Goal: Task Accomplishment & Management: Use online tool/utility

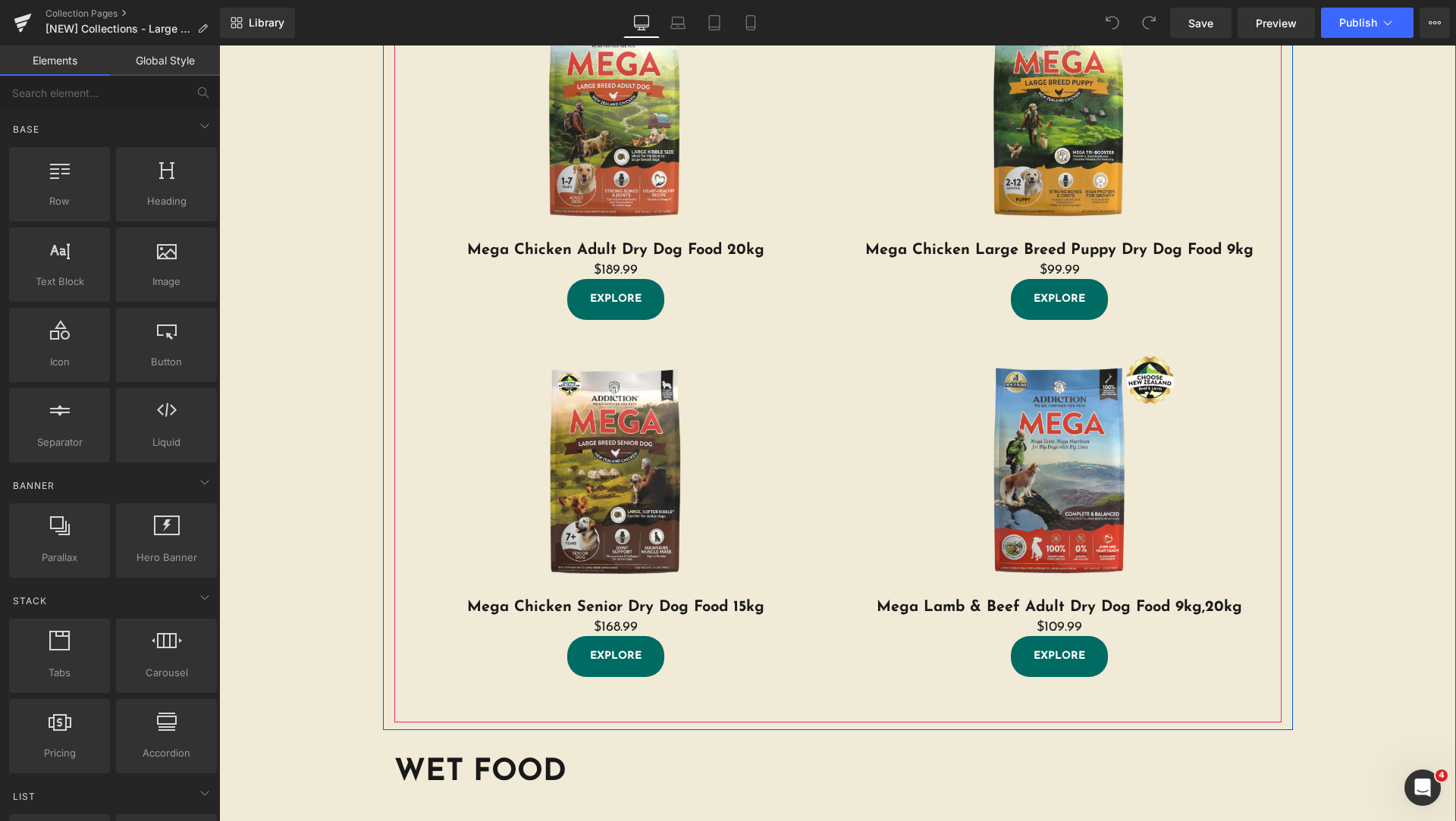
scroll to position [1137, 0]
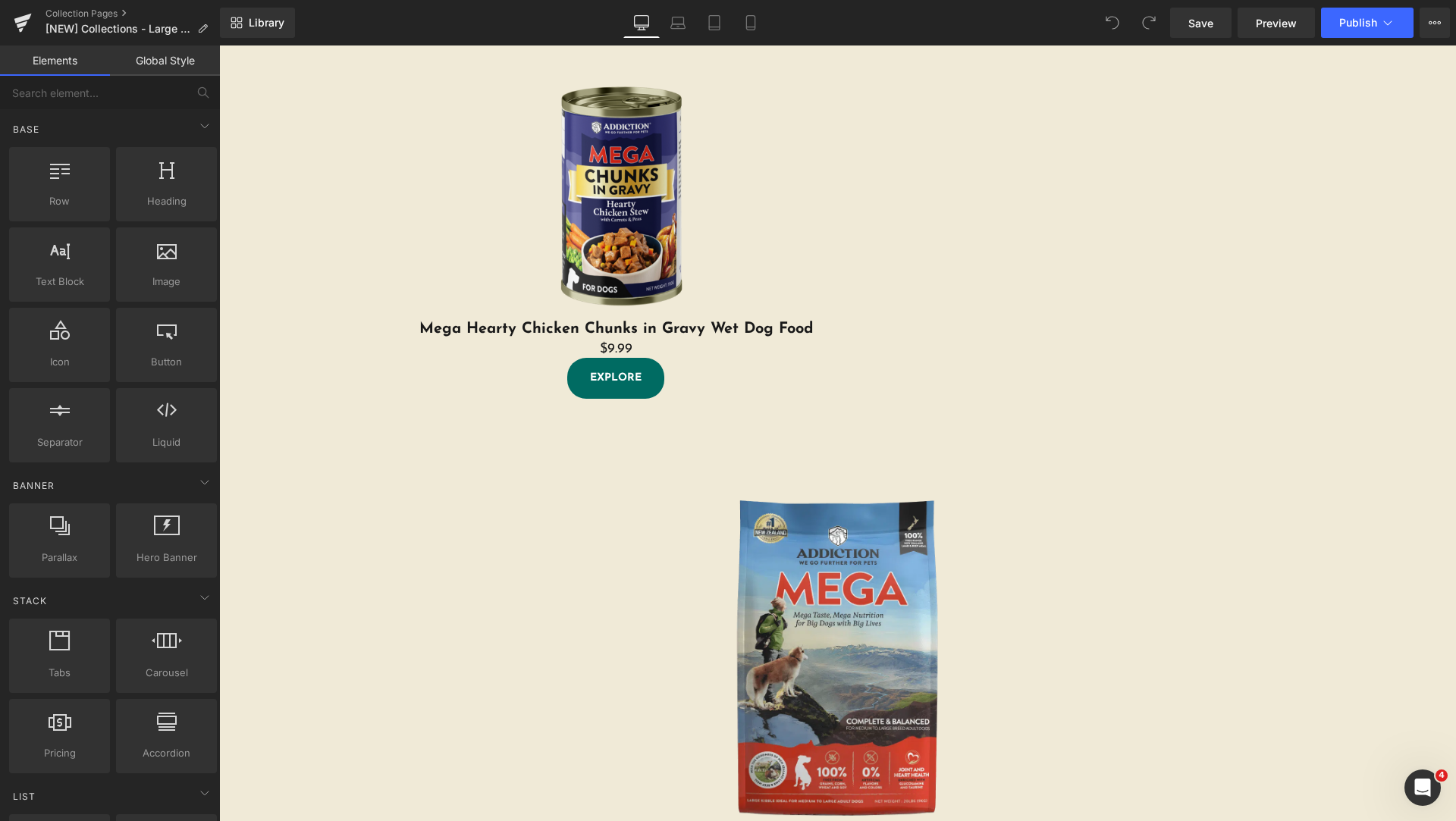
scroll to position [1137, 0]
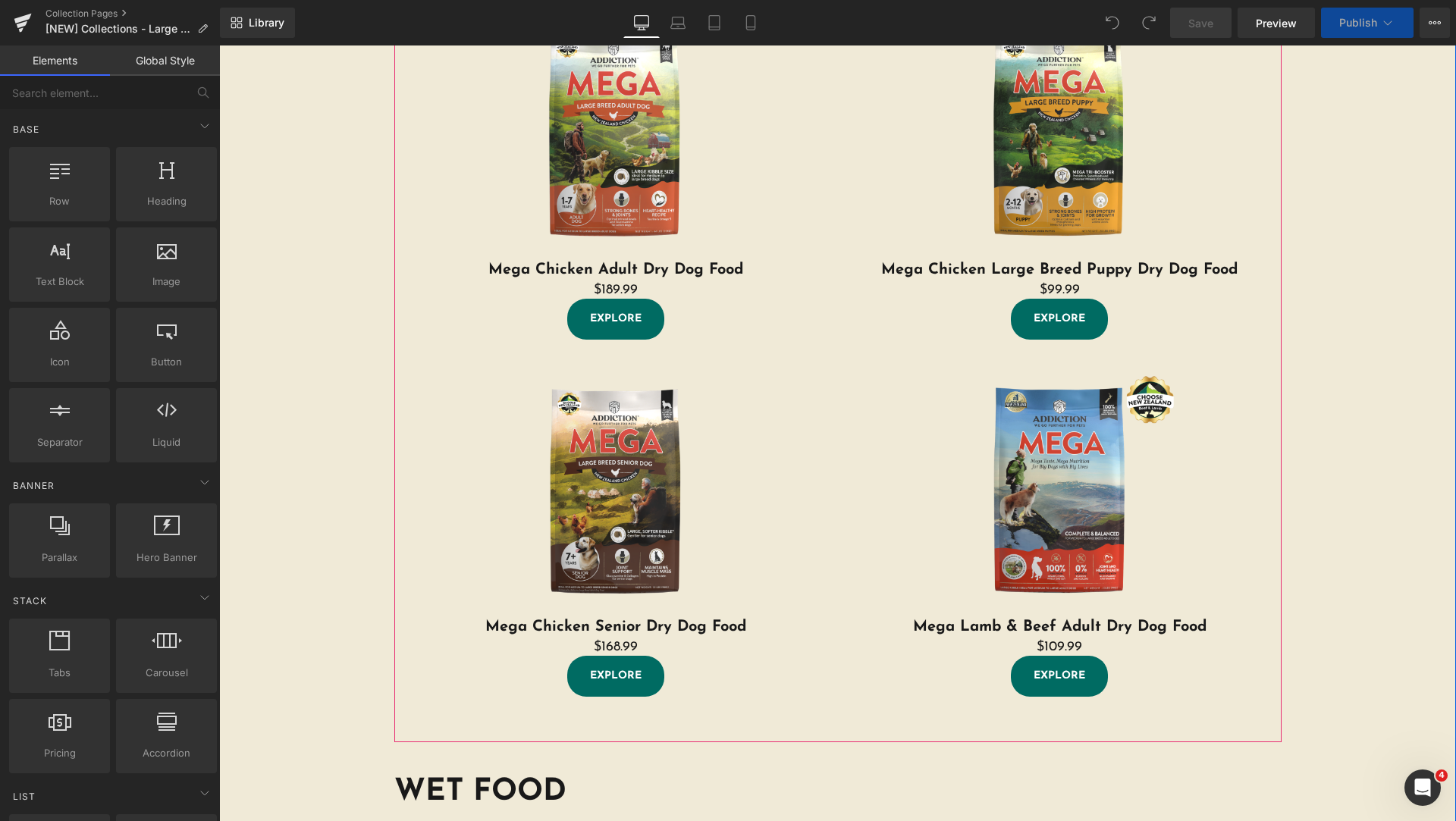
scroll to position [758, 0]
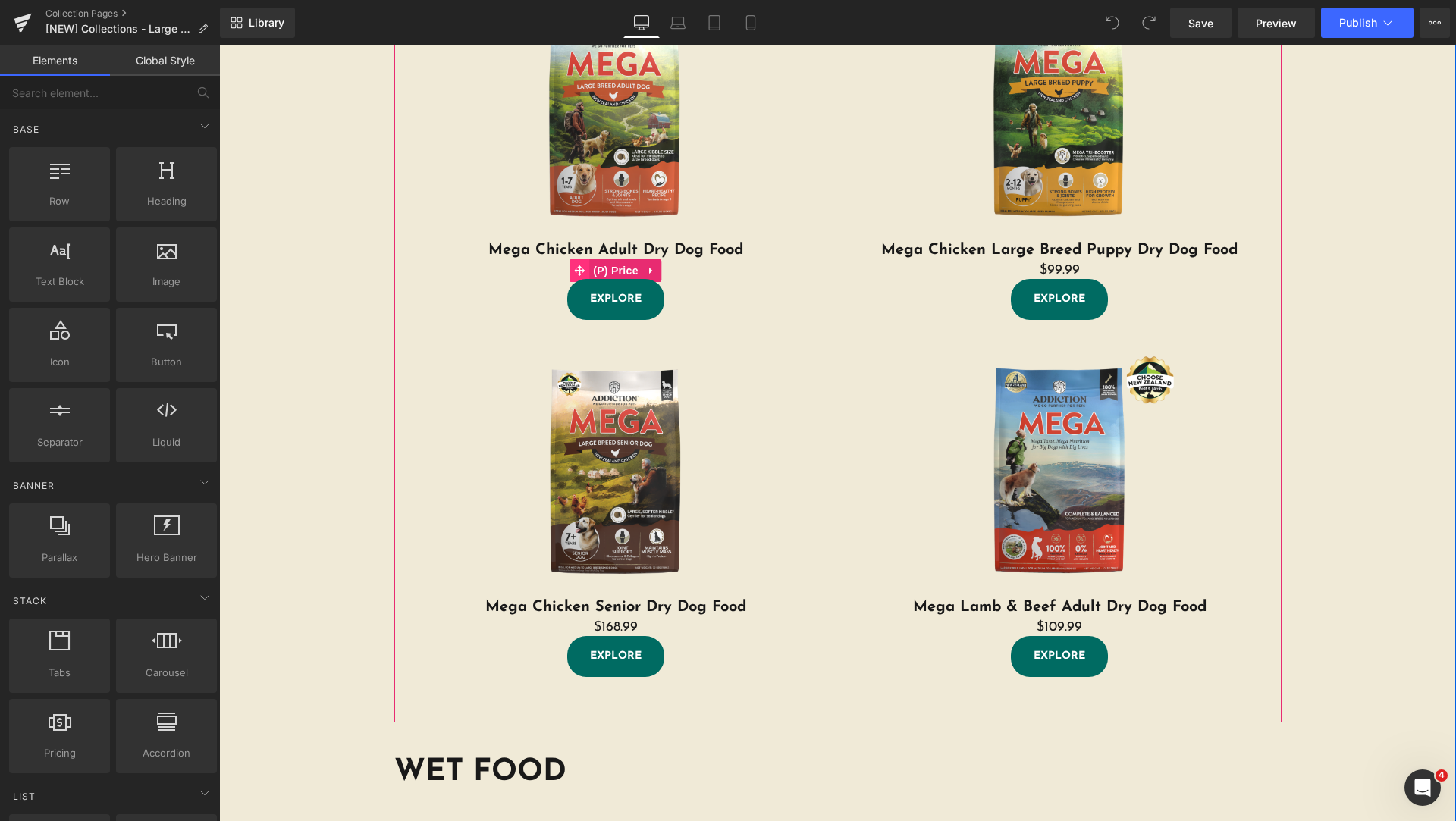
click at [575, 271] on icon at bounding box center [579, 271] width 11 height 11
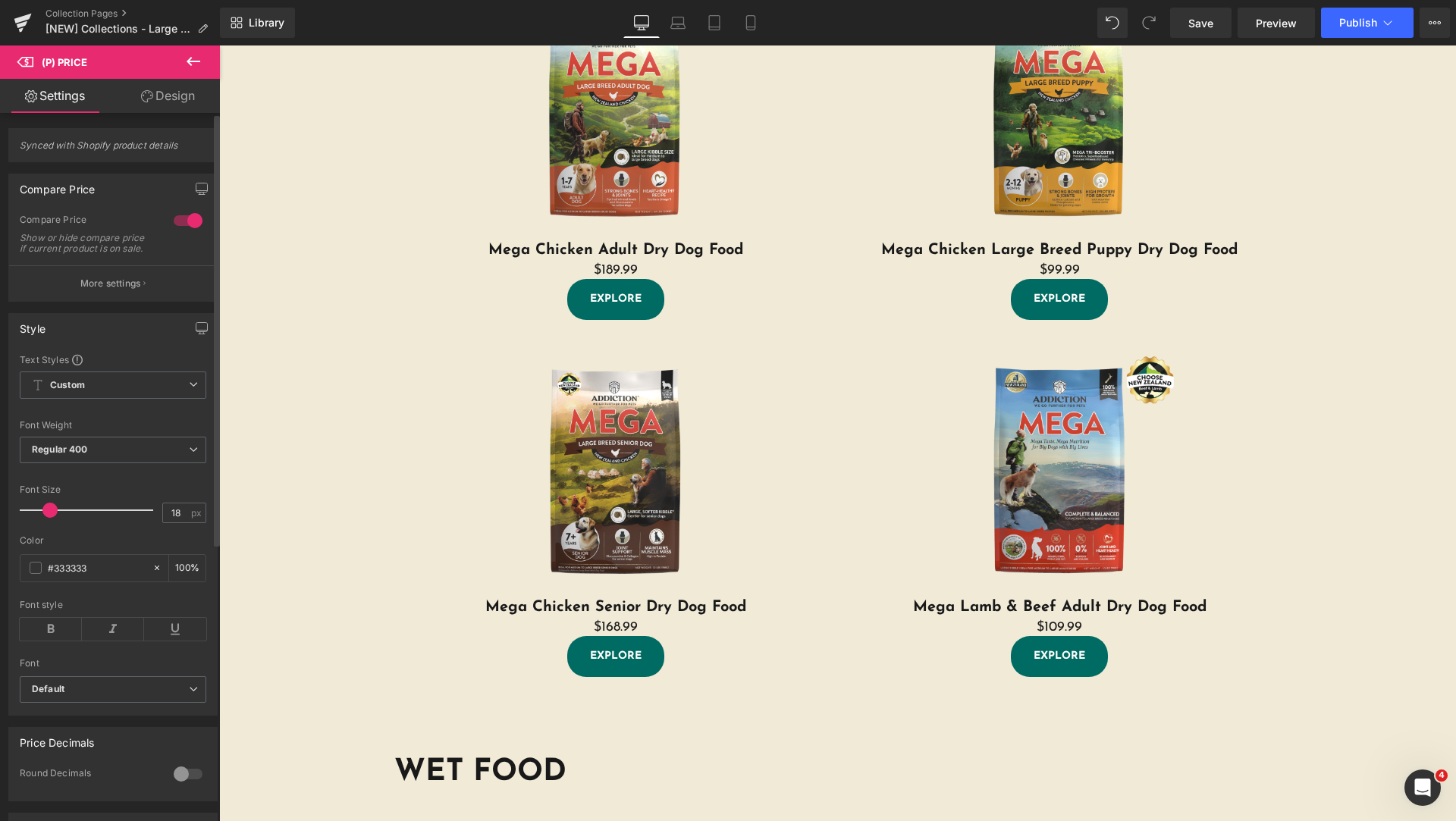
click at [180, 224] on div at bounding box center [187, 220] width 37 height 24
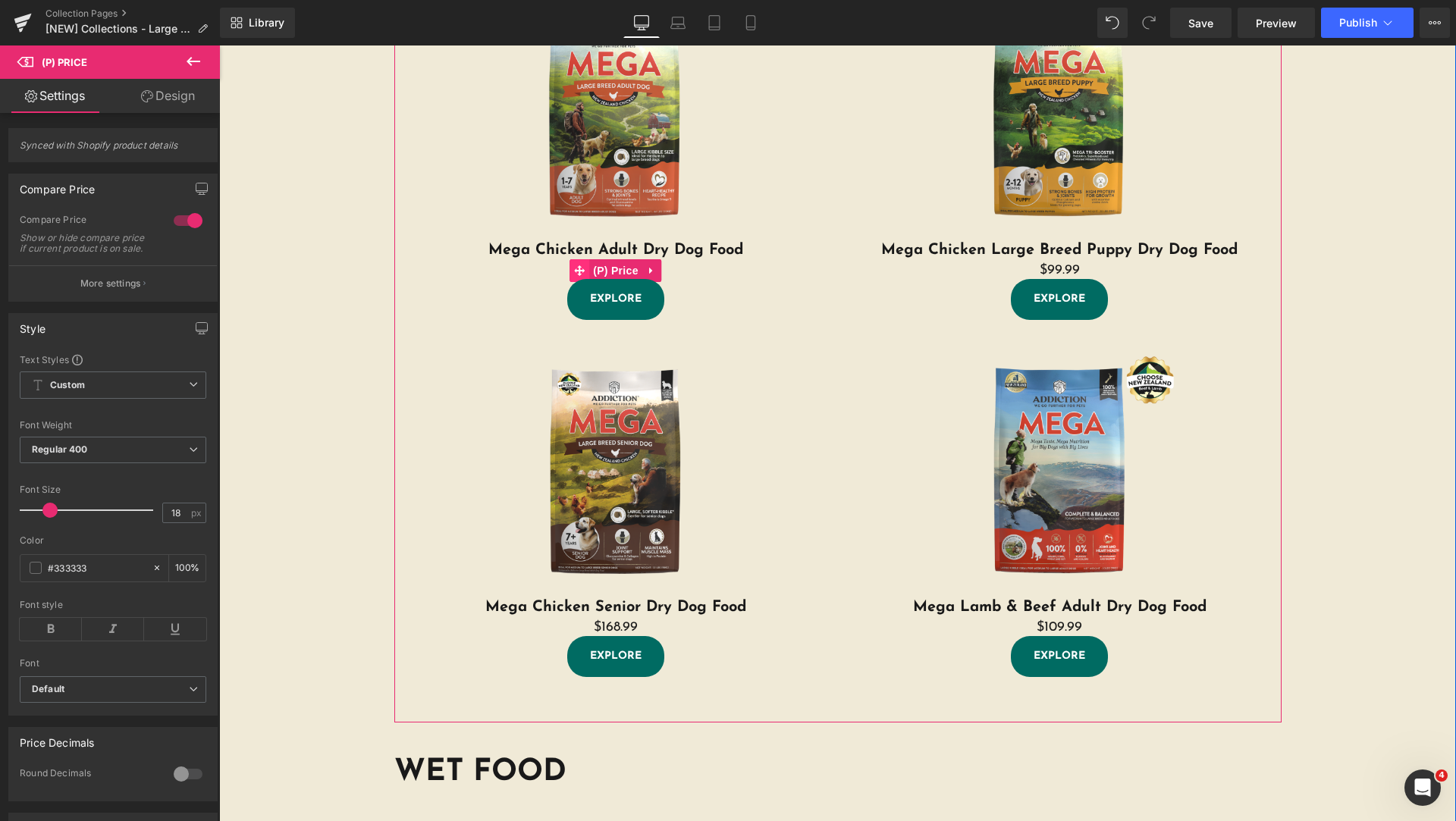
click at [574, 269] on icon at bounding box center [579, 271] width 11 height 11
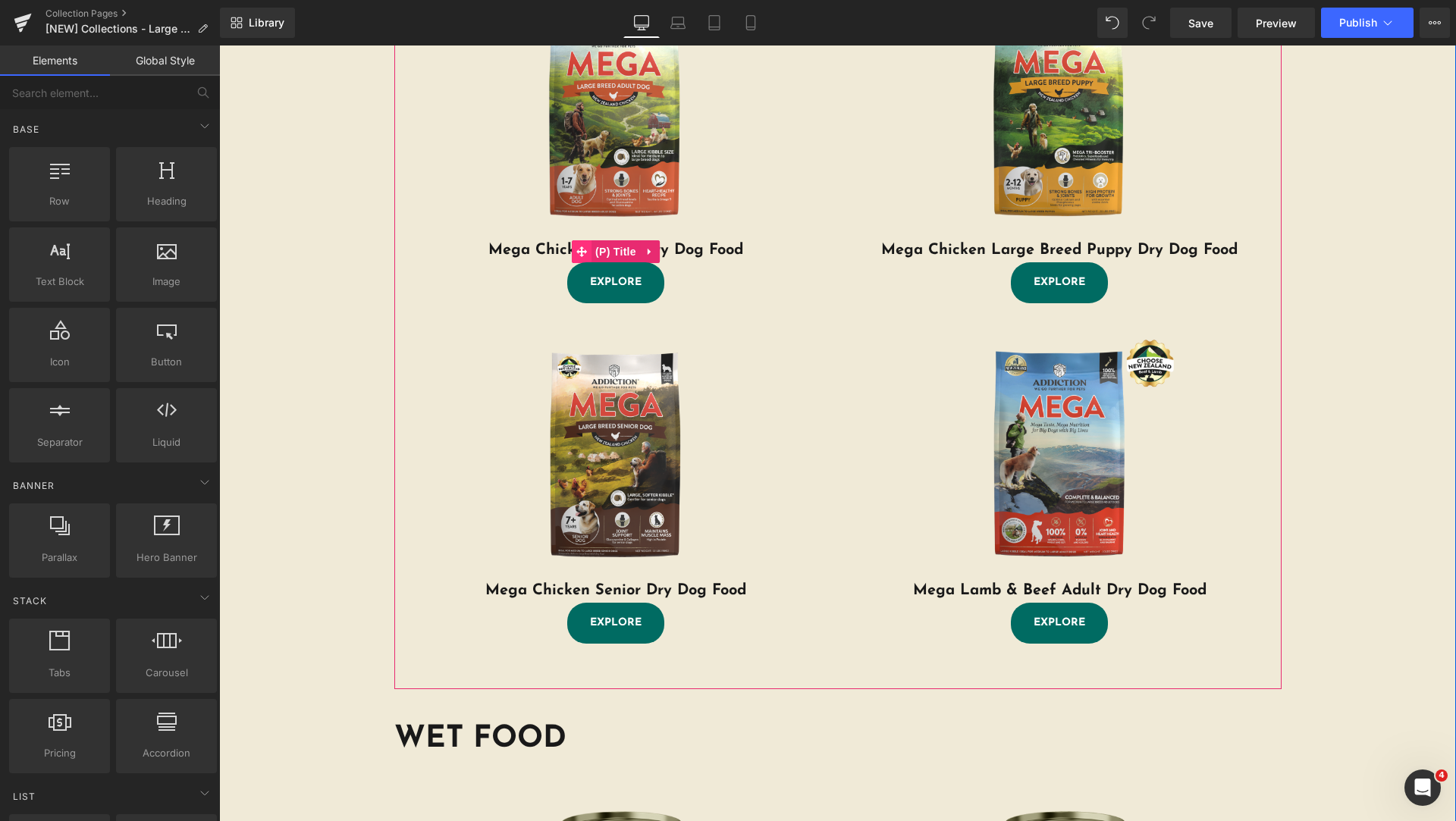
click at [579, 253] on icon at bounding box center [582, 252] width 11 height 12
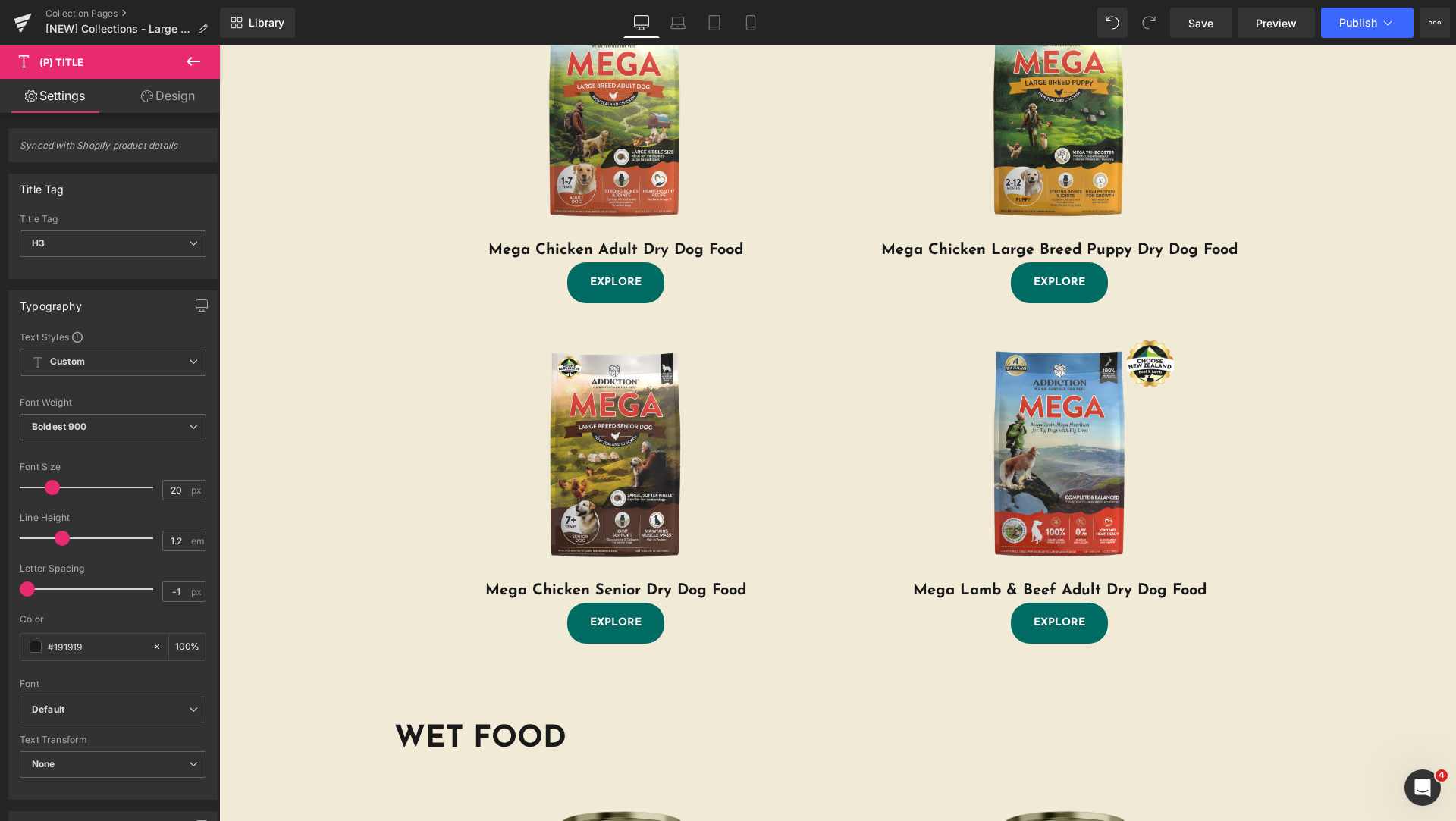
click at [159, 102] on link "Design" at bounding box center [167, 96] width 110 height 34
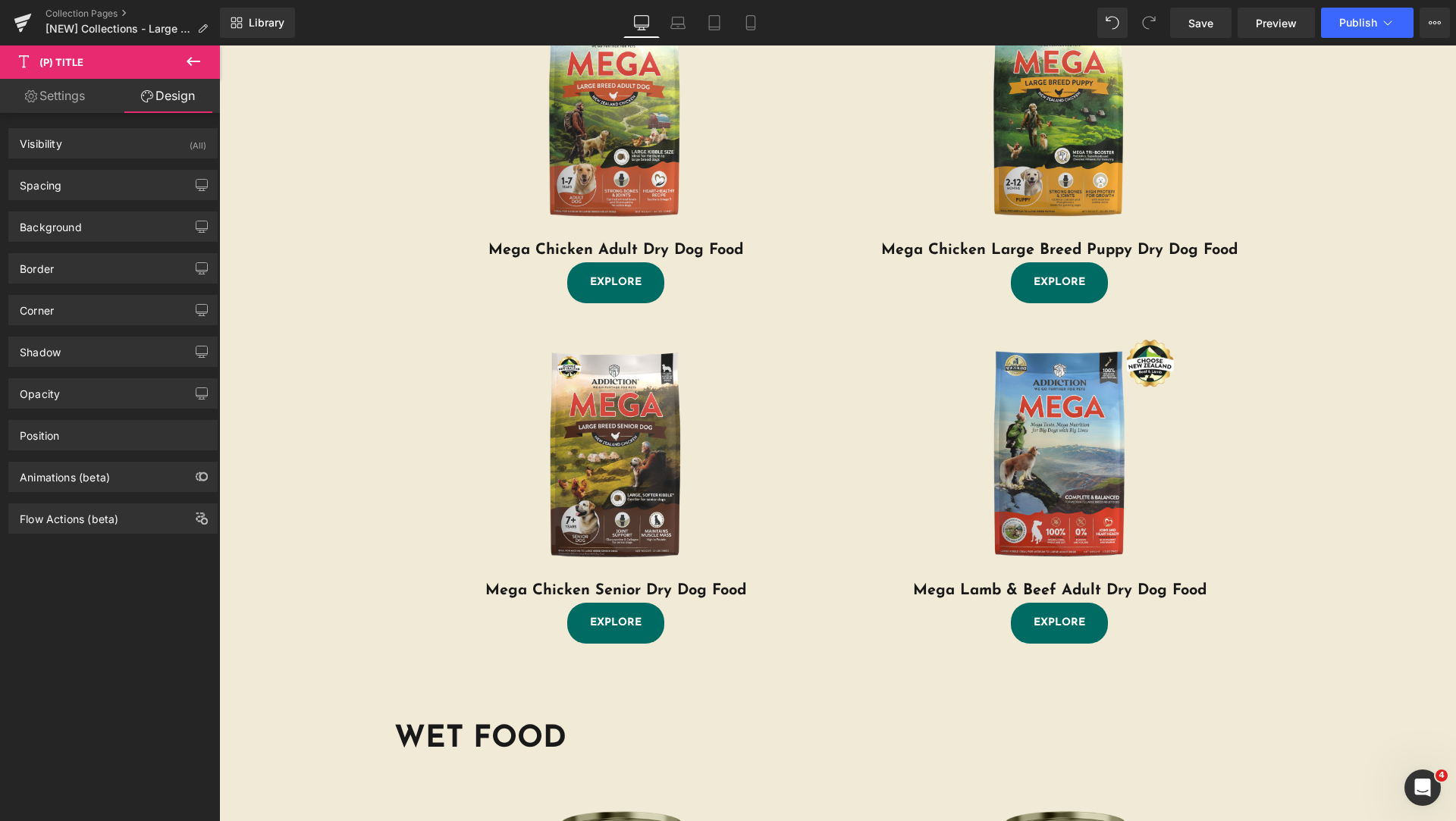
click at [89, 93] on link "Settings" at bounding box center [54, 96] width 110 height 34
type input "100"
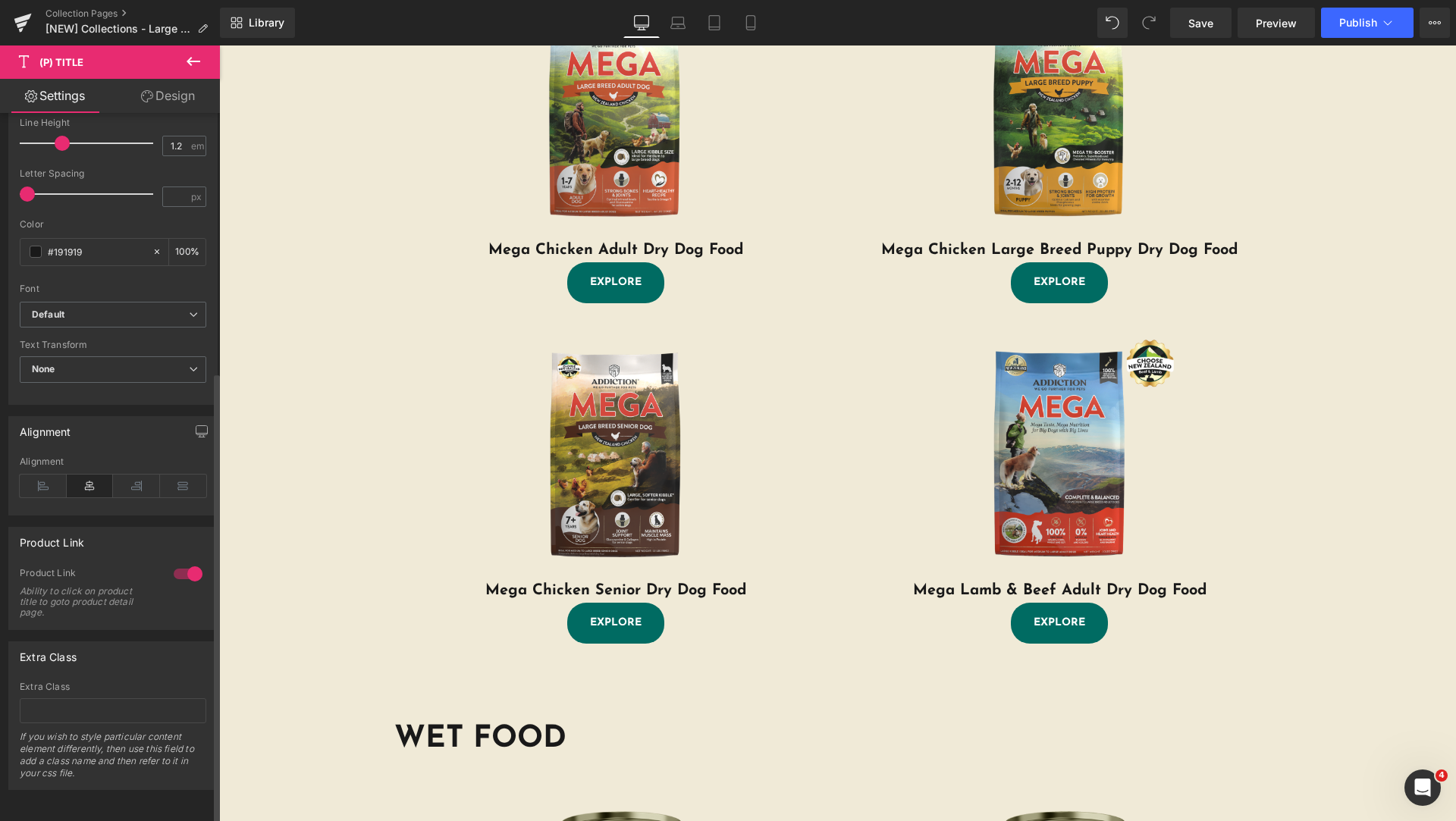
scroll to position [0, 0]
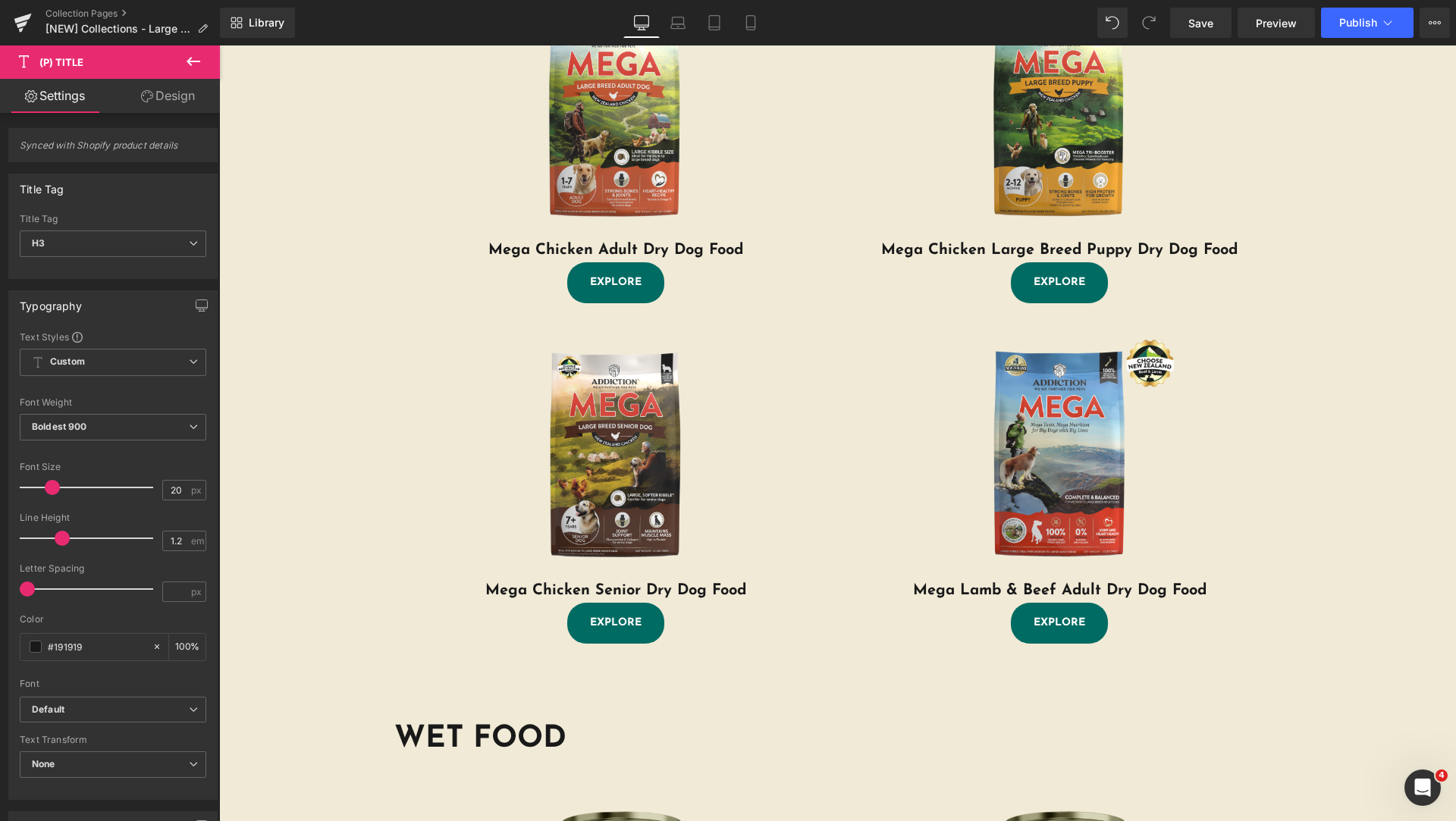
click at [184, 105] on link "Design" at bounding box center [167, 96] width 110 height 34
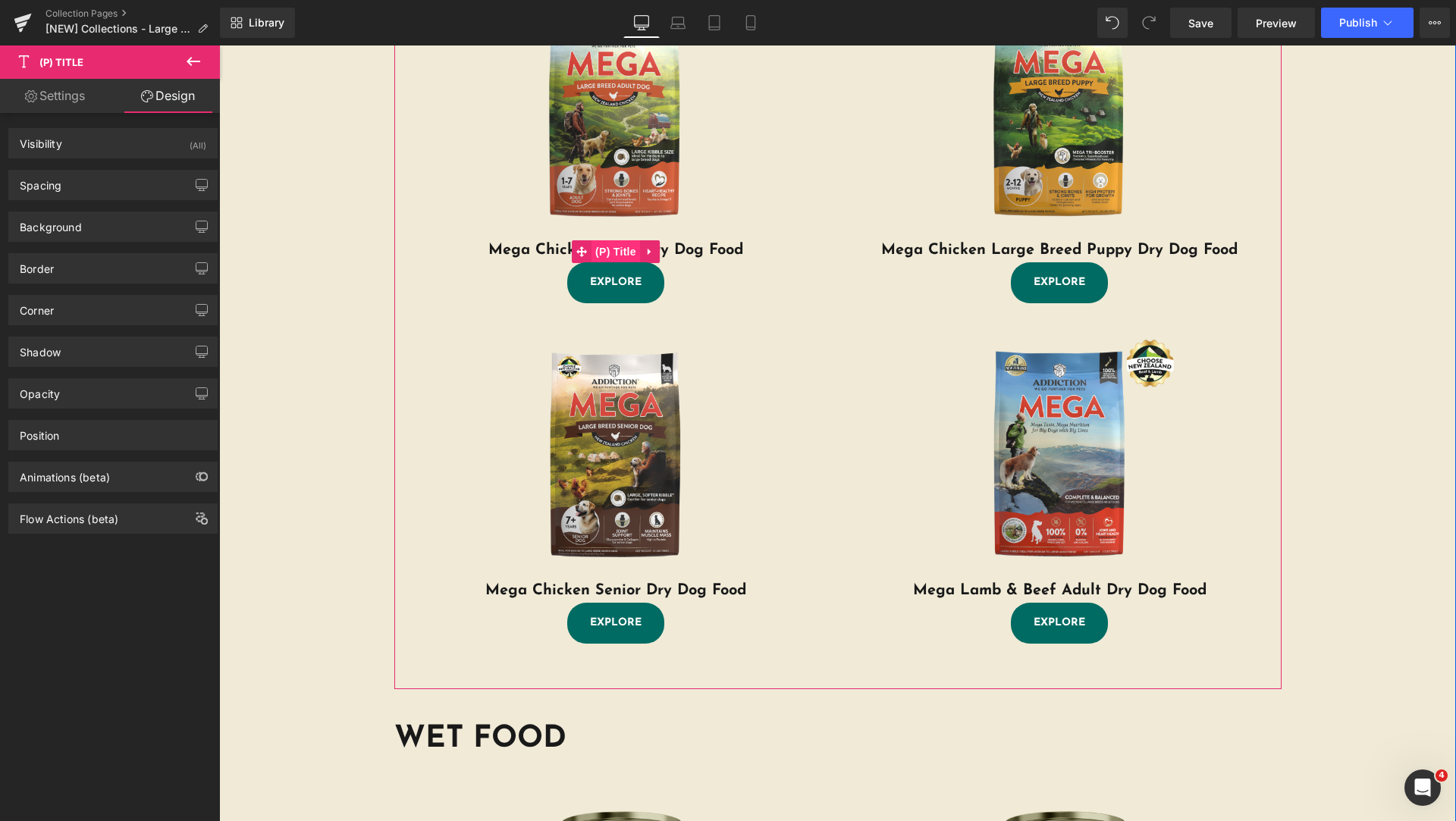
click at [601, 246] on span "(P) Title" at bounding box center [615, 251] width 48 height 23
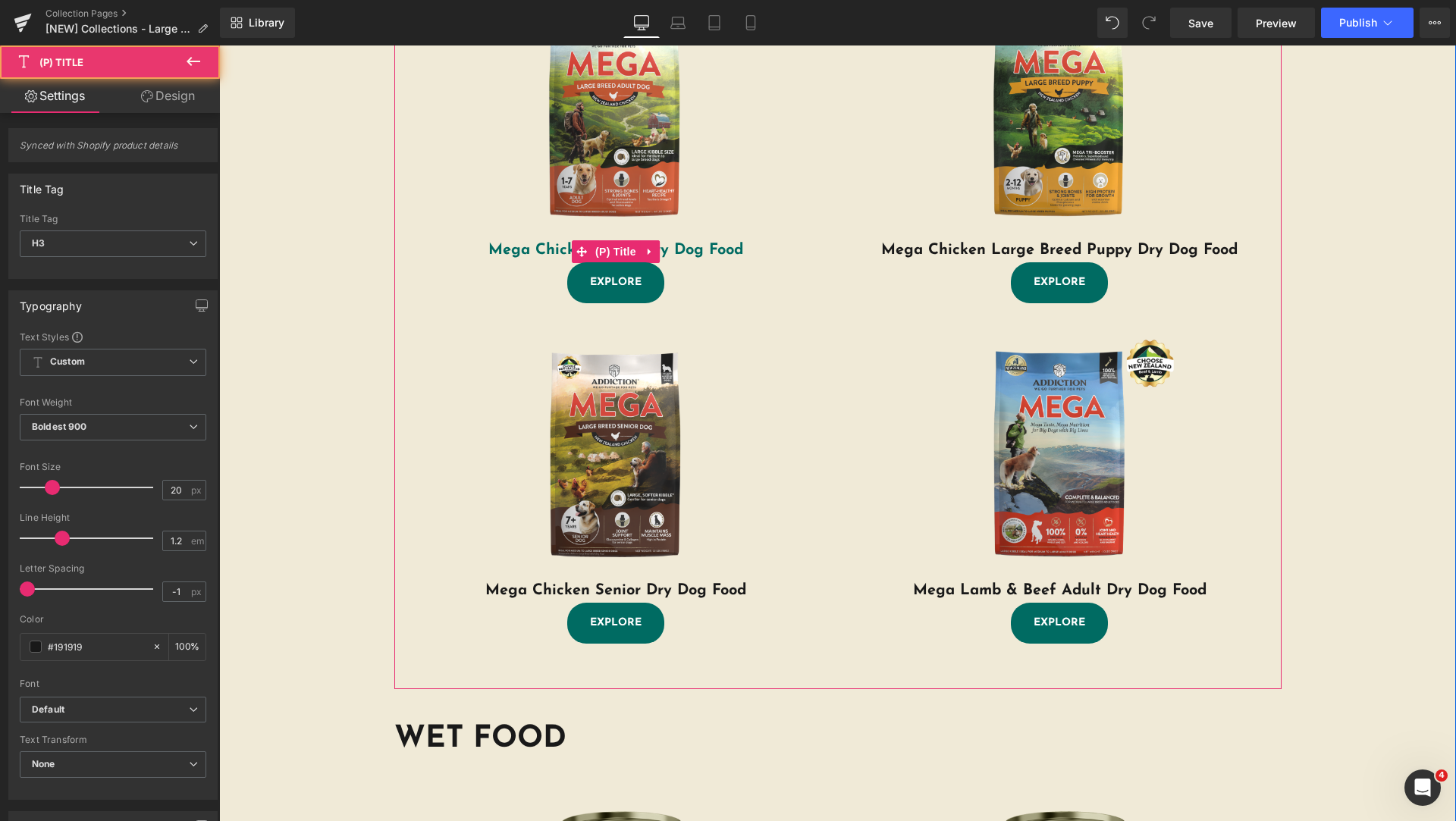
click at [532, 246] on link "Mega Chicken Adult Dry Dog Food" at bounding box center [616, 250] width 255 height 18
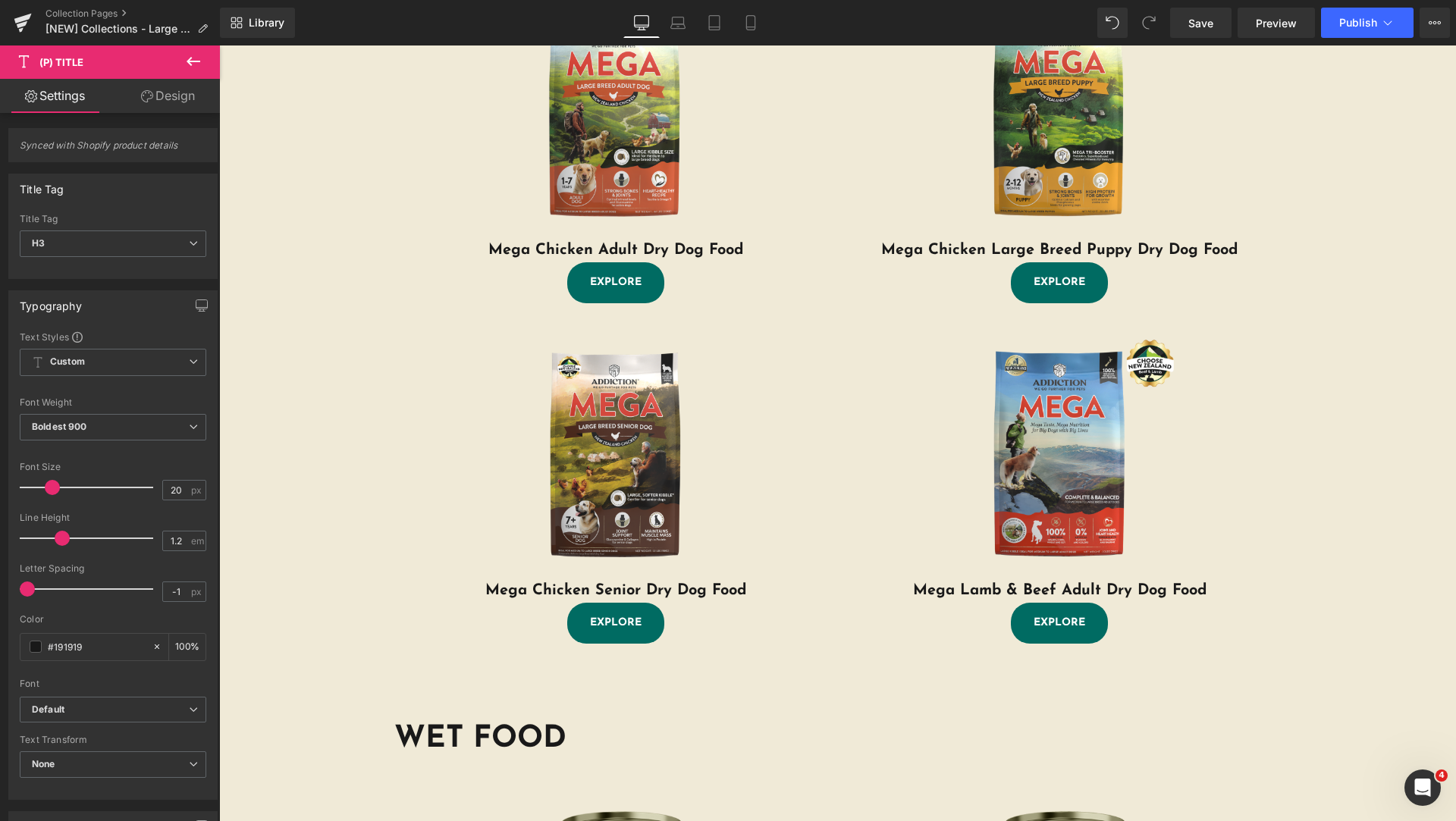
click at [176, 94] on link "Design" at bounding box center [167, 96] width 110 height 34
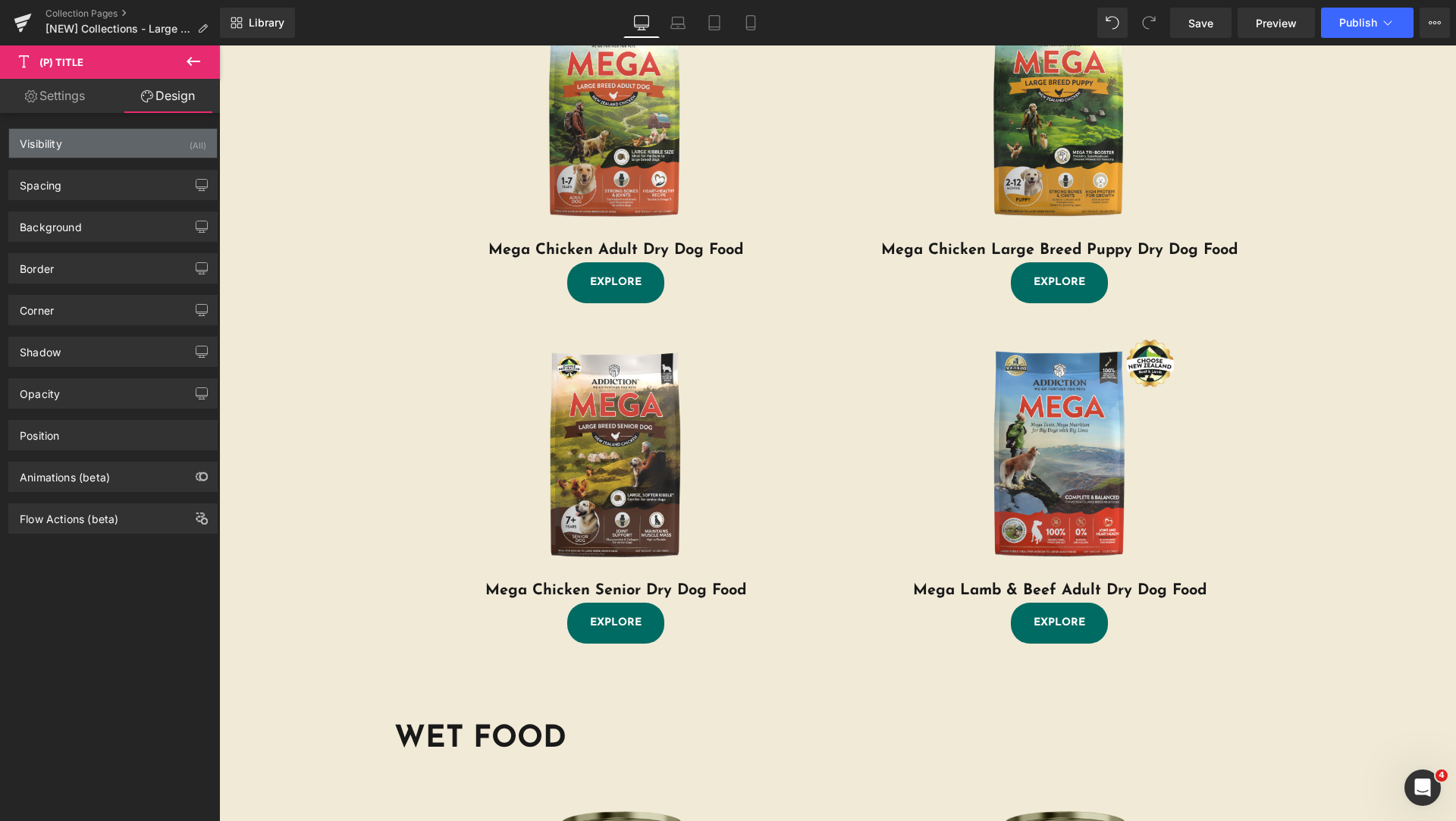
click at [107, 146] on div "Visibility (All)" at bounding box center [113, 143] width 208 height 29
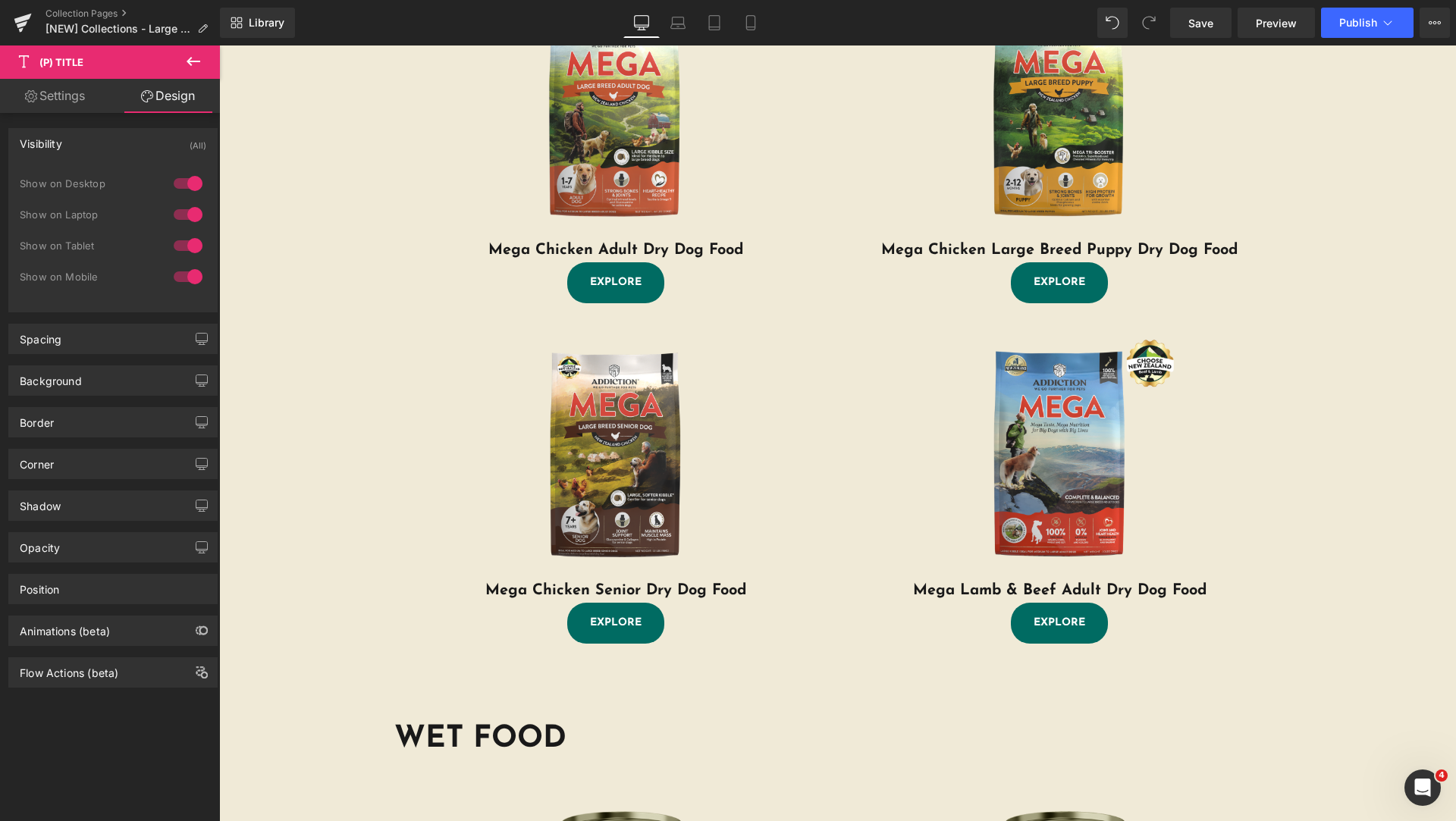
click at [106, 141] on div "Visibility (All)" at bounding box center [113, 143] width 208 height 29
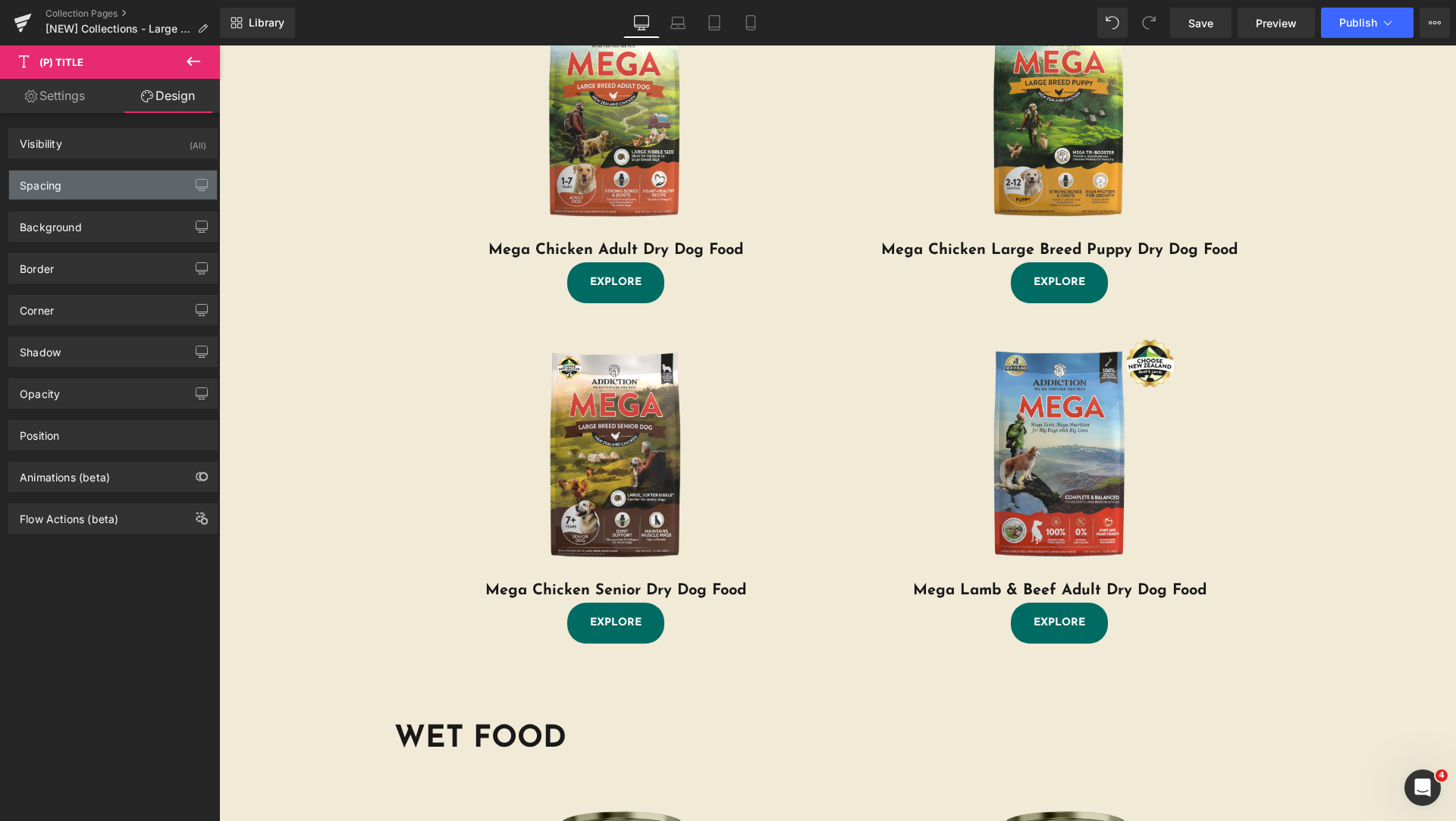
click at [101, 184] on div "Spacing" at bounding box center [113, 184] width 208 height 29
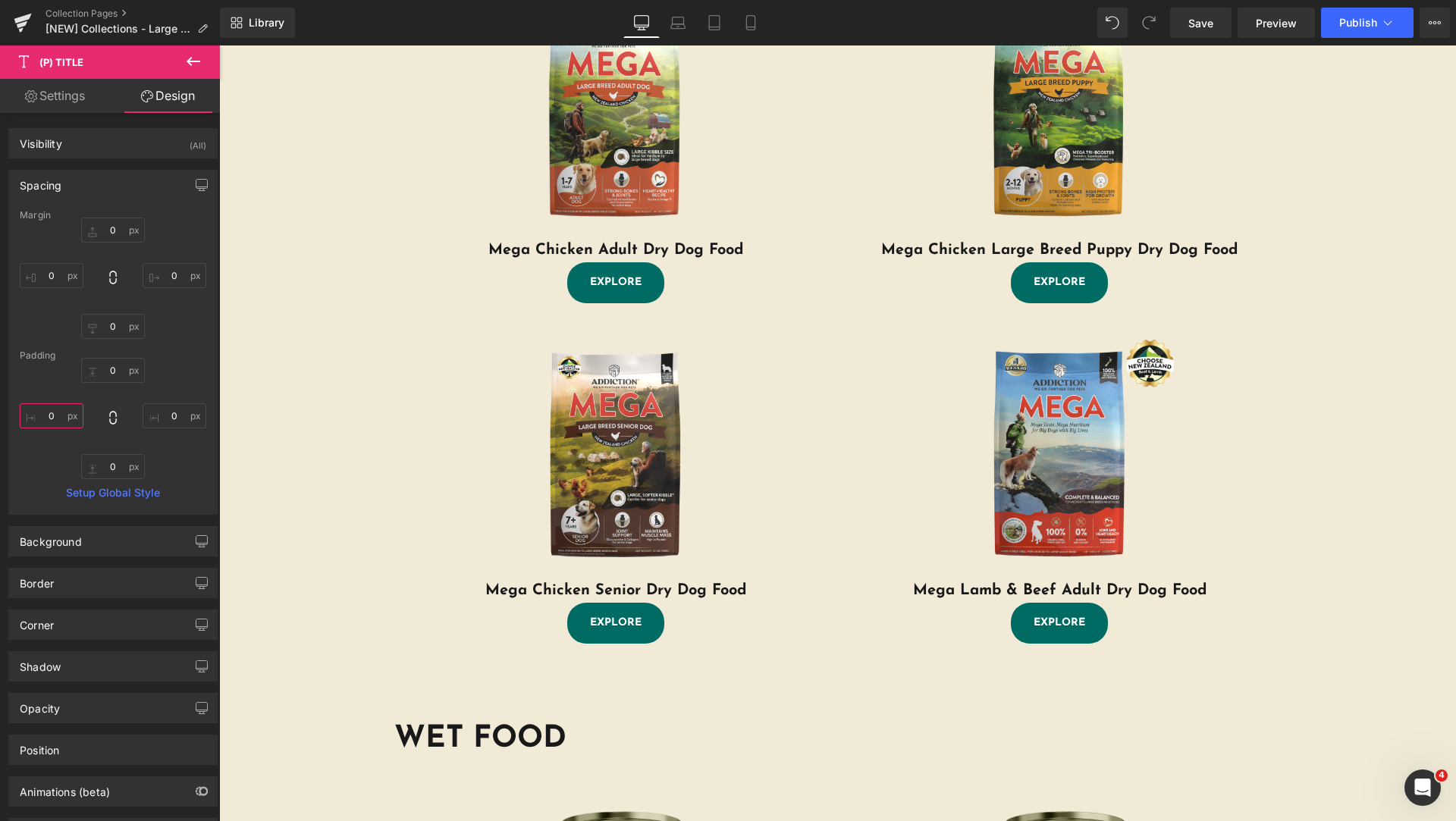
click at [47, 412] on input "0" at bounding box center [51, 416] width 64 height 25
type input "50"
click at [167, 414] on input "0" at bounding box center [174, 416] width 64 height 25
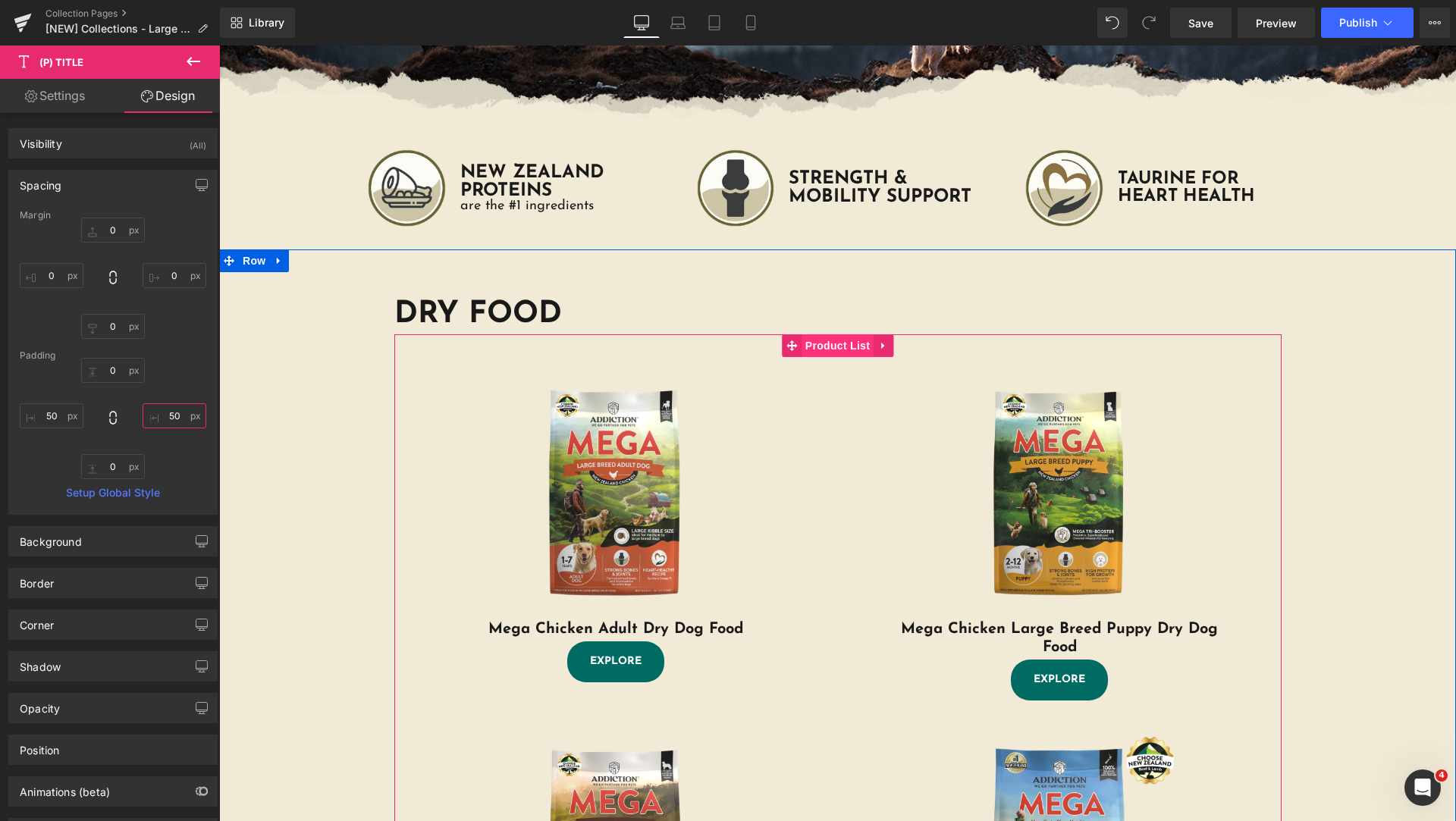
scroll to position [758, 0]
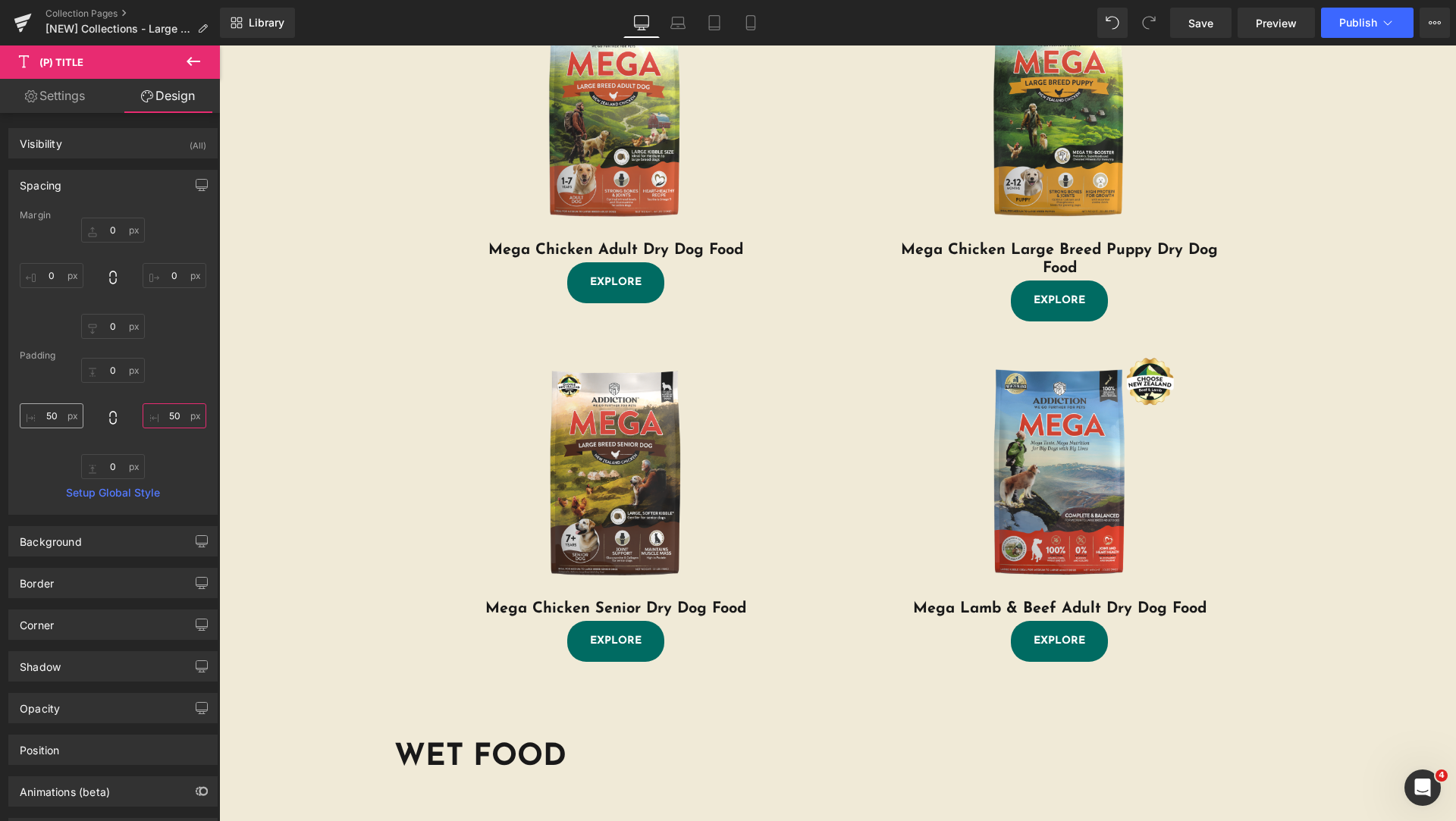
type input "50"
click at [54, 414] on input "50" at bounding box center [51, 416] width 64 height 25
click at [54, 414] on input "50" at bounding box center [51, 416] width 64 height 25
type input "100"
click at [170, 412] on input "50" at bounding box center [174, 416] width 64 height 25
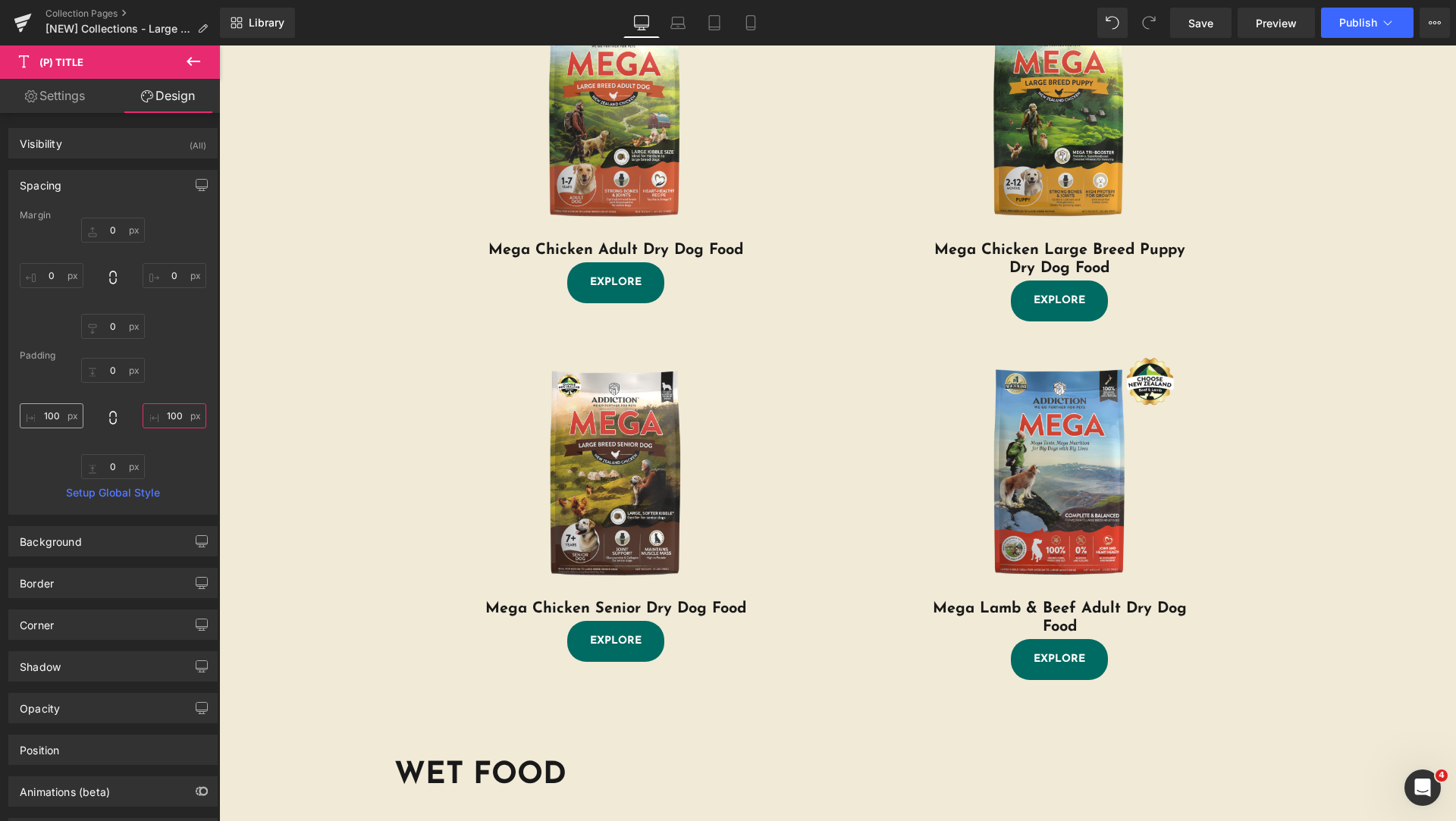
type input "100"
click at [58, 418] on input "100" at bounding box center [51, 416] width 64 height 25
click at [173, 413] on input "100" at bounding box center [174, 416] width 64 height 25
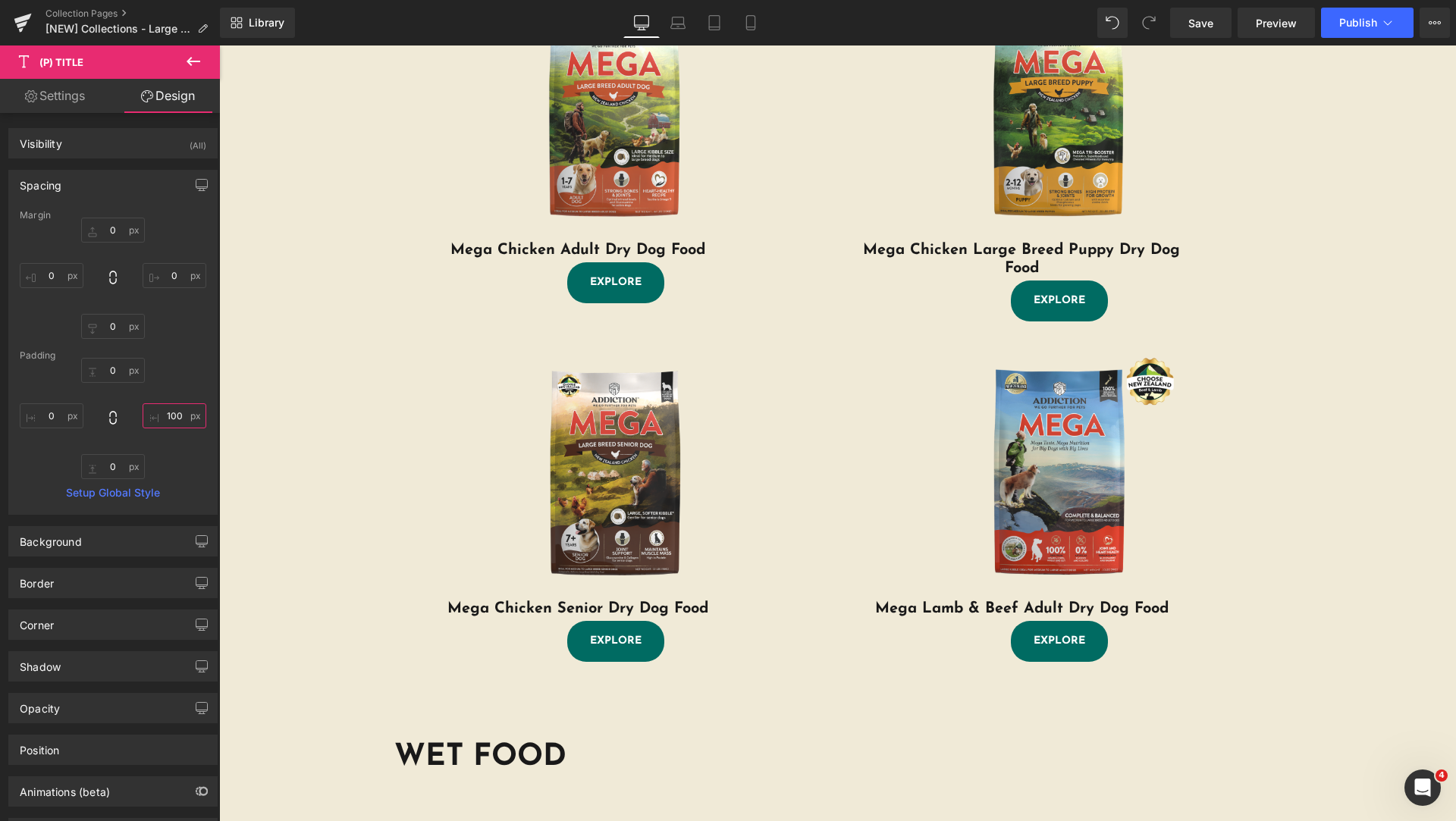
click at [173, 413] on input "100" at bounding box center [174, 416] width 64 height 25
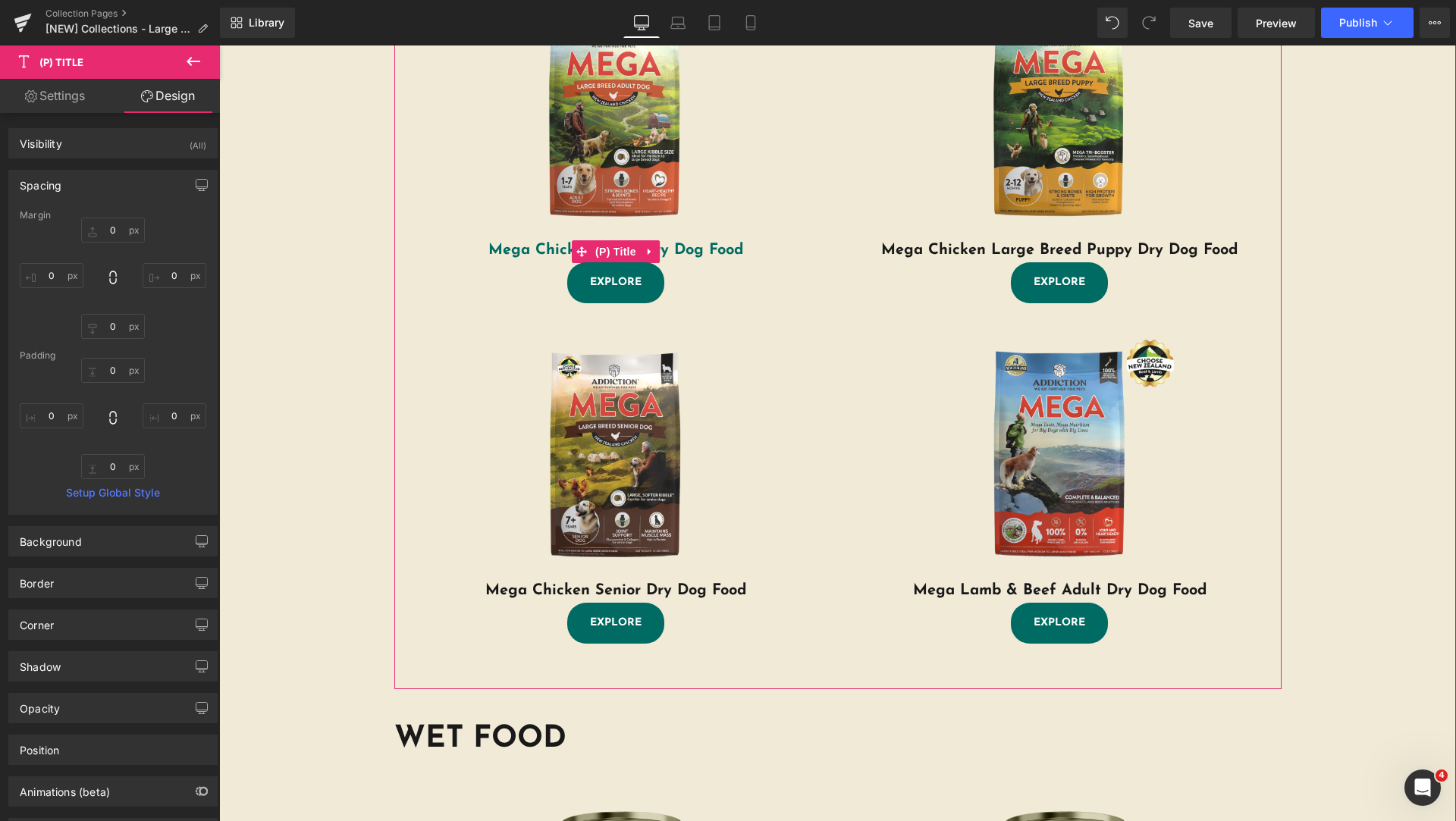
click at [577, 253] on icon at bounding box center [582, 252] width 11 height 11
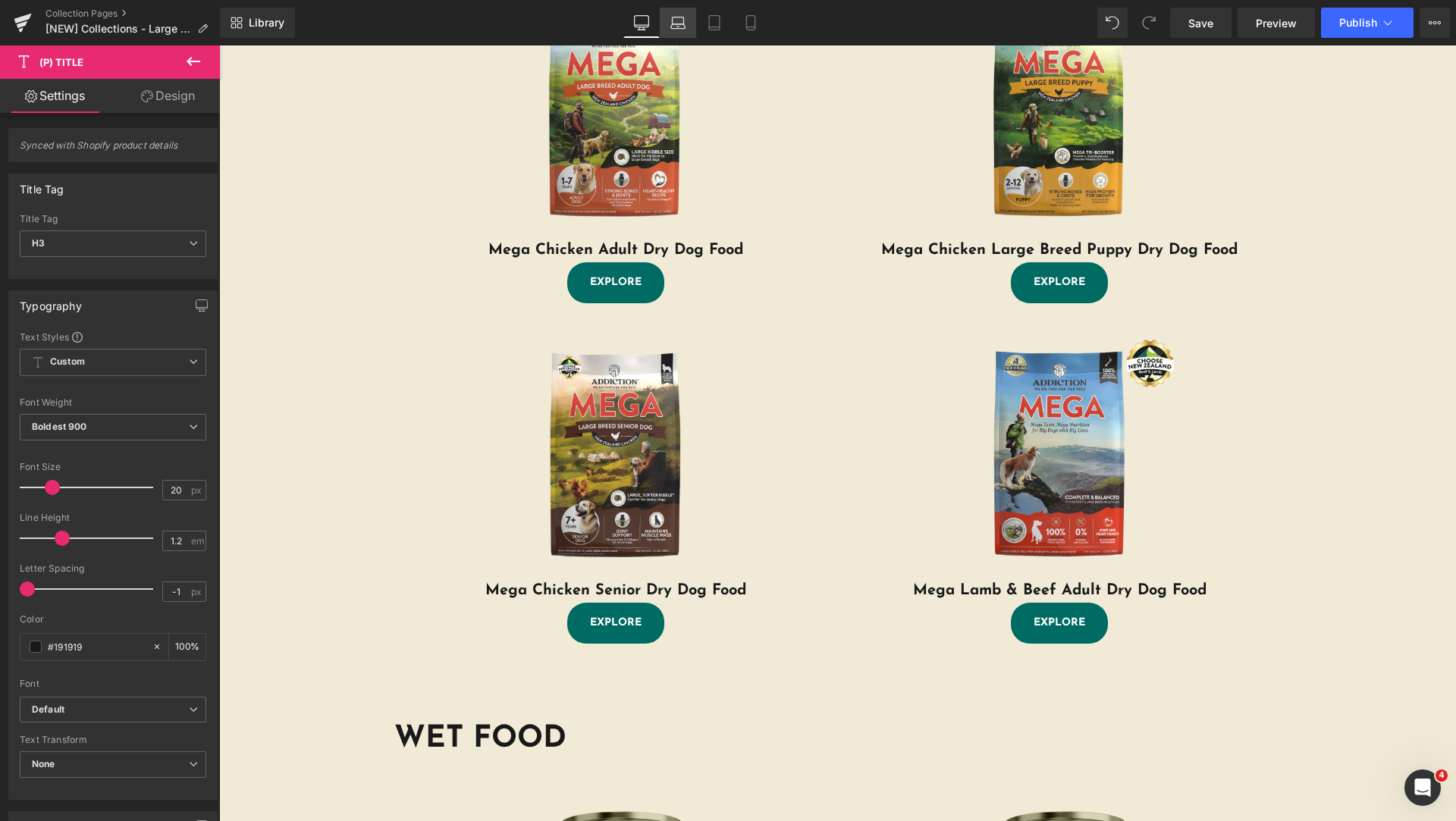
click at [679, 21] on icon at bounding box center [677, 22] width 15 height 15
type input "100"
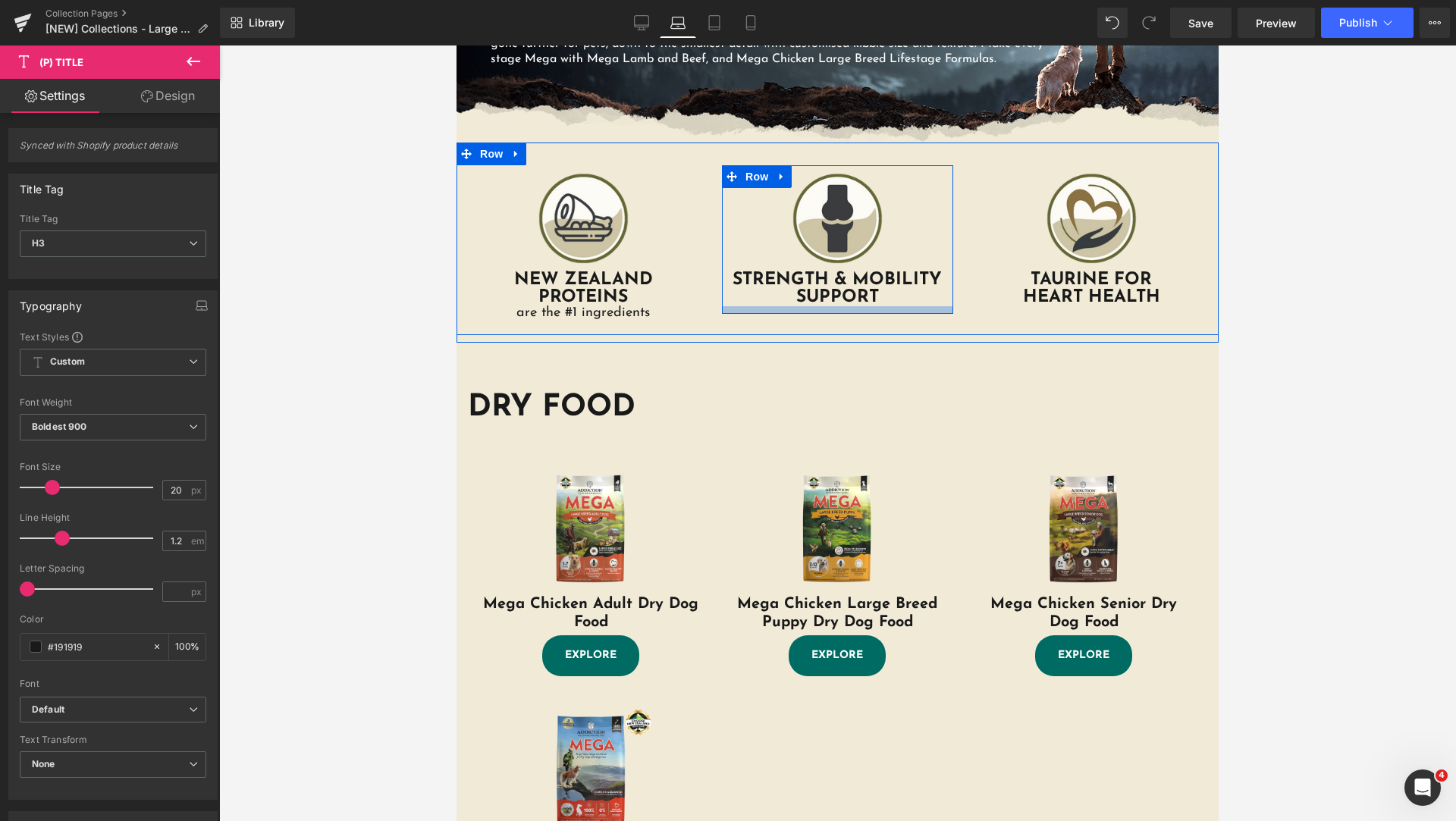
scroll to position [617, 0]
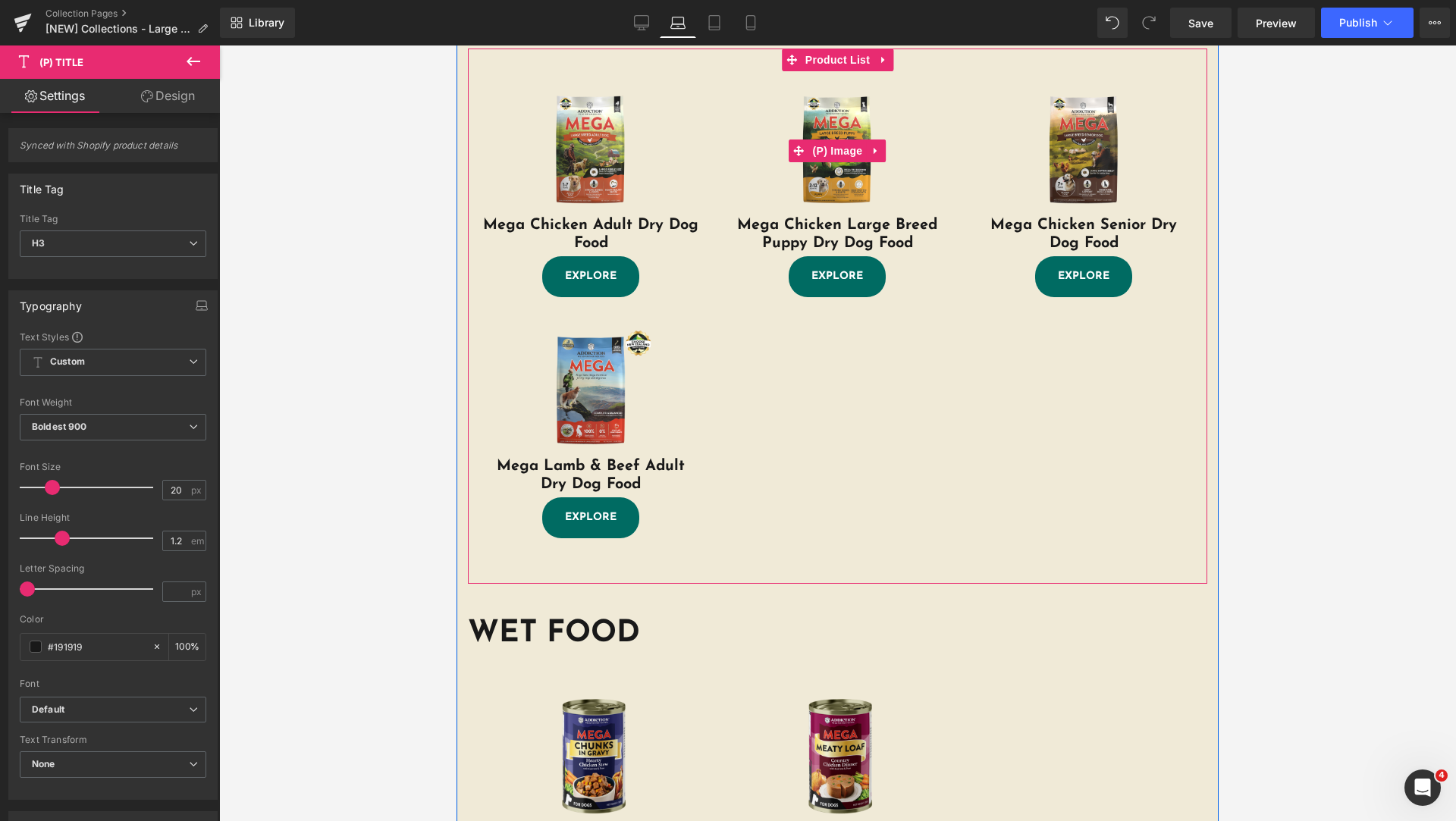
click at [730, 110] on div "Sale Off" at bounding box center [838, 151] width 216 height 130
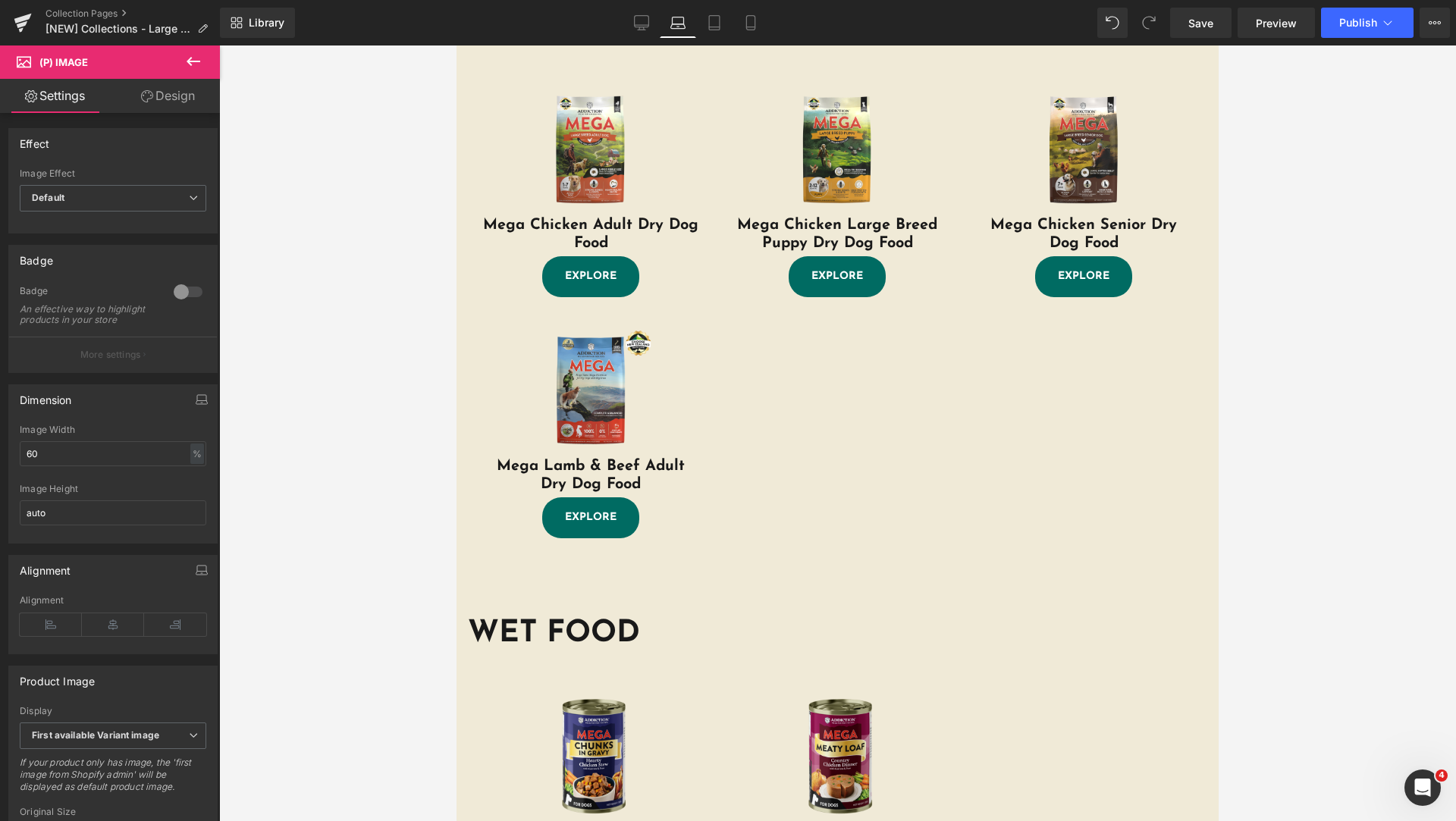
click at [150, 100] on icon at bounding box center [147, 96] width 12 height 12
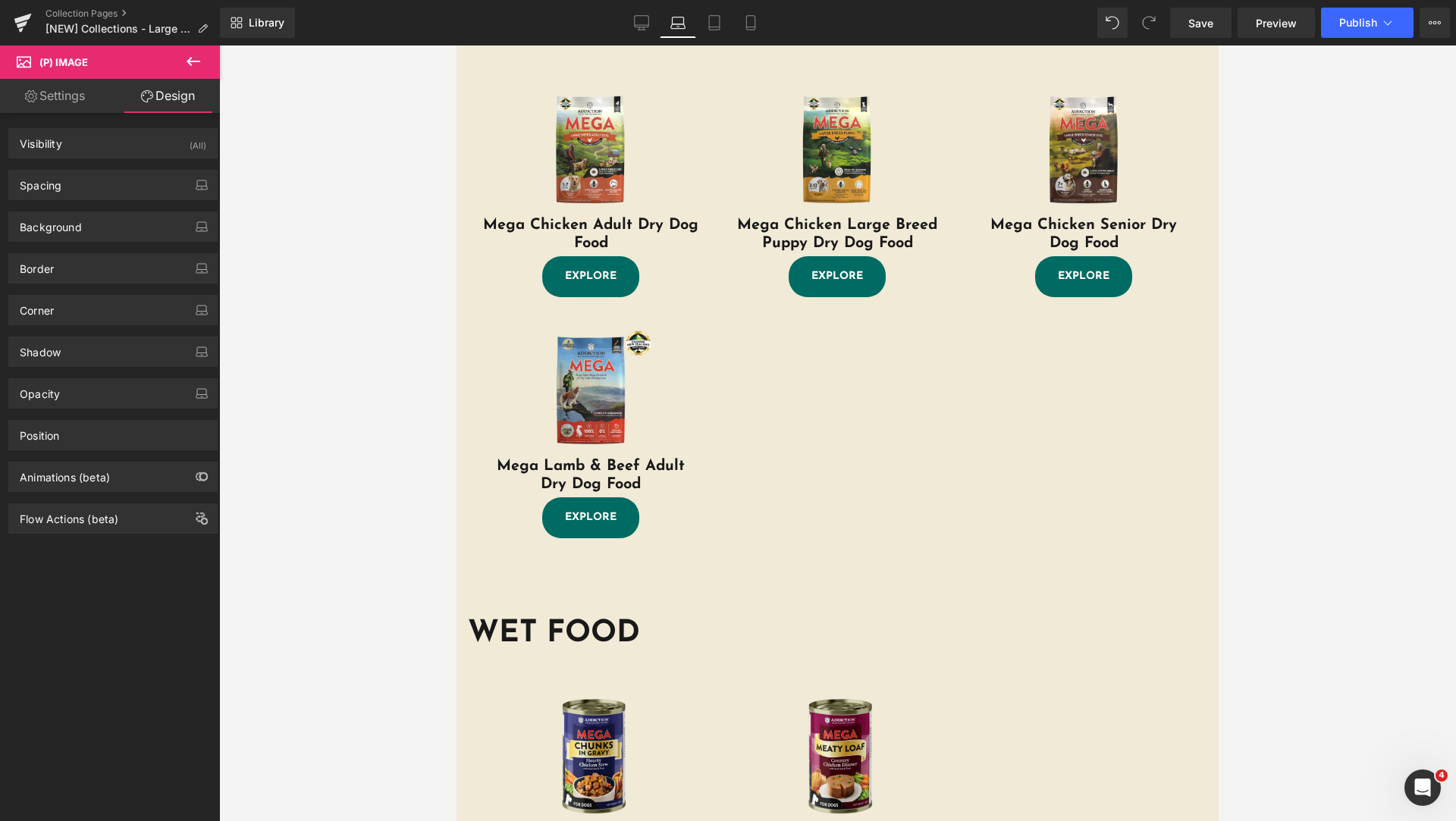
click at [58, 102] on link "Settings" at bounding box center [54, 96] width 110 height 34
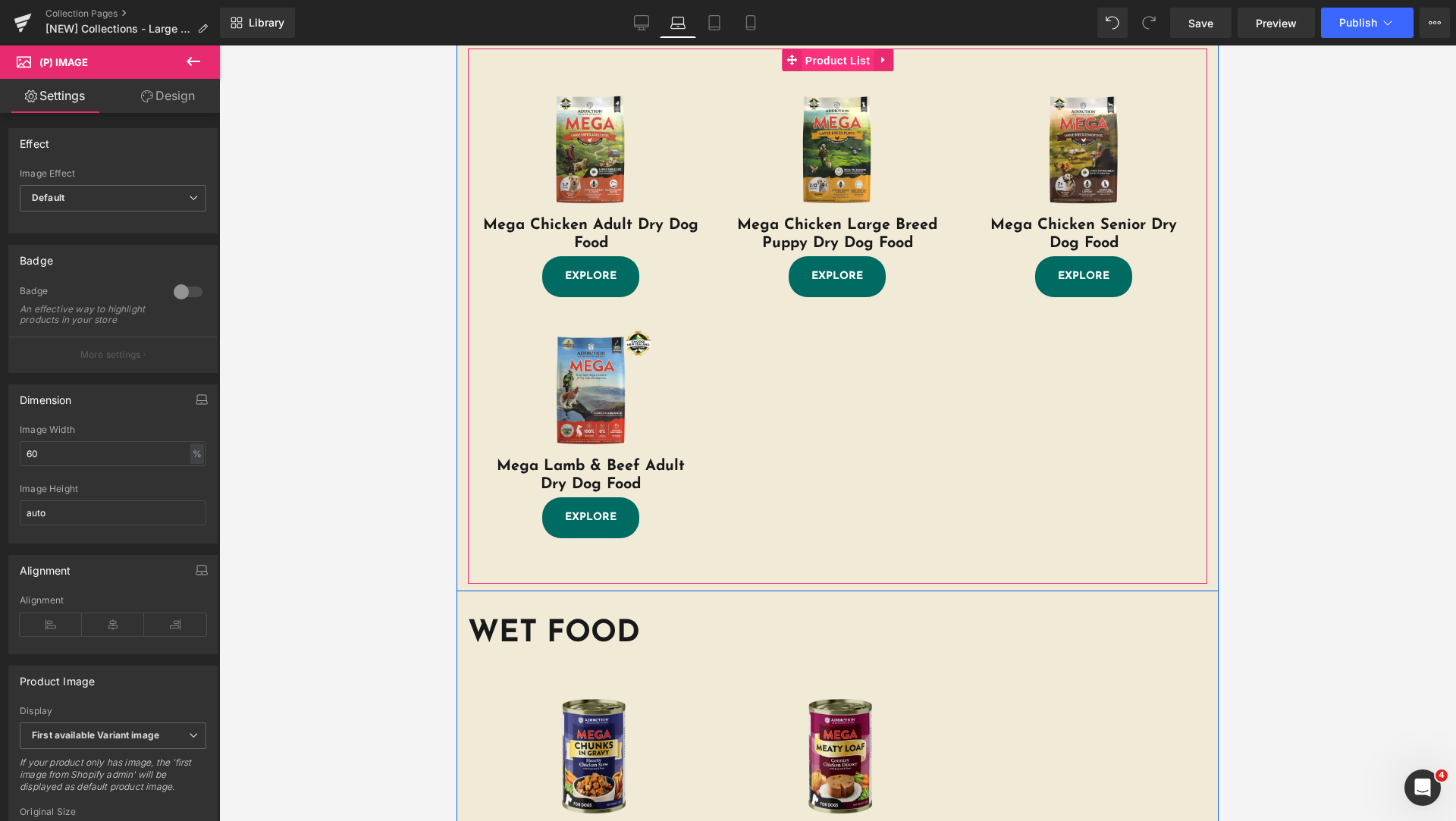
click at [801, 60] on span "Product List" at bounding box center [837, 60] width 72 height 23
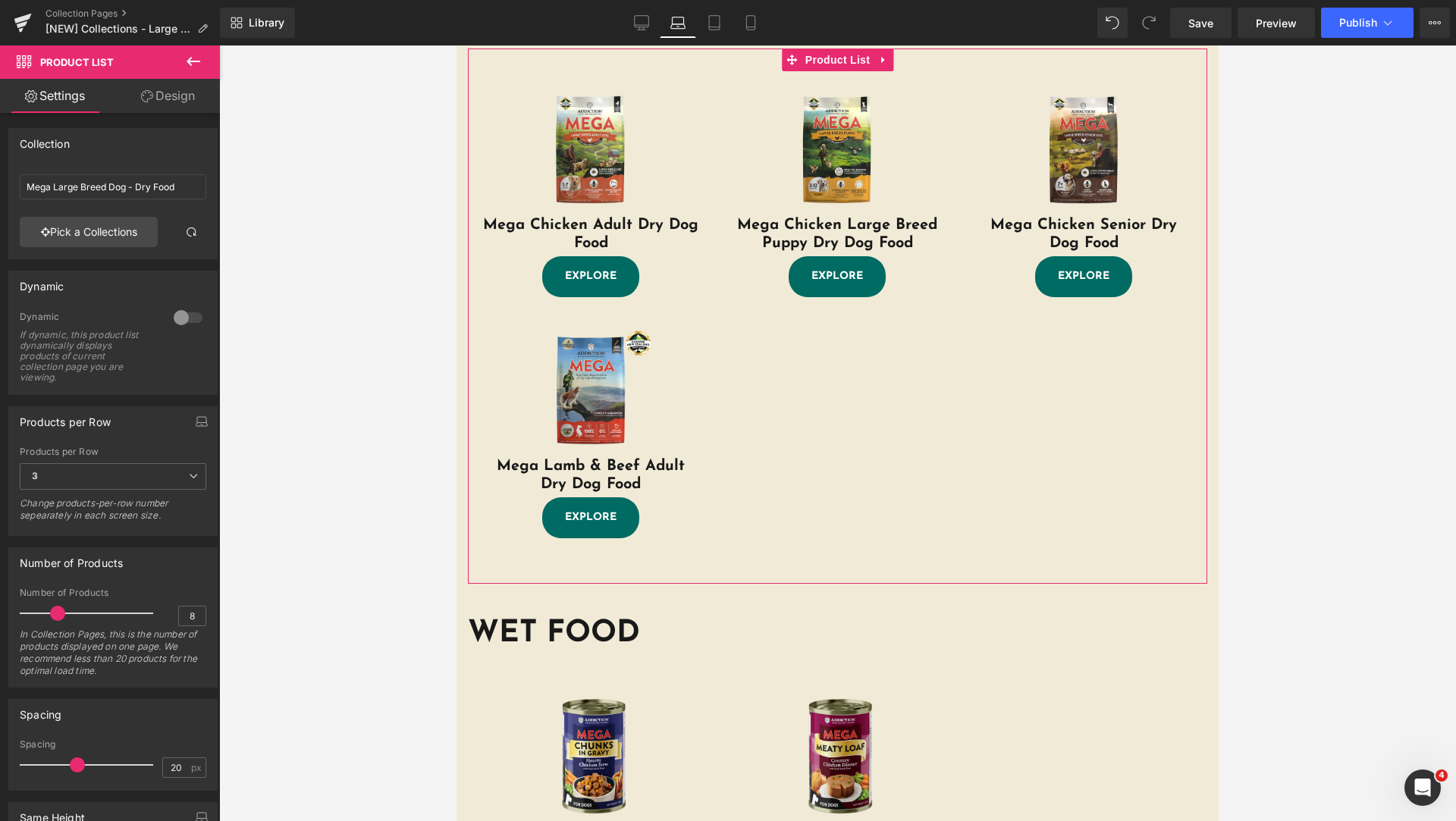
click at [175, 103] on link "Design" at bounding box center [167, 96] width 110 height 34
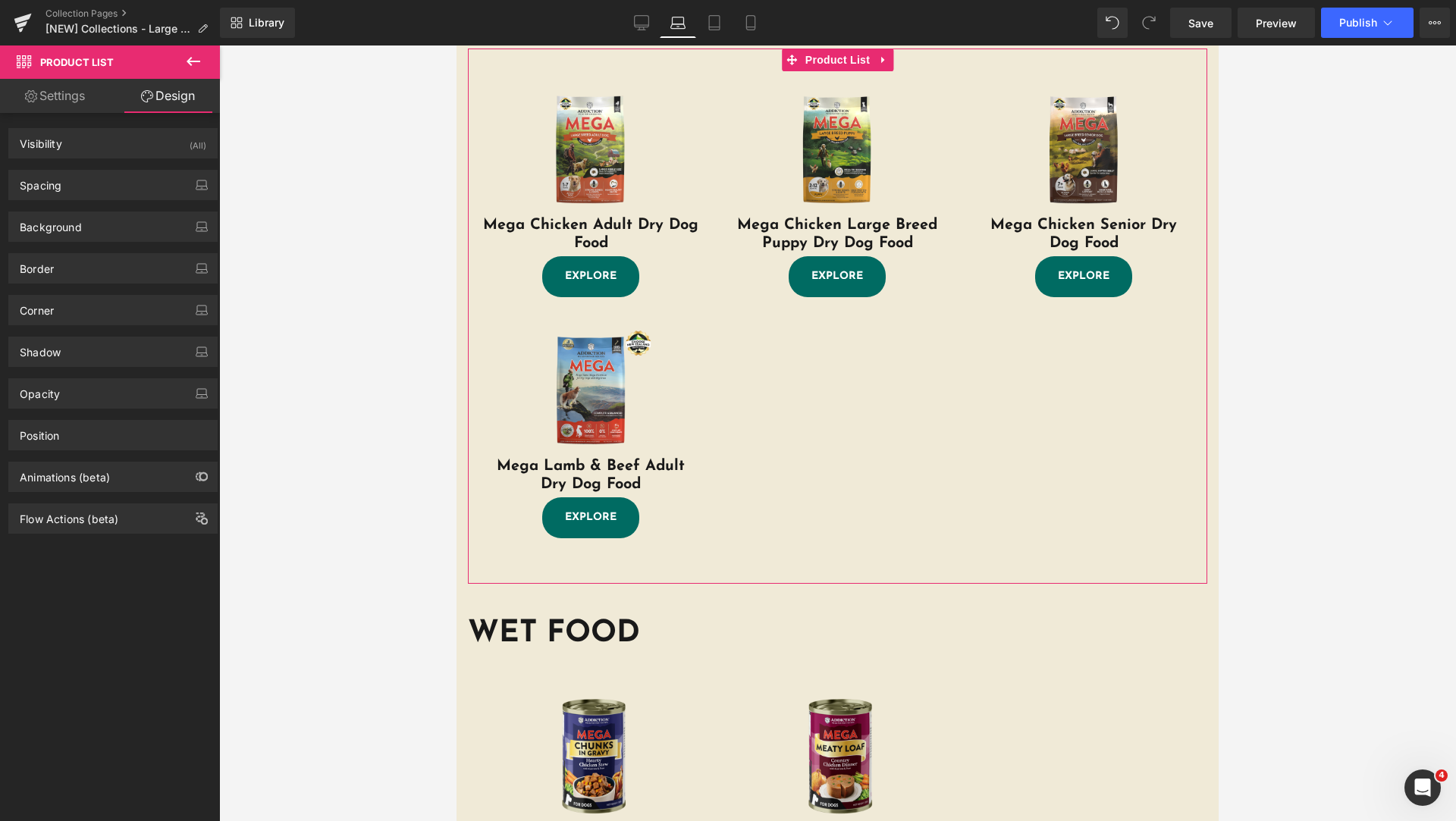
click at [63, 96] on link "Settings" at bounding box center [54, 96] width 110 height 34
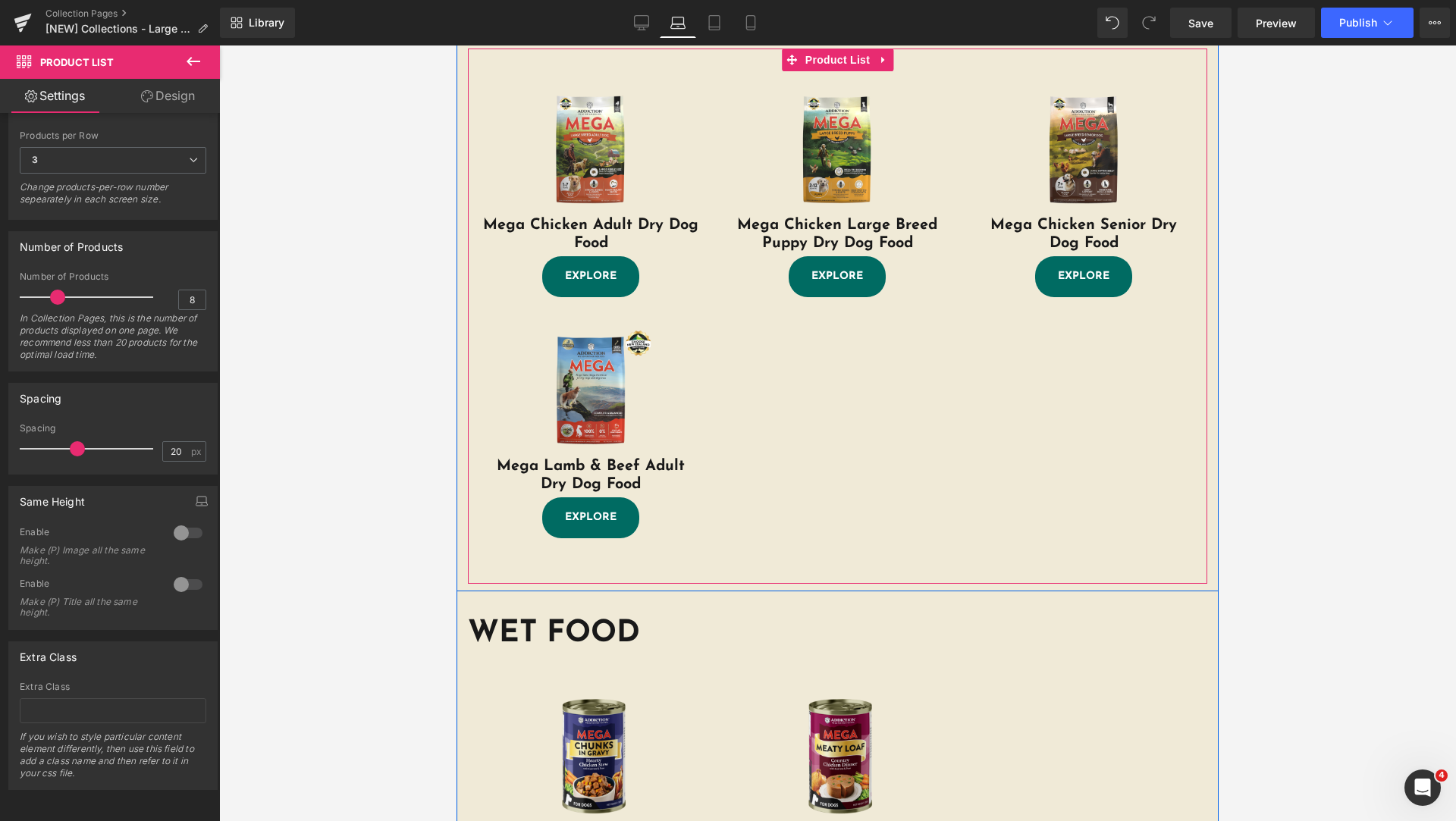
scroll to position [238, 0]
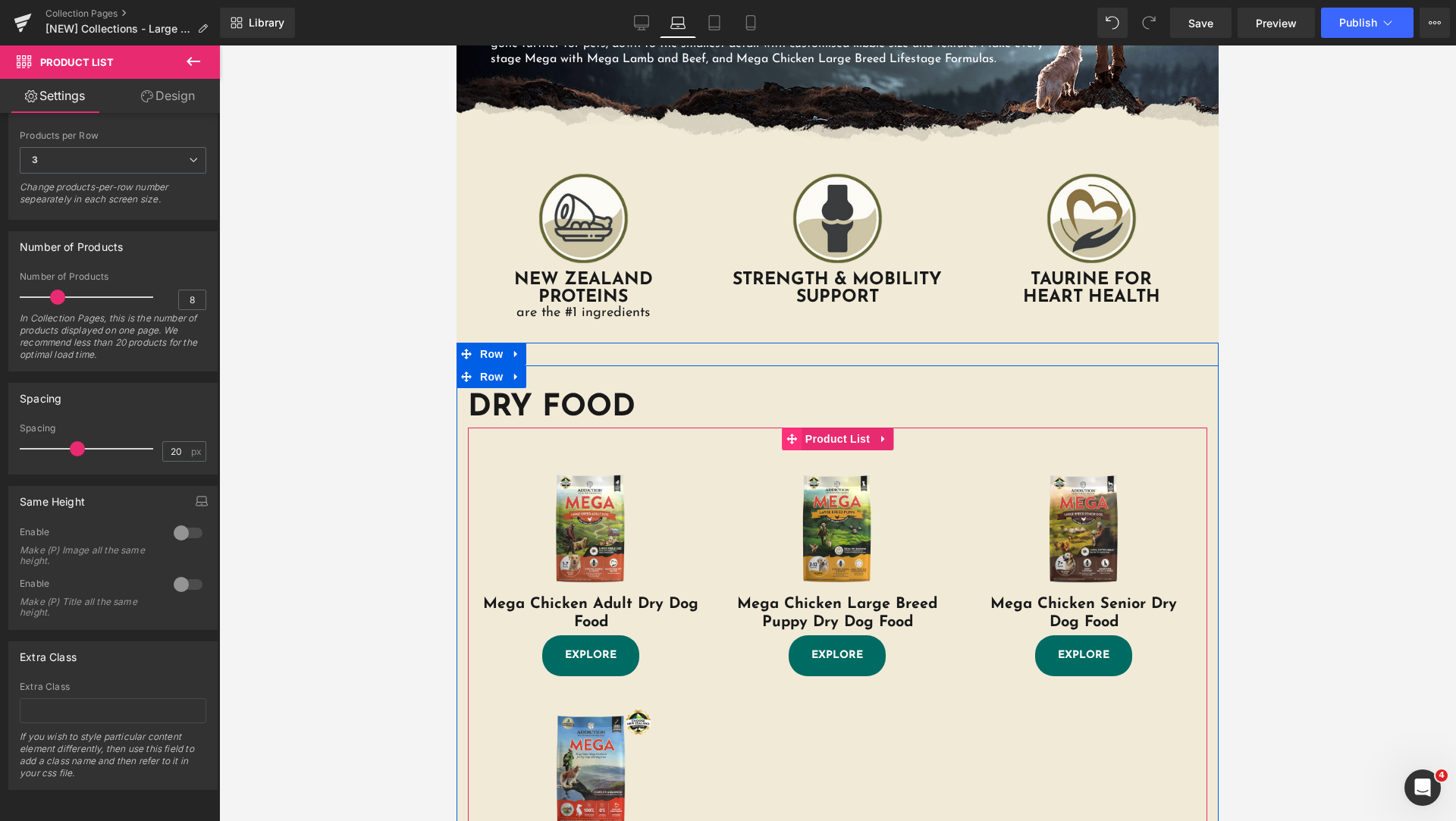
click at [786, 438] on icon at bounding box center [792, 439] width 11 height 11
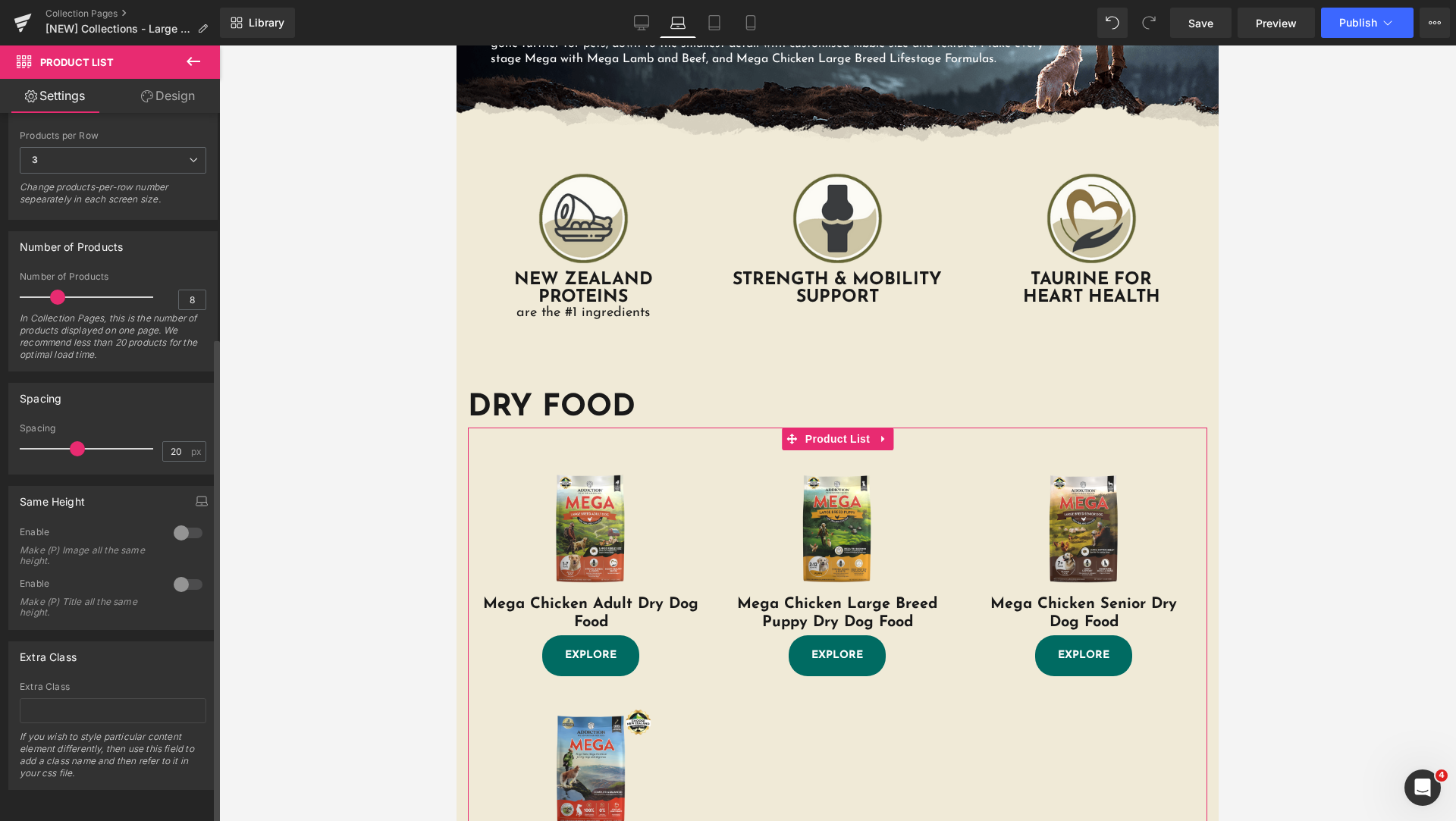
scroll to position [0, 0]
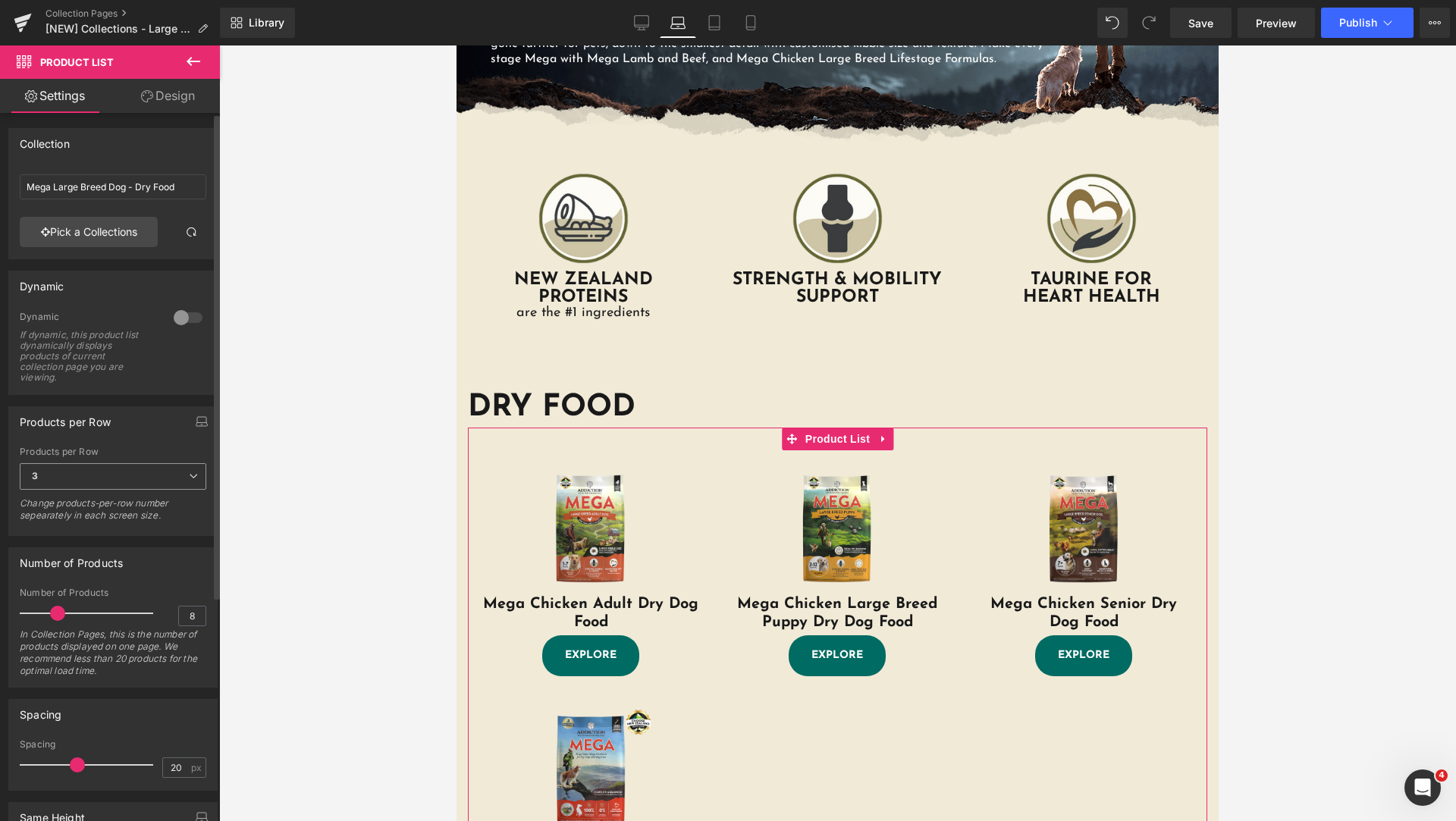
click at [149, 473] on span "3" at bounding box center [113, 477] width 187 height 26
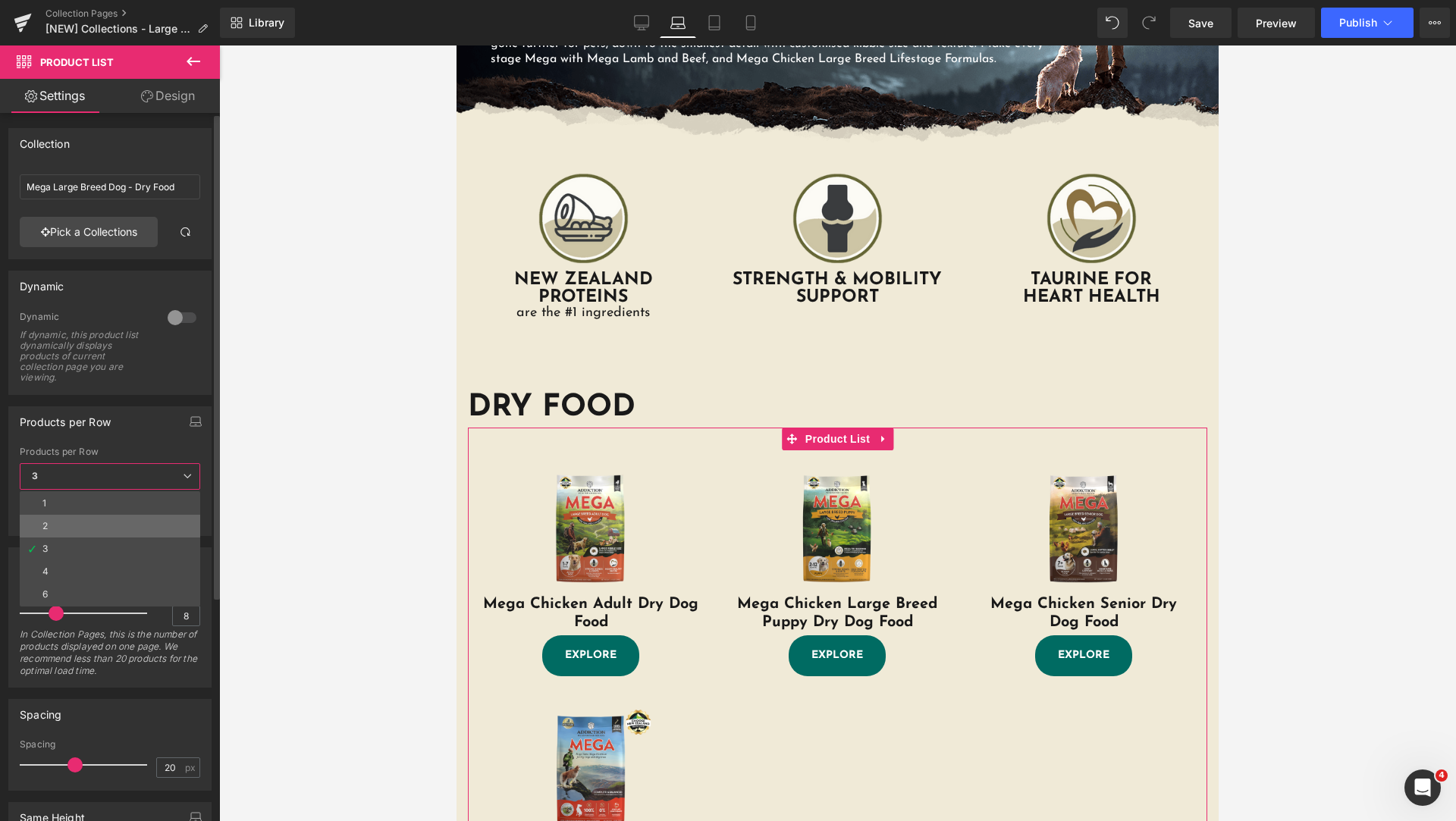
click at [79, 522] on li "2" at bounding box center [110, 526] width 180 height 23
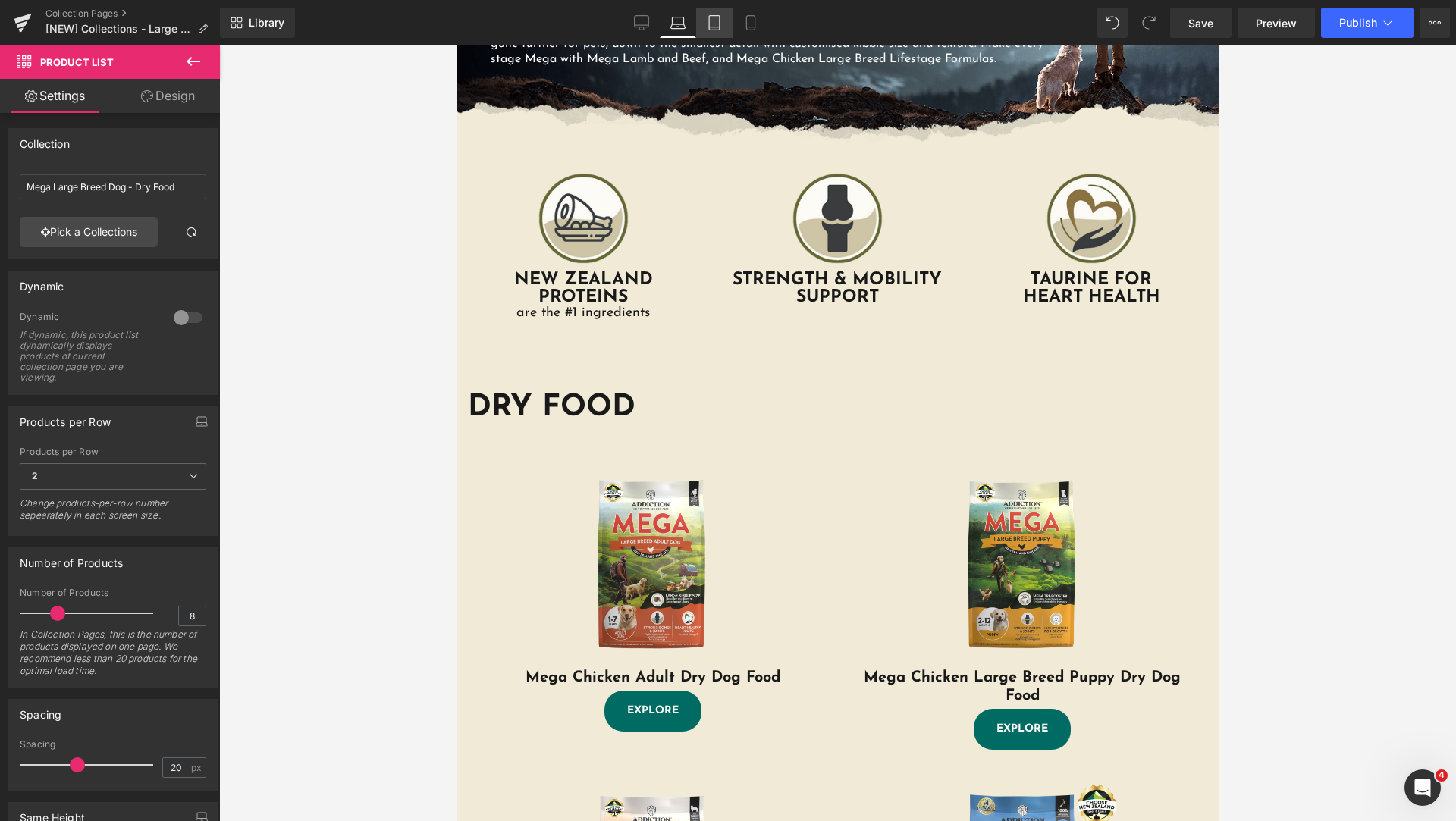
click at [721, 15] on icon at bounding box center [714, 22] width 15 height 15
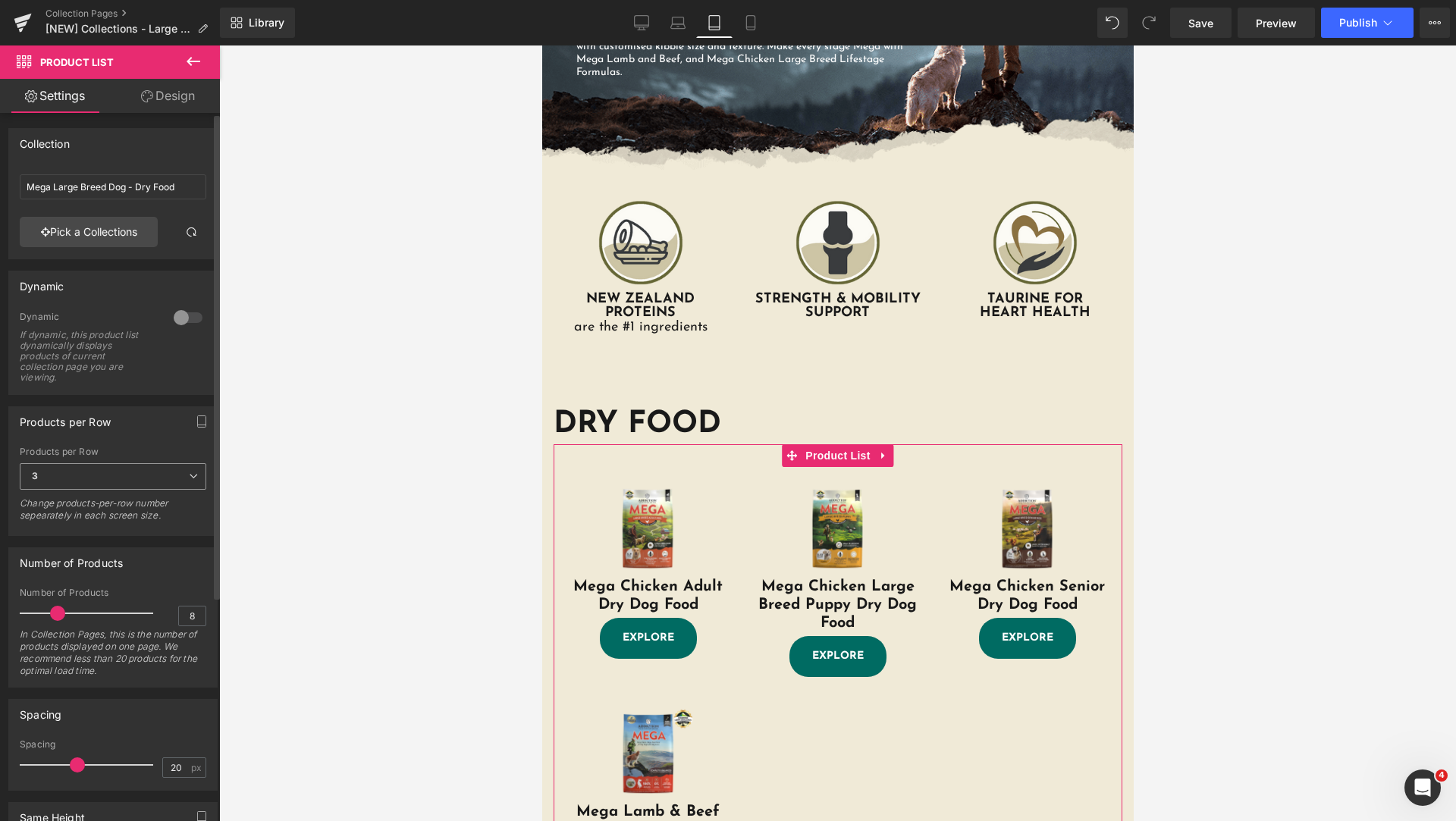
click at [131, 468] on span "3" at bounding box center [113, 477] width 187 height 26
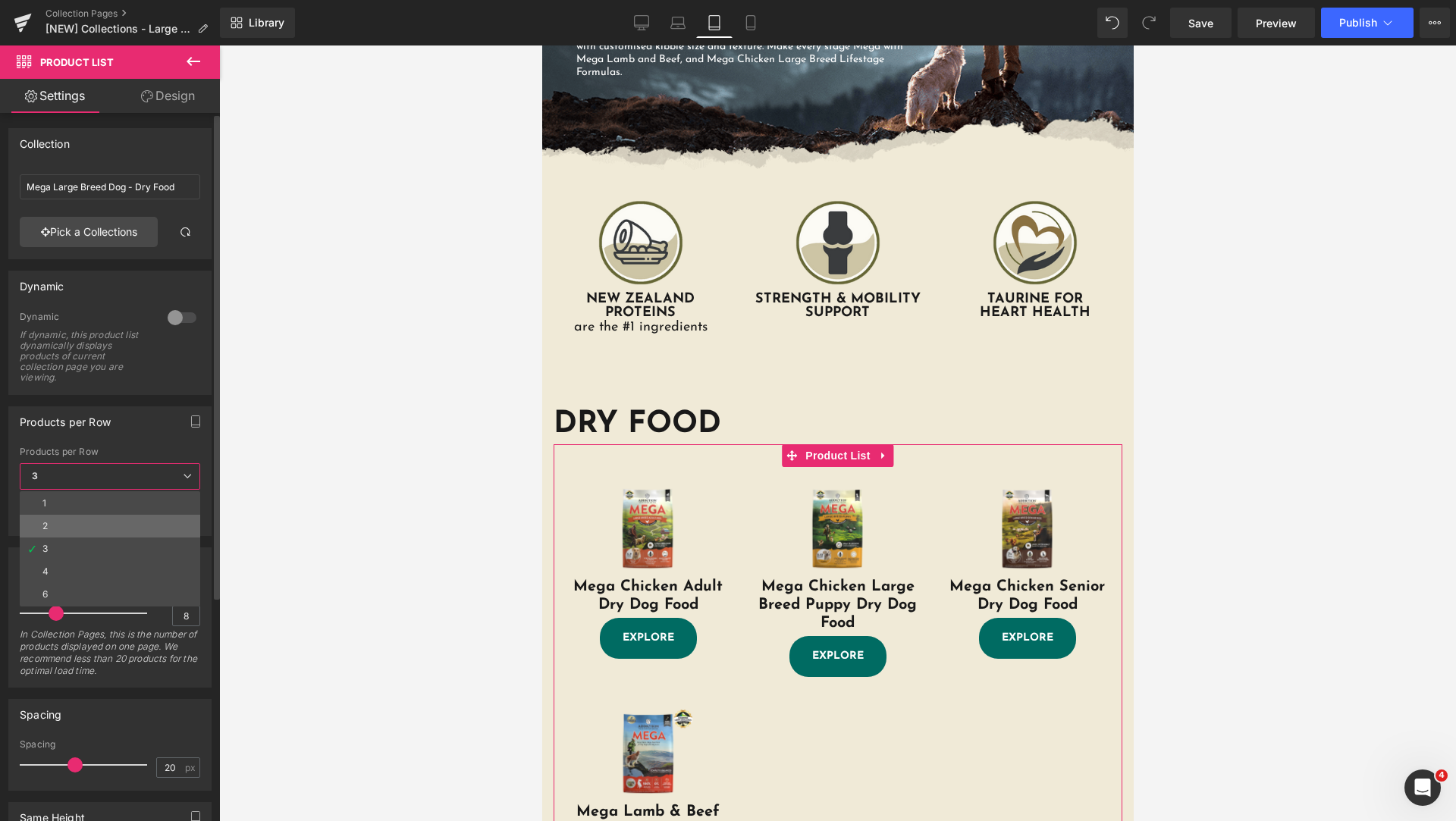
click at [120, 524] on li "2" at bounding box center [110, 526] width 180 height 23
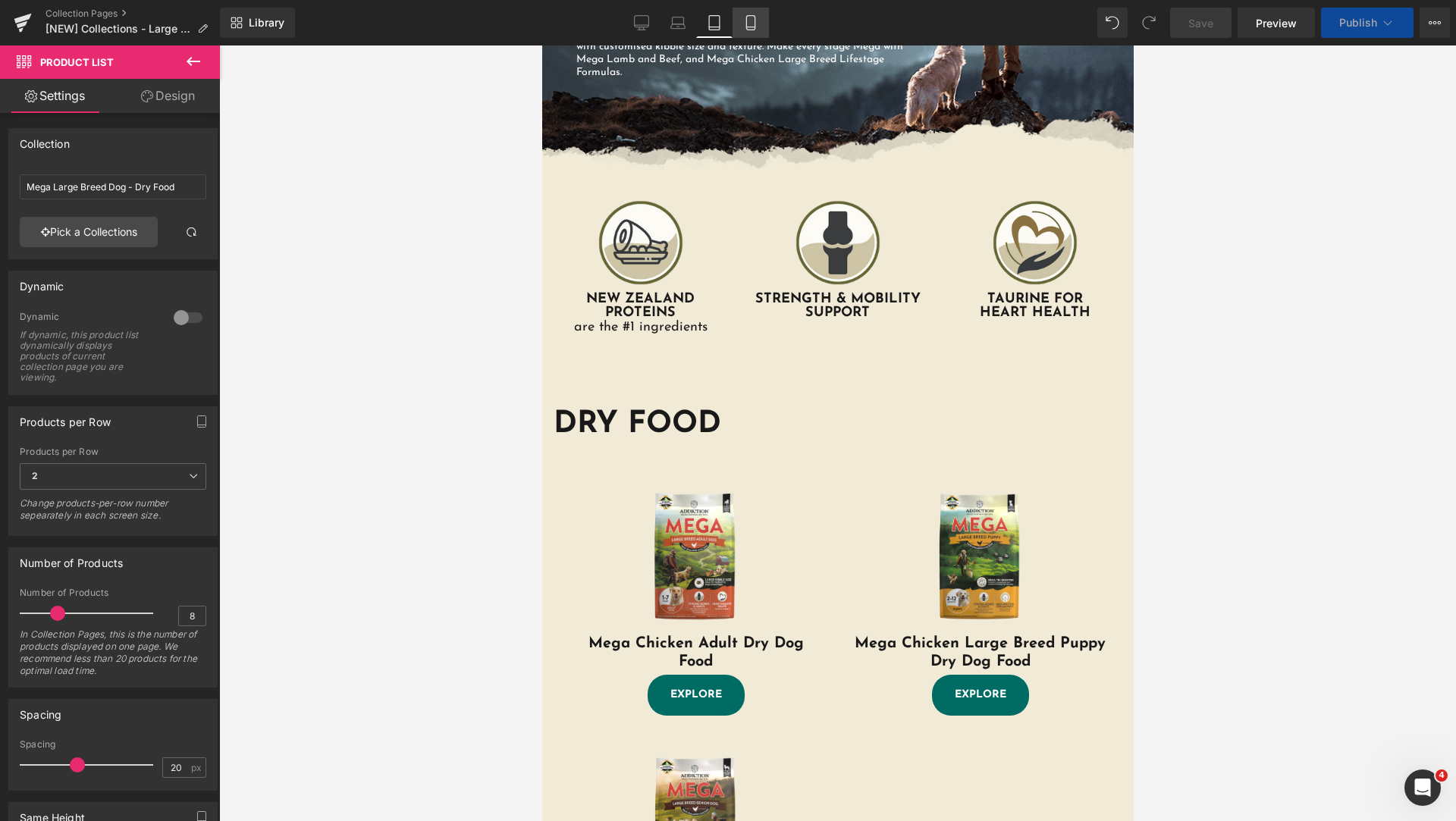
click at [750, 30] on icon at bounding box center [750, 23] width 9 height 15
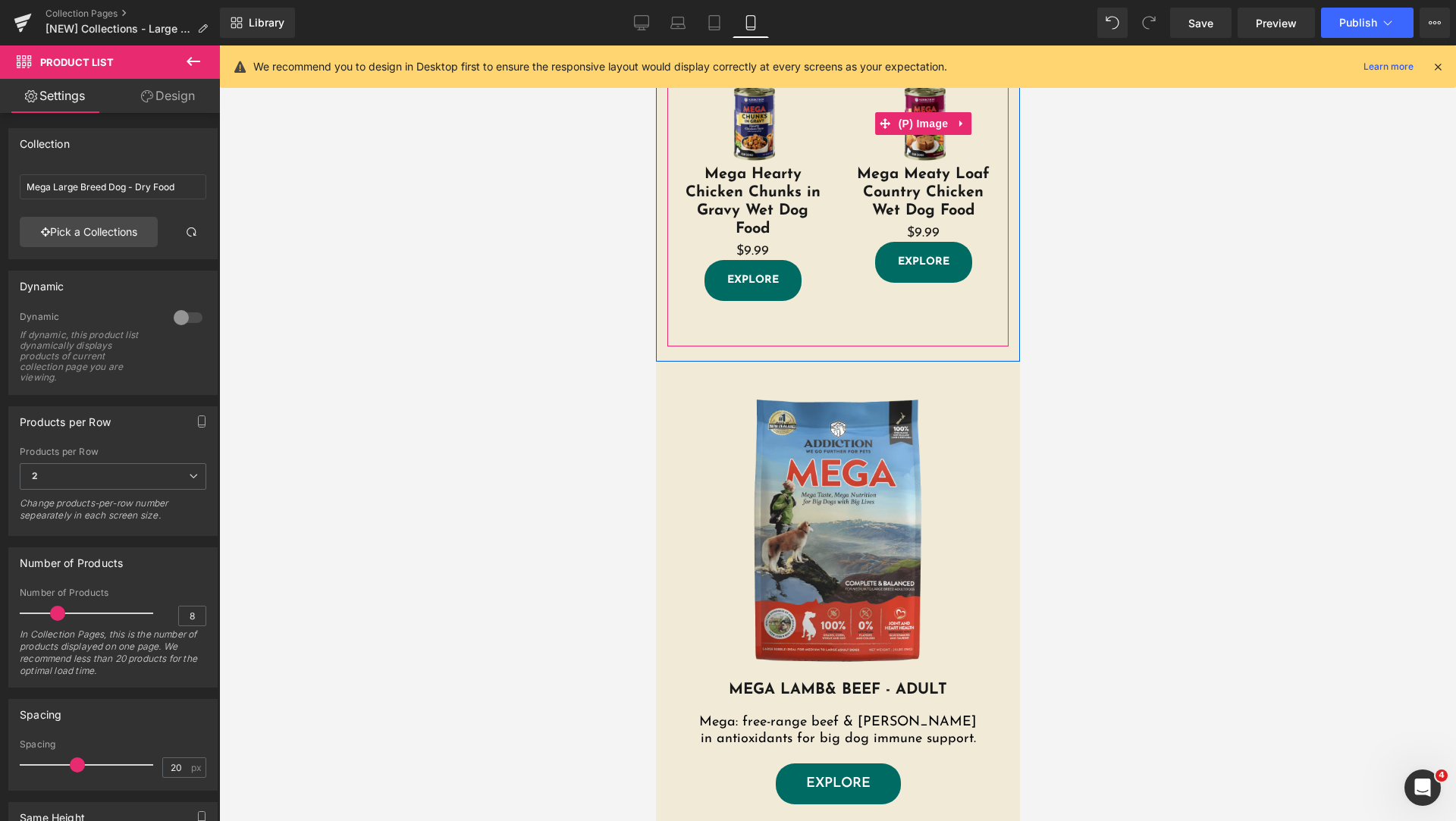
scroll to position [1137, 0]
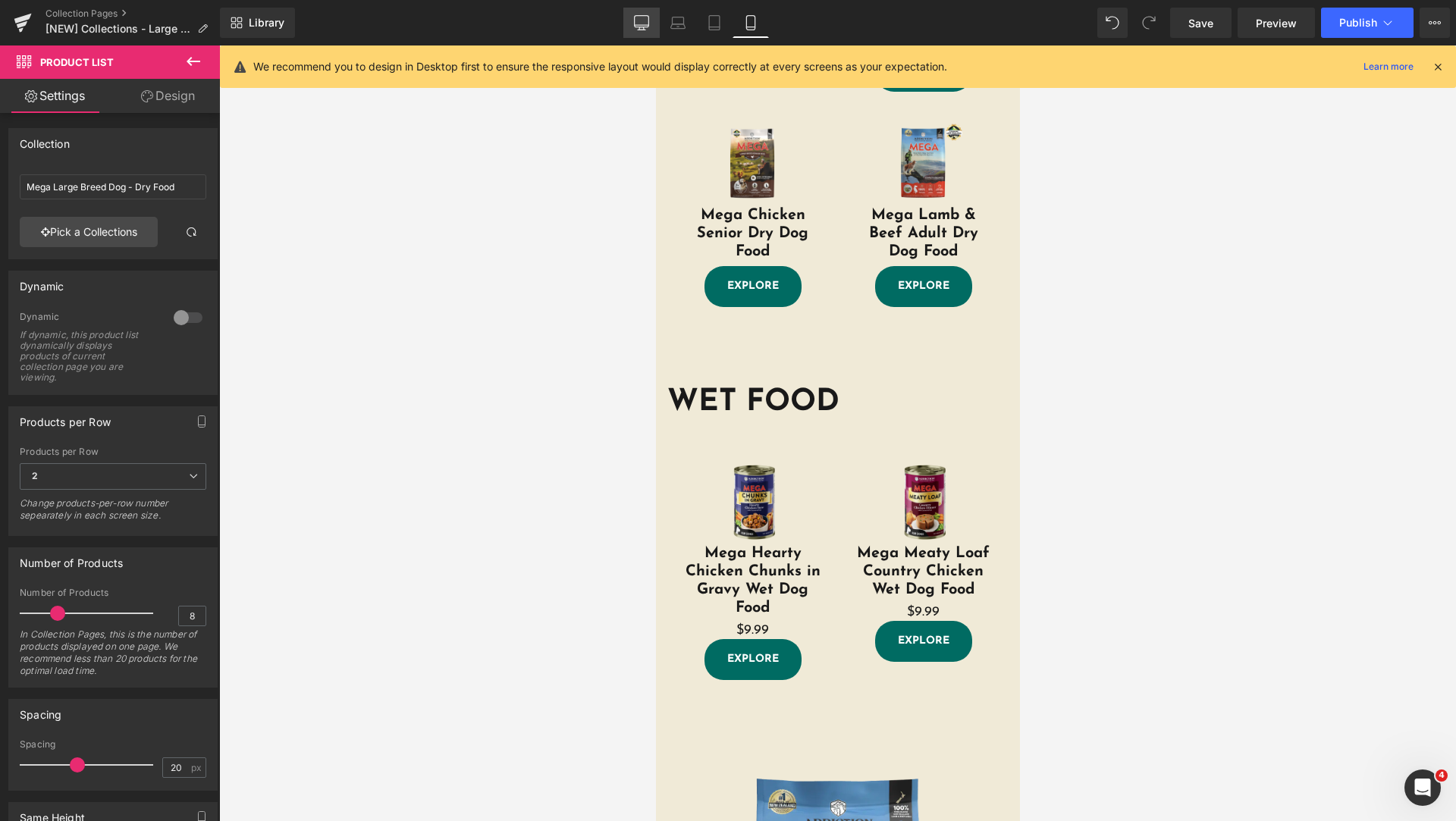
click at [638, 23] on icon at bounding box center [641, 22] width 15 height 15
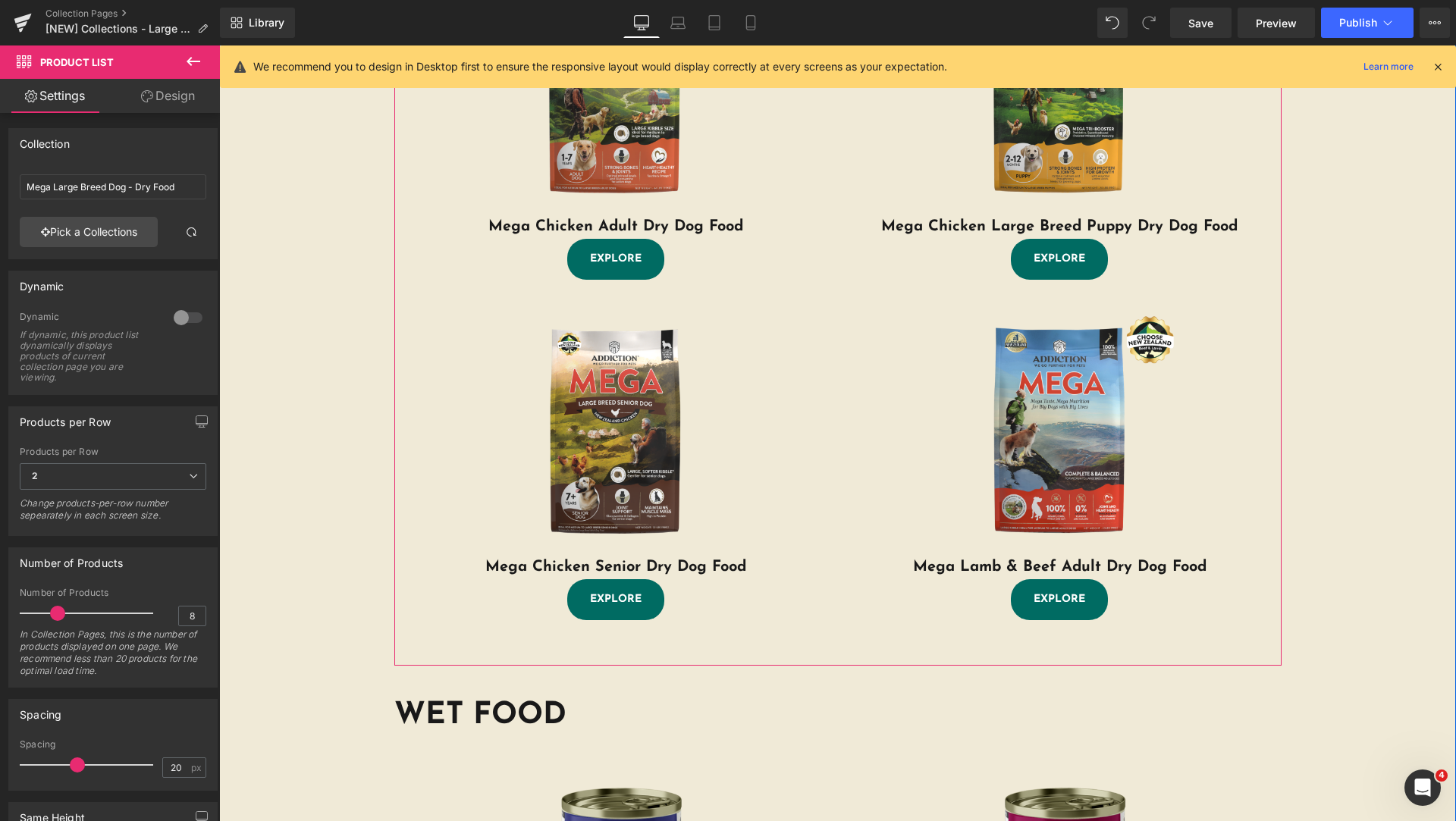
scroll to position [403, 0]
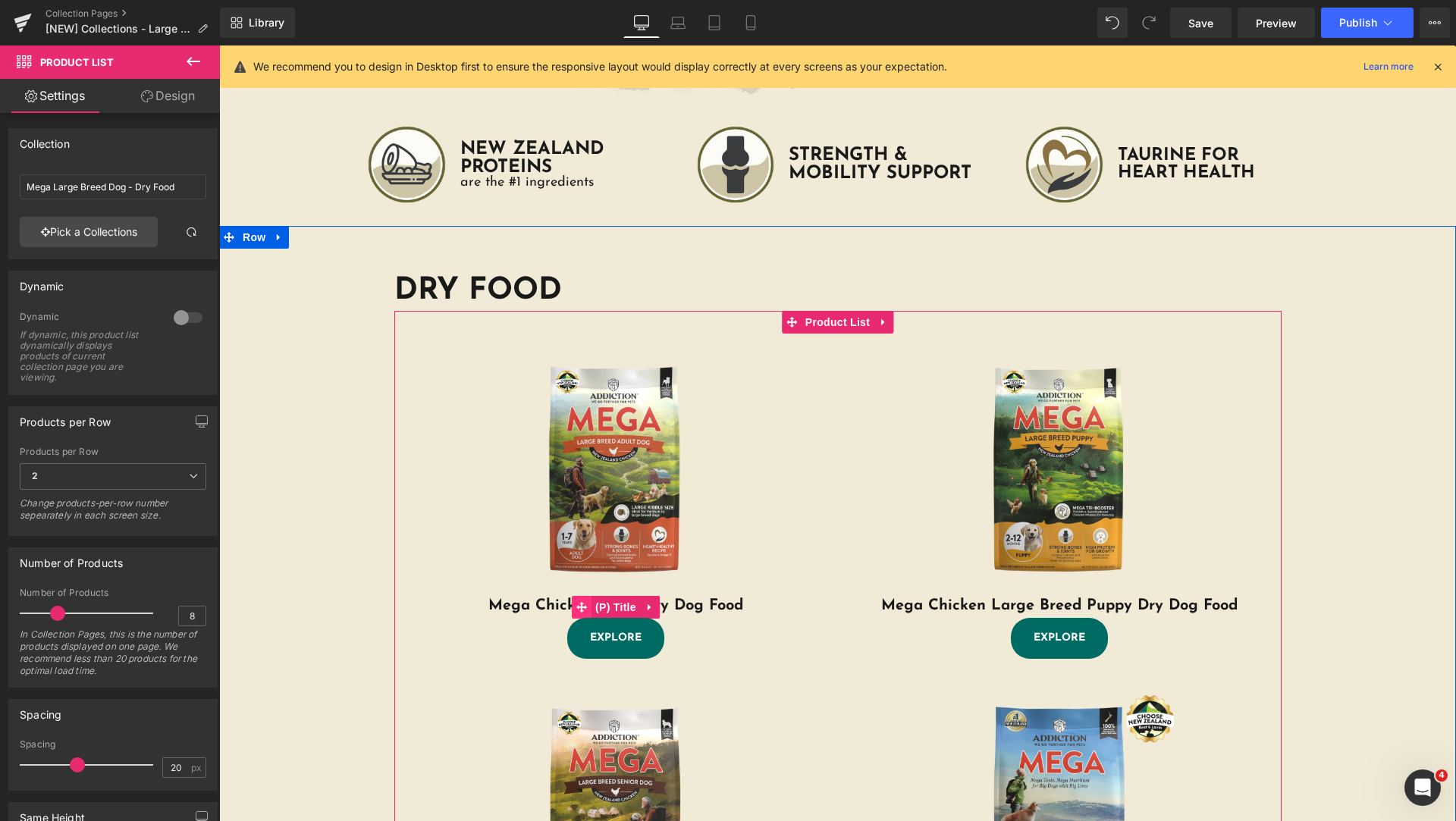
click at [578, 606] on icon at bounding box center [582, 607] width 11 height 11
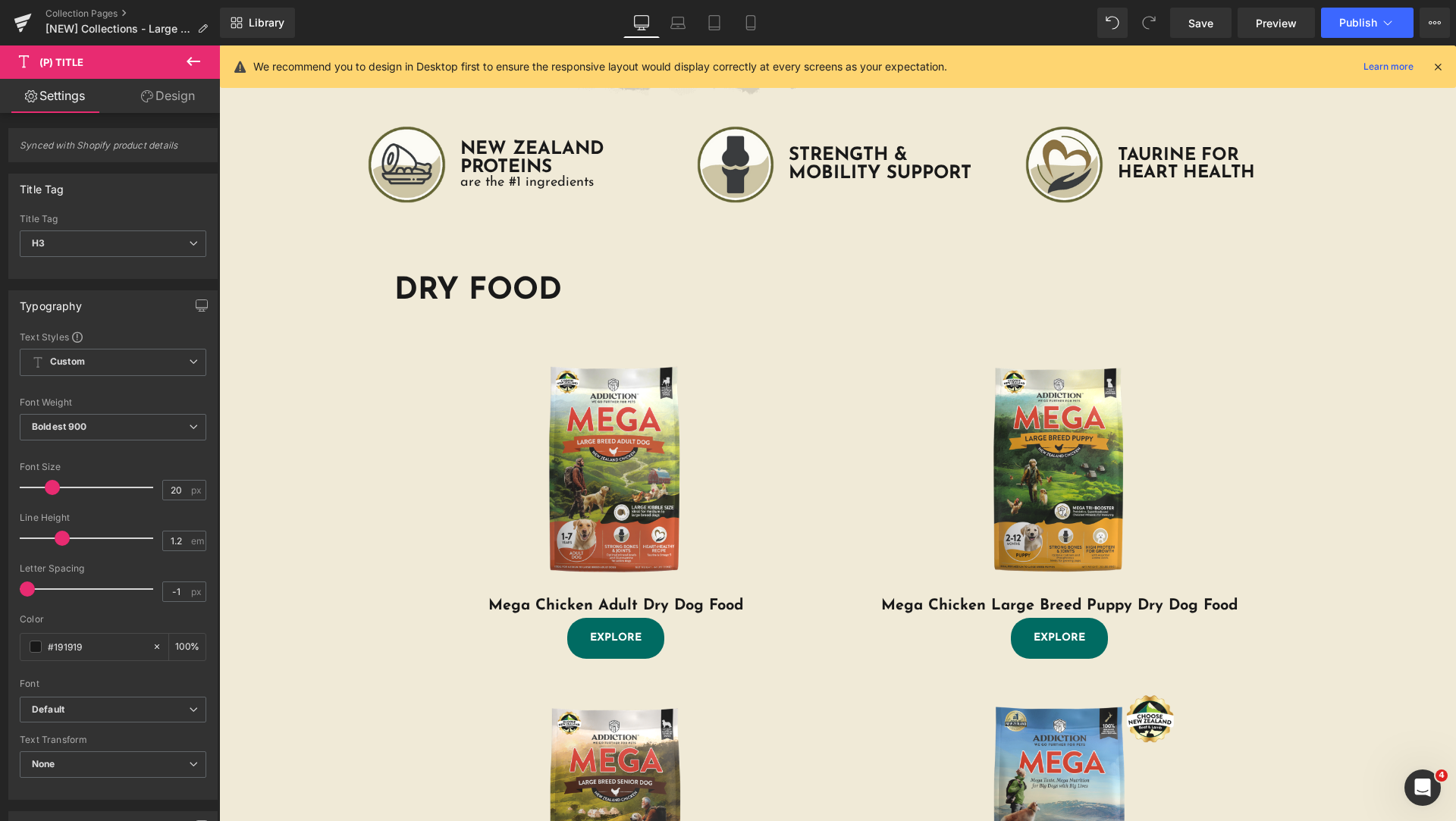
click at [163, 106] on link "Design" at bounding box center [167, 96] width 110 height 34
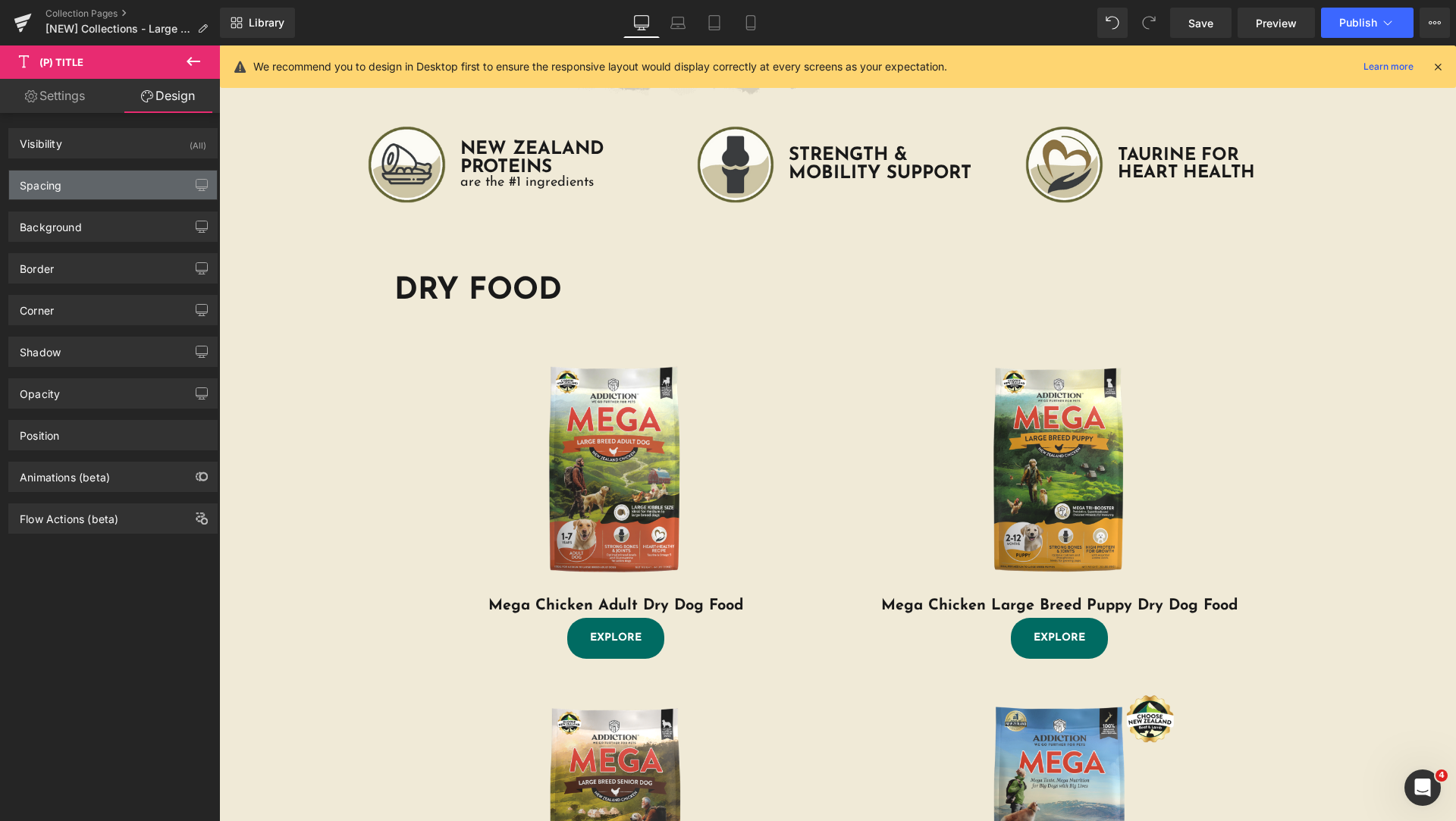
type input "0"
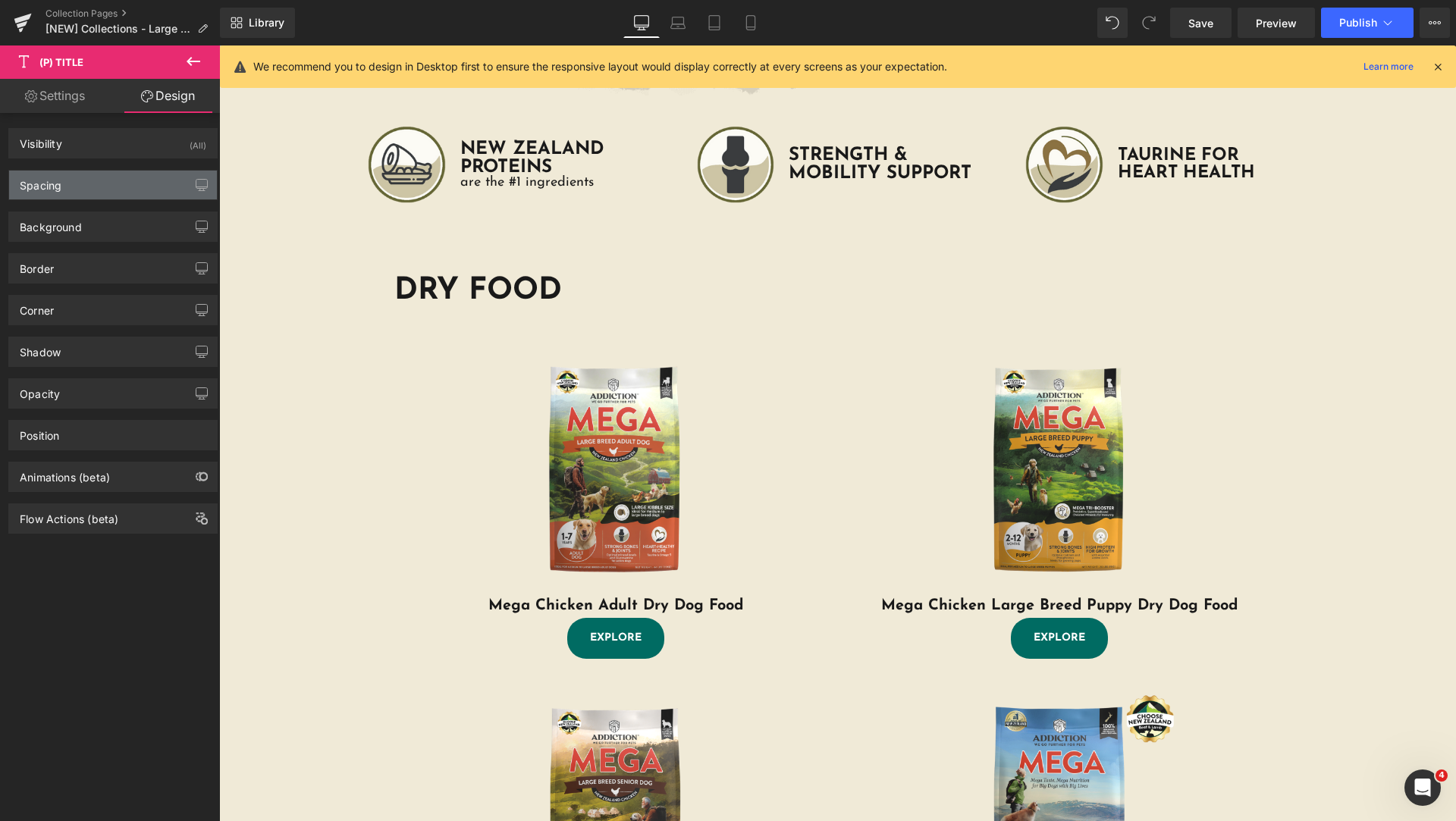
type input "0"
click at [108, 179] on div "Spacing" at bounding box center [113, 184] width 208 height 29
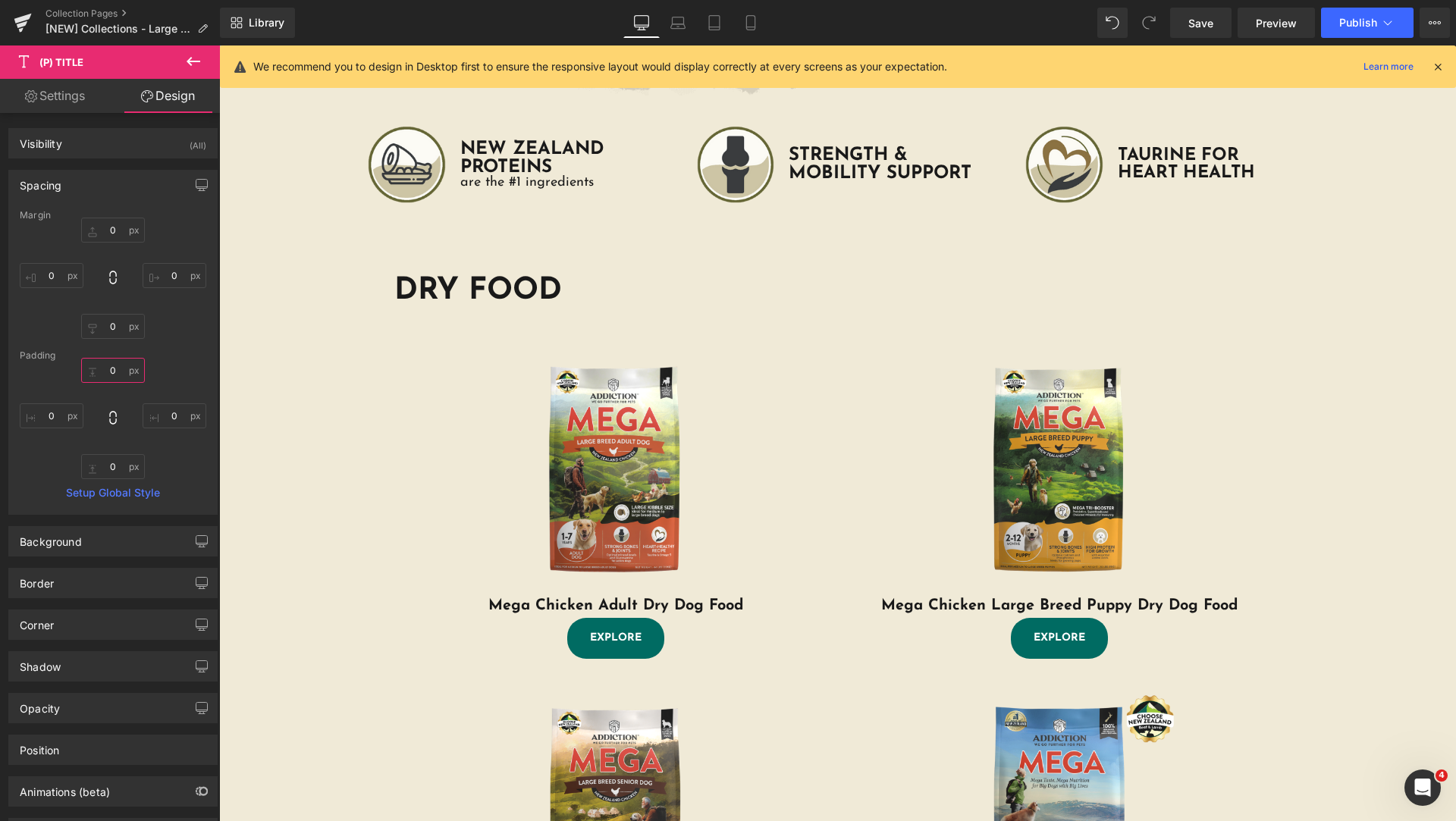
click at [112, 373] on input "0" at bounding box center [113, 370] width 64 height 25
type input "2"
click at [108, 470] on input "0" at bounding box center [113, 466] width 64 height 25
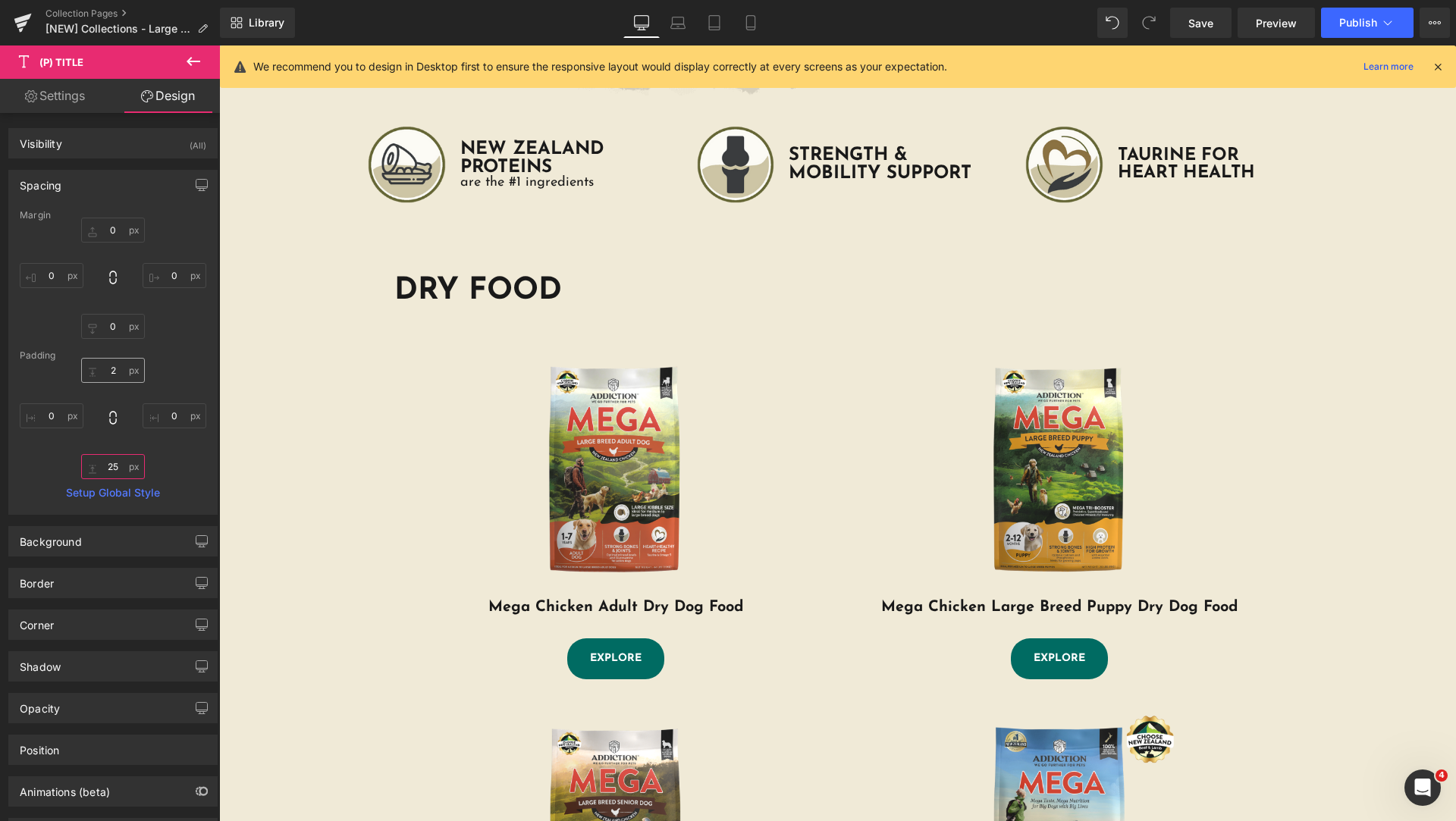
type input "25"
click at [114, 373] on input "2" at bounding box center [113, 370] width 64 height 25
click at [110, 466] on input "25" at bounding box center [113, 466] width 64 height 25
type input "22"
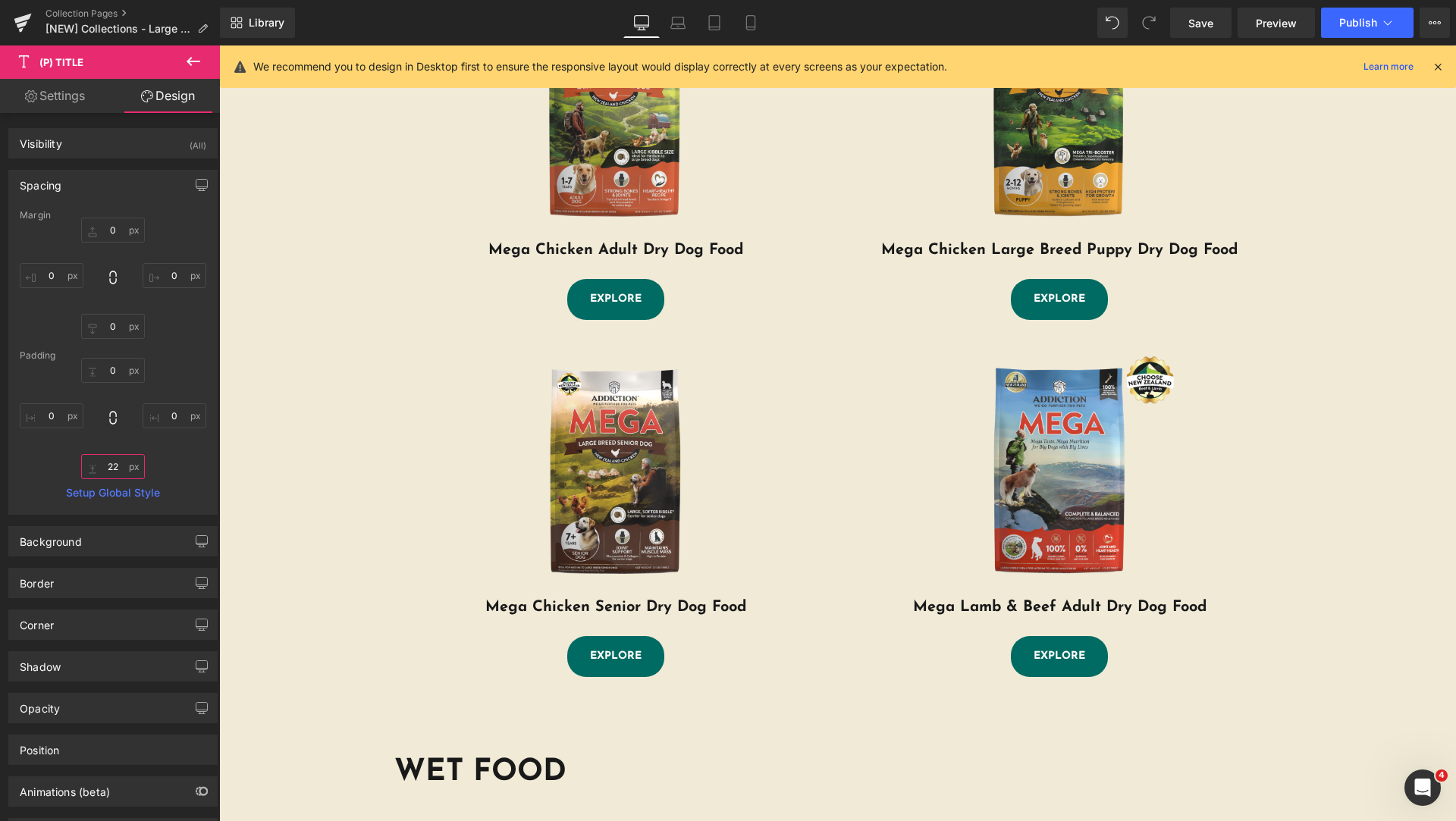
scroll to position [379, 0]
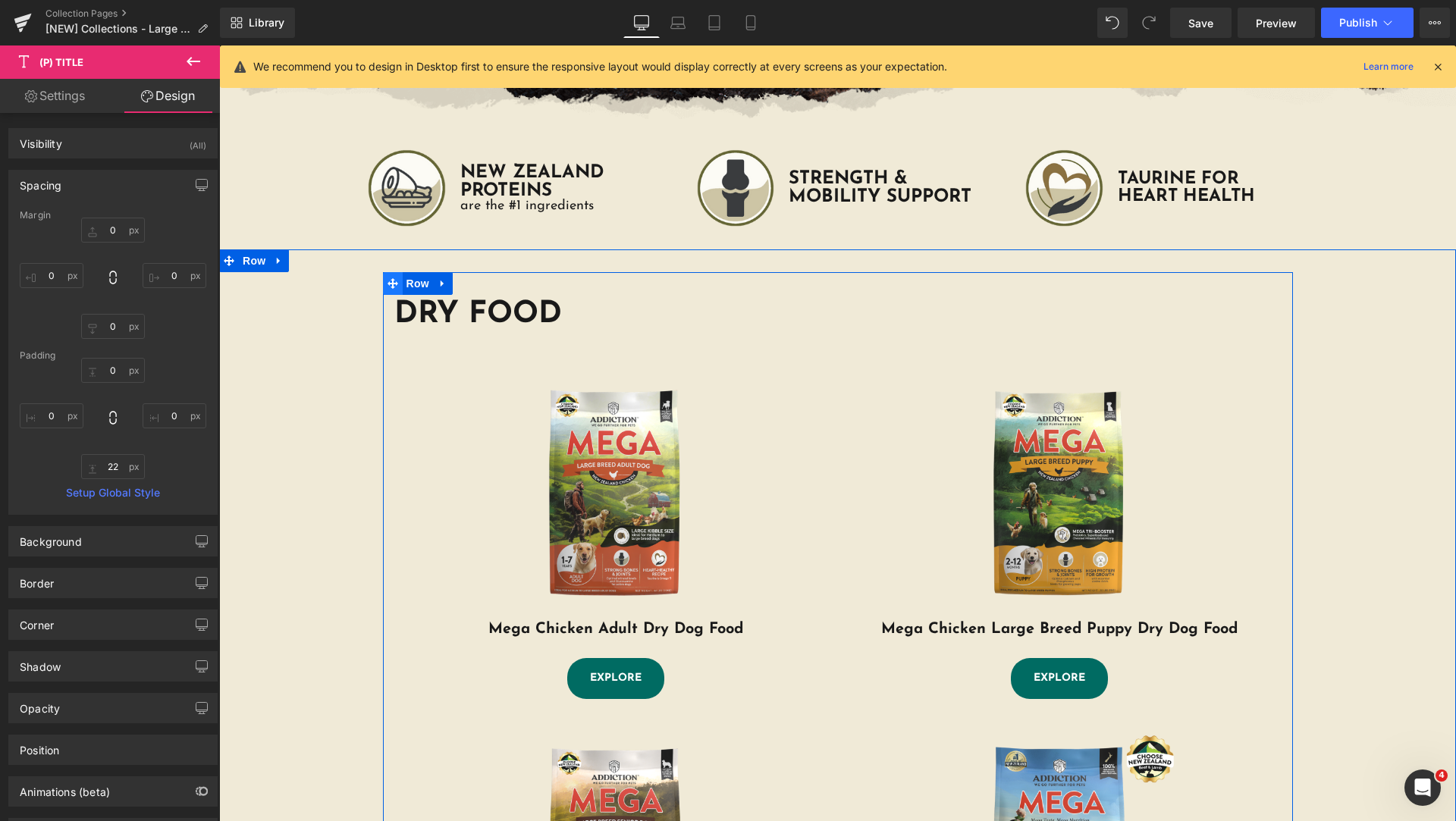
click at [389, 285] on icon at bounding box center [393, 284] width 11 height 12
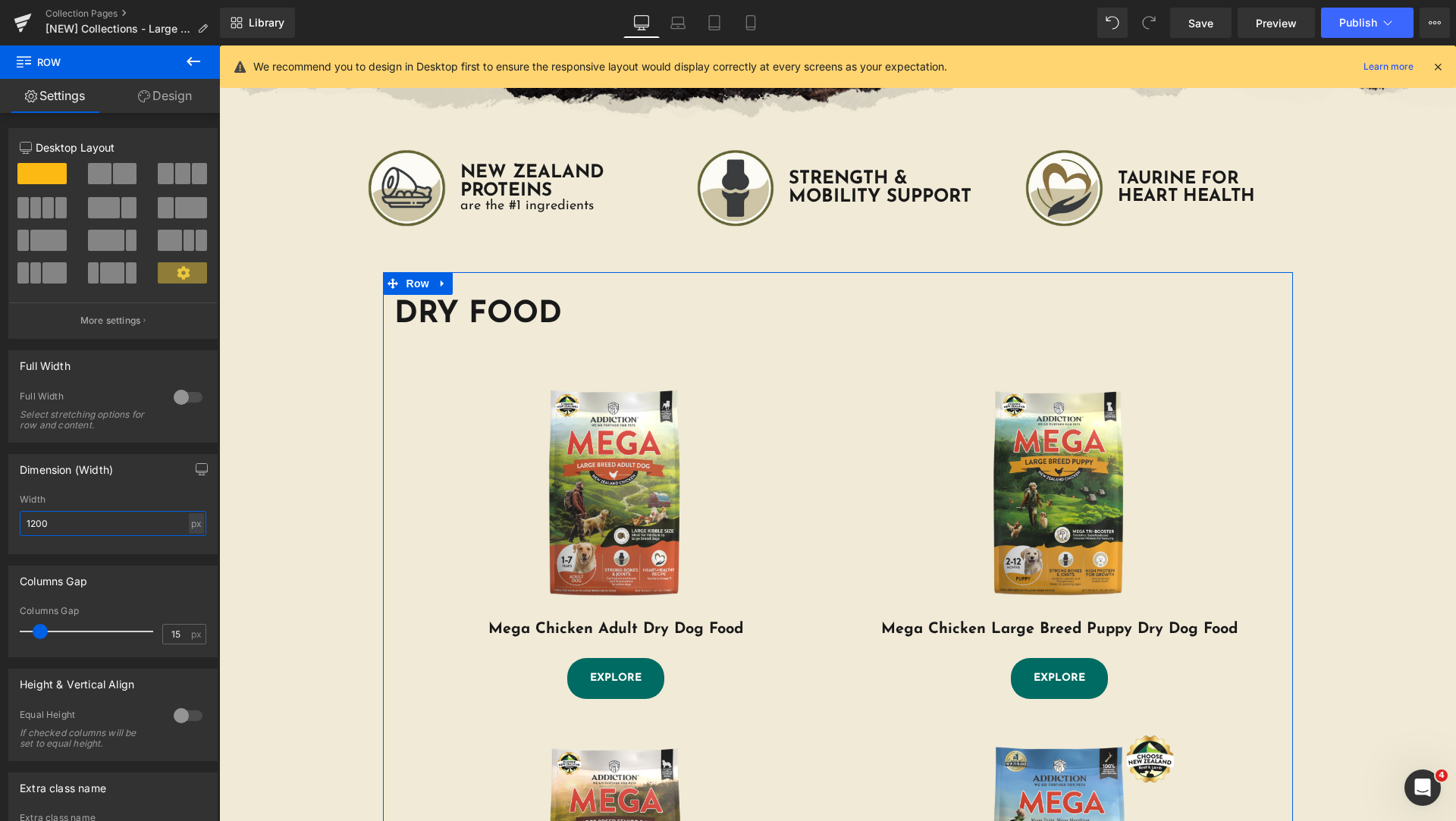
click at [75, 527] on input "1200" at bounding box center [113, 523] width 187 height 25
drag, startPoint x: 93, startPoint y: 522, endPoint x: 0, endPoint y: 527, distance: 93.1
click at [0, 519] on div "Dimension (Width) 1200px Width 1200 px % px" at bounding box center [113, 498] width 226 height 111
type input "800"
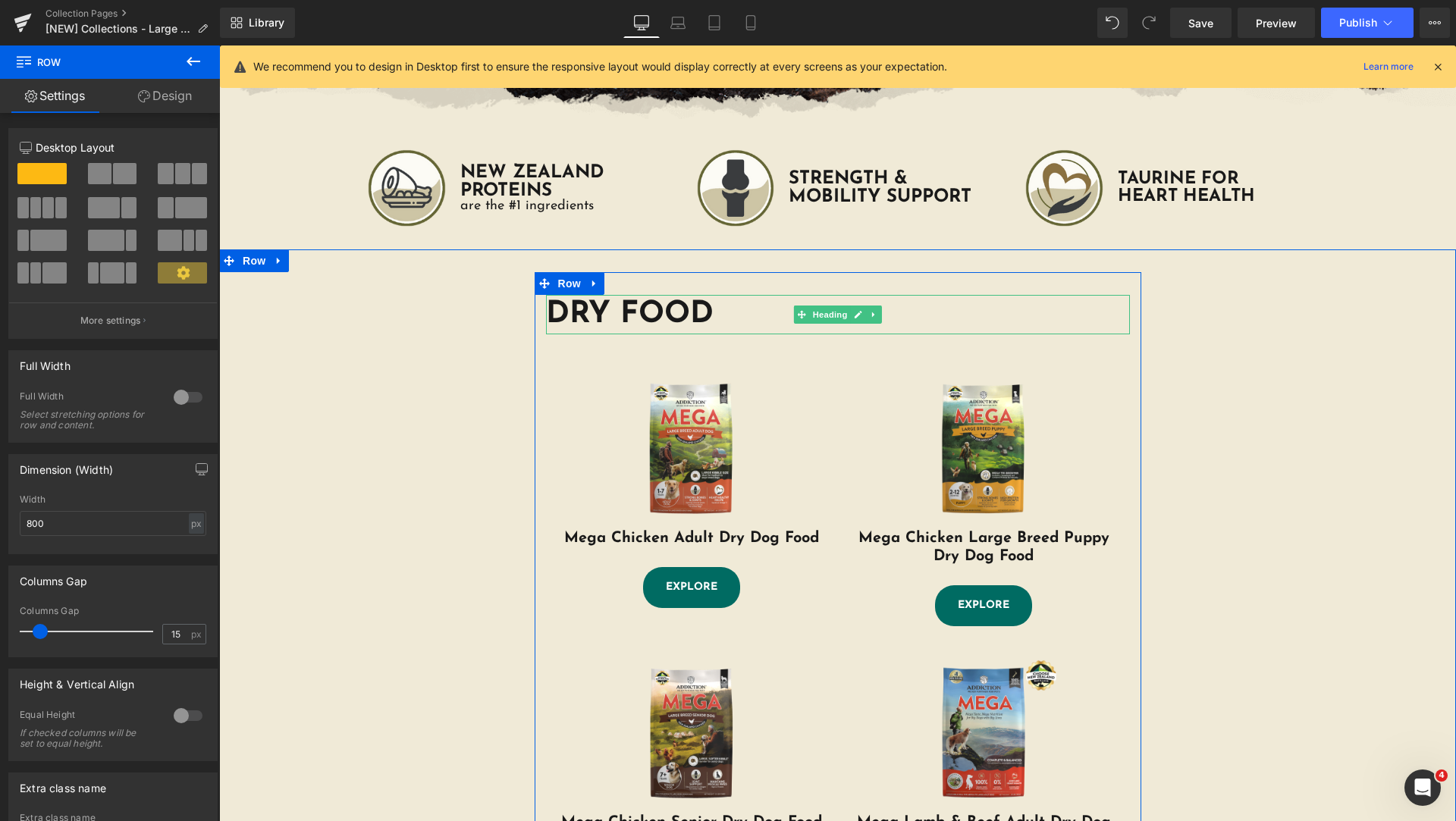
click at [630, 312] on h1 "DRY FOOD" at bounding box center [838, 314] width 584 height 40
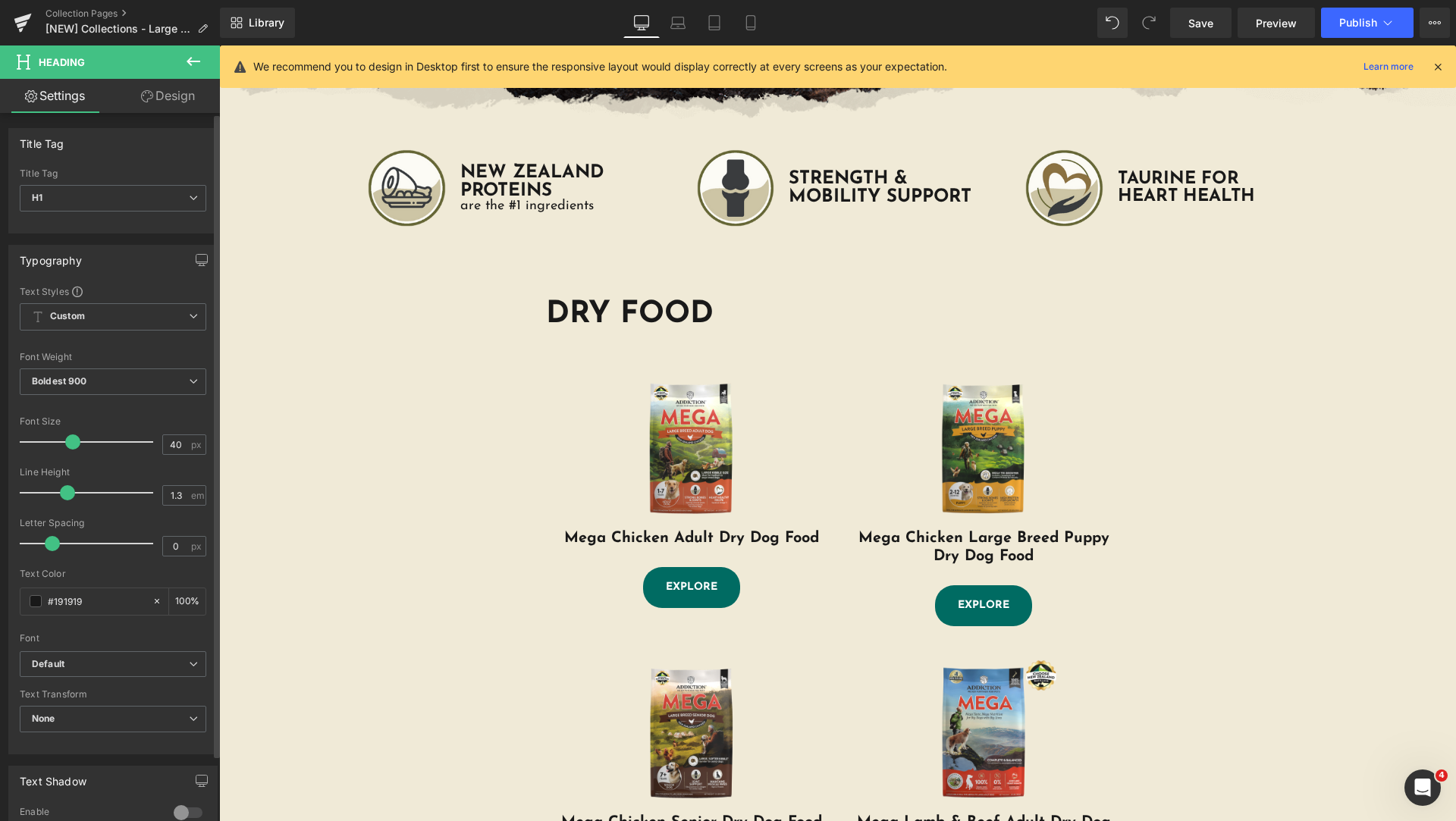
scroll to position [368, 0]
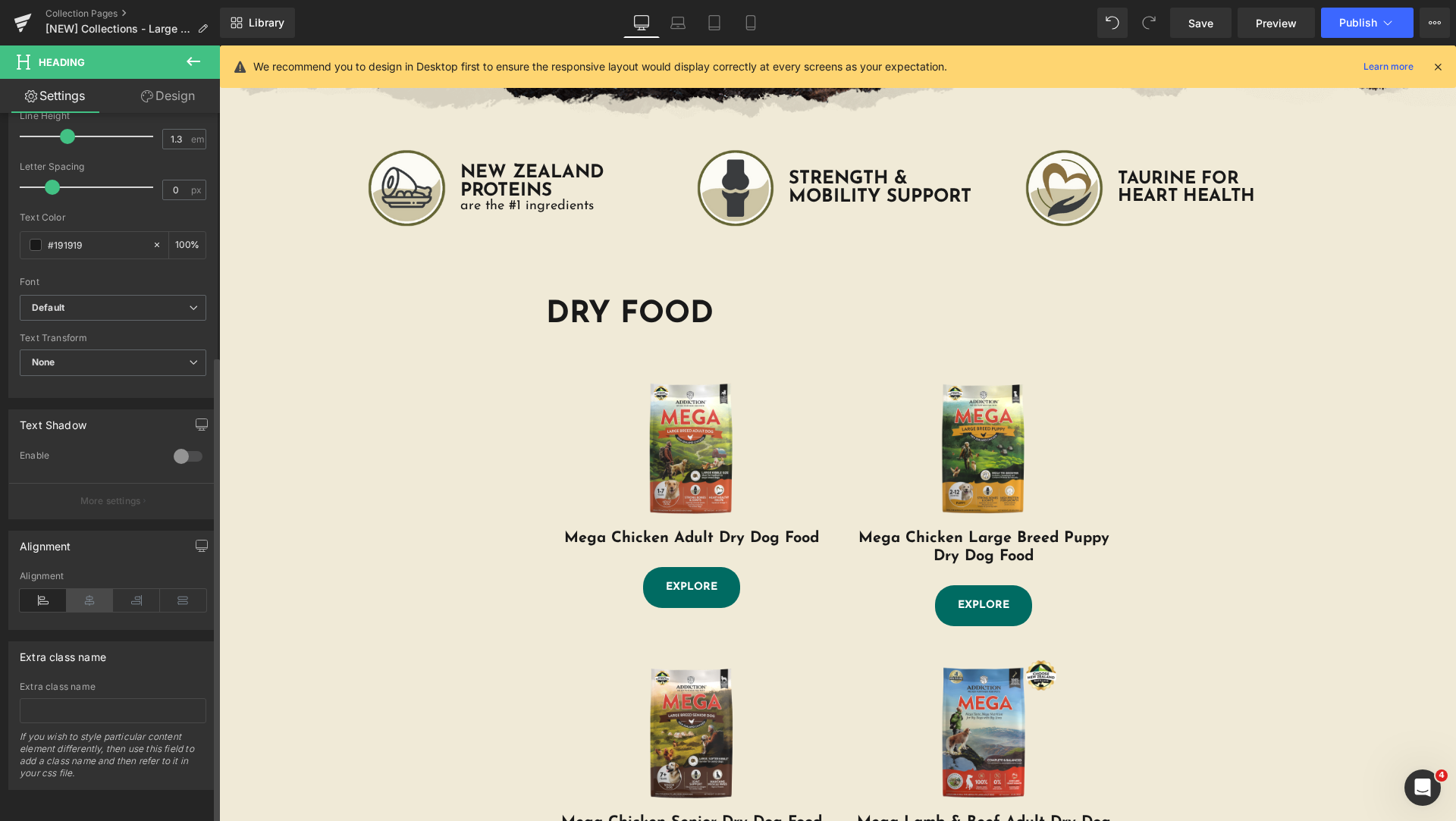
click at [84, 593] on icon at bounding box center [90, 600] width 47 height 23
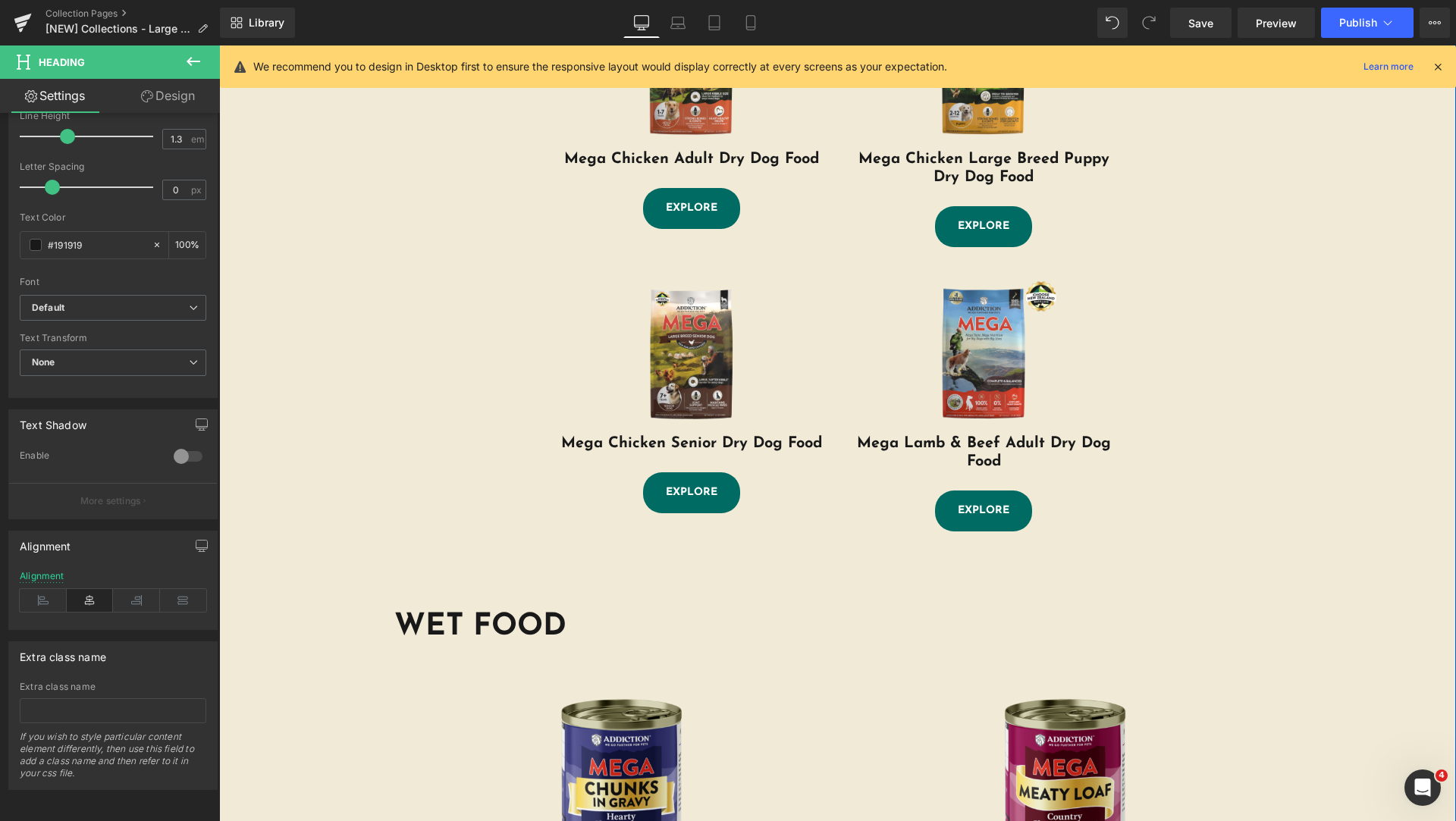
scroll to position [379, 0]
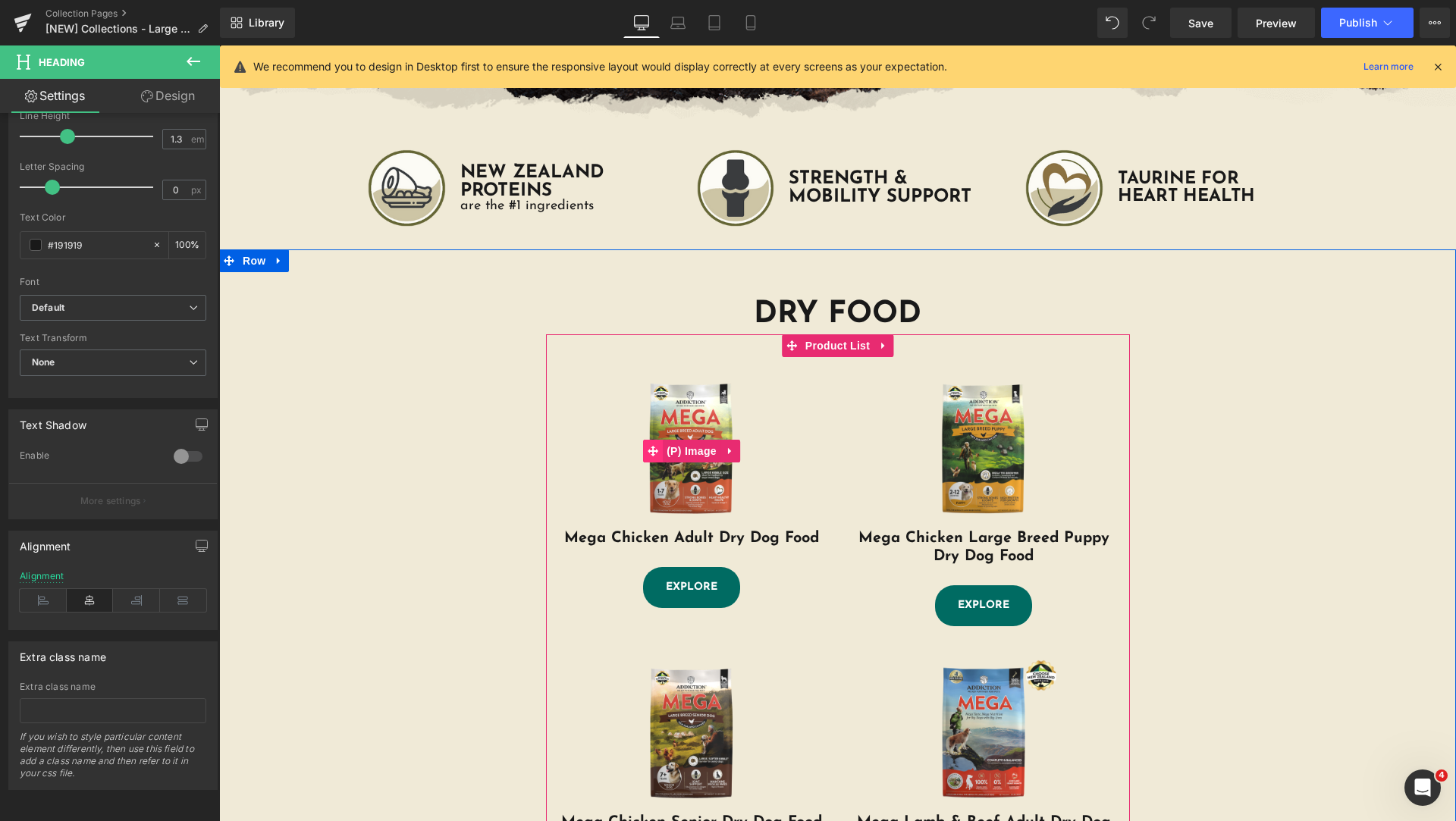
click at [648, 452] on icon at bounding box center [653, 451] width 11 height 11
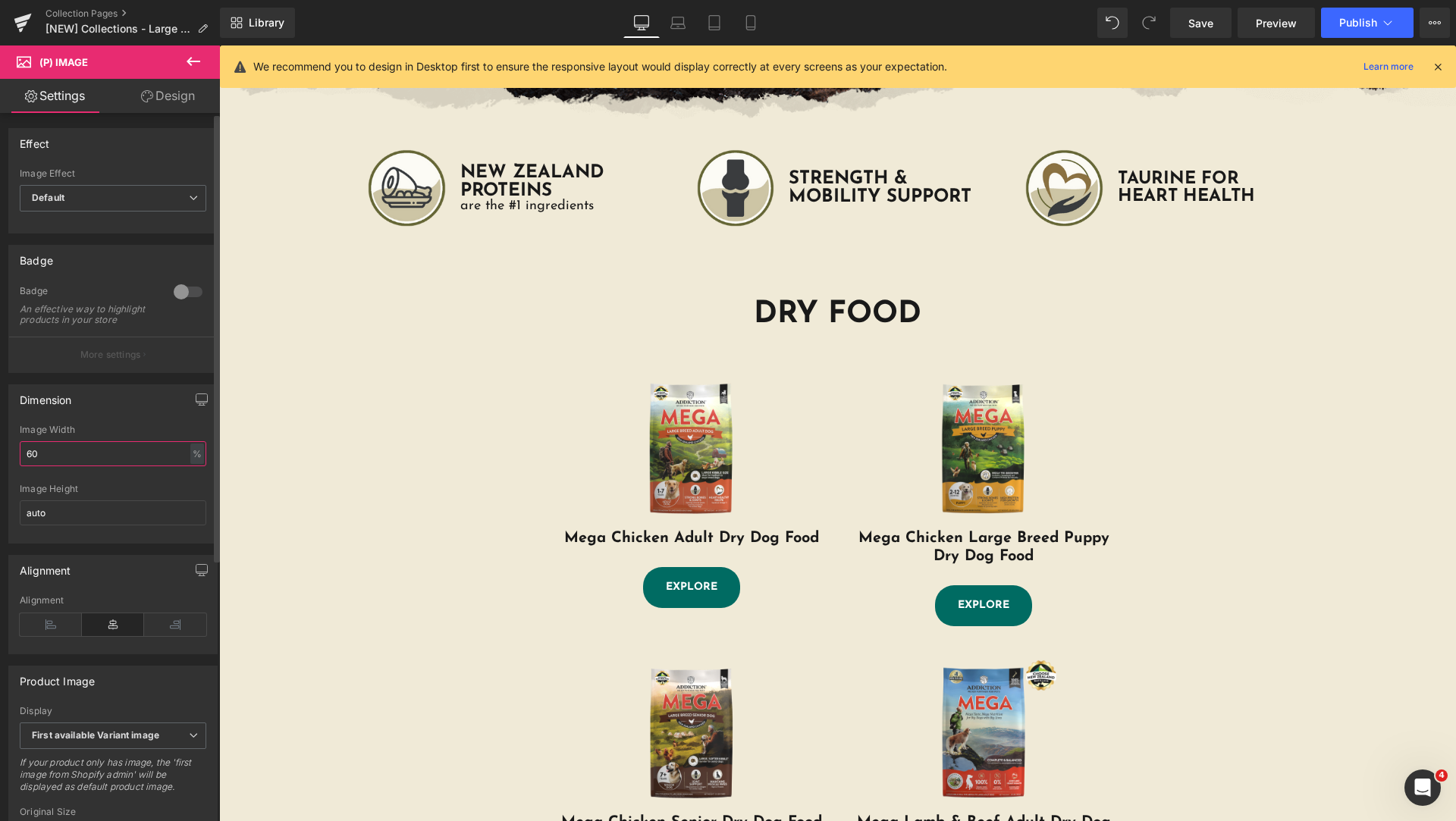
drag, startPoint x: 117, startPoint y: 465, endPoint x: 0, endPoint y: 444, distance: 118.9
click at [0, 444] on div "Dimension 60% Image Width 60 % % px auto Image Height auto" at bounding box center [113, 458] width 226 height 170
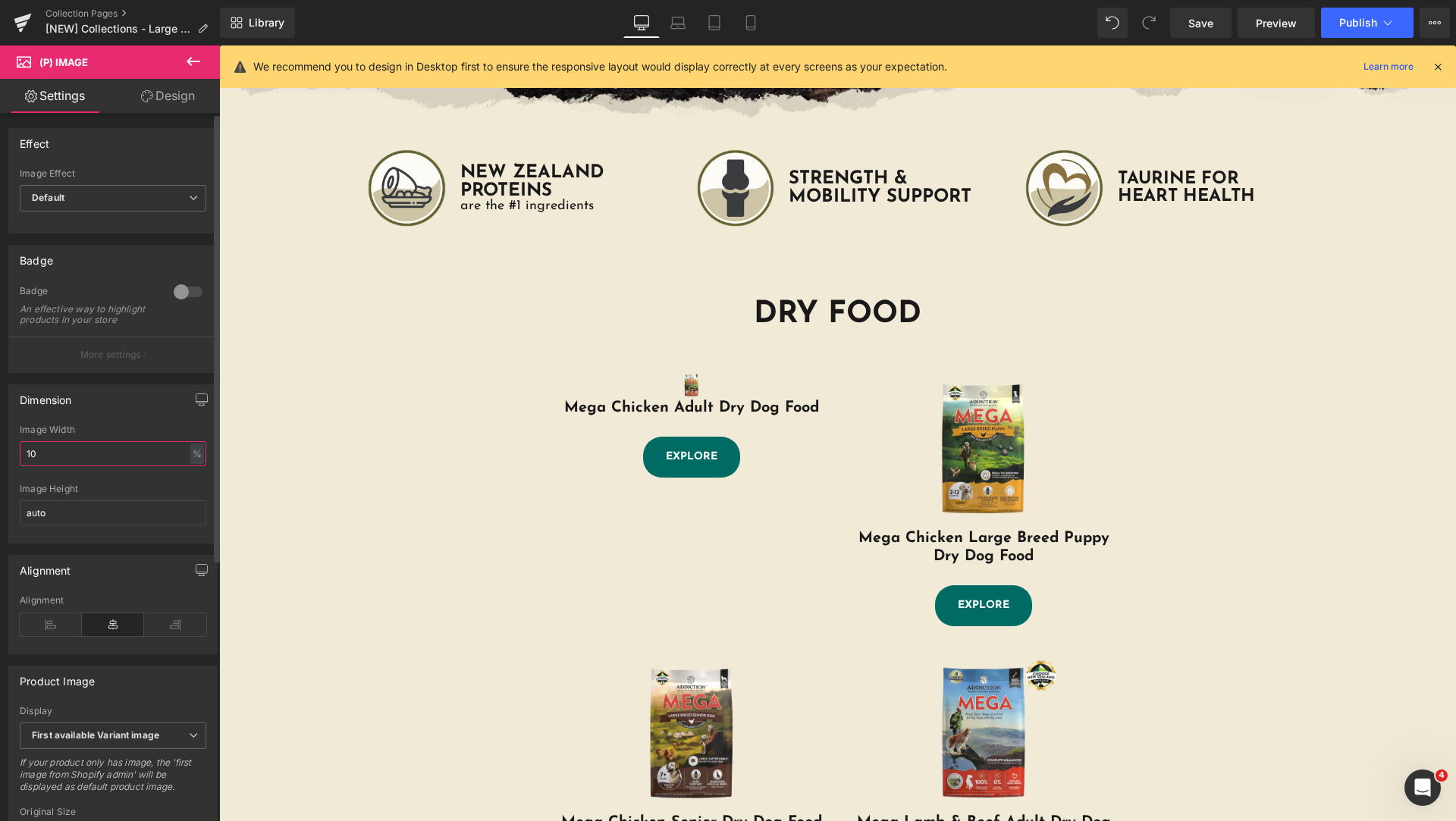
type input "100"
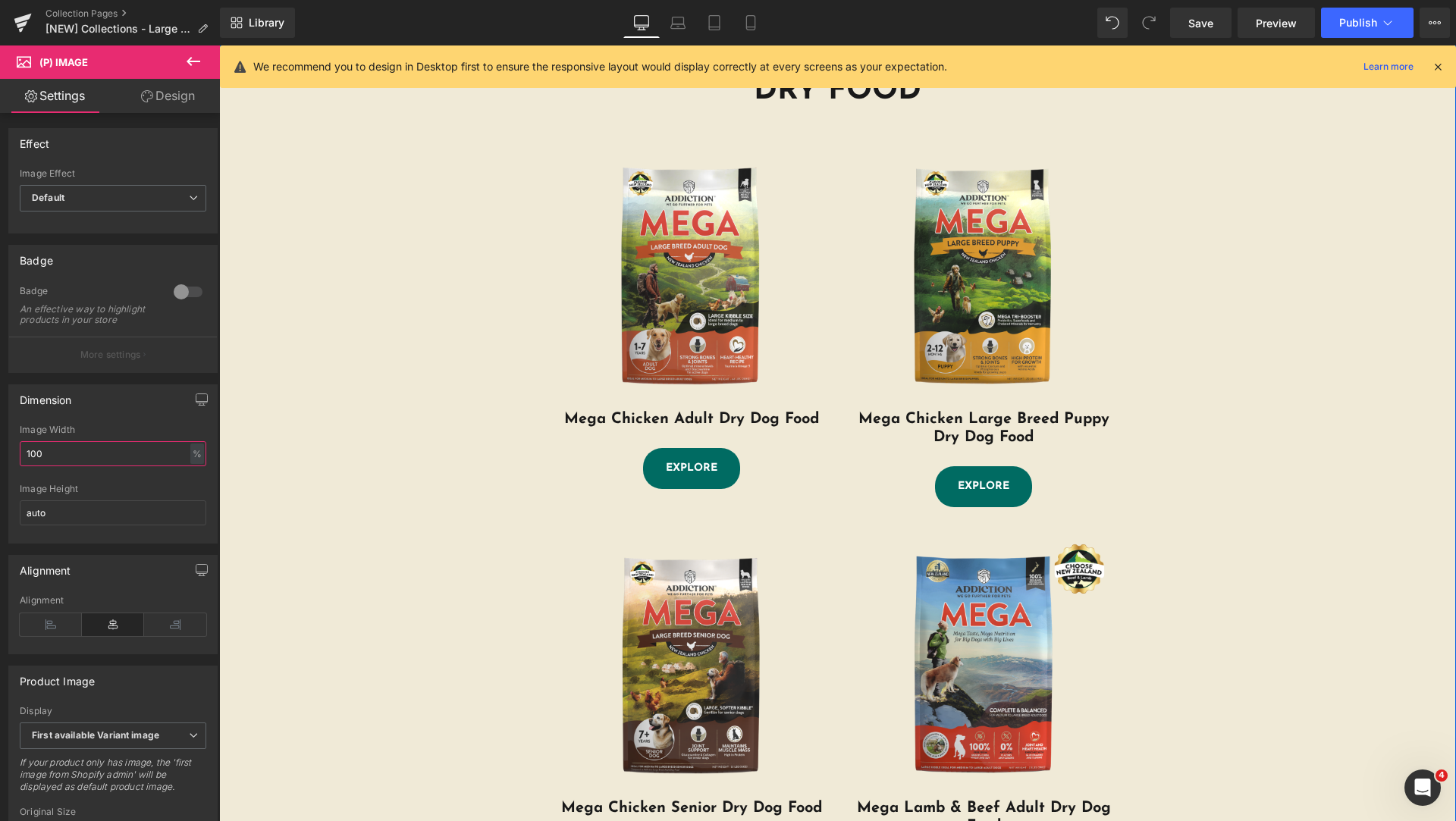
scroll to position [758, 0]
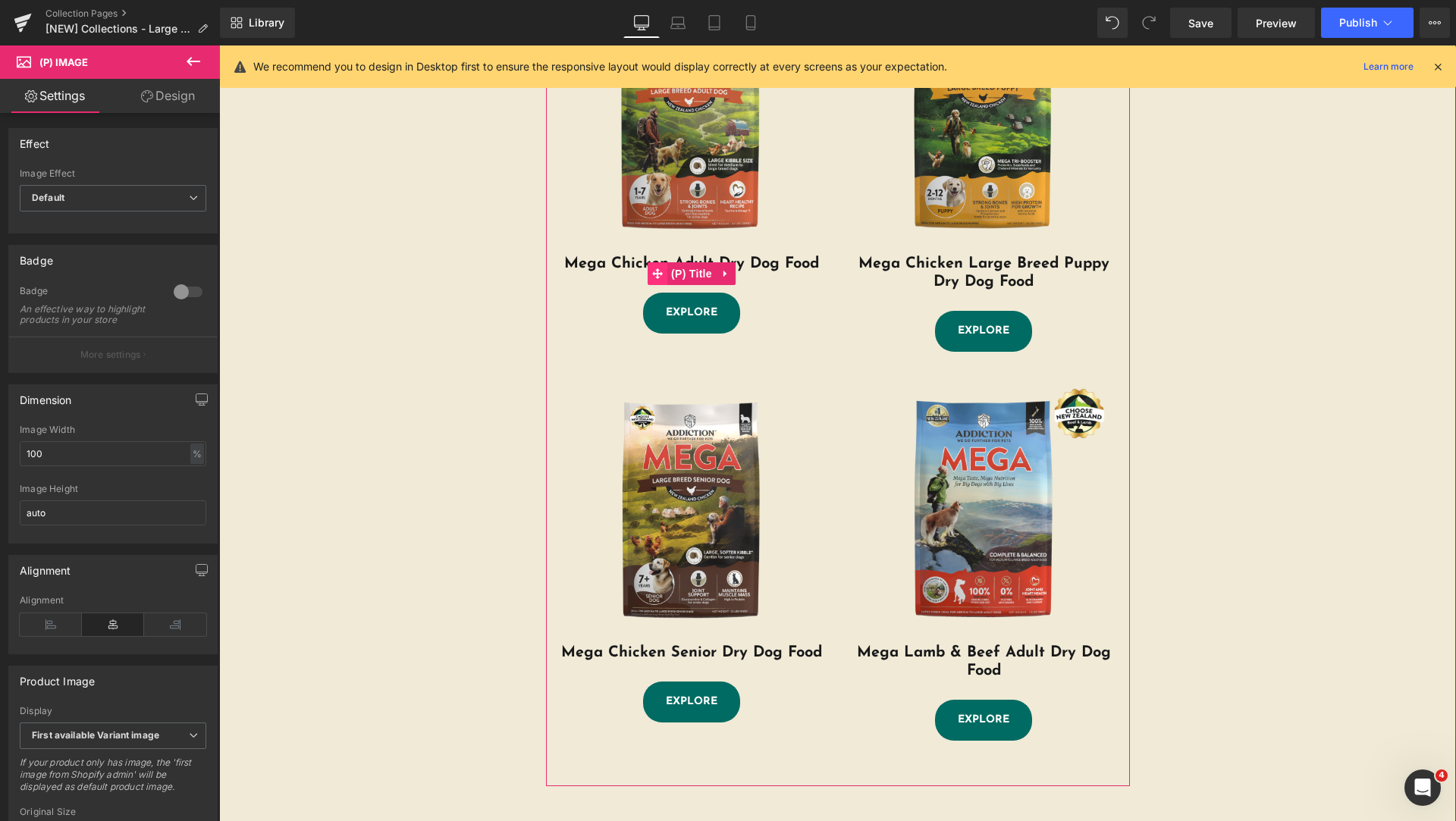
click at [652, 269] on icon at bounding box center [657, 274] width 11 height 12
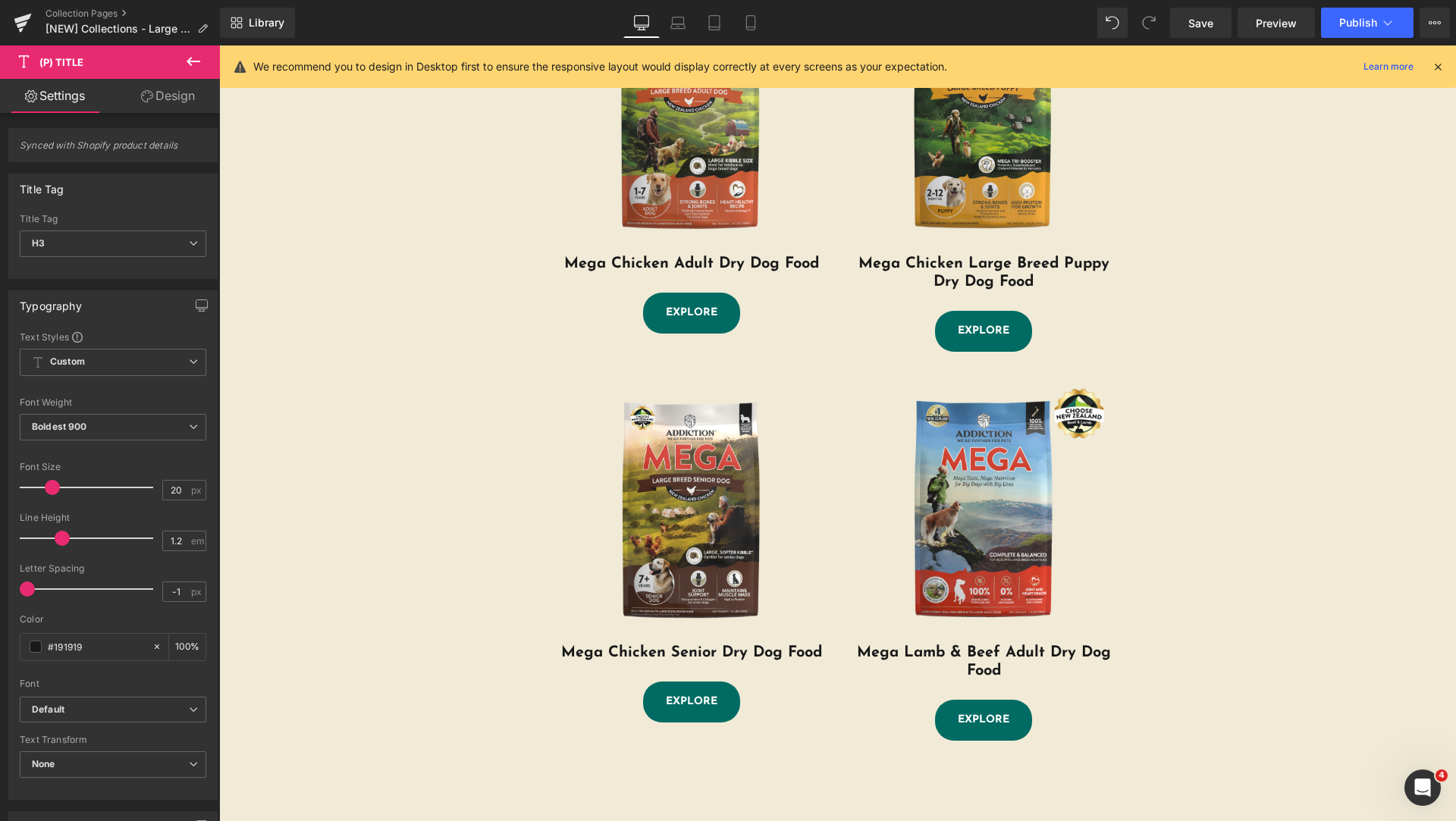
click at [152, 99] on link "Design" at bounding box center [167, 96] width 110 height 34
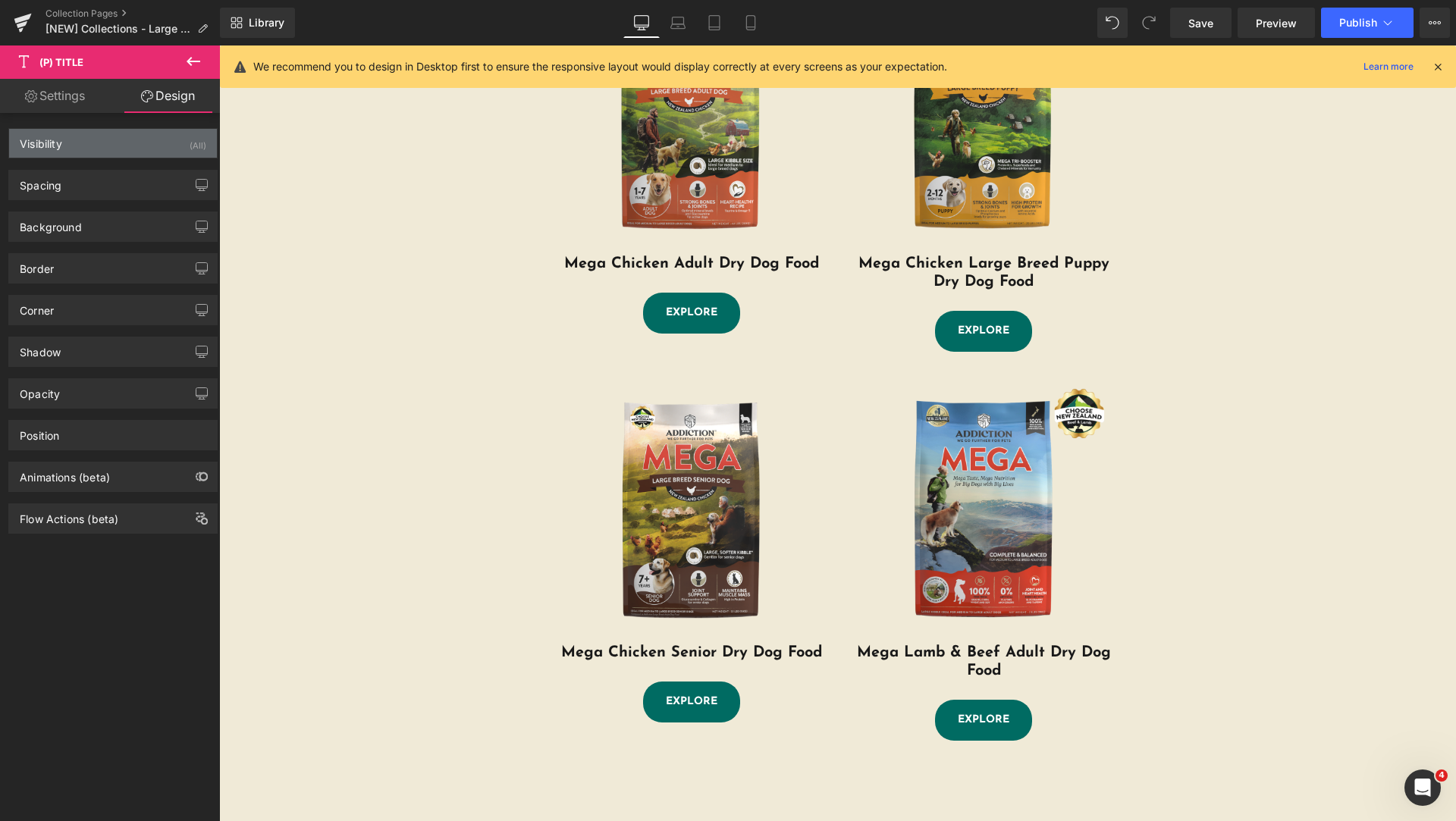
type input "0"
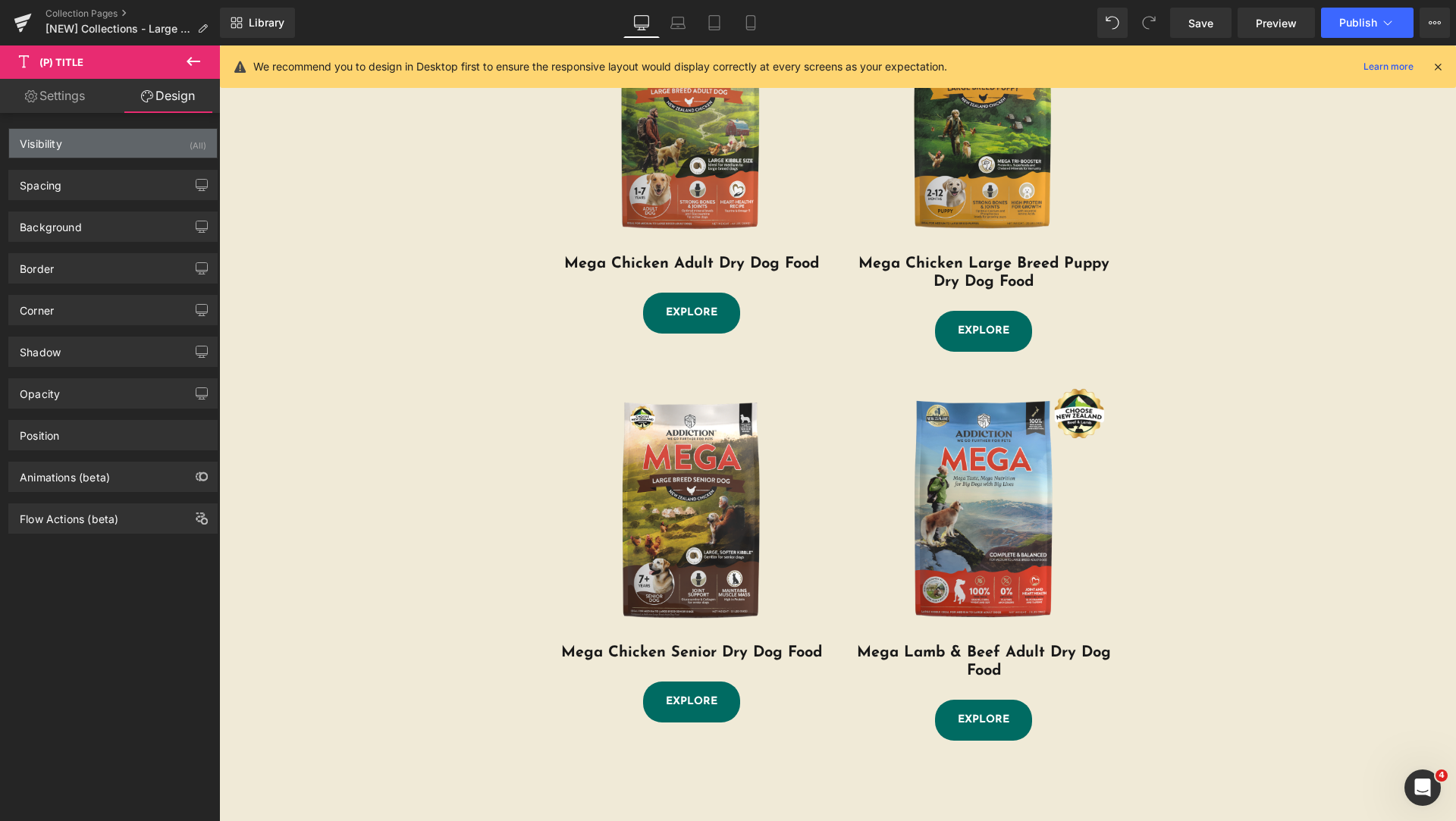
type input "0"
type input "22"
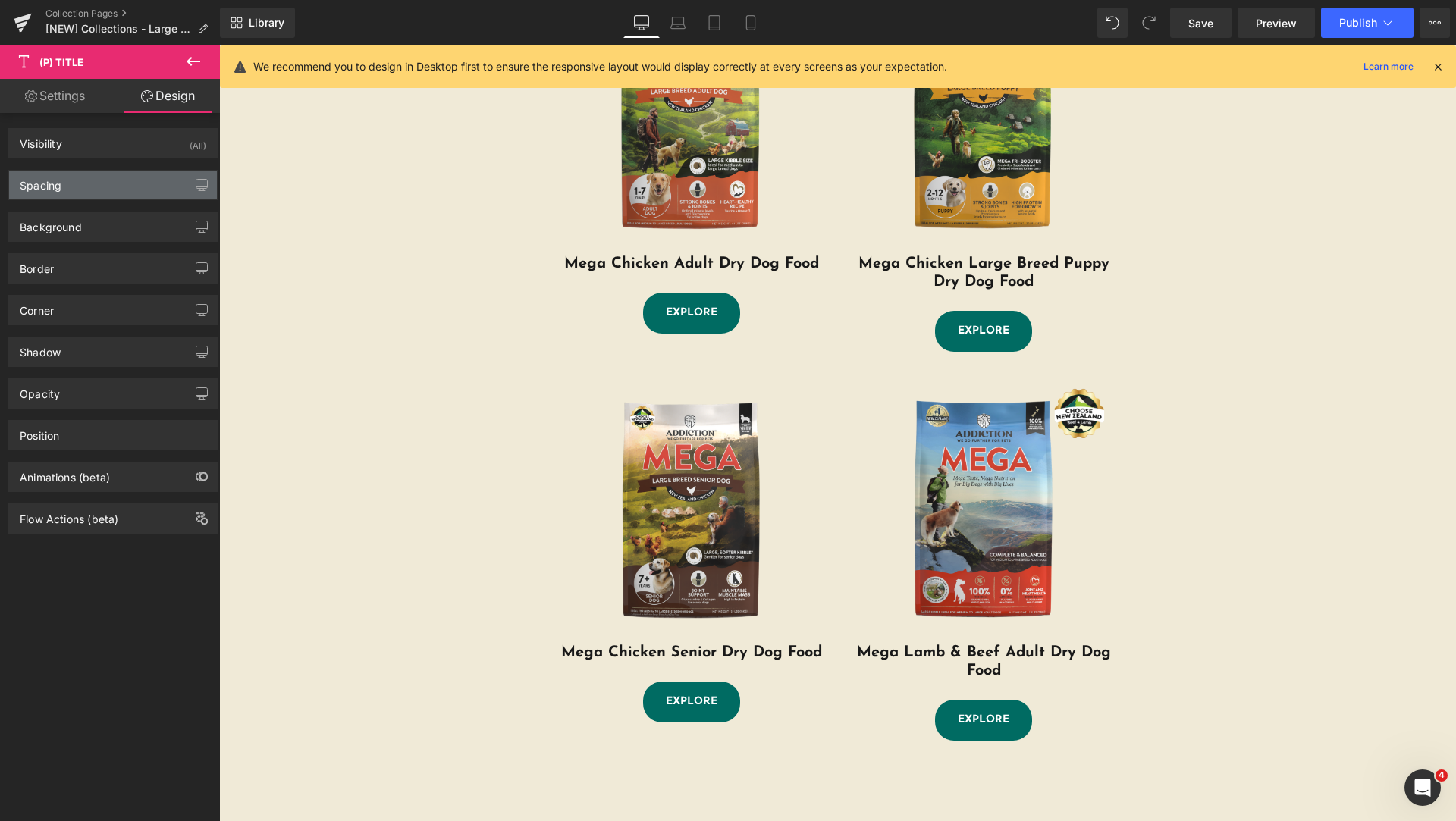
click at [75, 194] on div "Spacing" at bounding box center [113, 184] width 208 height 29
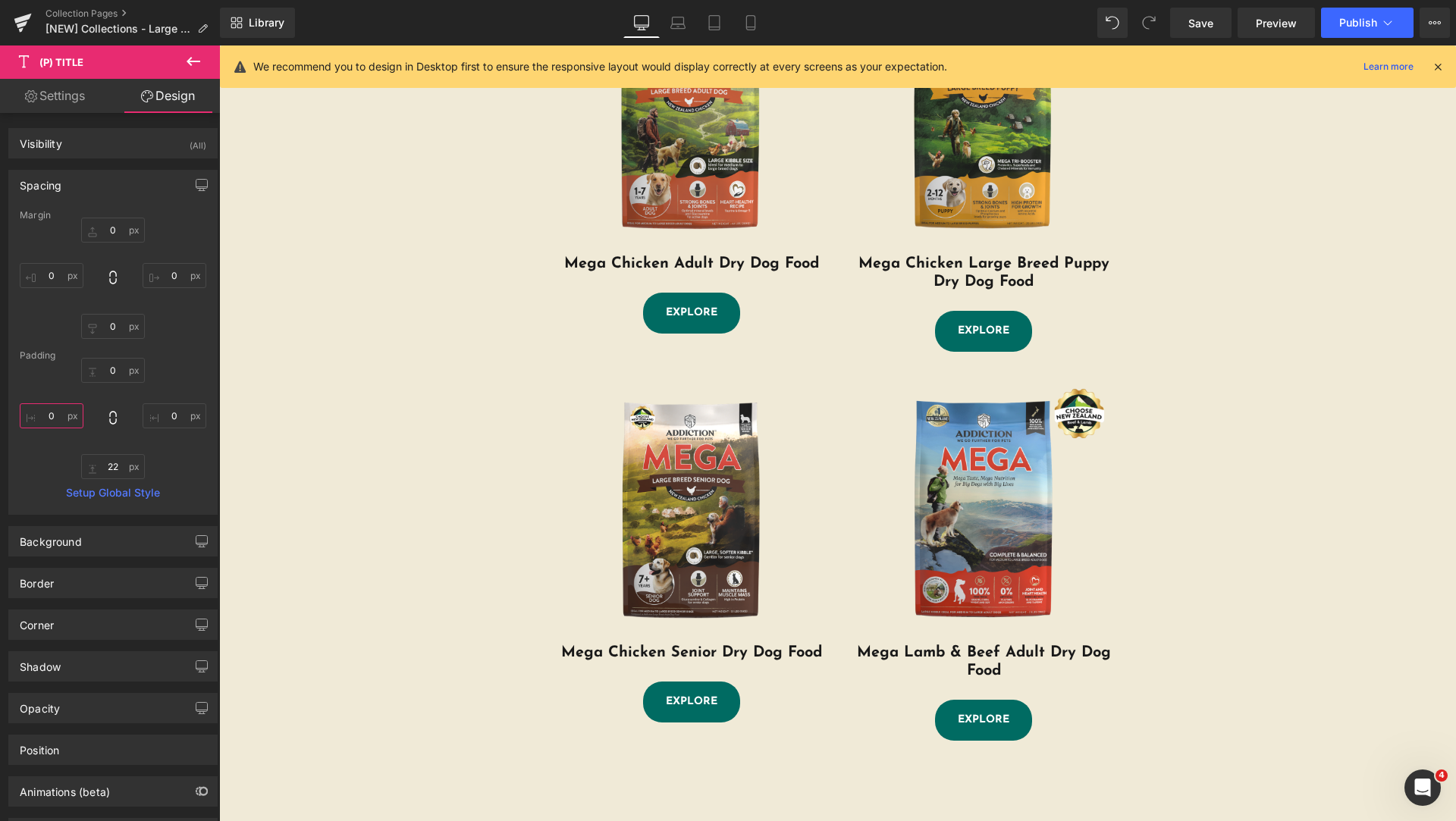
click at [55, 417] on input "0" at bounding box center [51, 416] width 64 height 25
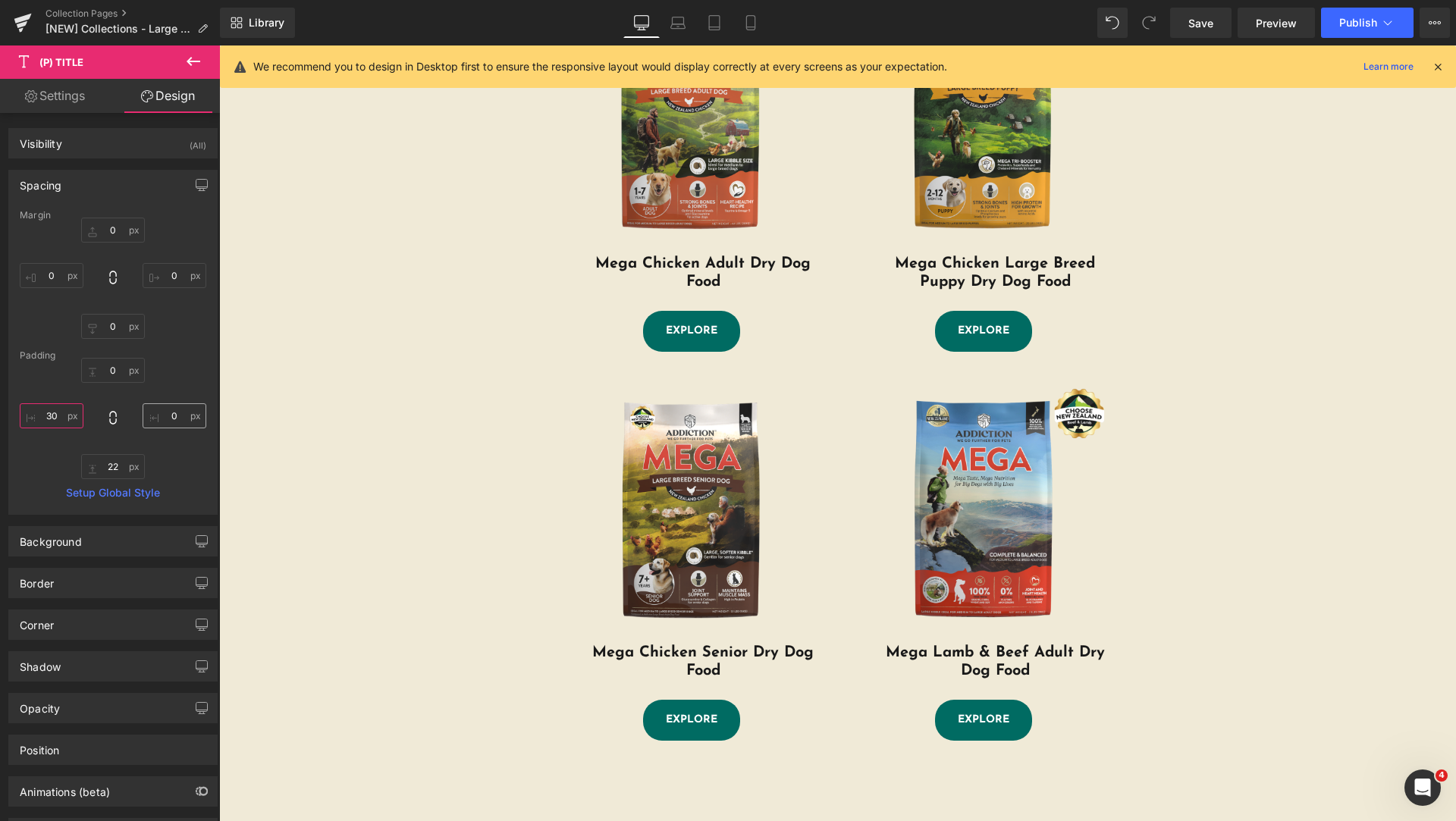
type input "30"
click at [166, 415] on input "0" at bounding box center [174, 416] width 64 height 25
type input "30"
click at [47, 416] on input "30" at bounding box center [51, 416] width 64 height 25
type input "40"
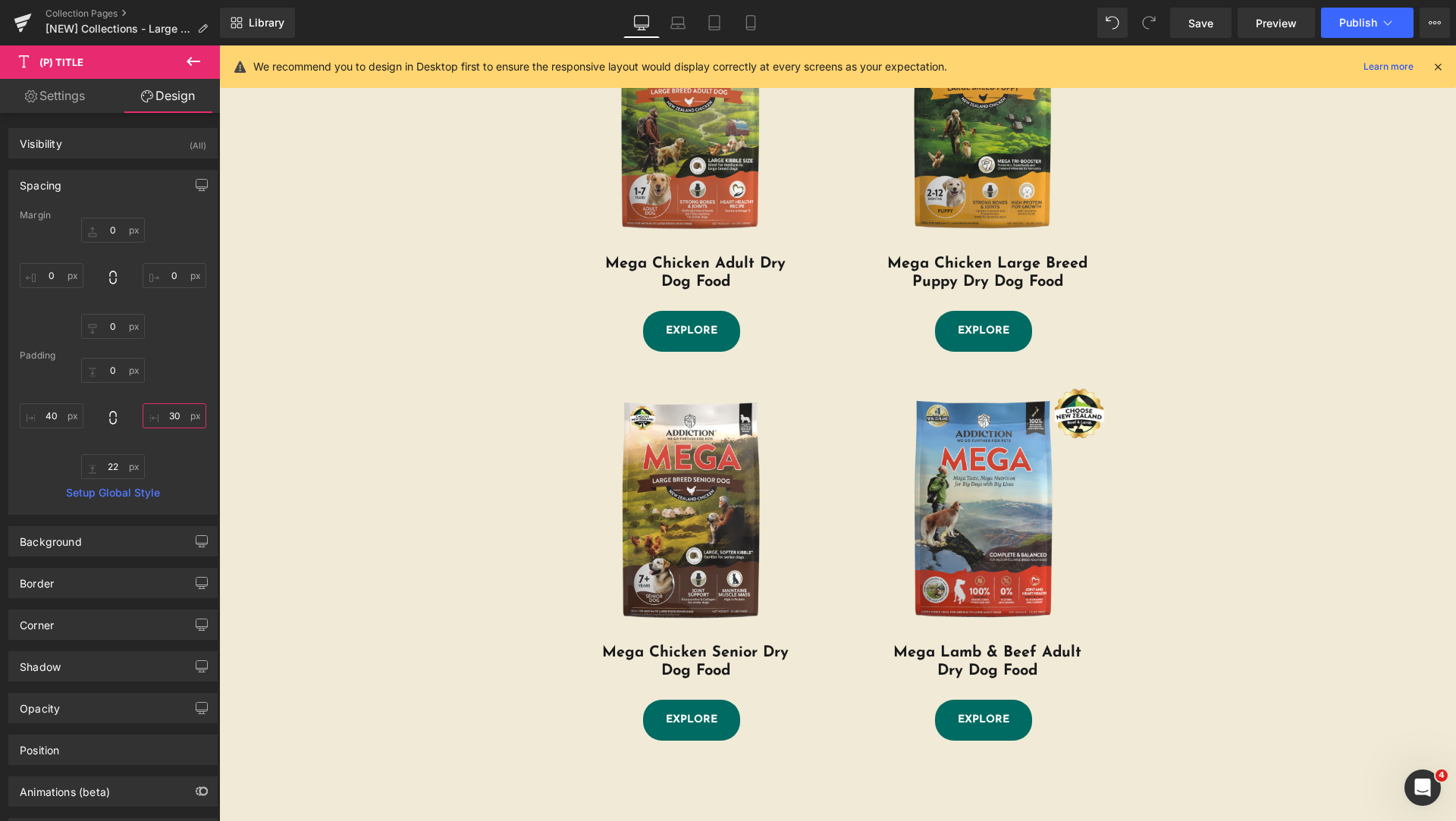
click at [167, 417] on input "30" at bounding box center [174, 416] width 64 height 25
type input "40"
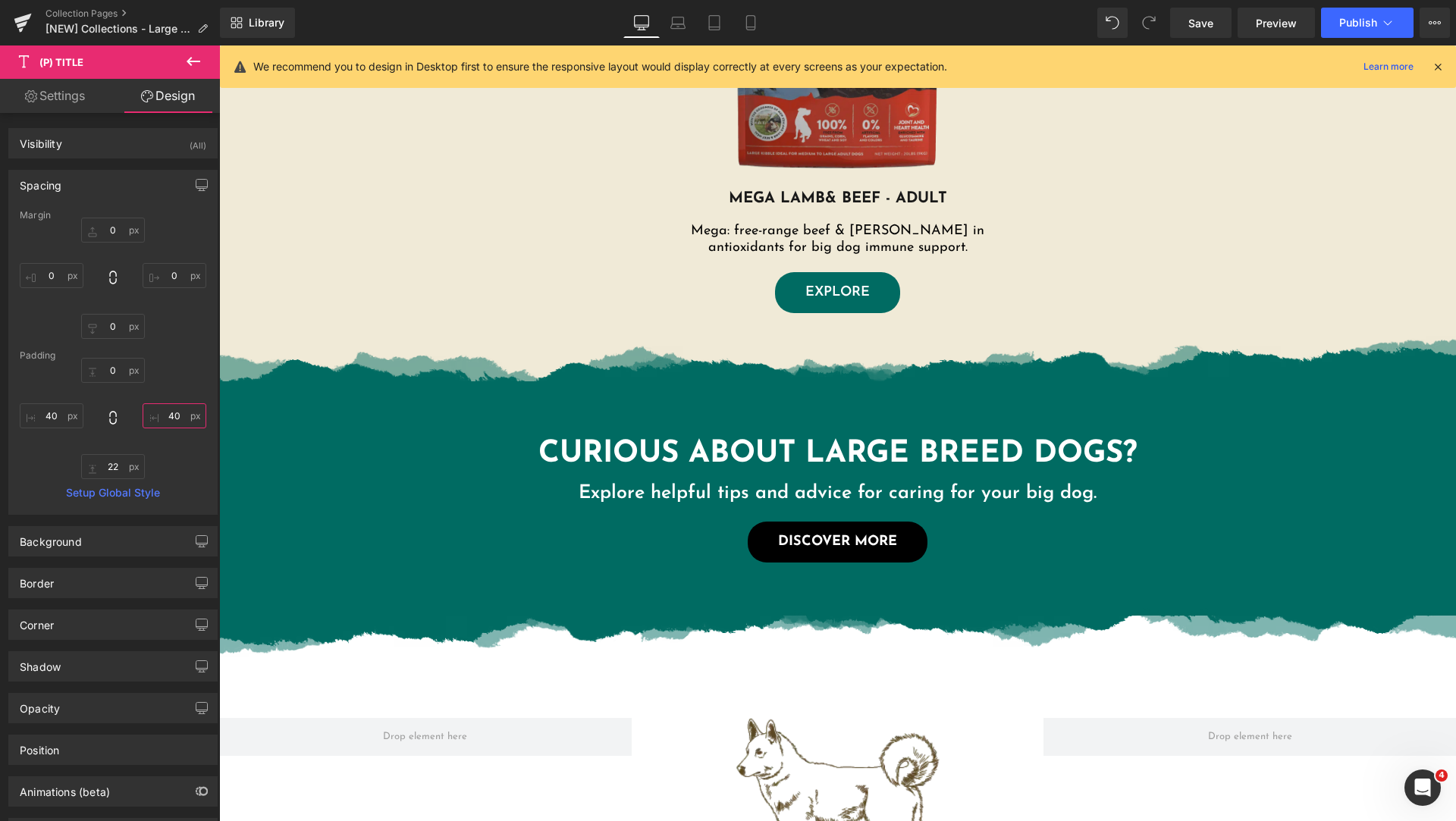
scroll to position [2274, 0]
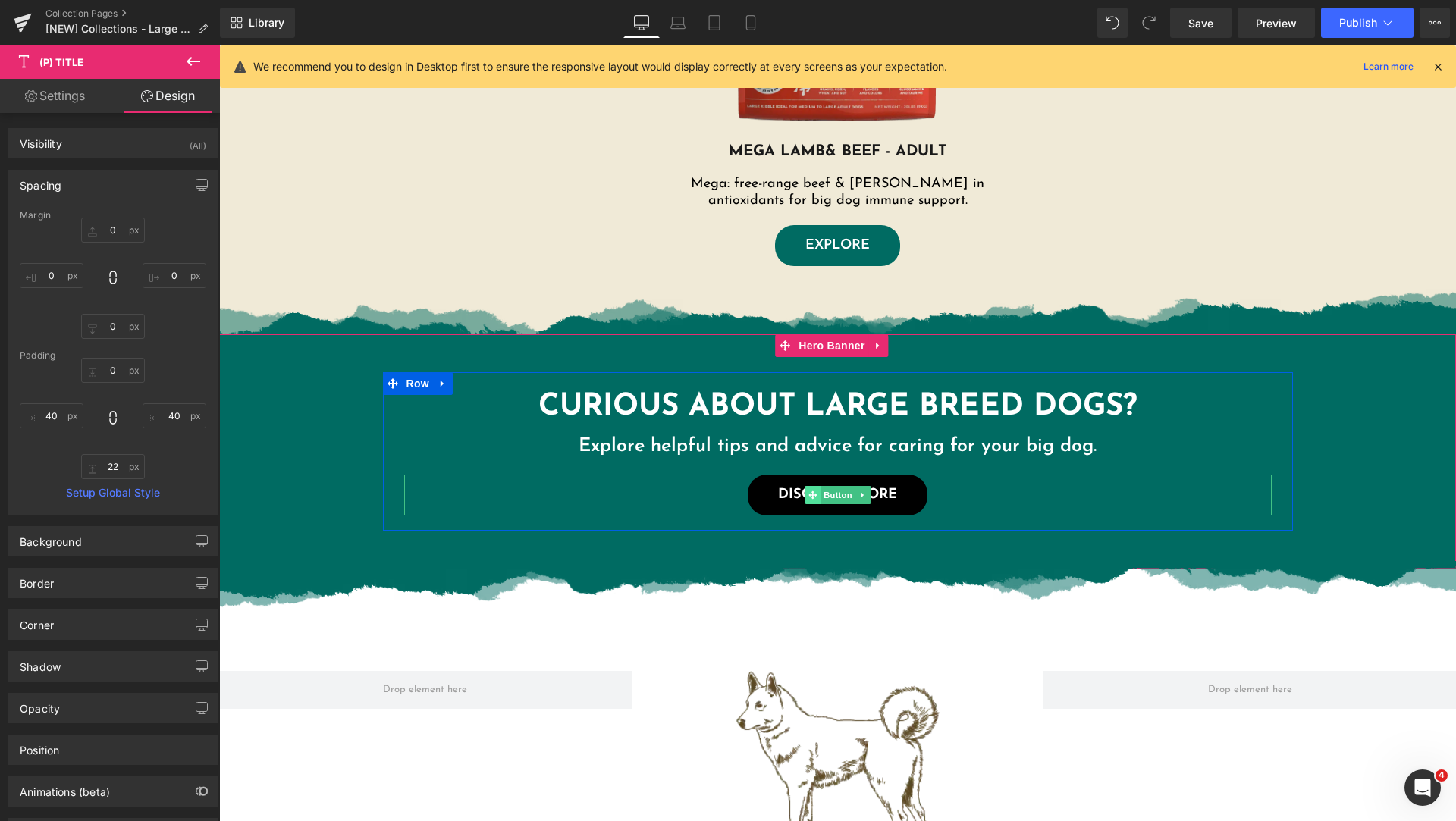
click at [808, 493] on icon at bounding box center [812, 494] width 9 height 9
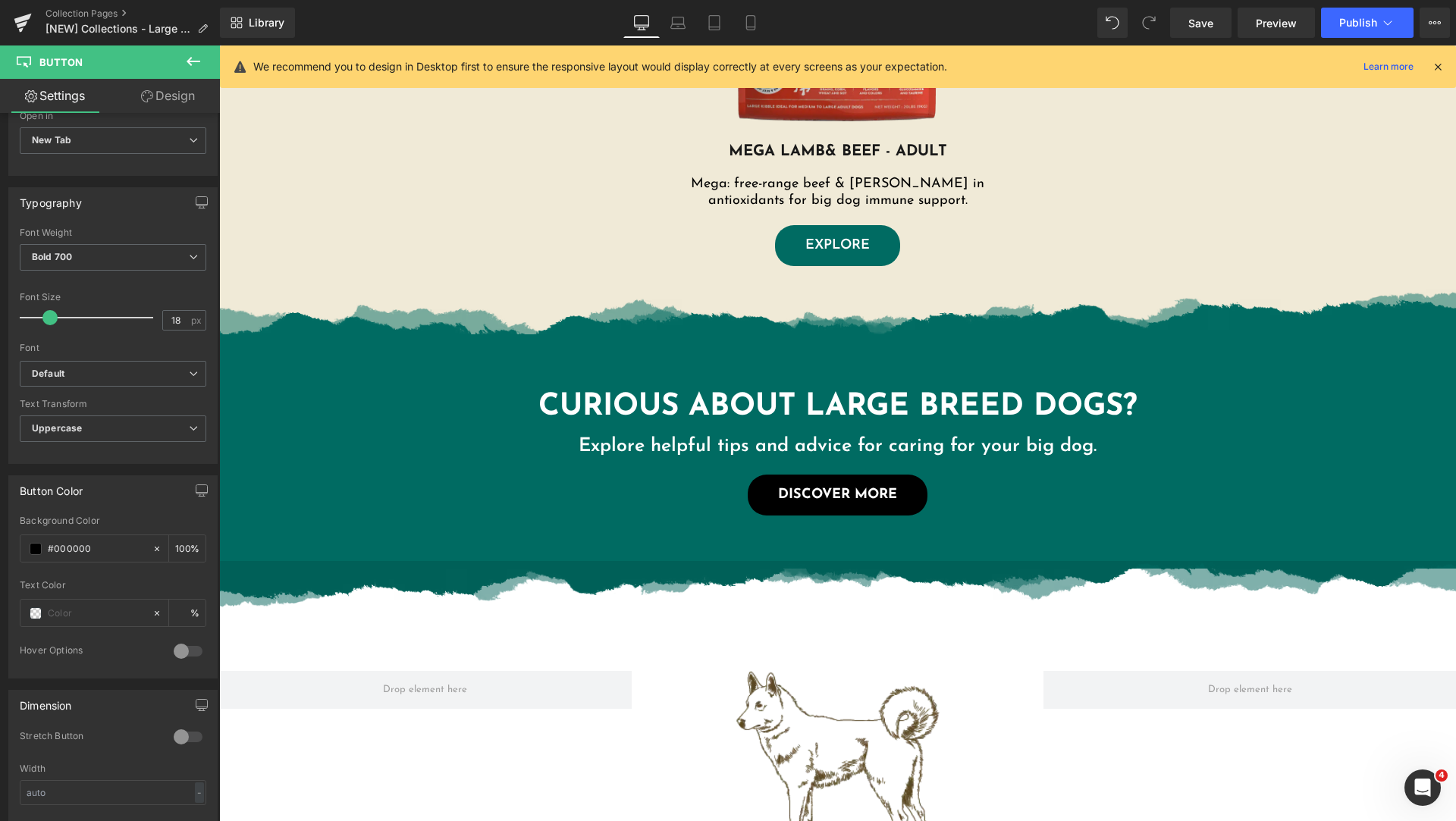
scroll to position [1137, 0]
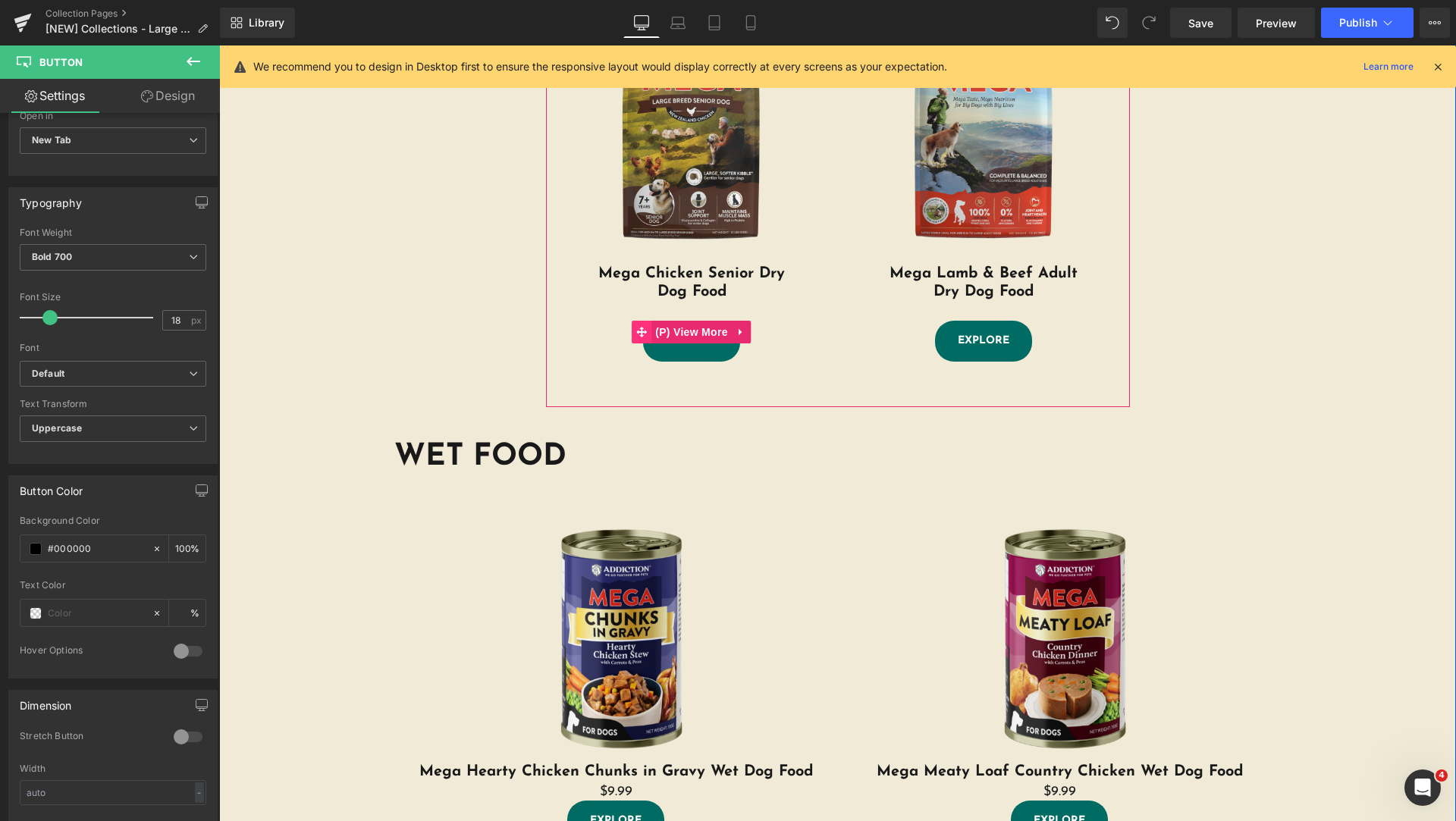
click at [637, 331] on icon at bounding box center [642, 332] width 11 height 11
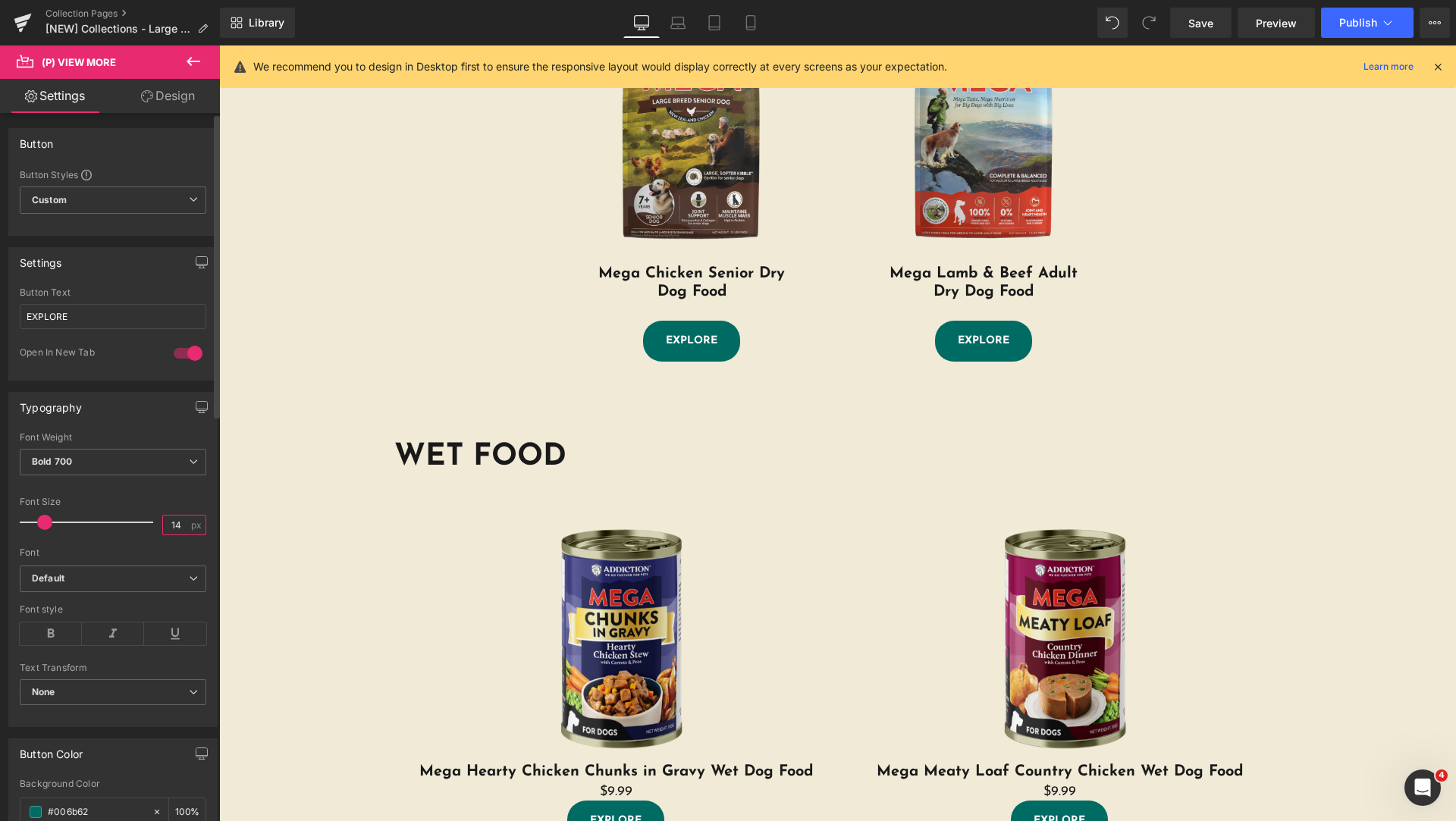
click at [178, 533] on input "14" at bounding box center [177, 525] width 26 height 19
type input "18"
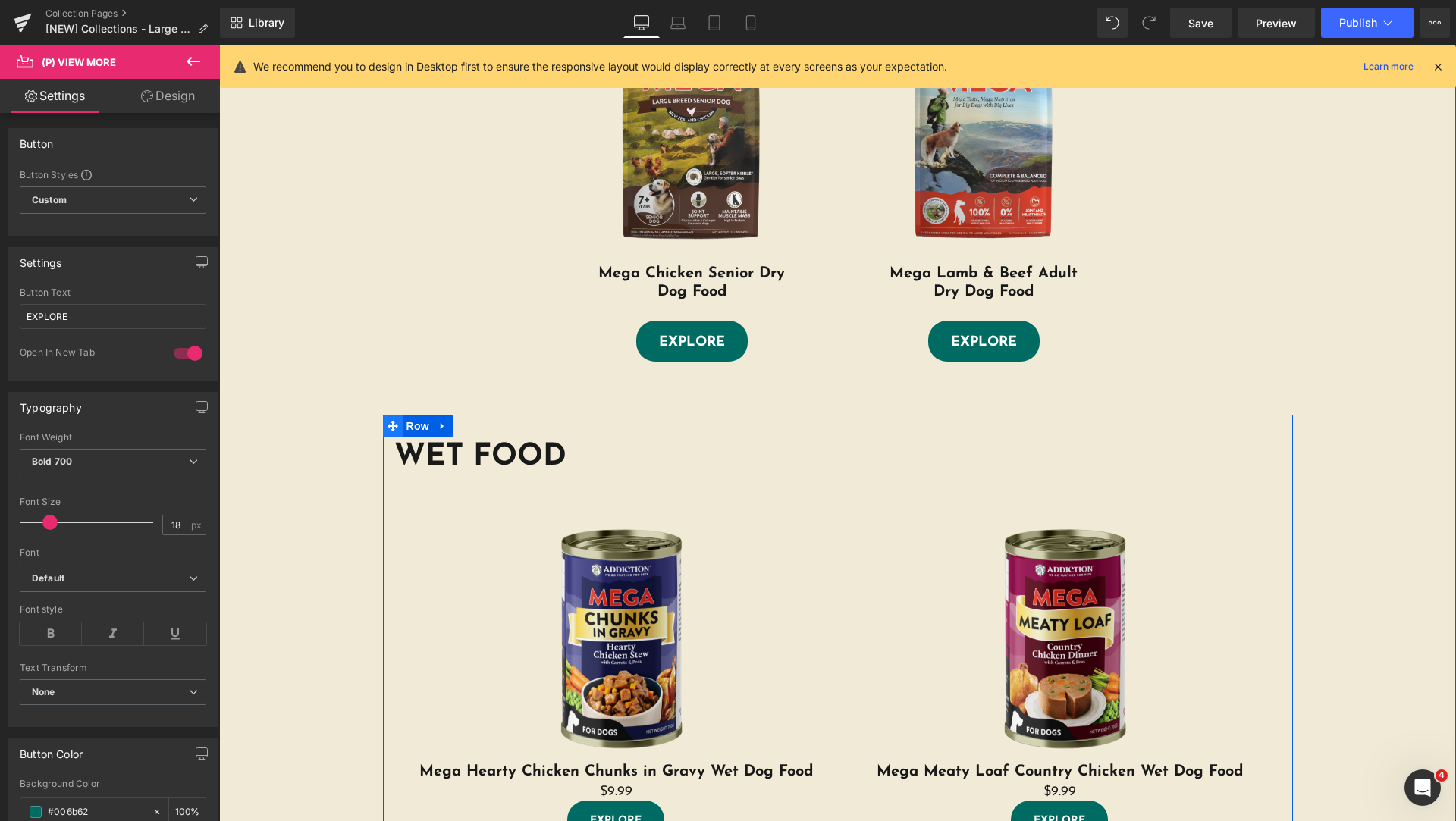
click at [387, 429] on icon at bounding box center [393, 426] width 11 height 11
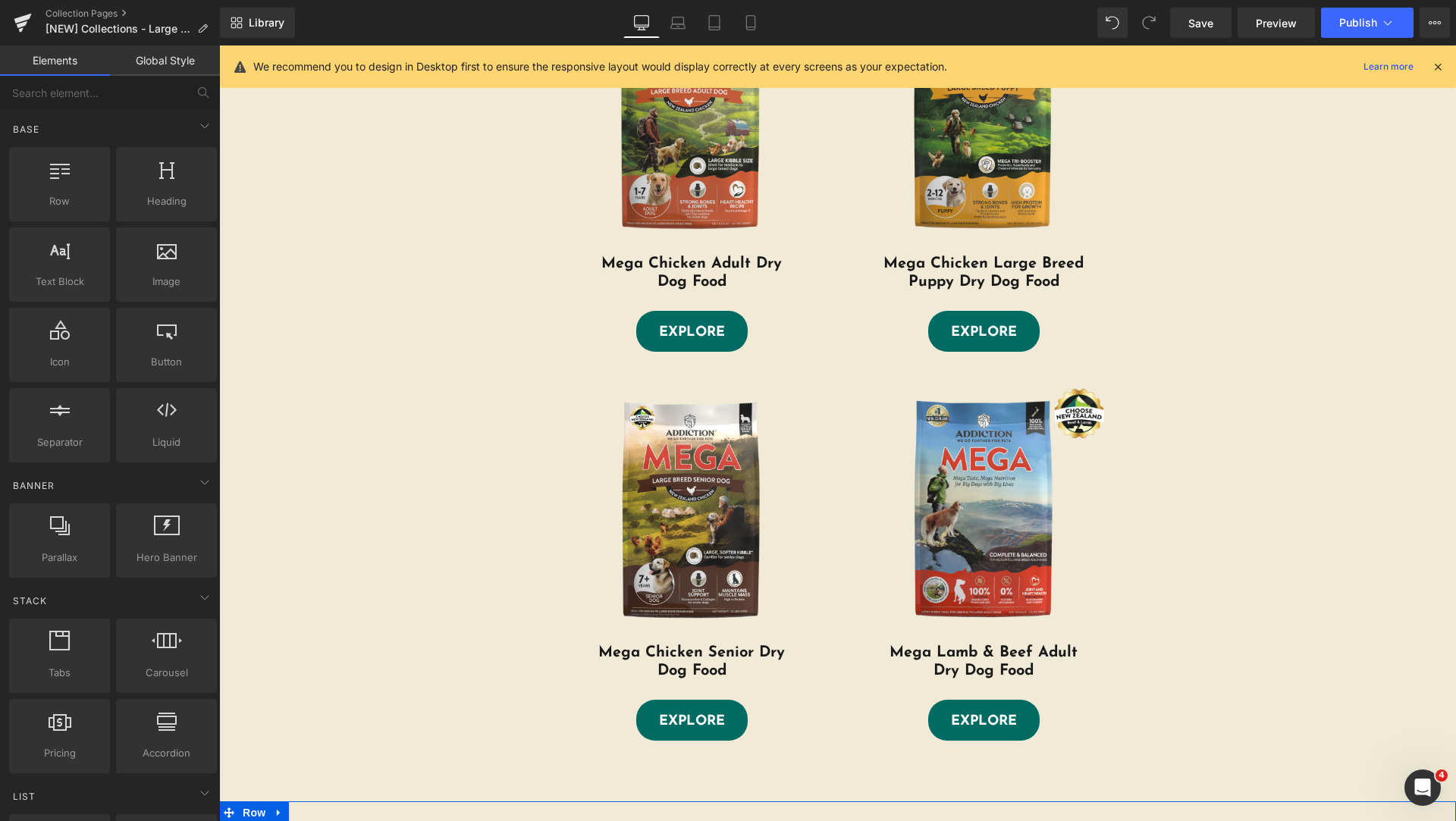
scroll to position [379, 0]
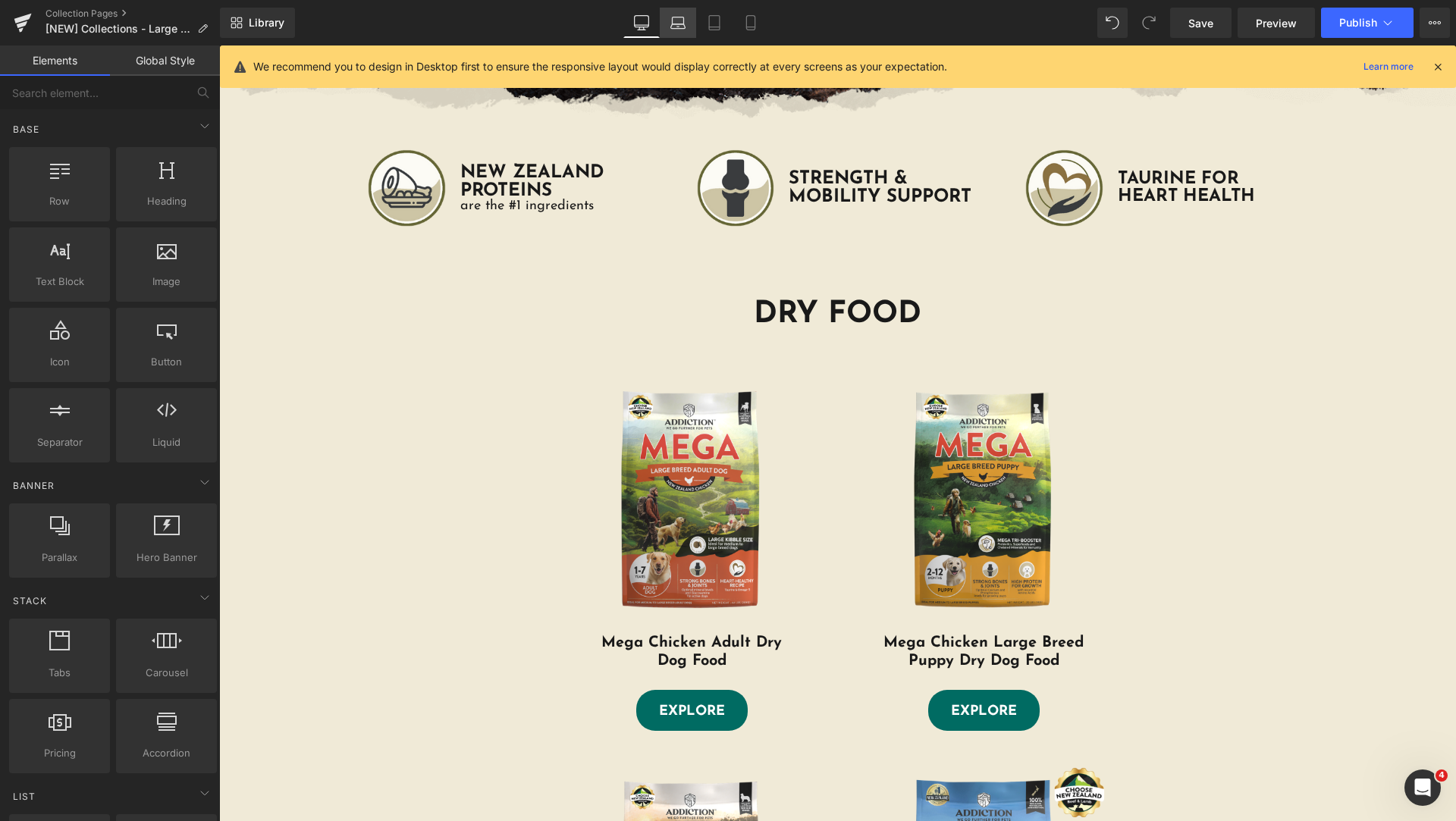
click at [677, 26] on icon at bounding box center [677, 22] width 15 height 15
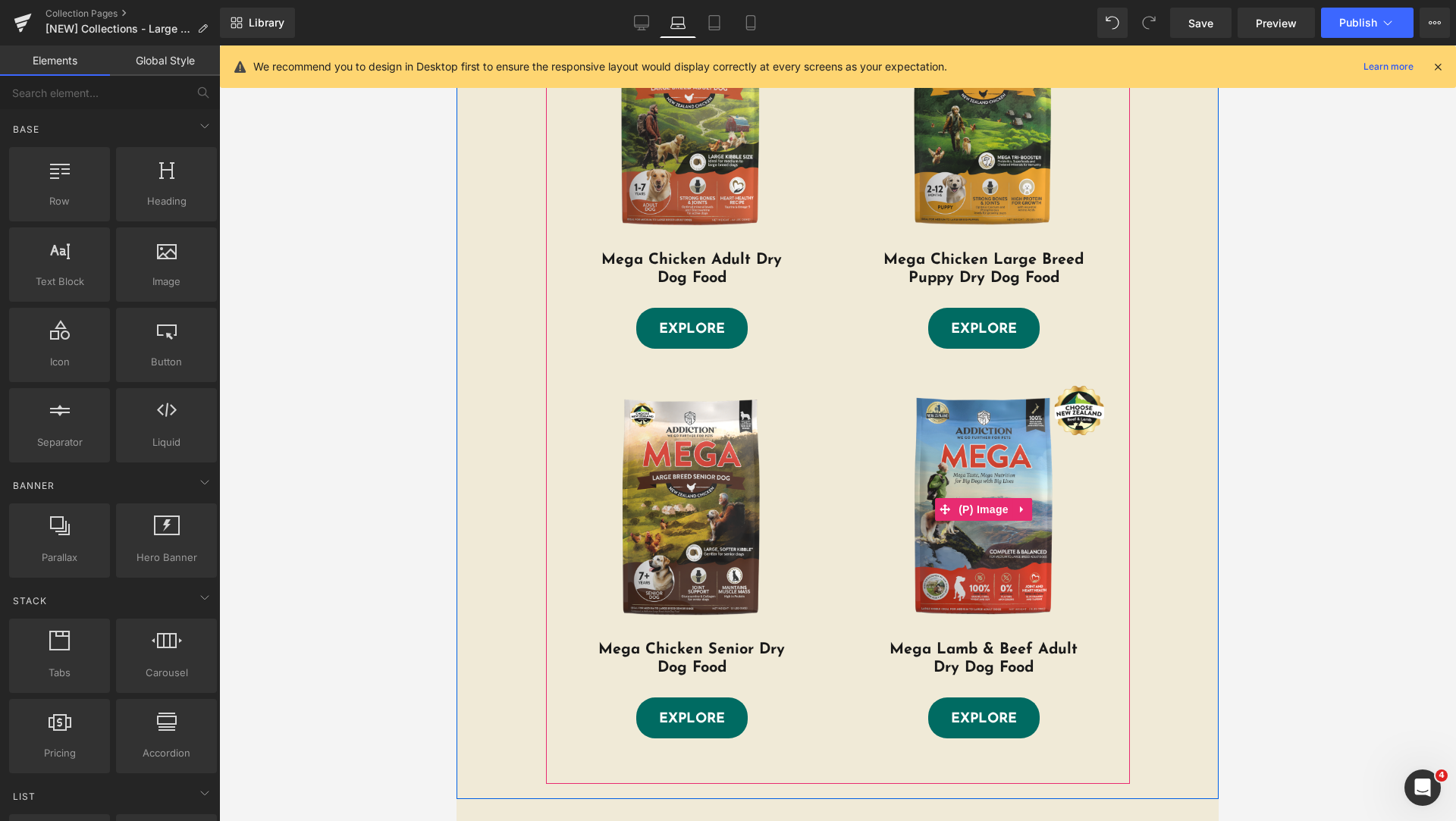
scroll to position [335, 0]
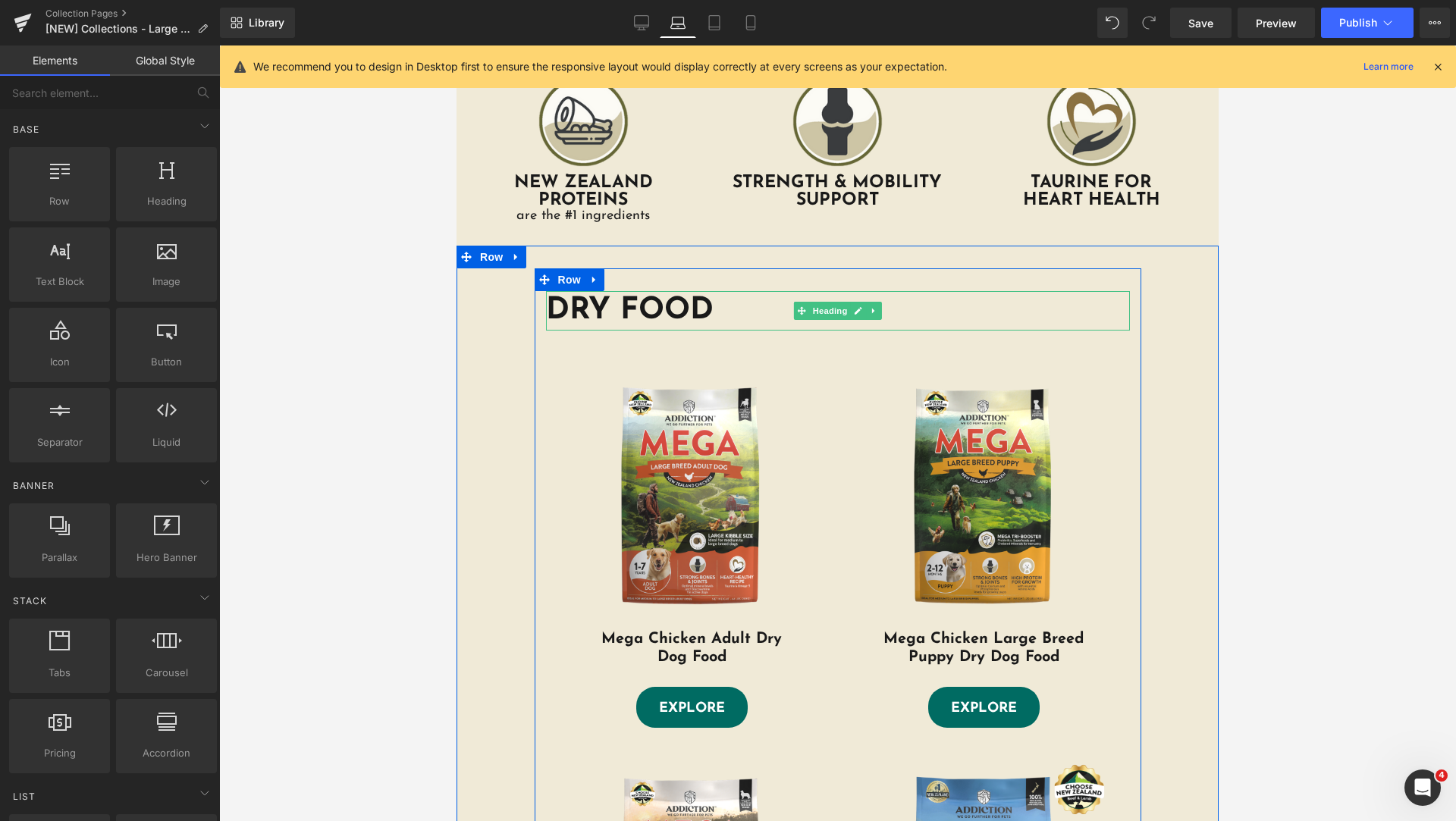
click at [664, 309] on h1 "DRY FOOD" at bounding box center [838, 310] width 584 height 40
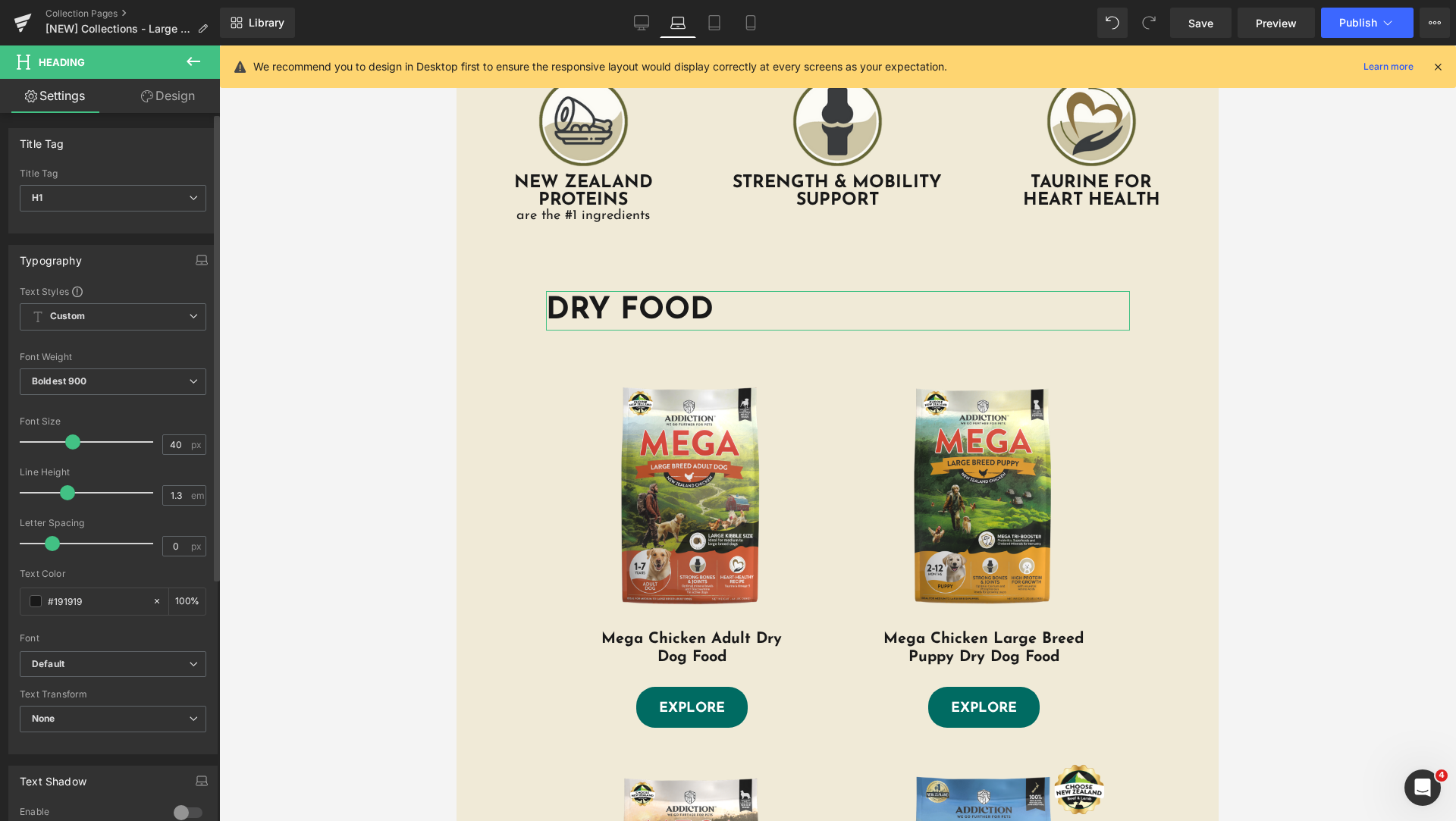
scroll to position [368, 0]
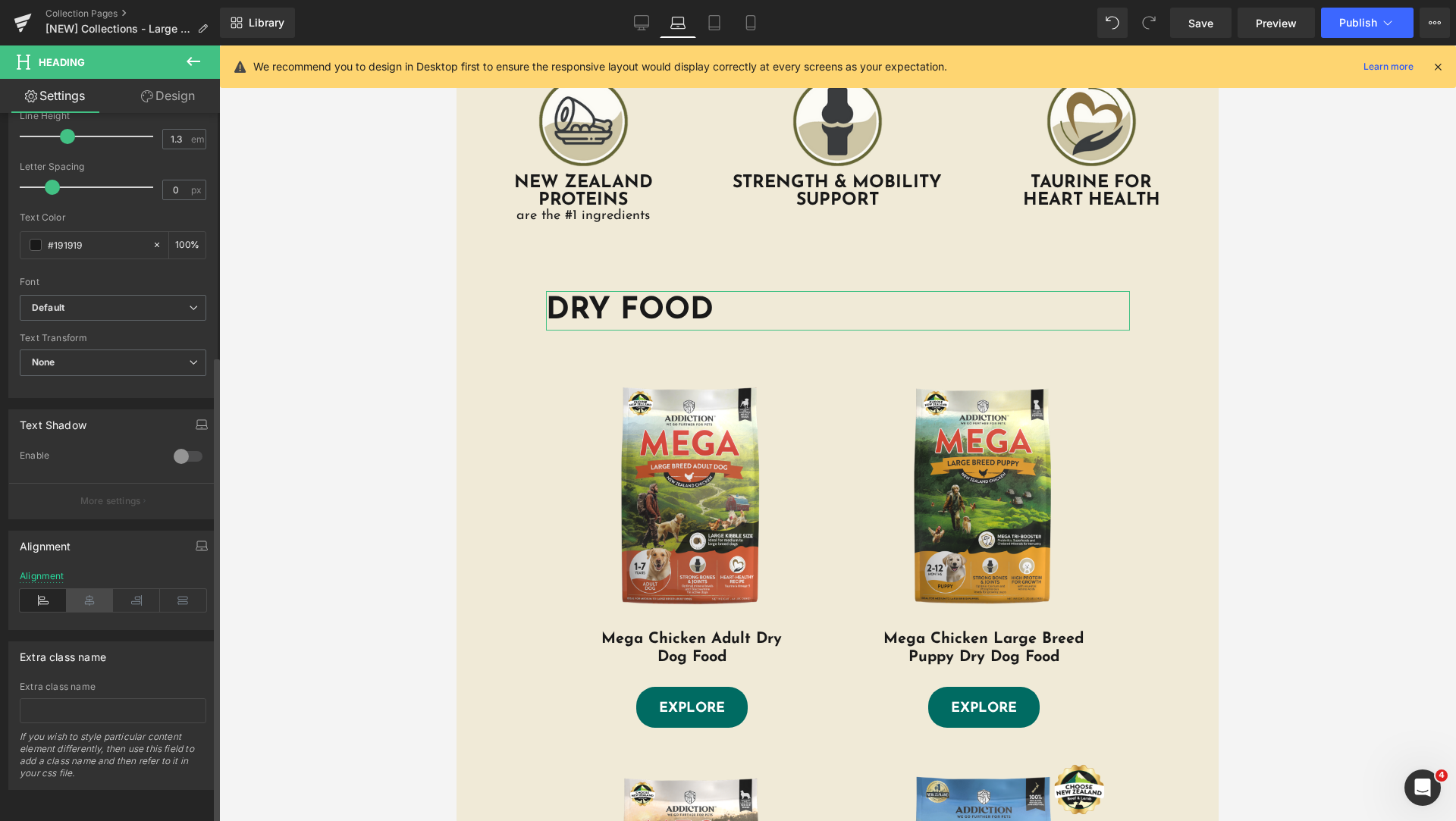
click at [85, 593] on icon at bounding box center [90, 600] width 47 height 23
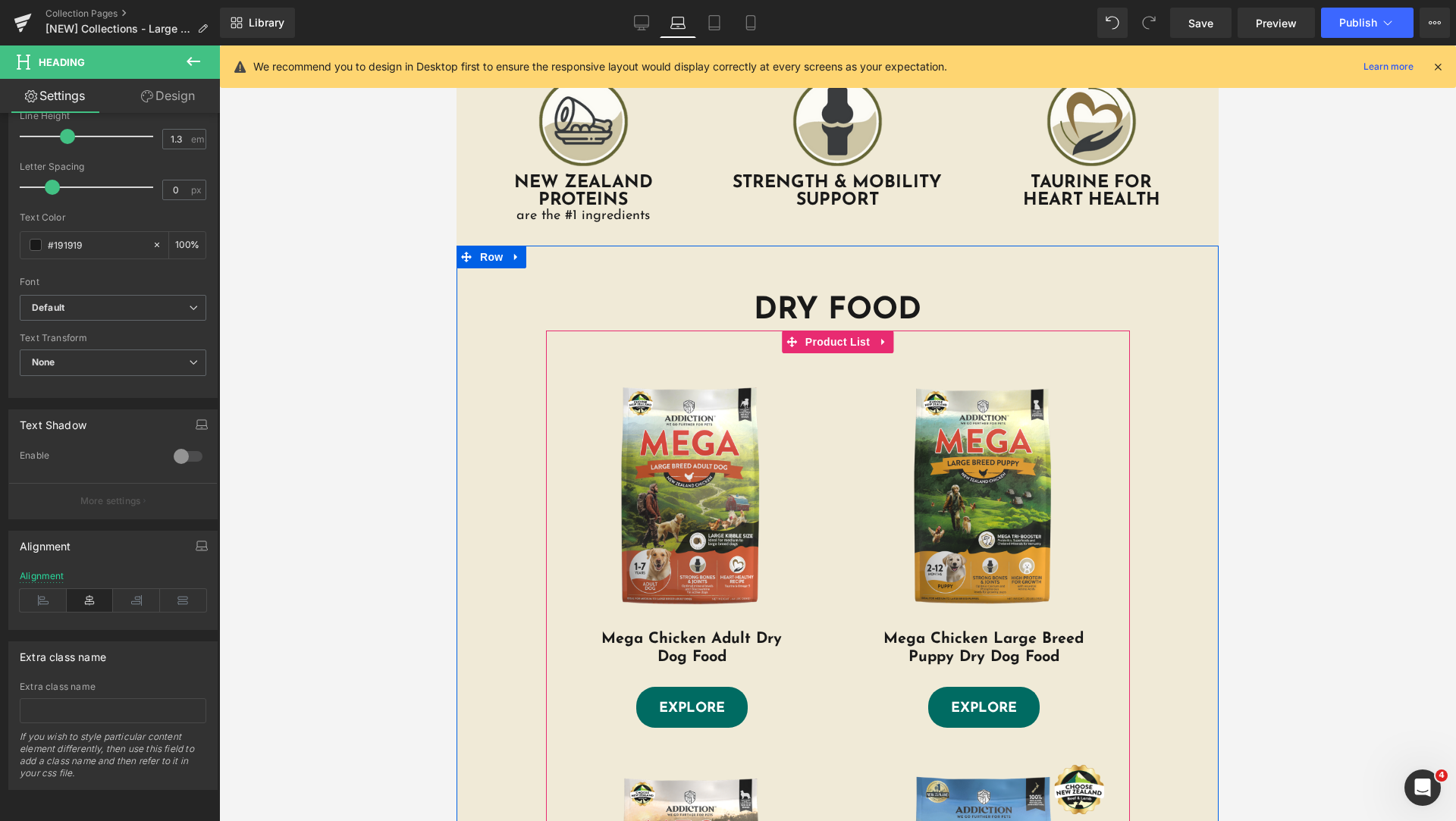
scroll to position [0, 0]
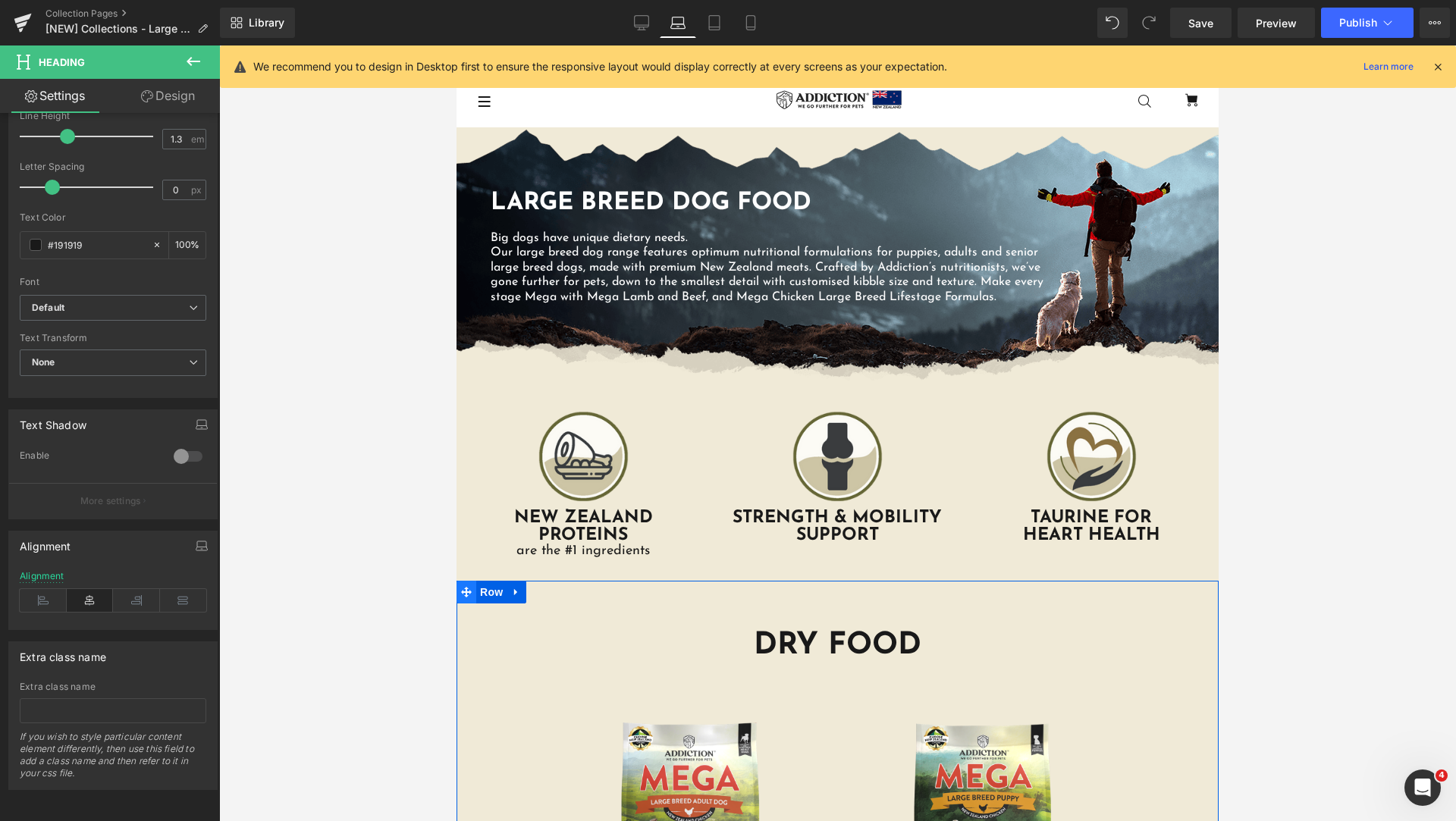
click at [464, 597] on icon at bounding box center [467, 592] width 11 height 12
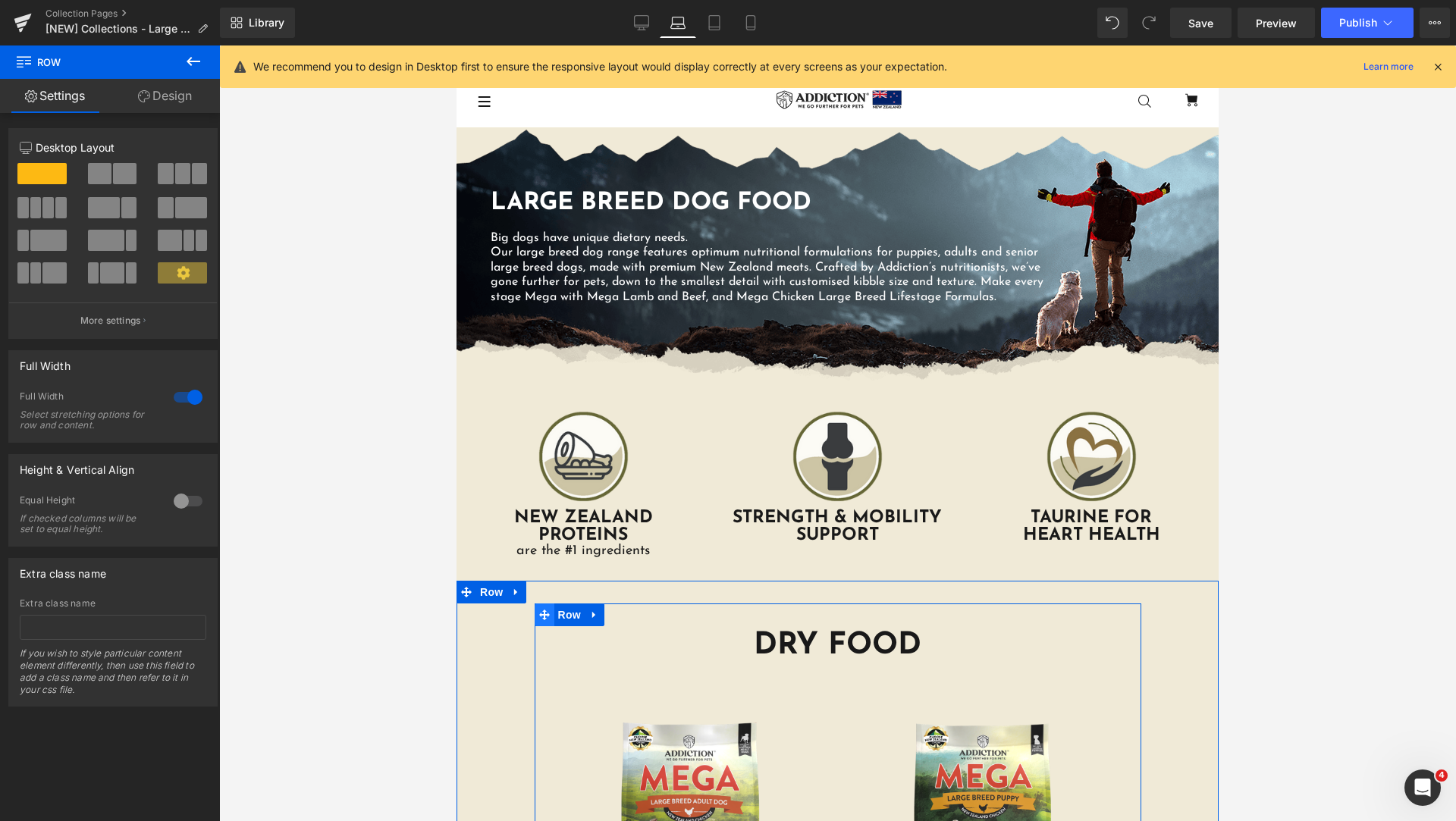
drag, startPoint x: 534, startPoint y: 617, endPoint x: 793, endPoint y: 525, distance: 274.9
click at [539, 617] on icon at bounding box center [544, 614] width 11 height 12
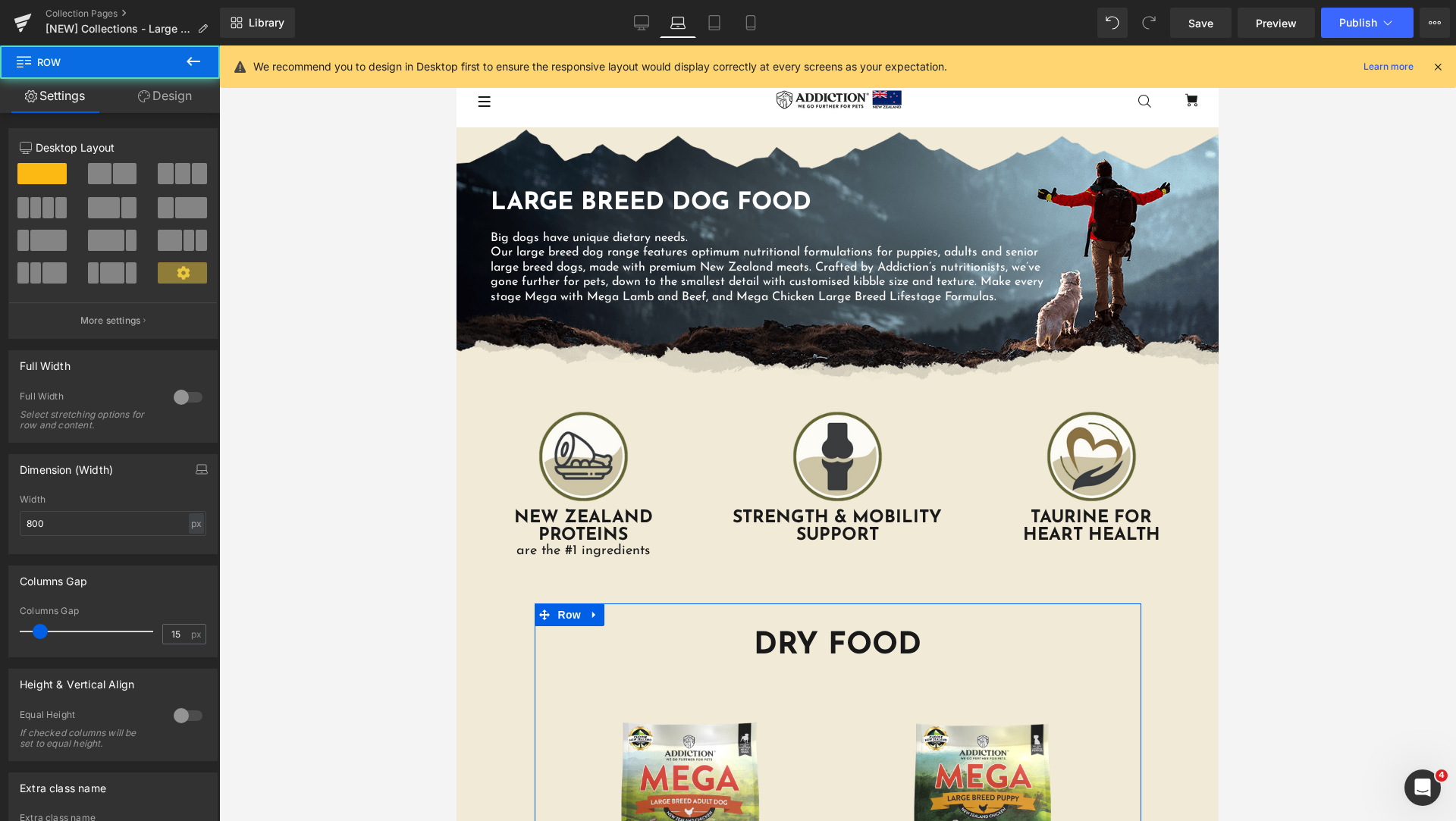
click at [159, 95] on link "Design" at bounding box center [164, 96] width 110 height 34
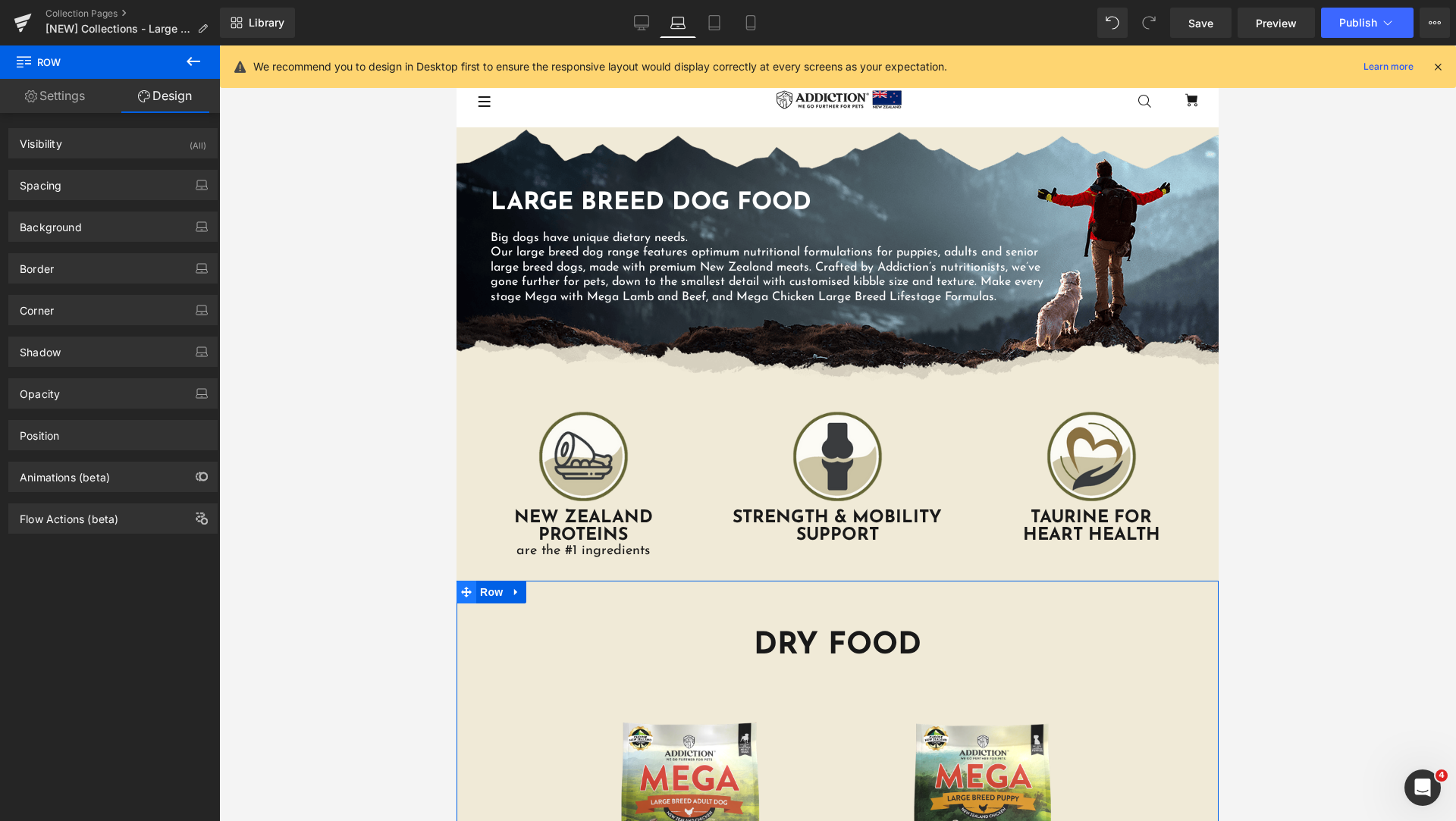
click at [464, 589] on icon at bounding box center [467, 592] width 11 height 12
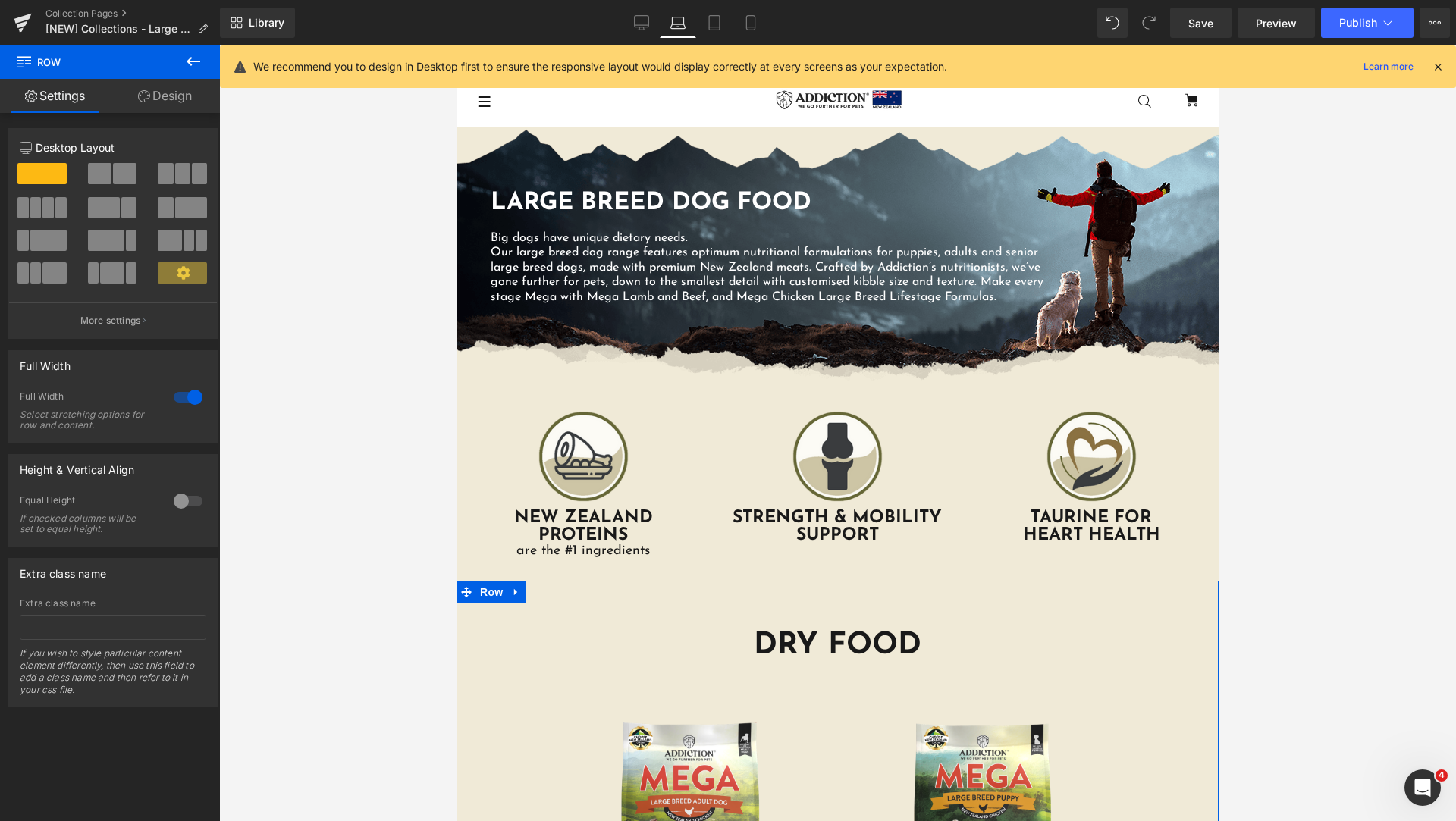
click at [158, 107] on link "Design" at bounding box center [164, 96] width 110 height 34
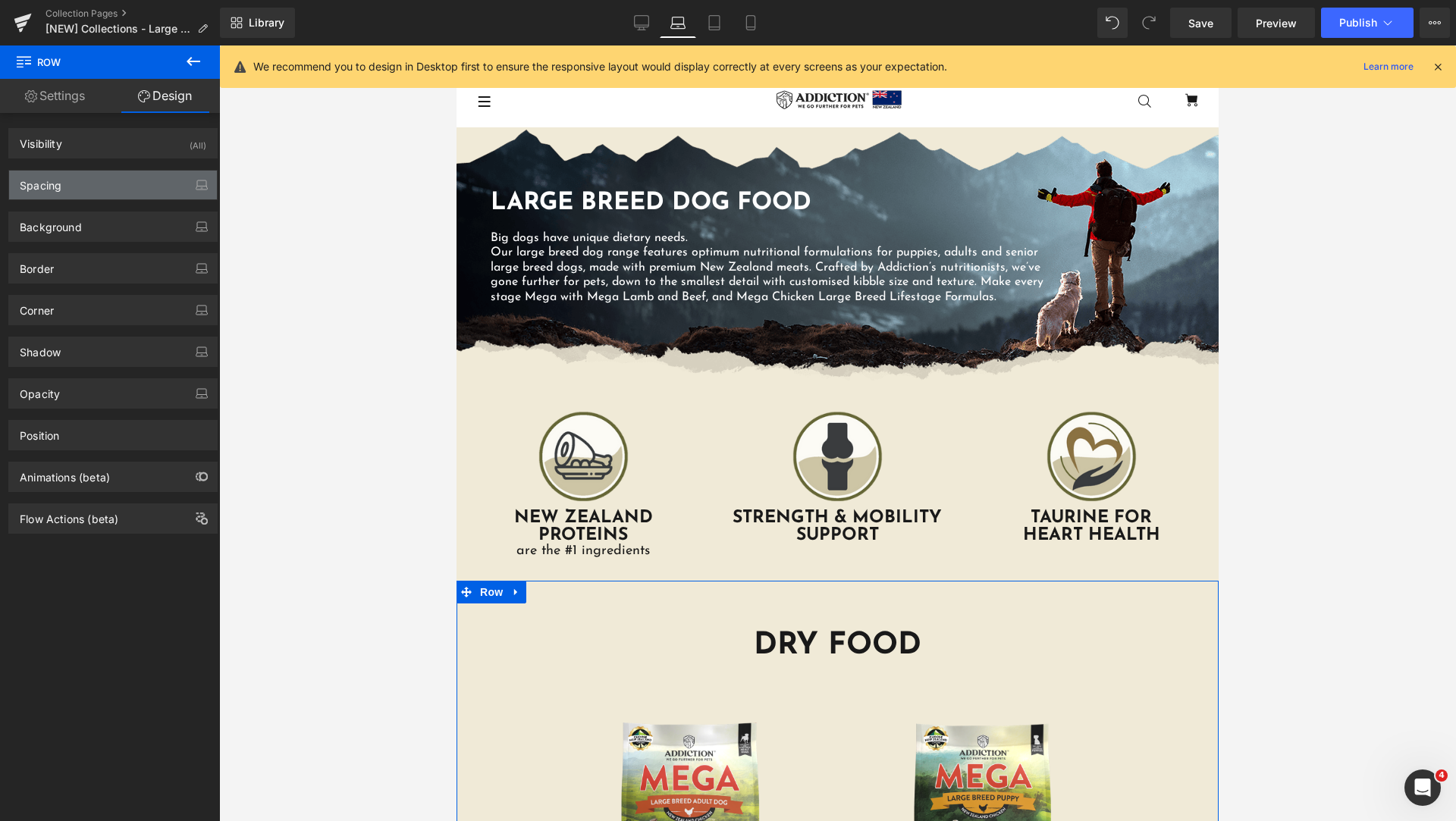
type input "0"
type input "30"
type input "0"
type input "10"
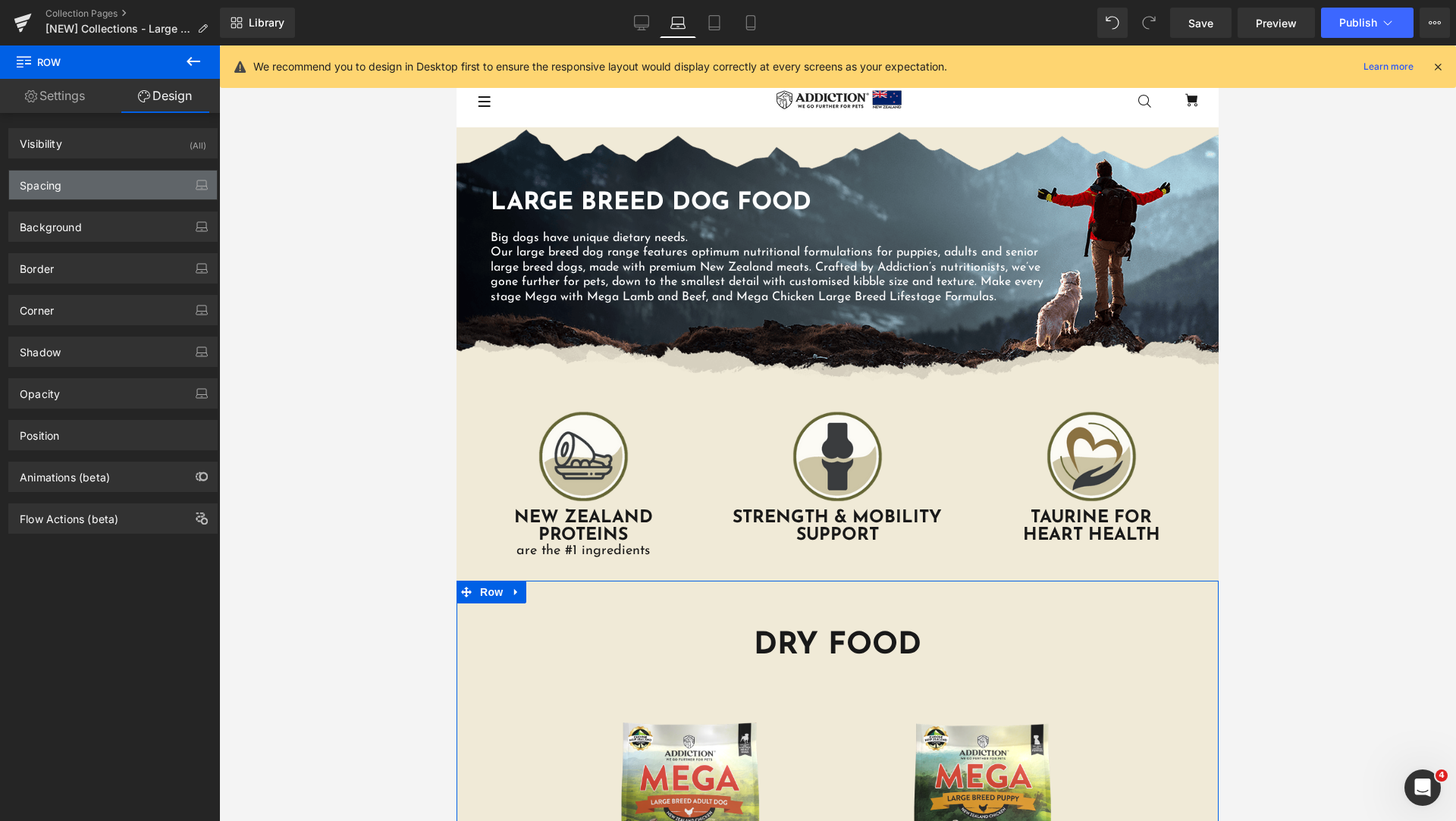
type input "0"
click at [72, 180] on div "Spacing" at bounding box center [113, 184] width 208 height 29
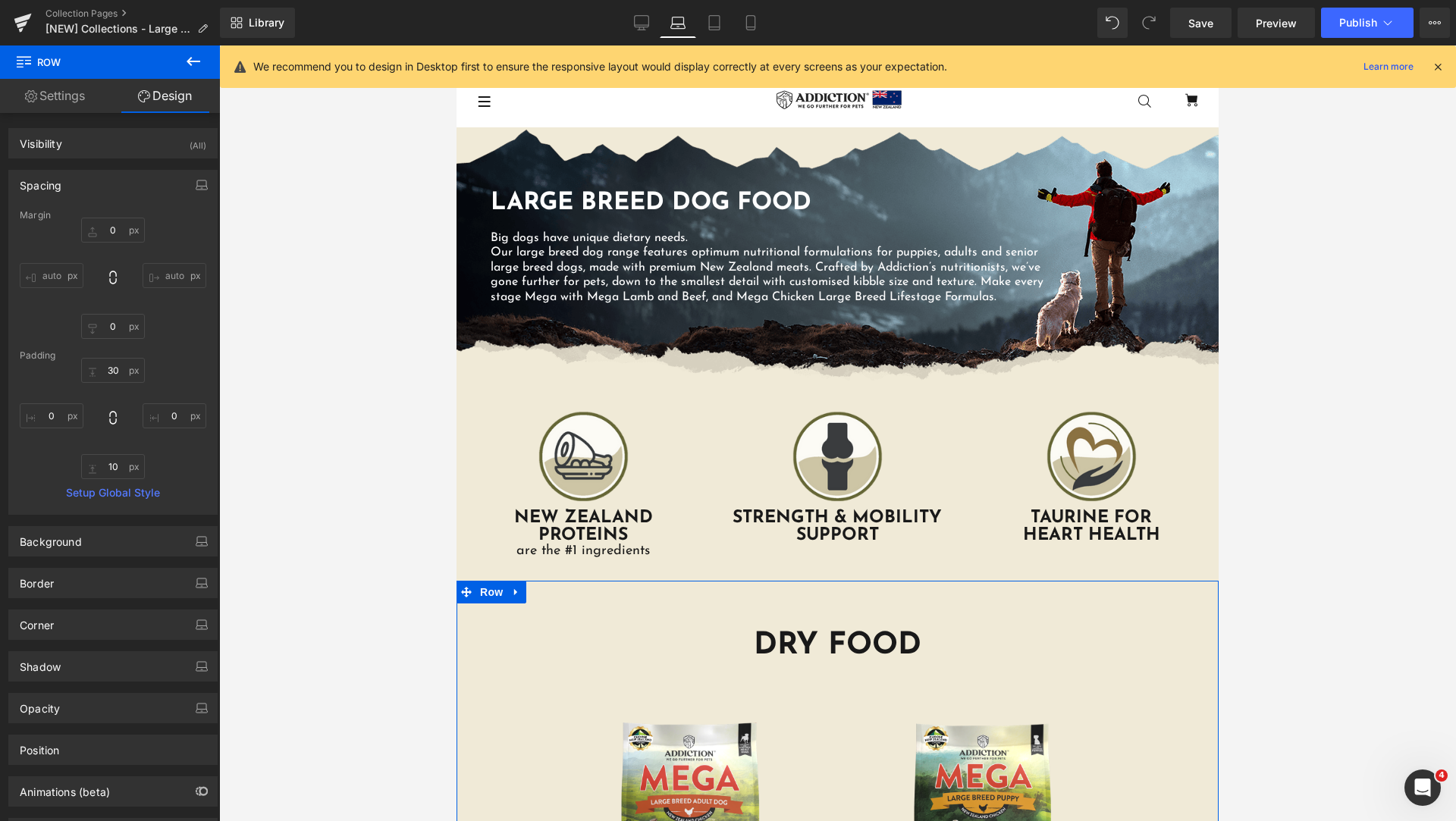
click at [48, 273] on input "auto" at bounding box center [51, 275] width 64 height 25
click at [47, 310] on div "0px 0 auto auto 0px 0 auto auto" at bounding box center [113, 278] width 187 height 121
click at [65, 100] on link "Settings" at bounding box center [54, 96] width 110 height 34
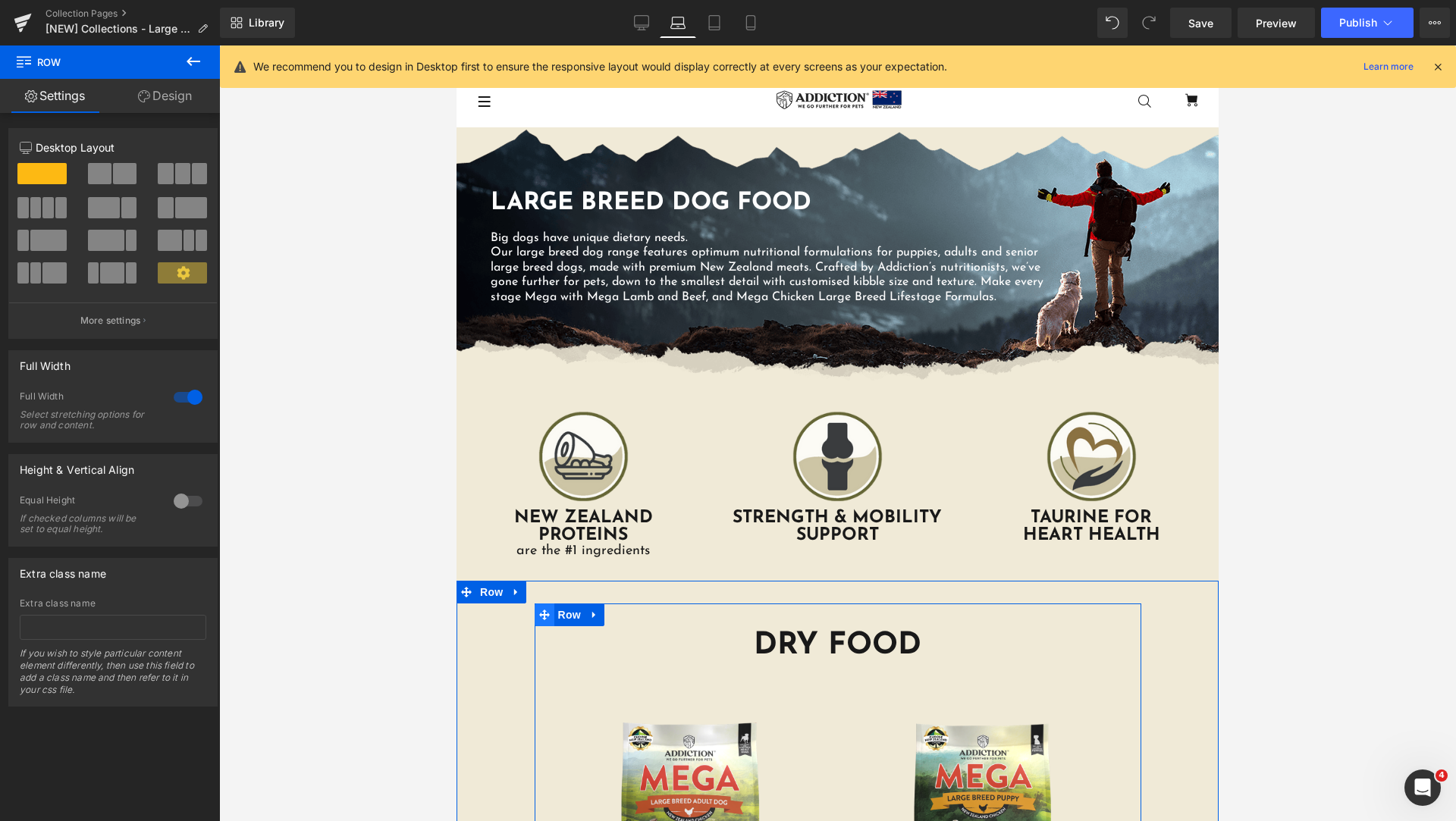
click at [542, 613] on icon at bounding box center [544, 614] width 11 height 12
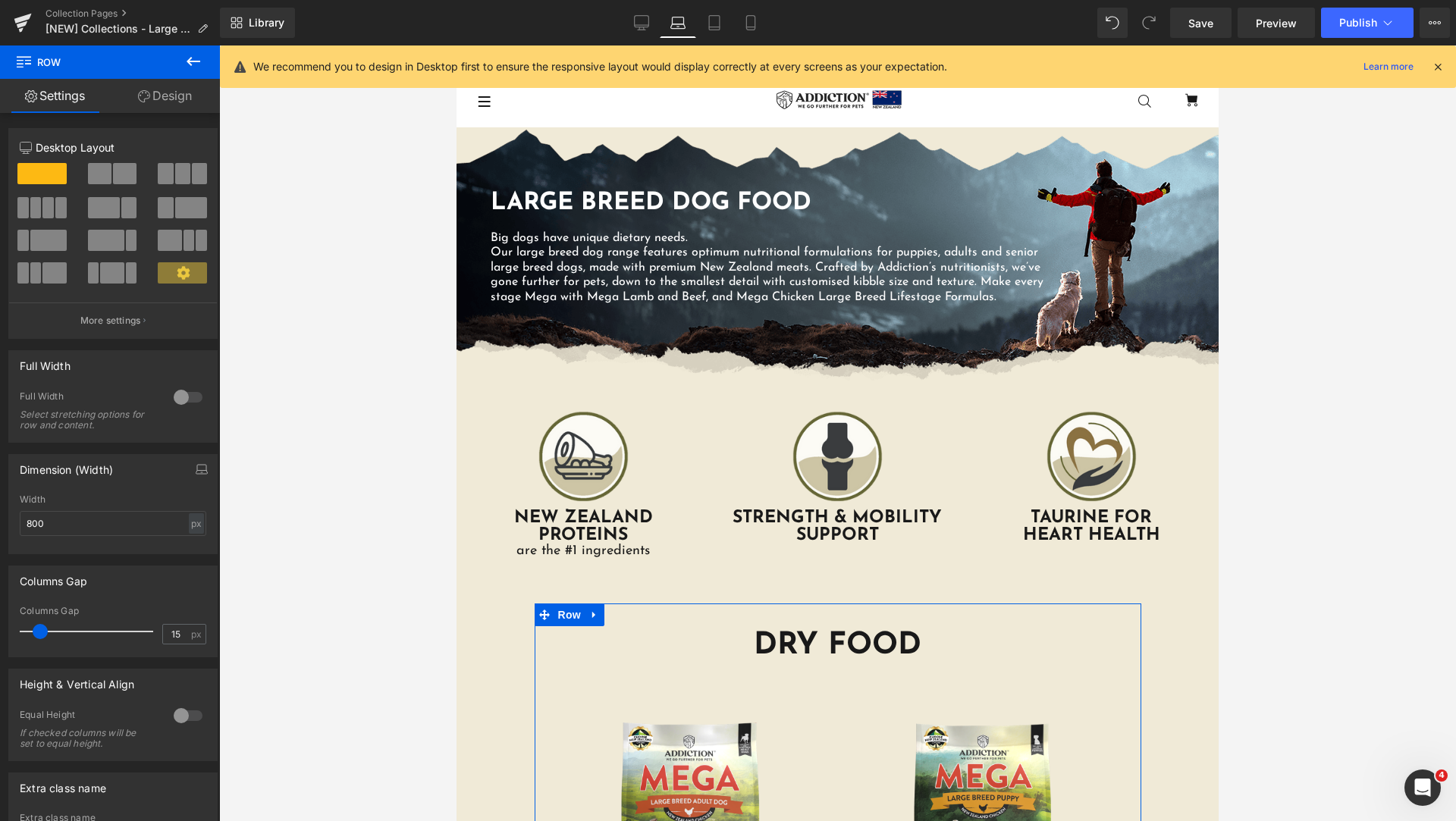
click at [162, 99] on link "Design" at bounding box center [164, 96] width 110 height 34
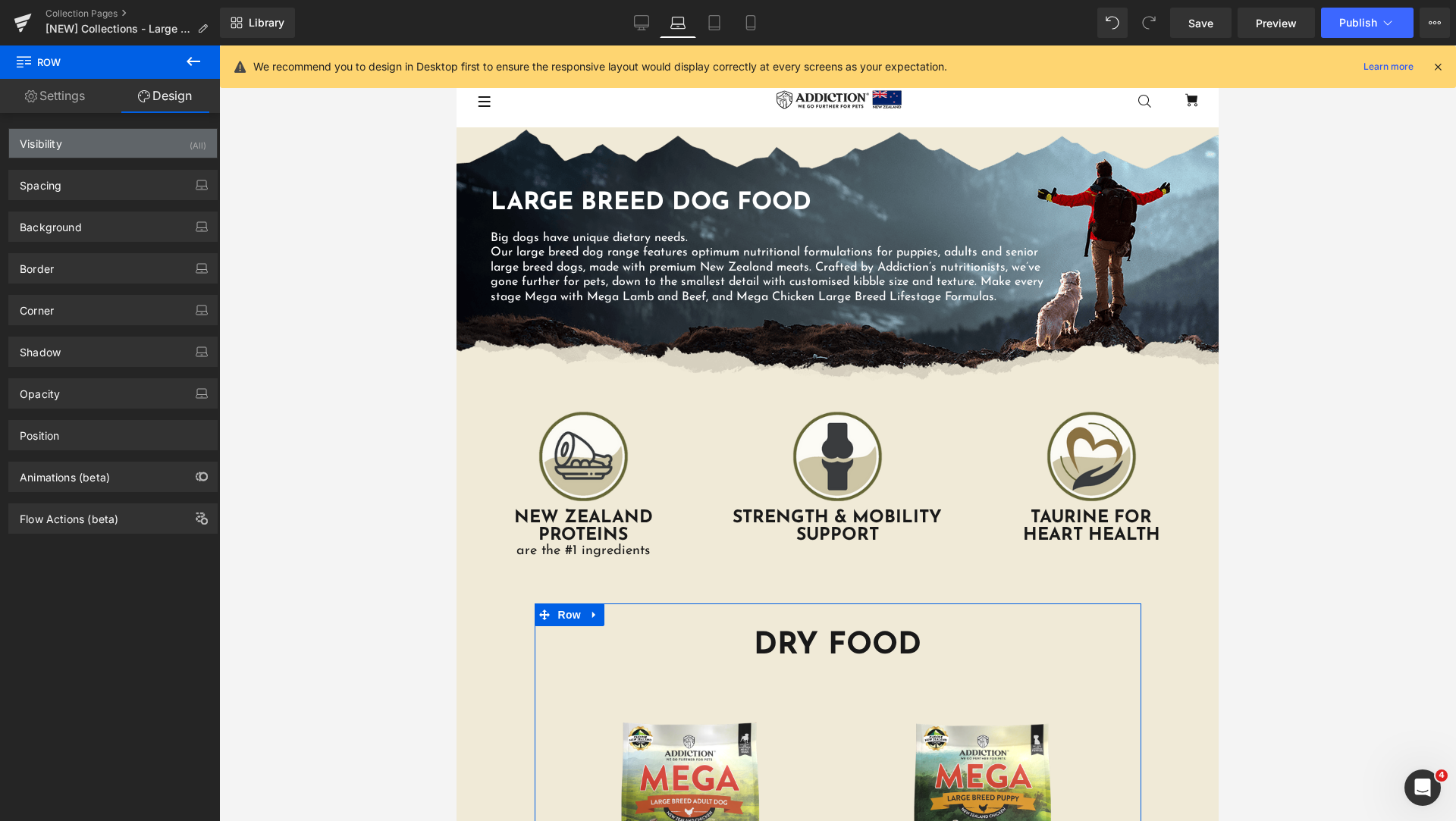
click at [96, 152] on div "Visibility (All)" at bounding box center [113, 143] width 208 height 29
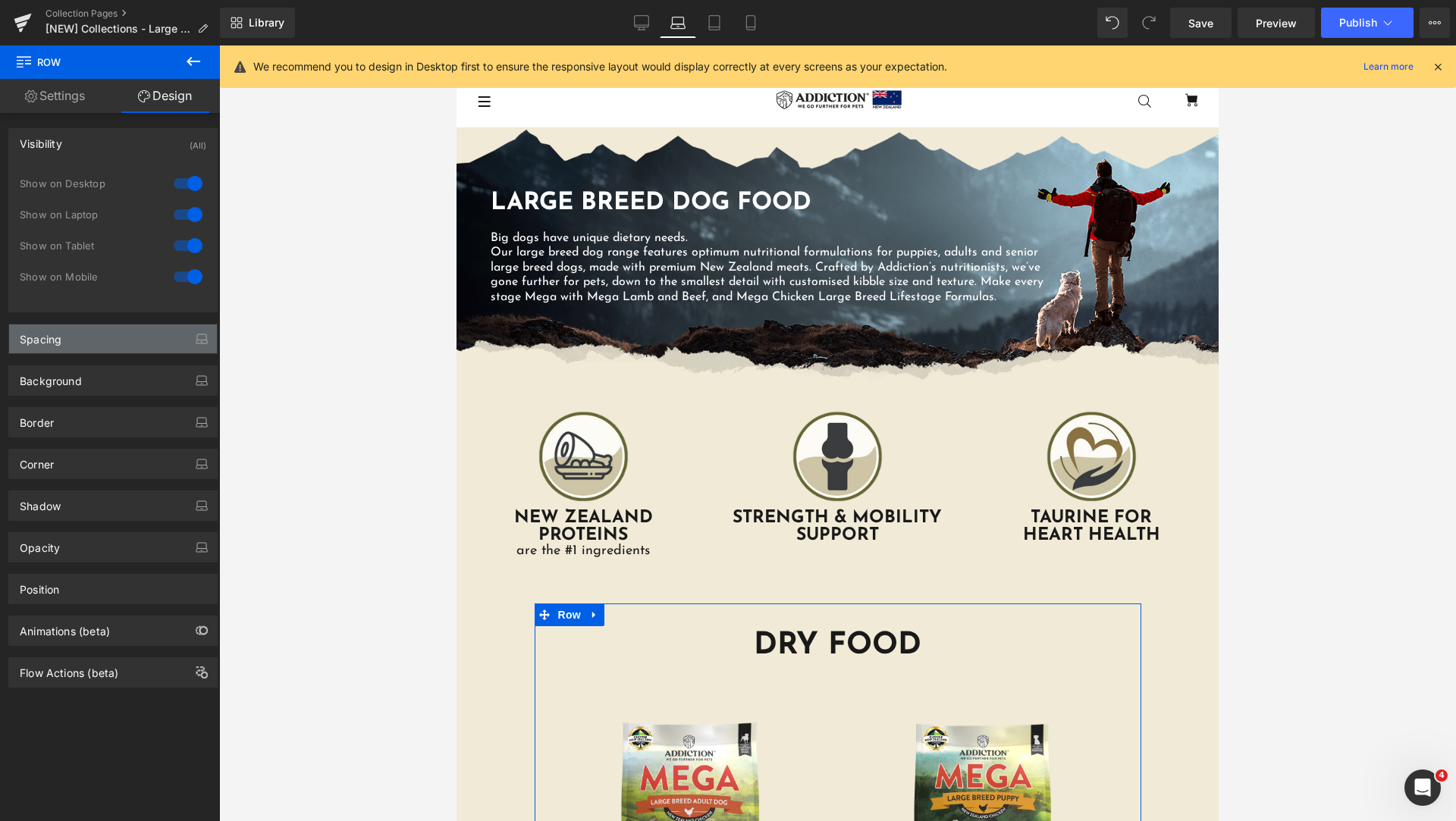
click at [93, 346] on div "Spacing" at bounding box center [113, 338] width 208 height 29
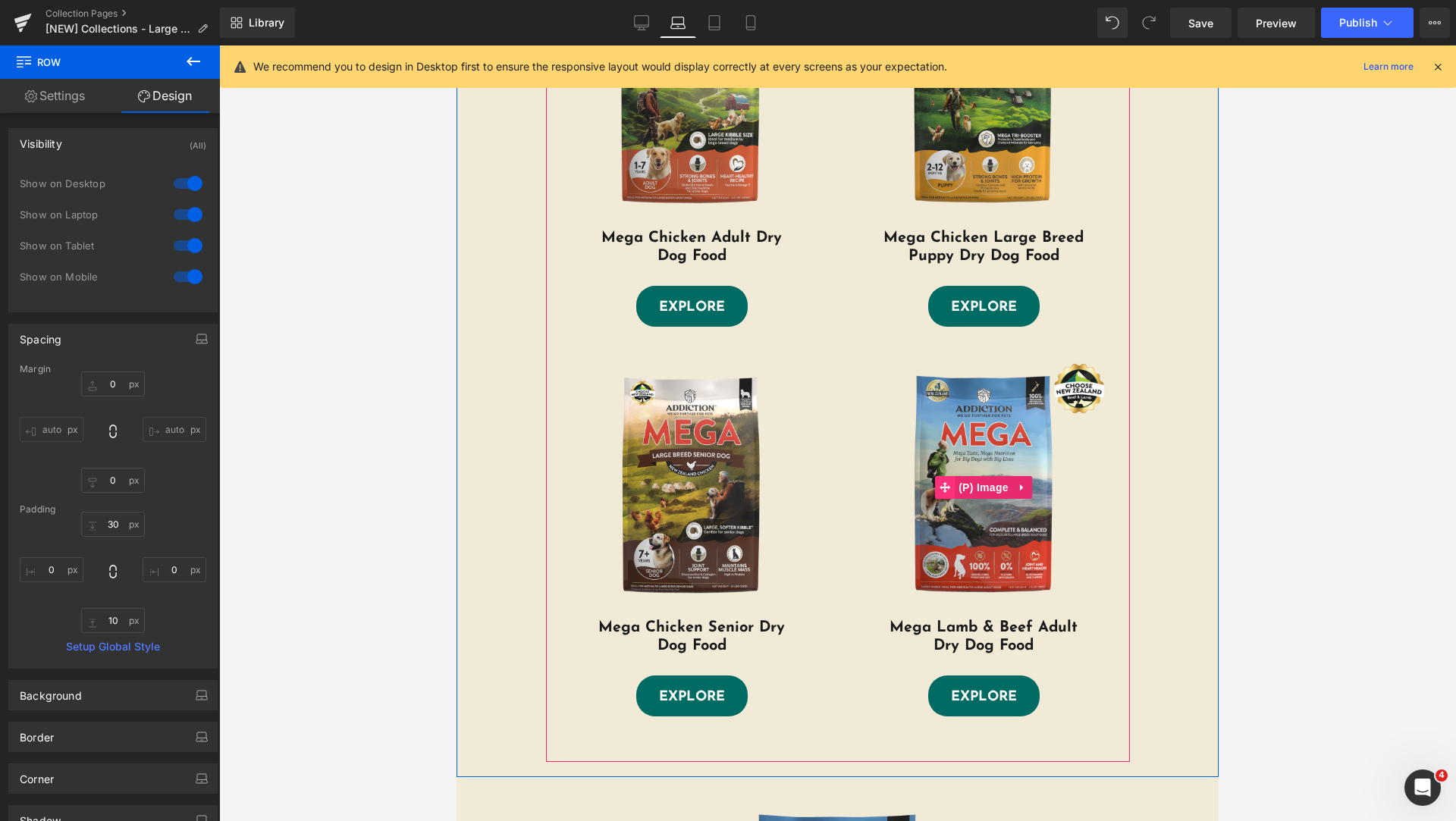
scroll to position [379, 0]
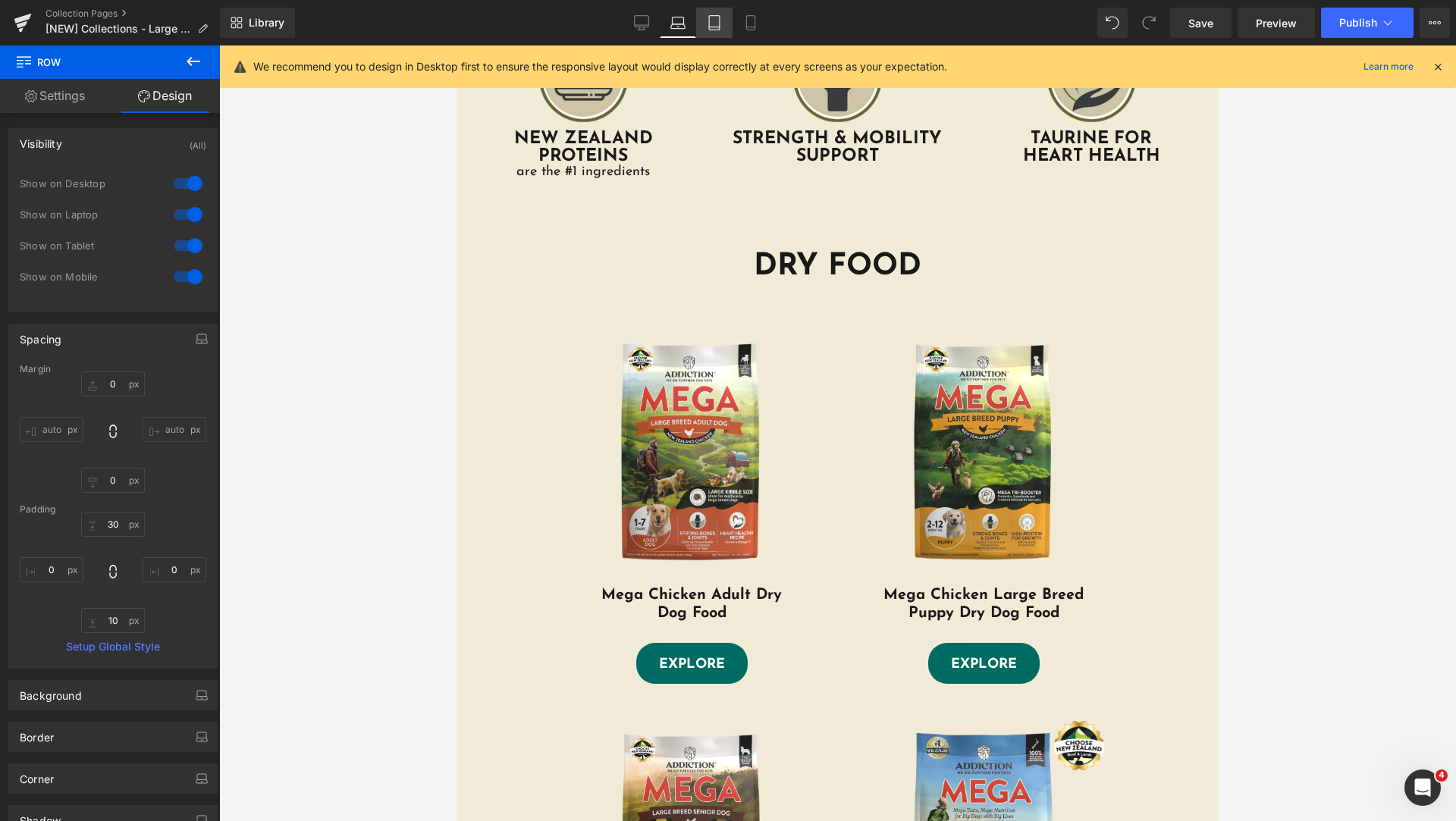
click at [702, 25] on link "Tablet" at bounding box center [714, 23] width 37 height 30
type input "0"
type input "30"
type input "0"
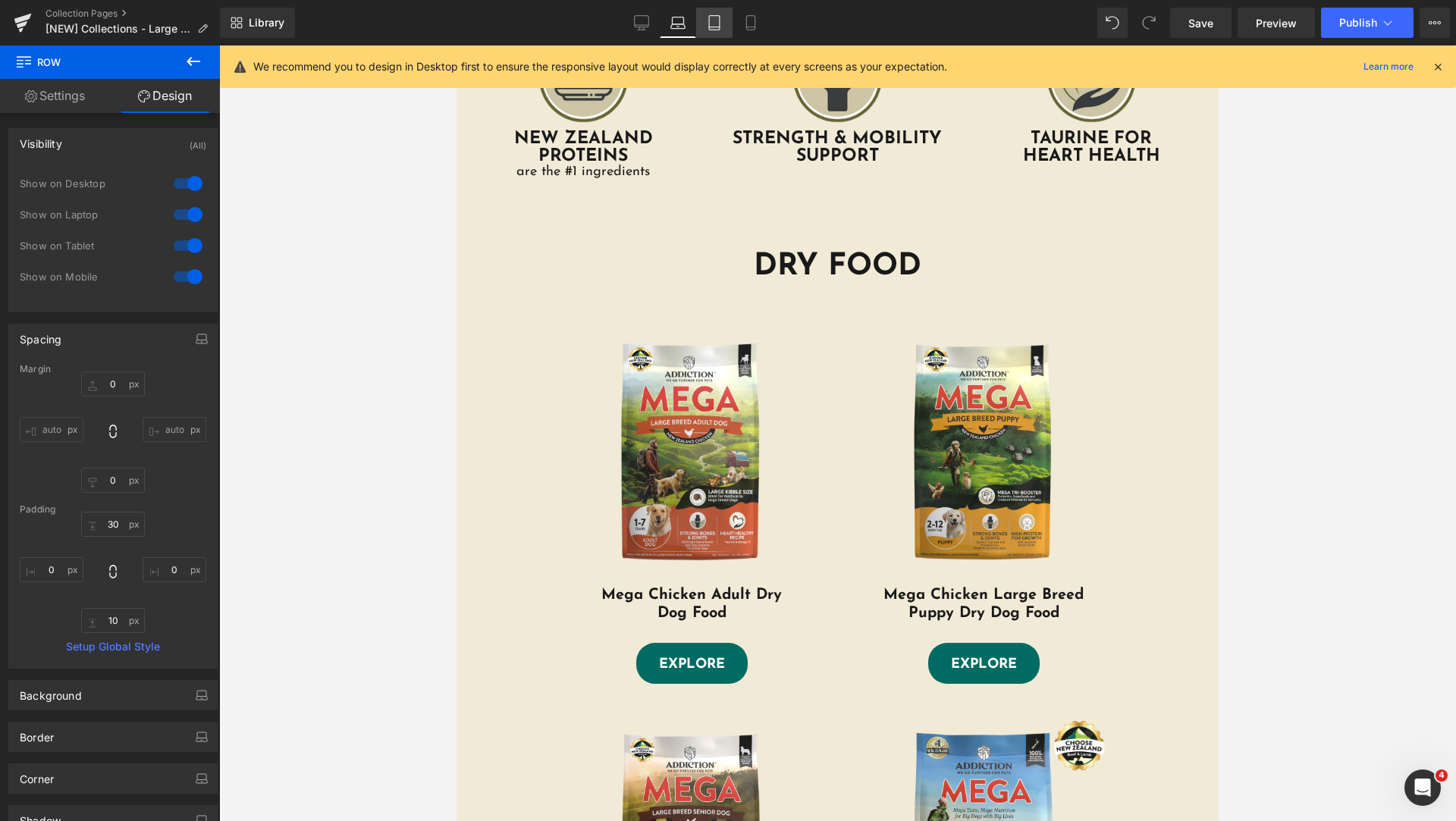
type input "10"
type input "0"
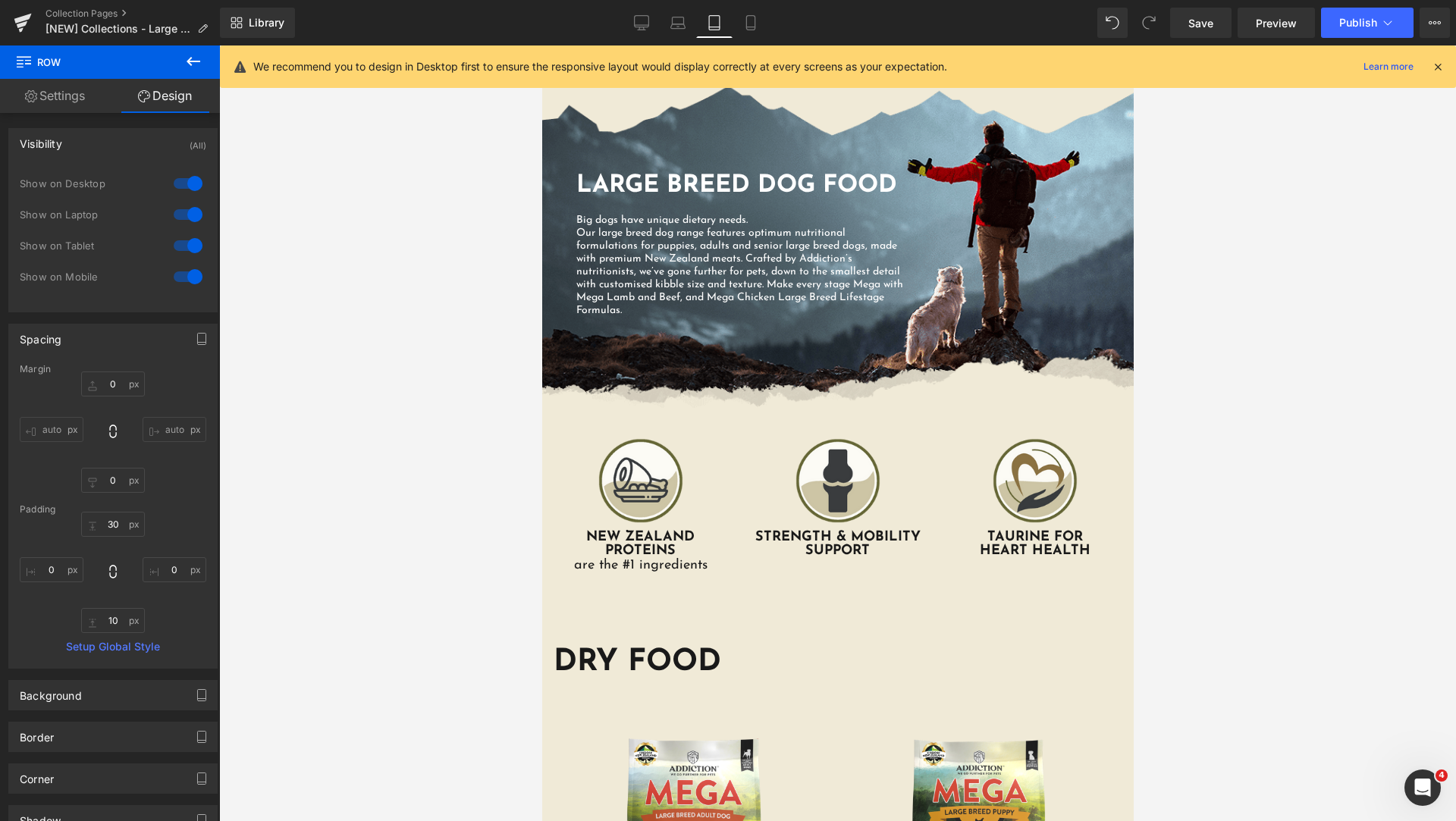
scroll to position [428, 0]
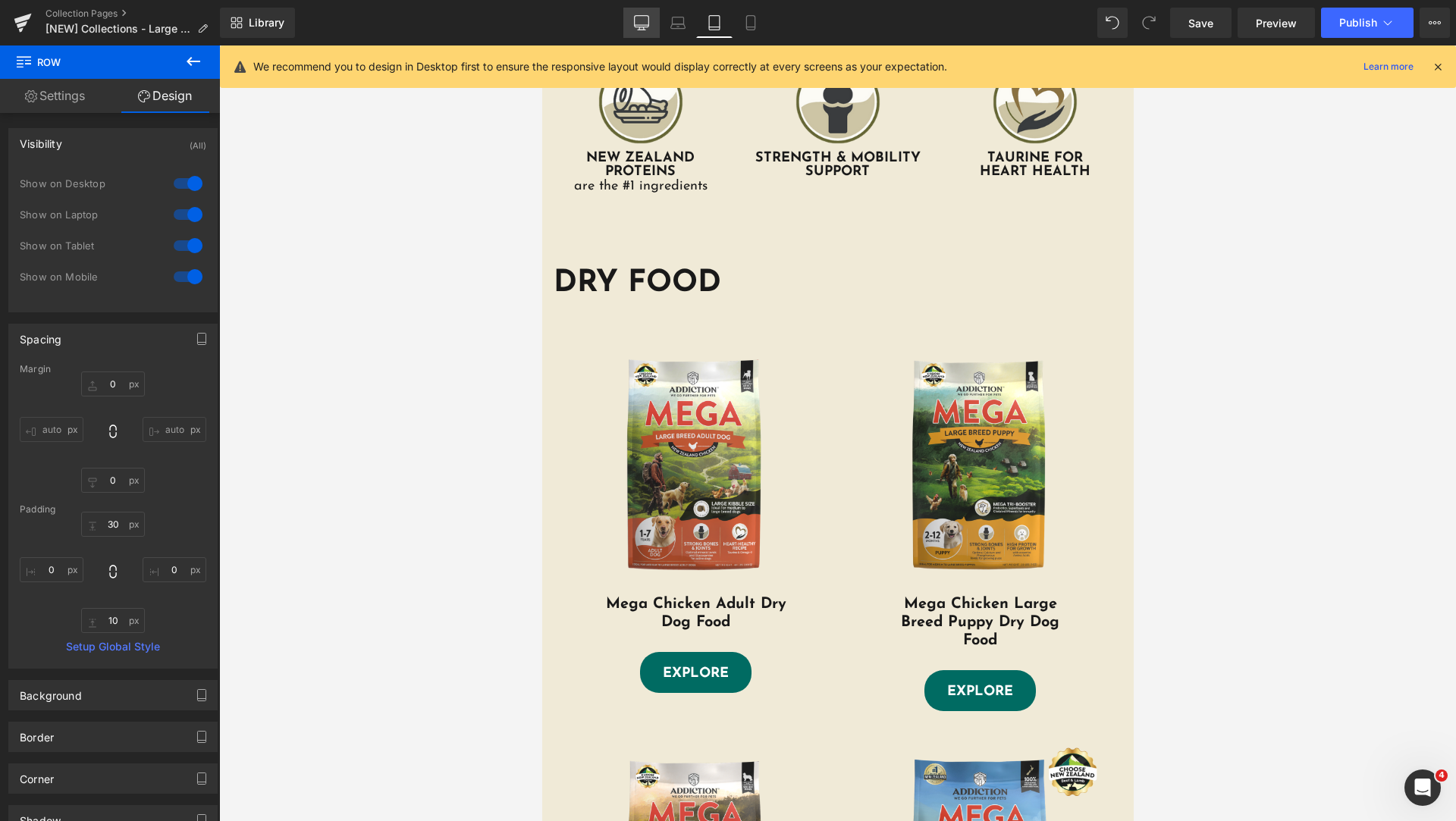
click at [659, 16] on link "Desktop" at bounding box center [641, 23] width 37 height 30
type input "0"
type input "30"
type input "0"
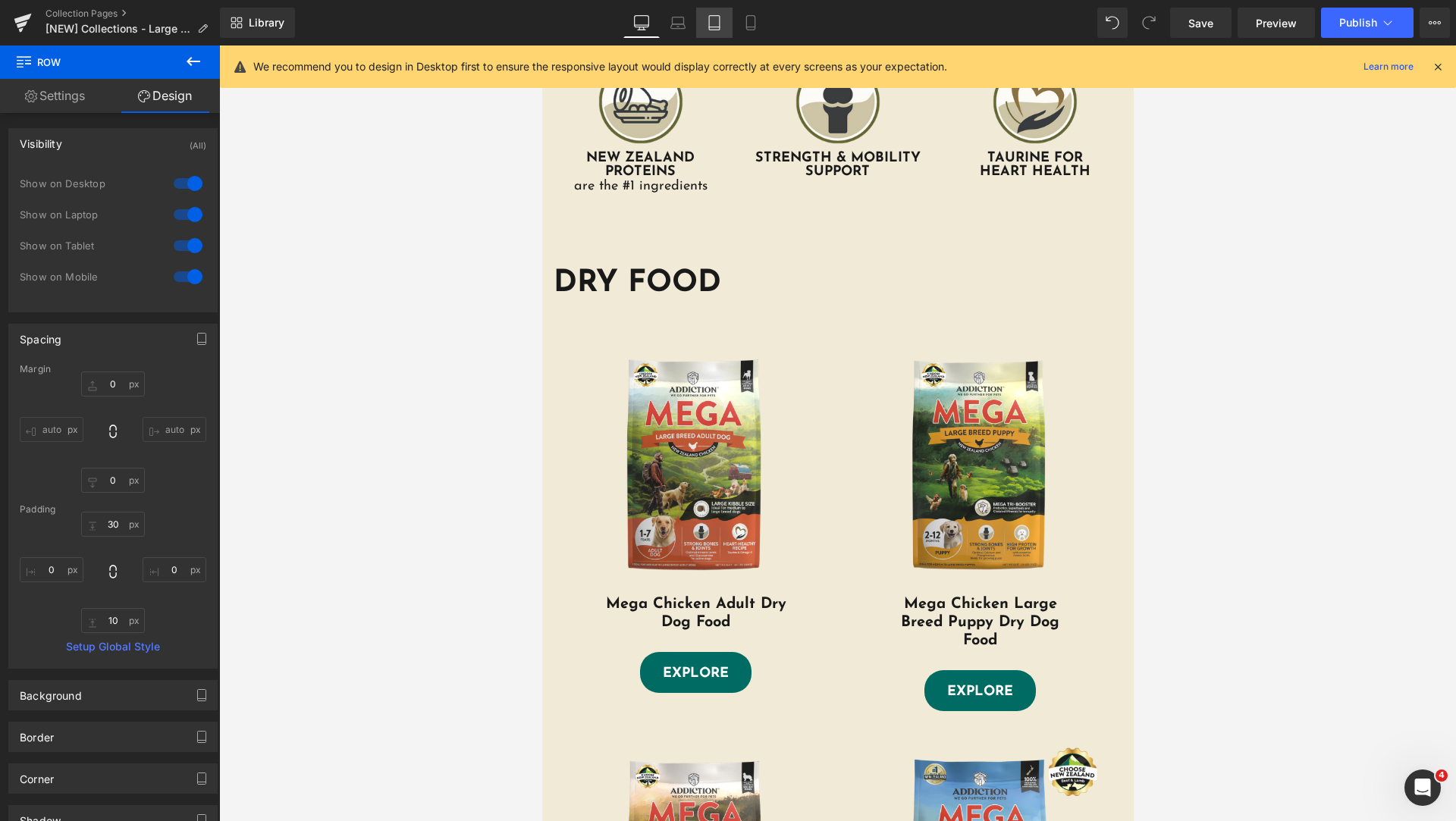
type input "10"
type input "0"
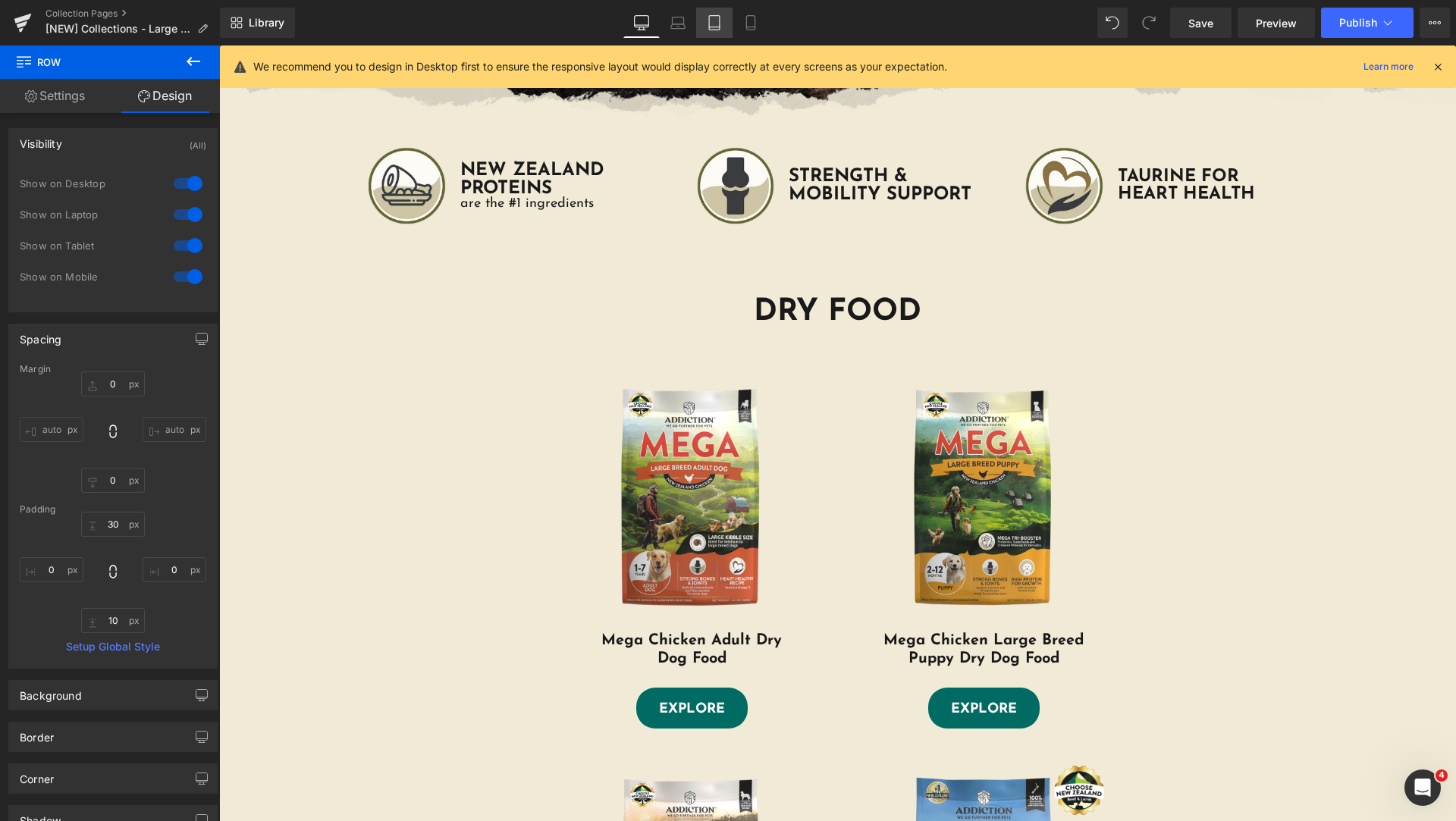
click at [709, 29] on icon at bounding box center [714, 22] width 15 height 15
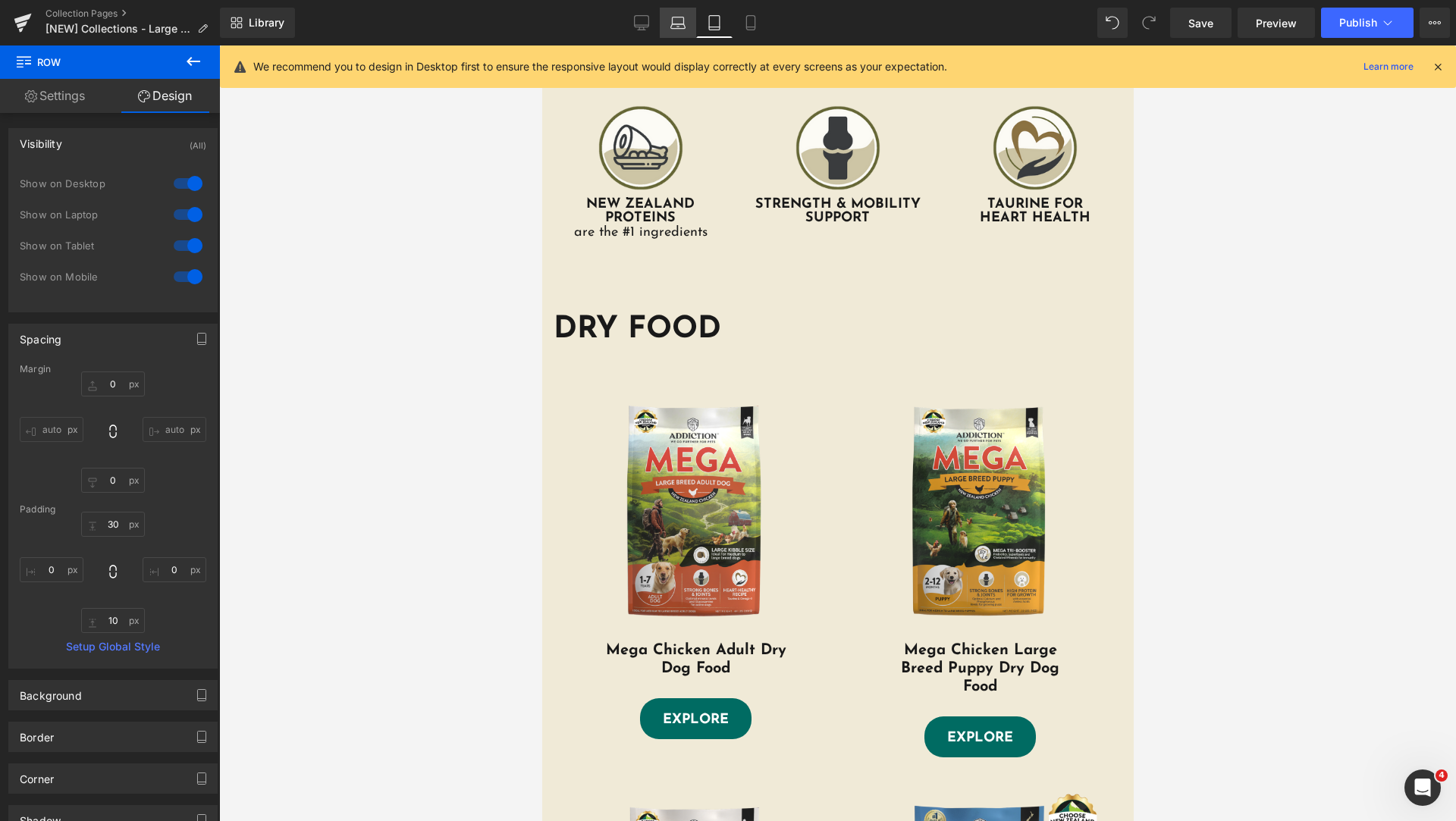
type input "0"
type input "30"
type input "0"
type input "10"
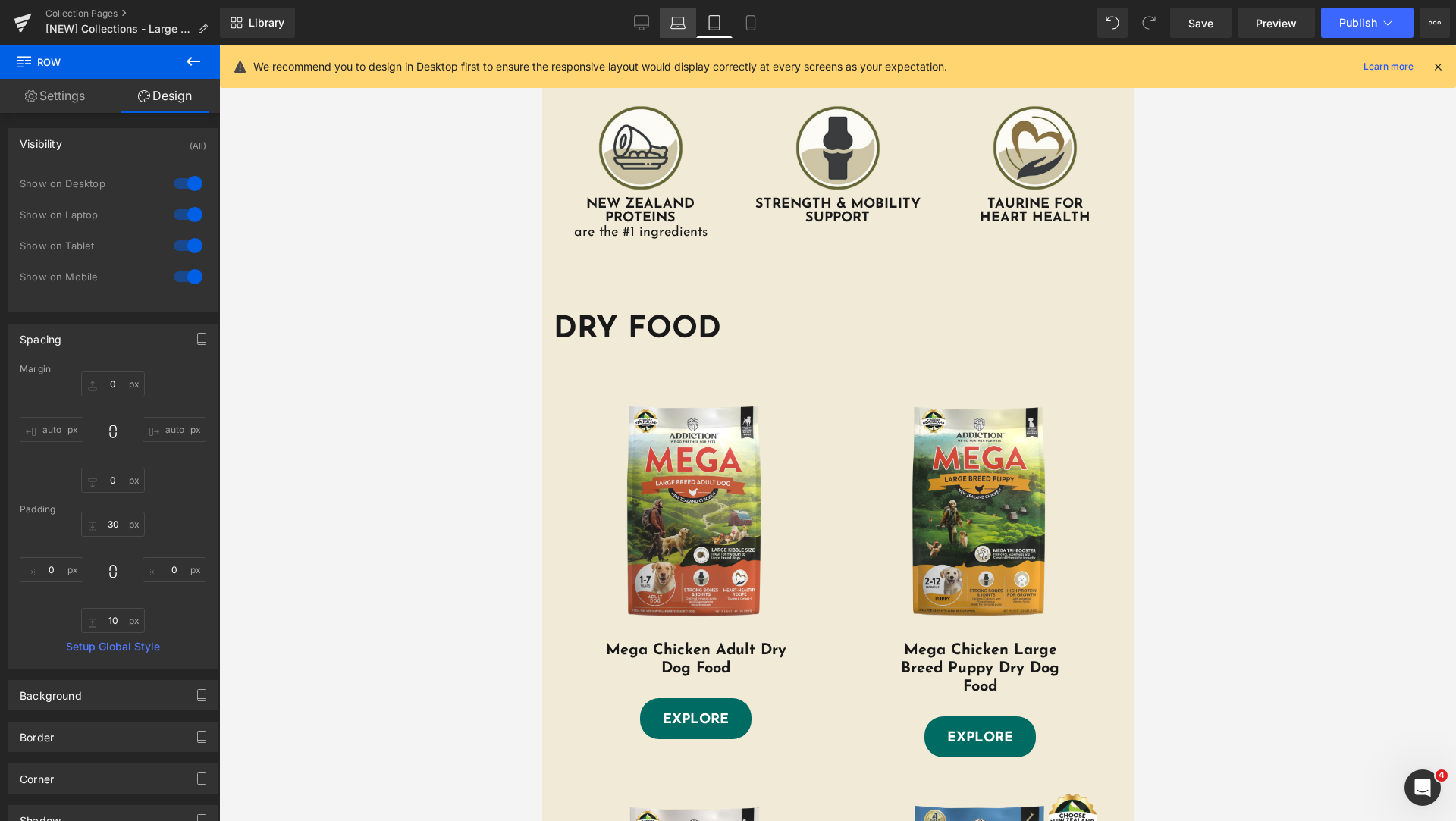
type input "0"
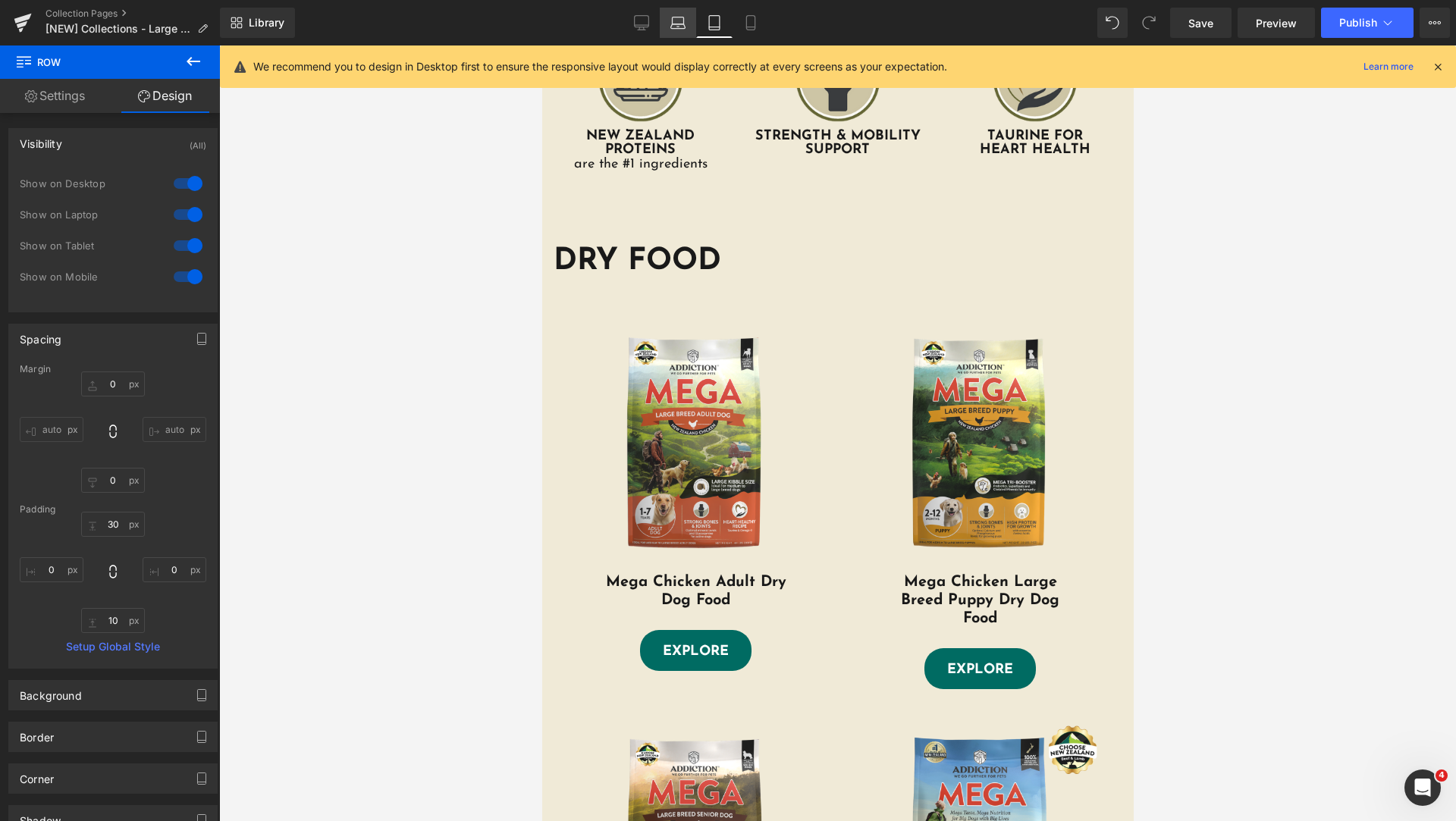
click at [684, 27] on icon at bounding box center [677, 22] width 15 height 15
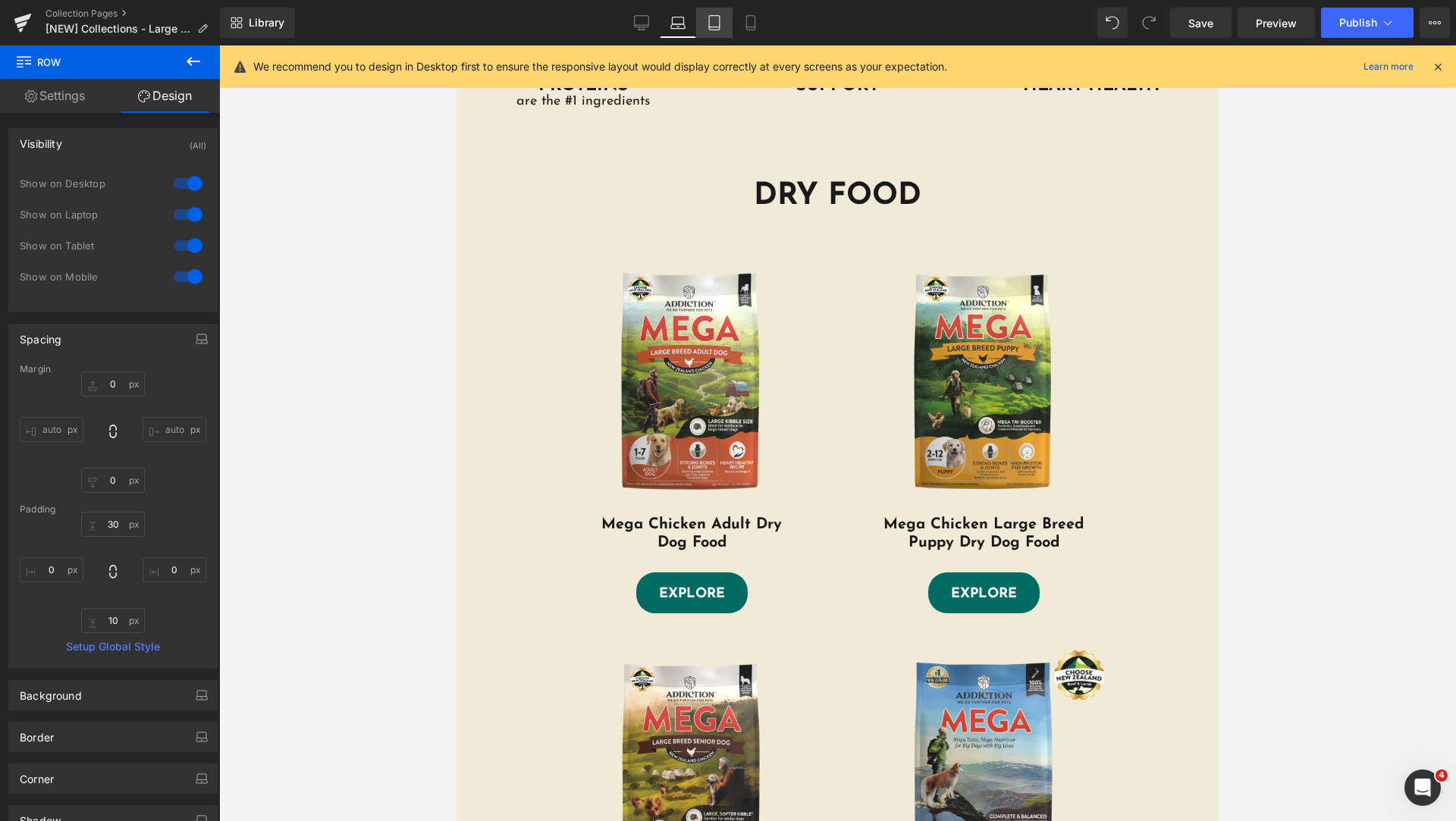
type input "0"
type input "30"
type input "0"
type input "10"
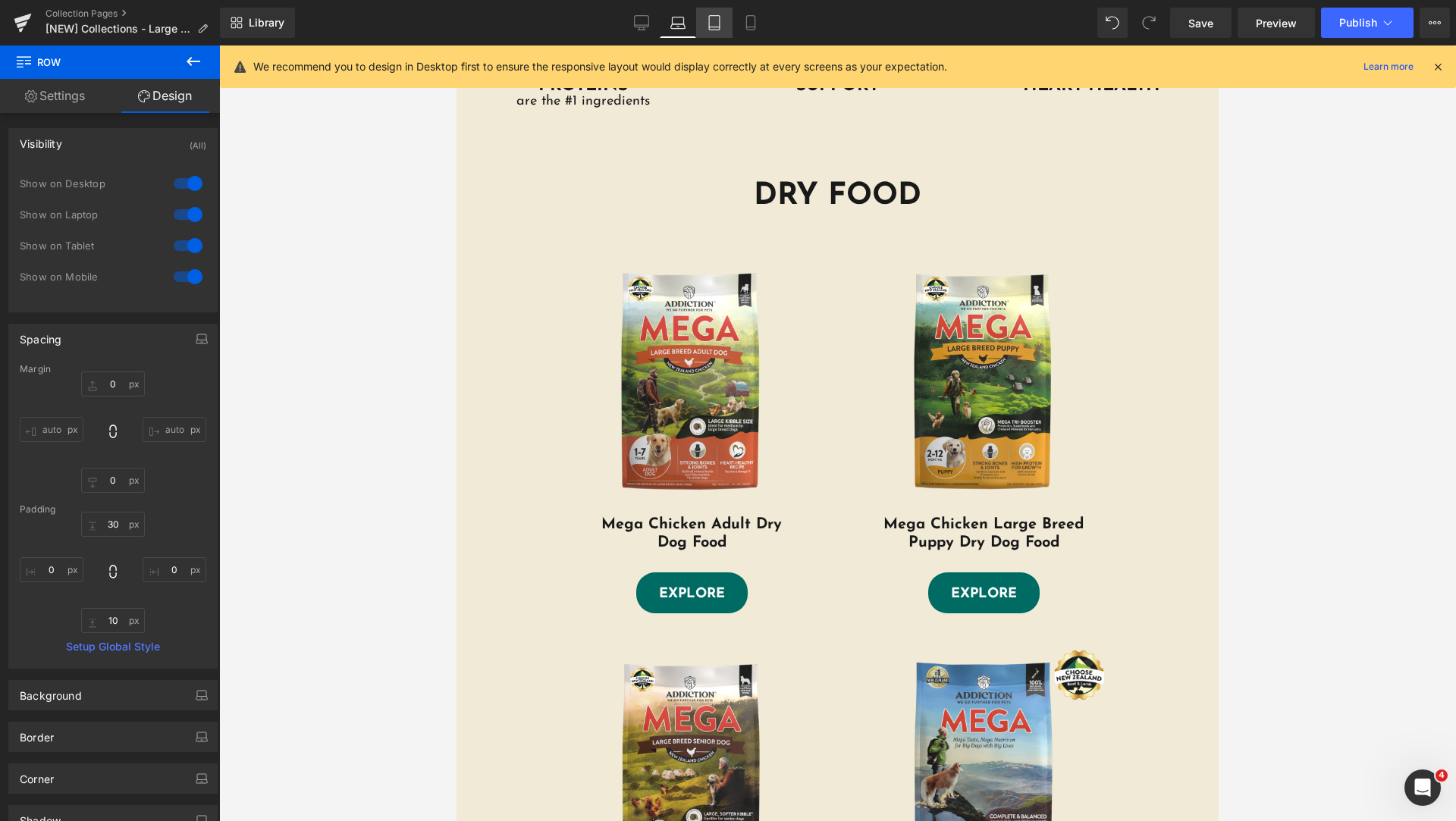
type input "0"
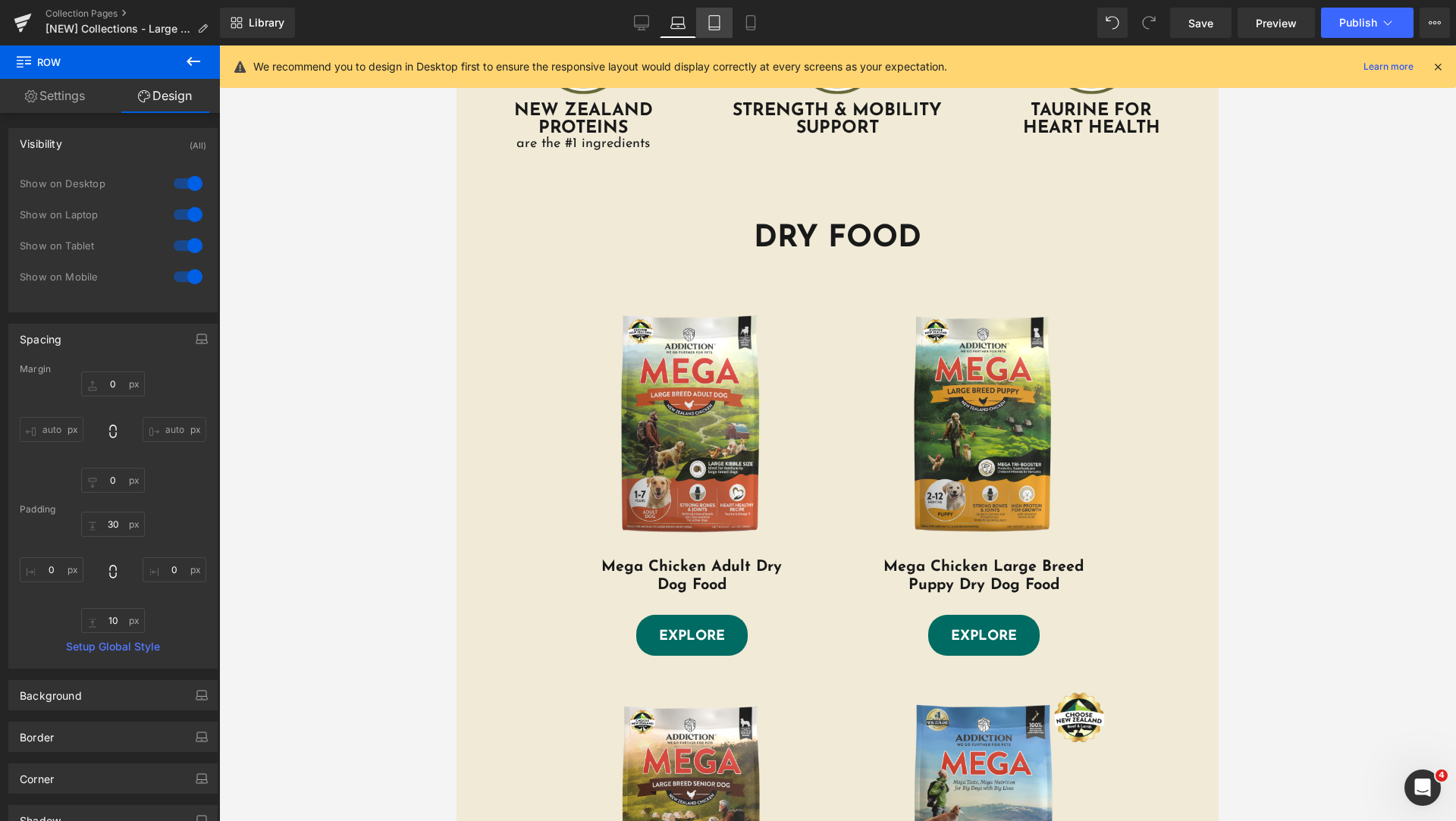
click at [709, 27] on icon at bounding box center [714, 22] width 15 height 15
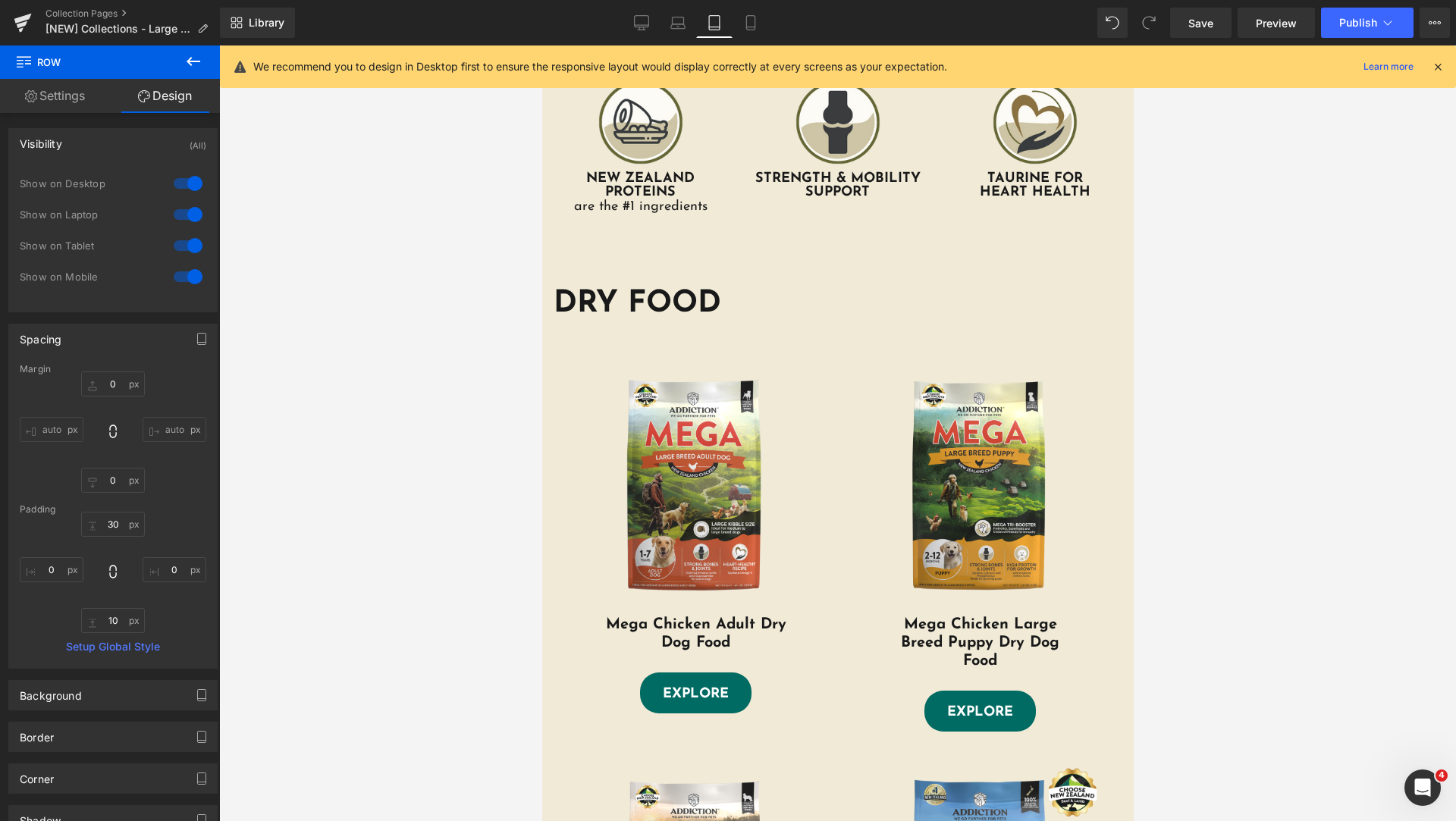
type input "0"
type input "30"
type input "0"
type input "10"
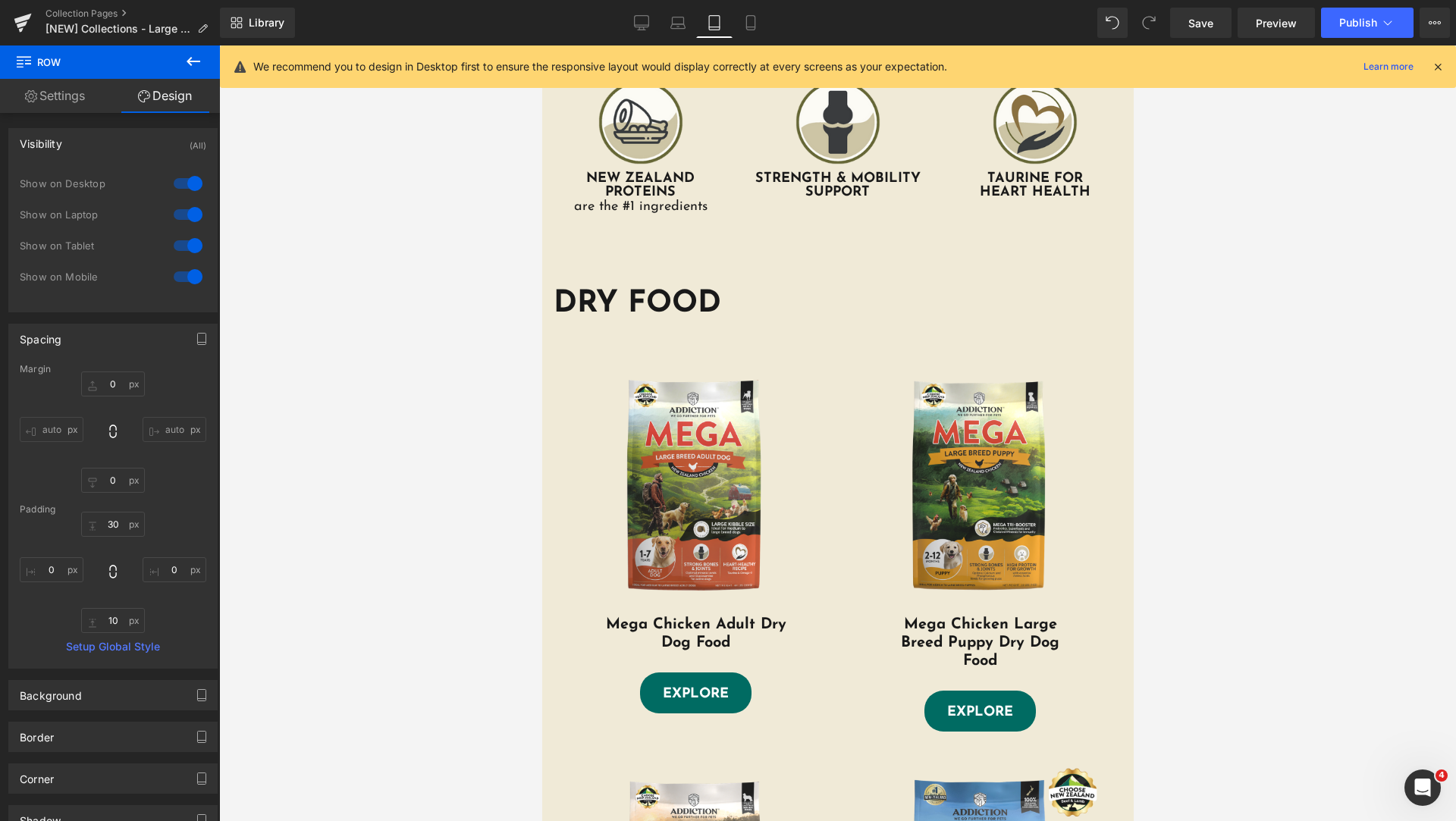
type input "0"
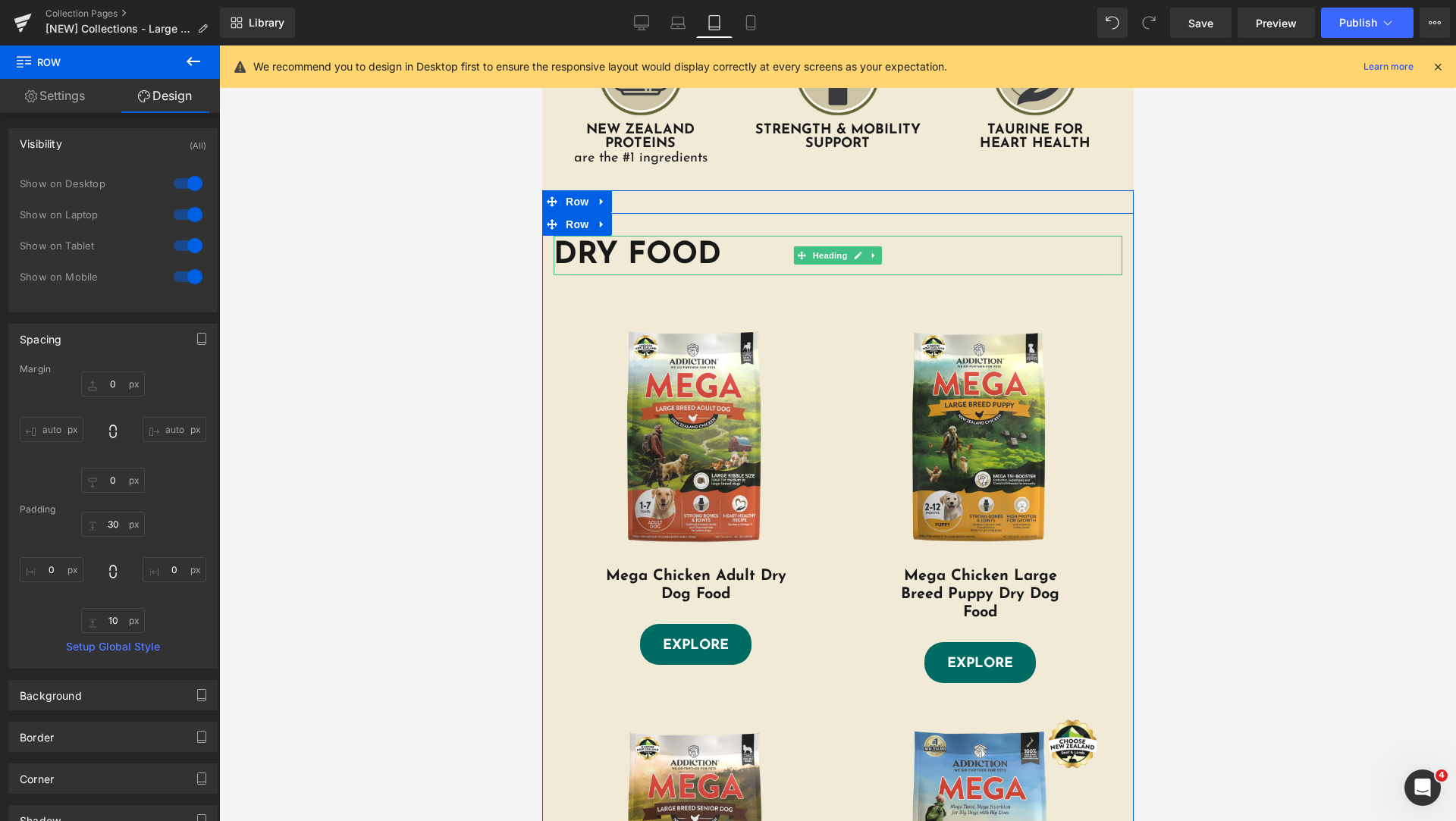
click at [714, 254] on h1 "DRY FOOD" at bounding box center [837, 255] width 569 height 40
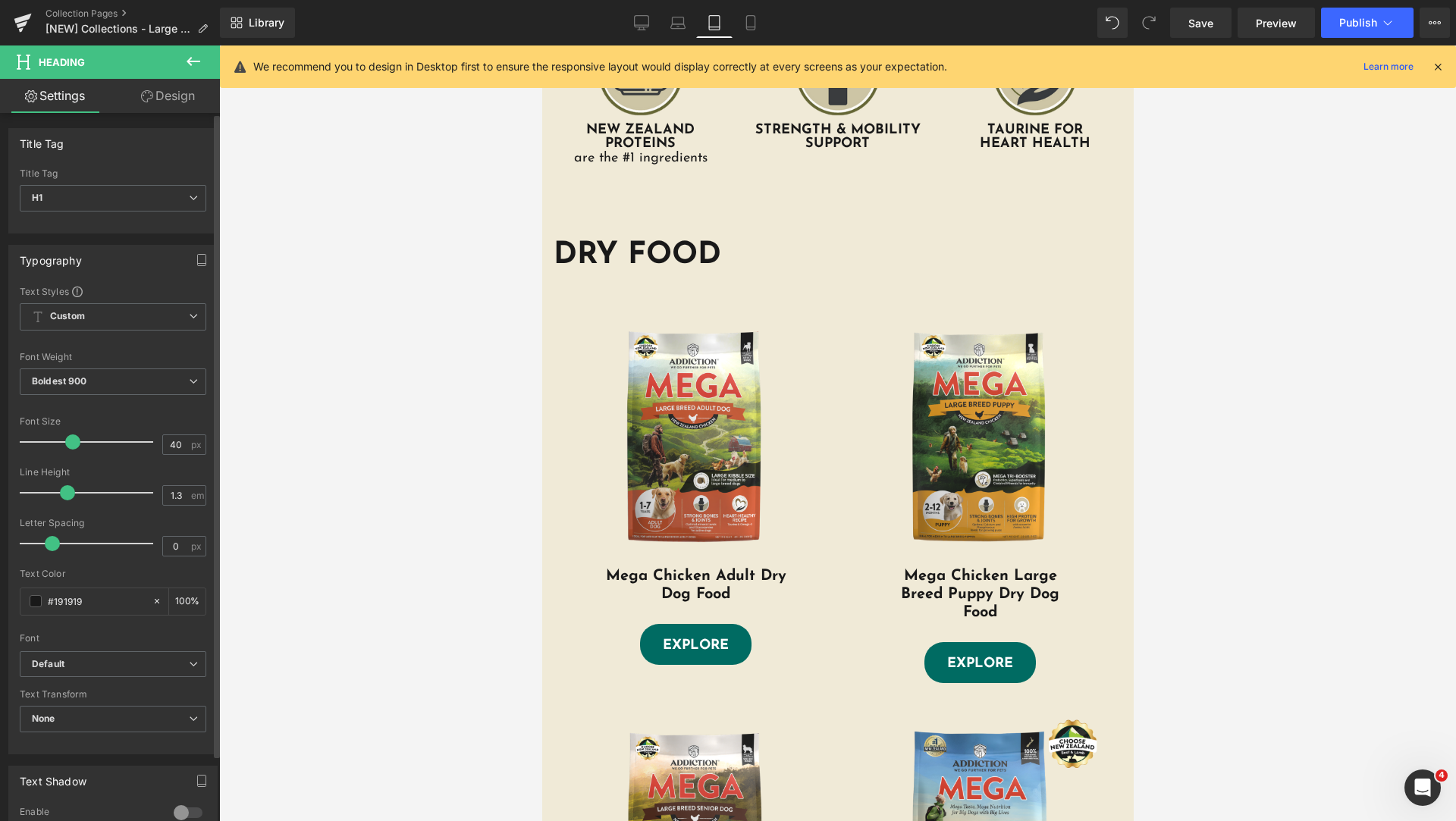
scroll to position [368, 0]
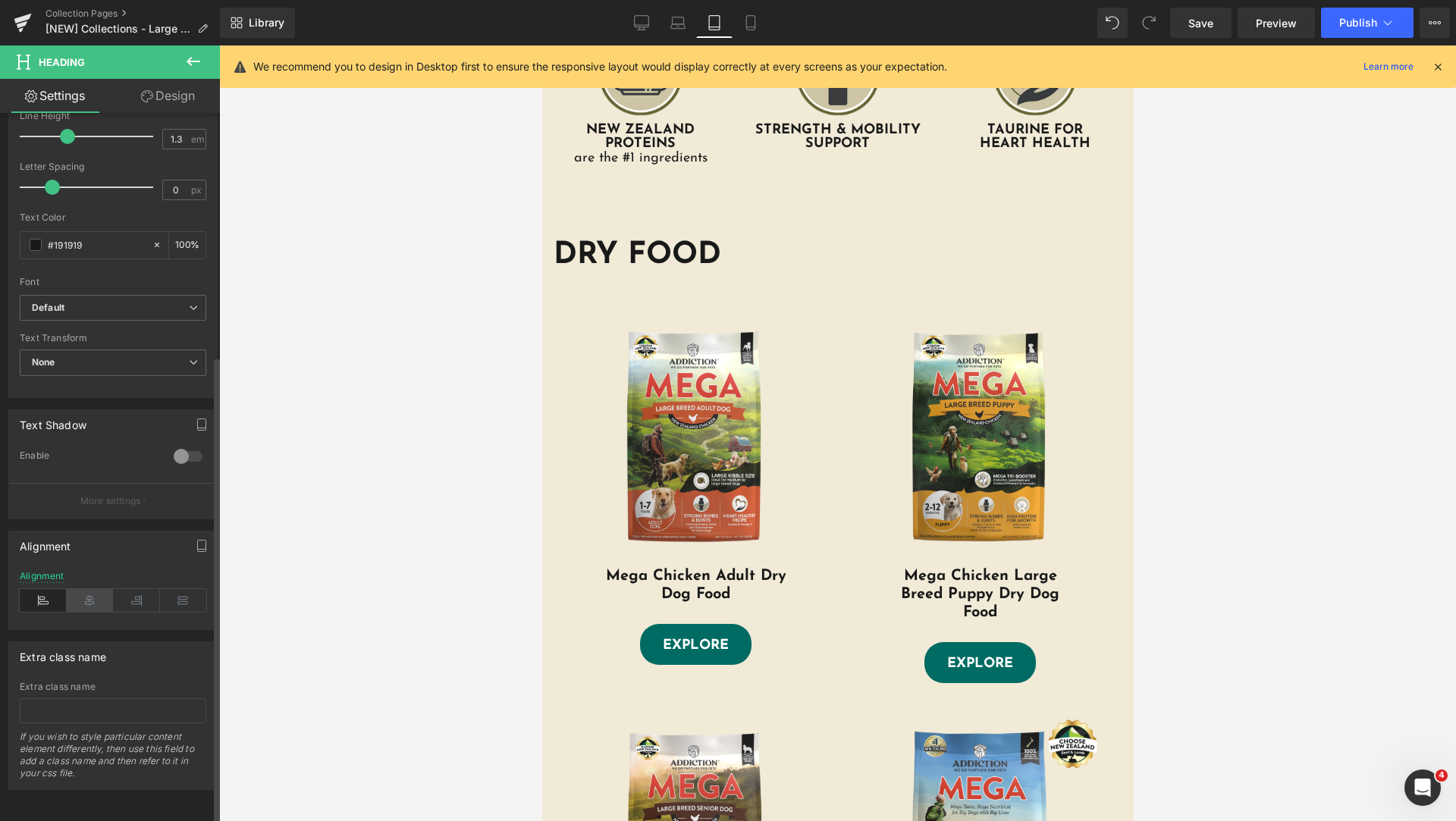
click at [93, 593] on icon at bounding box center [90, 600] width 47 height 23
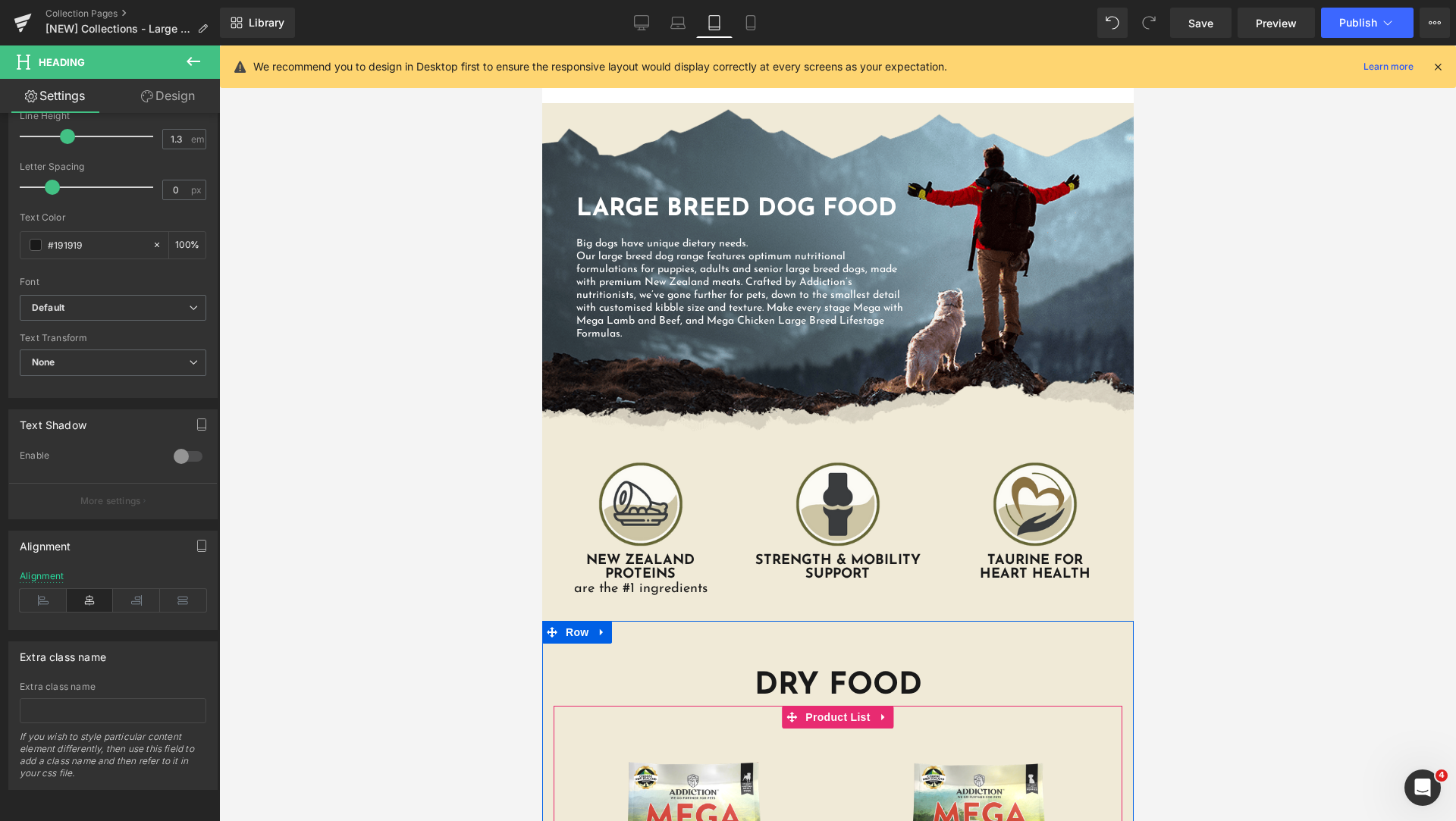
scroll to position [0, 0]
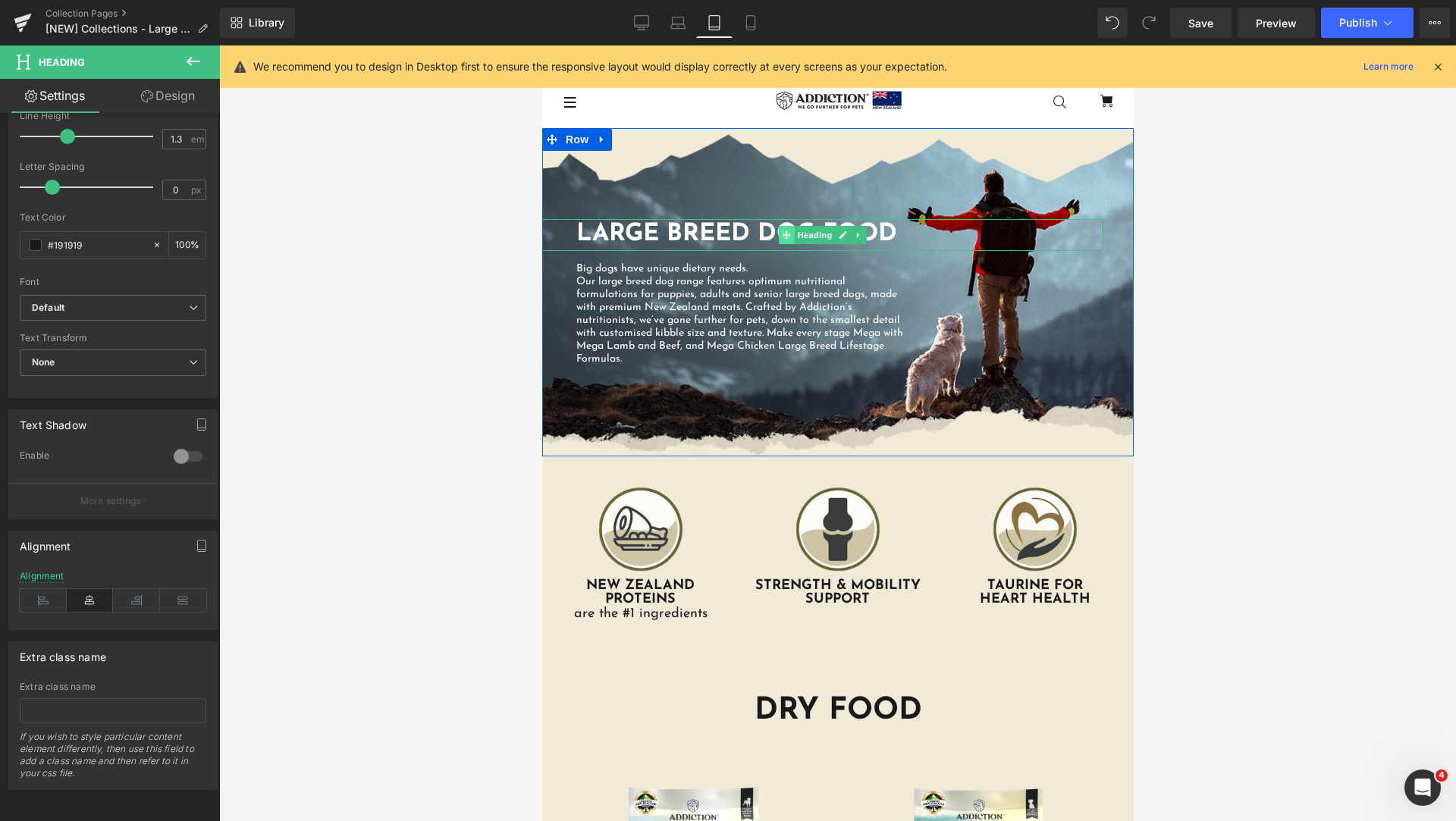
click at [778, 232] on span at bounding box center [786, 235] width 16 height 18
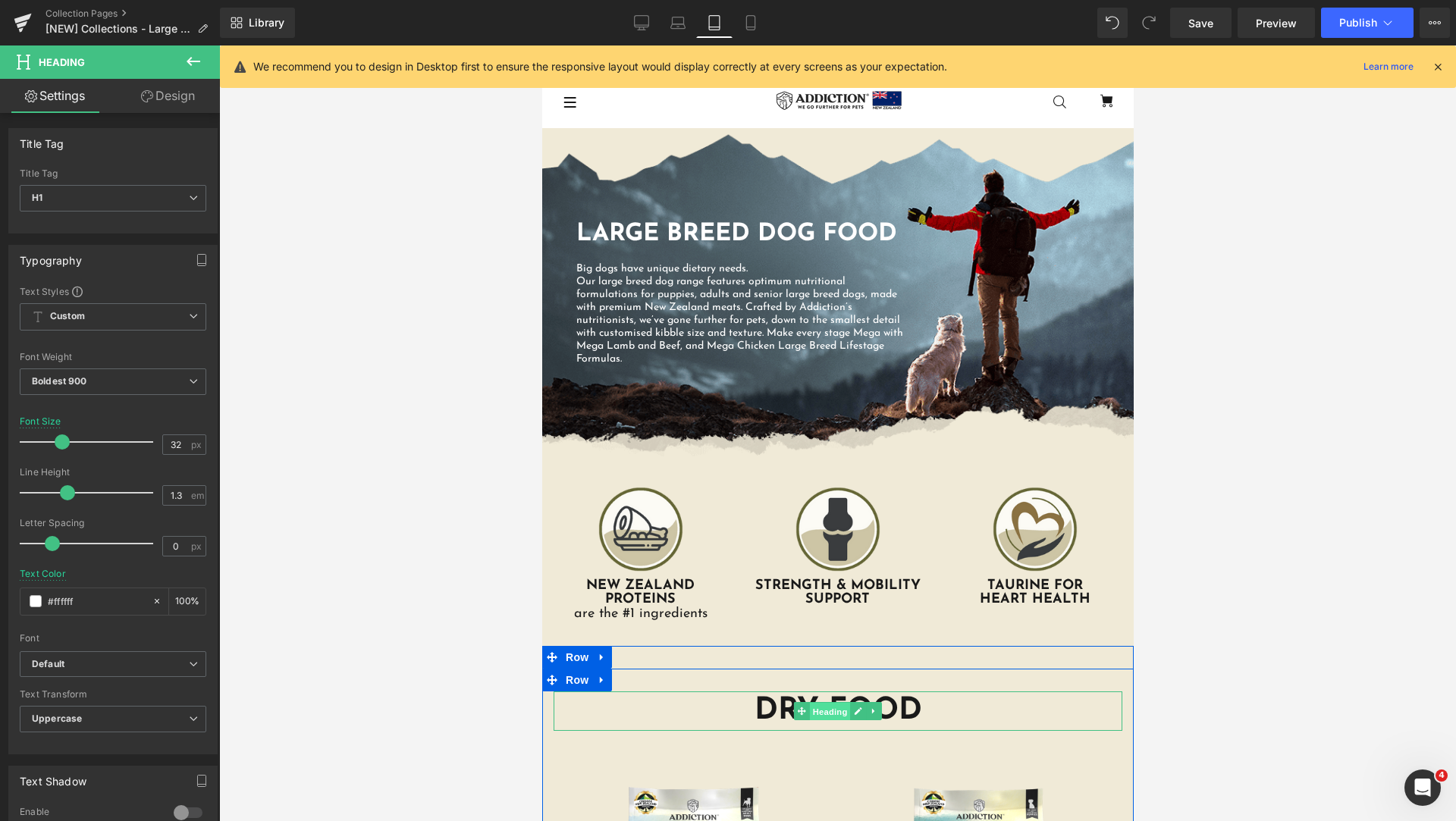
click at [809, 710] on span "Heading" at bounding box center [829, 711] width 41 height 18
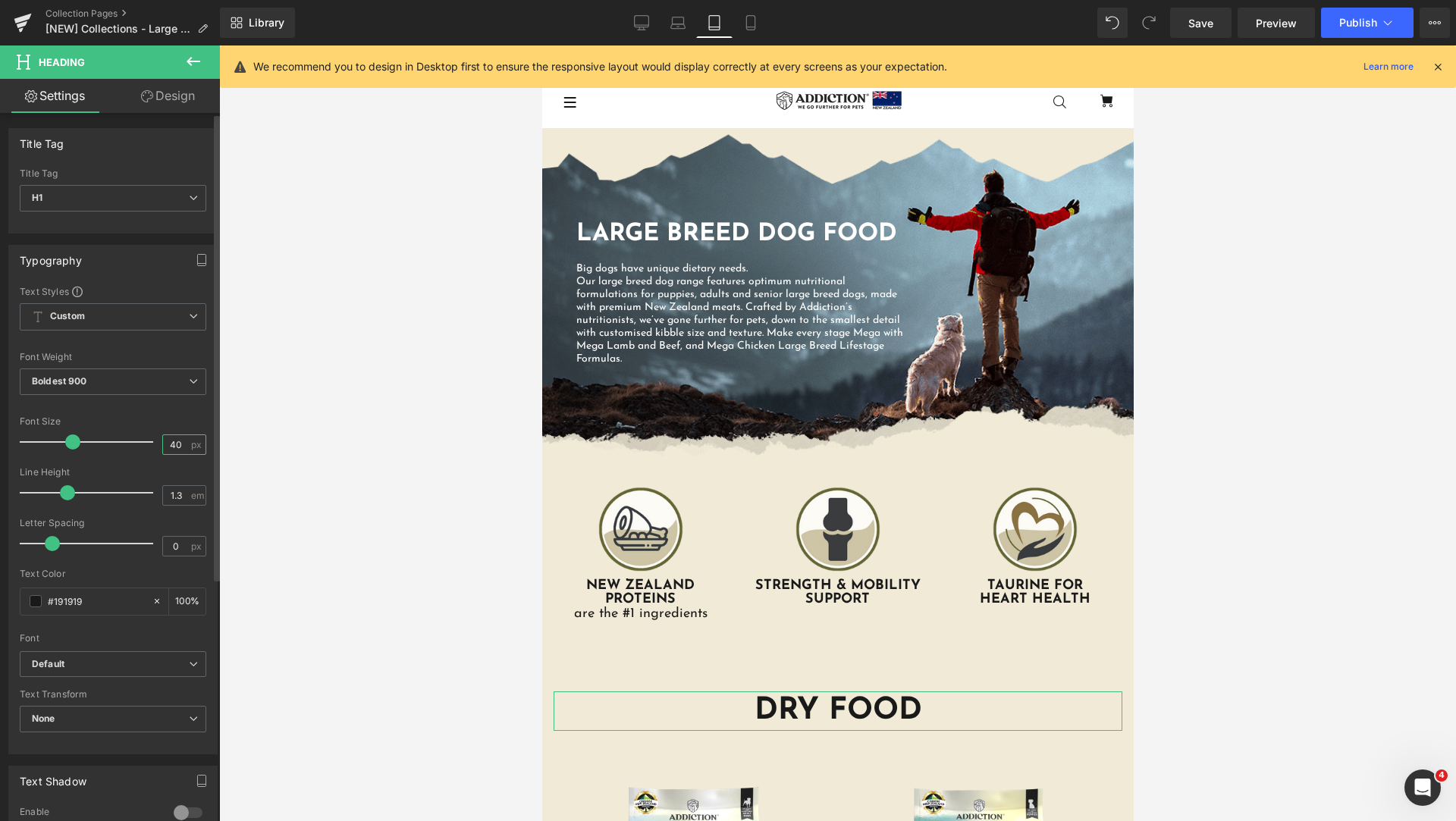
click at [173, 449] on input "40" at bounding box center [177, 445] width 26 height 19
type input "4"
type input "32"
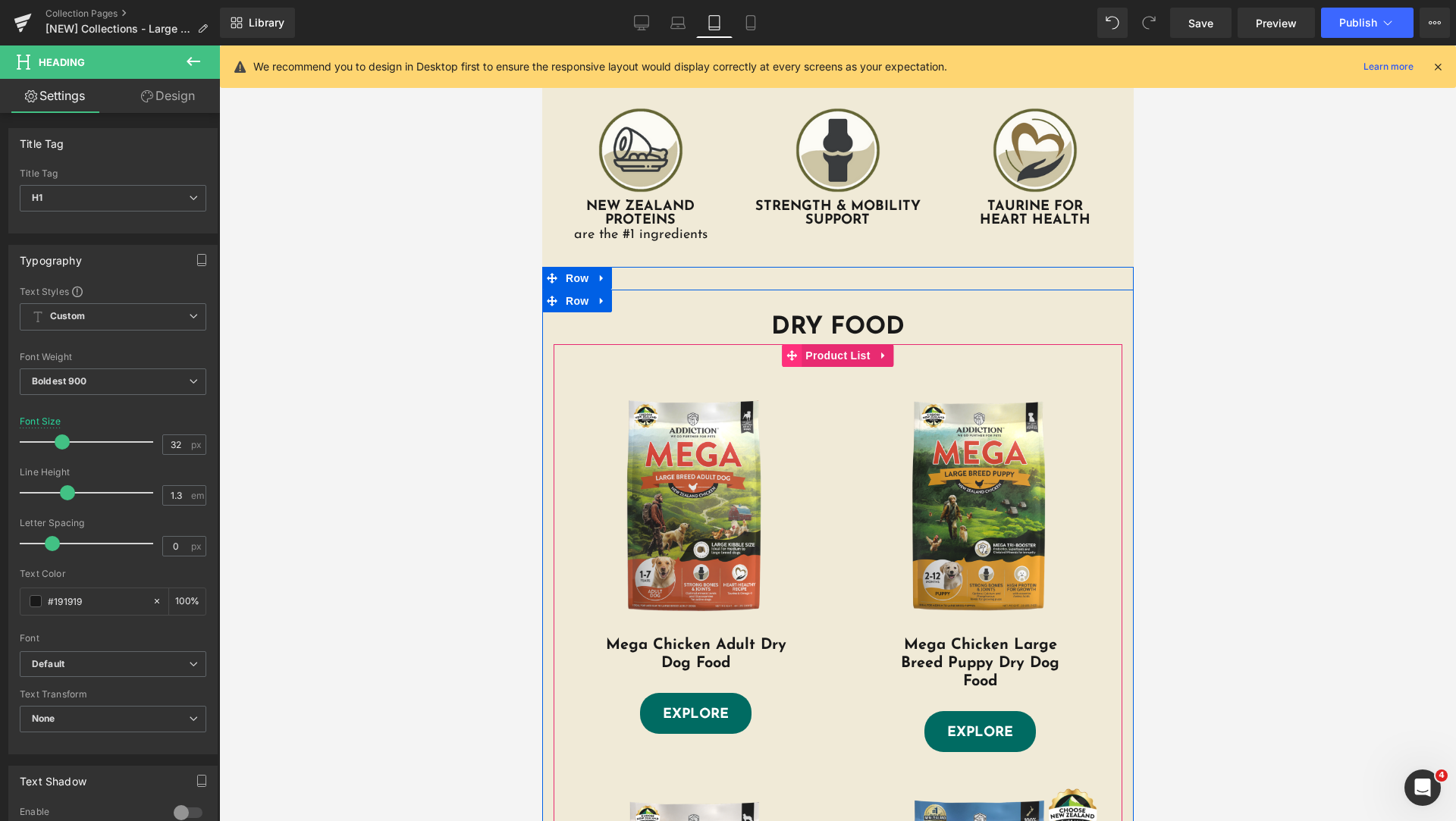
click at [786, 349] on icon at bounding box center [791, 355] width 11 height 12
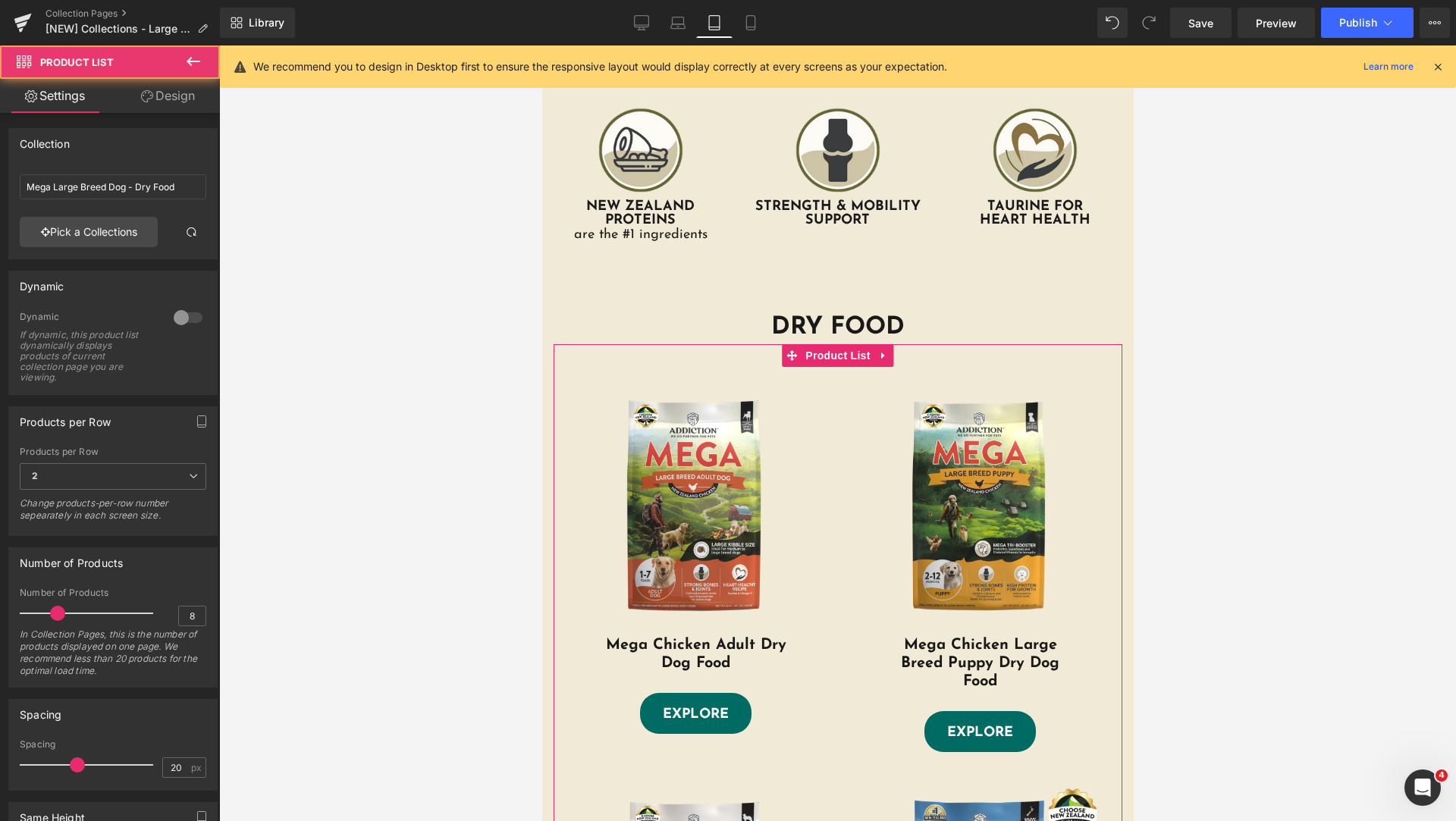
click at [180, 108] on link "Design" at bounding box center [167, 96] width 110 height 34
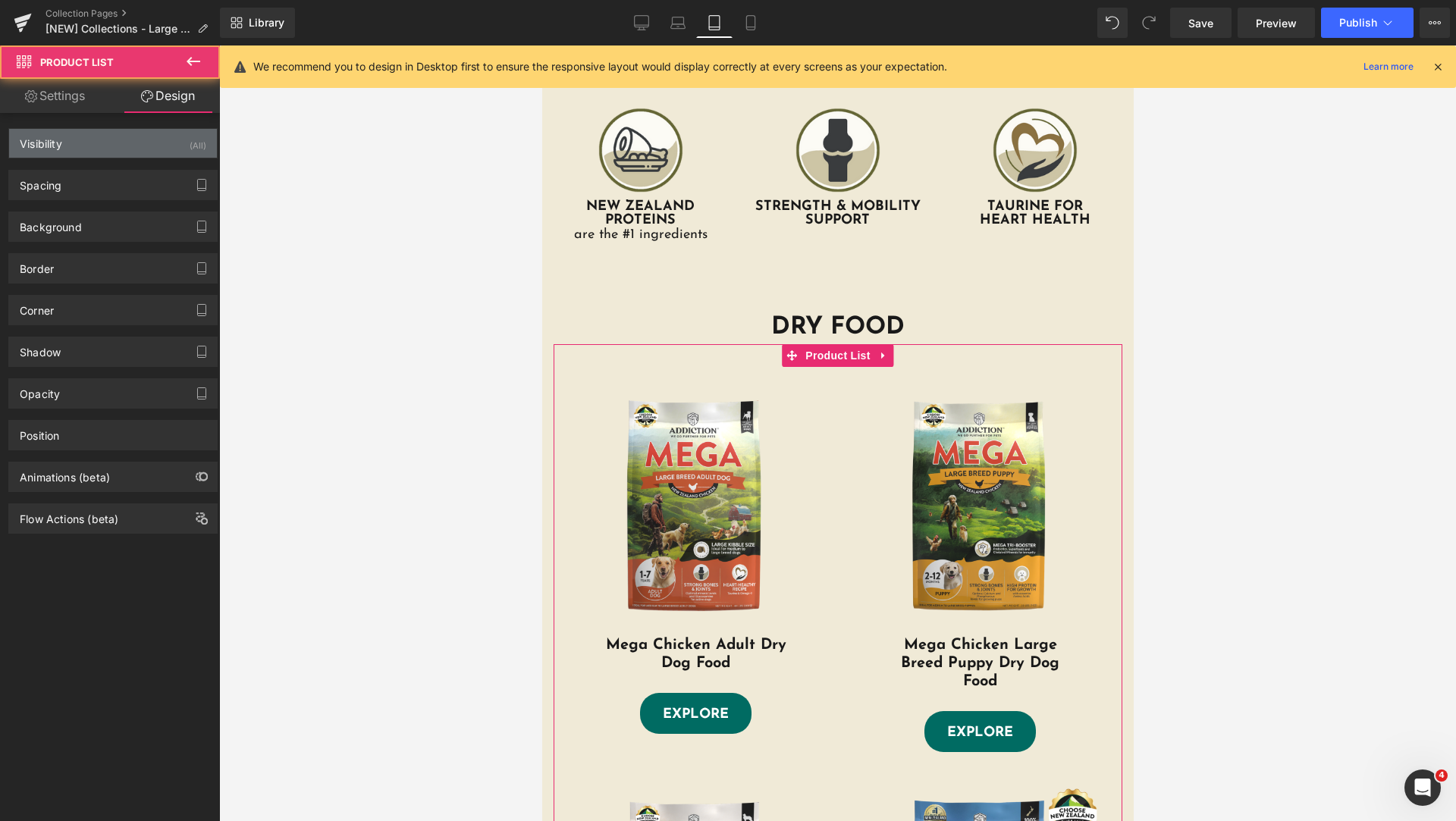
click at [112, 151] on div "Visibility (All)" at bounding box center [113, 143] width 208 height 29
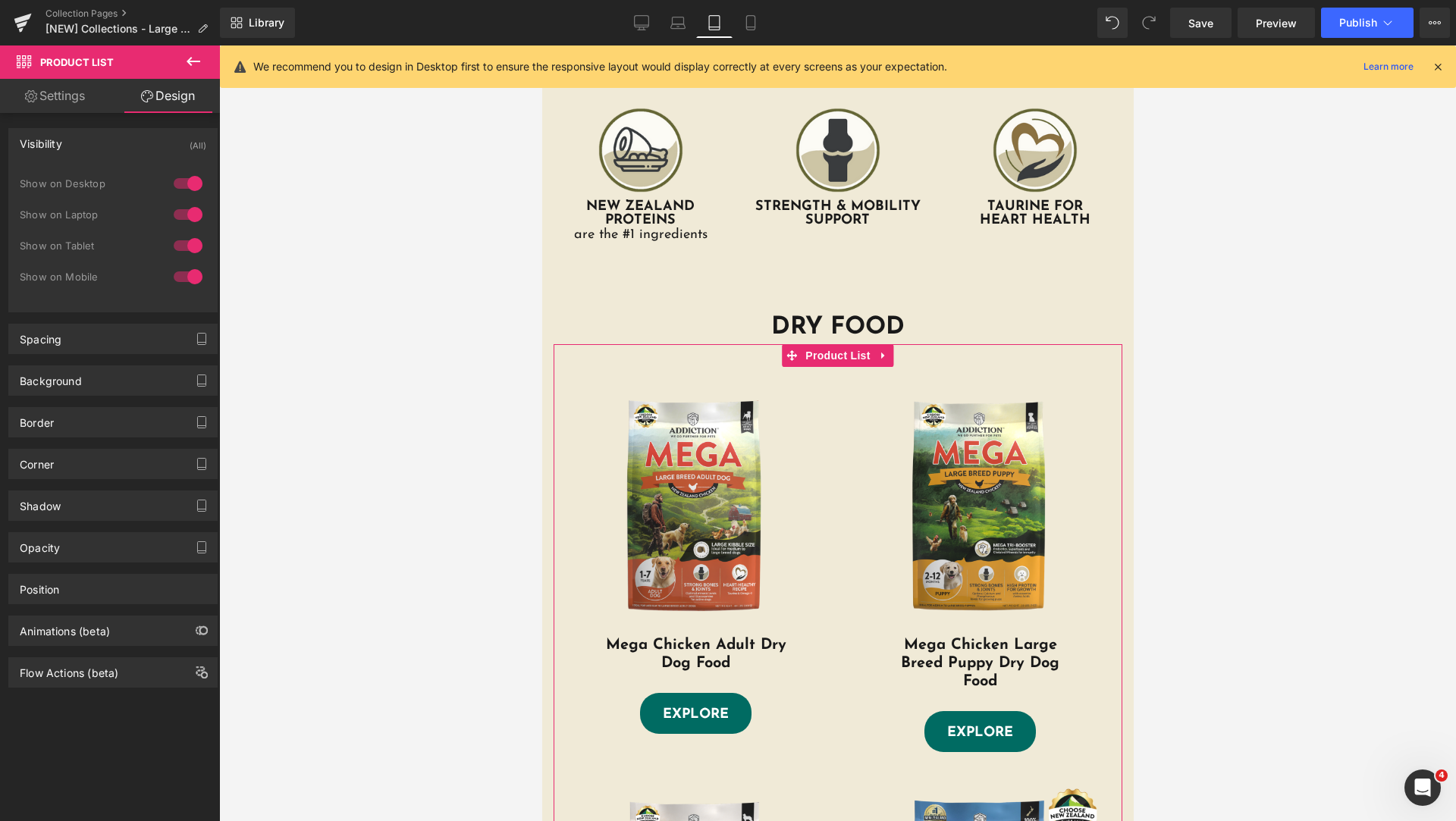
click at [112, 151] on div "Visibility (All)" at bounding box center [113, 143] width 208 height 29
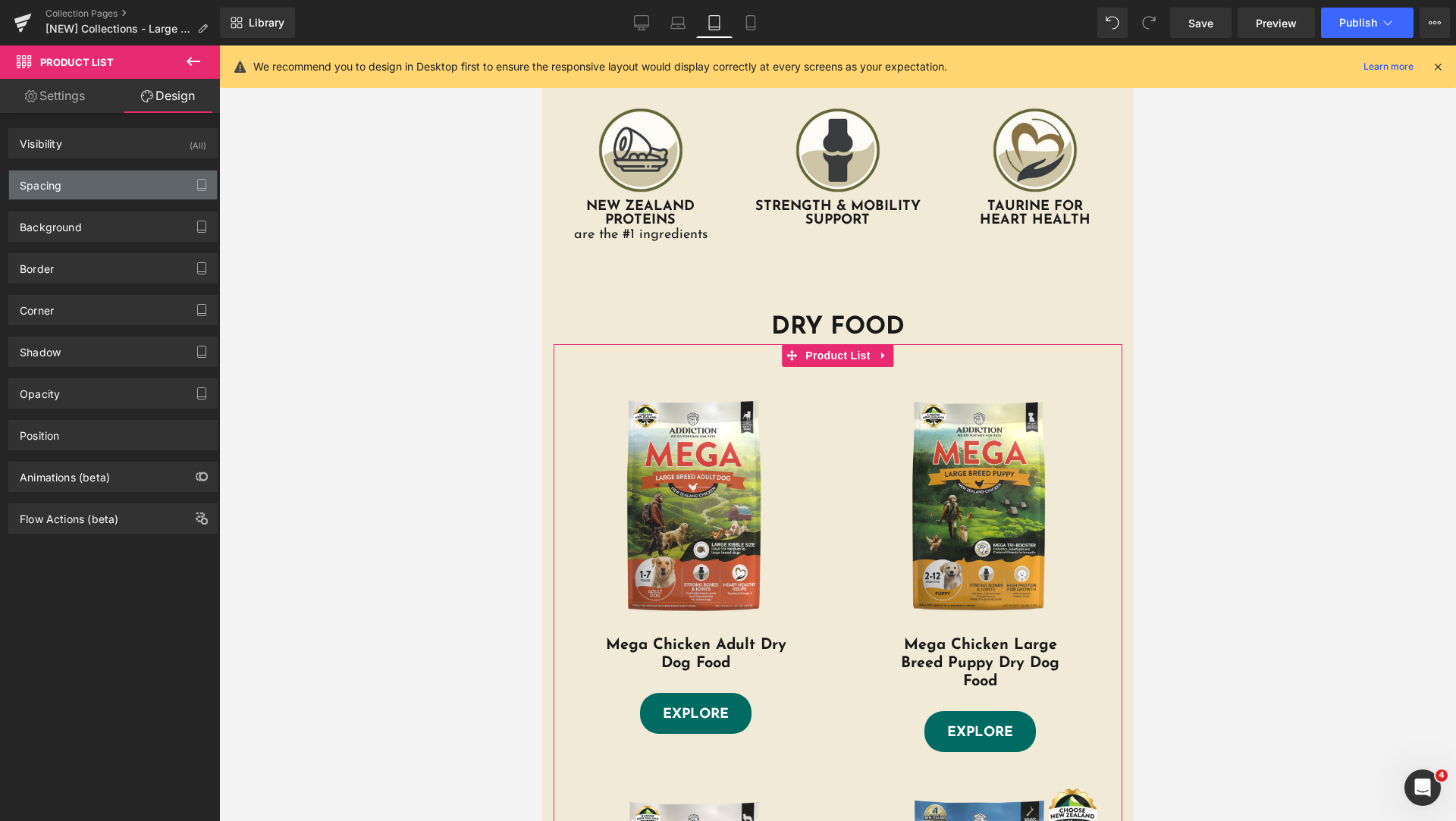
click at [113, 187] on div "Spacing" at bounding box center [113, 184] width 208 height 29
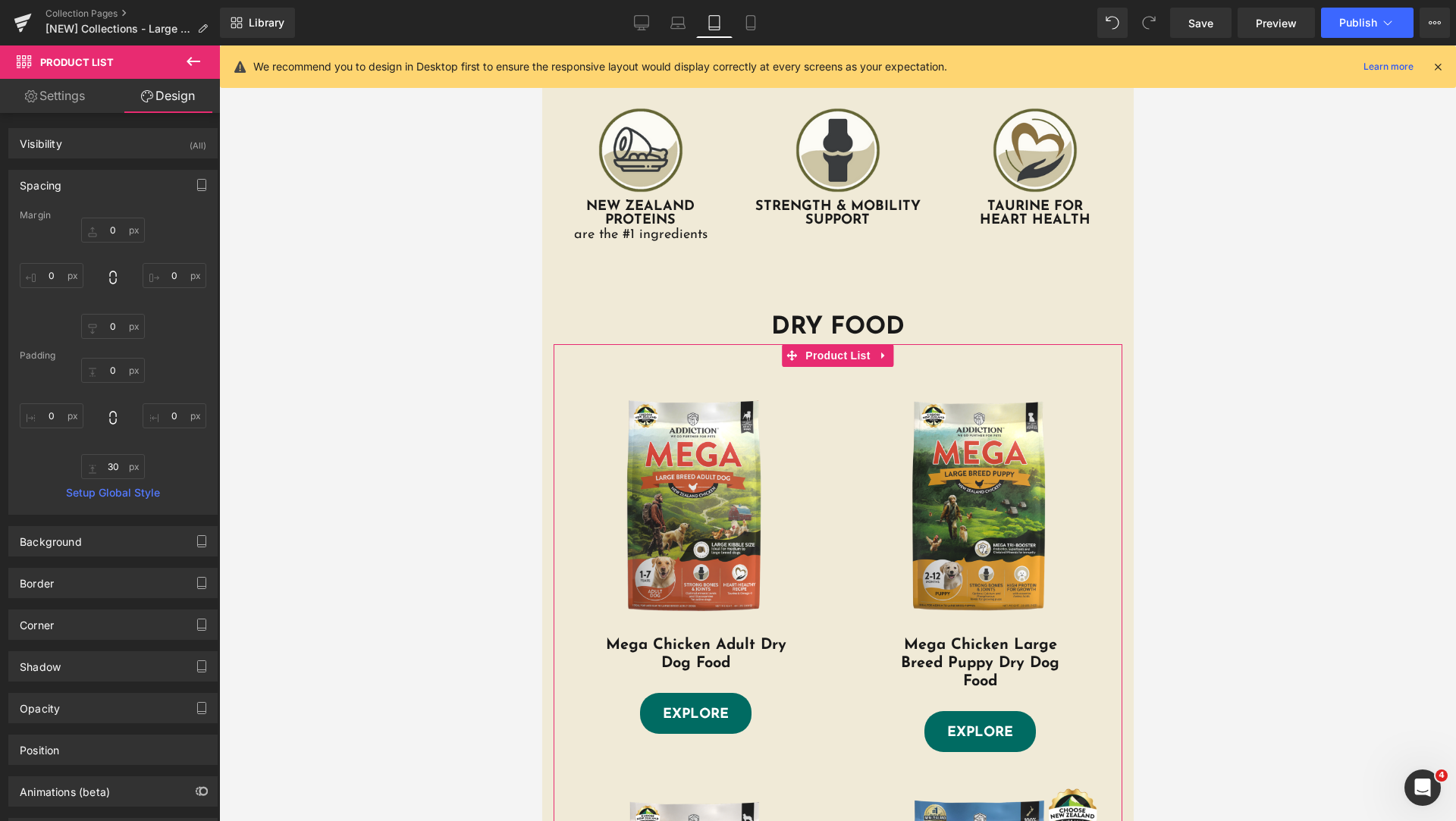
click at [113, 187] on div "Spacing" at bounding box center [113, 184] width 208 height 29
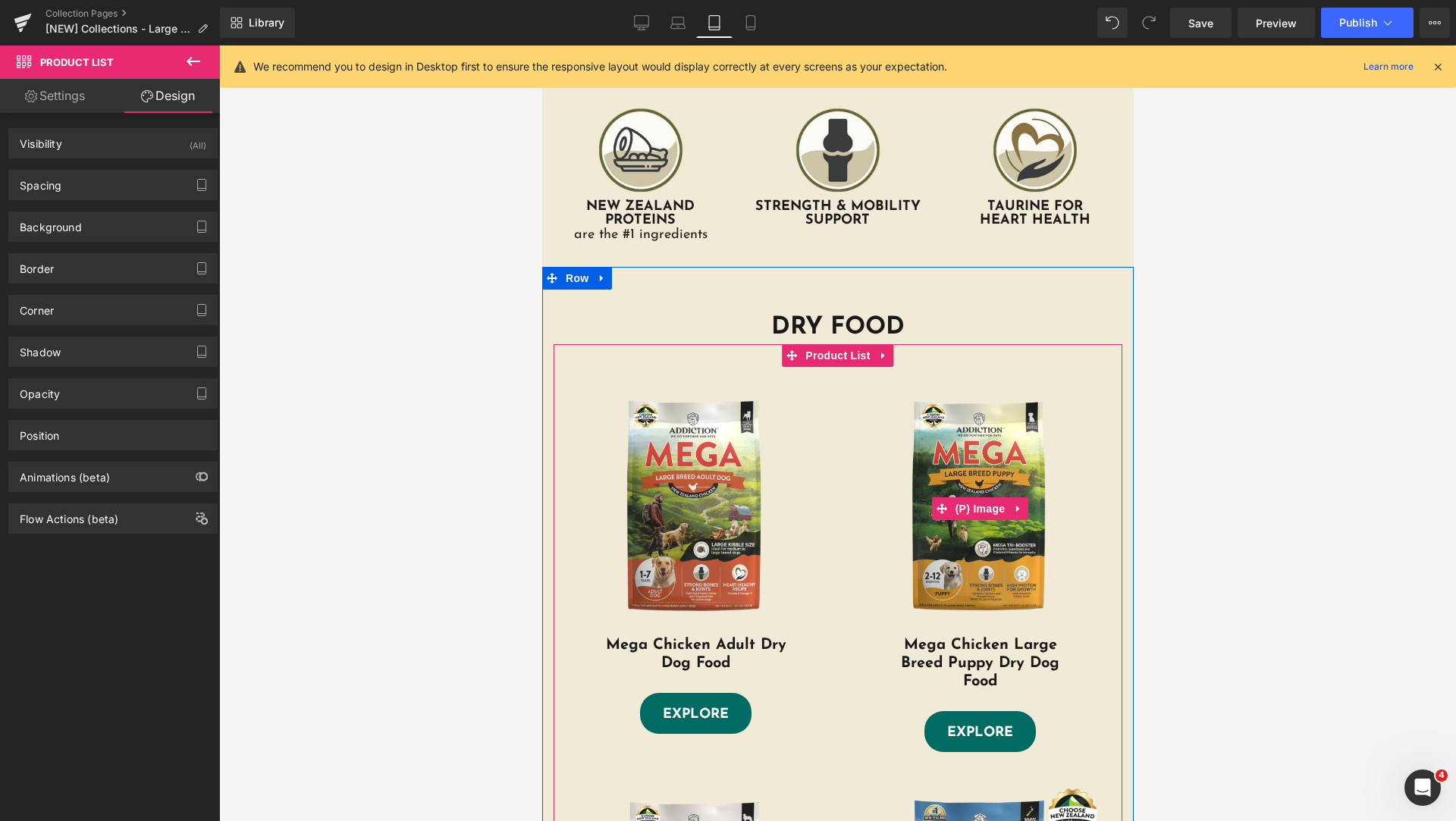
scroll to position [758, 0]
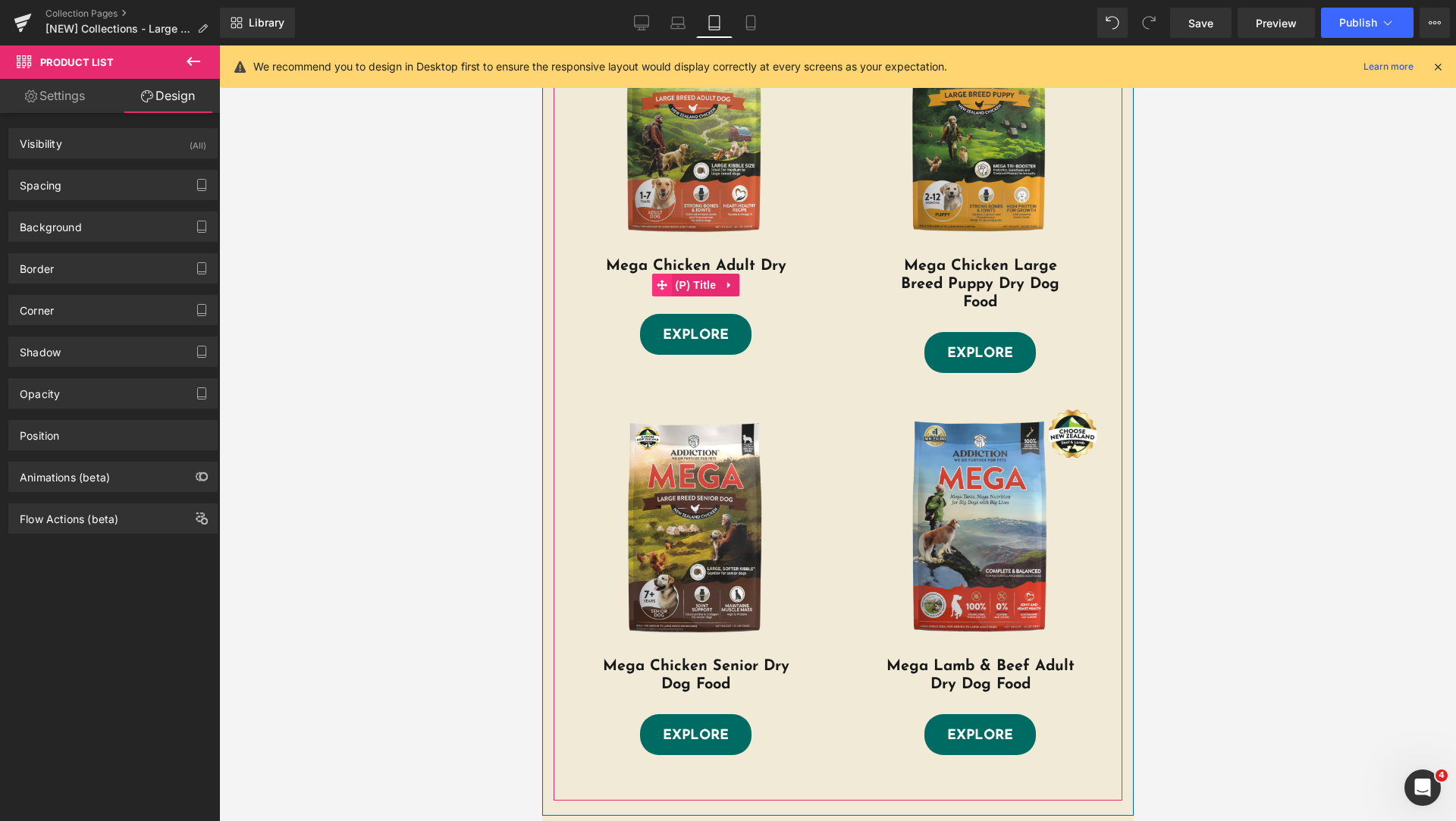
click at [656, 283] on icon at bounding box center [661, 285] width 11 height 12
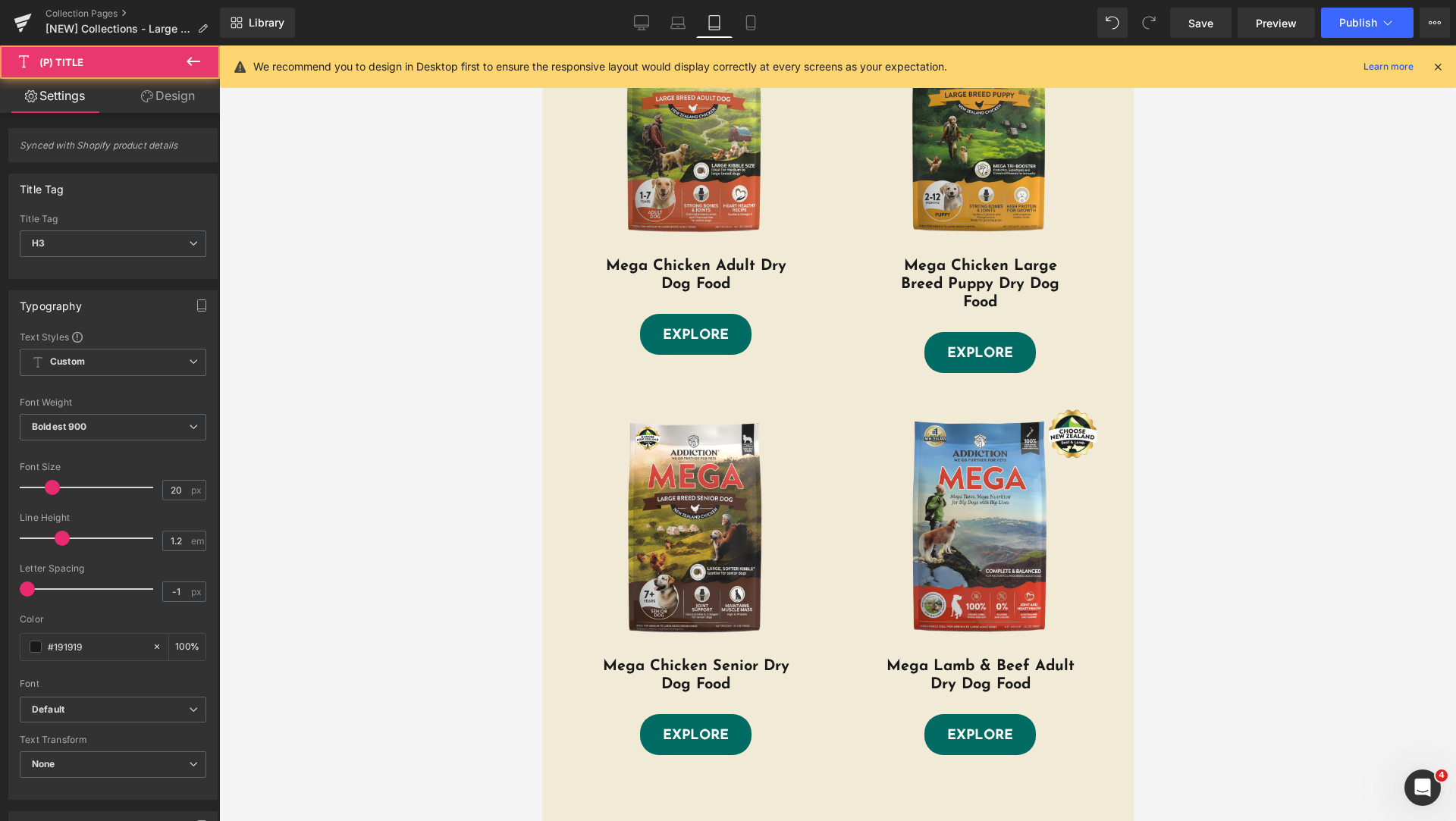
click at [184, 103] on link "Design" at bounding box center [167, 96] width 110 height 34
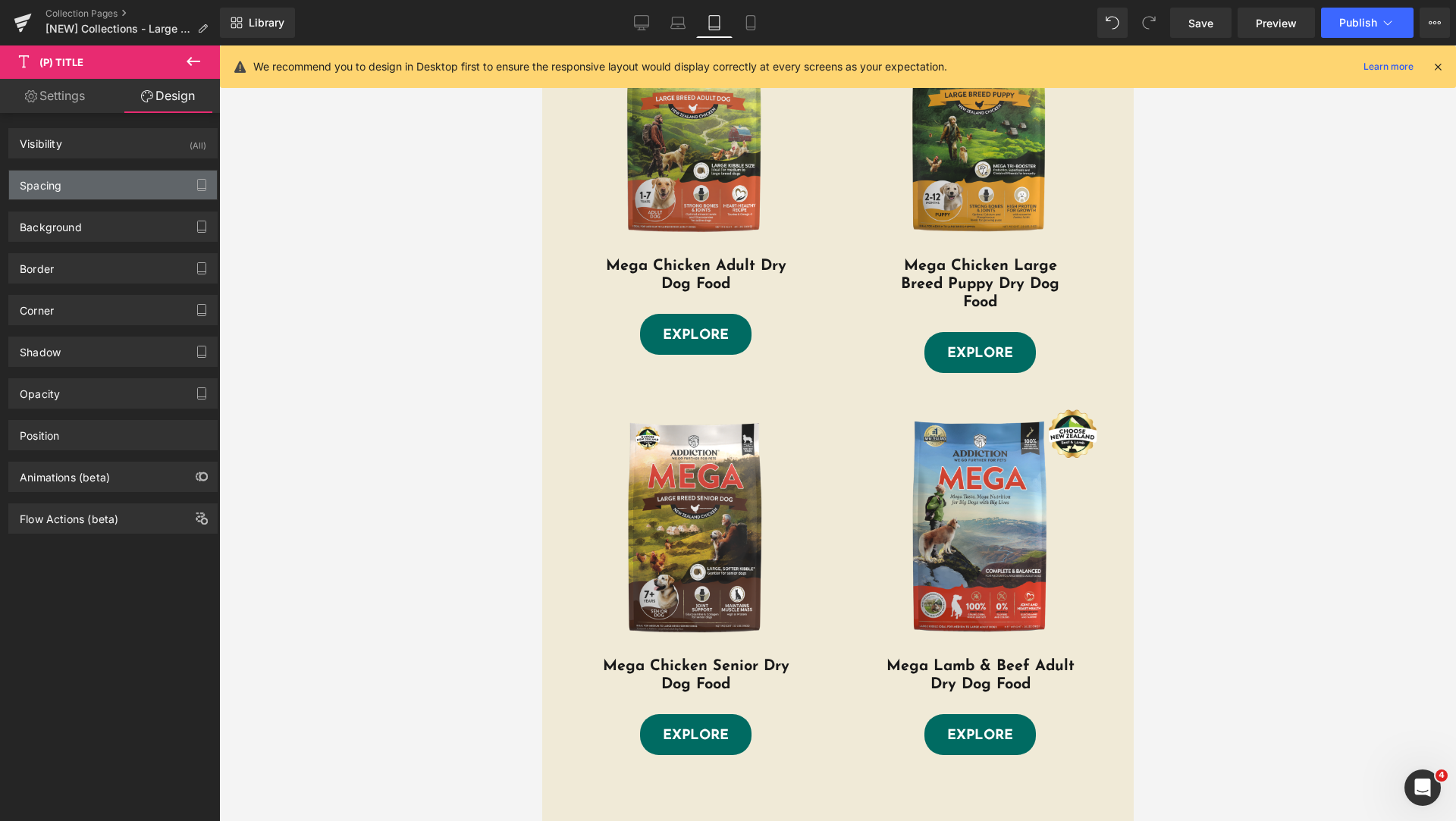
type input "0"
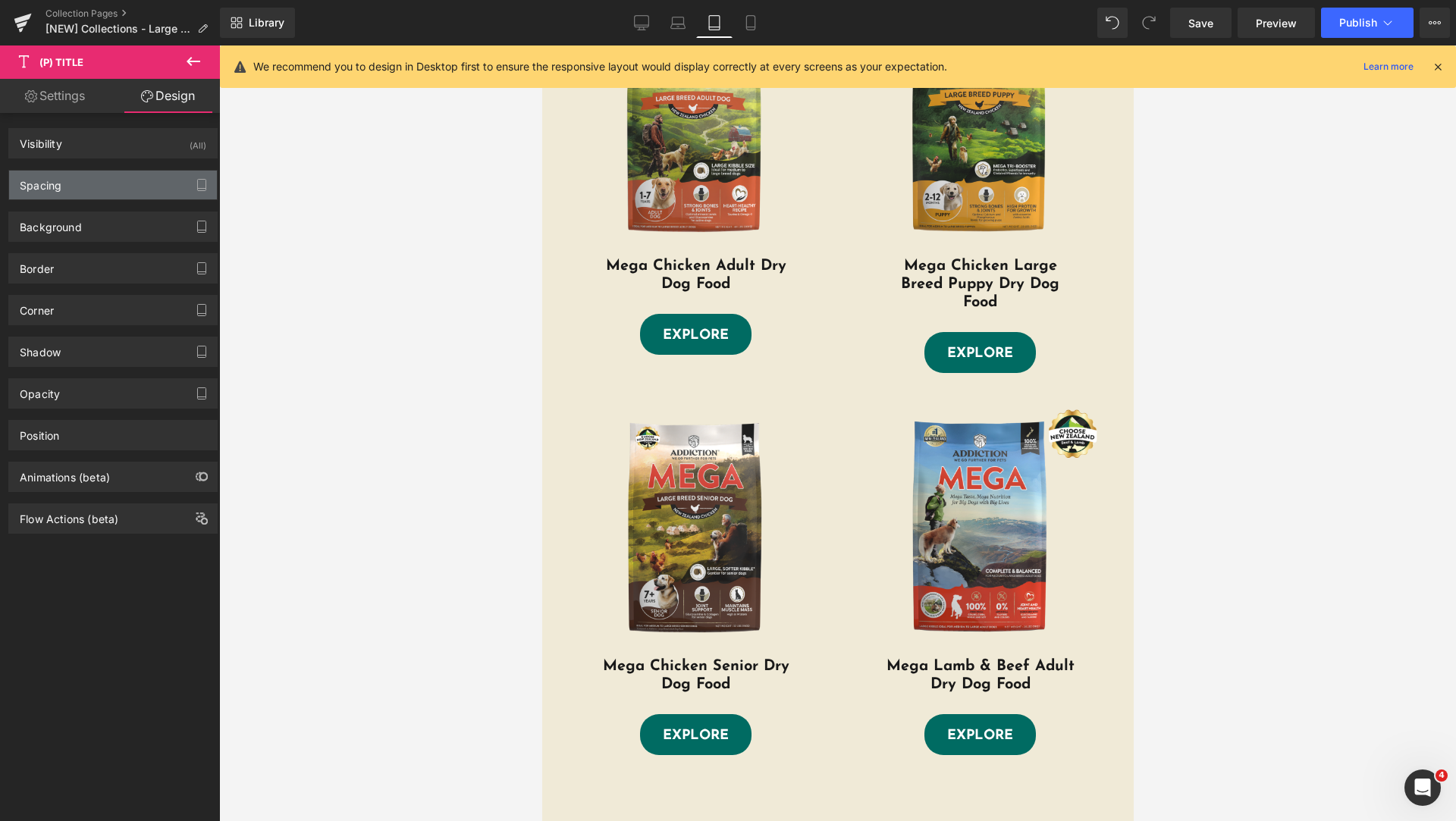
type input "40"
type input "22"
click at [82, 187] on div "Spacing" at bounding box center [113, 184] width 208 height 29
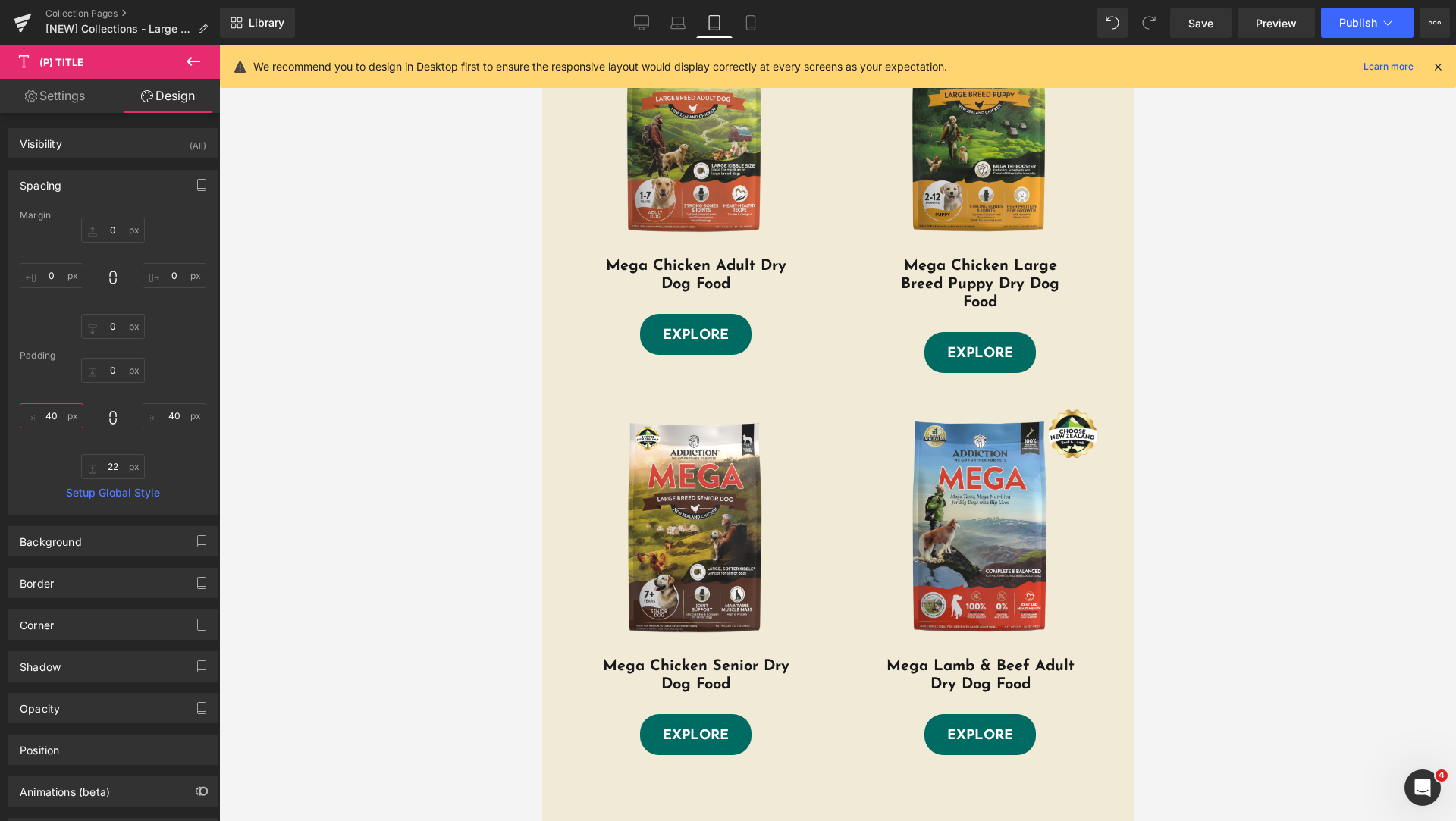
click at [62, 415] on input "40" at bounding box center [51, 416] width 64 height 25
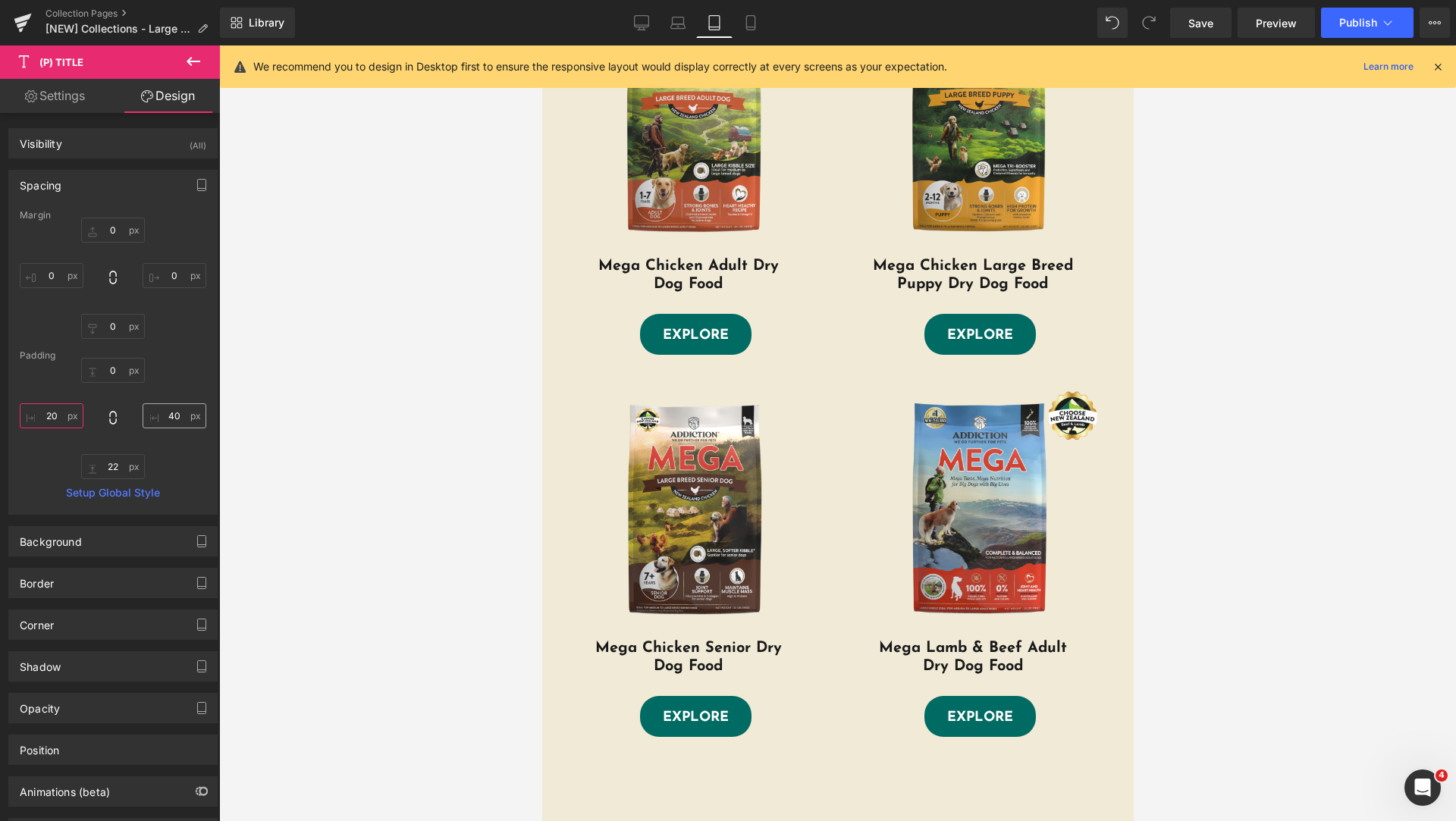
type input "20"
click at [170, 417] on input "40" at bounding box center [174, 416] width 64 height 25
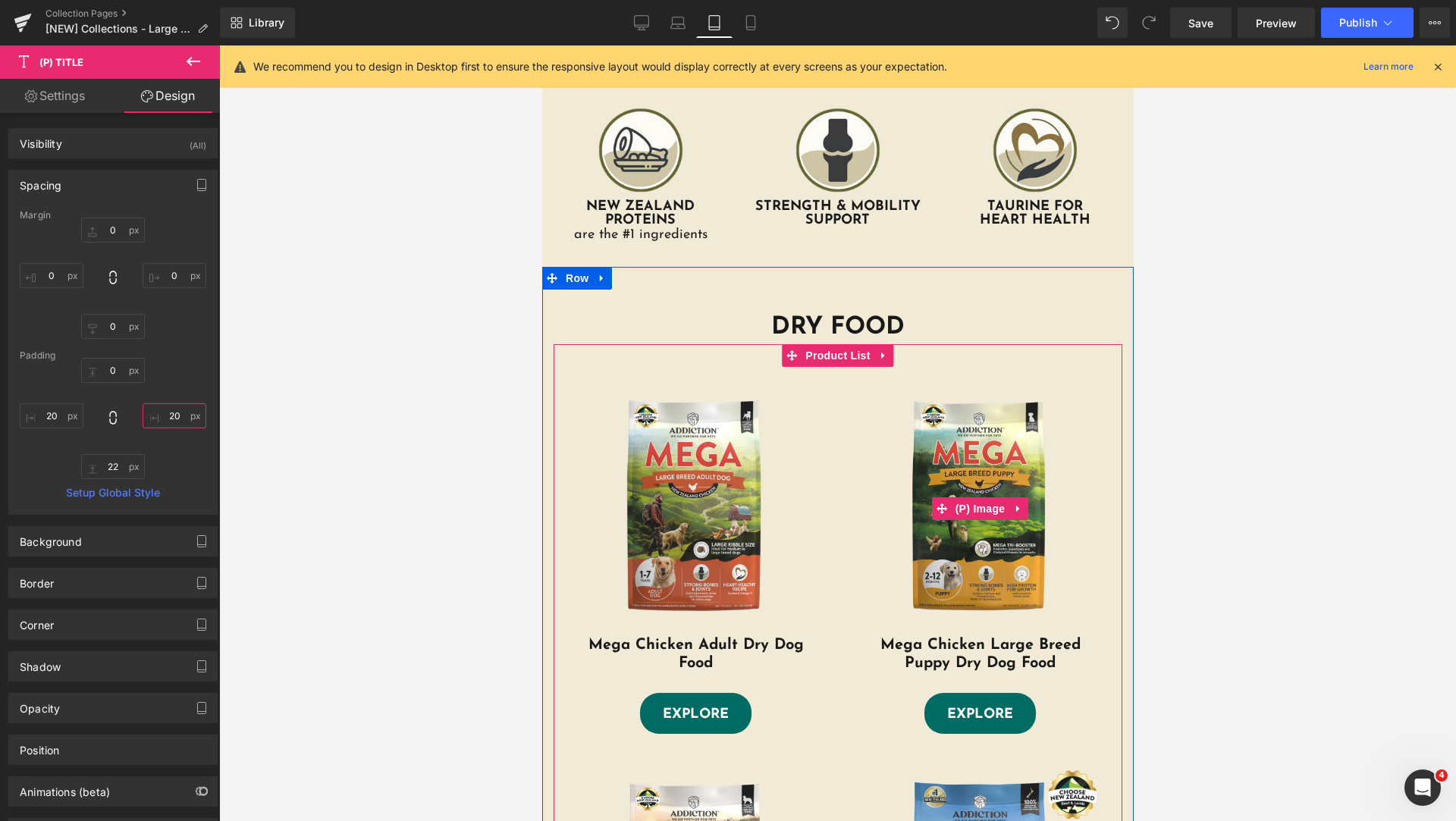
scroll to position [0, 0]
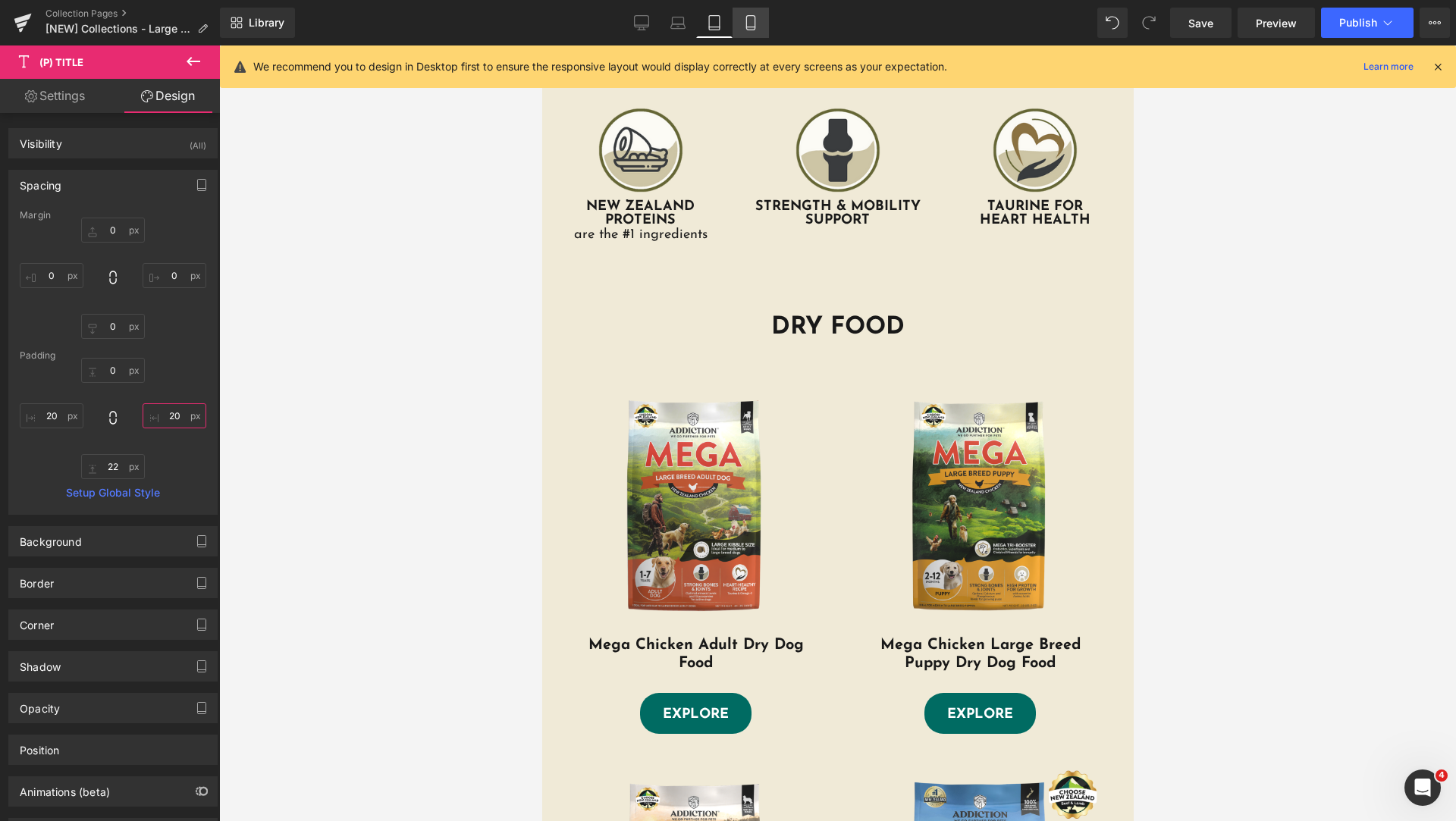
type input "20"
click at [744, 19] on icon at bounding box center [750, 22] width 15 height 15
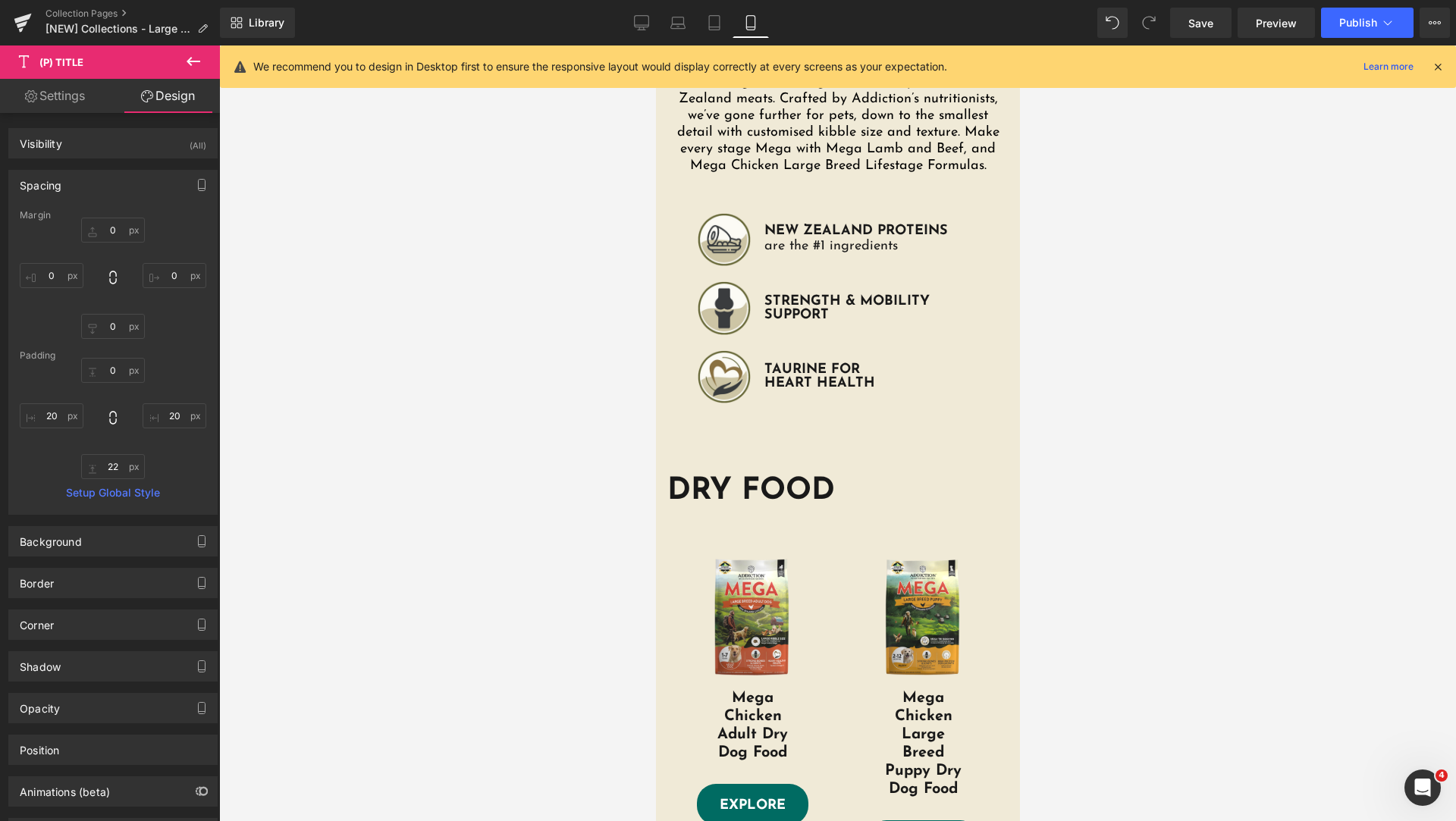
type input "0"
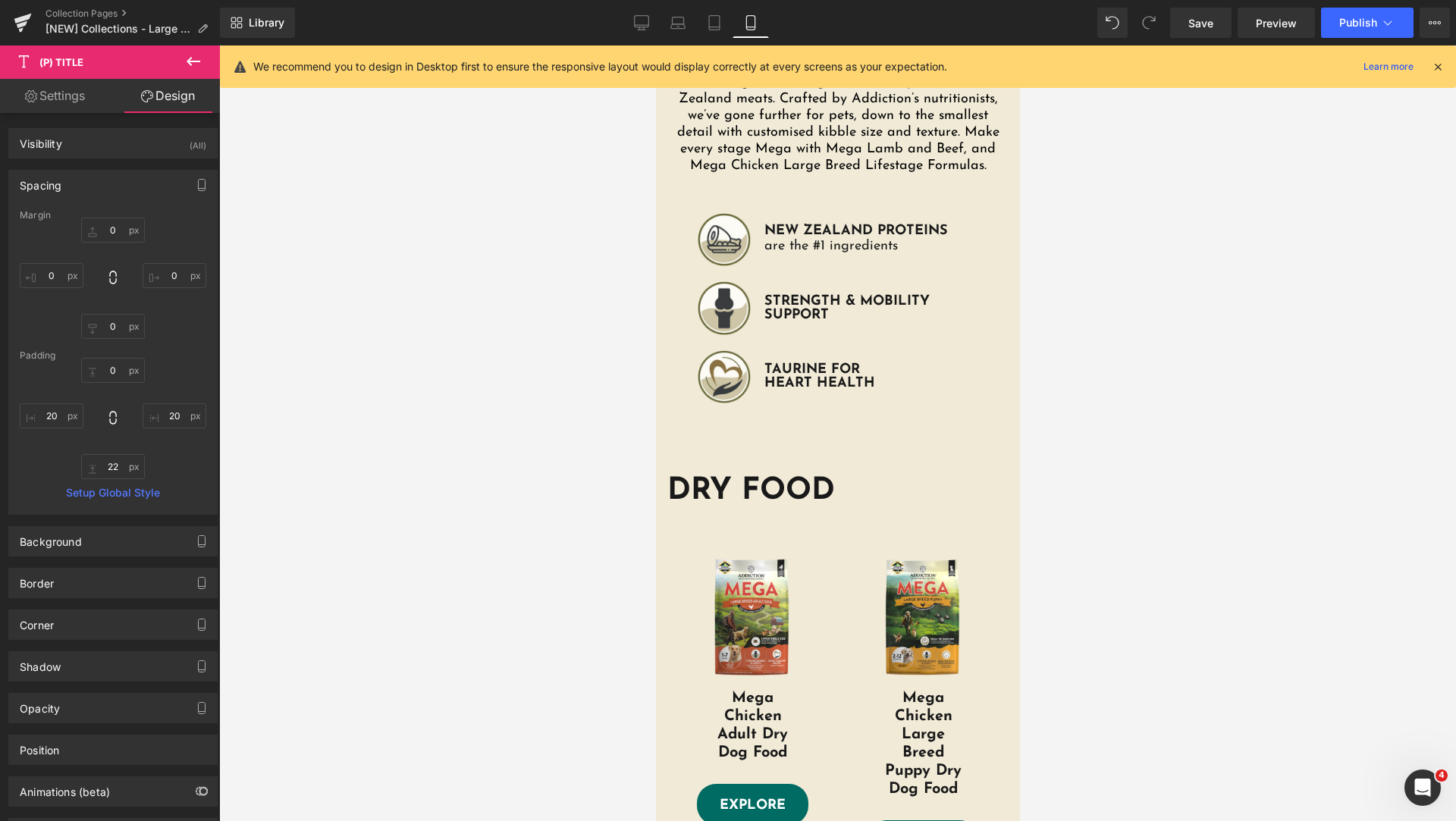
type input "40"
type input "22"
type input "40"
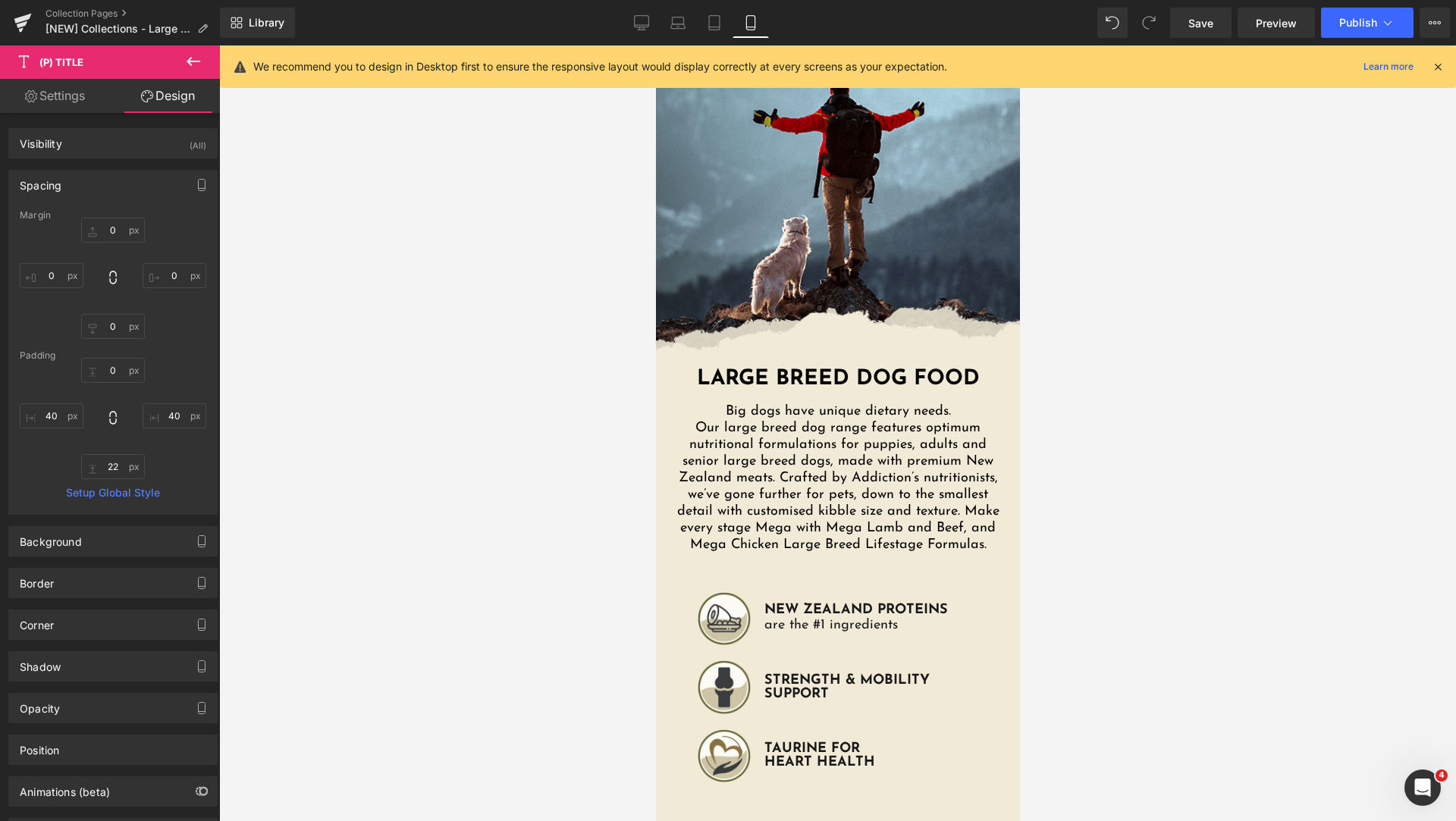
scroll to position [477, 0]
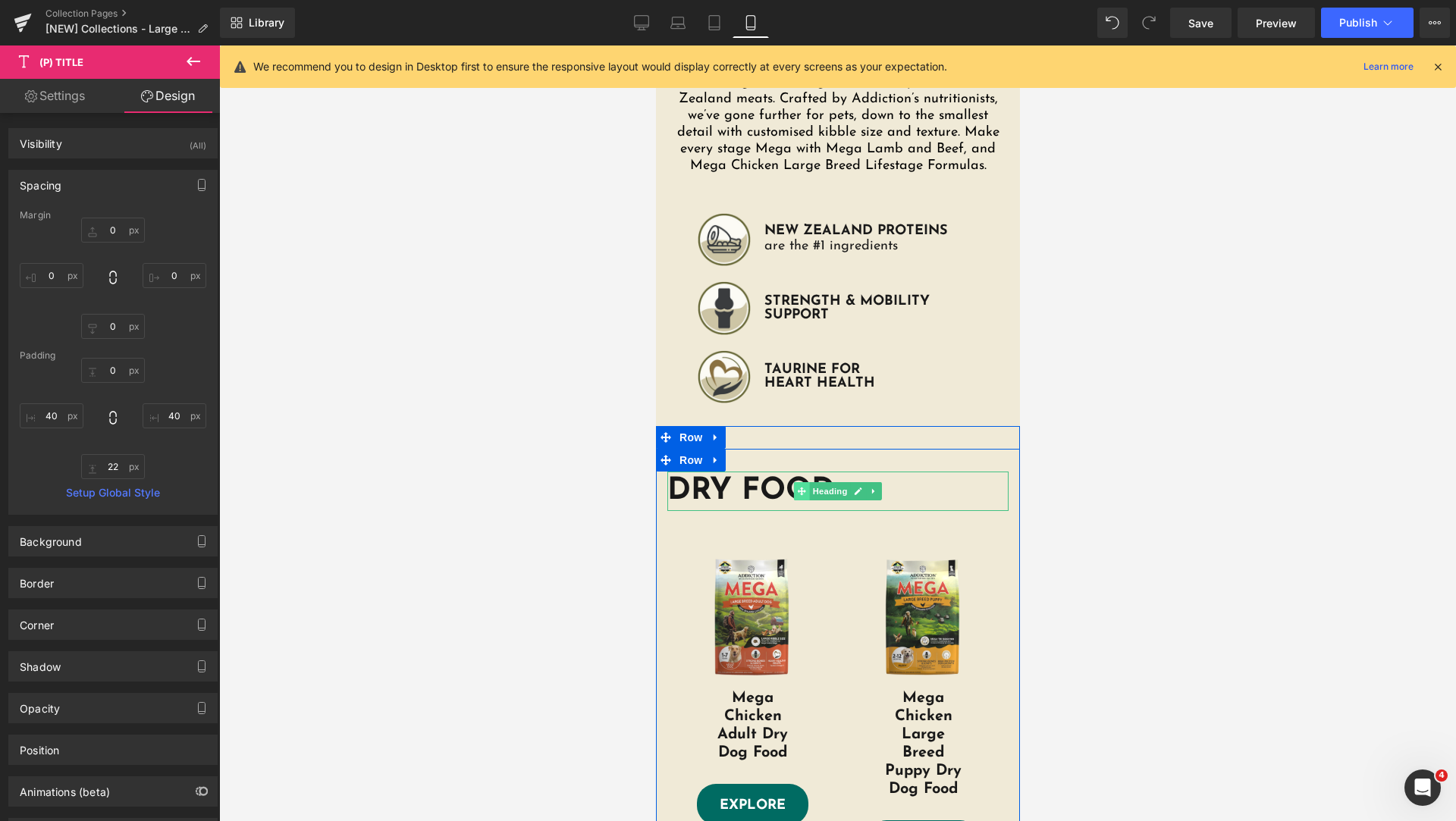
click at [797, 490] on icon at bounding box center [801, 491] width 9 height 9
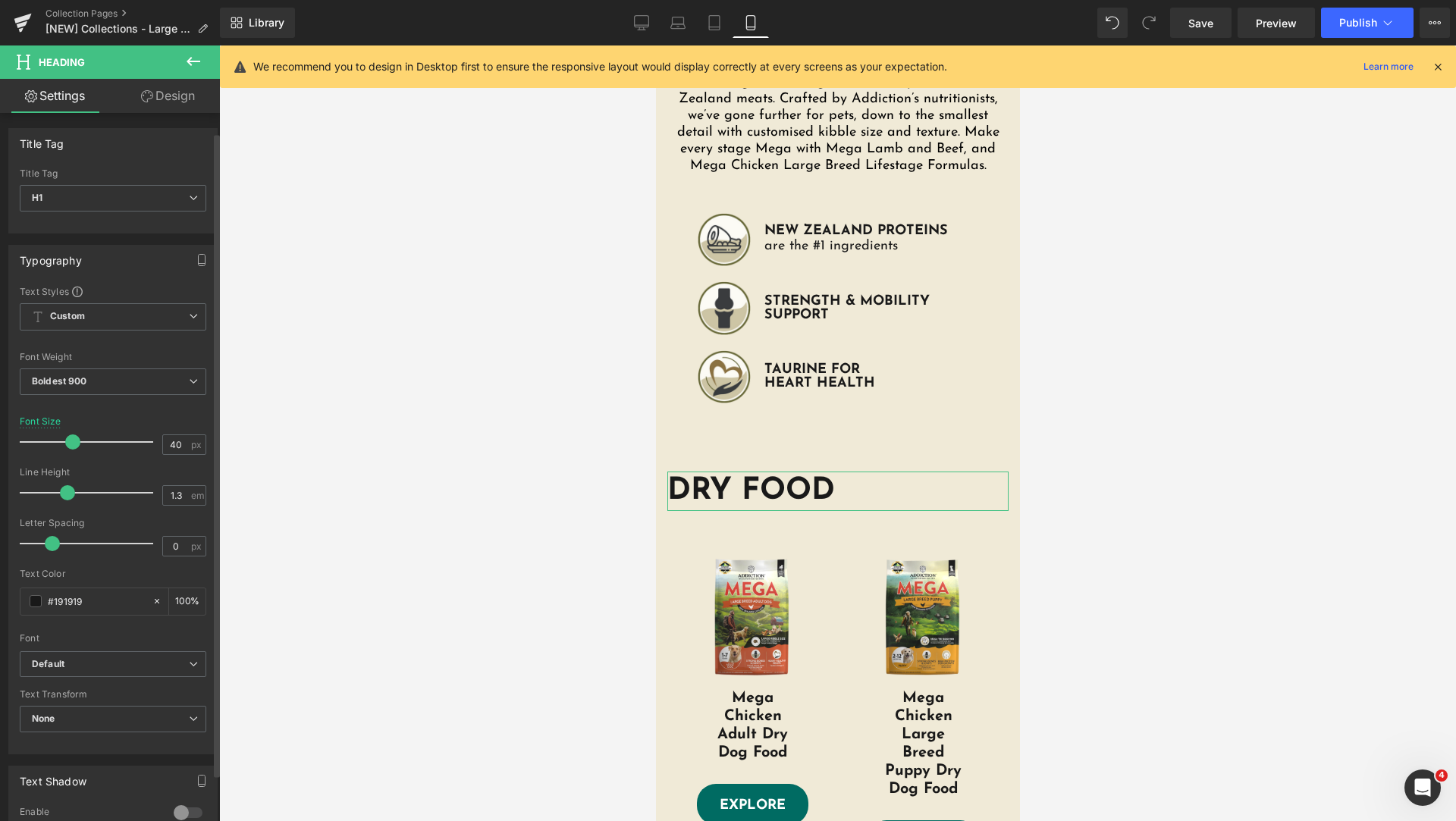
scroll to position [368, 0]
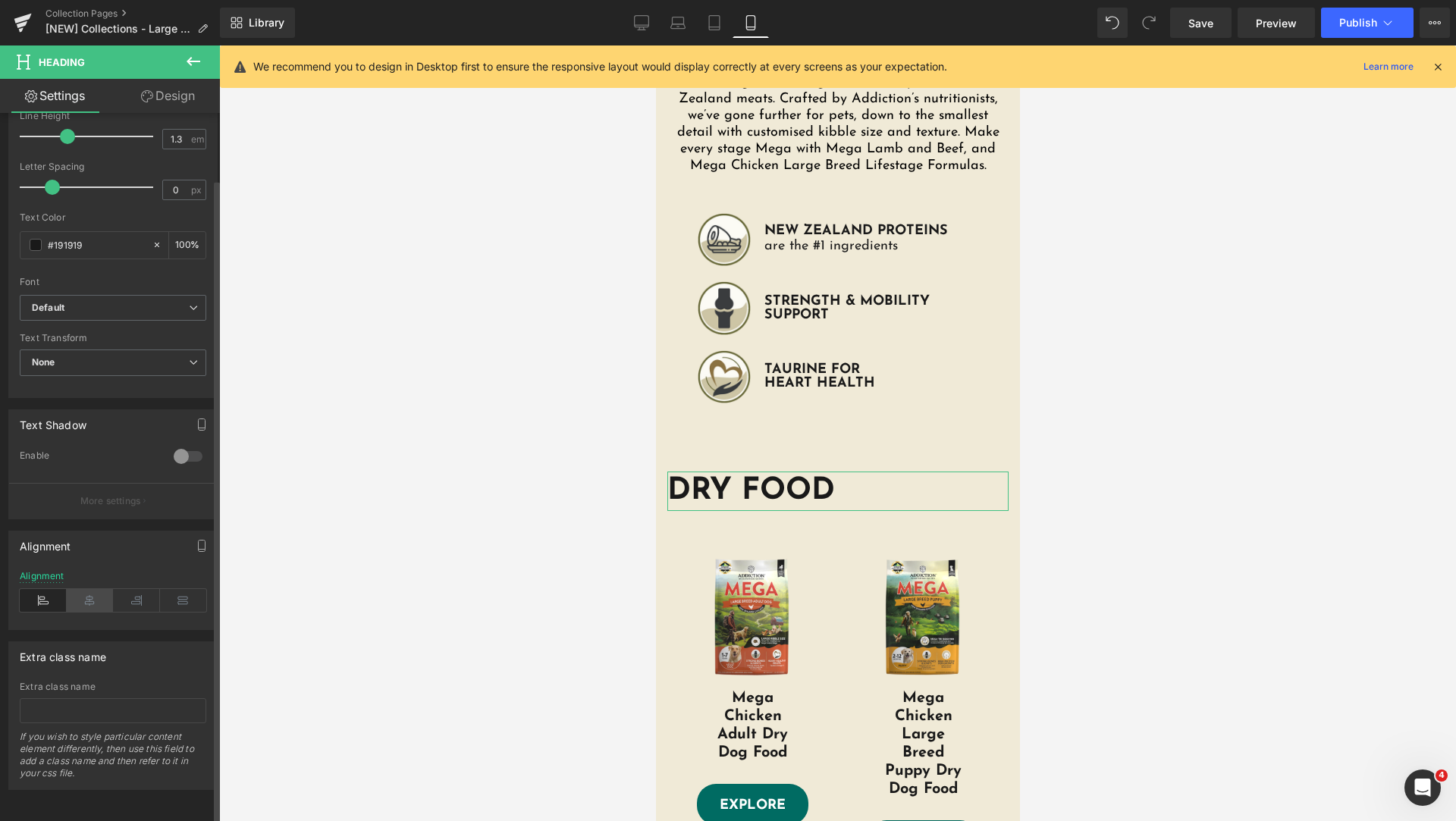
click at [93, 593] on icon at bounding box center [90, 600] width 47 height 23
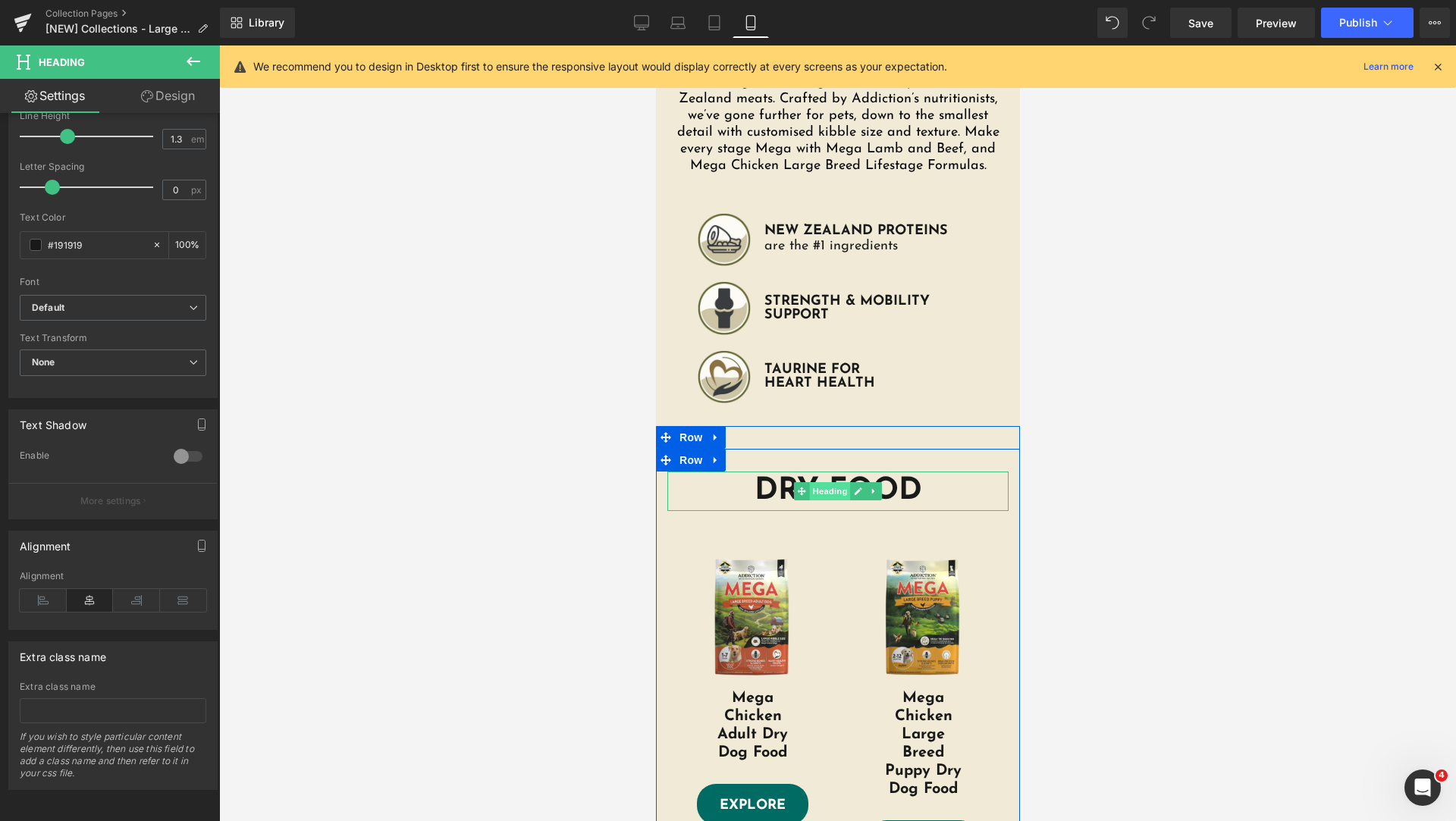
click at [821, 487] on span "Heading" at bounding box center [829, 491] width 41 height 18
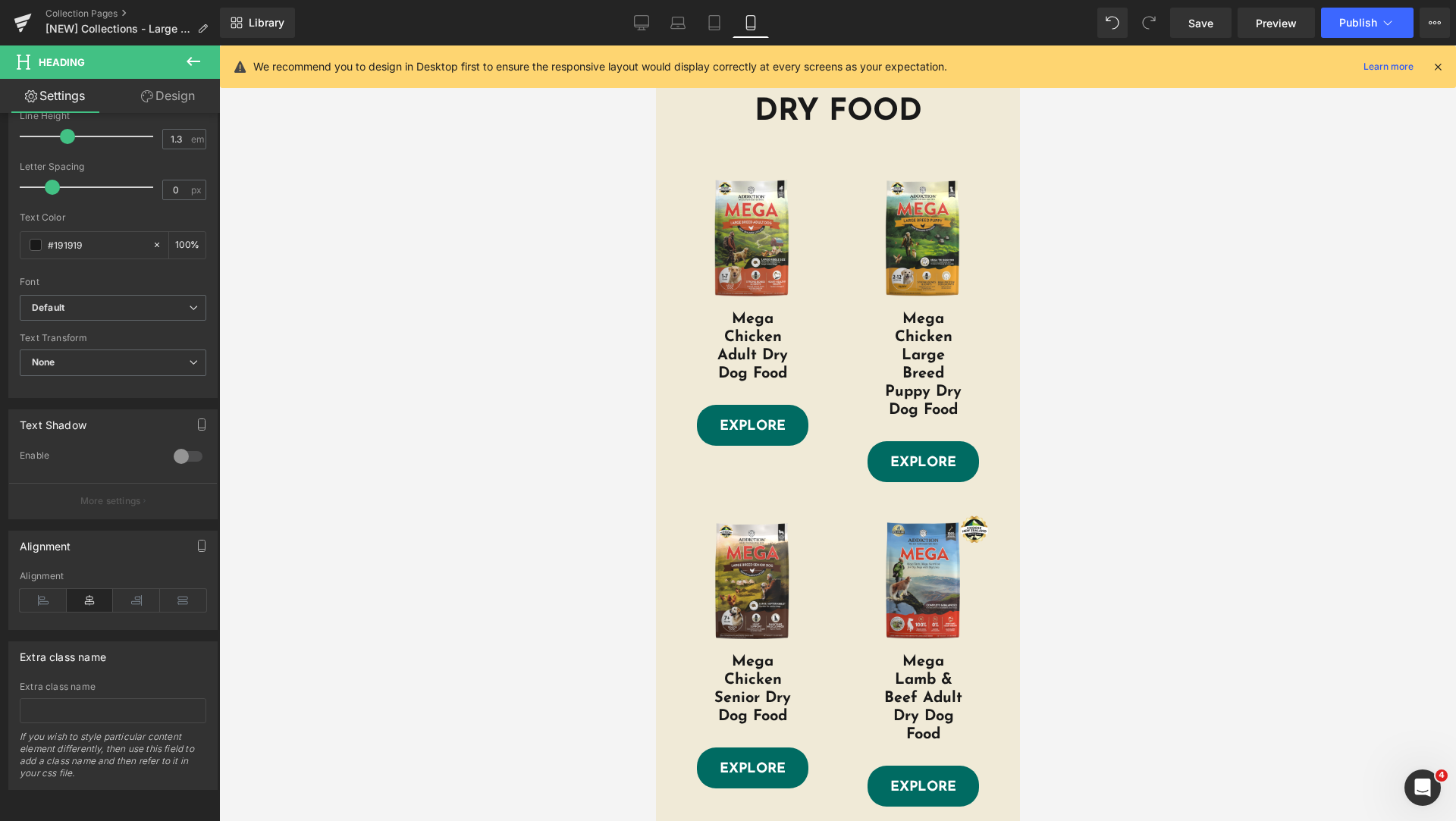
scroll to position [1614, 0]
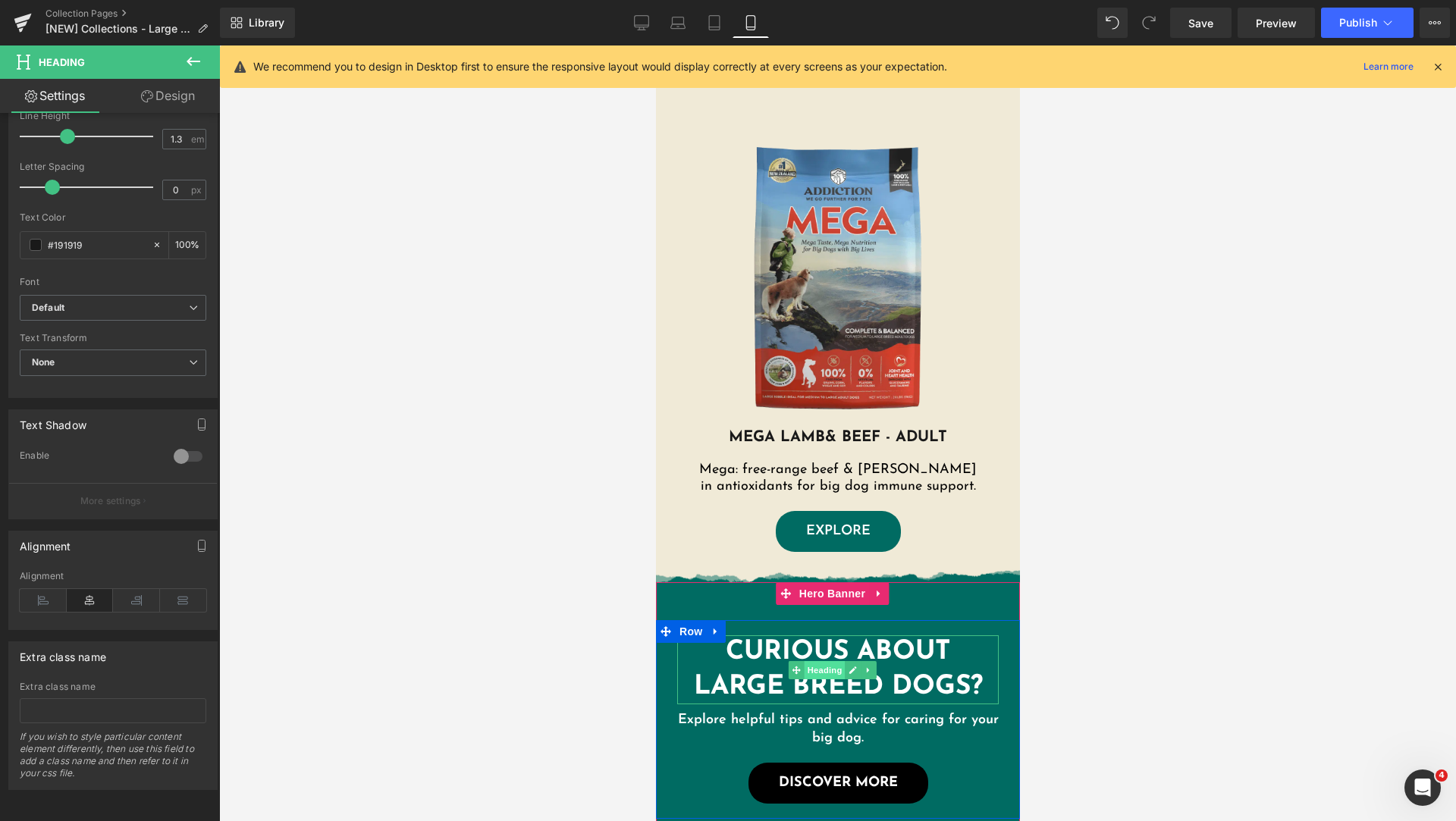
click at [806, 669] on span "Heading" at bounding box center [823, 669] width 41 height 18
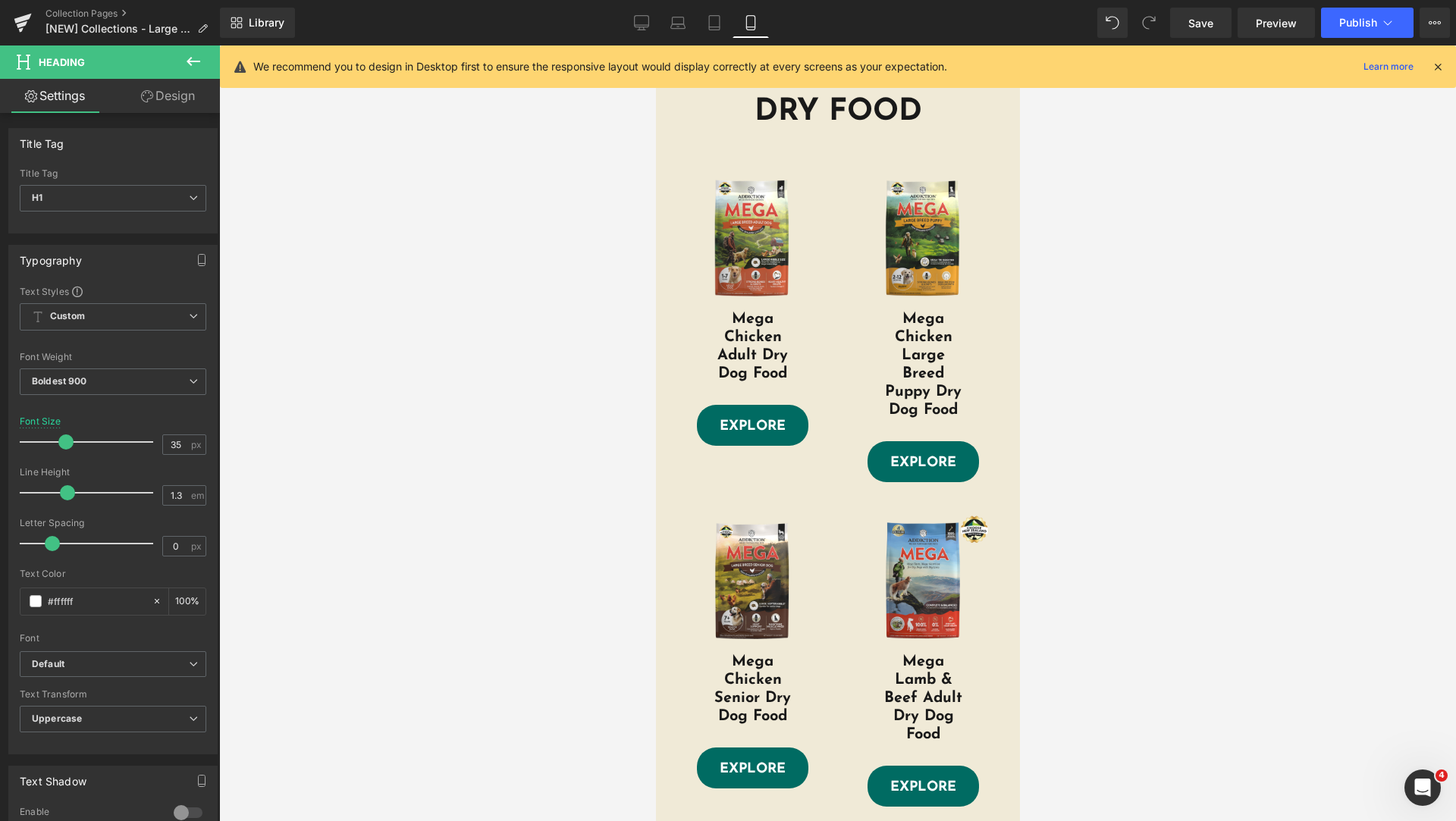
scroll to position [477, 0]
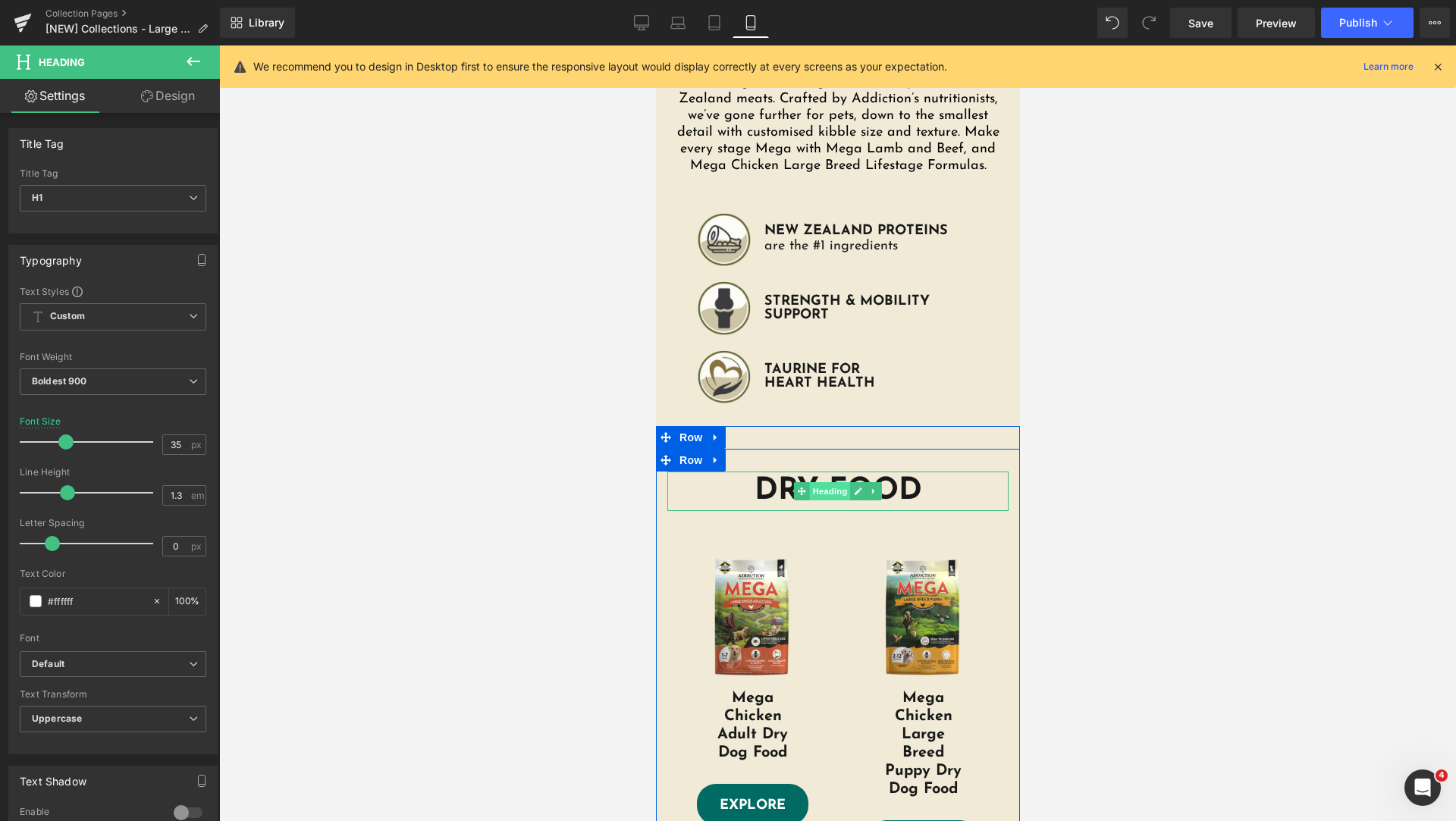
click at [823, 489] on span "Heading" at bounding box center [829, 491] width 41 height 18
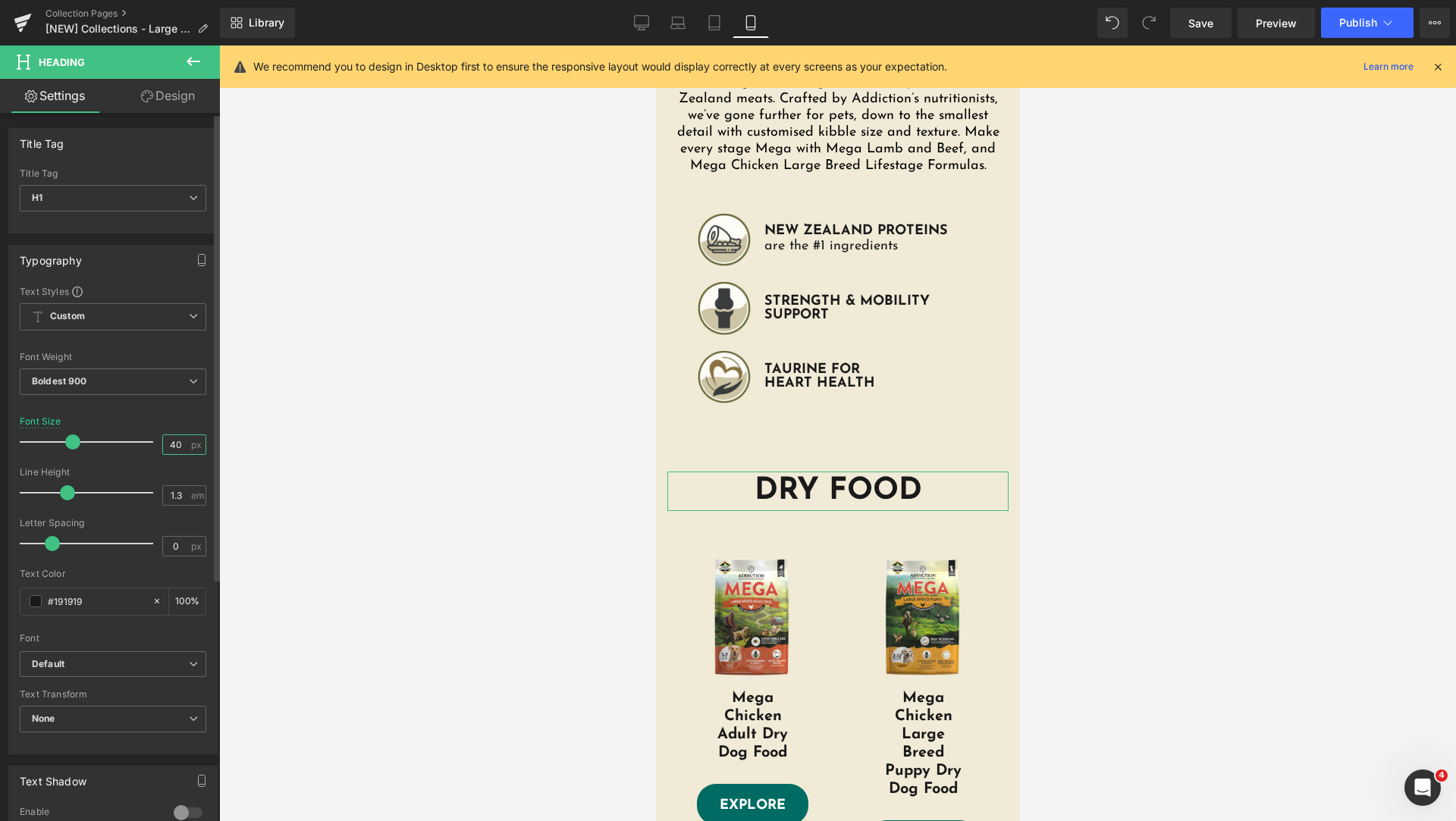
click at [164, 445] on input "40" at bounding box center [177, 445] width 26 height 19
click at [169, 445] on input "40" at bounding box center [177, 445] width 26 height 19
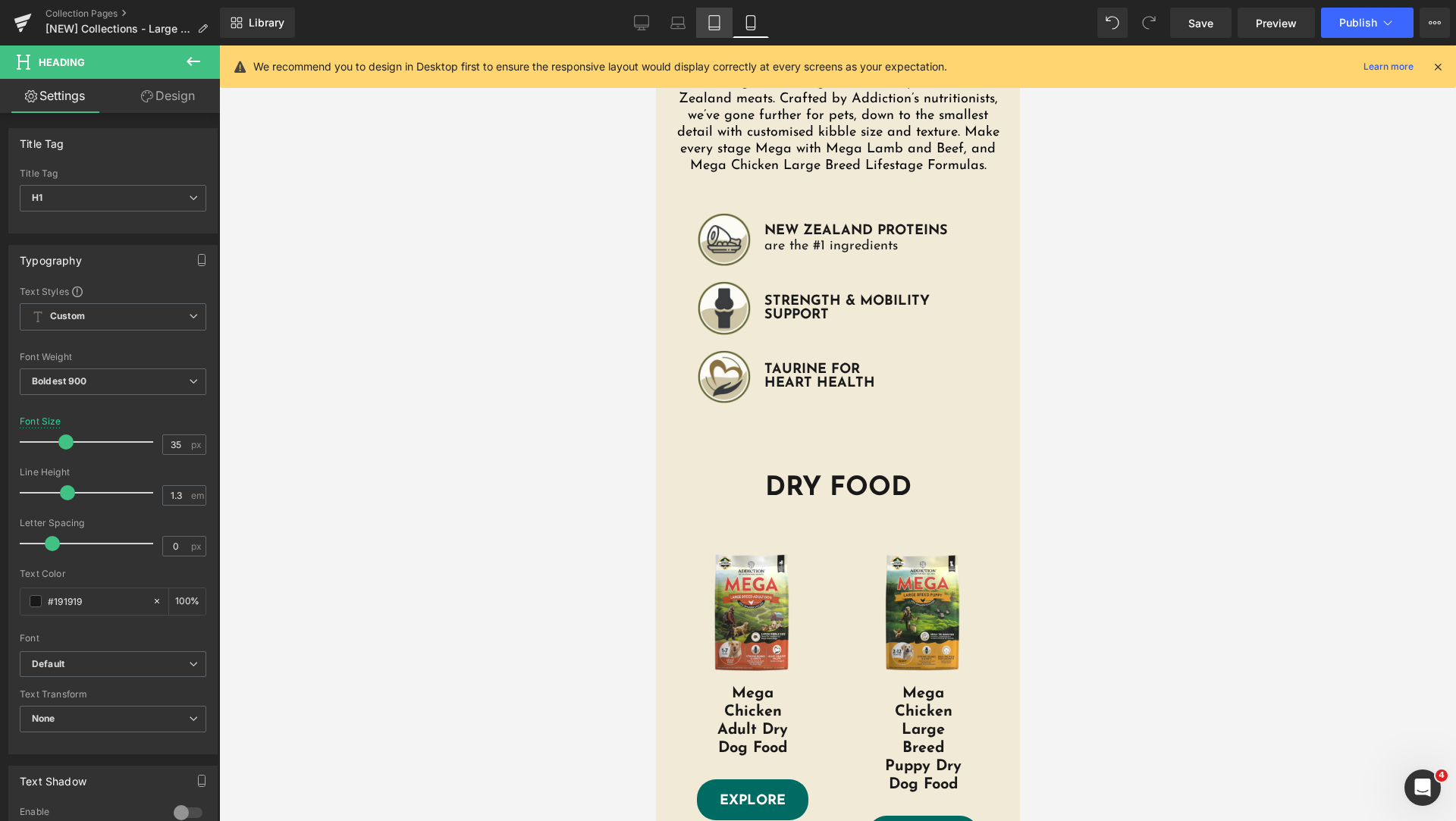
click at [711, 19] on icon at bounding box center [714, 22] width 15 height 15
type input "32"
type input "100"
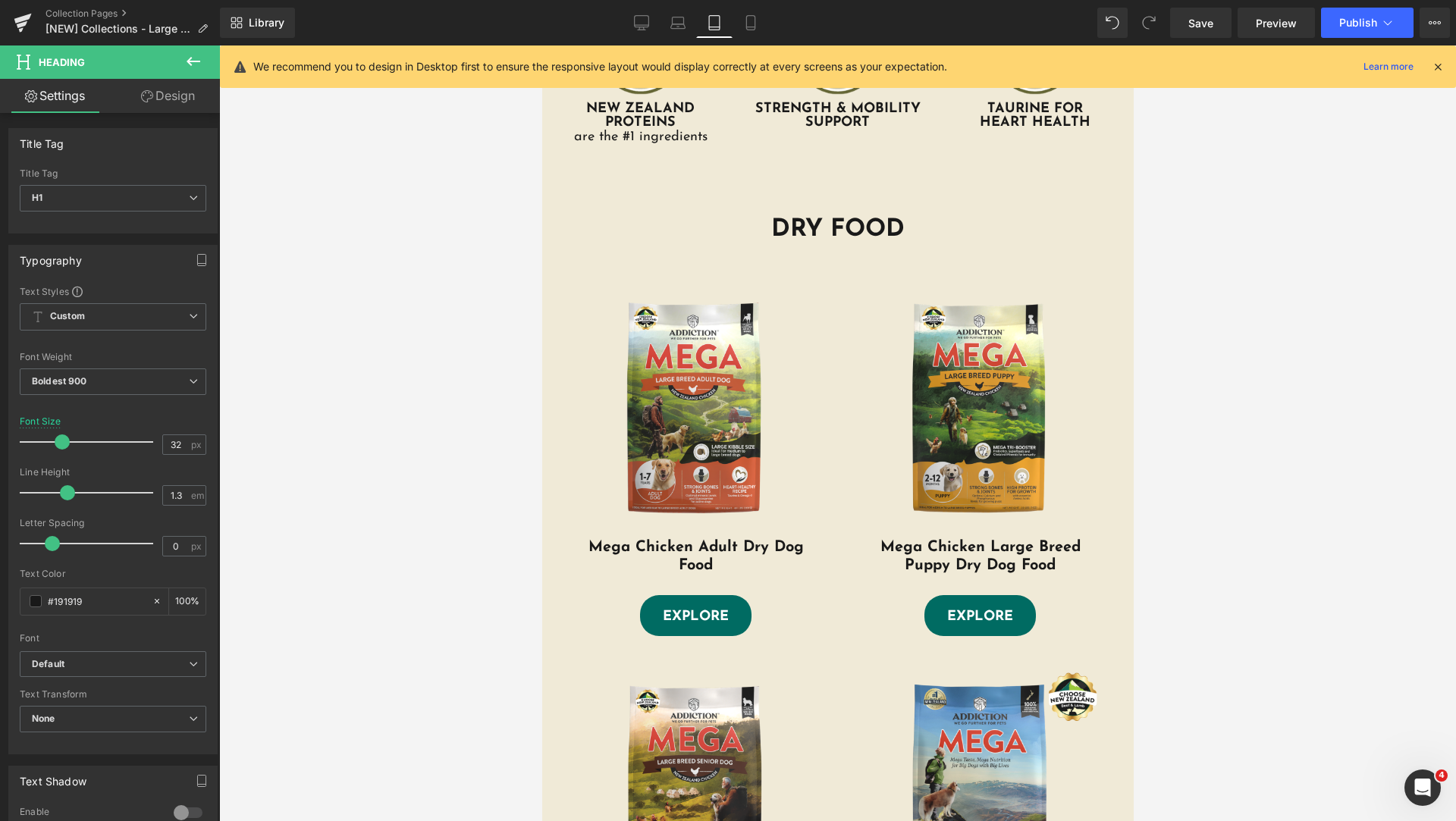
scroll to position [262, 0]
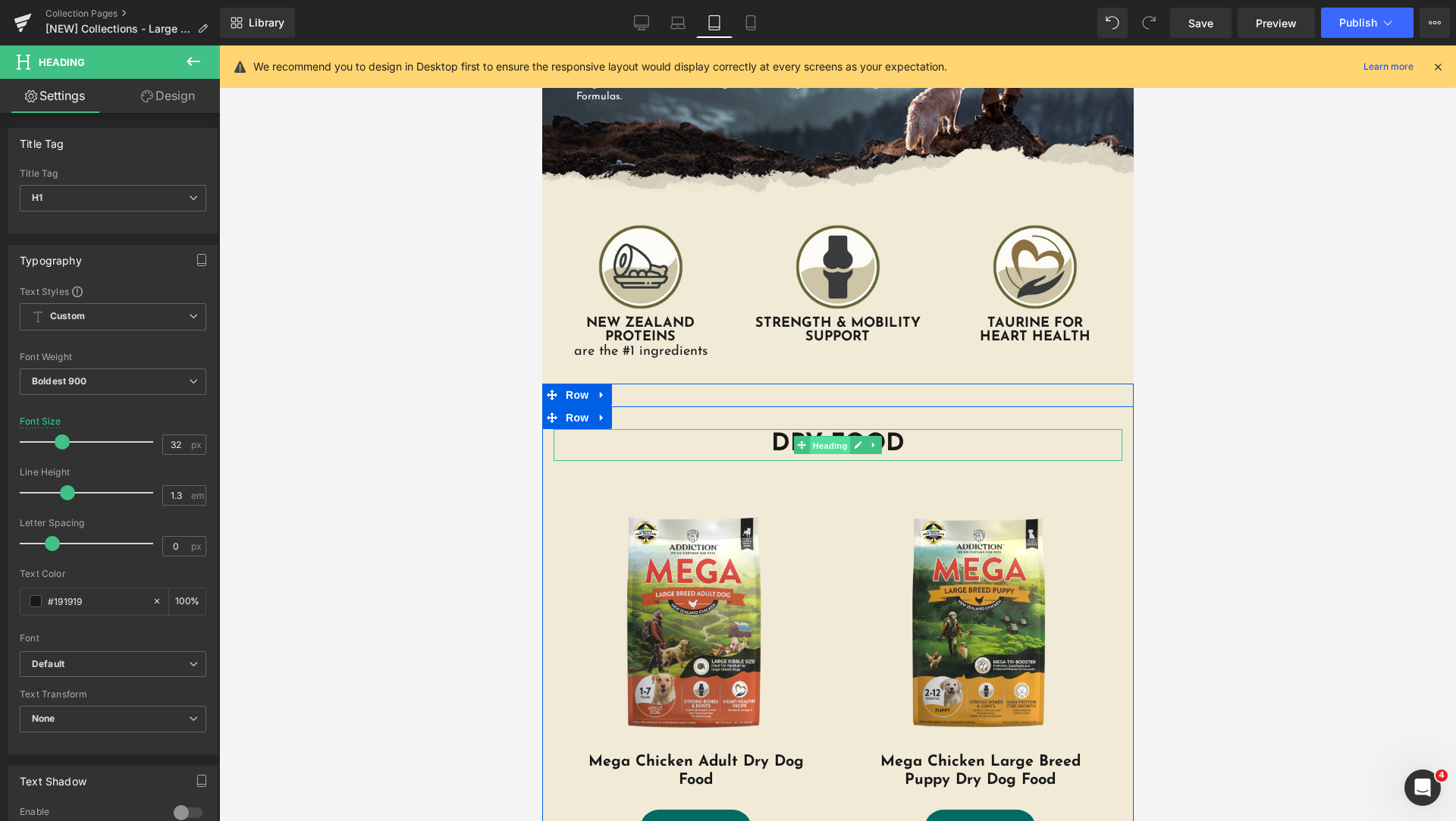
click at [810, 444] on span "Heading" at bounding box center [829, 445] width 41 height 18
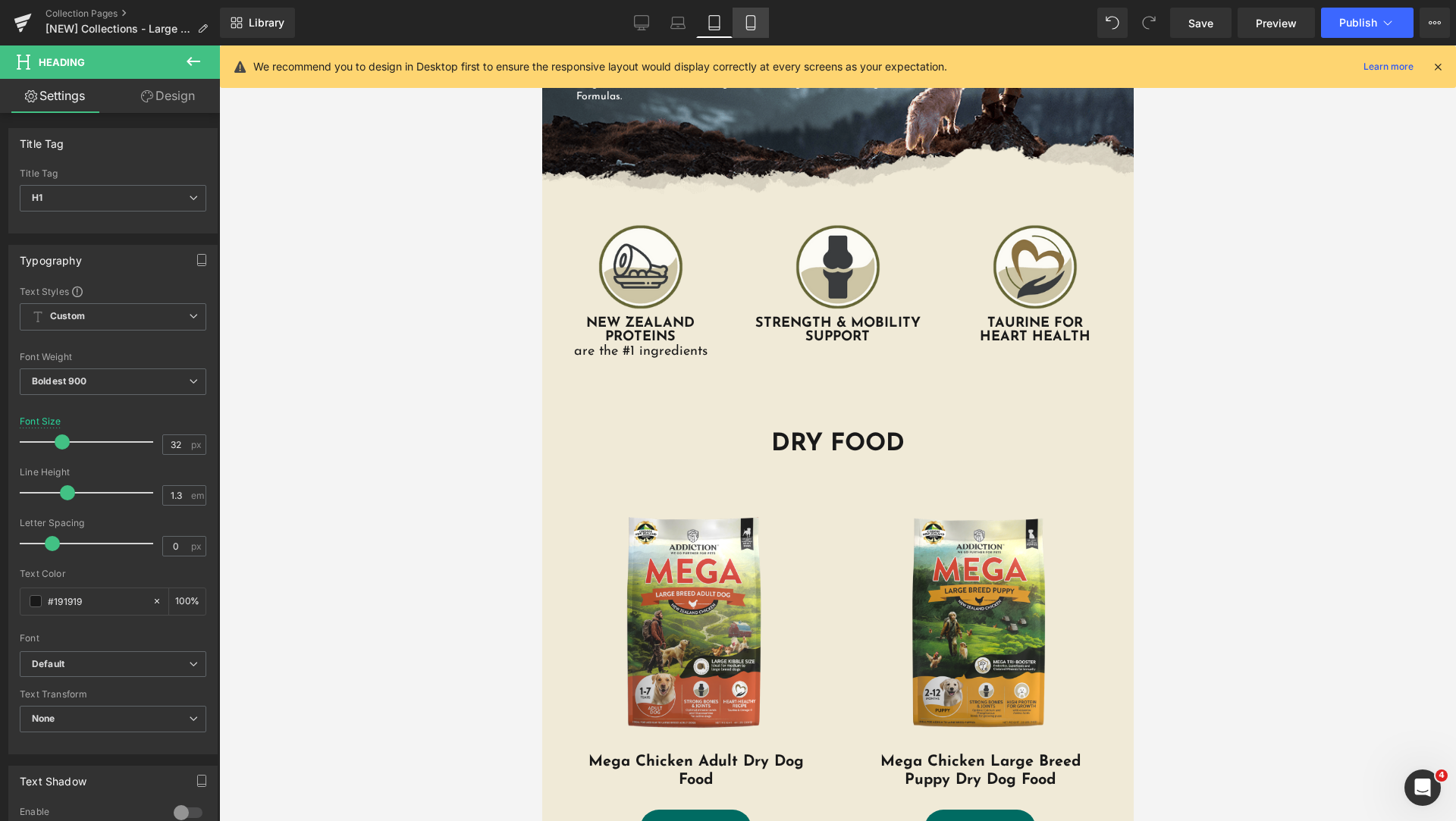
click at [739, 14] on link "Mobile" at bounding box center [751, 23] width 37 height 30
type input "35"
type input "100"
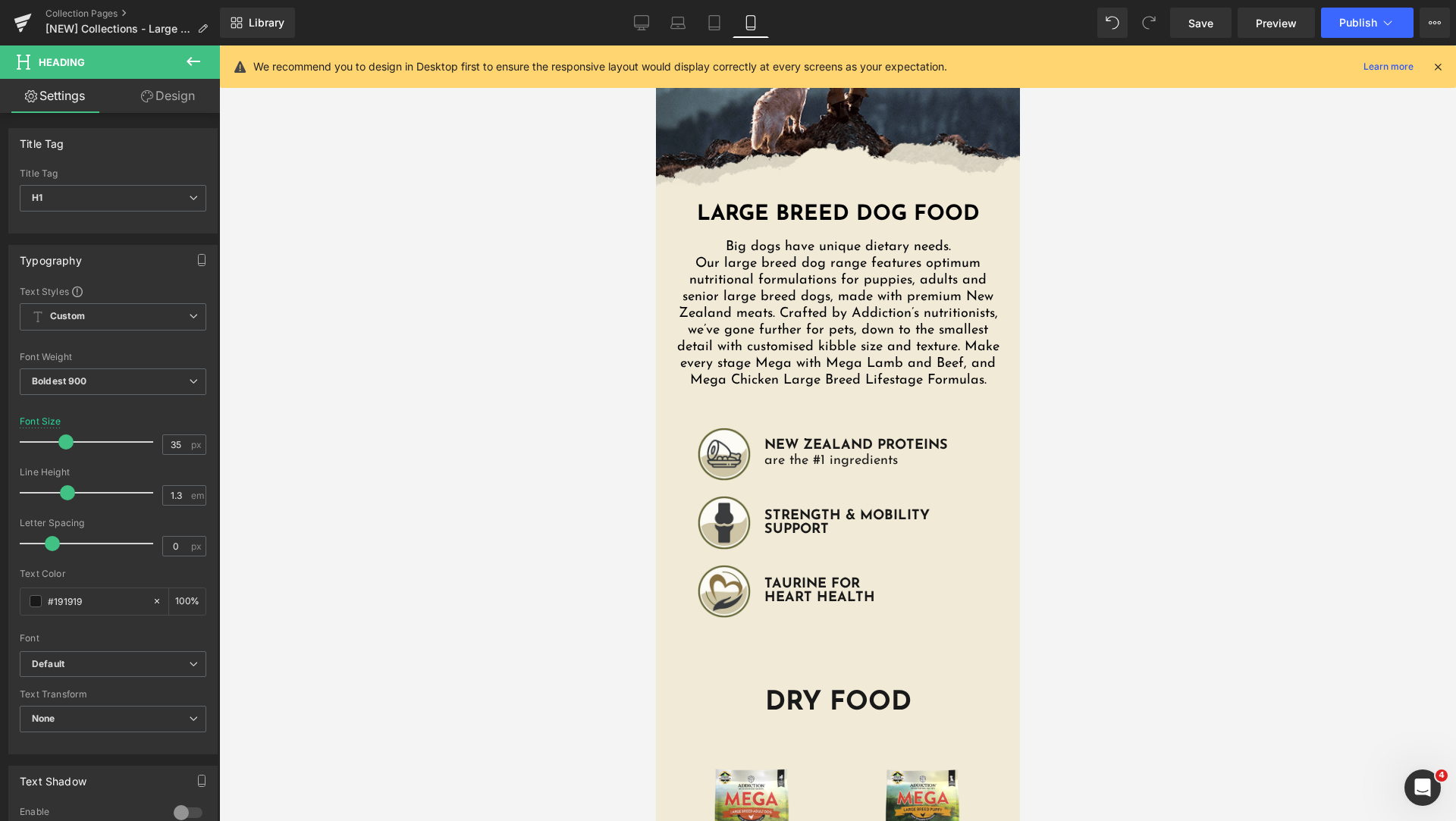
scroll to position [466, 0]
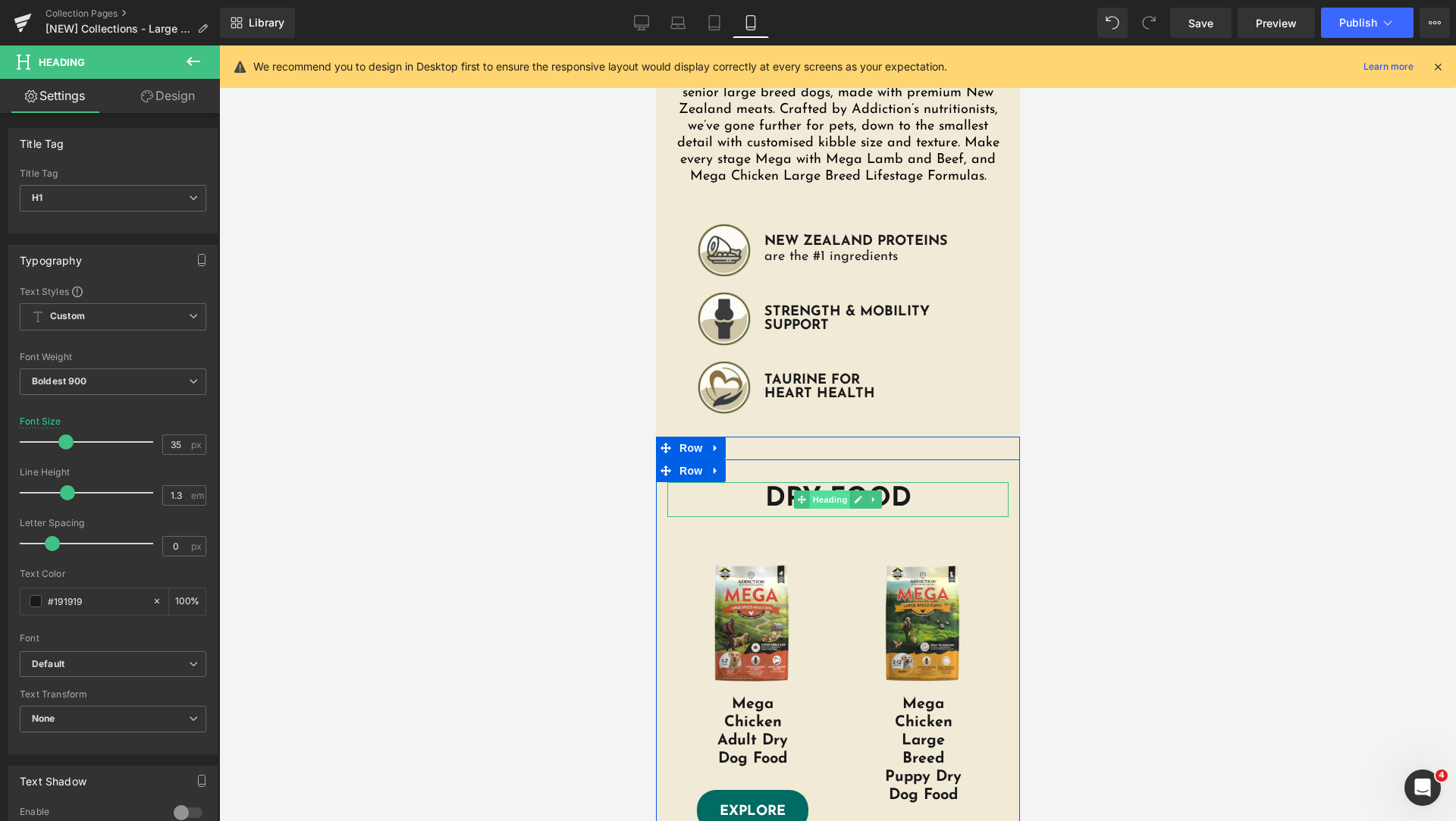
click at [817, 502] on span "Heading" at bounding box center [829, 499] width 41 height 18
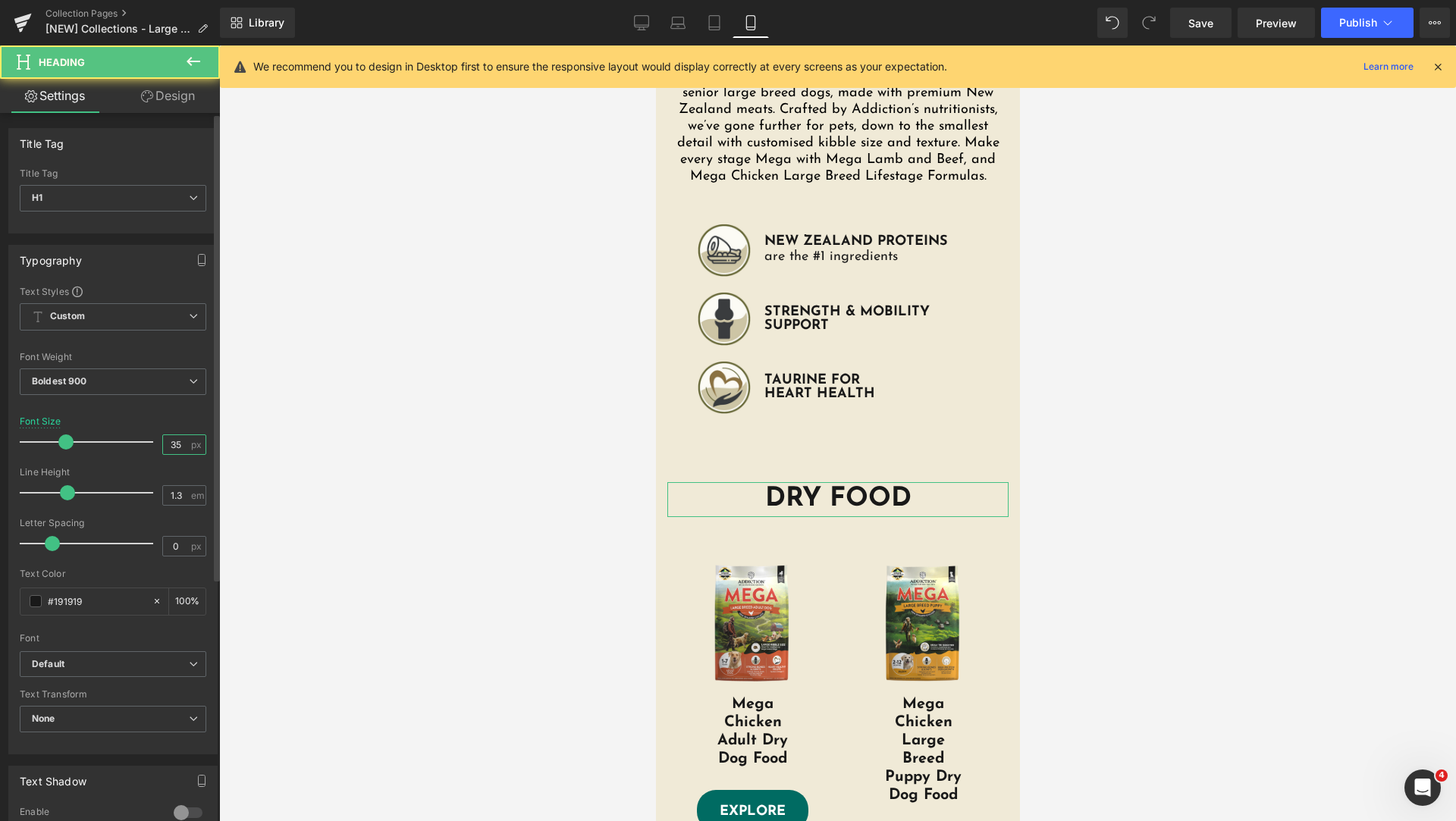
click at [174, 446] on input "35" at bounding box center [177, 445] width 26 height 19
type input "32"
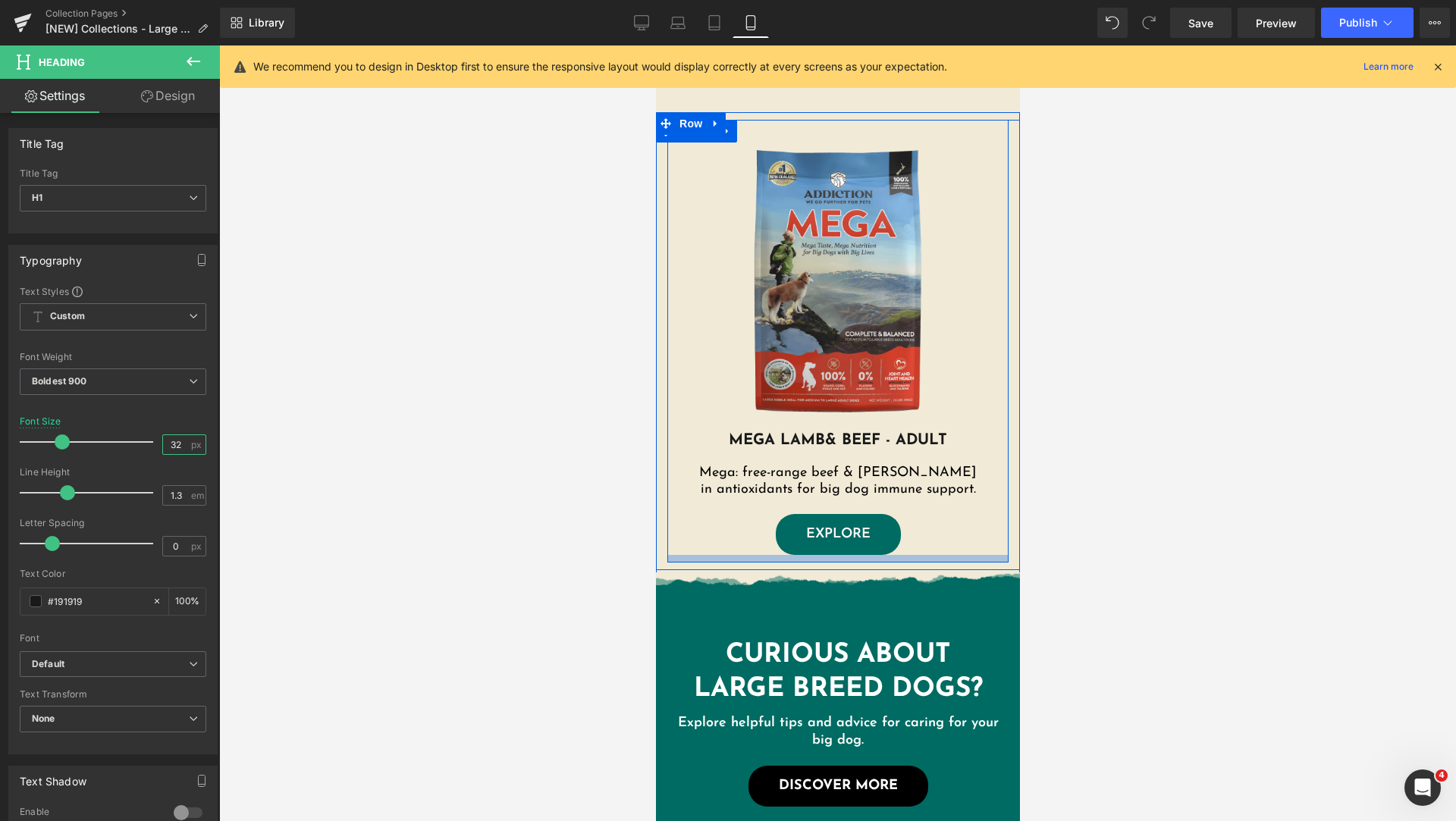
scroll to position [1224, 0]
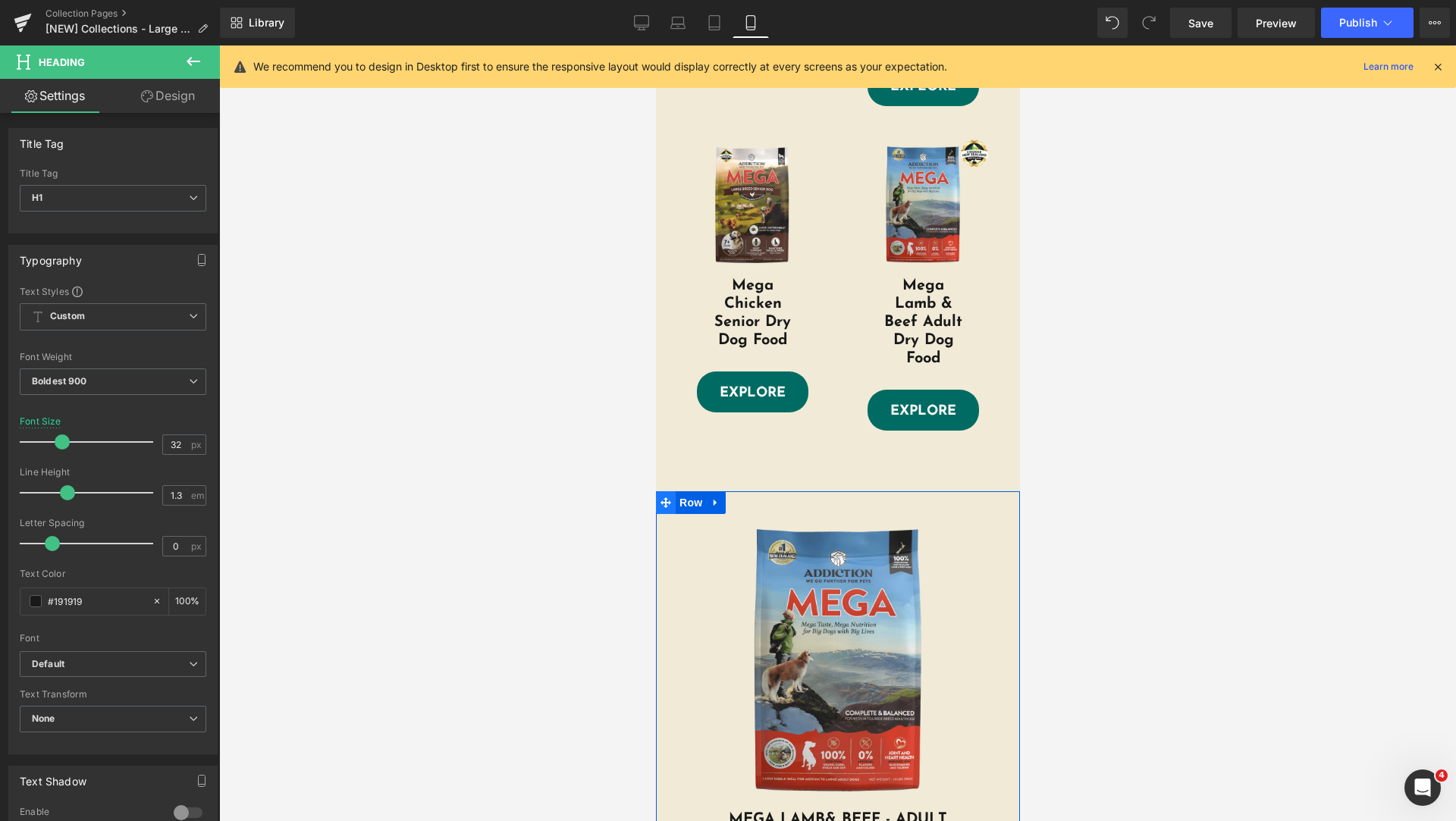
click at [660, 498] on icon at bounding box center [665, 503] width 11 height 11
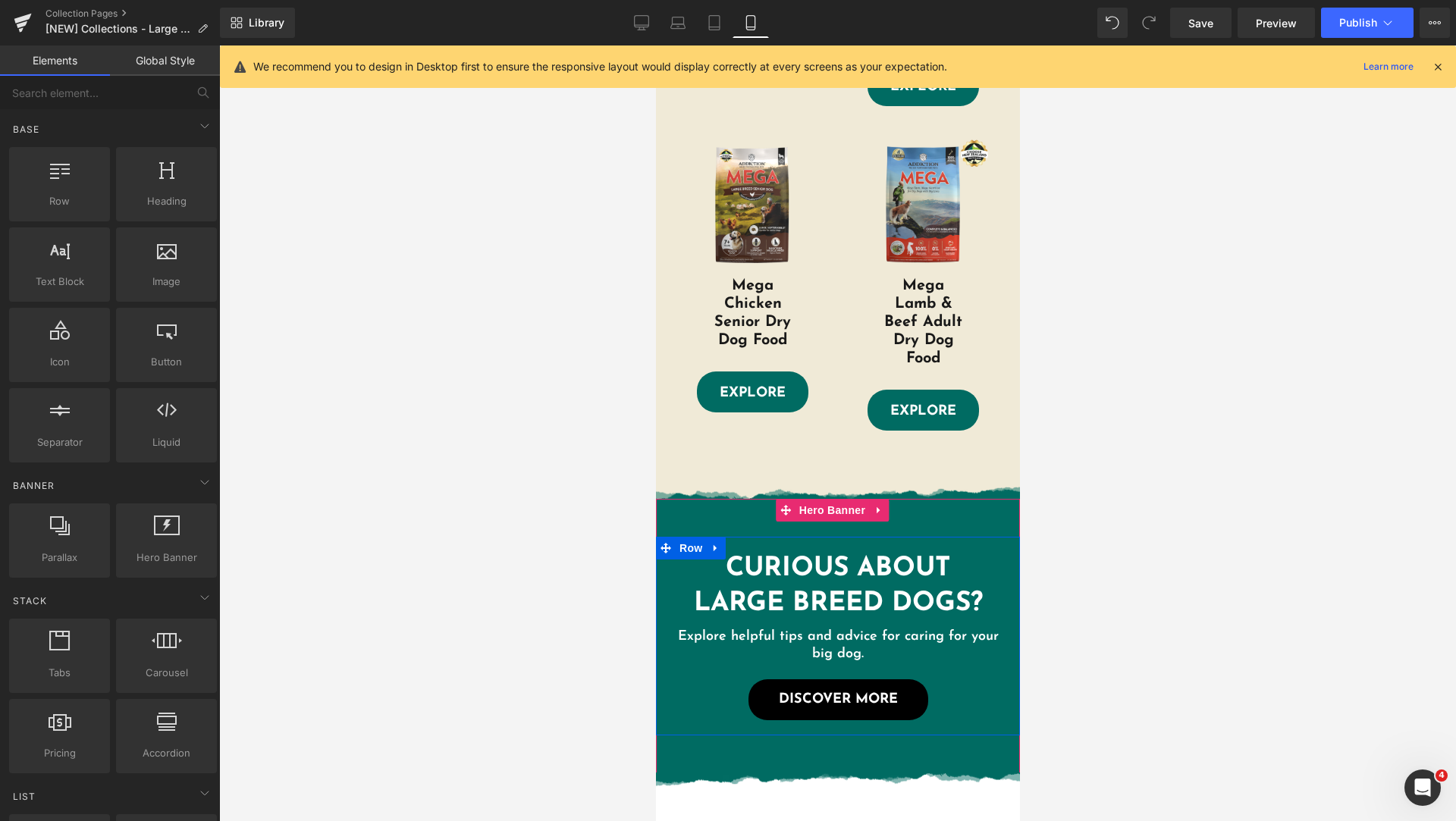
scroll to position [845, 0]
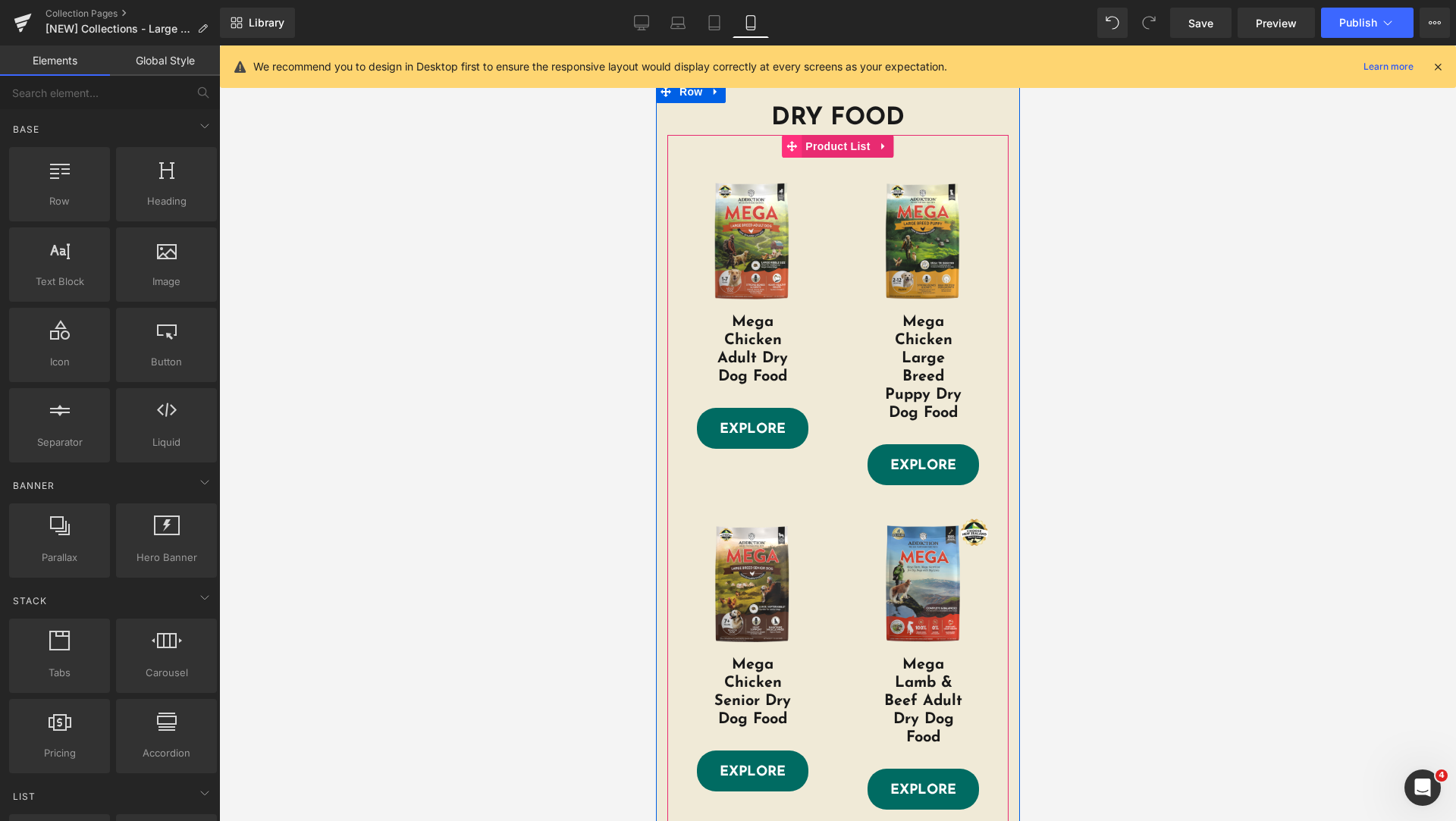
click at [787, 148] on icon at bounding box center [791, 146] width 11 height 12
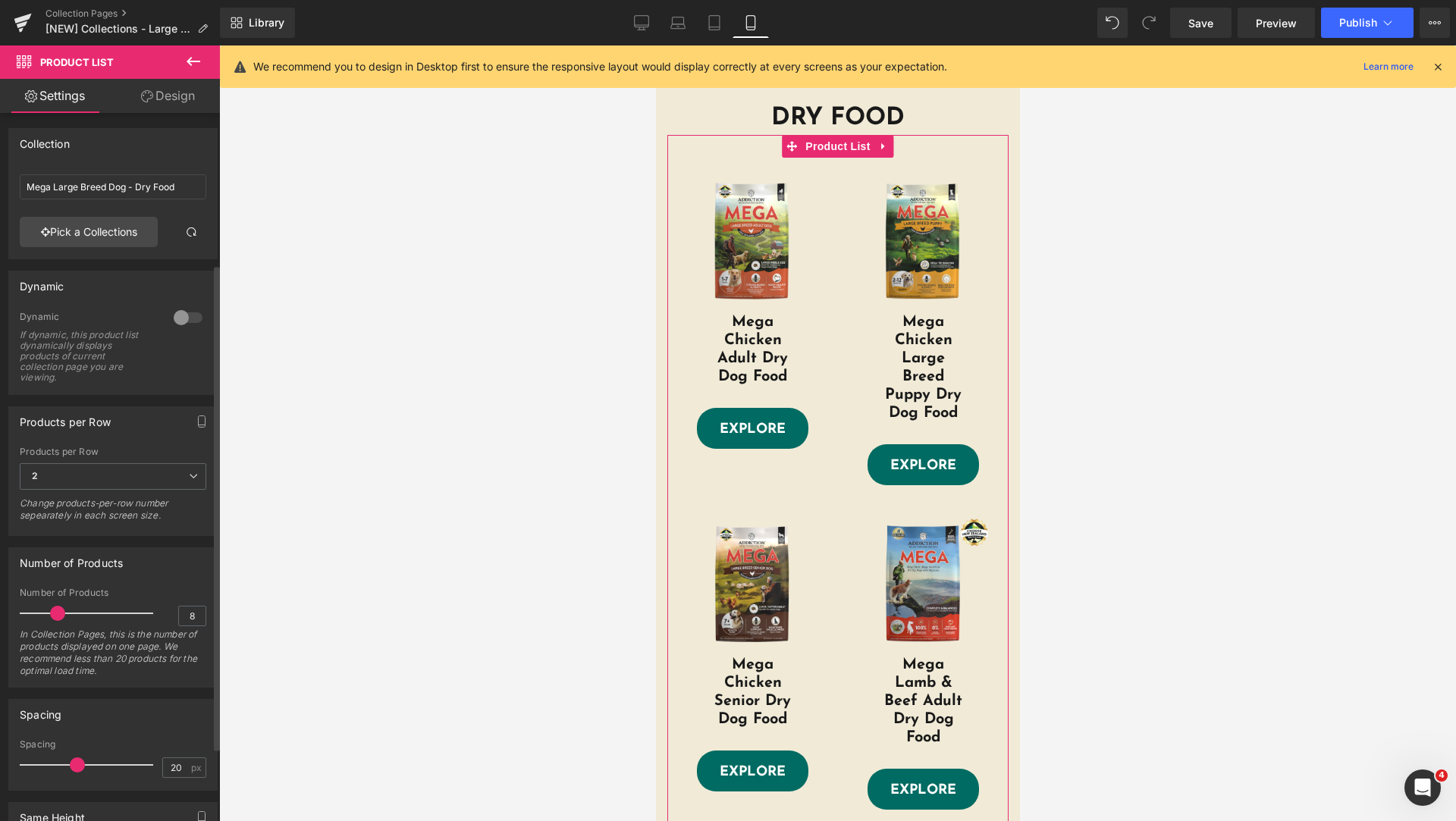
scroll to position [327, 0]
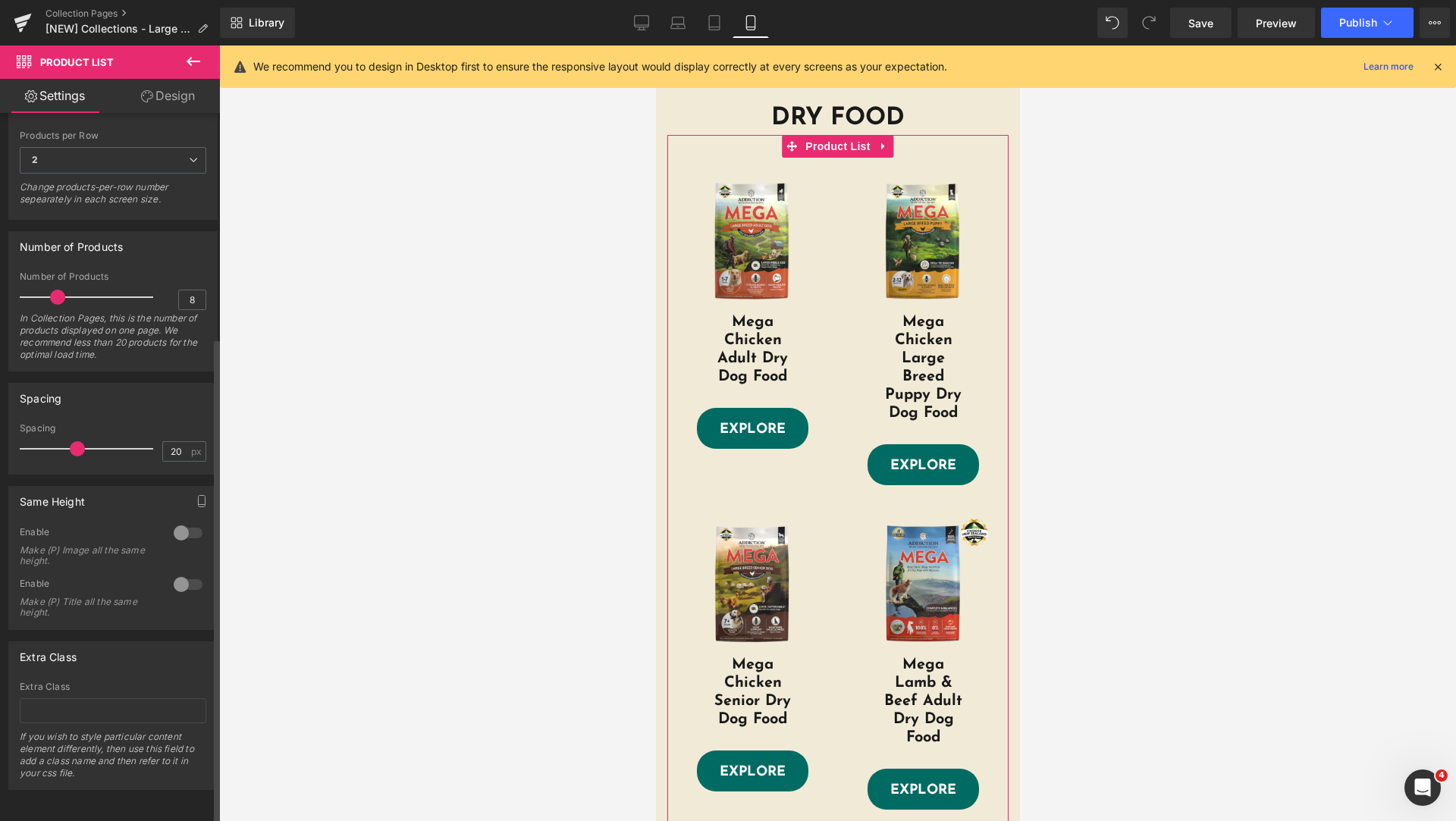
type input "7"
click at [44, 434] on div at bounding box center [90, 449] width 126 height 30
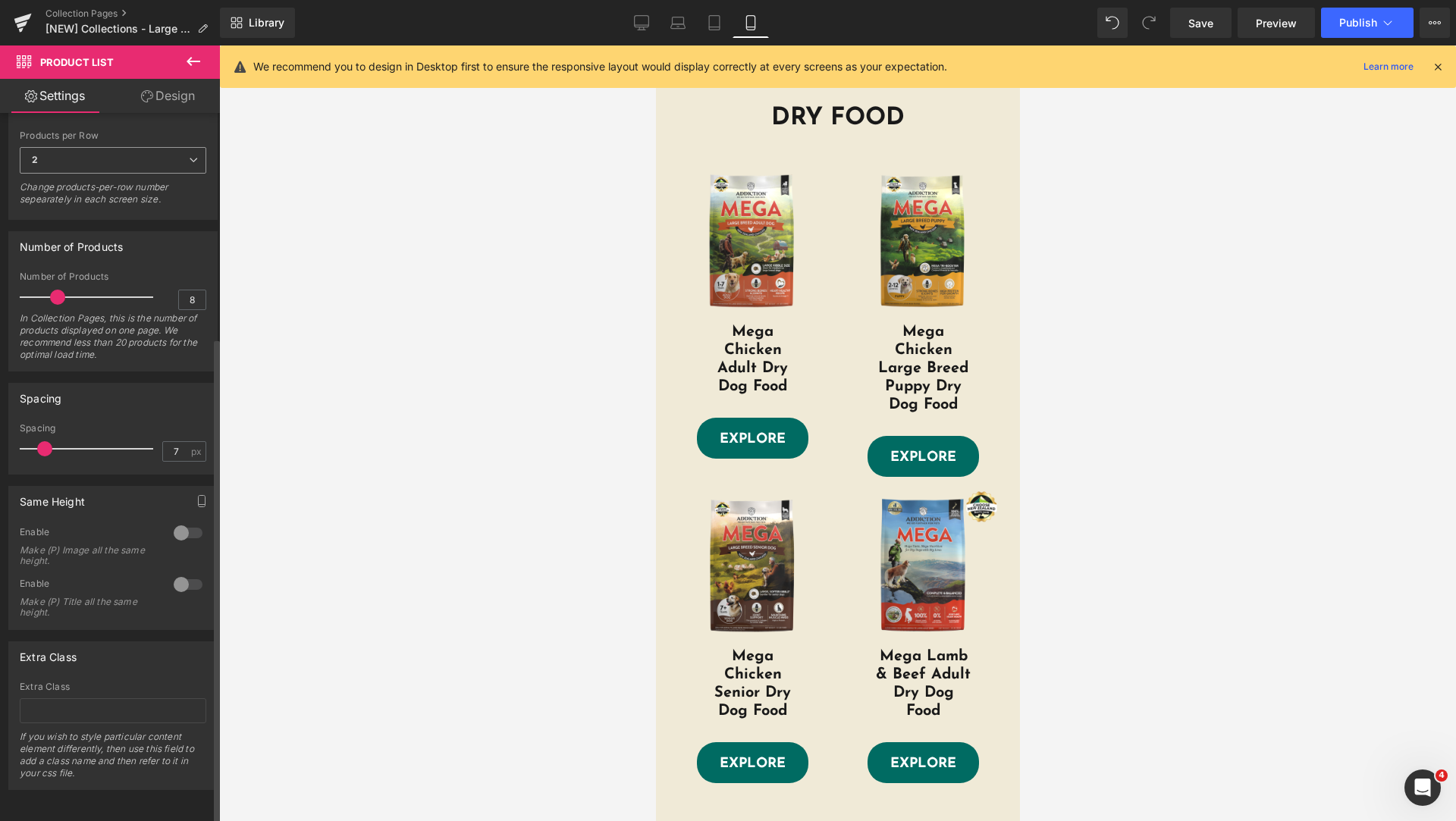
click at [150, 155] on span "2" at bounding box center [113, 160] width 187 height 26
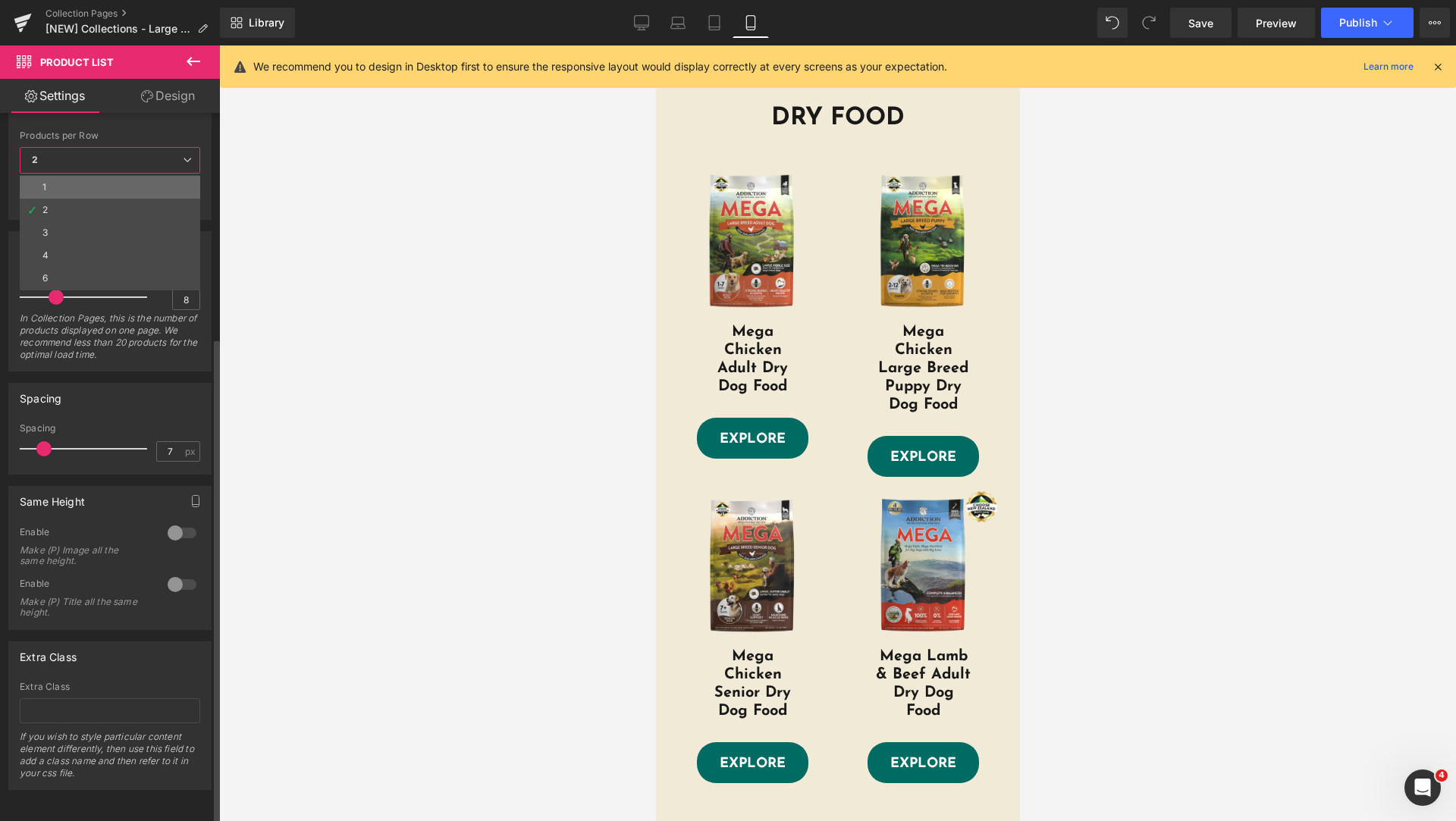
click at [122, 176] on li "1" at bounding box center [110, 187] width 180 height 23
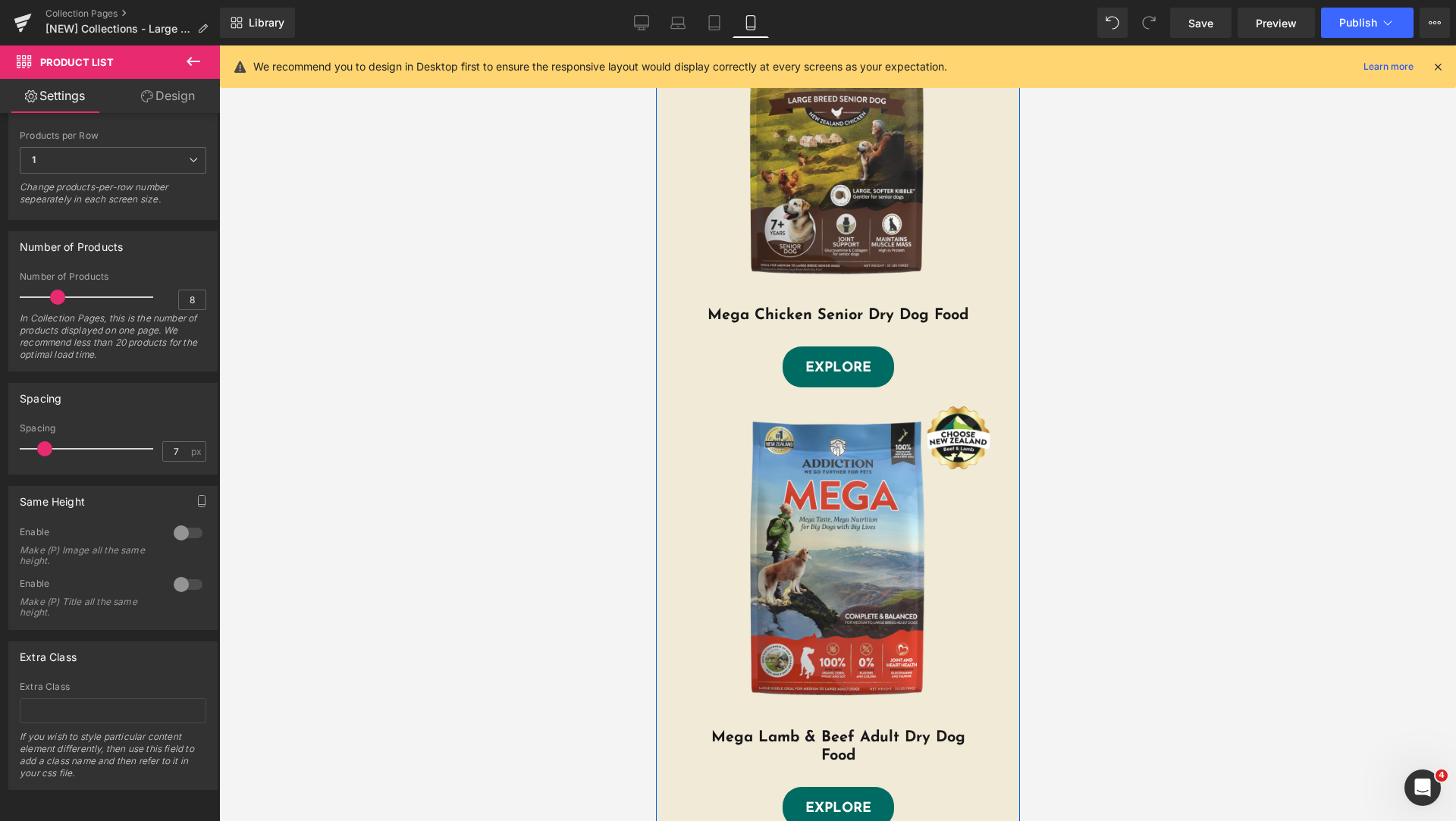
scroll to position [2274, 0]
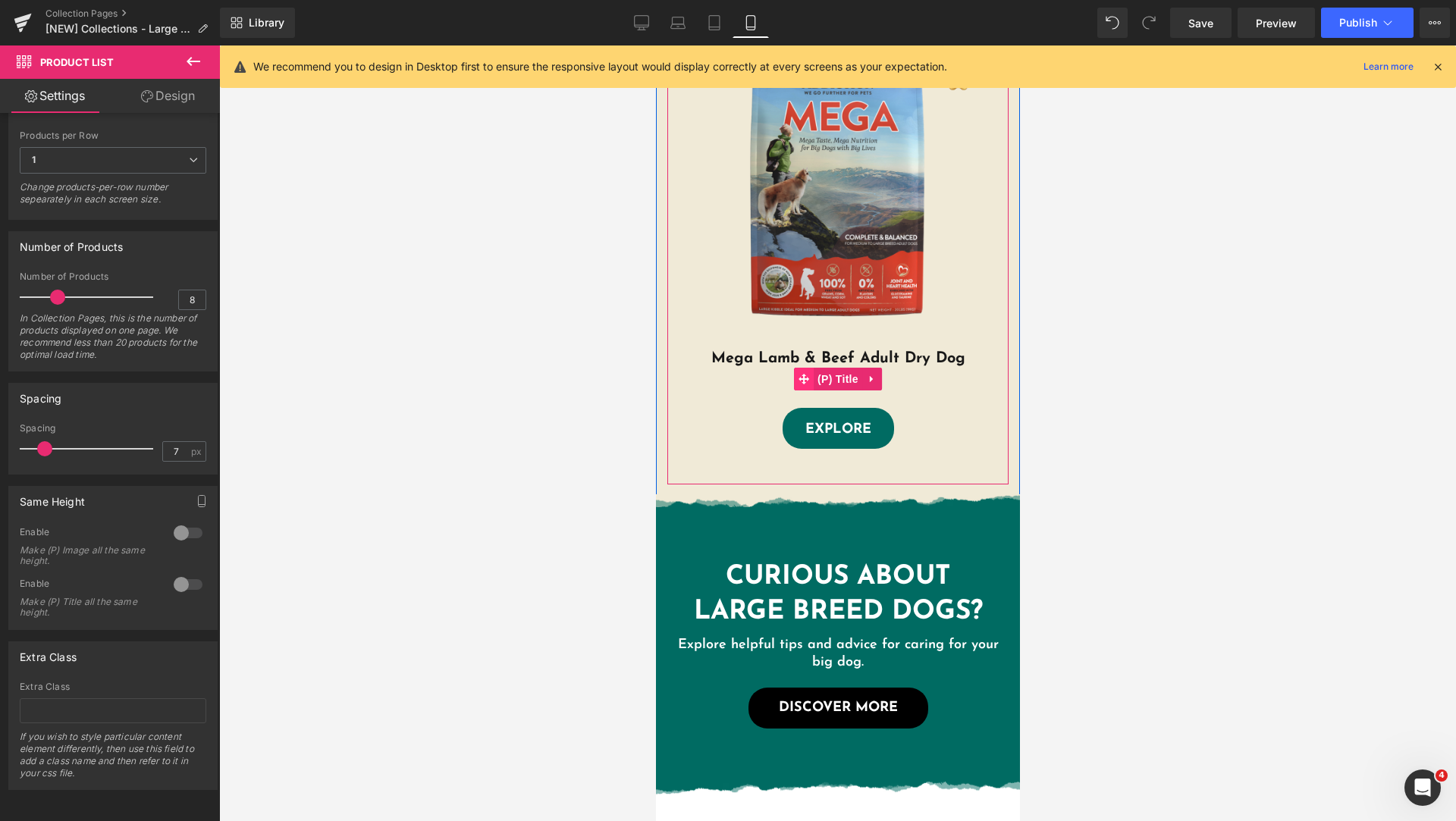
click at [798, 378] on icon at bounding box center [803, 379] width 11 height 12
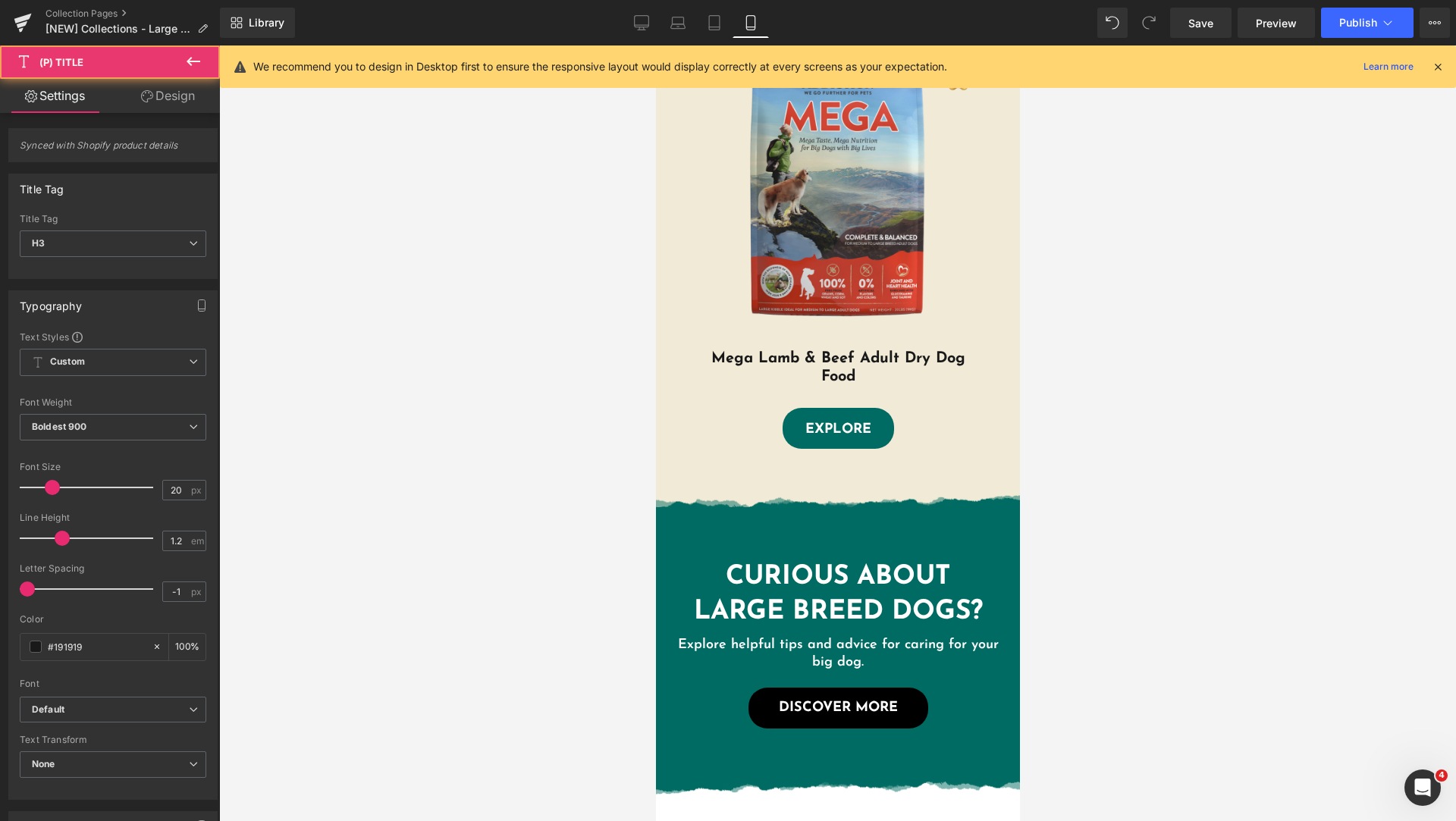
click at [150, 99] on icon at bounding box center [147, 96] width 12 height 12
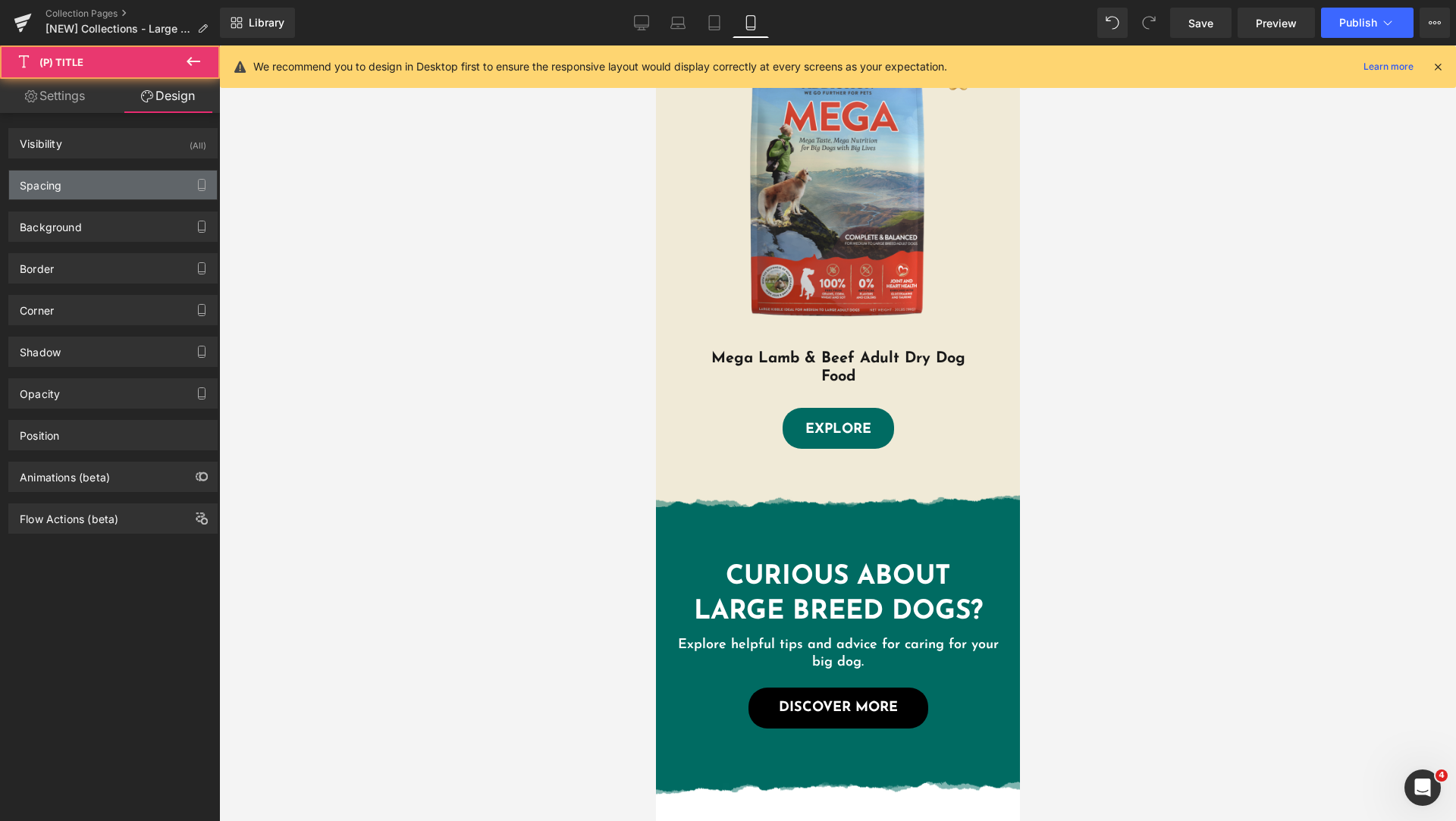
type input "0"
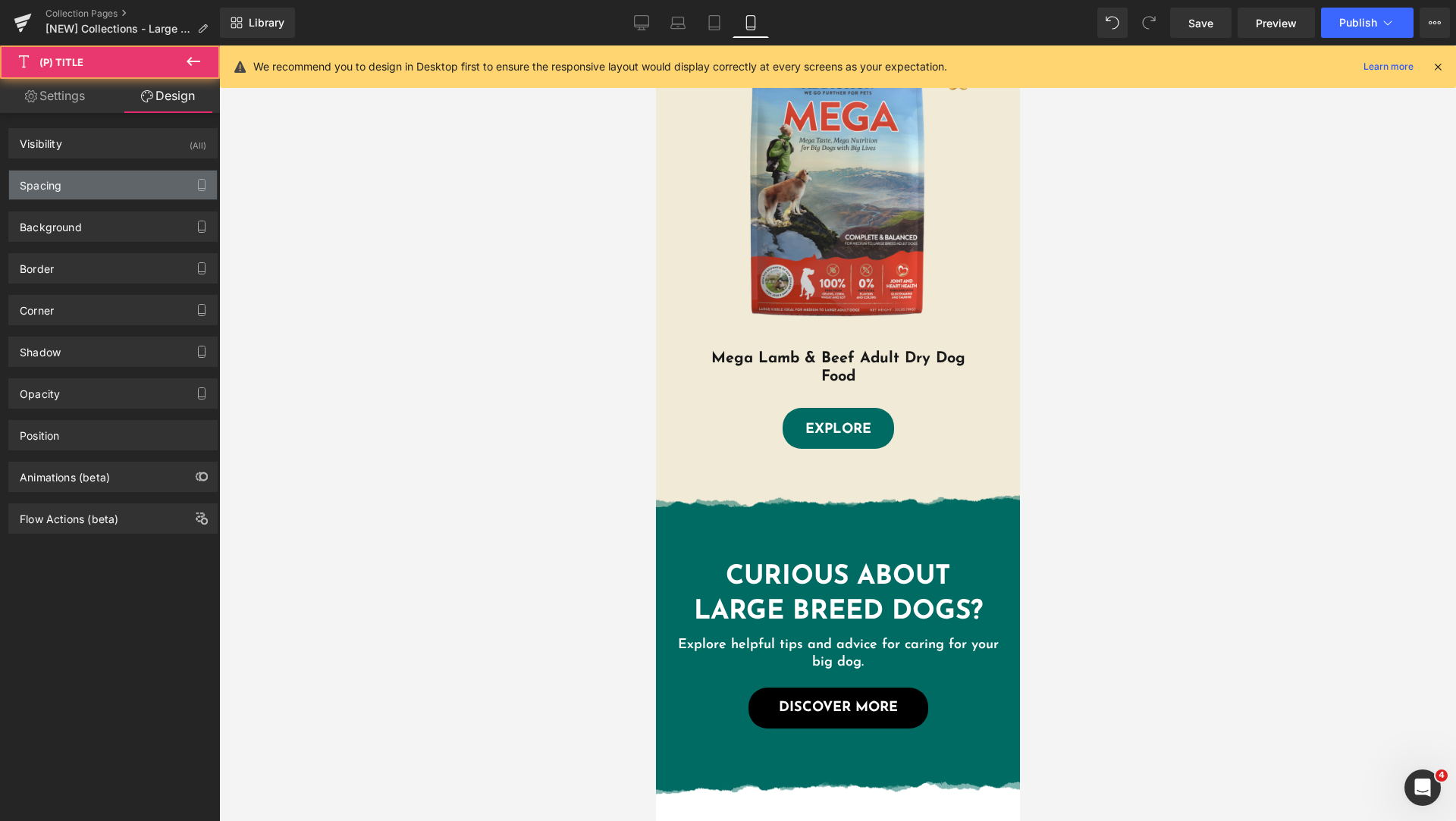
type input "40"
type input "22"
click at [93, 191] on div "Spacing" at bounding box center [113, 184] width 208 height 29
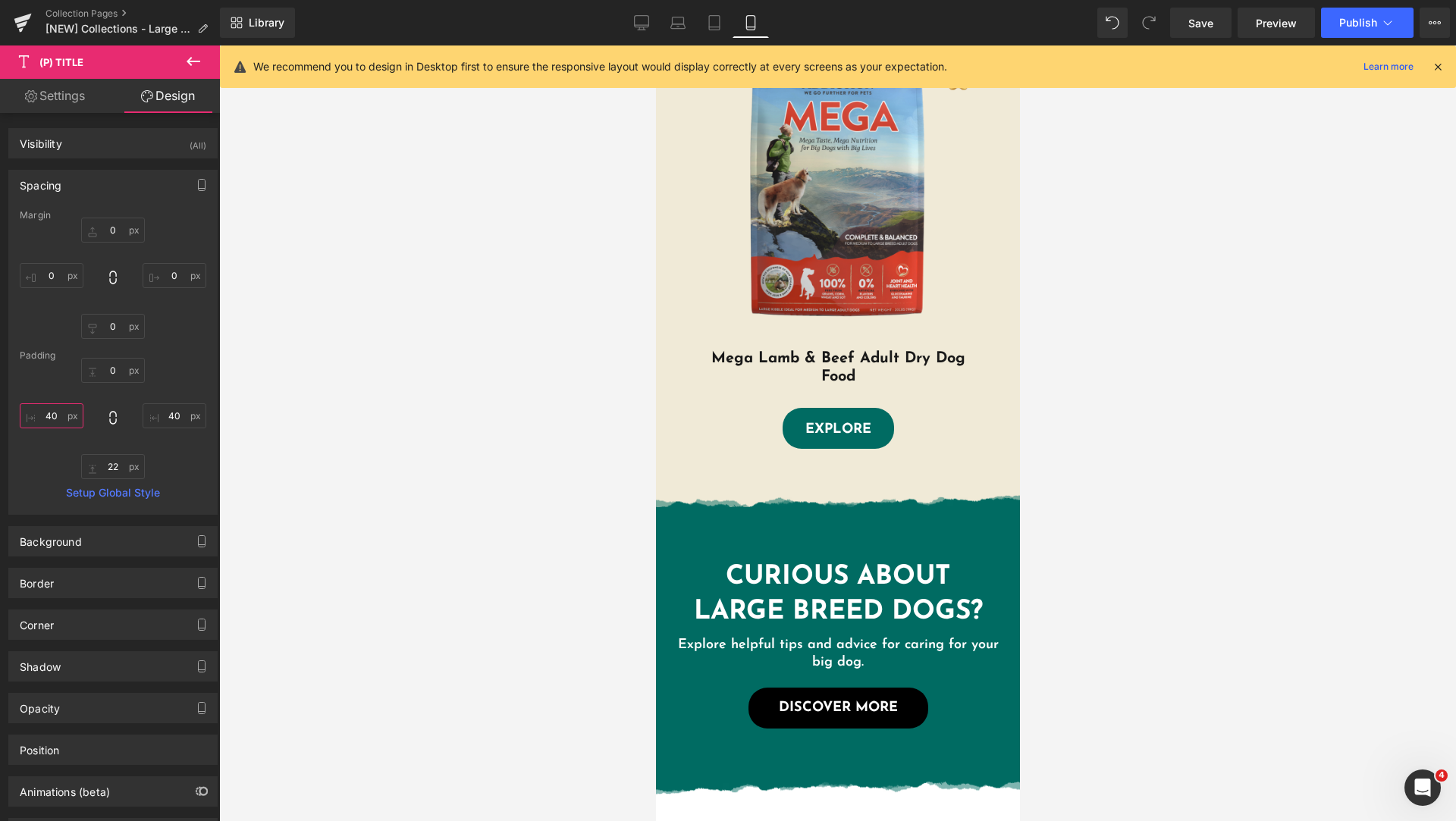
click at [48, 418] on input "40" at bounding box center [51, 416] width 64 height 25
type input "50"
click at [168, 421] on input "40" at bounding box center [174, 416] width 64 height 25
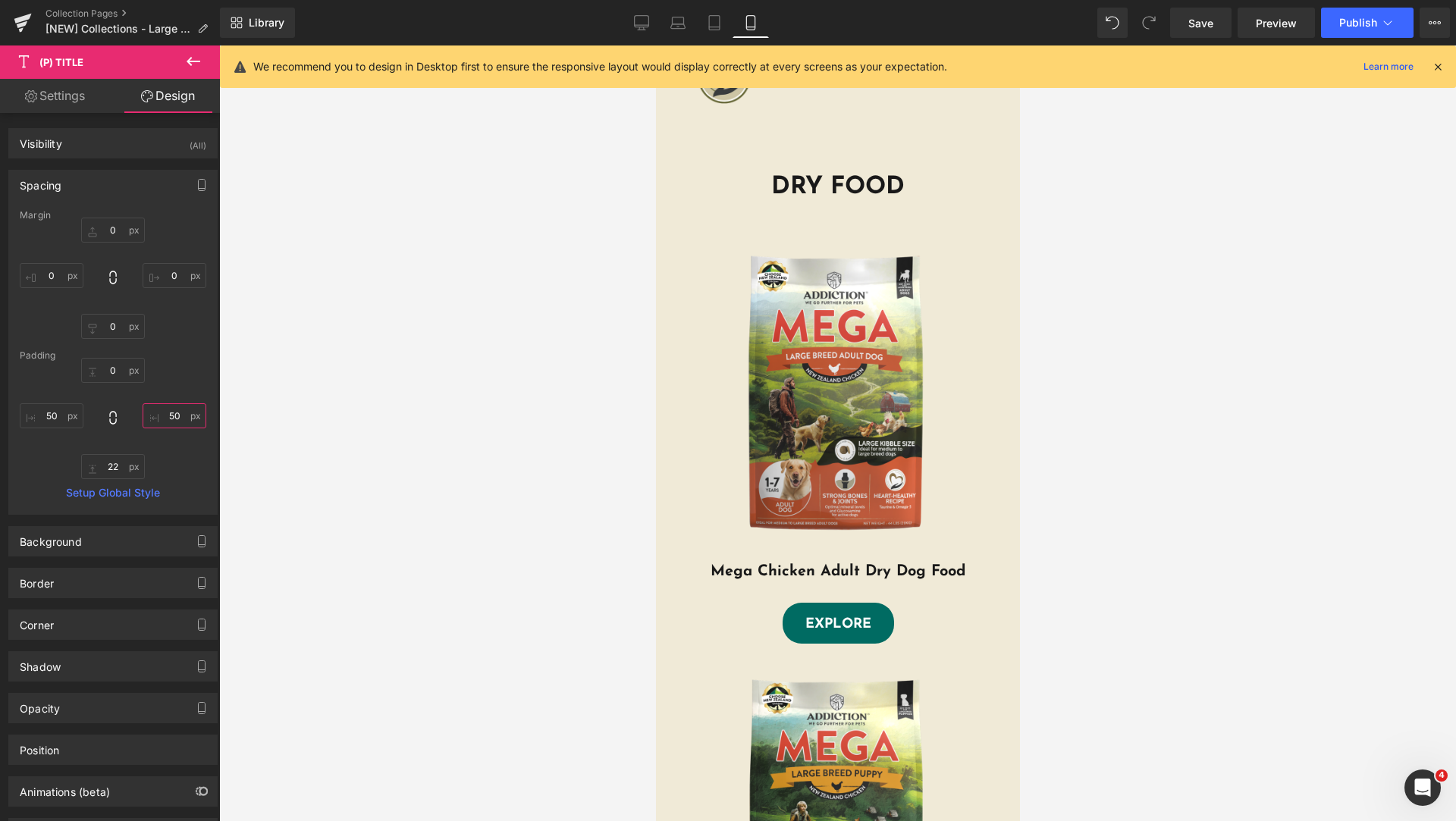
scroll to position [397, 0]
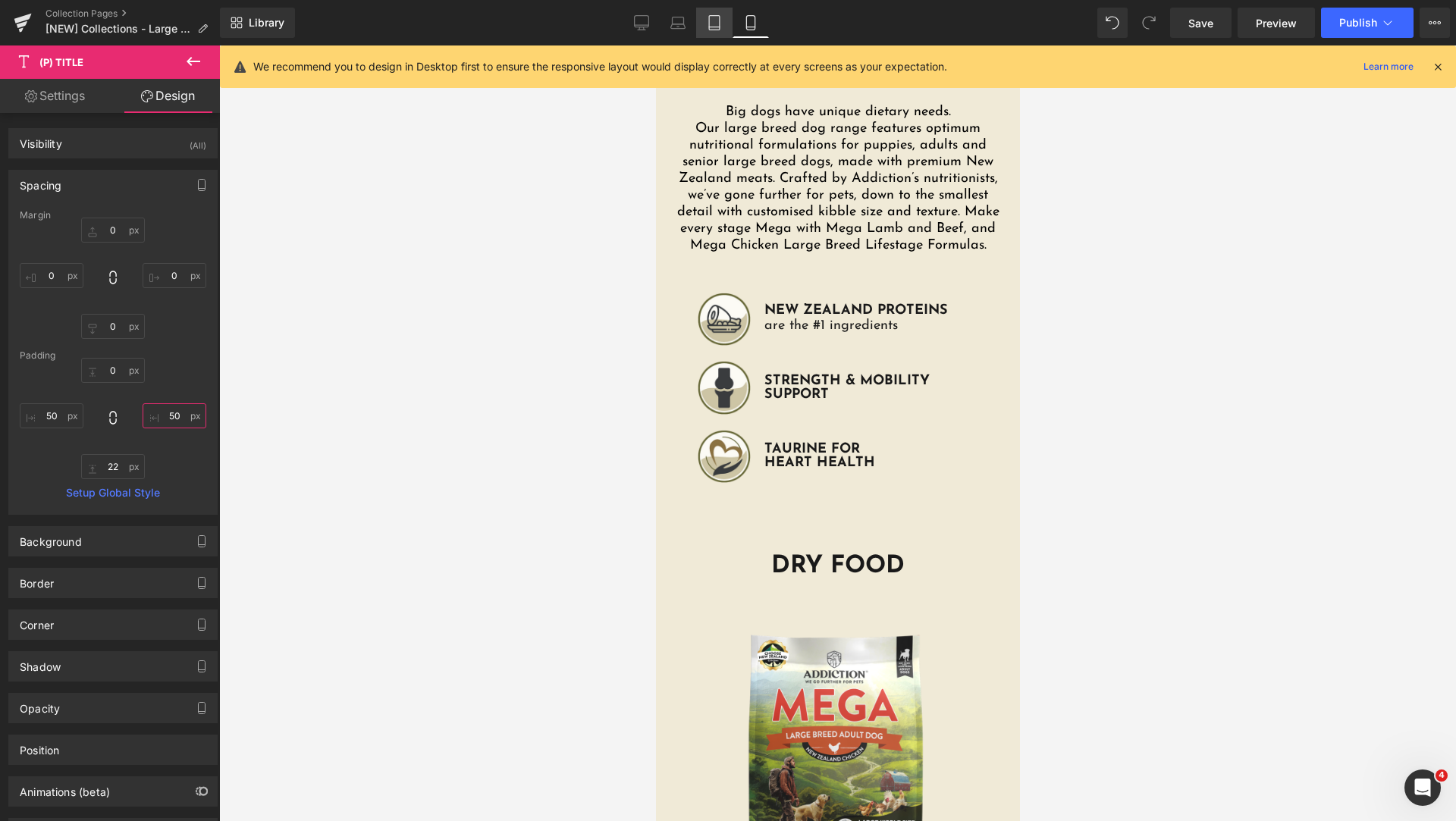
type input "50"
click at [719, 30] on link "Tablet" at bounding box center [714, 23] width 37 height 30
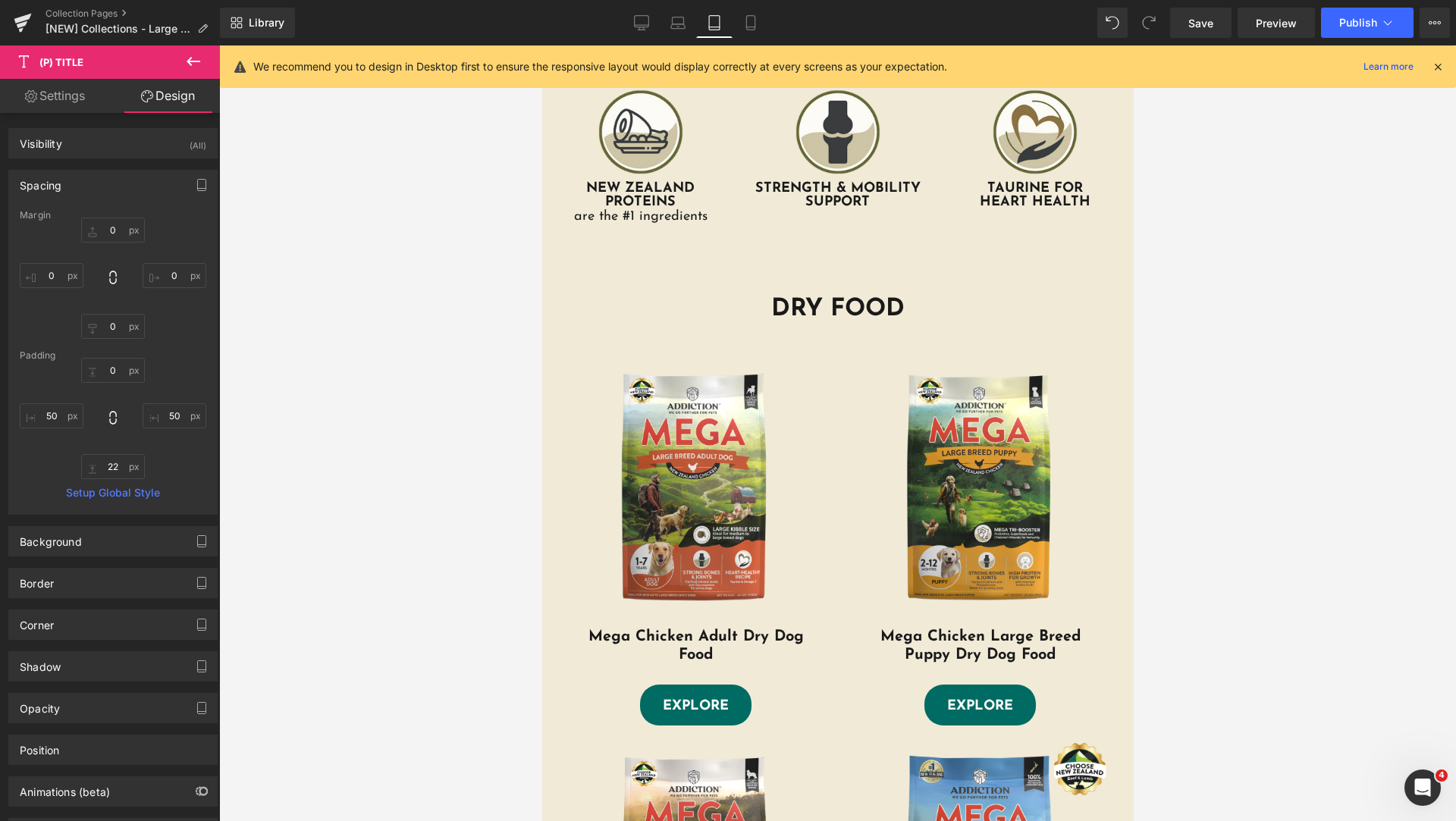
type input "0"
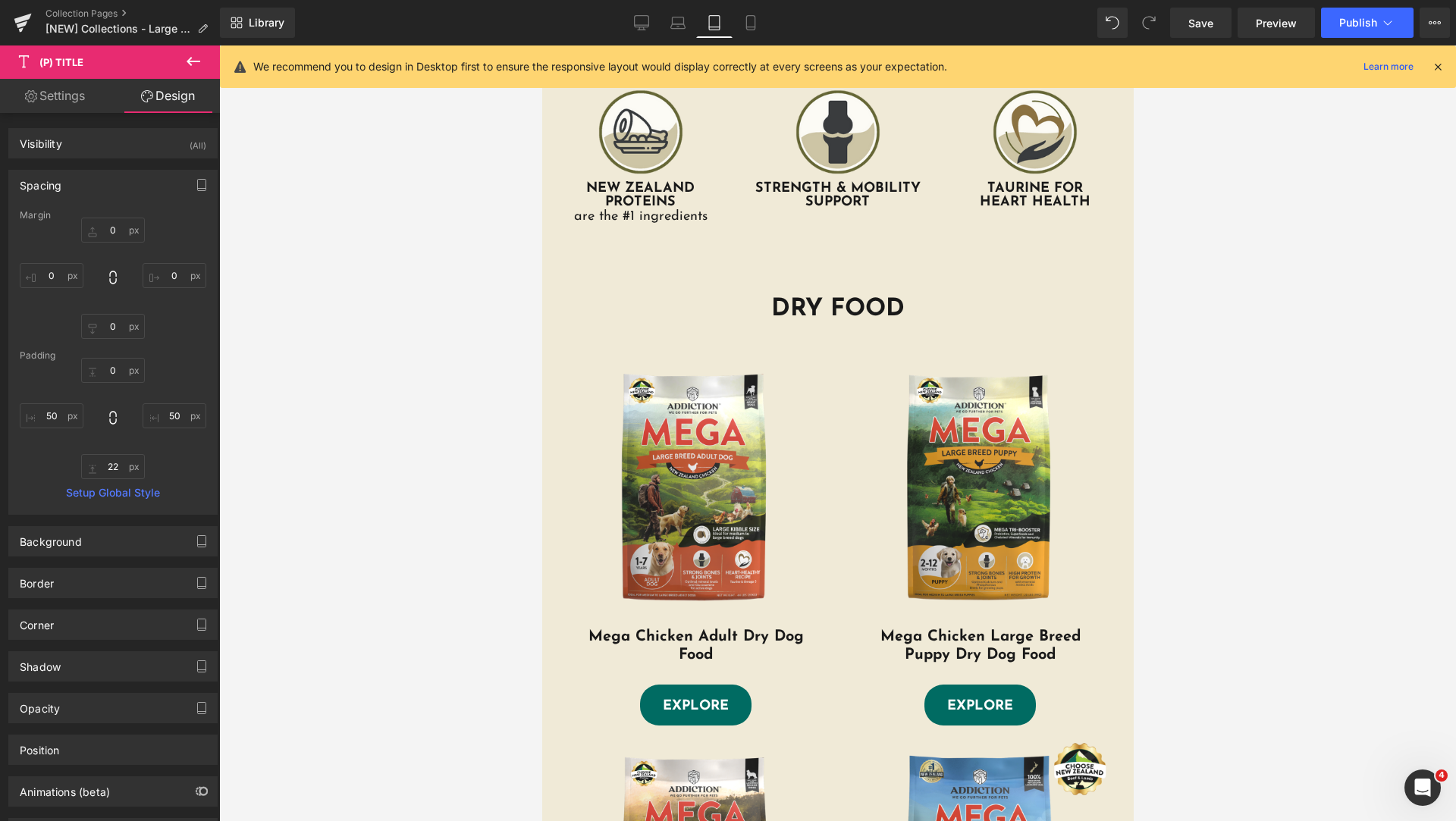
type input "20"
type input "22"
type input "20"
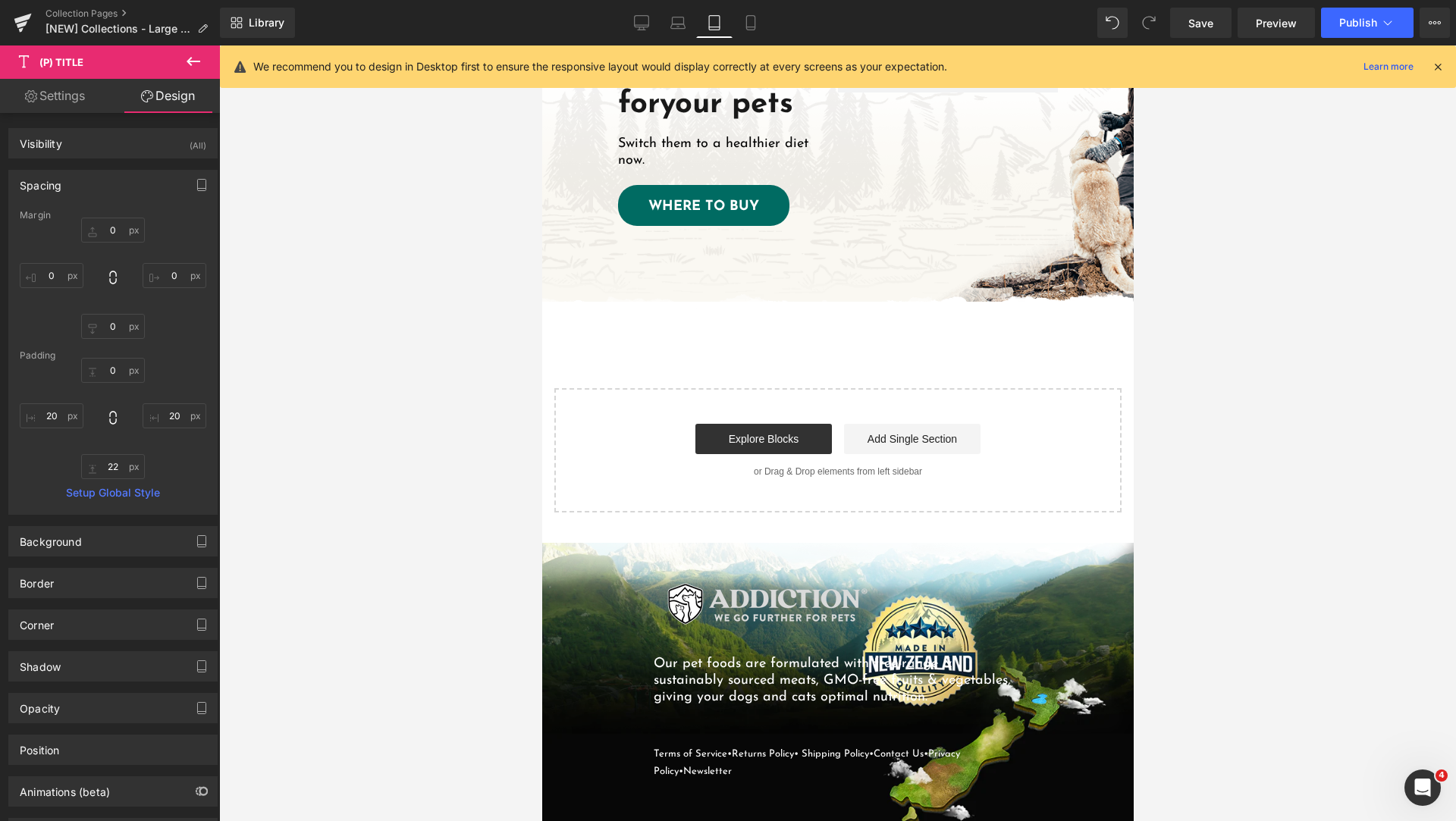
scroll to position [1800, 0]
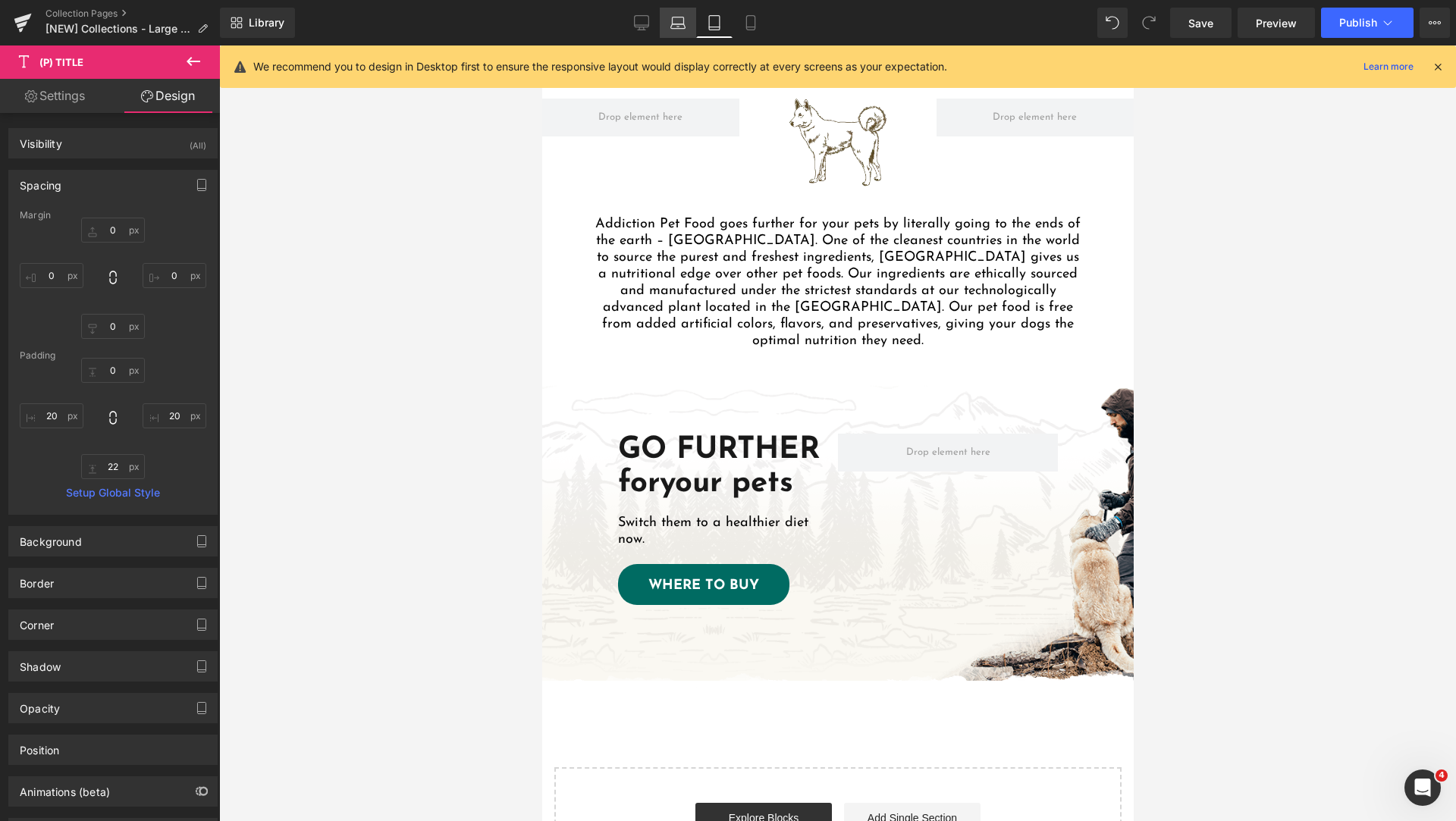
click at [680, 32] on link "Laptop" at bounding box center [677, 23] width 37 height 30
type input "0"
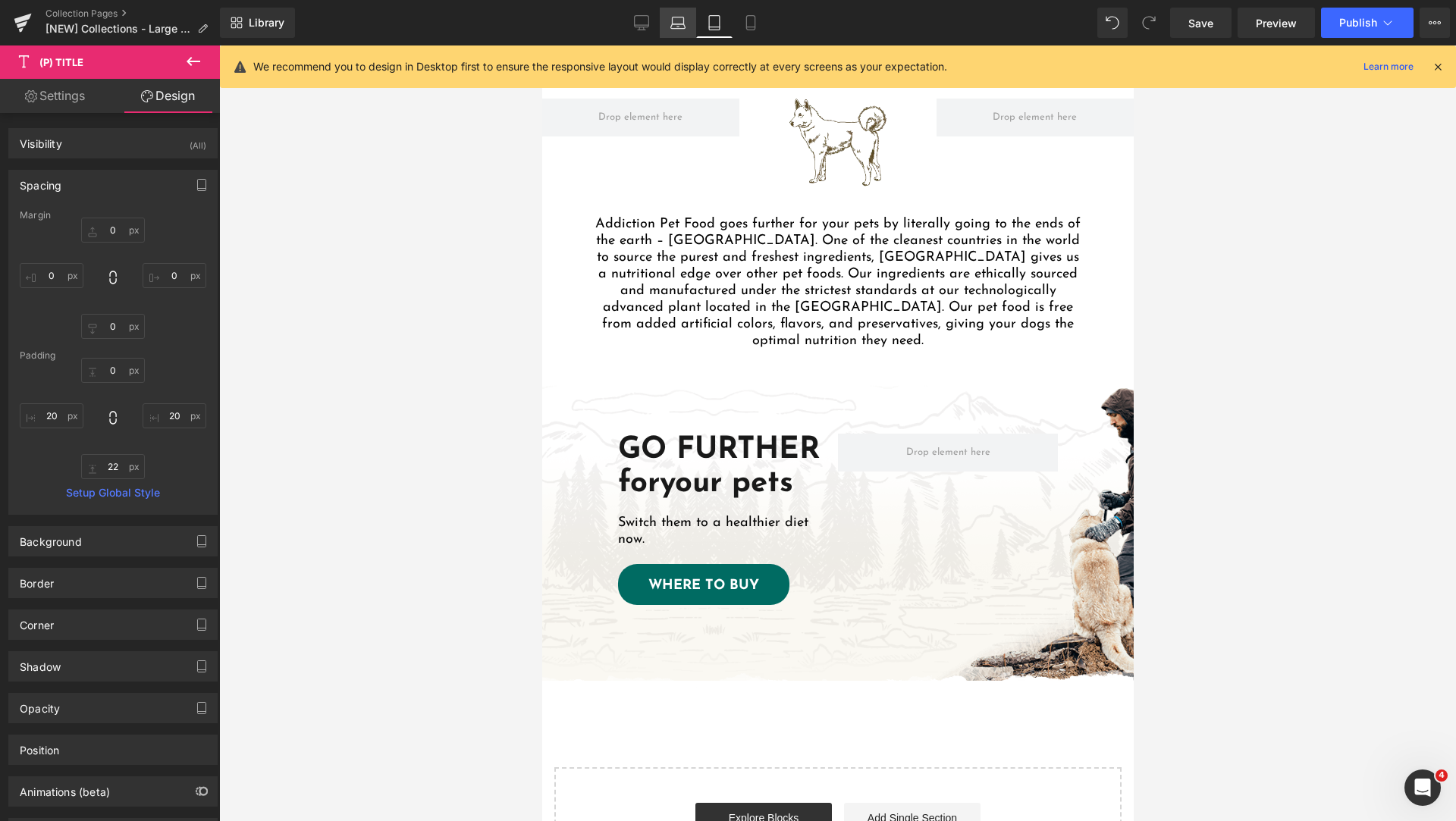
type input "0"
type input "40"
type input "22"
type input "40"
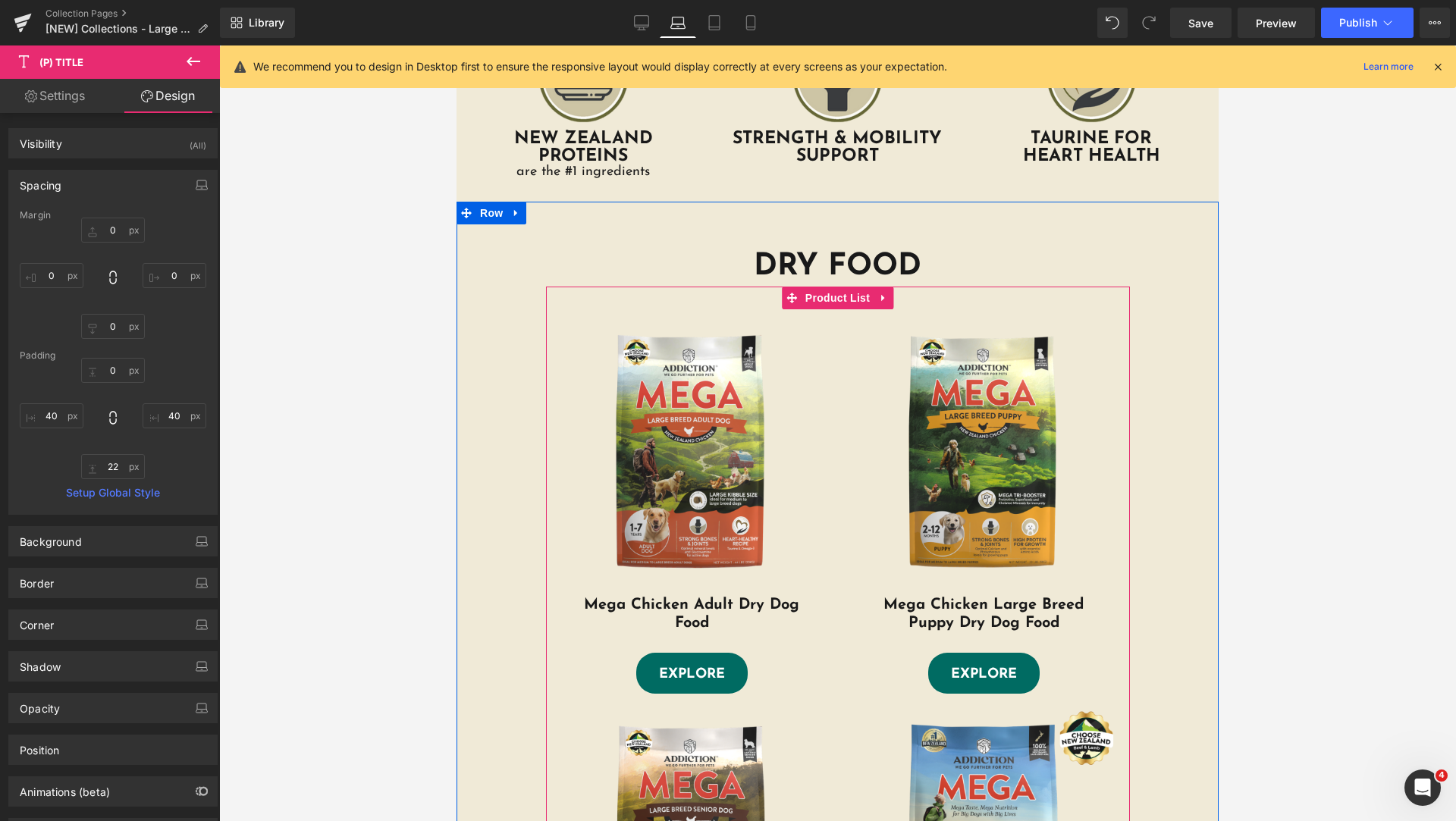
scroll to position [0, 0]
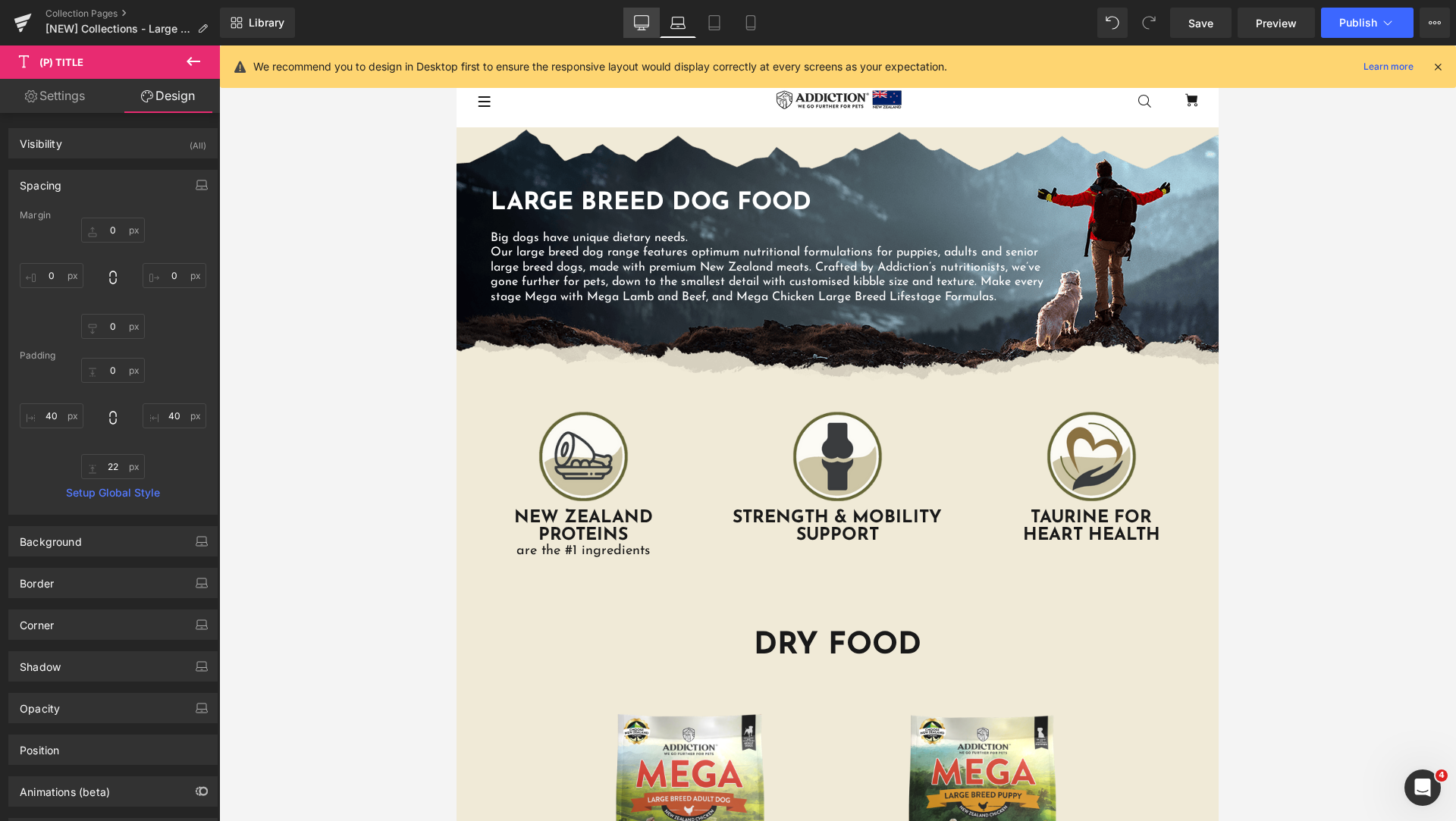
click at [647, 26] on icon at bounding box center [641, 22] width 15 height 15
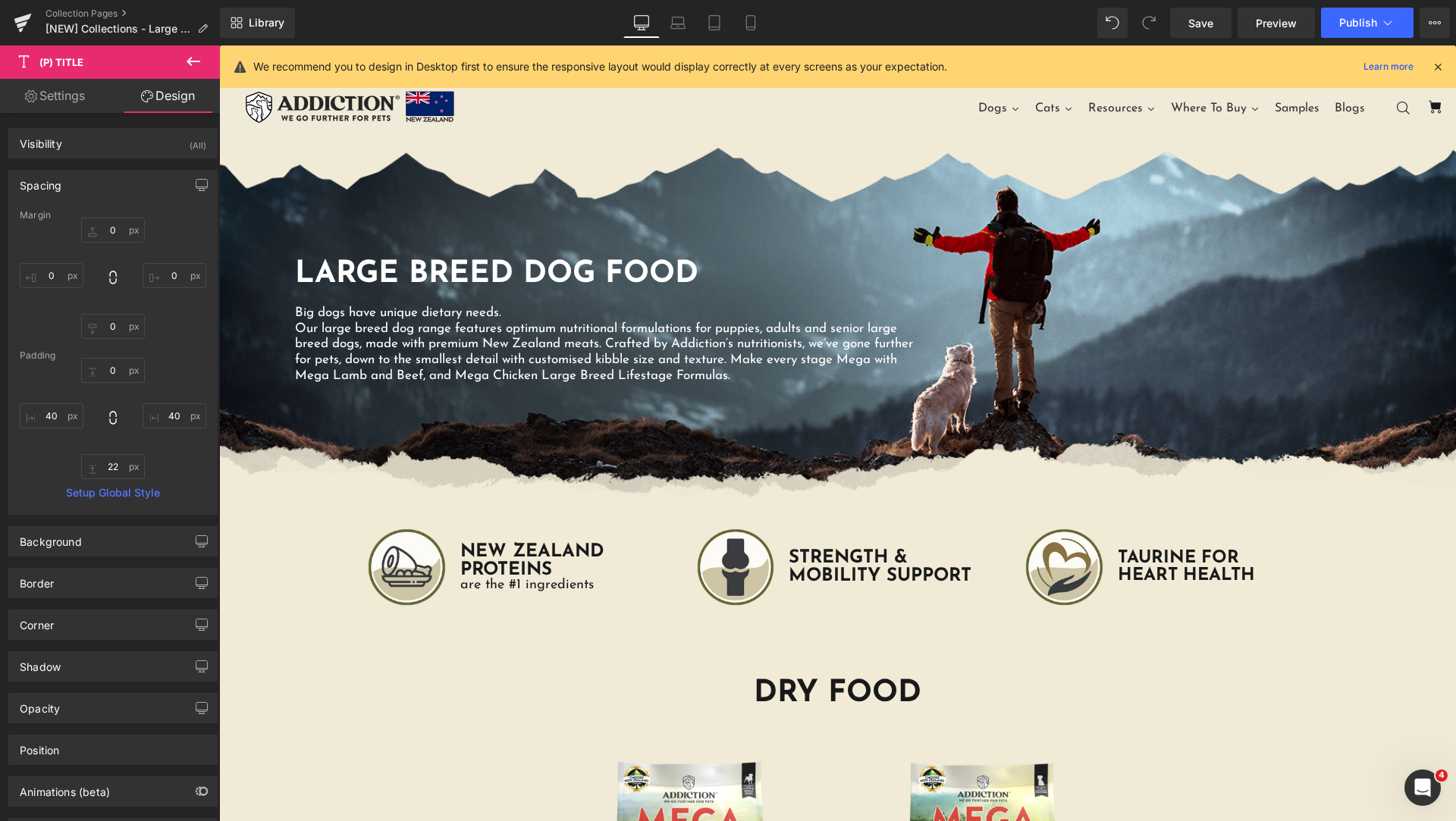
type input "0"
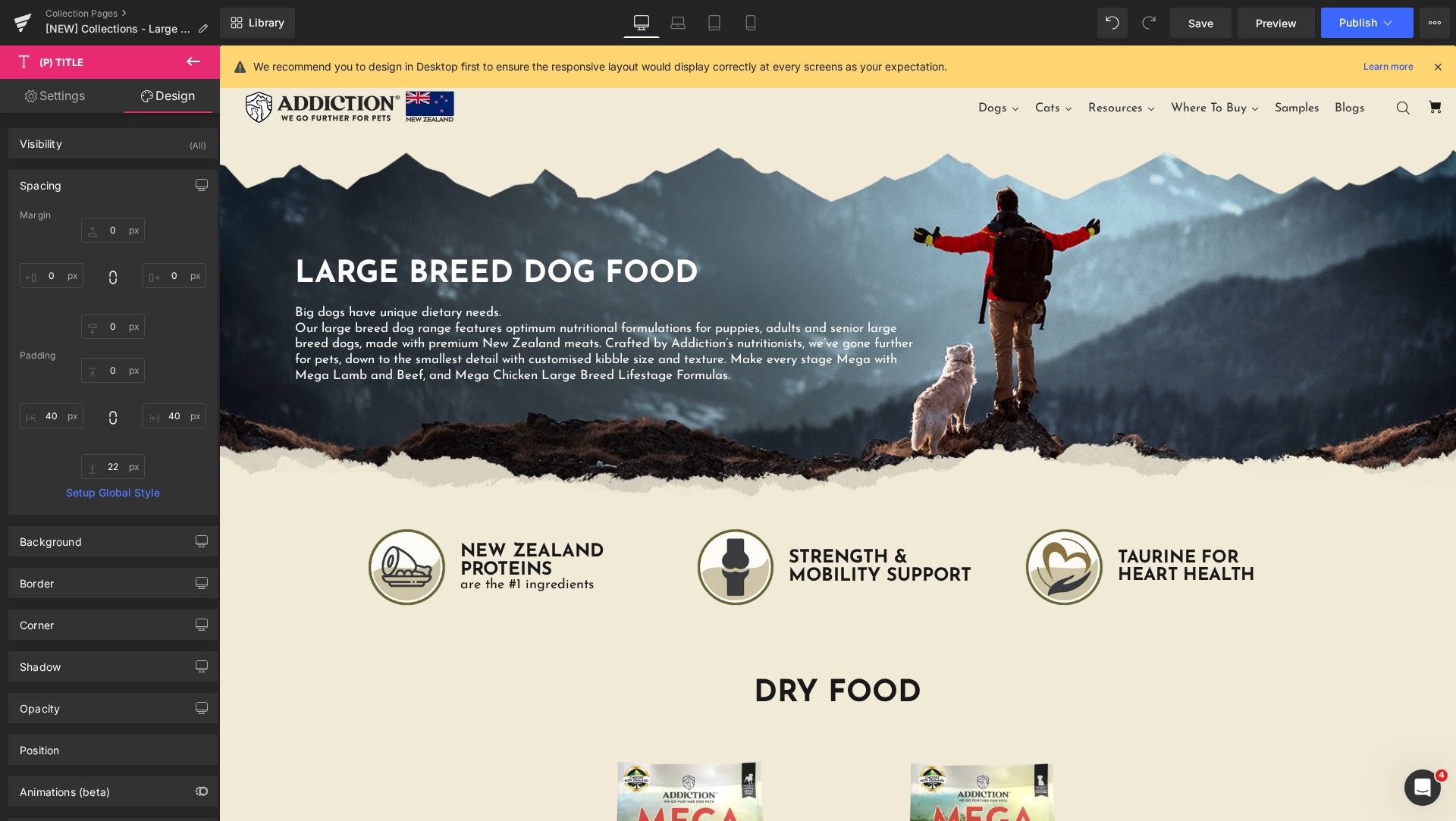
type input "40"
type input "22"
type input "40"
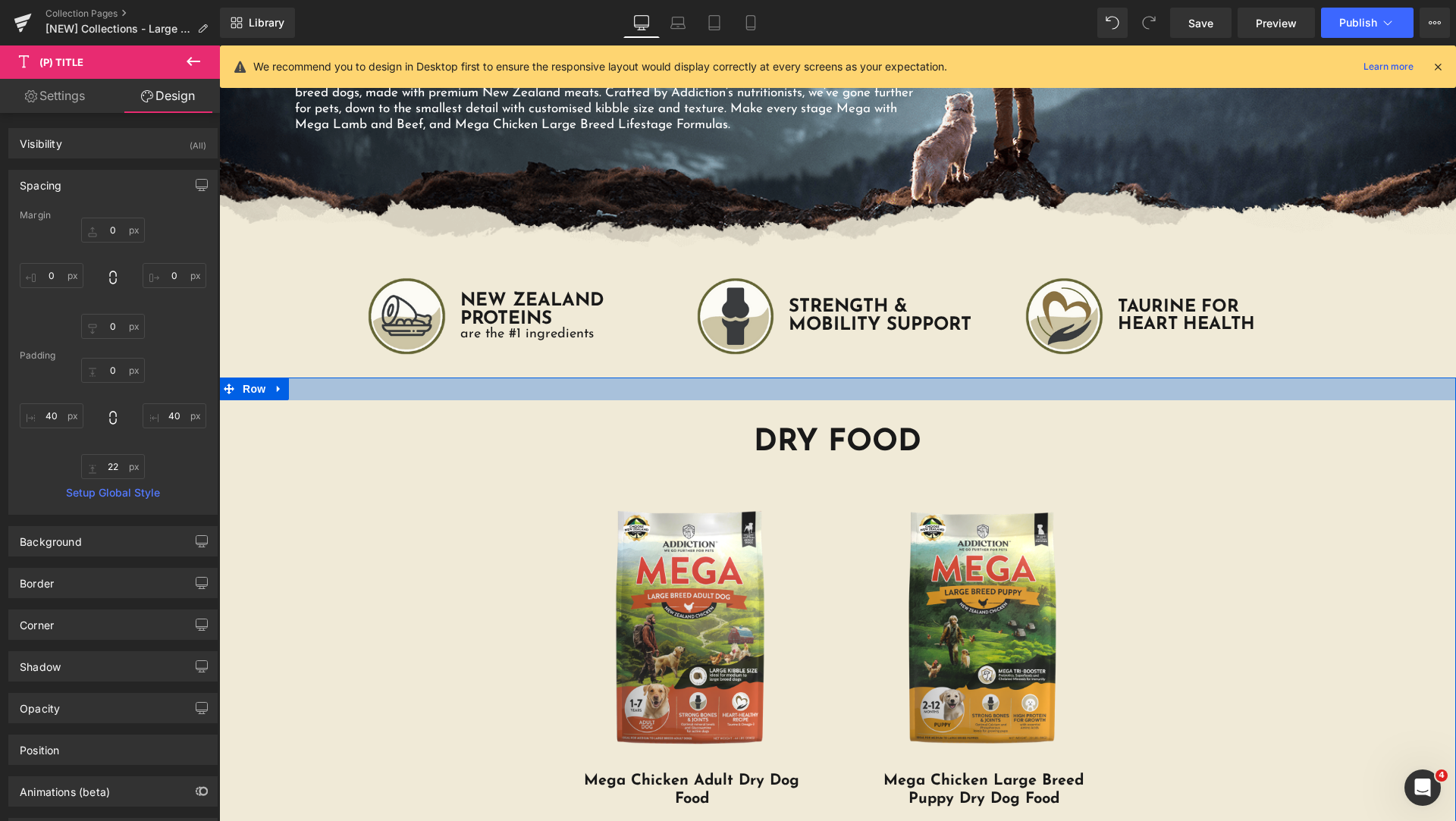
scroll to position [397, 0]
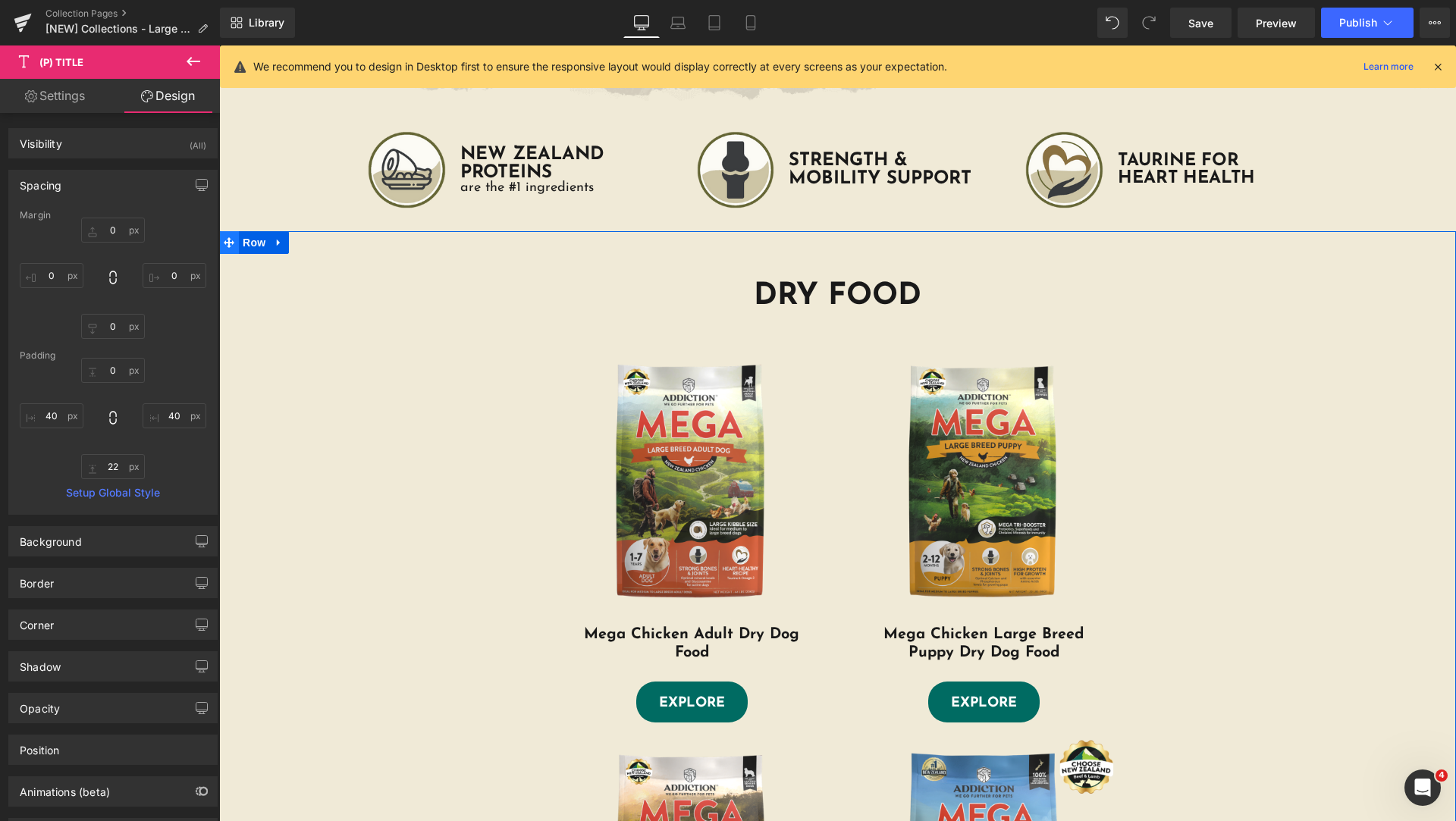
click at [224, 242] on icon at bounding box center [229, 243] width 11 height 11
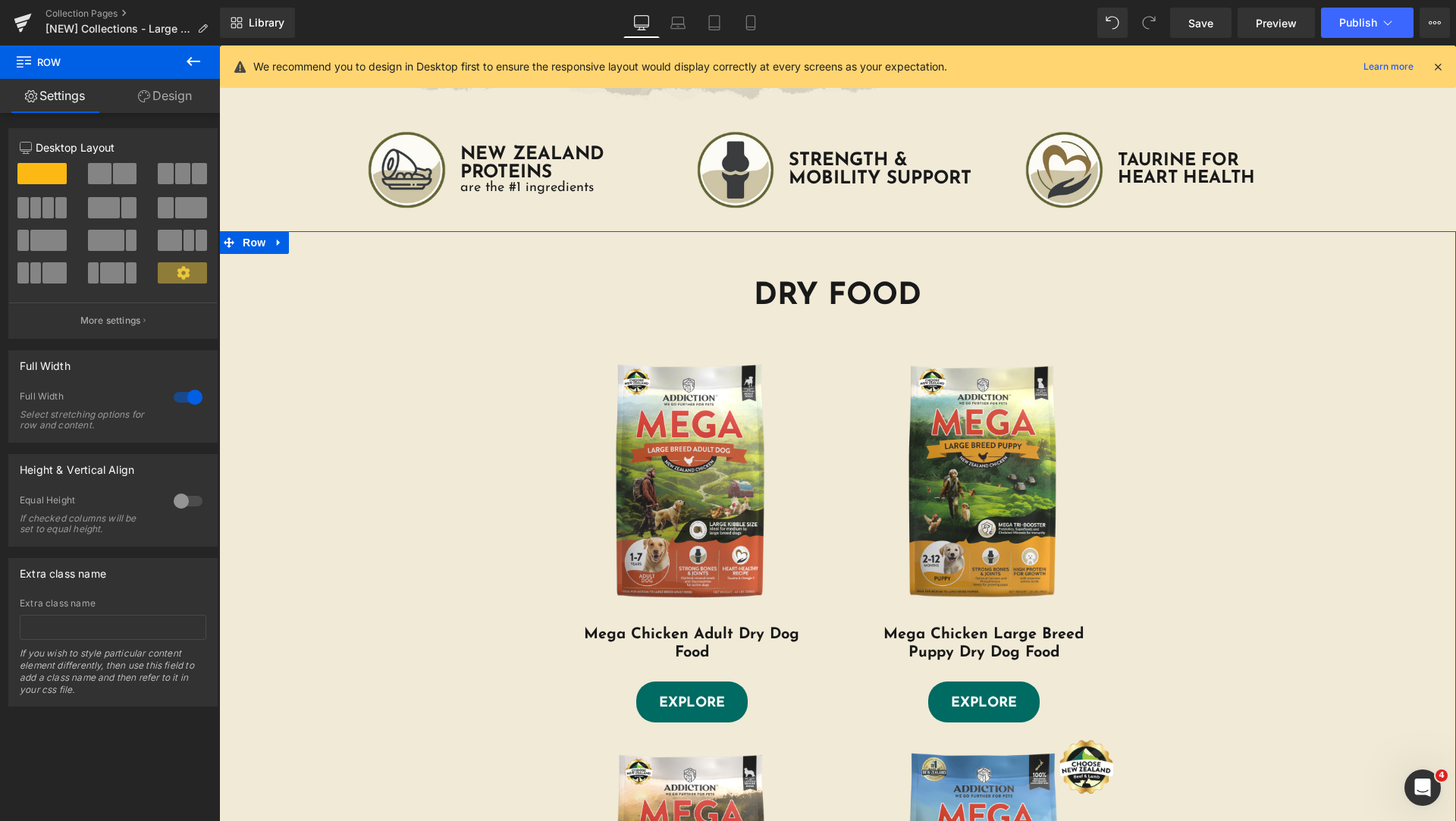
click at [175, 96] on link "Design" at bounding box center [164, 96] width 110 height 34
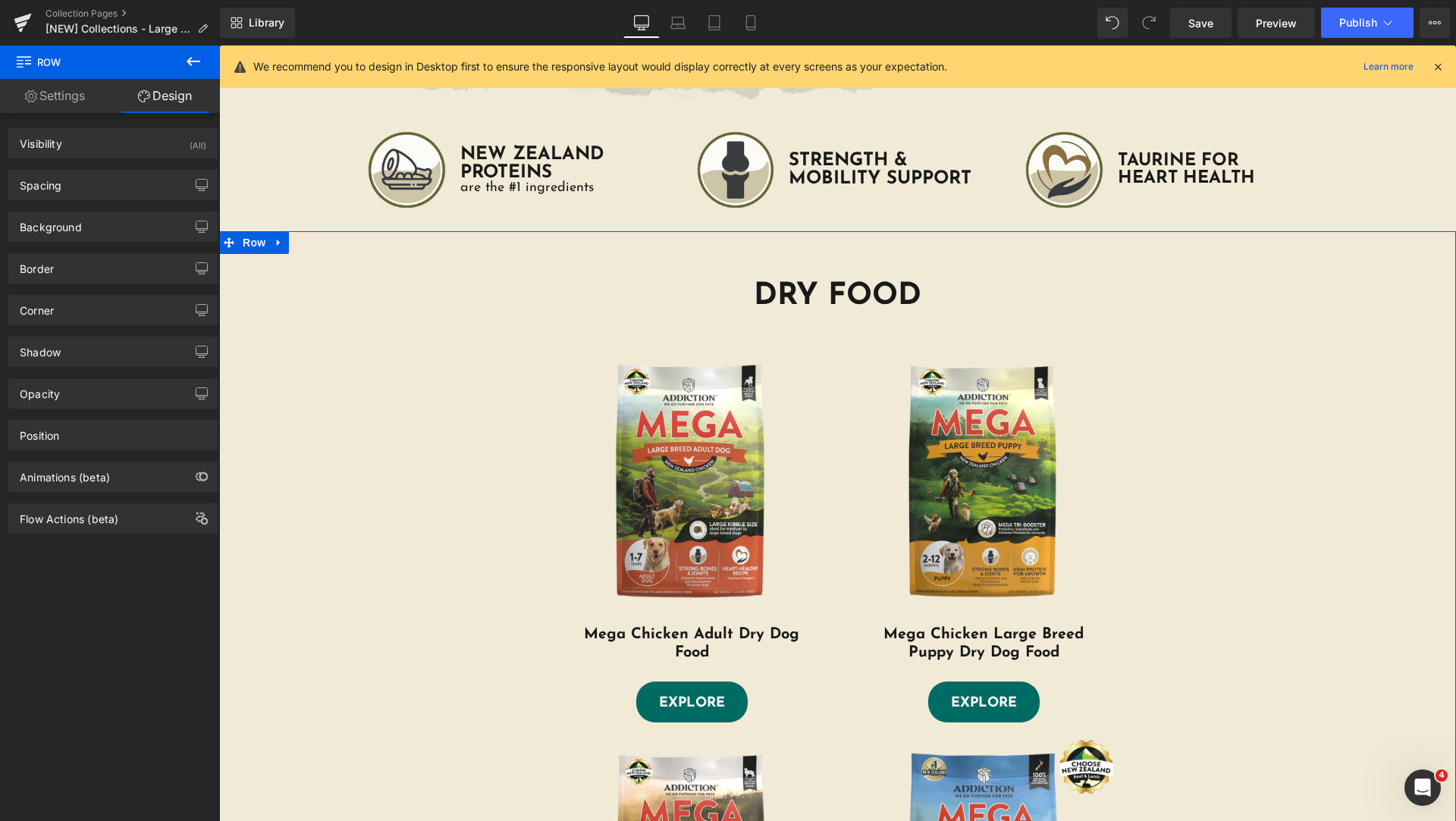
type input "#f0ead7"
type input "100"
click at [102, 222] on div "Background" at bounding box center [113, 226] width 208 height 29
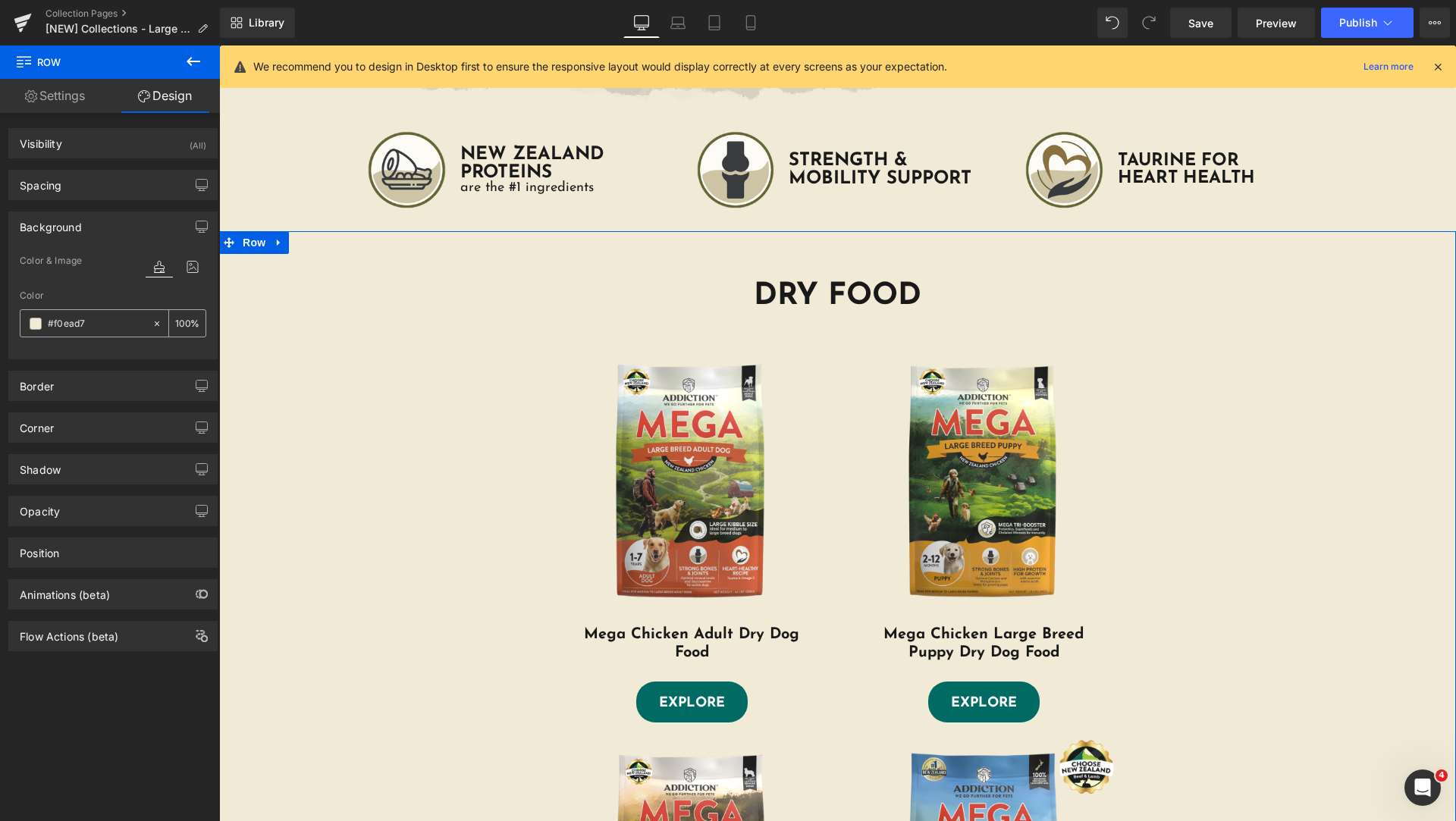
click at [75, 322] on input "#f0ead7" at bounding box center [96, 323] width 97 height 16
type input "w"
type input "0"
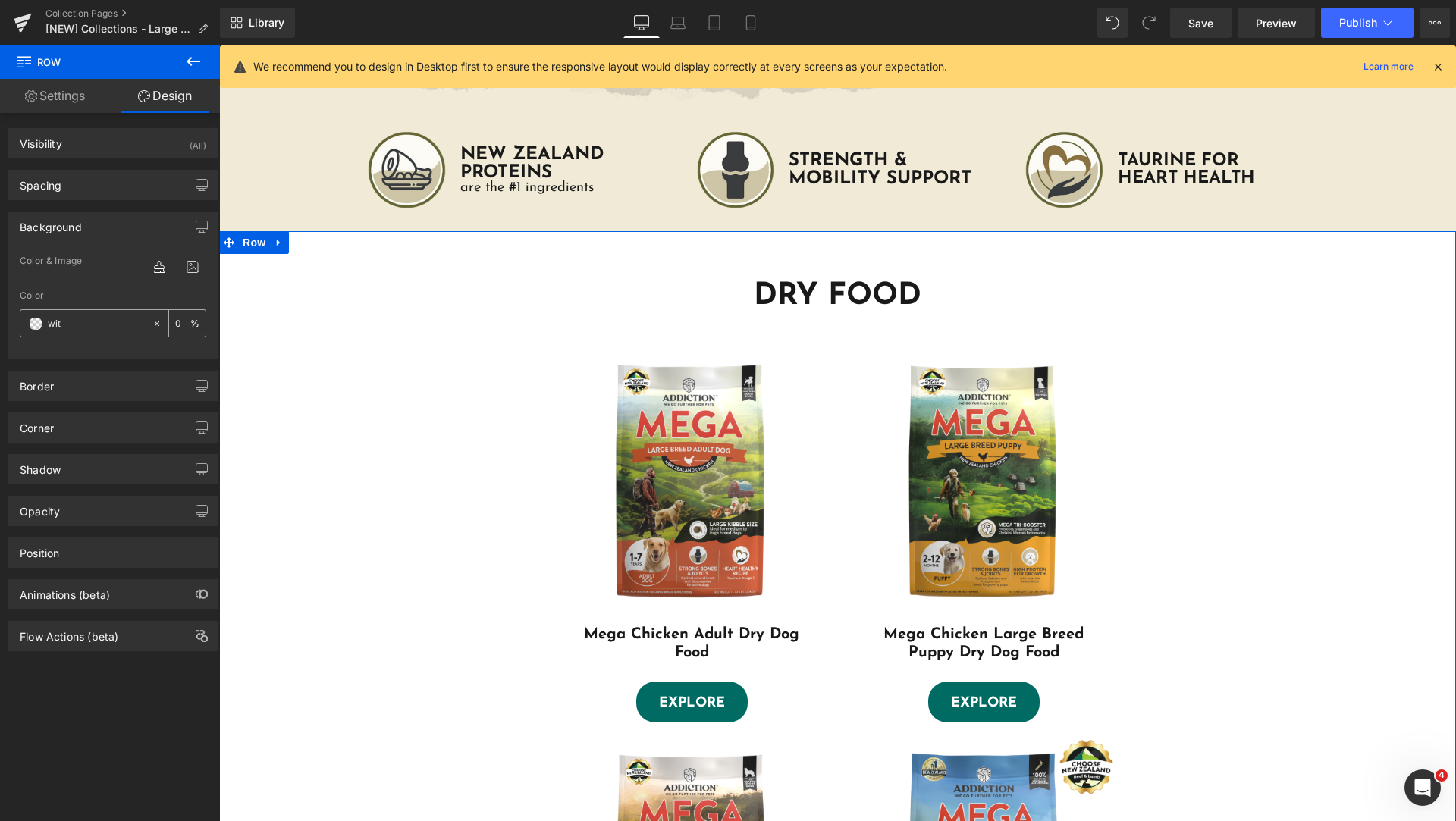
type input "wite"
type input "white"
type input "100"
click at [225, 241] on icon at bounding box center [229, 243] width 11 height 11
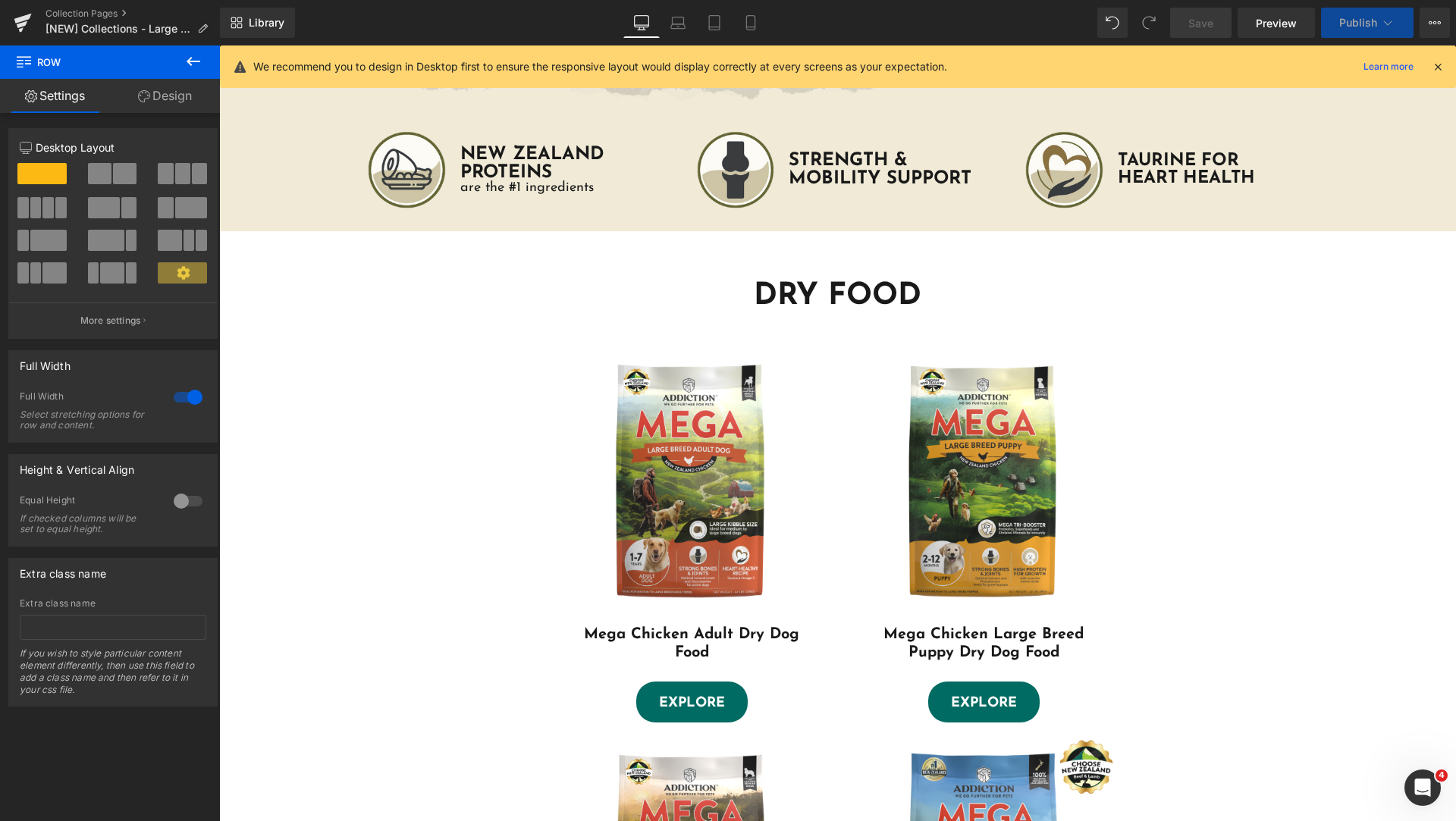
scroll to position [1453, 0]
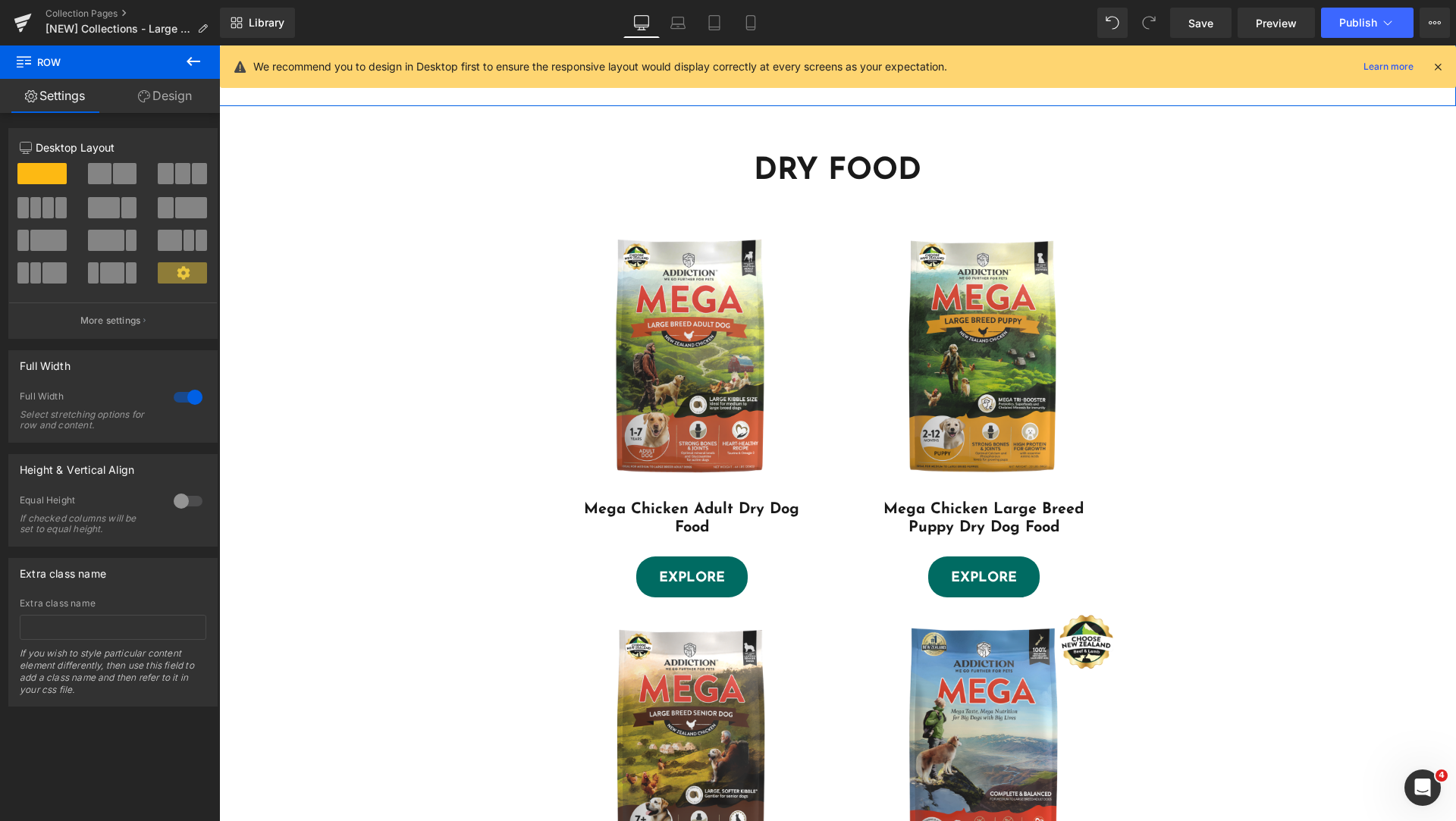
click at [183, 100] on link "Design" at bounding box center [164, 96] width 110 height 34
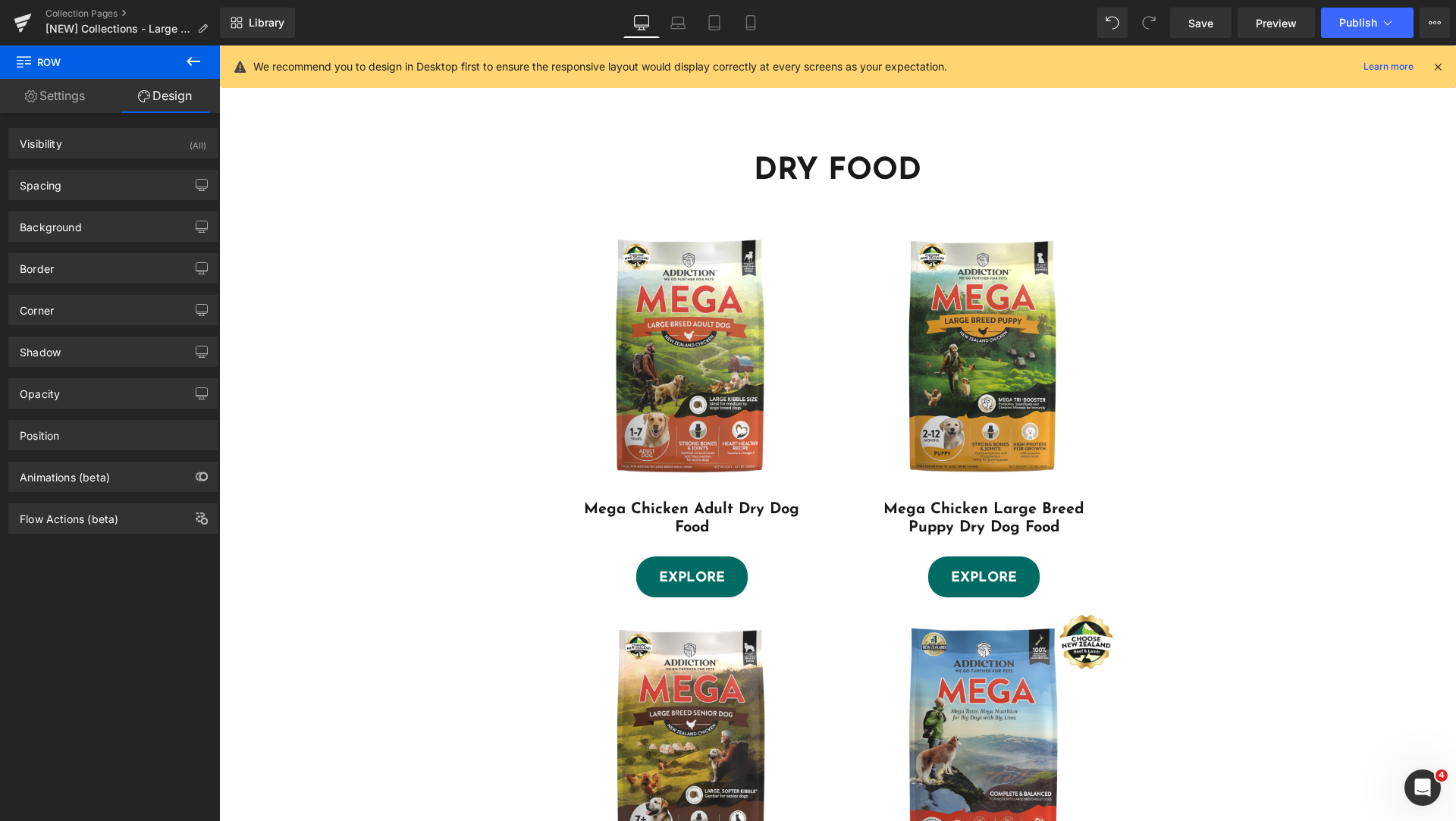
click at [249, 152] on div "DRY FOOD Heading Sale Off (P) Image Mega Chicken Adult Dry Dog Food (P) Title E…" at bounding box center [838, 579] width 1237 height 900
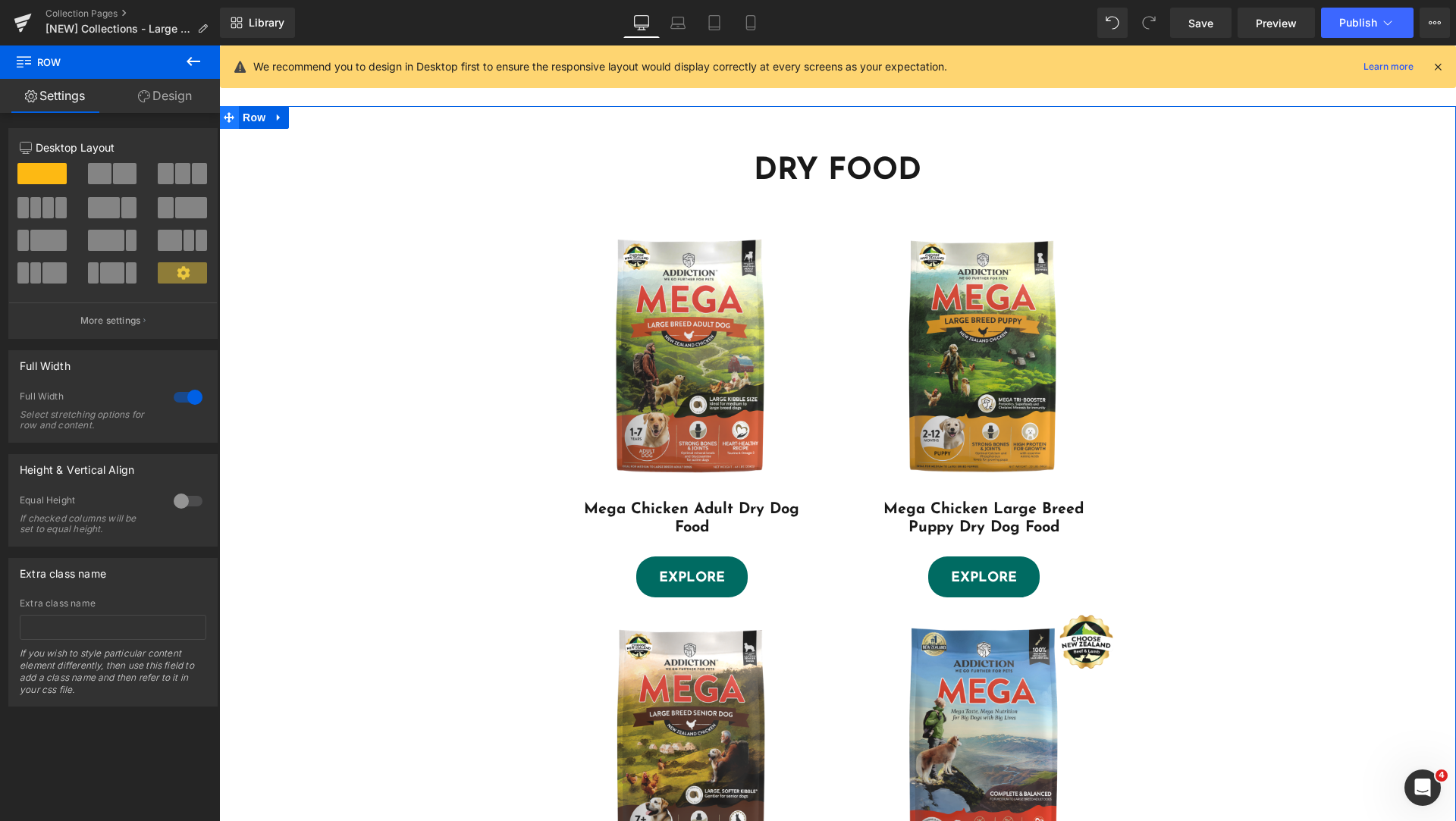
click at [226, 118] on icon at bounding box center [229, 117] width 11 height 11
click at [153, 105] on link "Design" at bounding box center [164, 96] width 110 height 34
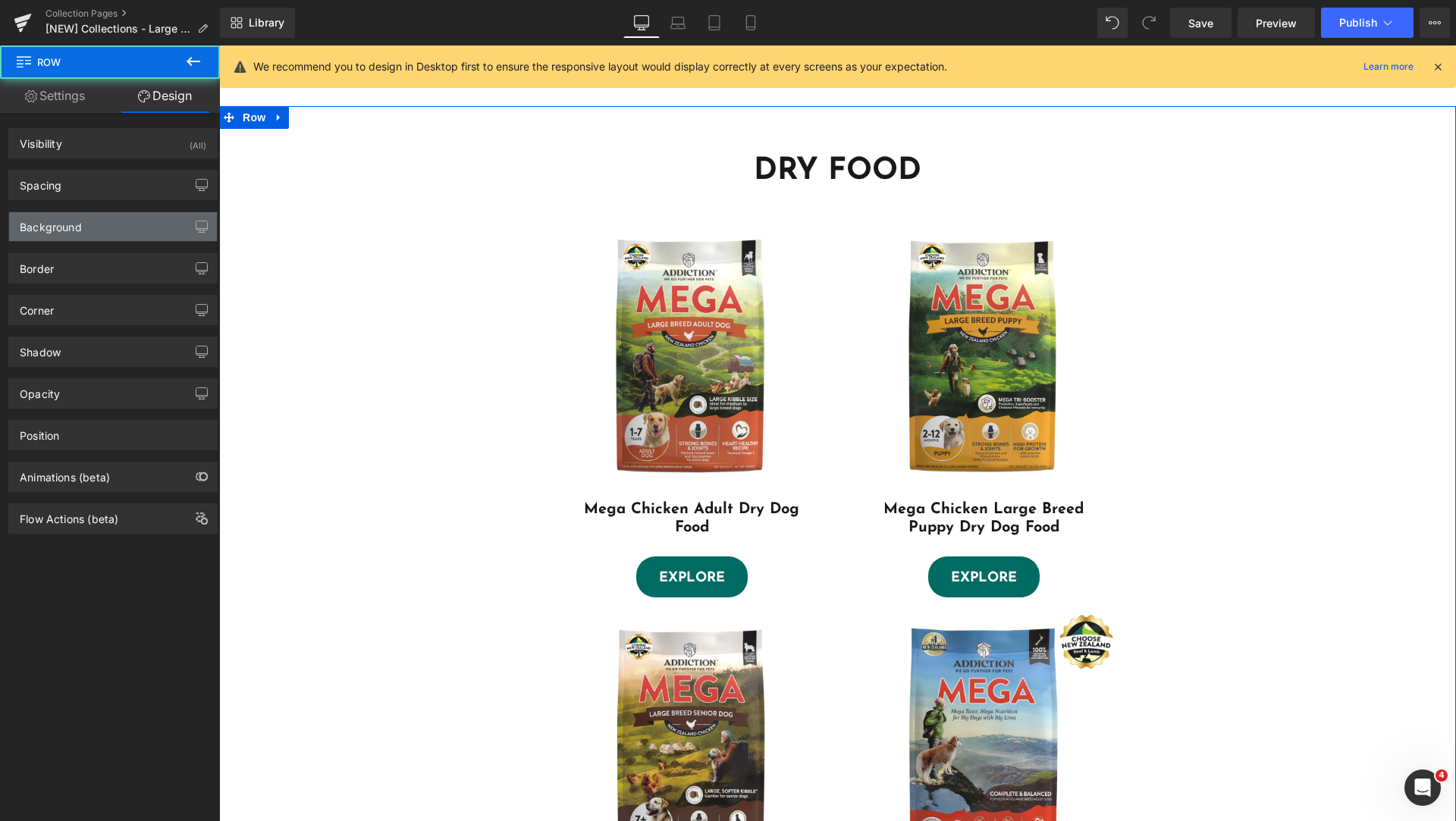
type input "#ffffff"
type input "100"
click at [90, 229] on div "Background" at bounding box center [113, 226] width 208 height 29
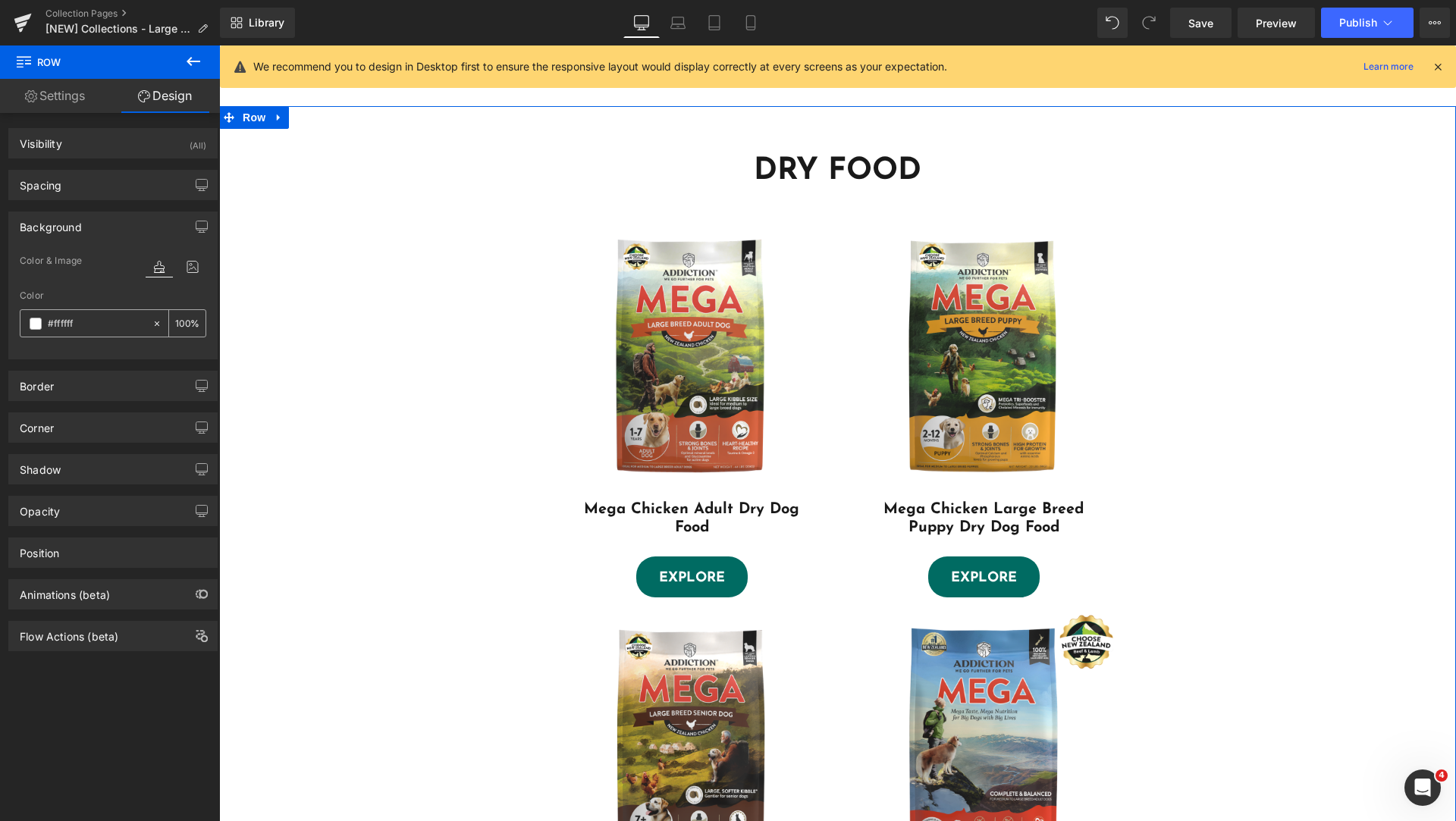
click at [83, 316] on input "#ffffff" at bounding box center [96, 323] width 97 height 16
paste input "0ead7"
type input "#f0ead7"
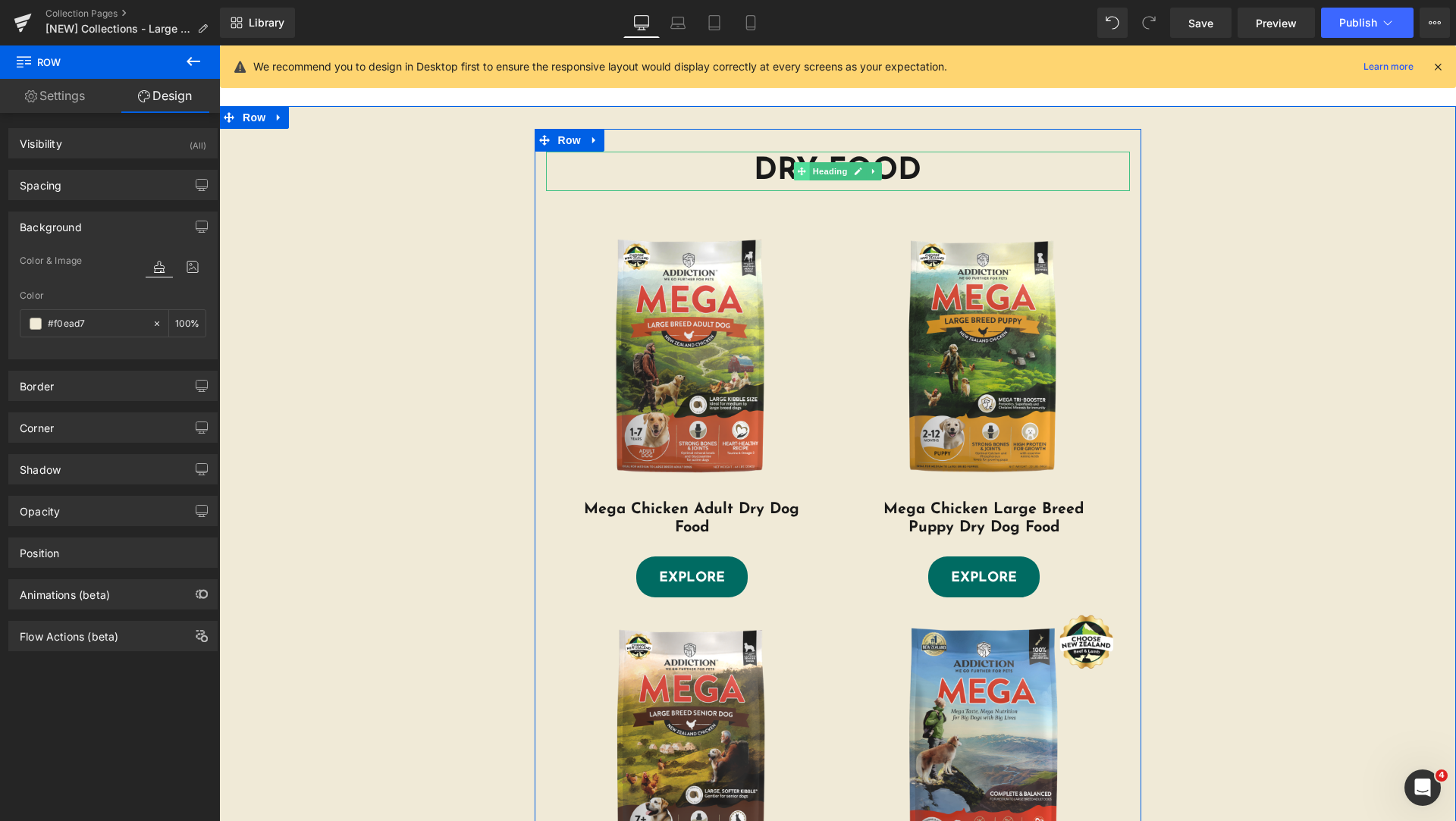
click at [796, 164] on span at bounding box center [801, 171] width 16 height 18
click at [770, 164] on h1 "DRY FOOD" at bounding box center [838, 171] width 584 height 40
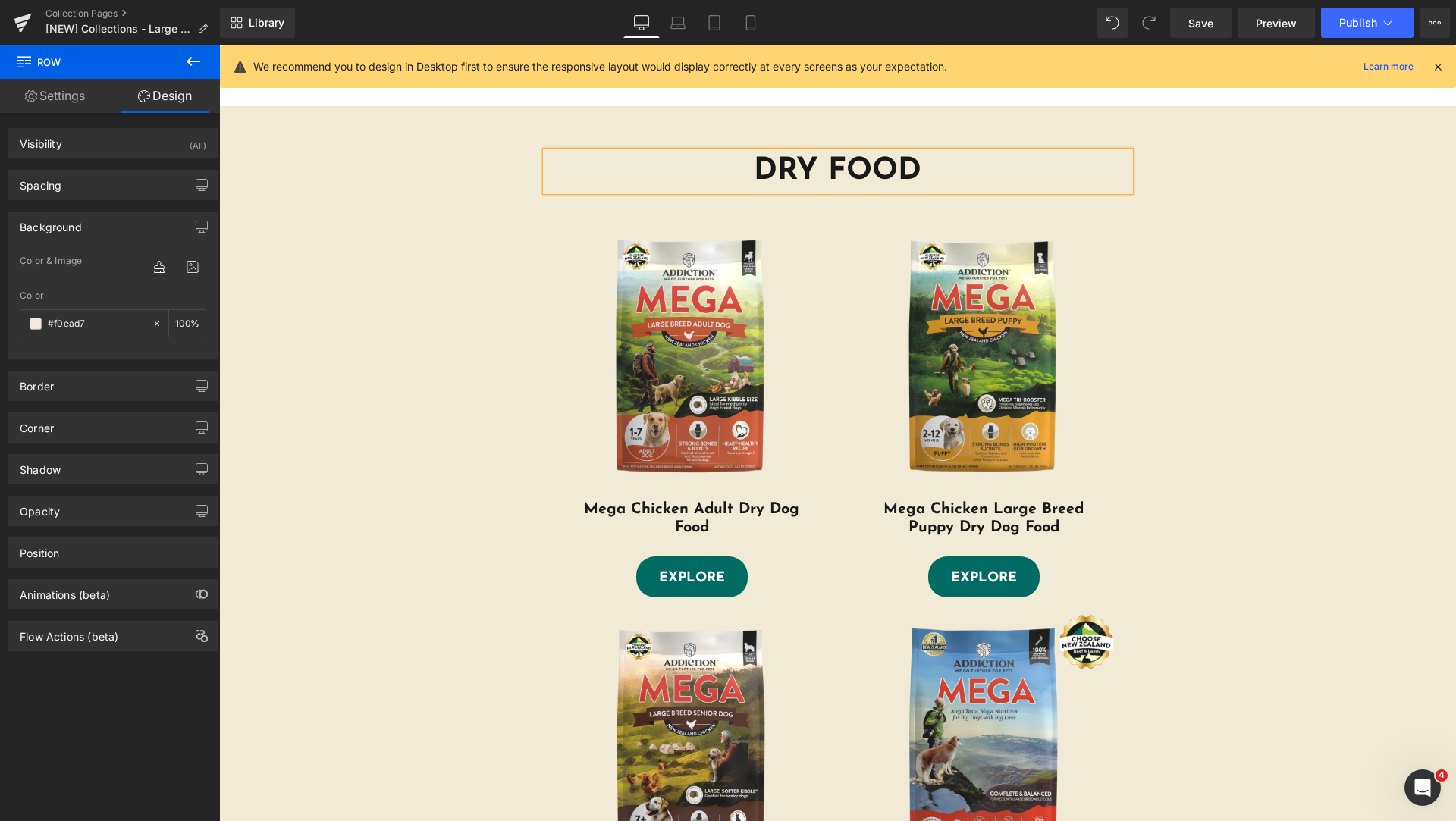
click at [751, 165] on h1 "DRY FOOD" at bounding box center [838, 171] width 584 height 40
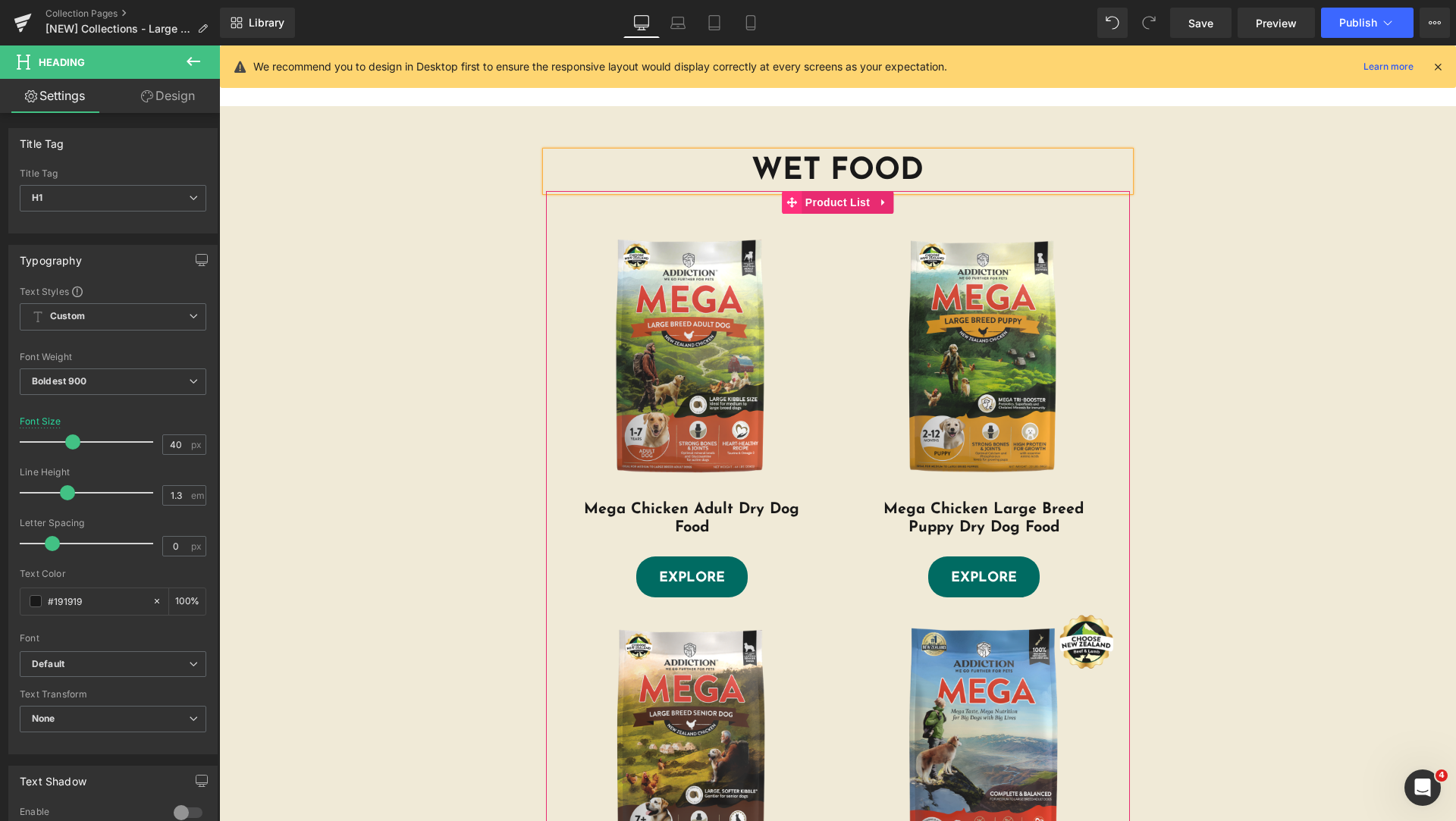
click at [786, 207] on icon at bounding box center [792, 202] width 11 height 12
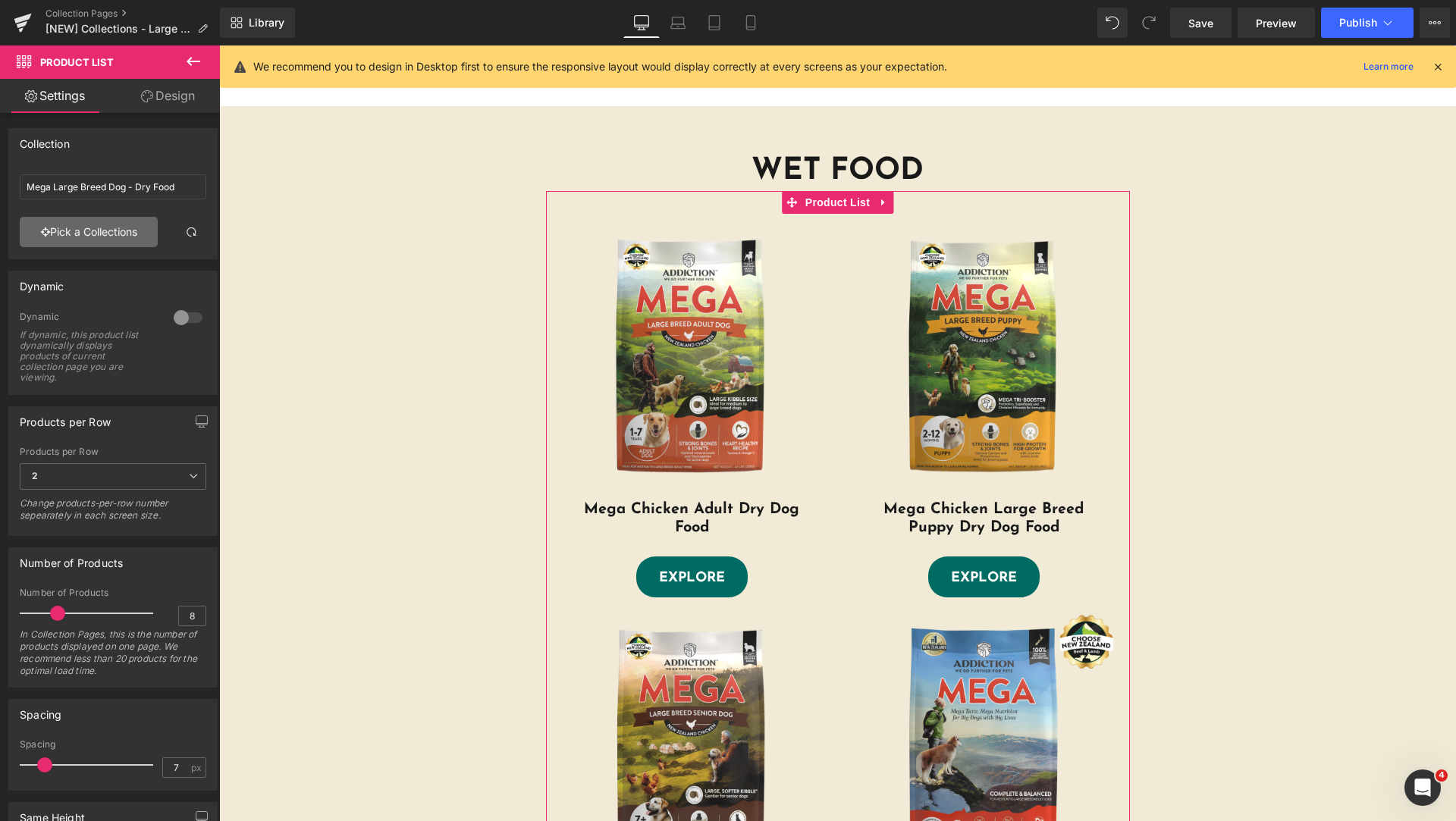
click at [100, 239] on link "Pick a Collections" at bounding box center [88, 232] width 138 height 30
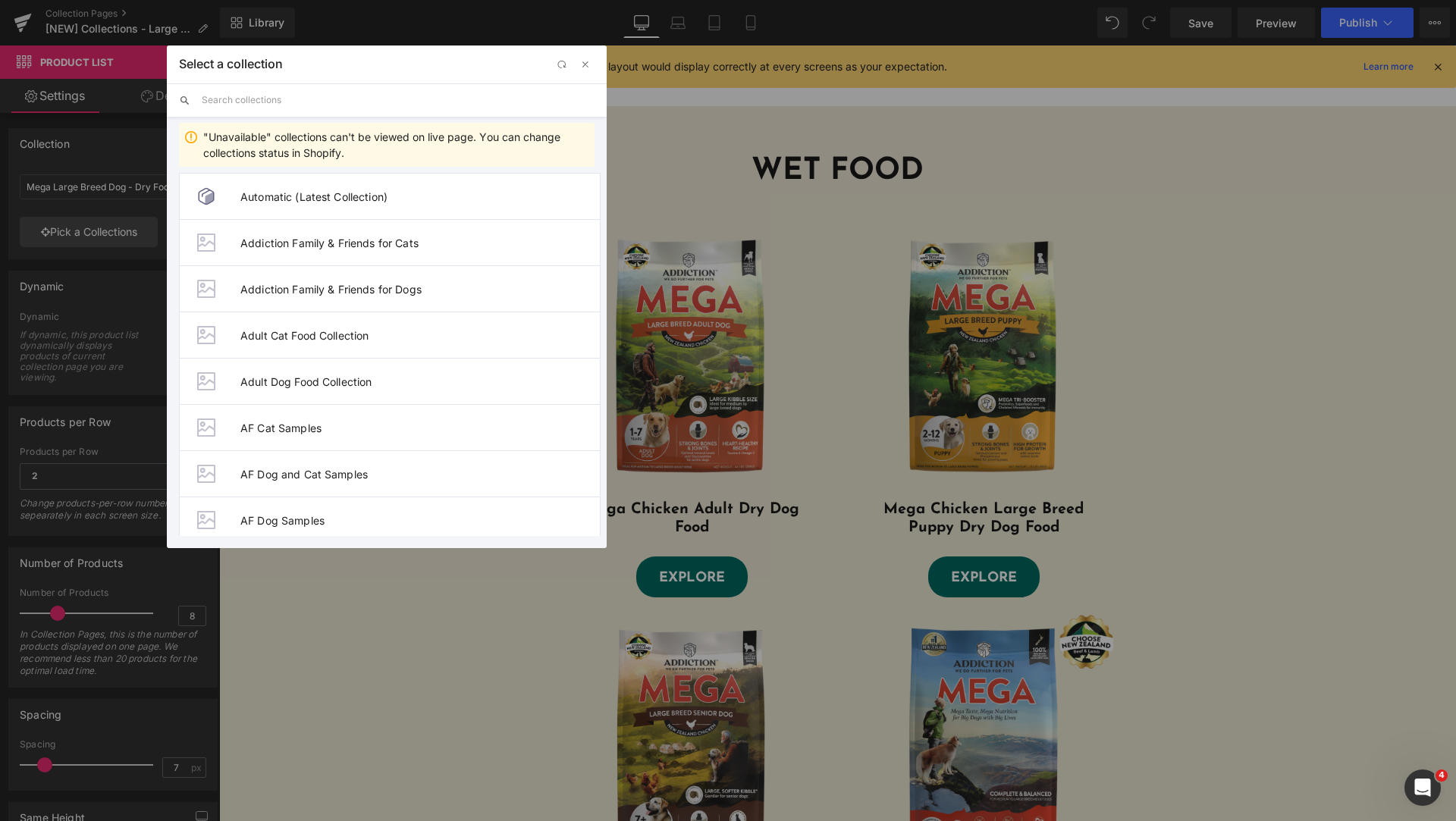
click at [338, 108] on input "text" at bounding box center [397, 100] width 393 height 33
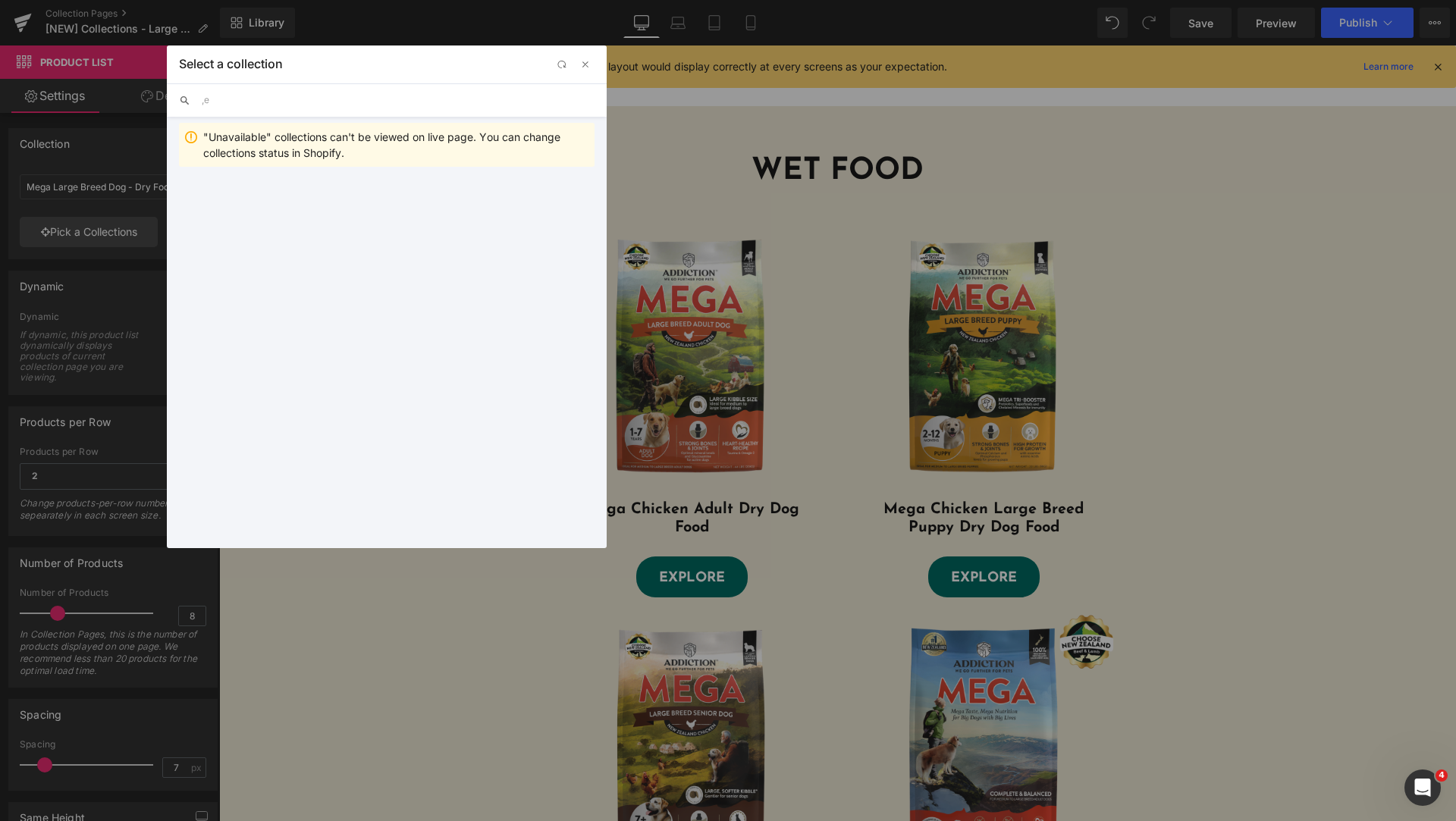
type input ","
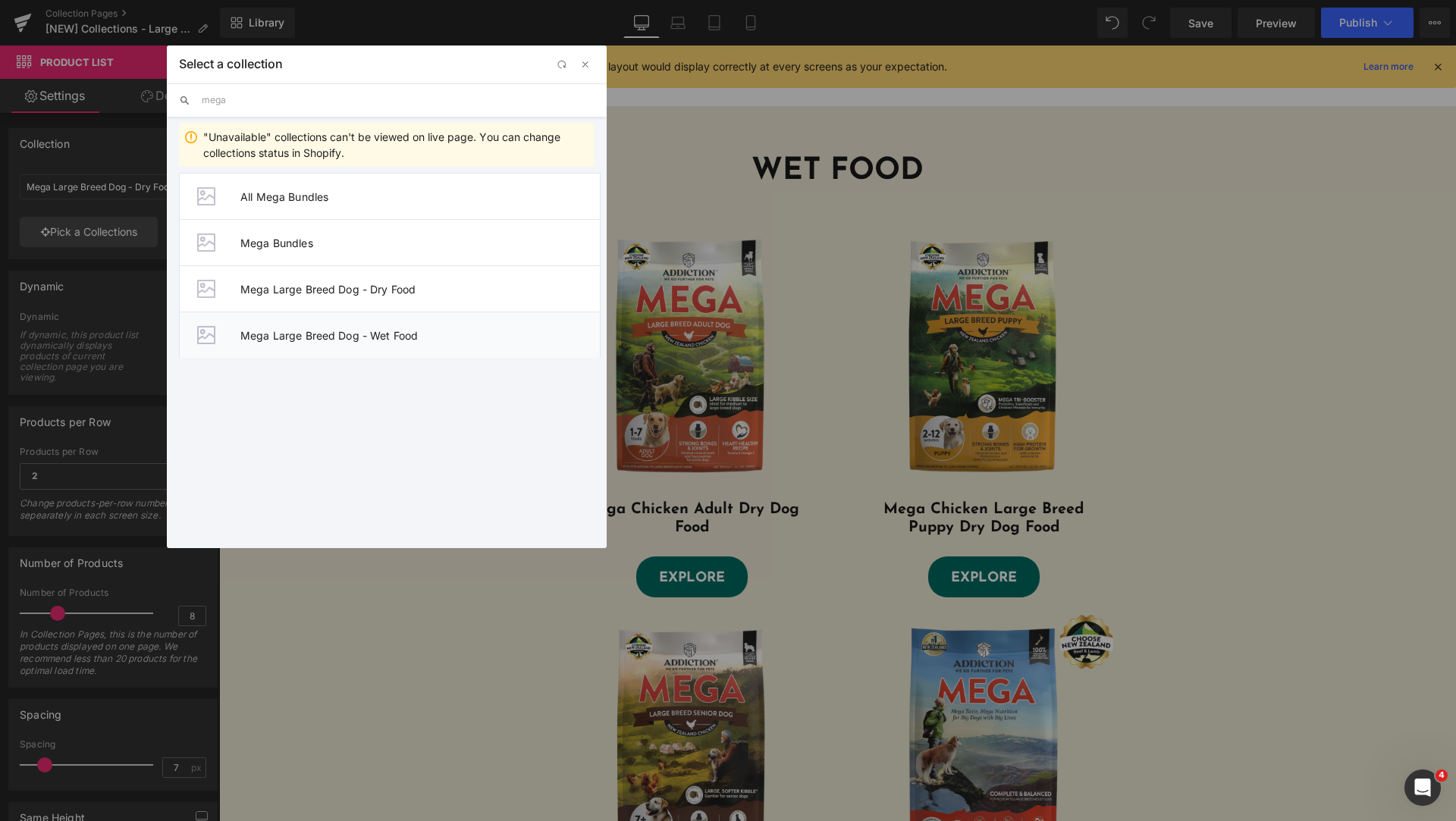
type input "mega"
click at [426, 331] on span "Mega Large Breed Dog - Wet Food" at bounding box center [420, 335] width 359 height 13
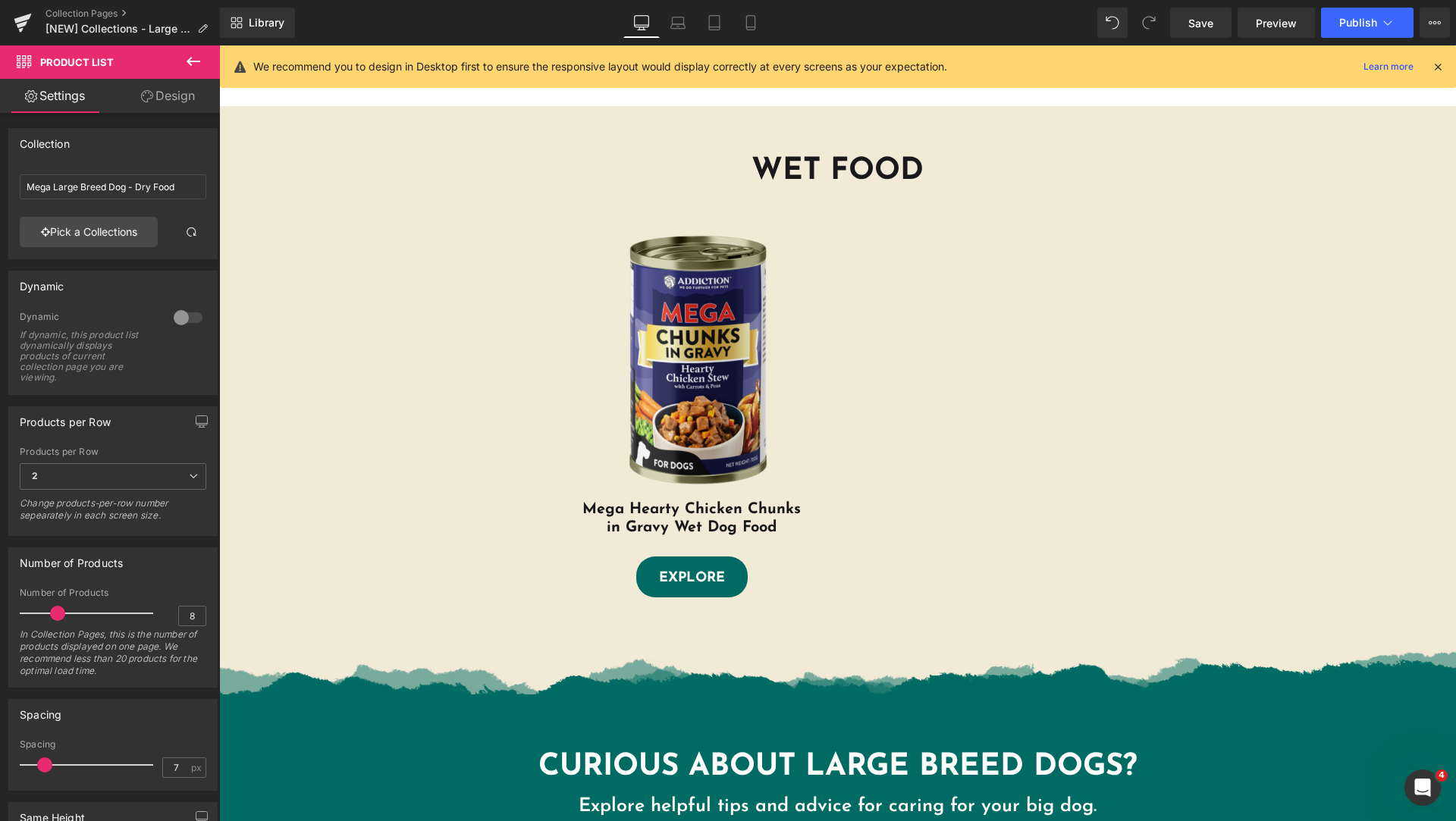
type input "Mega Large Breed Dog - Wet Food"
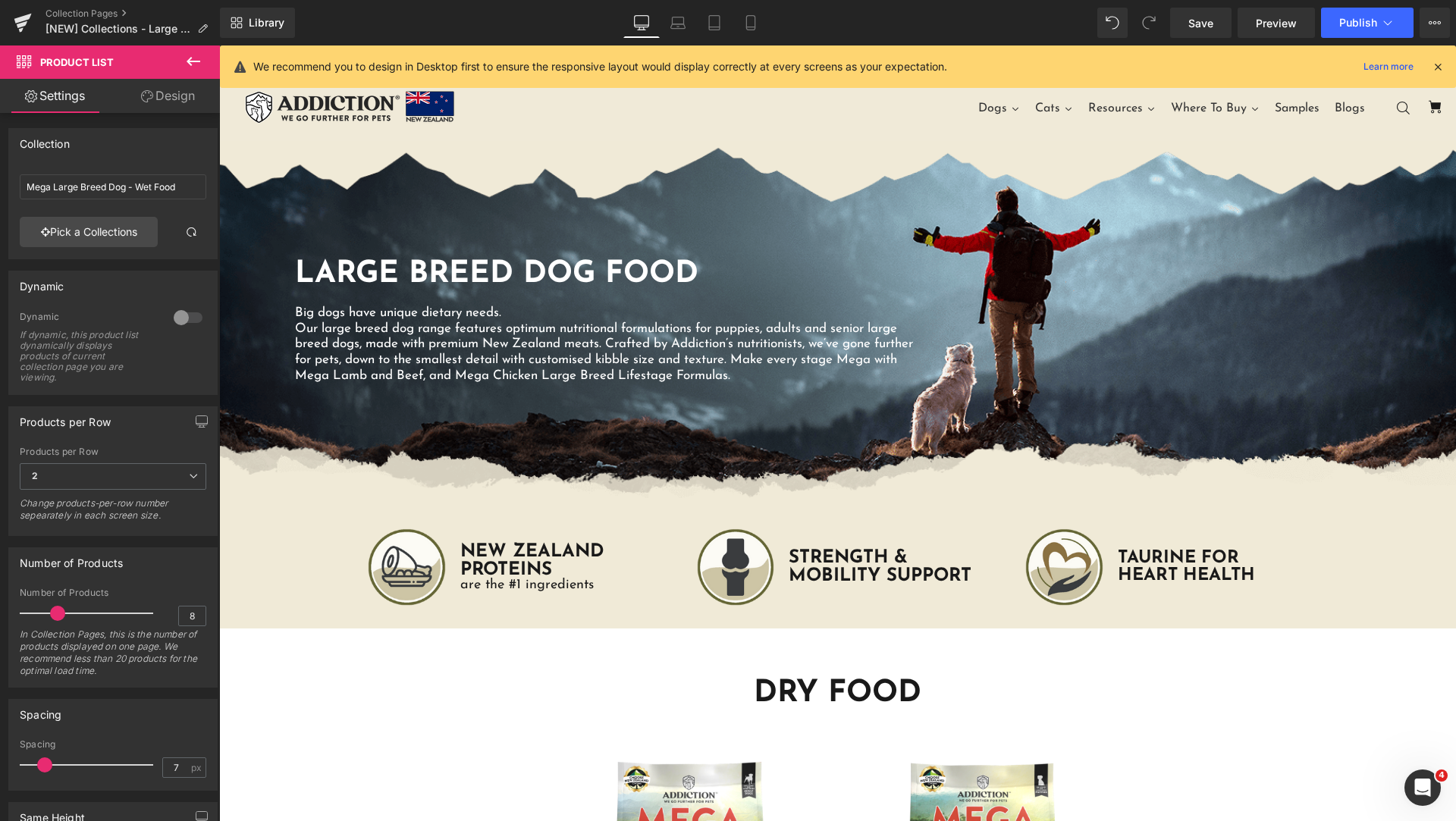
scroll to position [758, 0]
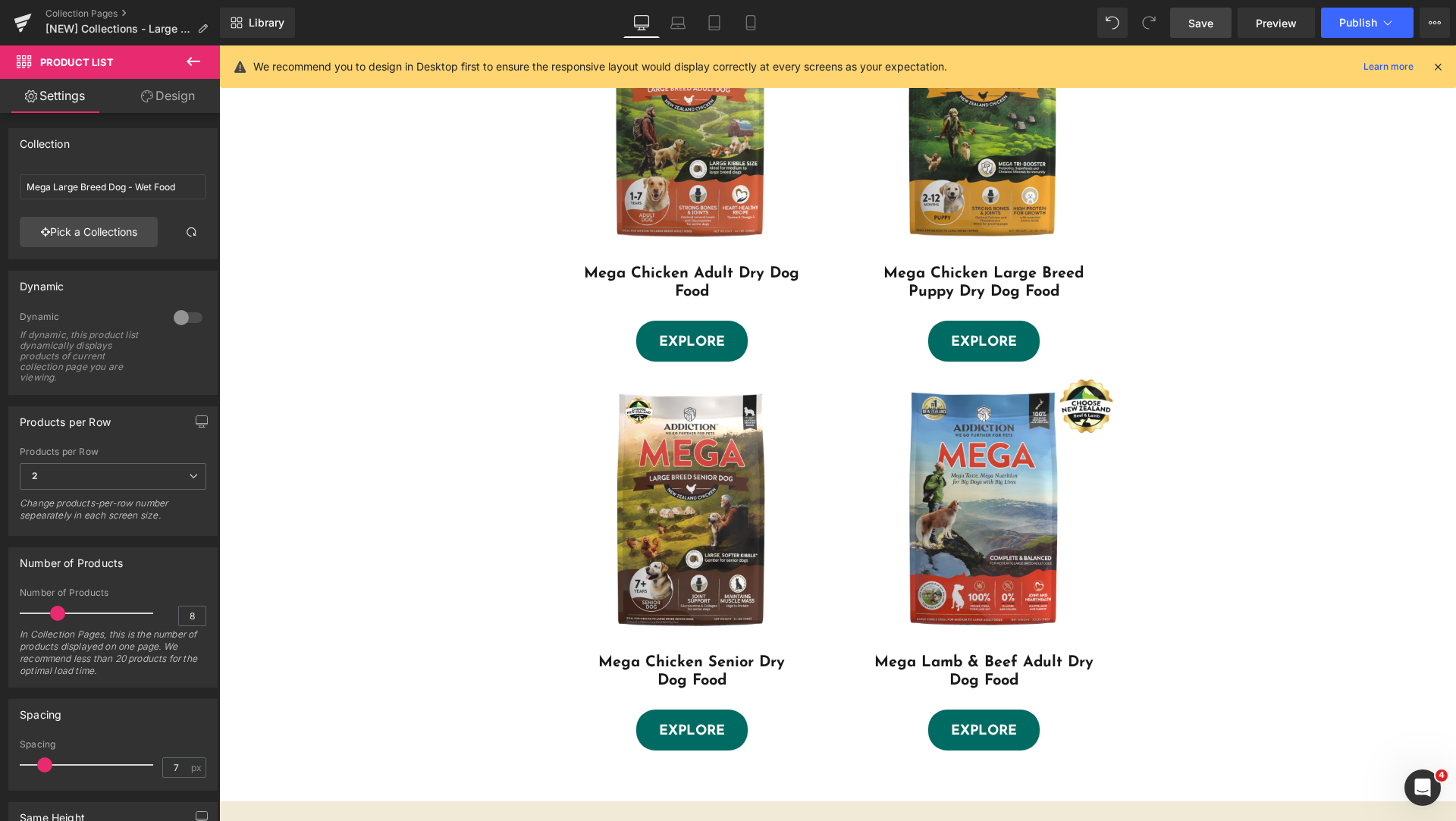
drag, startPoint x: 1209, startPoint y: 26, endPoint x: 939, endPoint y: 304, distance: 387.5
click at [1209, 26] on span "Save" at bounding box center [1201, 23] width 25 height 16
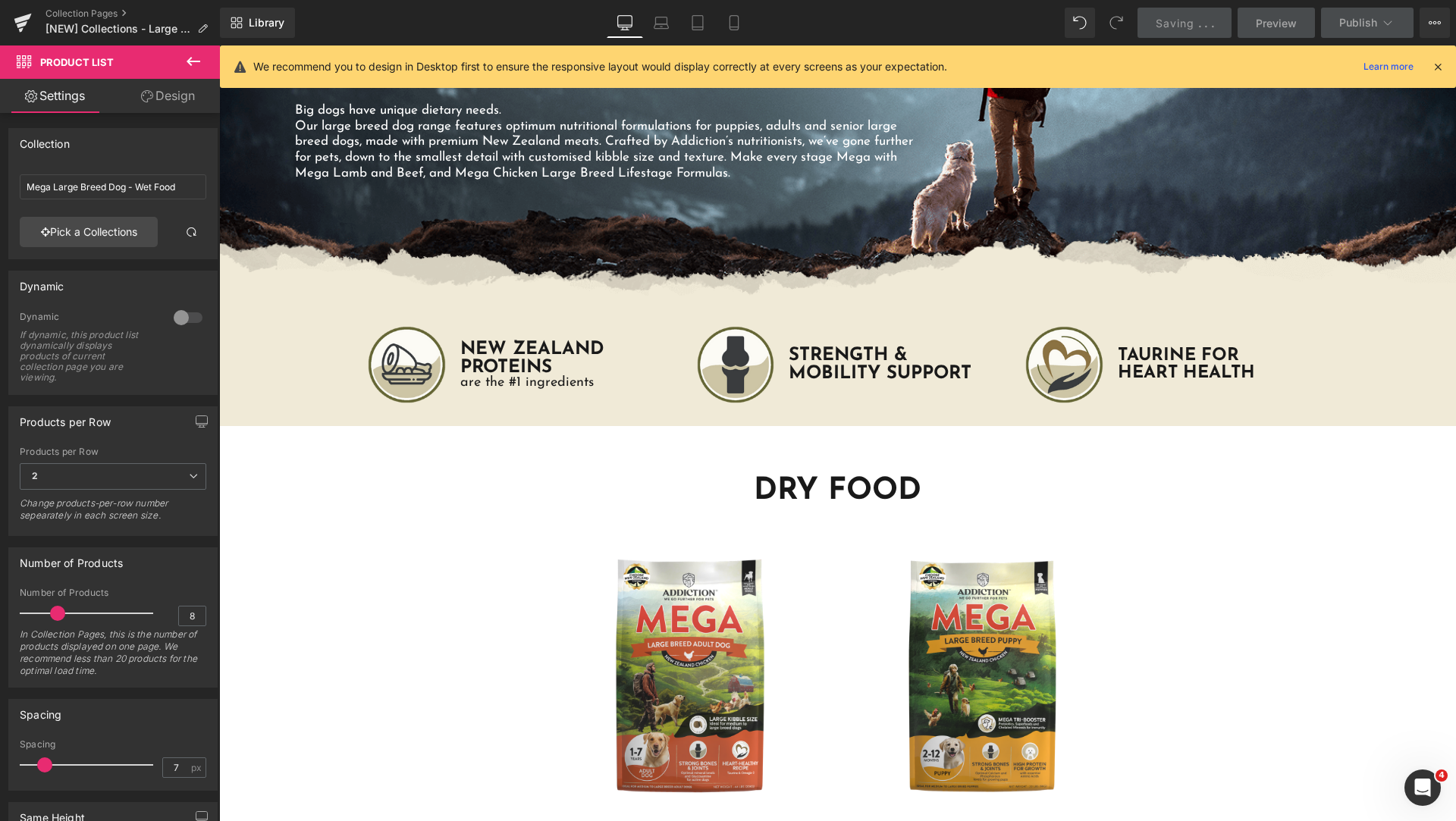
scroll to position [0, 0]
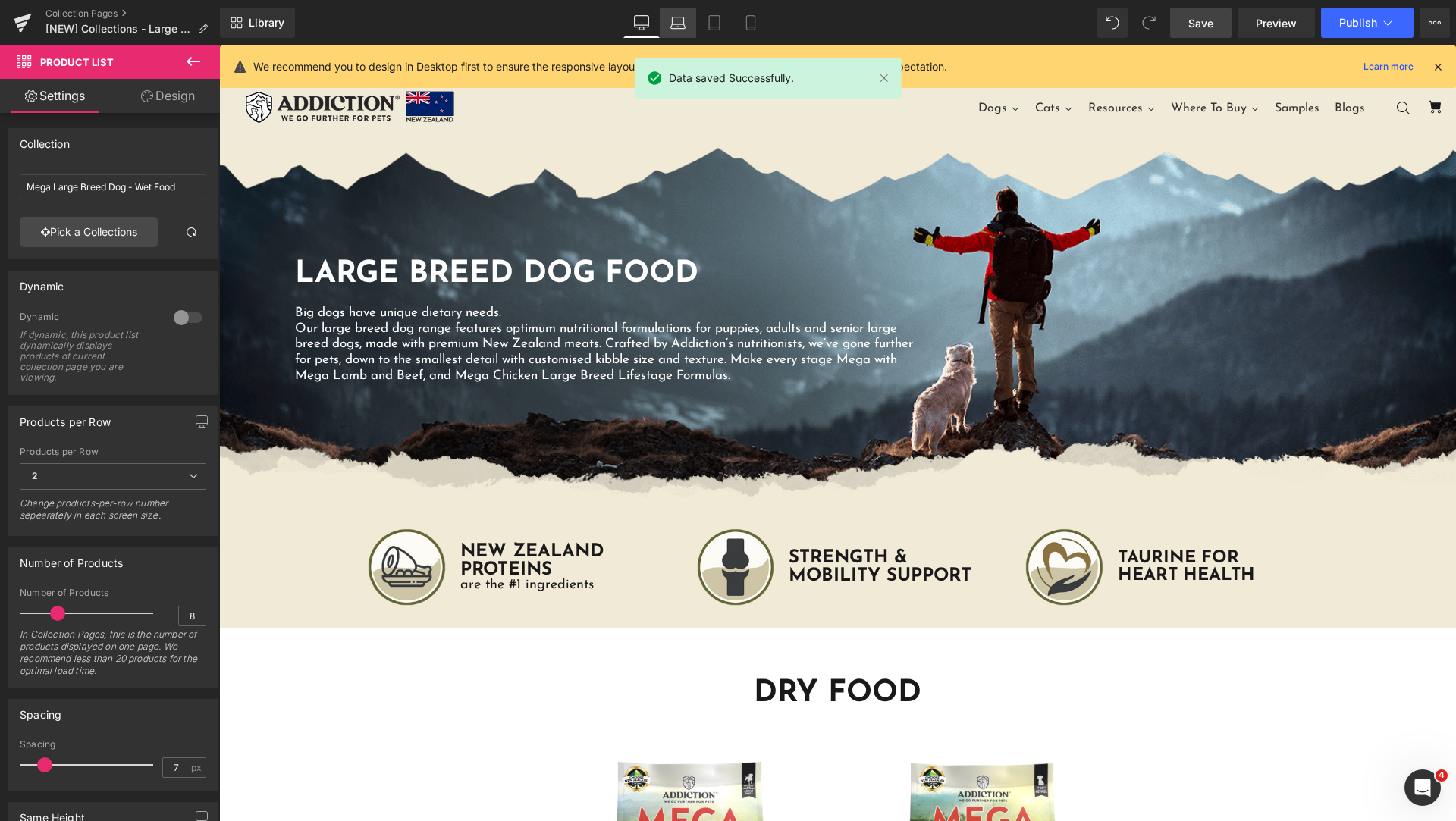
click at [664, 22] on link "Laptop" at bounding box center [677, 23] width 37 height 30
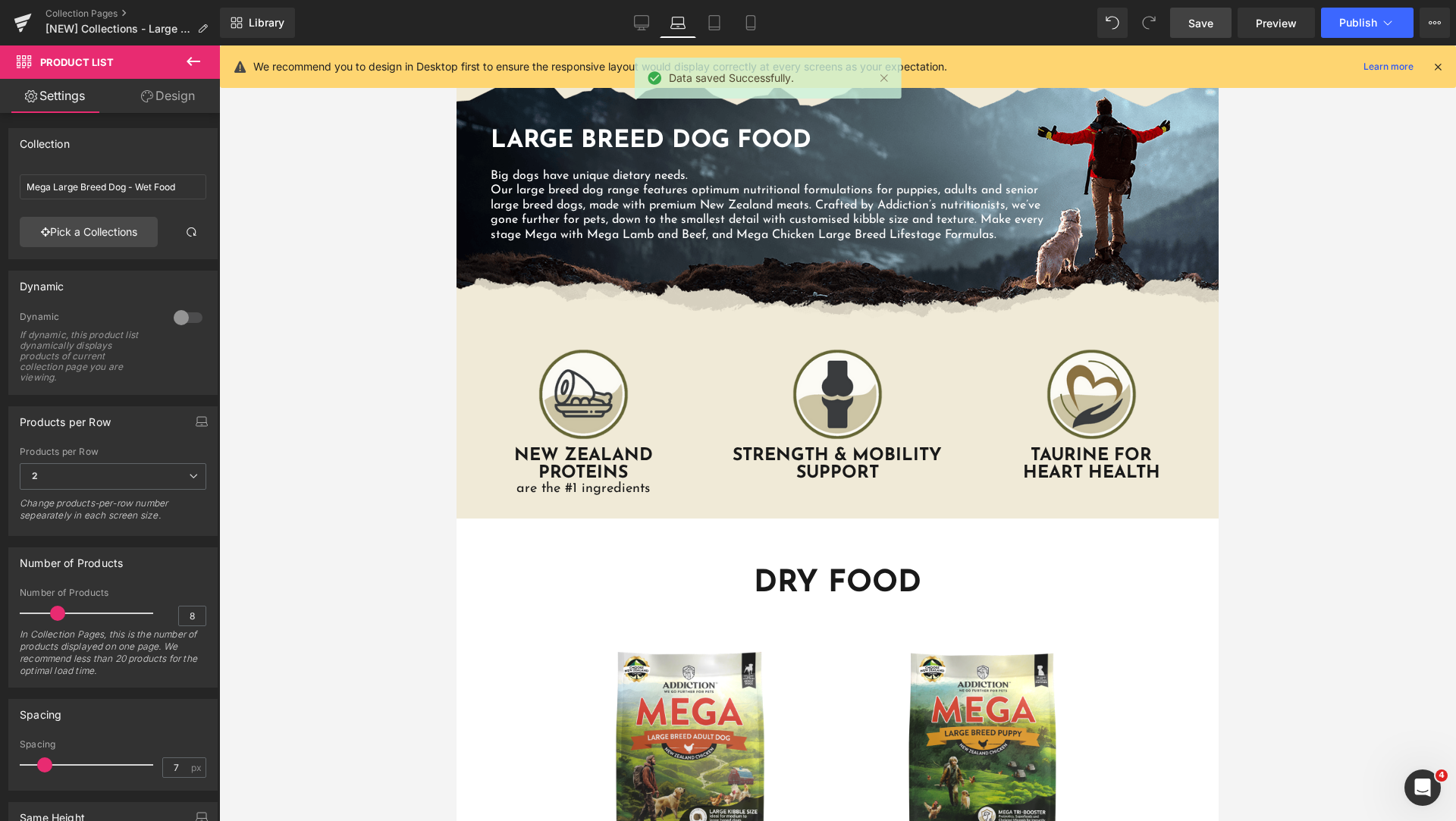
scroll to position [44, 0]
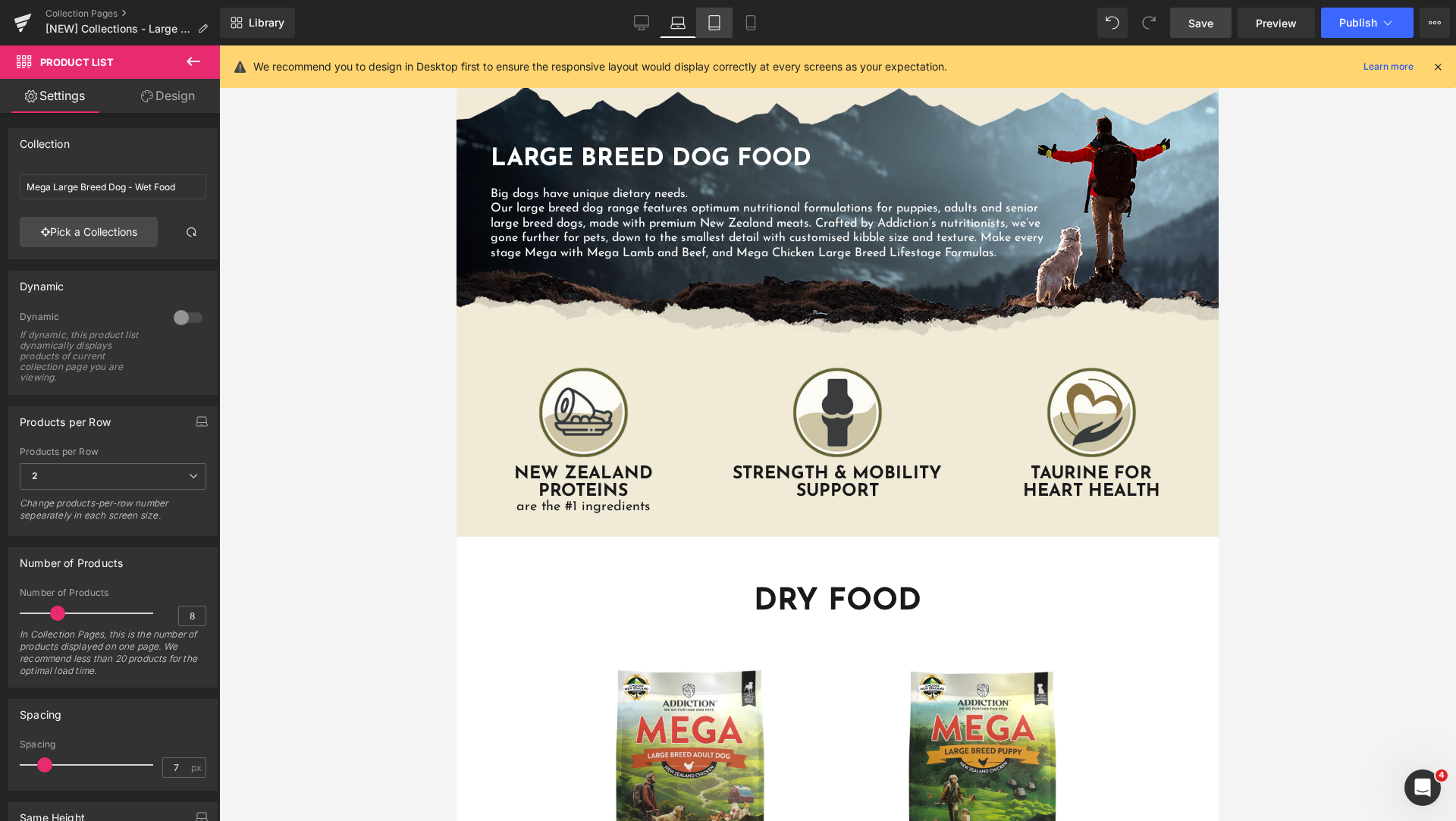
drag, startPoint x: 716, startPoint y: 30, endPoint x: 334, endPoint y: 75, distance: 384.6
click at [716, 30] on link "Tablet" at bounding box center [714, 23] width 37 height 30
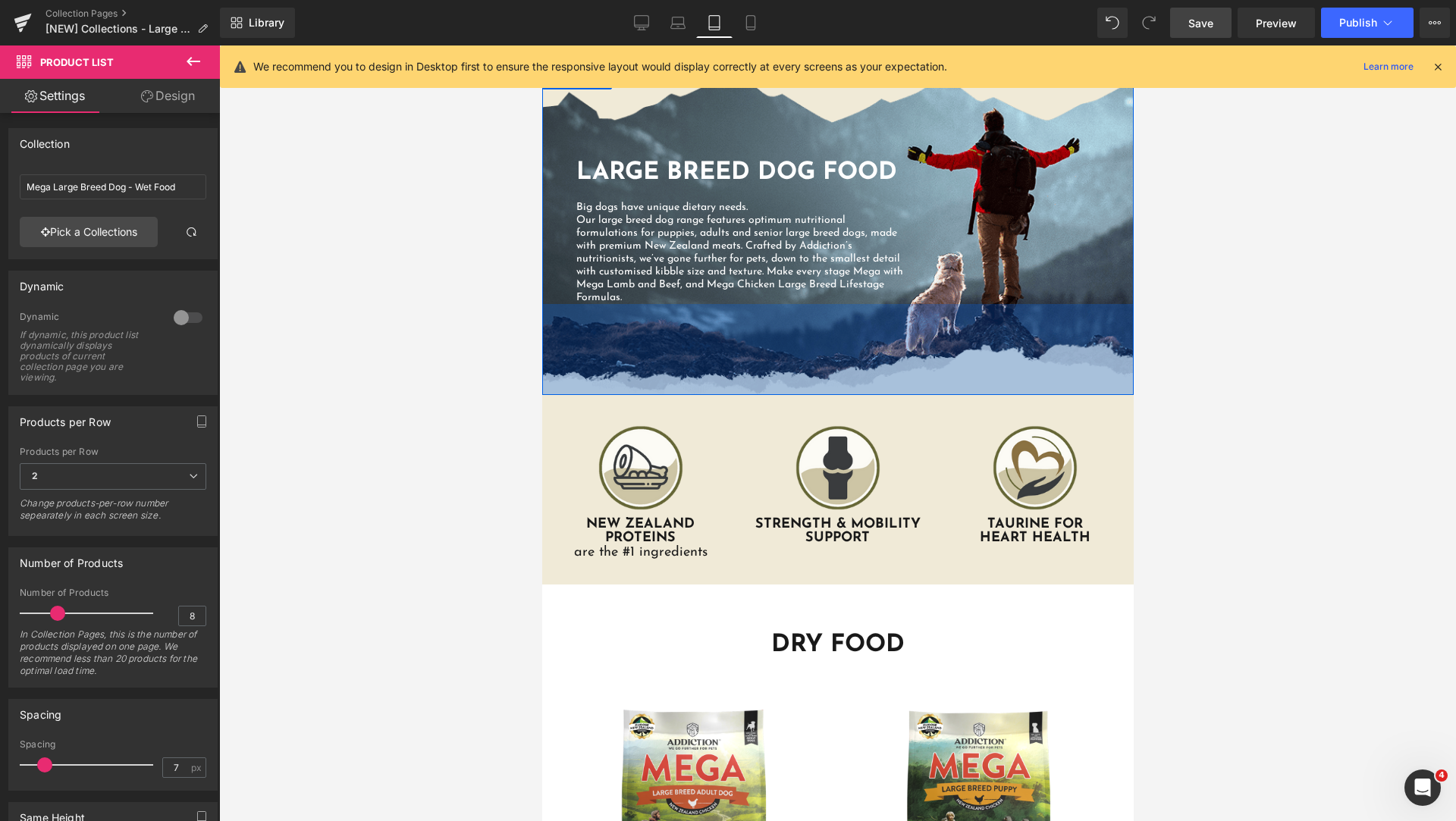
scroll to position [440, 0]
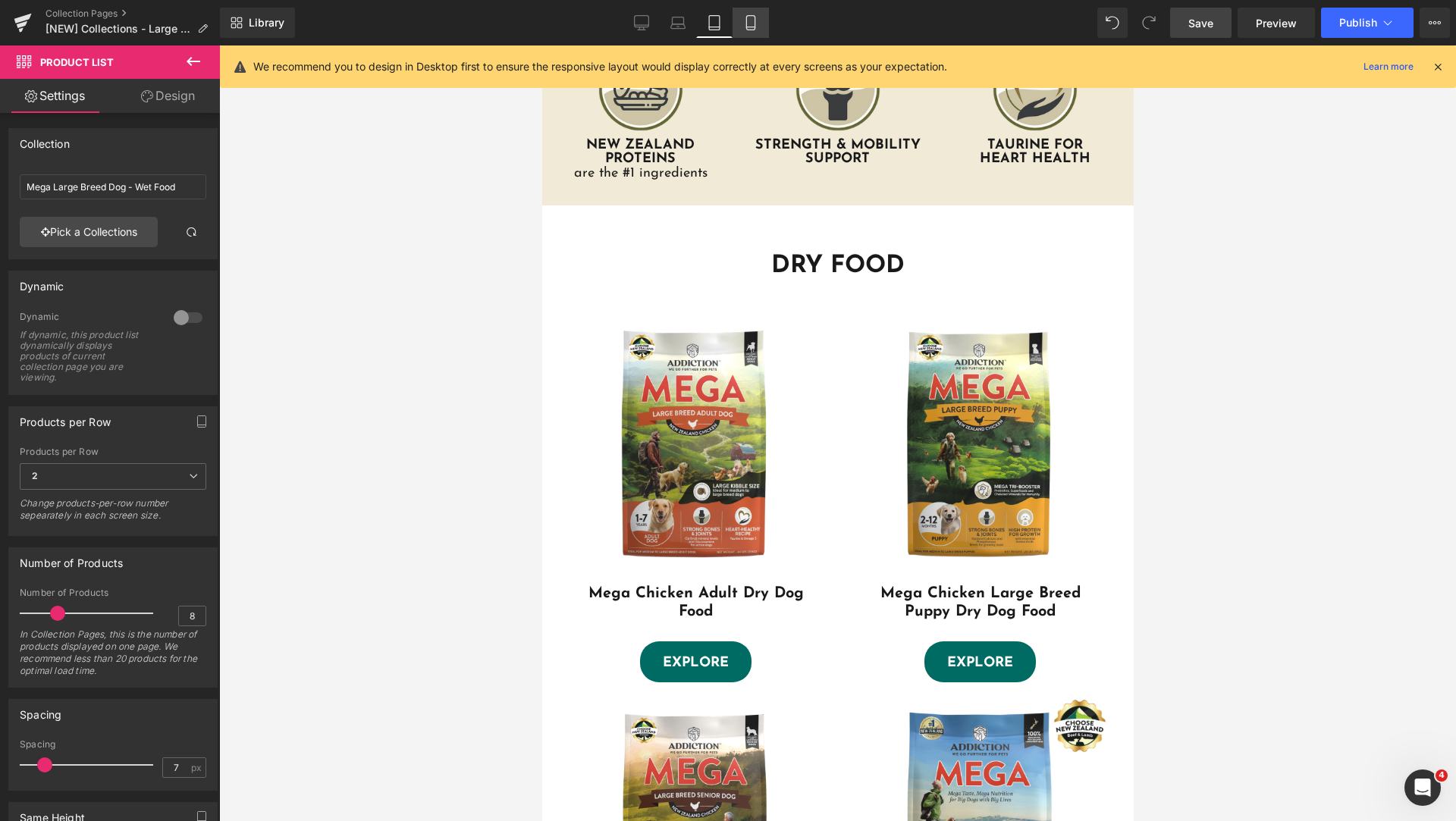
click at [751, 33] on link "Mobile" at bounding box center [751, 23] width 37 height 30
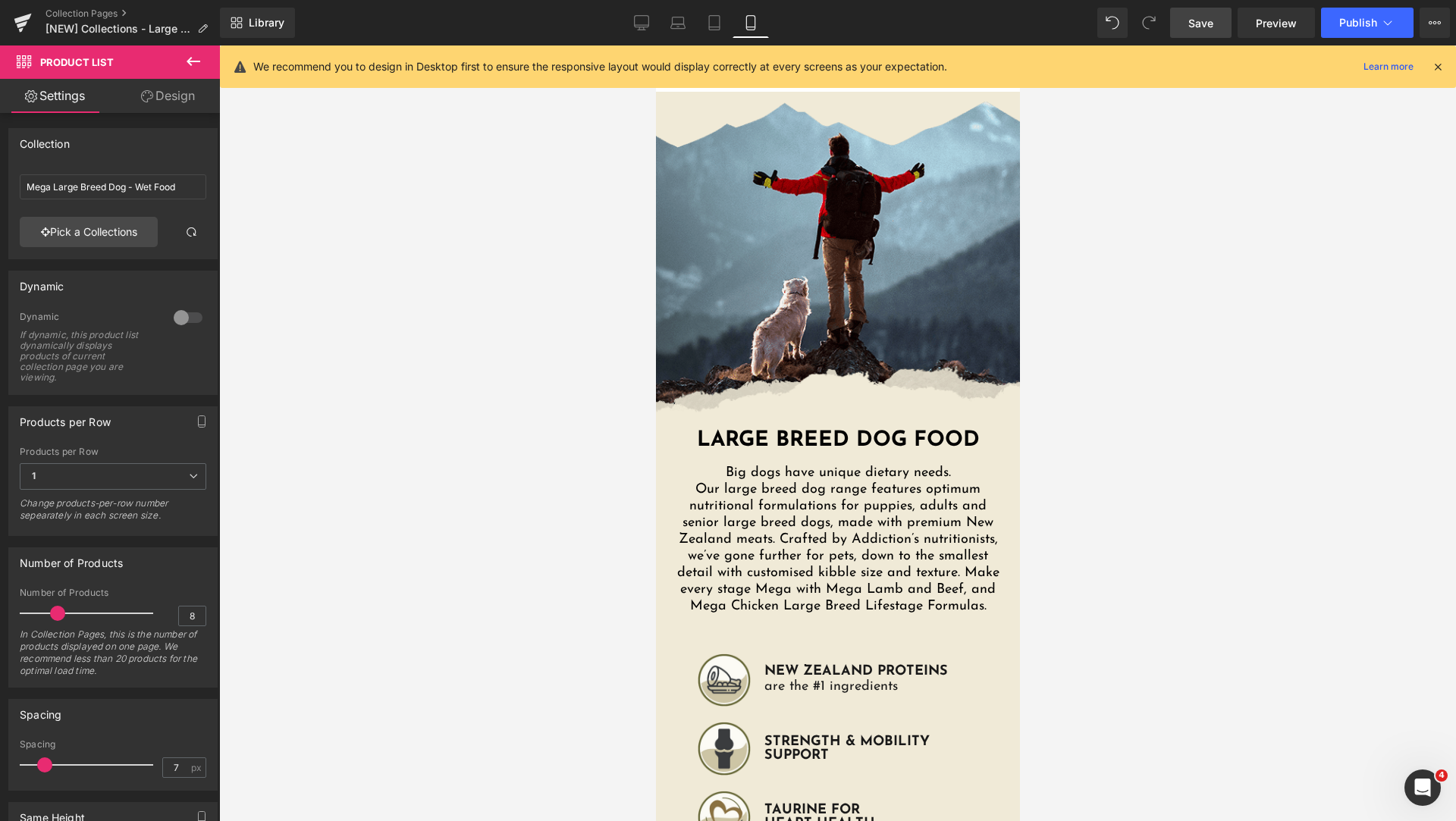
scroll to position [0, 0]
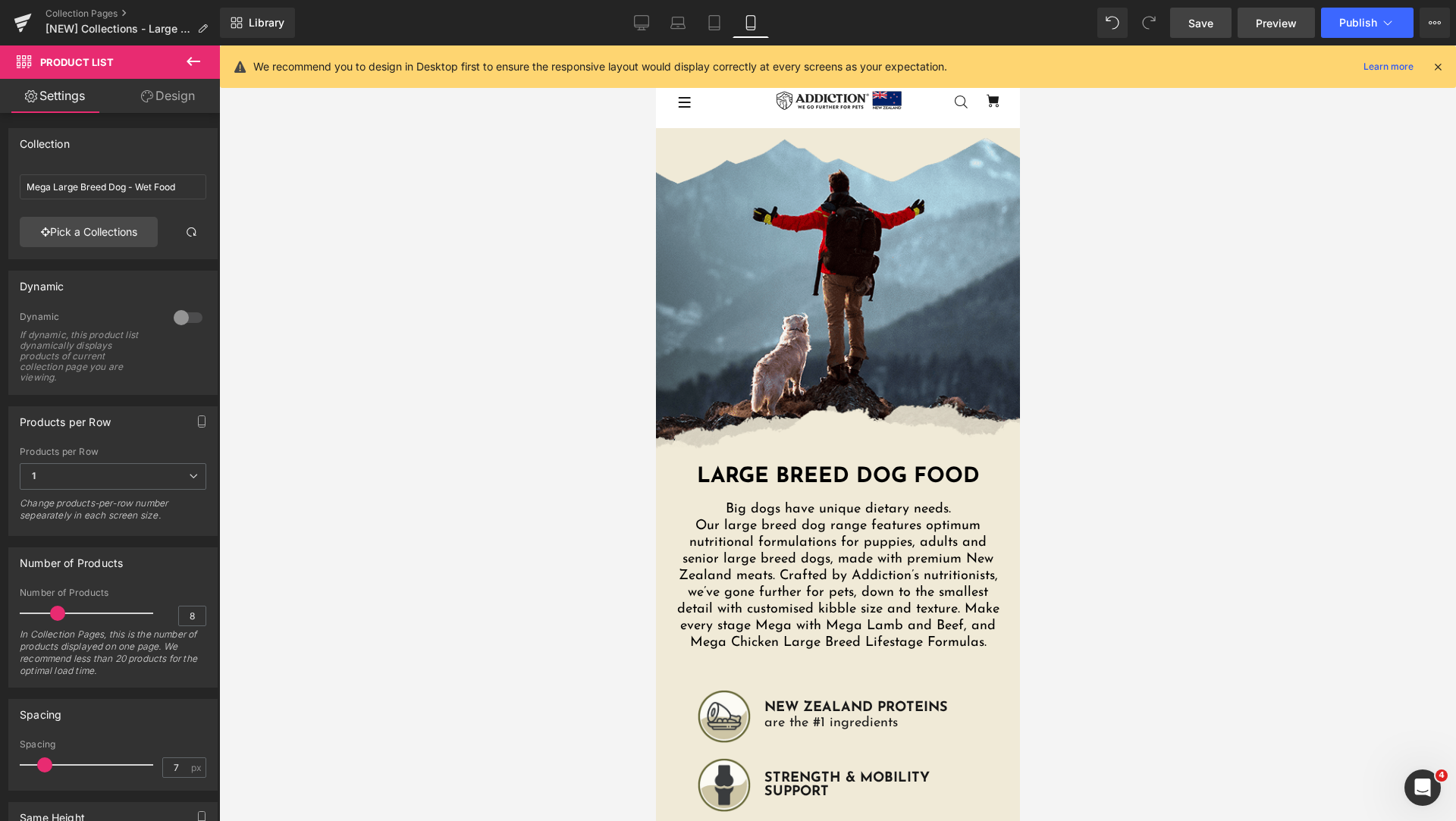
click at [1272, 19] on span "Preview" at bounding box center [1276, 23] width 41 height 16
click at [1206, 16] on span "Save" at bounding box center [1201, 23] width 25 height 16
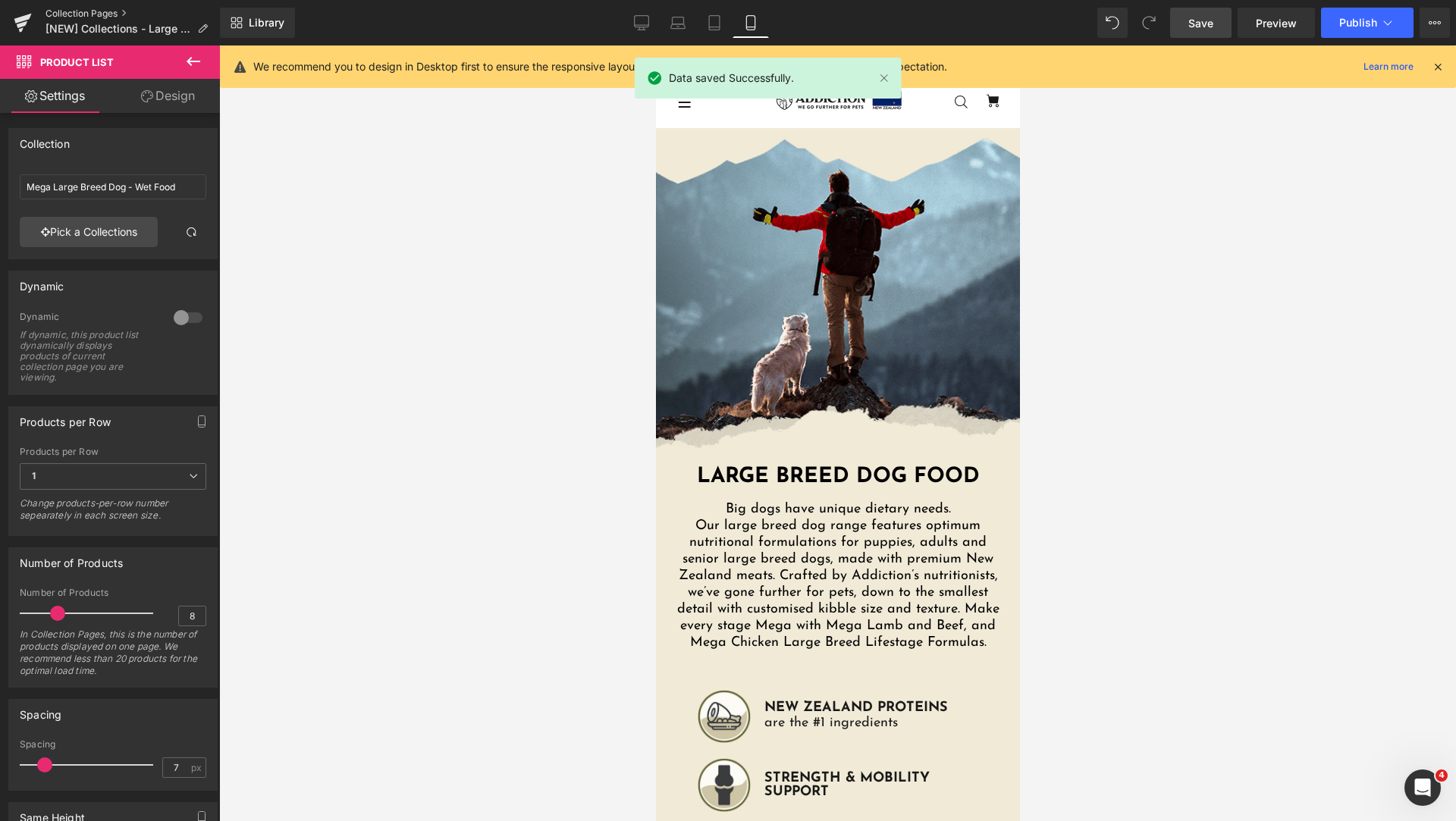
click at [61, 12] on link "Collection Pages" at bounding box center [132, 14] width 174 height 12
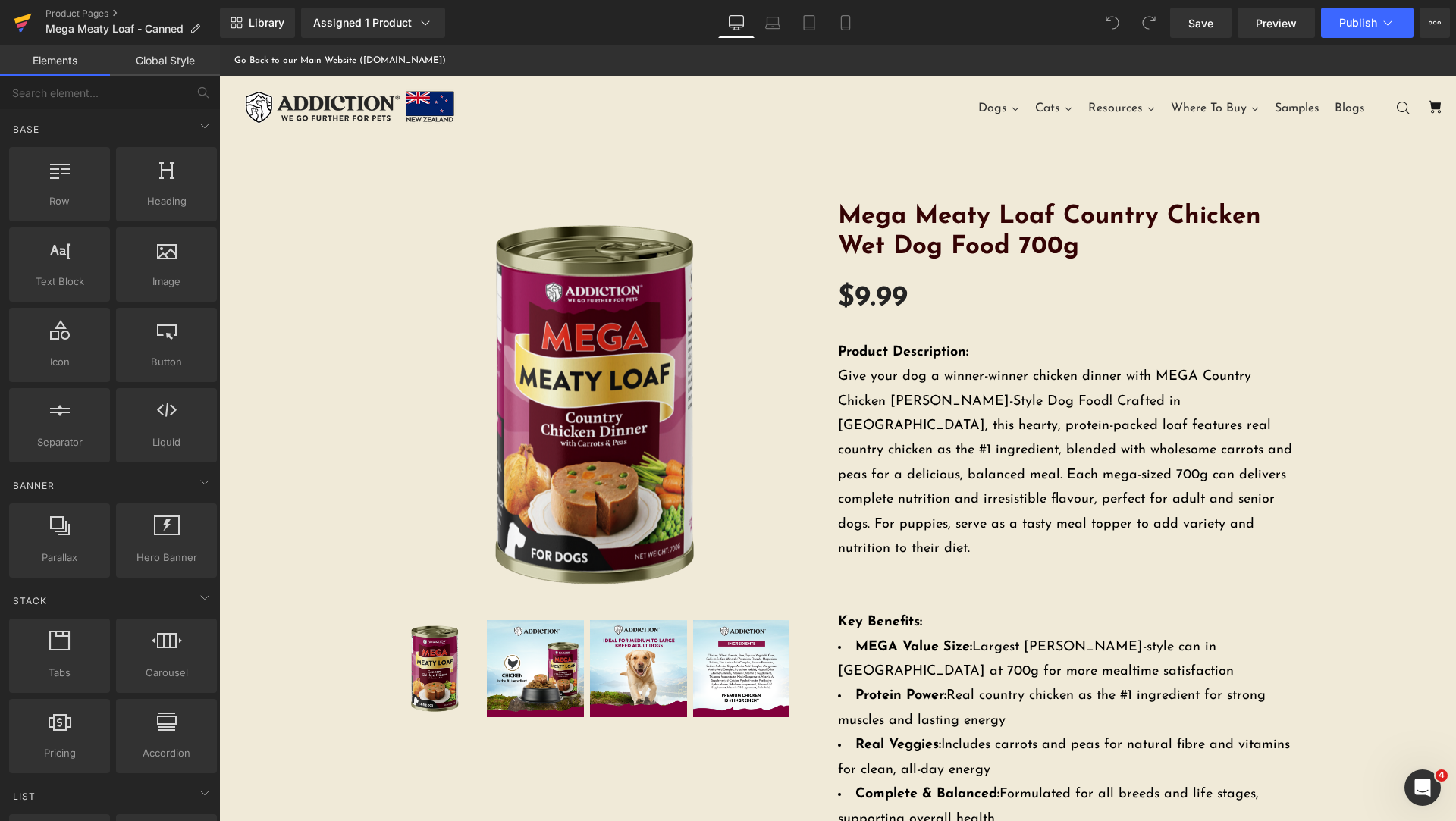
click at [22, 19] on icon at bounding box center [23, 19] width 17 height 10
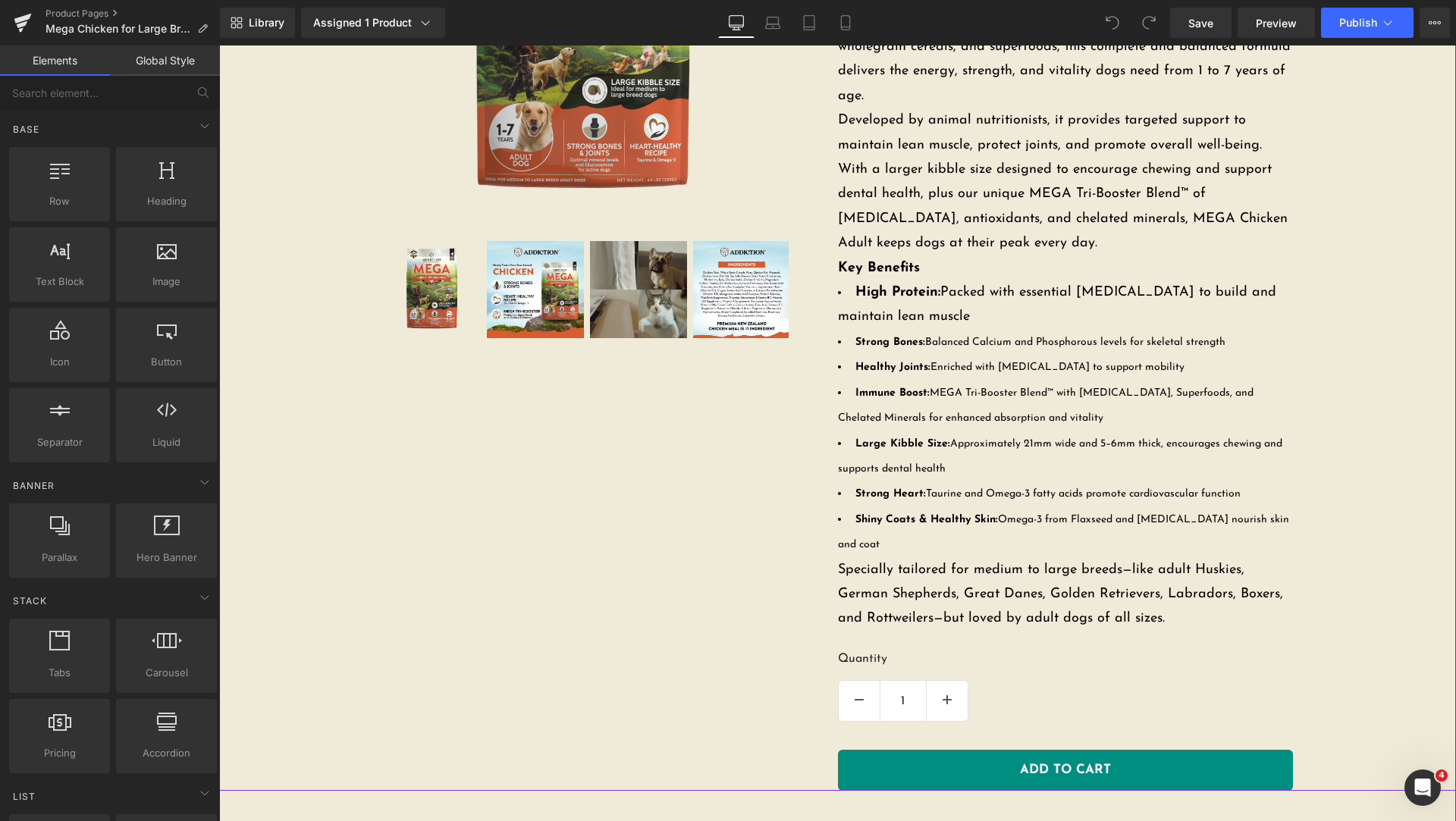
scroll to position [758, 0]
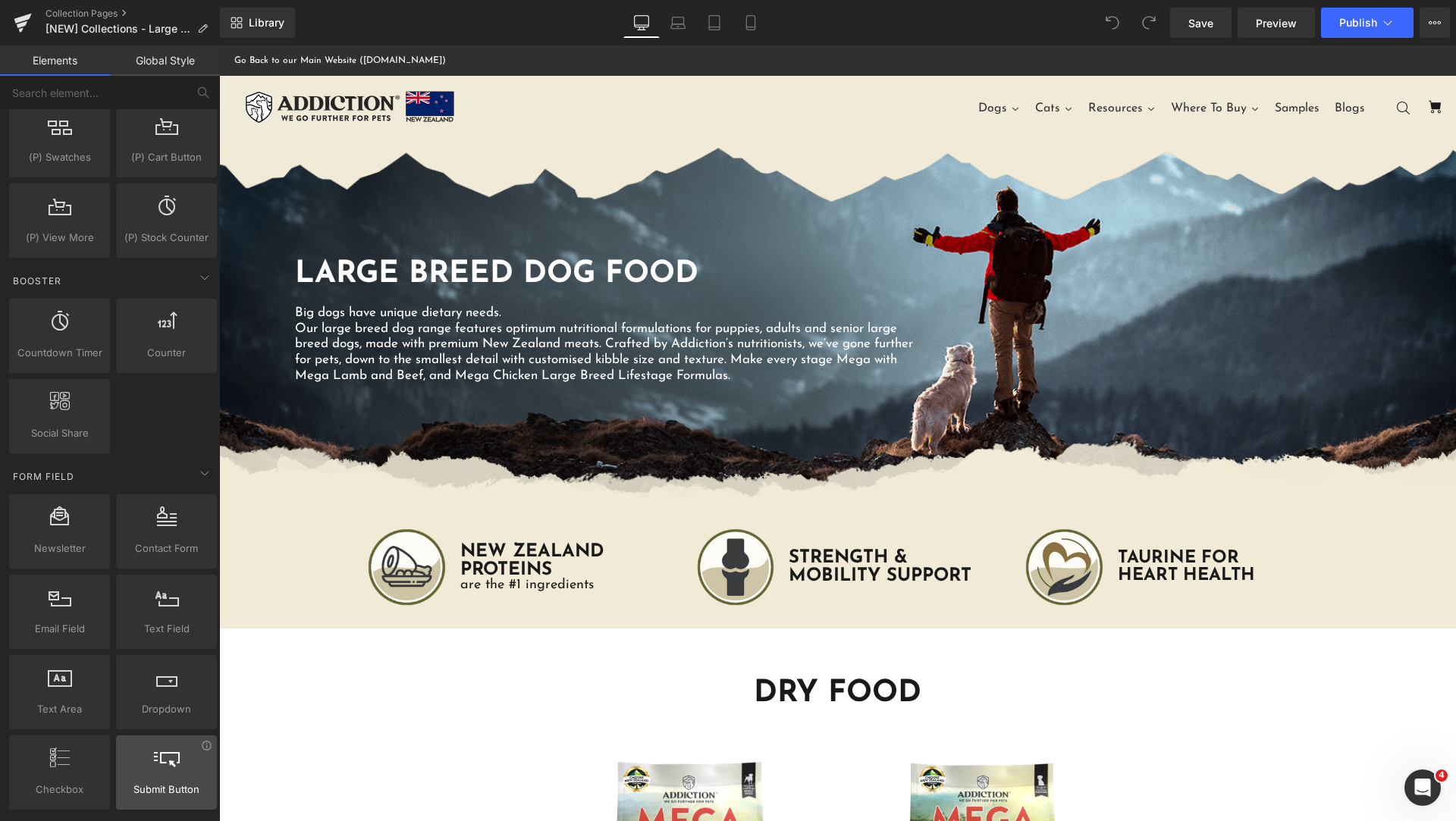
scroll to position [2712, 0]
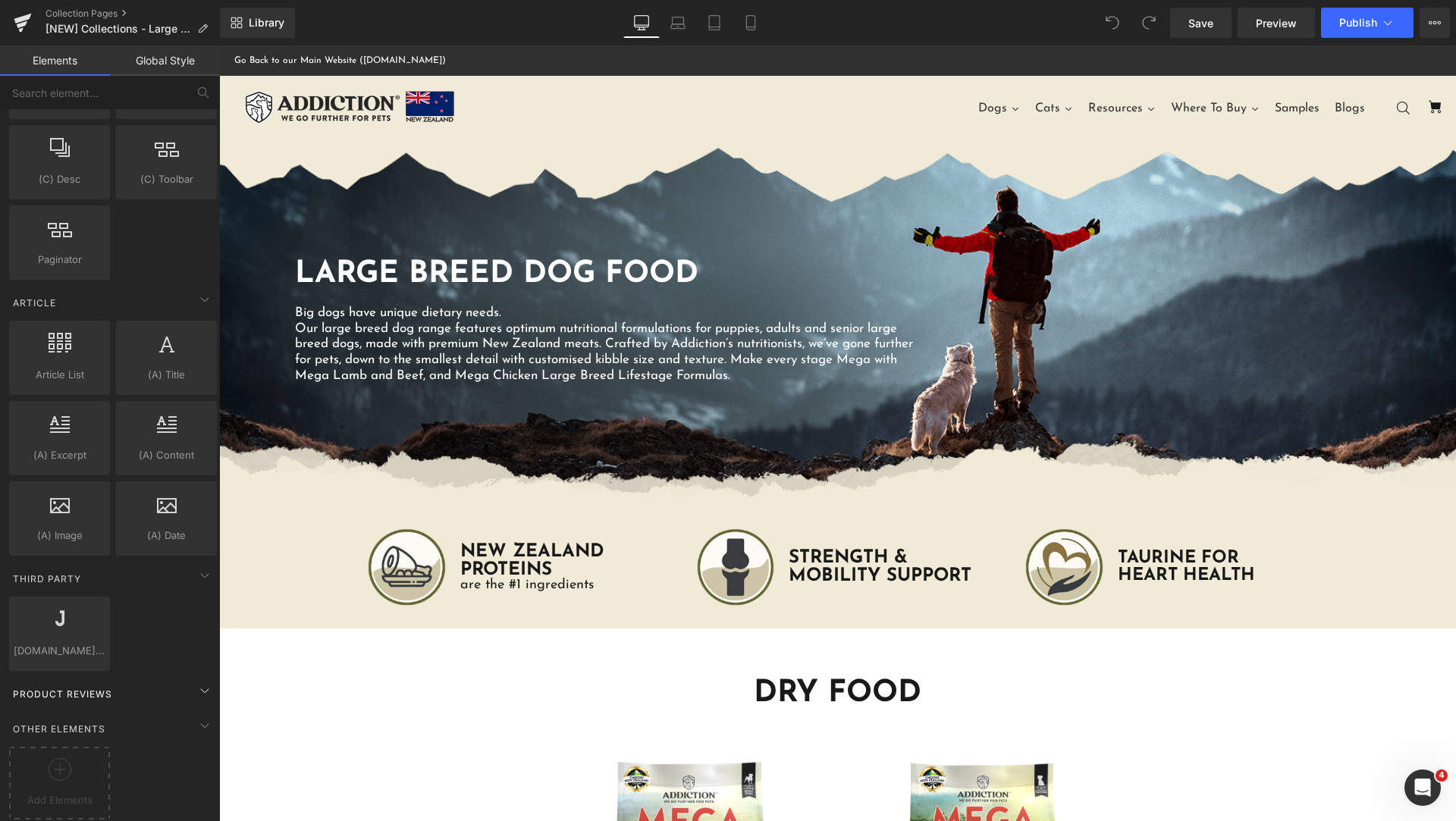
click at [178, 682] on div "Product Reviews" at bounding box center [113, 693] width 214 height 30
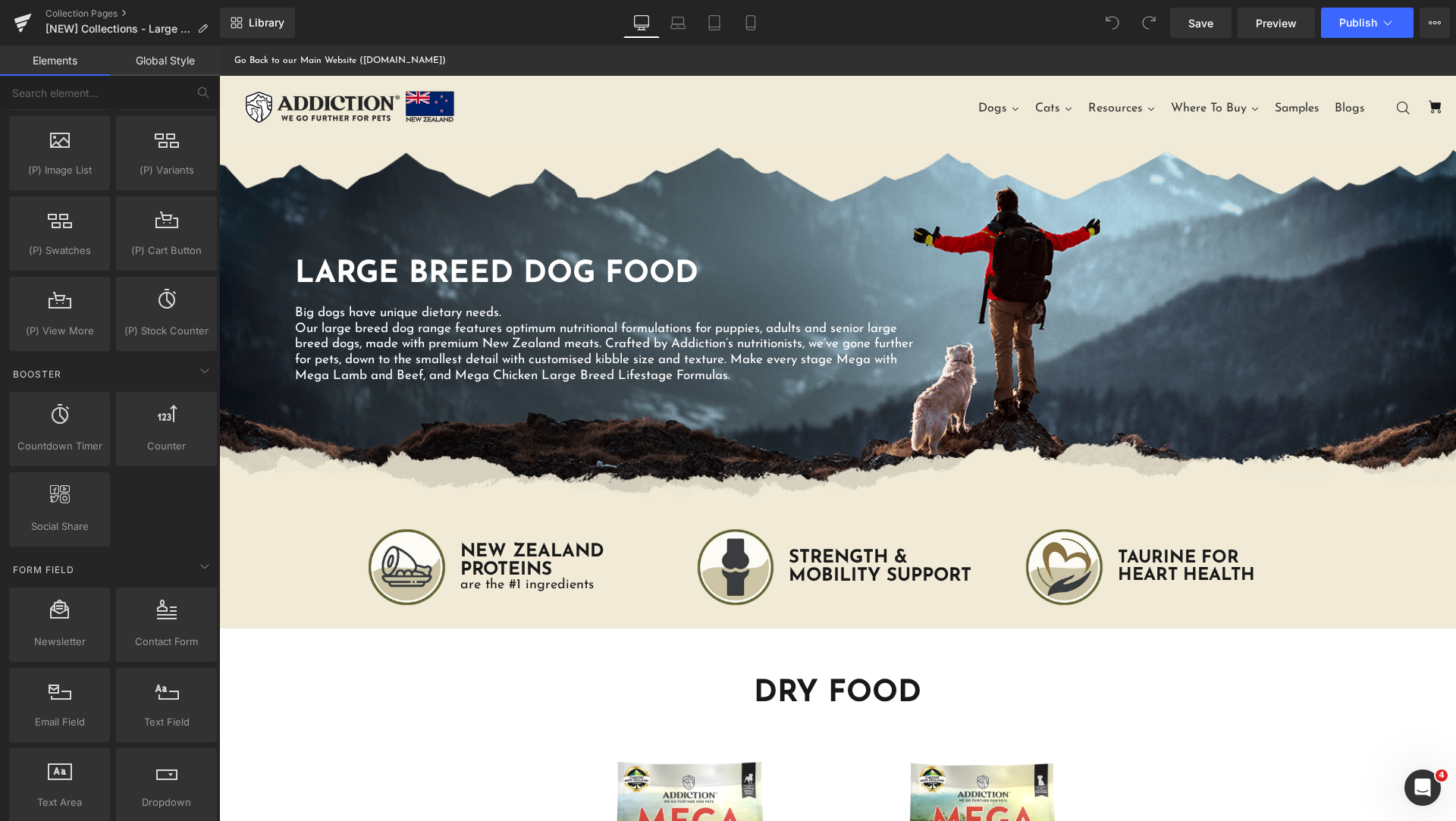
scroll to position [1575, 0]
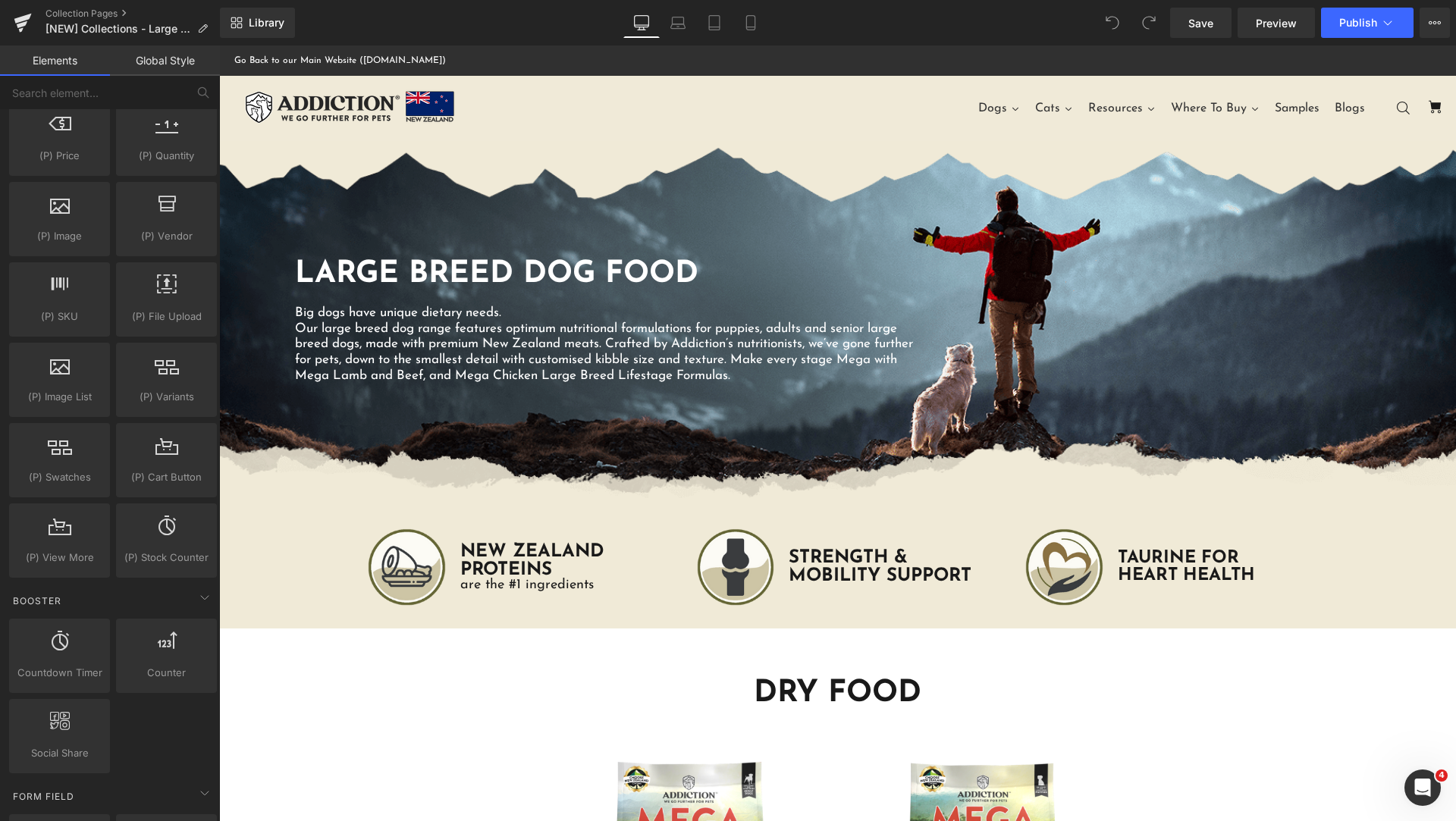
click at [154, 60] on link "Global Style" at bounding box center [164, 60] width 110 height 30
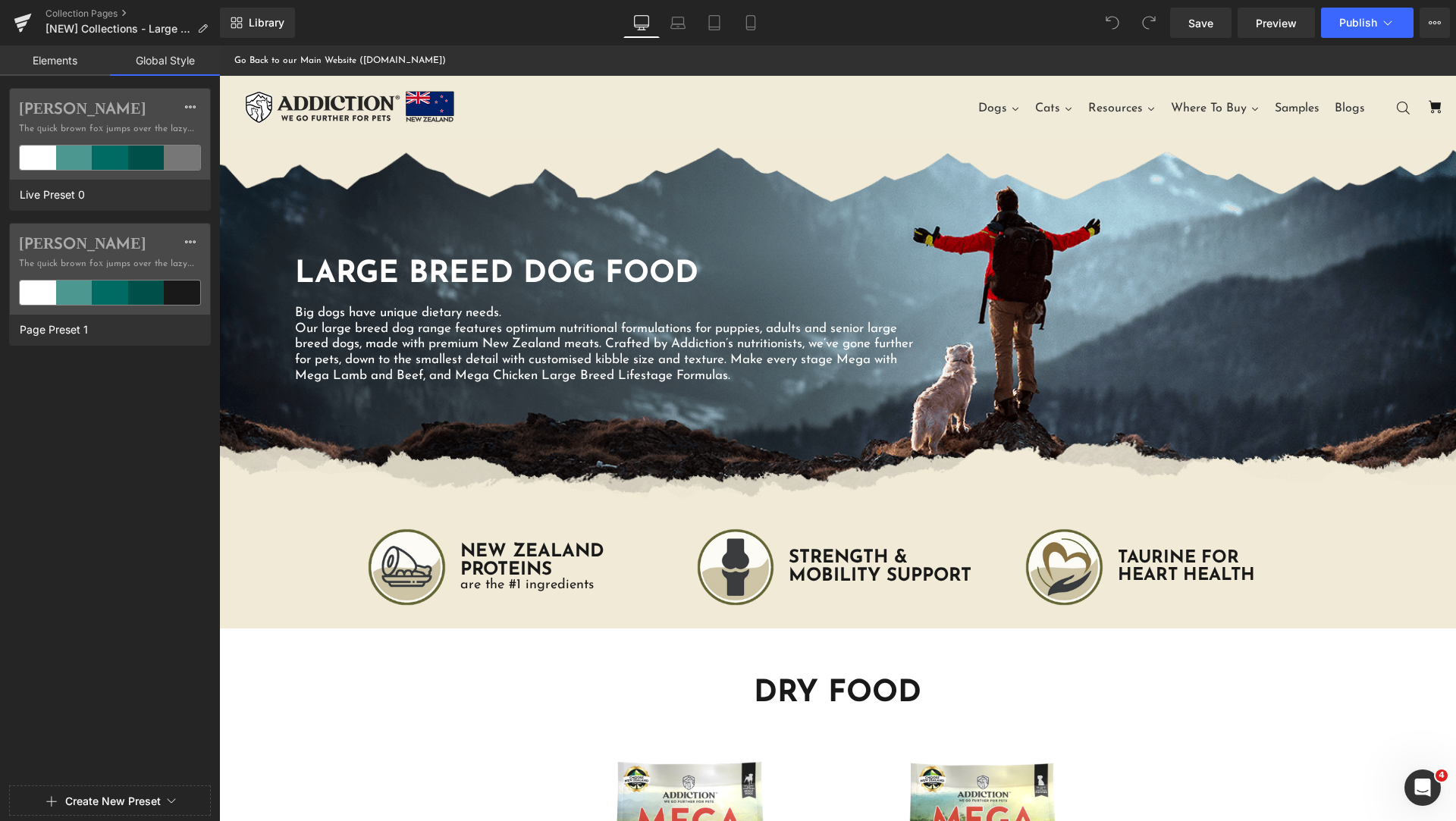
click at [75, 62] on link "Elements" at bounding box center [54, 60] width 110 height 30
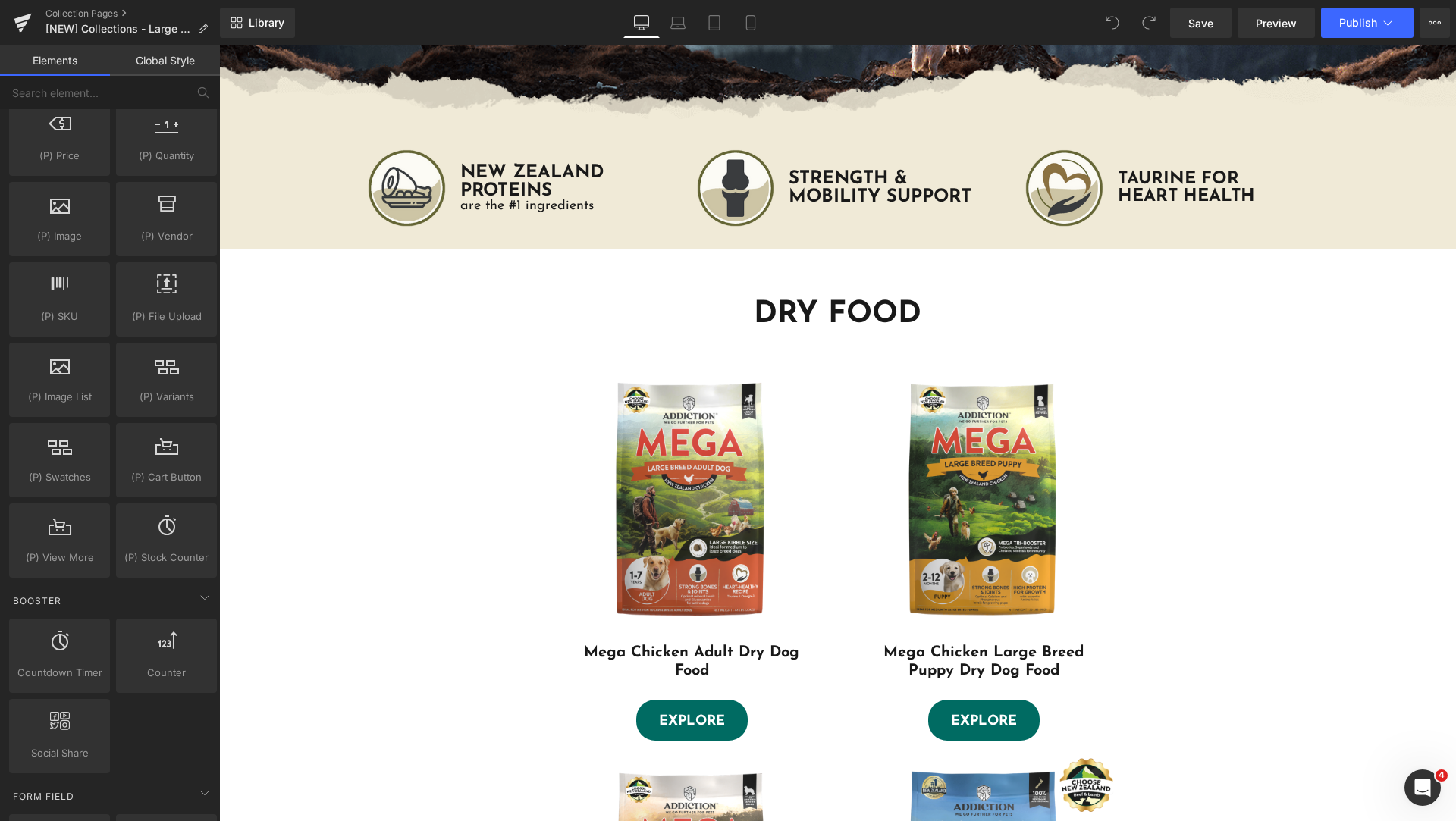
scroll to position [0, 0]
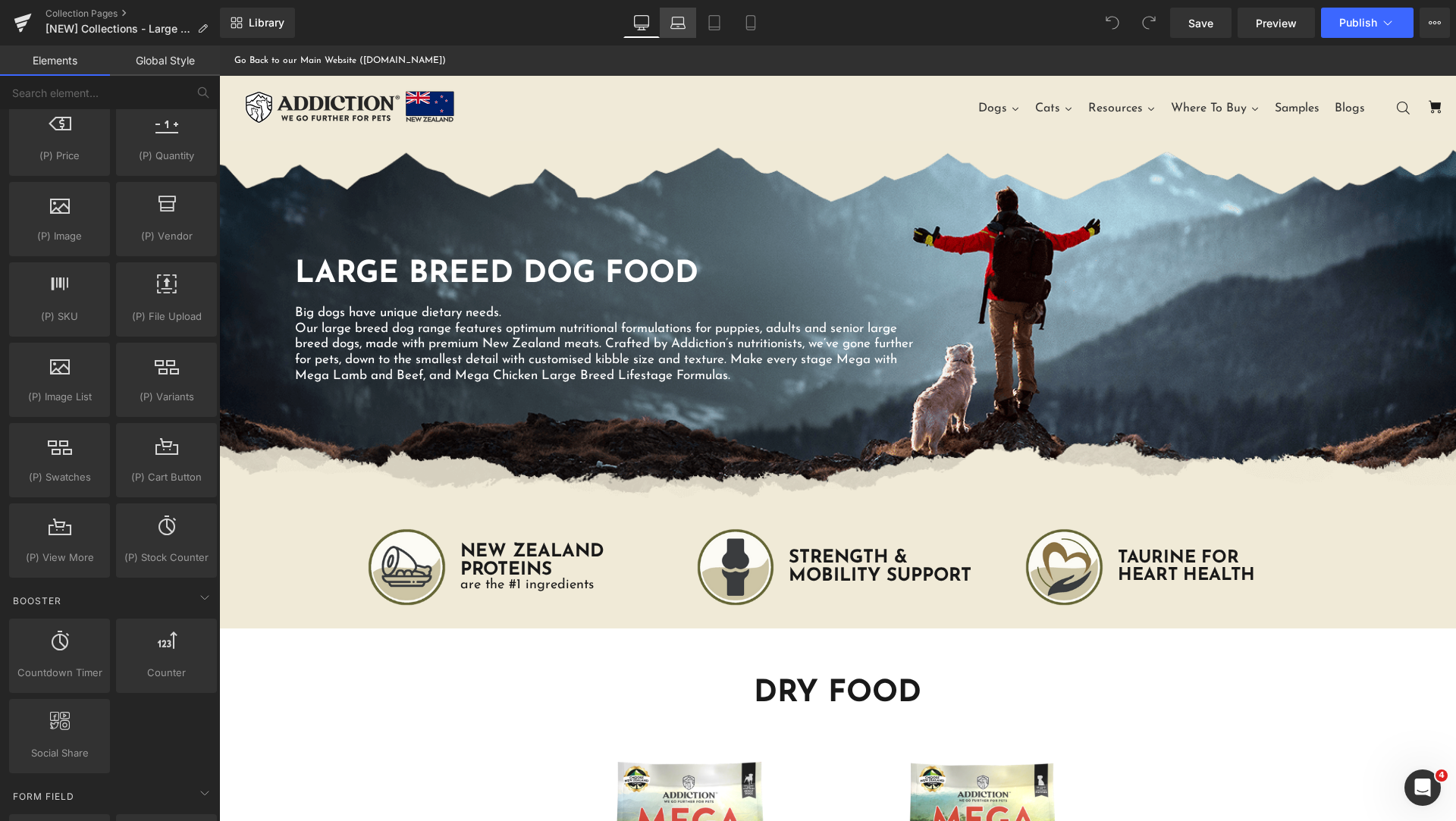
click at [680, 26] on icon at bounding box center [677, 22] width 15 height 15
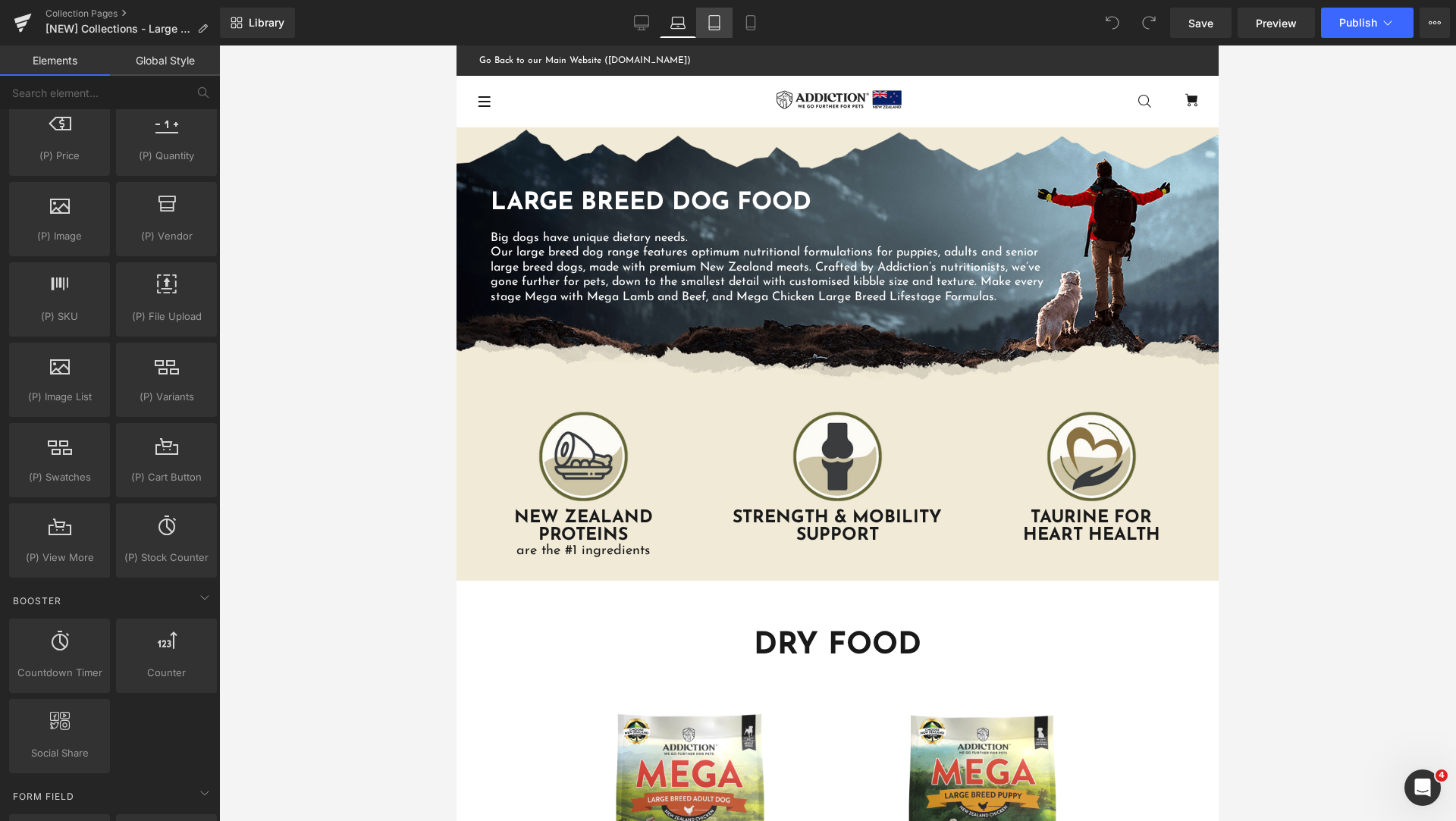
click at [715, 27] on icon at bounding box center [715, 27] width 11 height 0
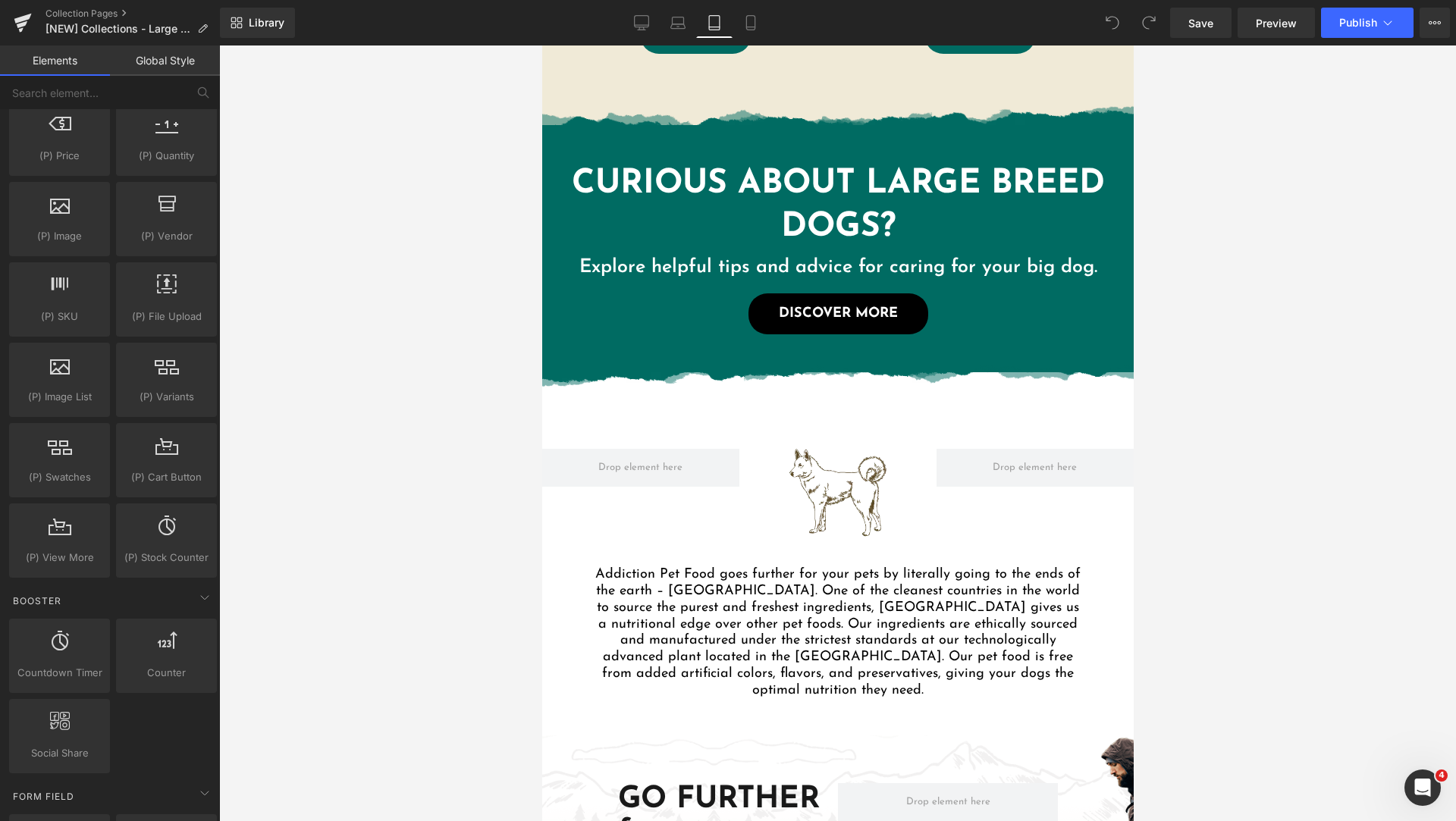
scroll to position [1598, 0]
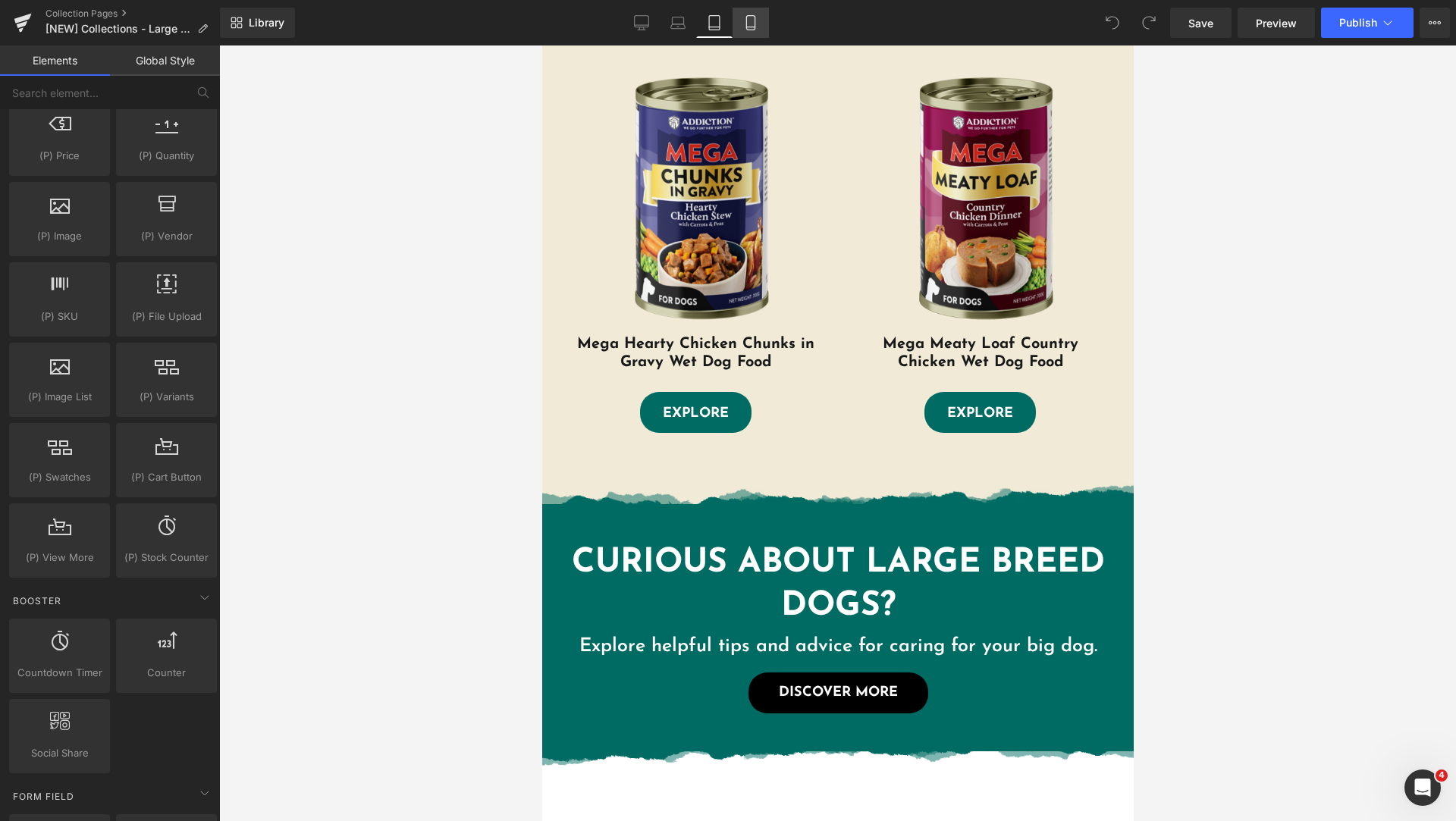
click at [748, 22] on icon at bounding box center [750, 22] width 15 height 15
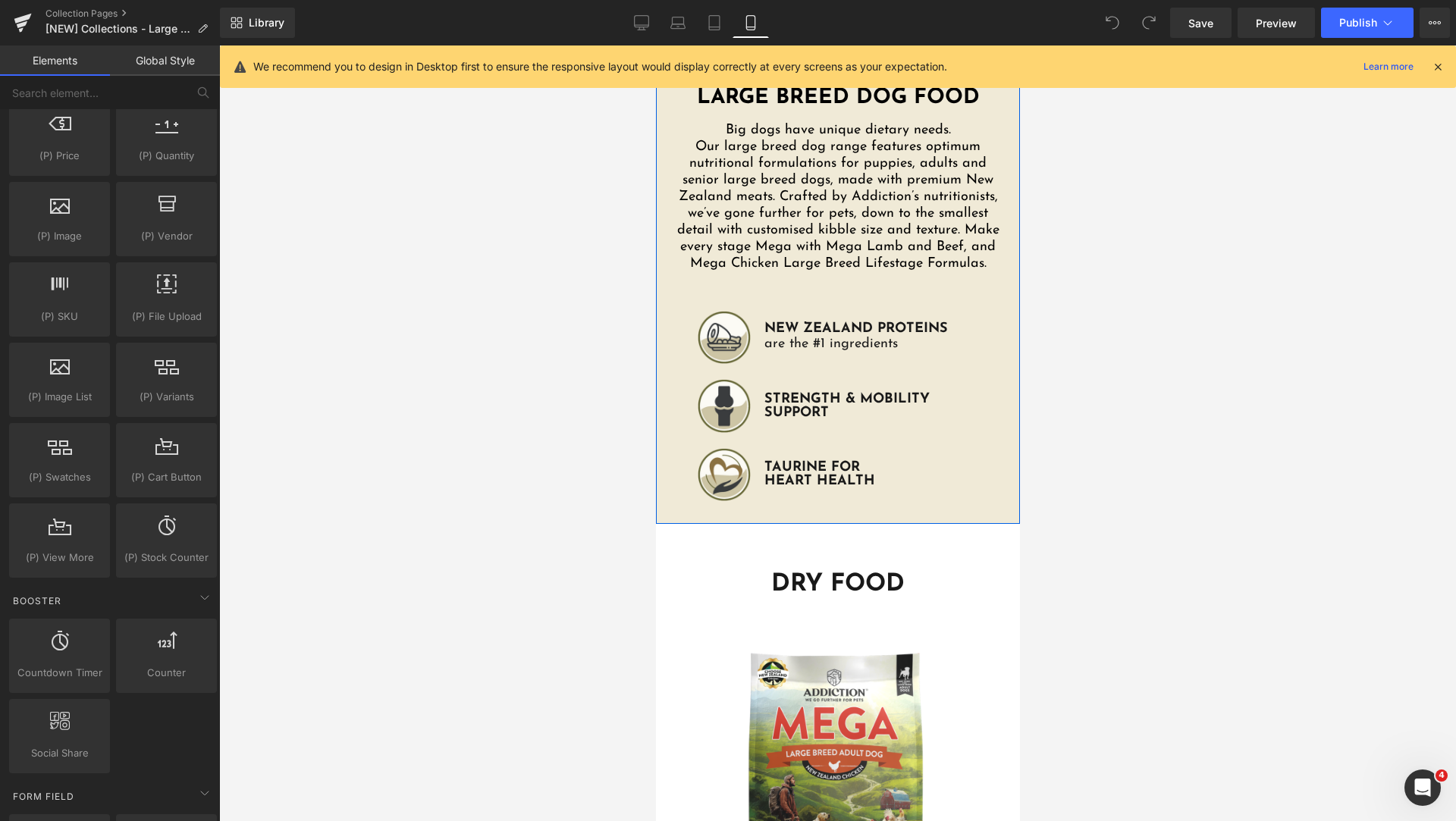
scroll to position [758, 0]
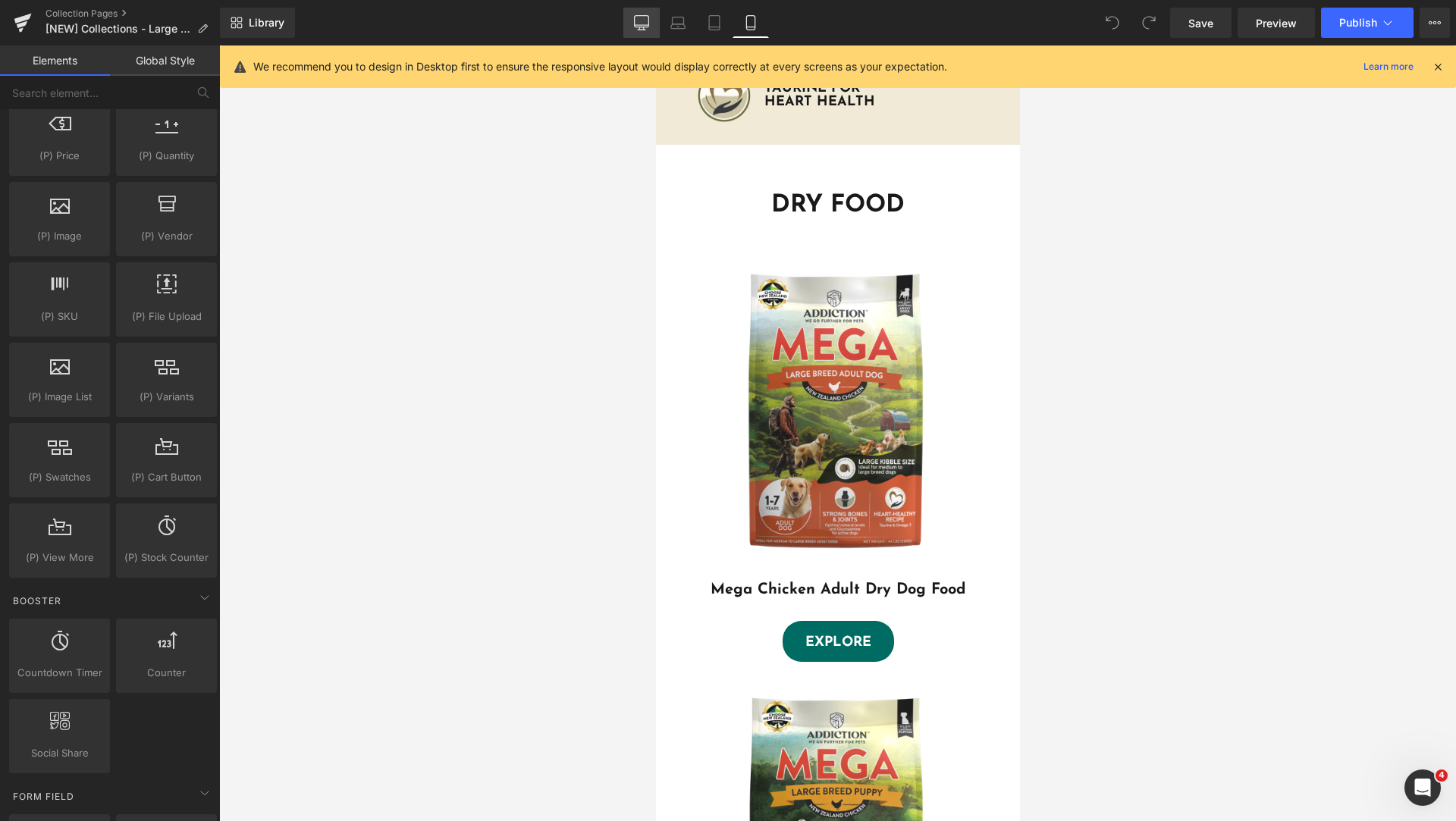
click at [648, 24] on icon at bounding box center [641, 22] width 15 height 15
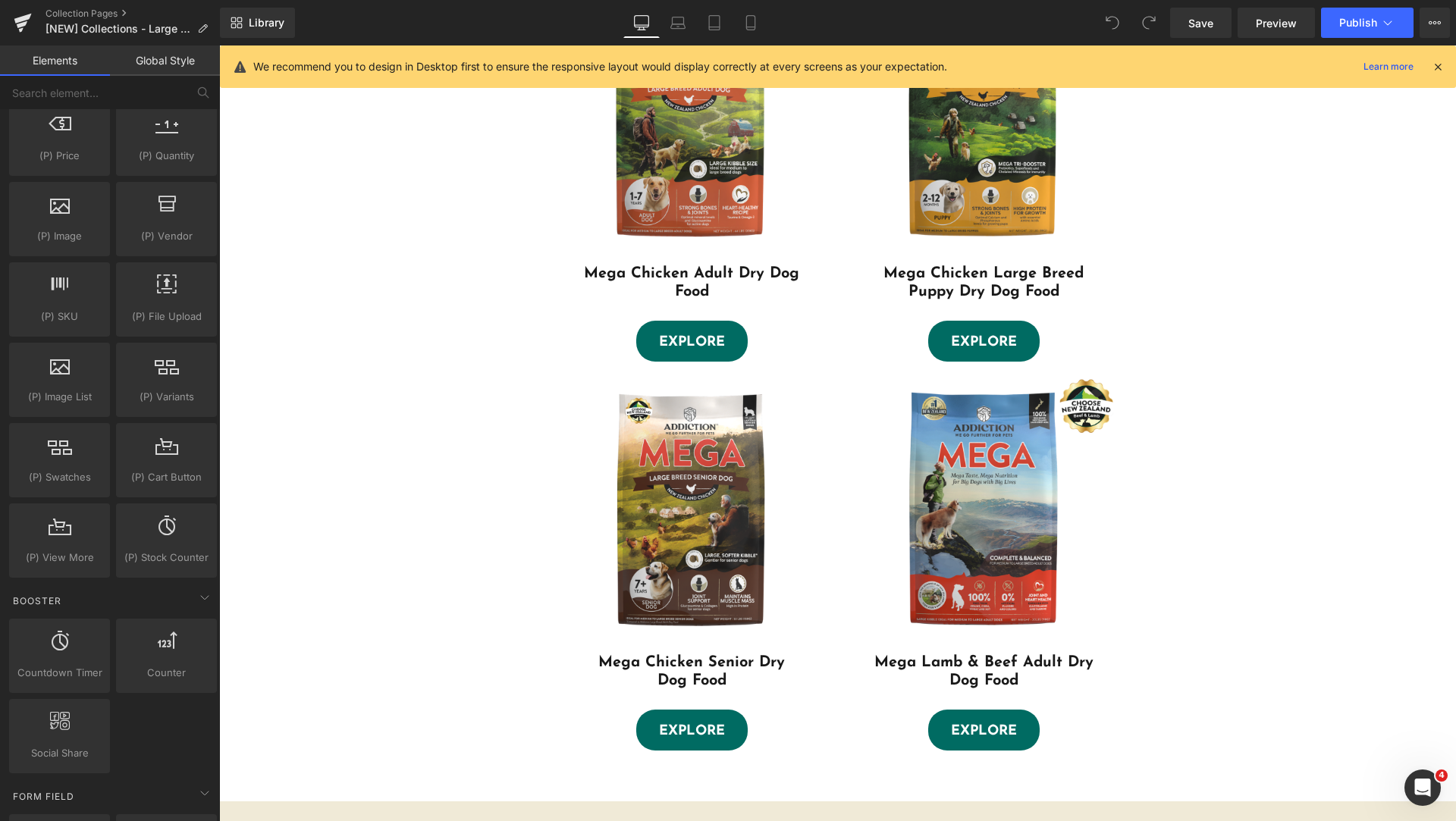
scroll to position [583, 0]
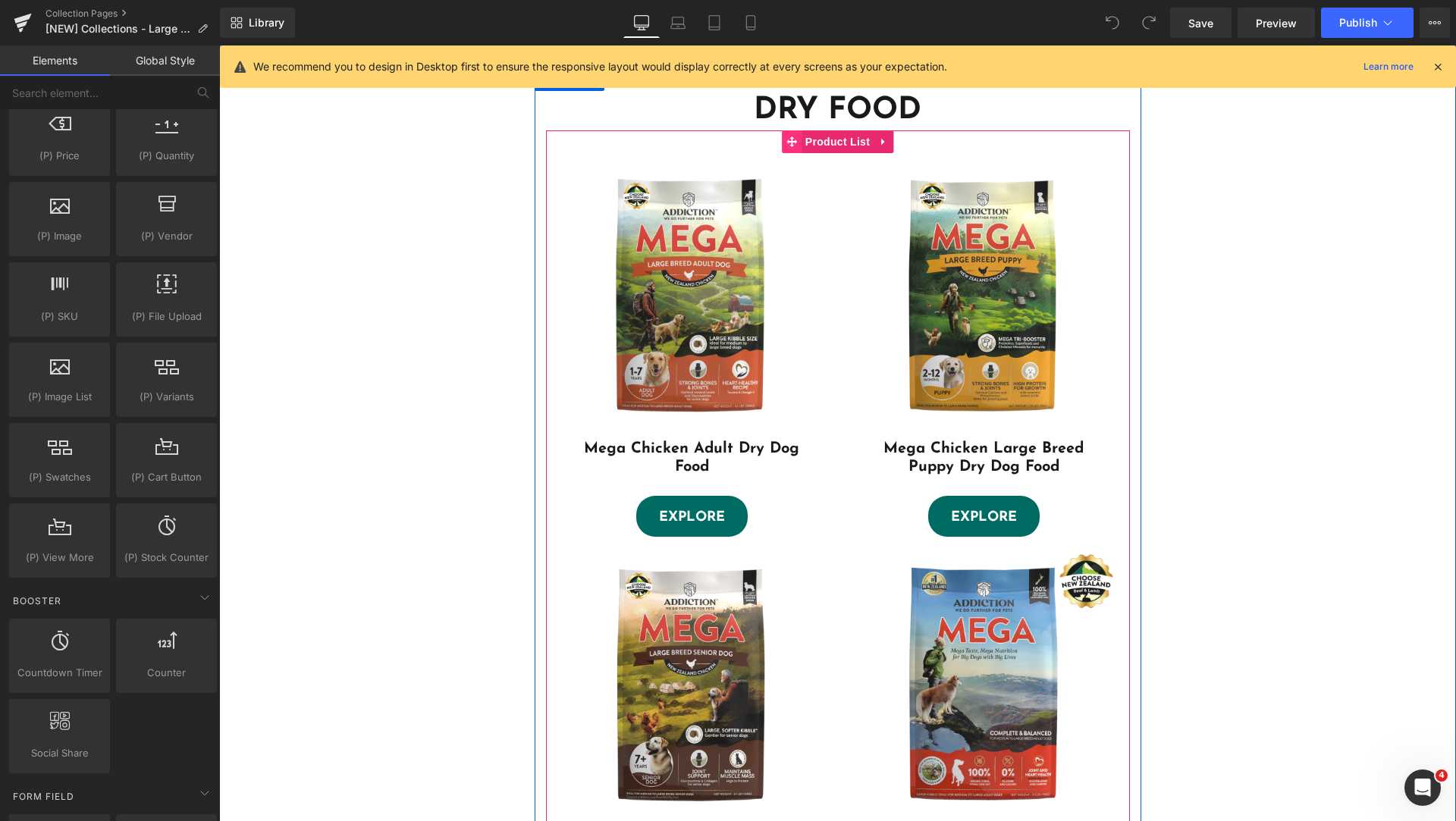
click at [786, 138] on icon at bounding box center [792, 141] width 11 height 11
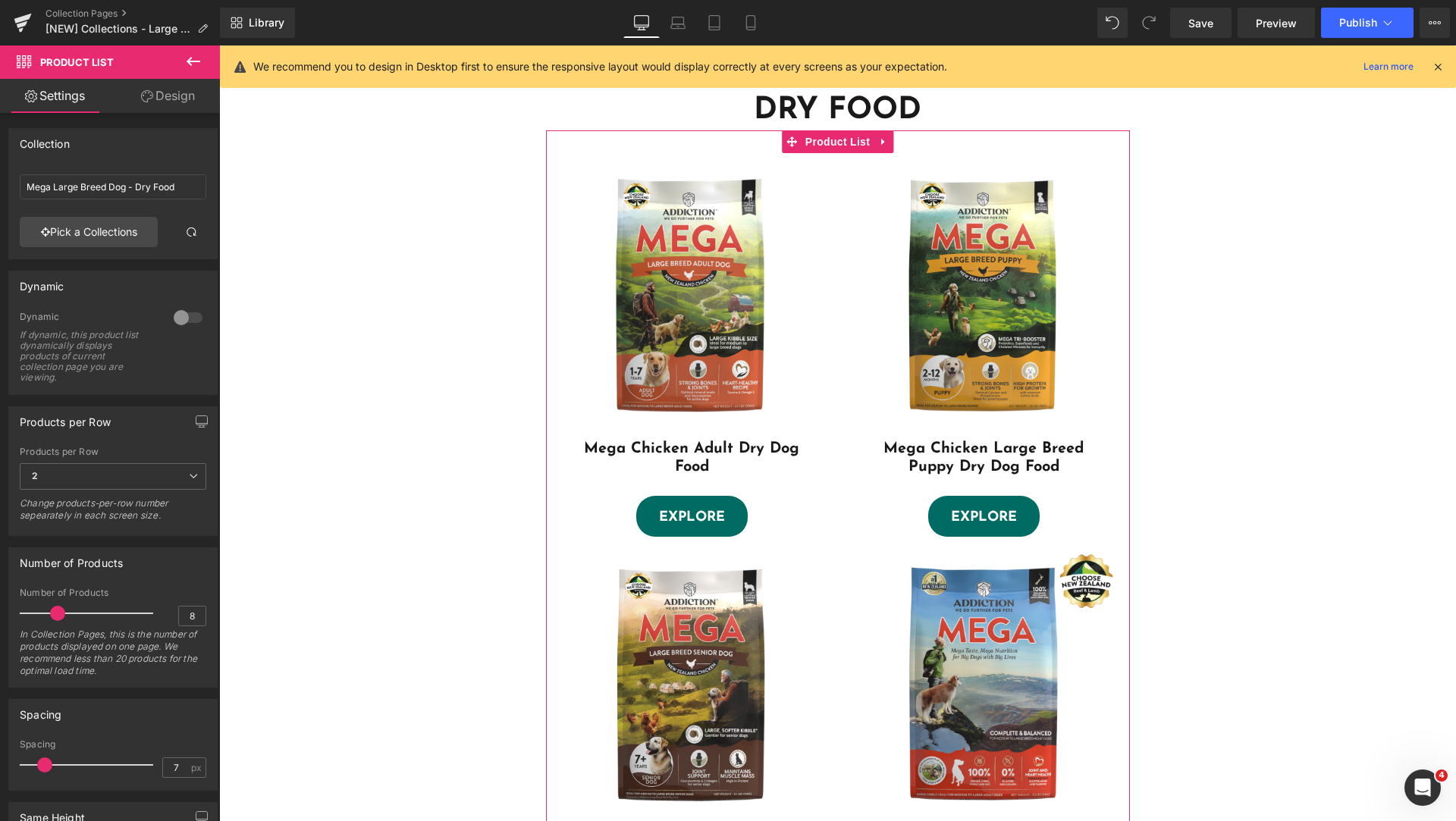
click at [149, 95] on icon at bounding box center [147, 96] width 12 height 12
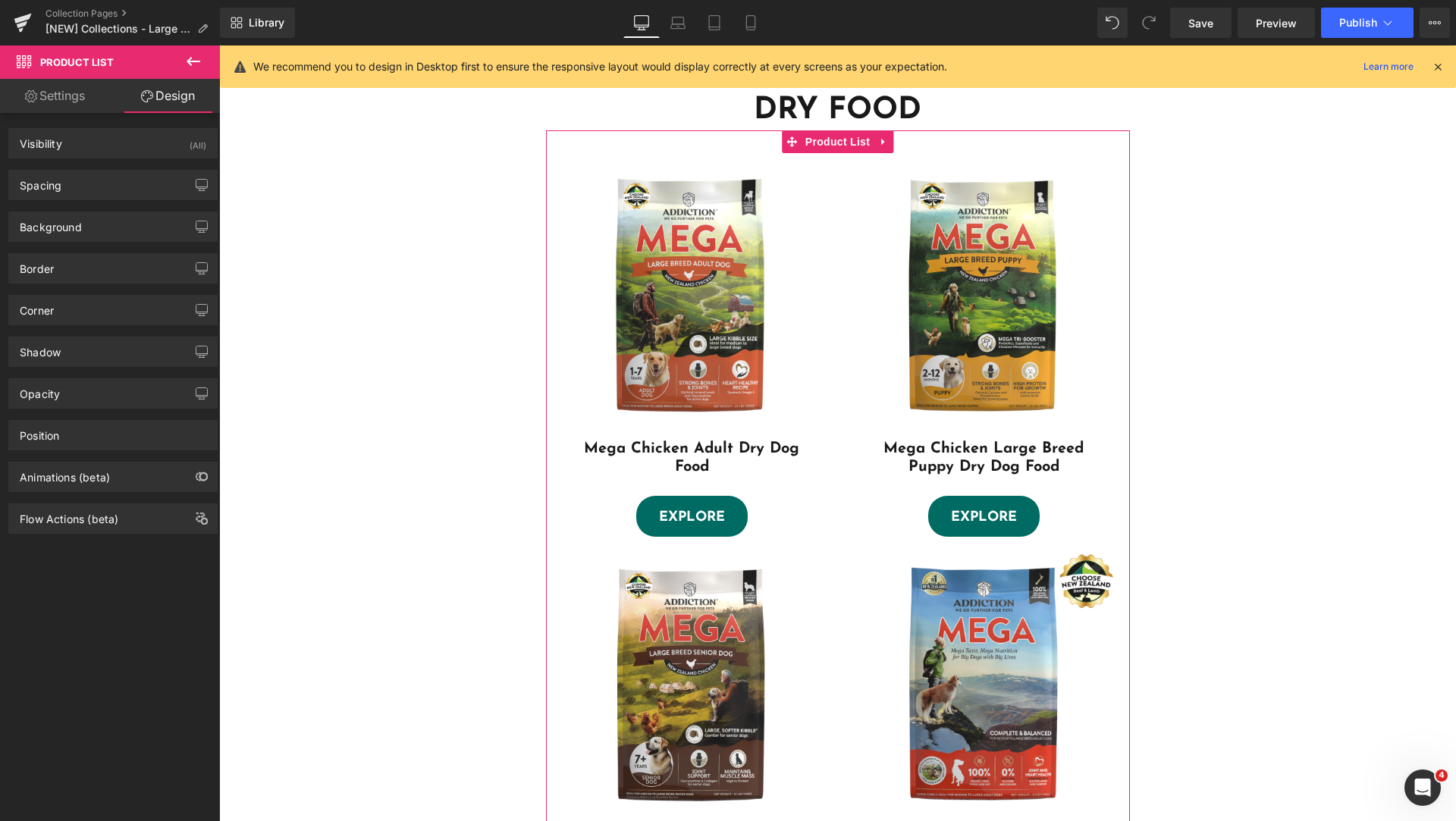
click at [73, 91] on link "Settings" at bounding box center [54, 96] width 110 height 34
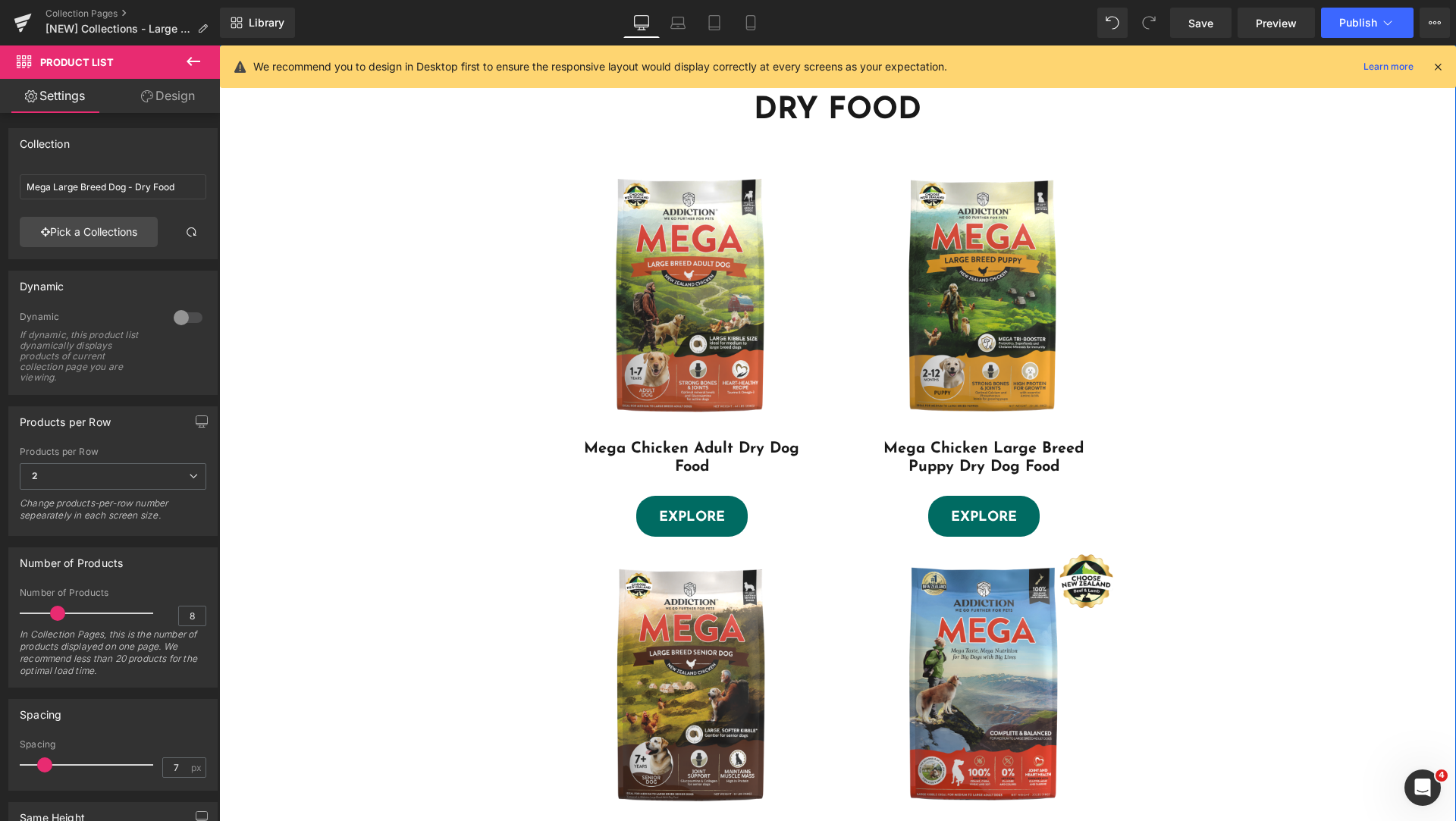
scroll to position [204, 0]
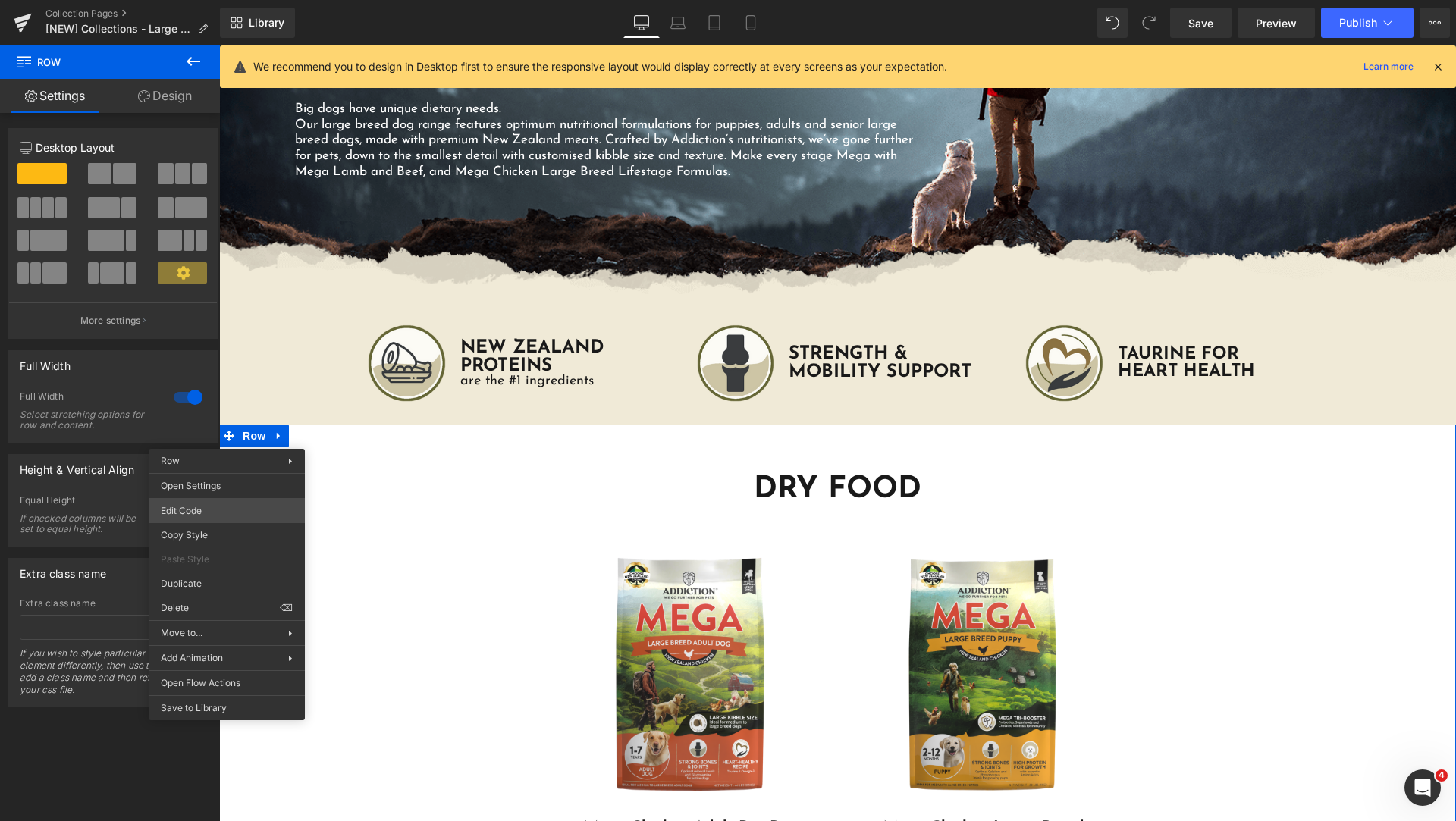
click at [244, 513] on body "Product List You are previewing how the will restyle your page. You can not edi…" at bounding box center [728, 410] width 1456 height 821
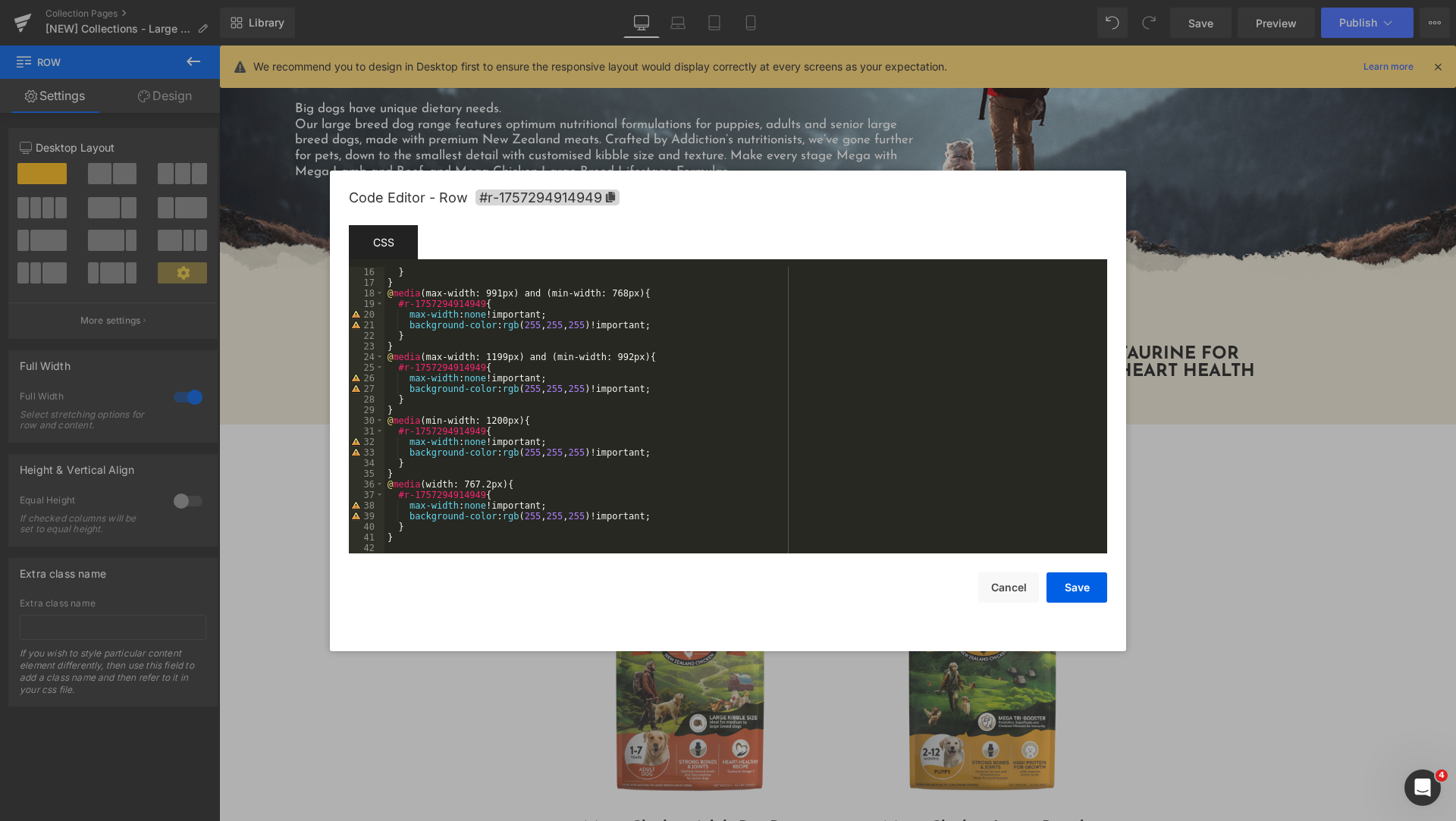
scroll to position [159, 0]
click at [455, 539] on div "} } @ media (max-width: 991px) and (min-width: 768px) { #r-1757294914949 { max-…" at bounding box center [742, 421] width 716 height 308
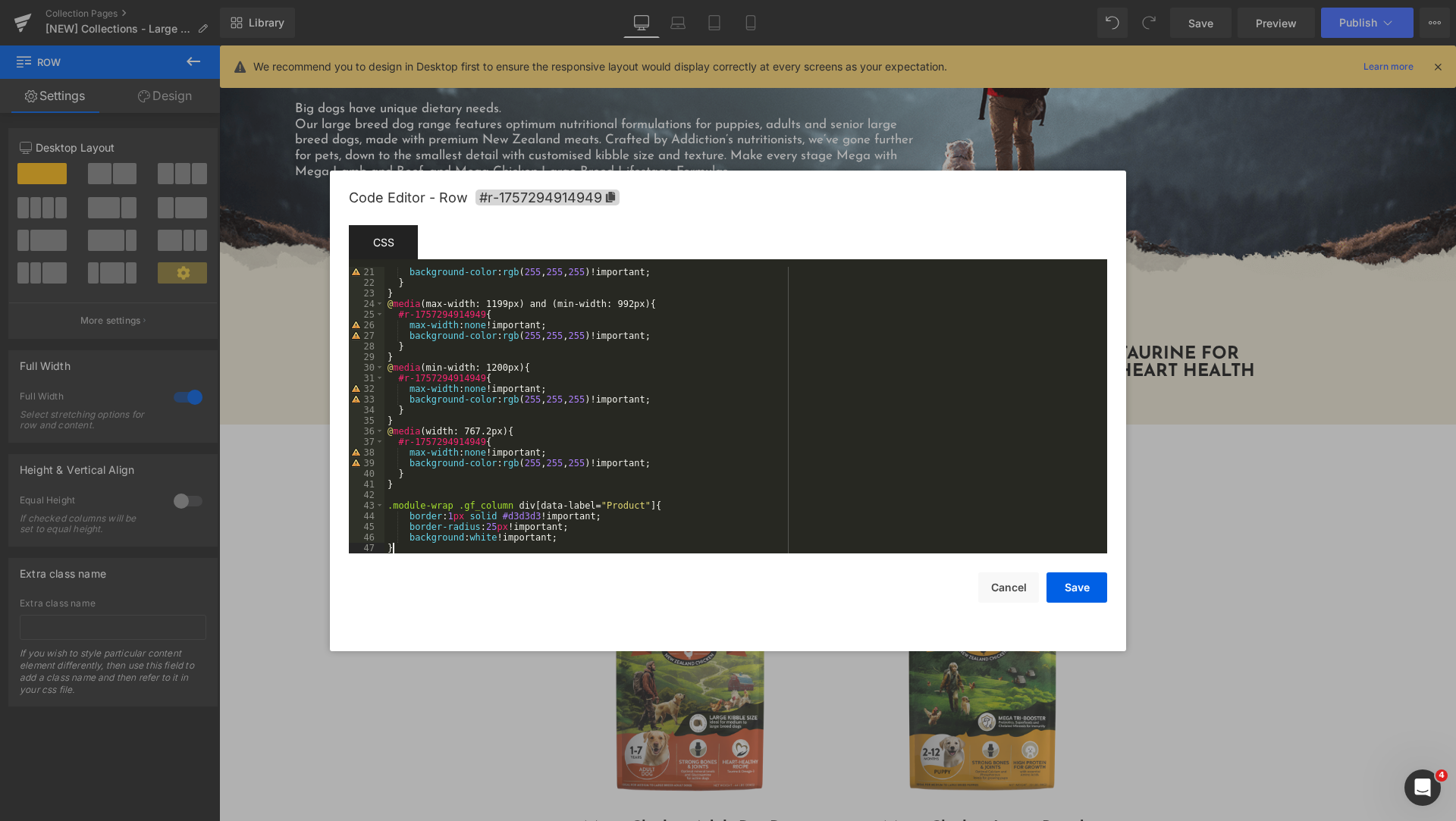
scroll to position [212, 0]
click at [1076, 592] on button "Save" at bounding box center [1076, 587] width 61 height 30
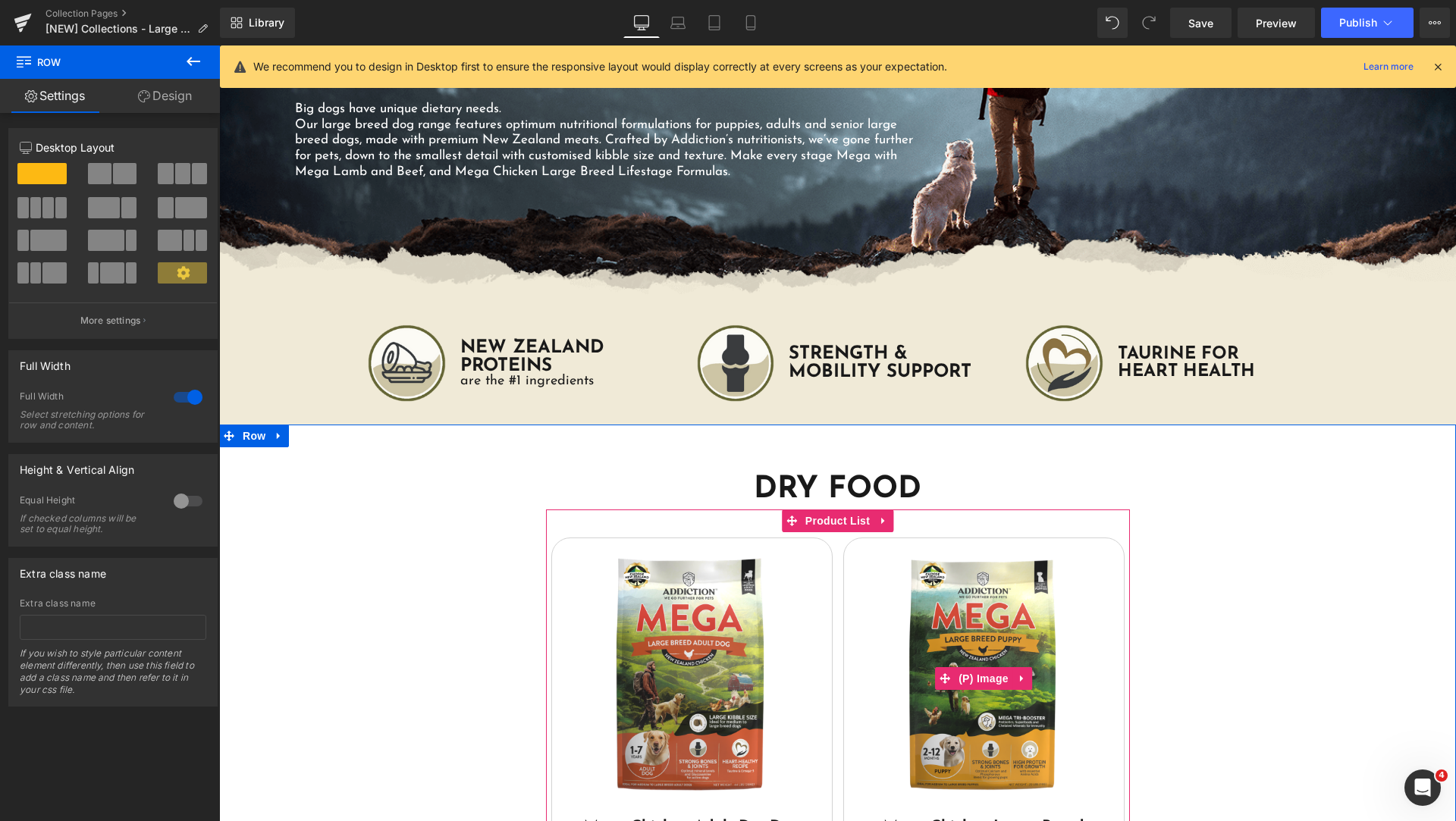
scroll to position [583, 0]
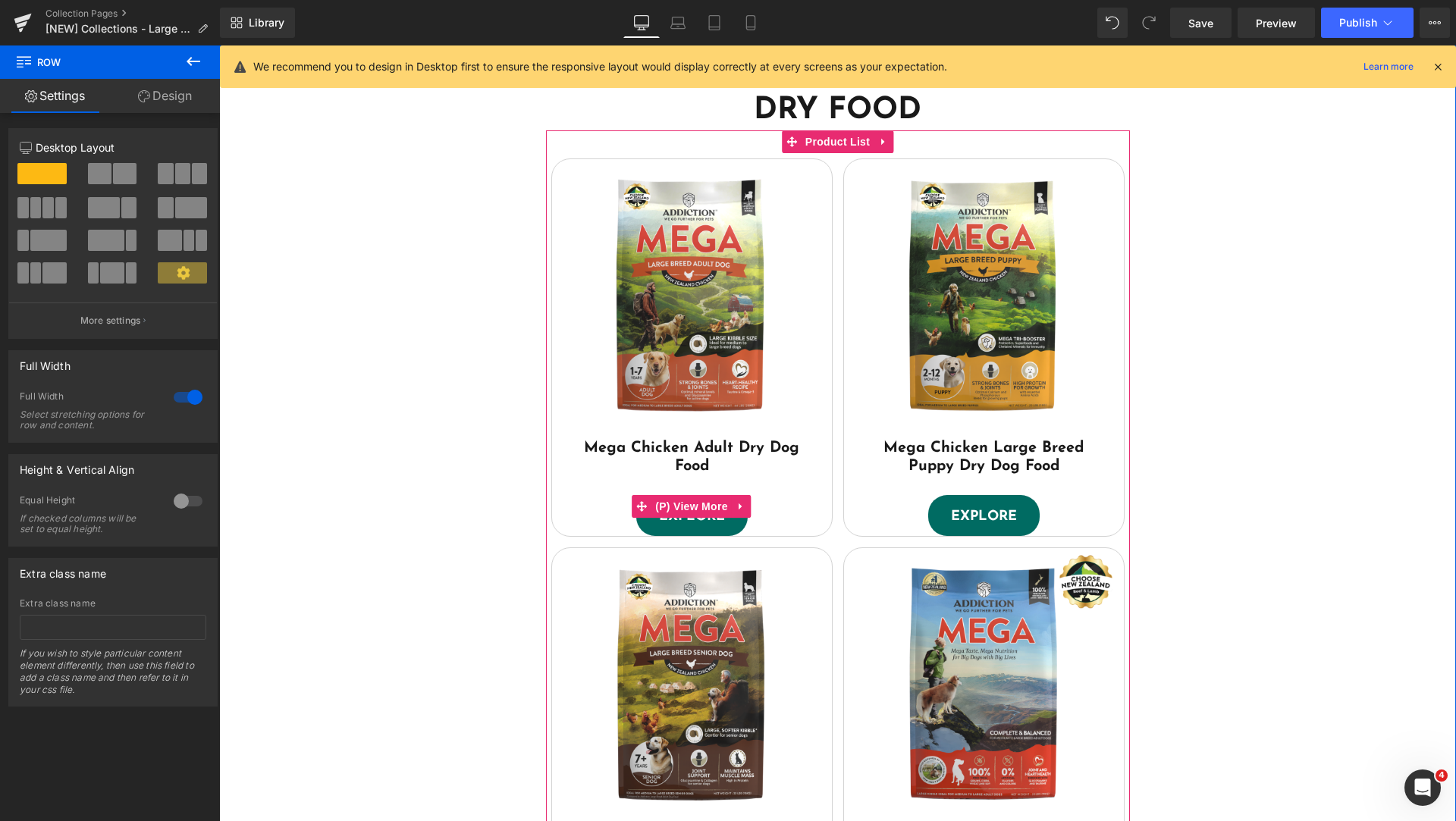
click at [572, 508] on div "EXPLORE" at bounding box center [692, 515] width 280 height 41
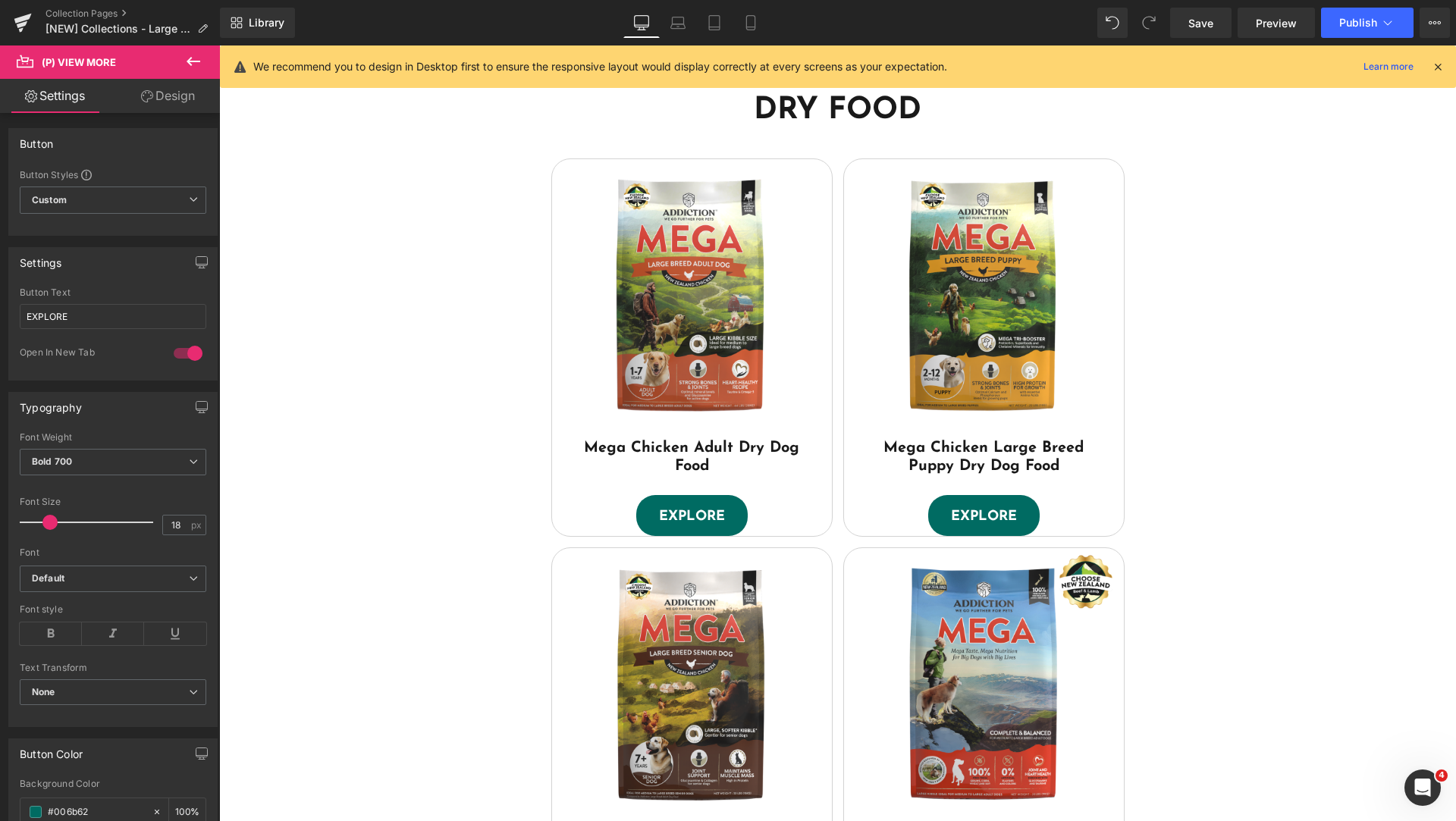
click at [159, 104] on link "Design" at bounding box center [167, 96] width 110 height 34
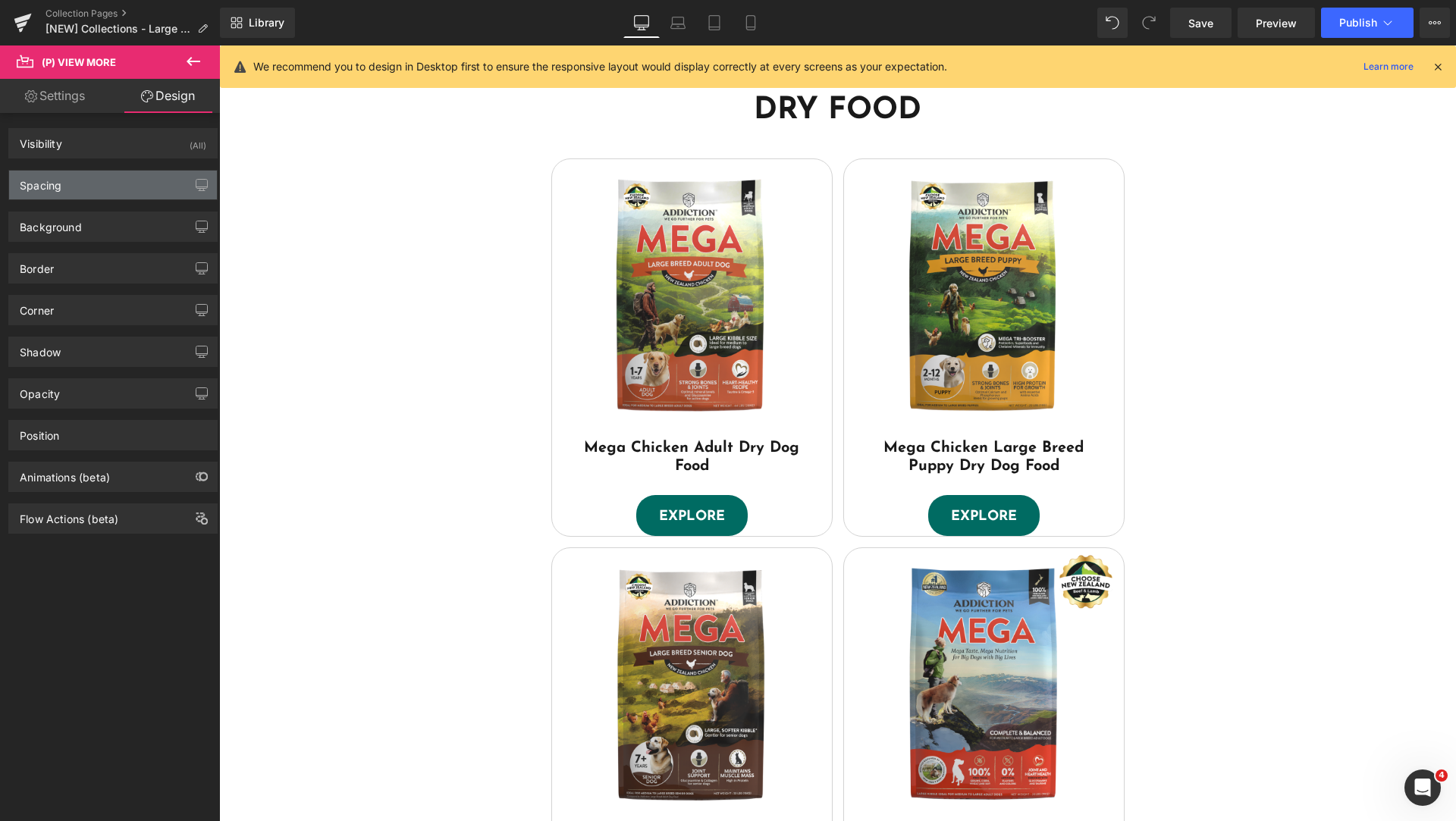
click at [76, 186] on div "Spacing" at bounding box center [113, 184] width 208 height 29
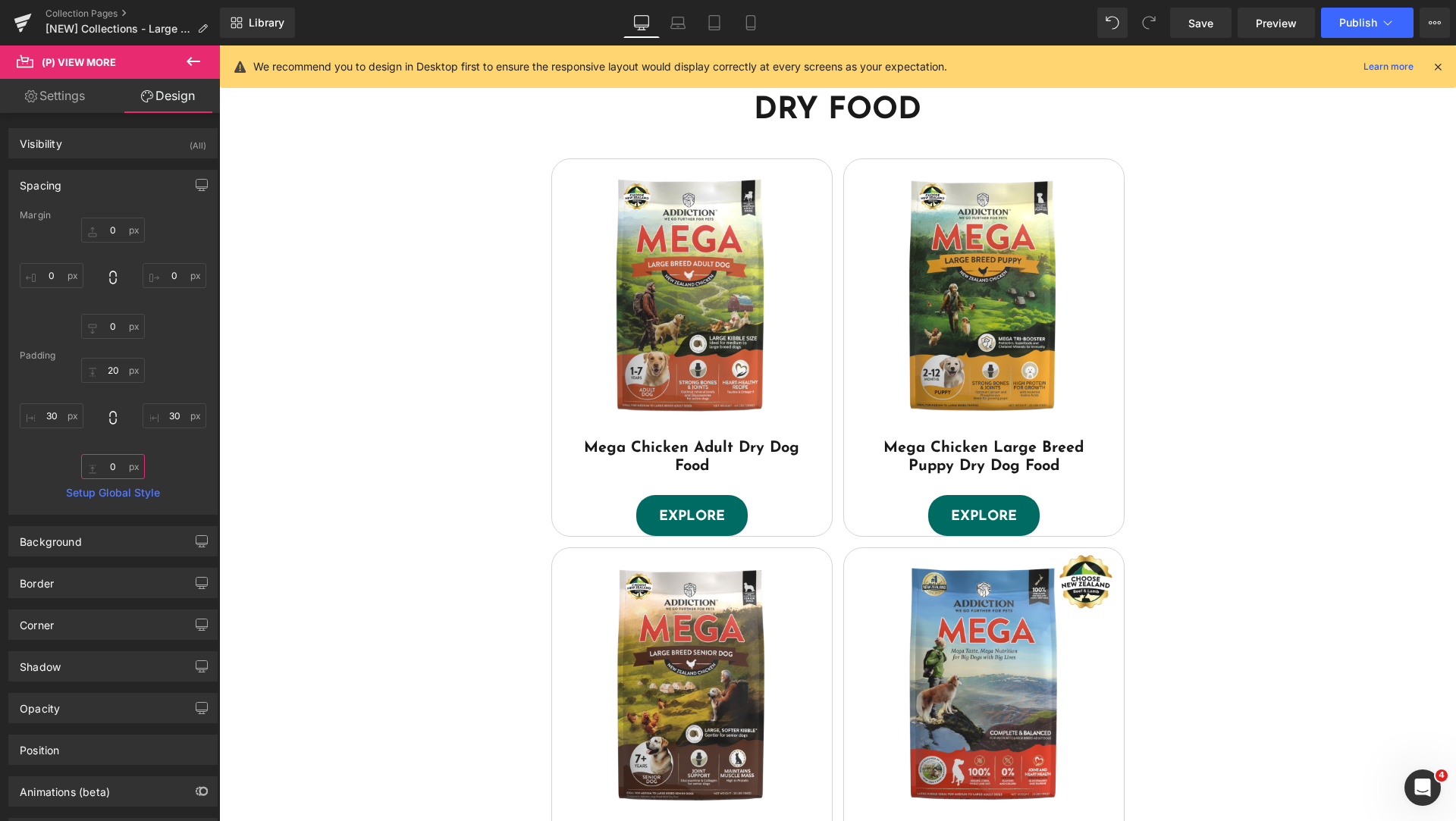
click at [110, 460] on input "0" at bounding box center [113, 466] width 64 height 25
type input "20"
click at [341, 417] on div "DRY FOOD Heading Sale Off (P) Image Mega Chicken Adult Dry Dog Food (P) Title E…" at bounding box center [838, 519] width 1237 height 900
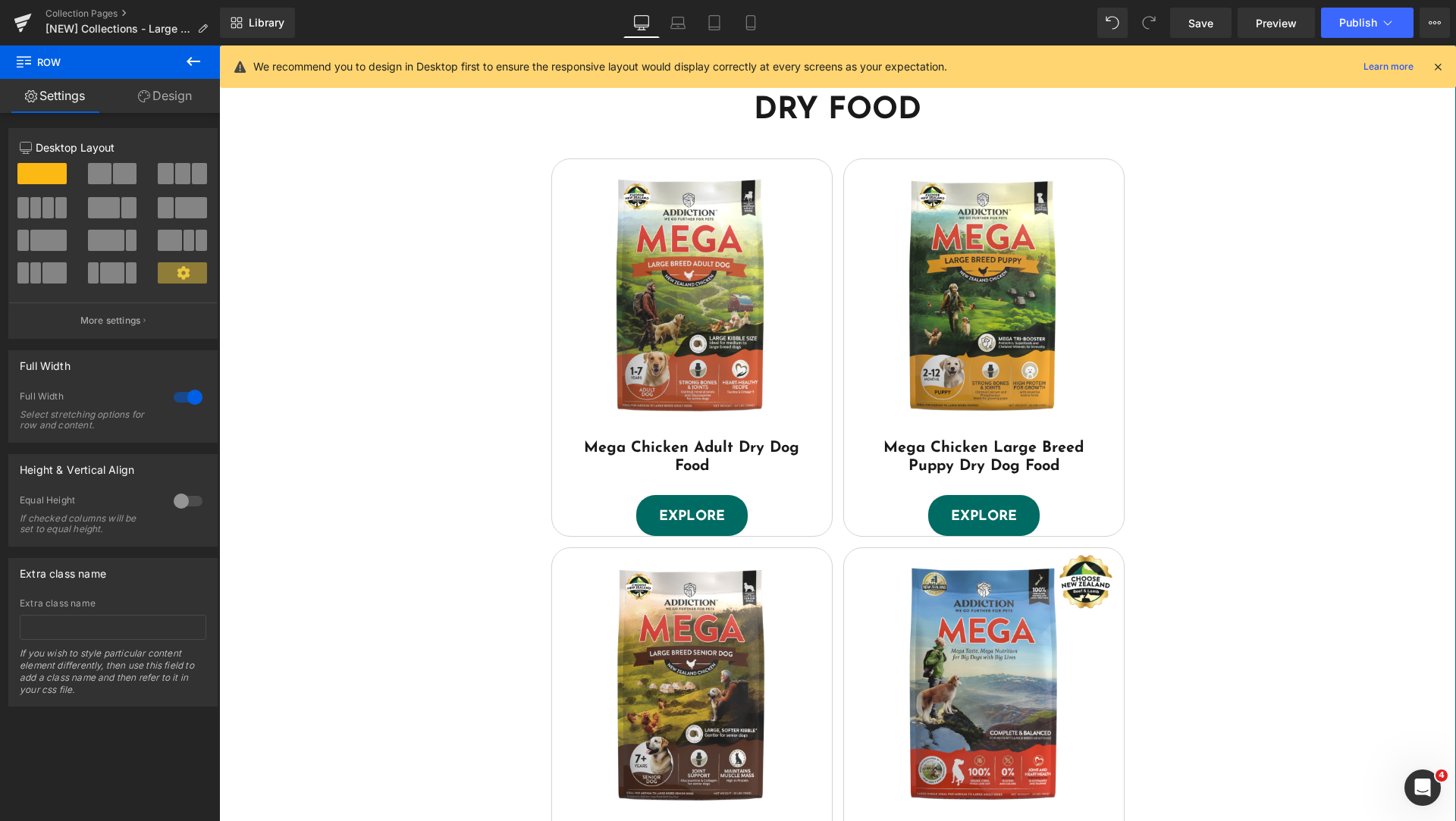
click at [161, 106] on link "Design" at bounding box center [164, 96] width 110 height 34
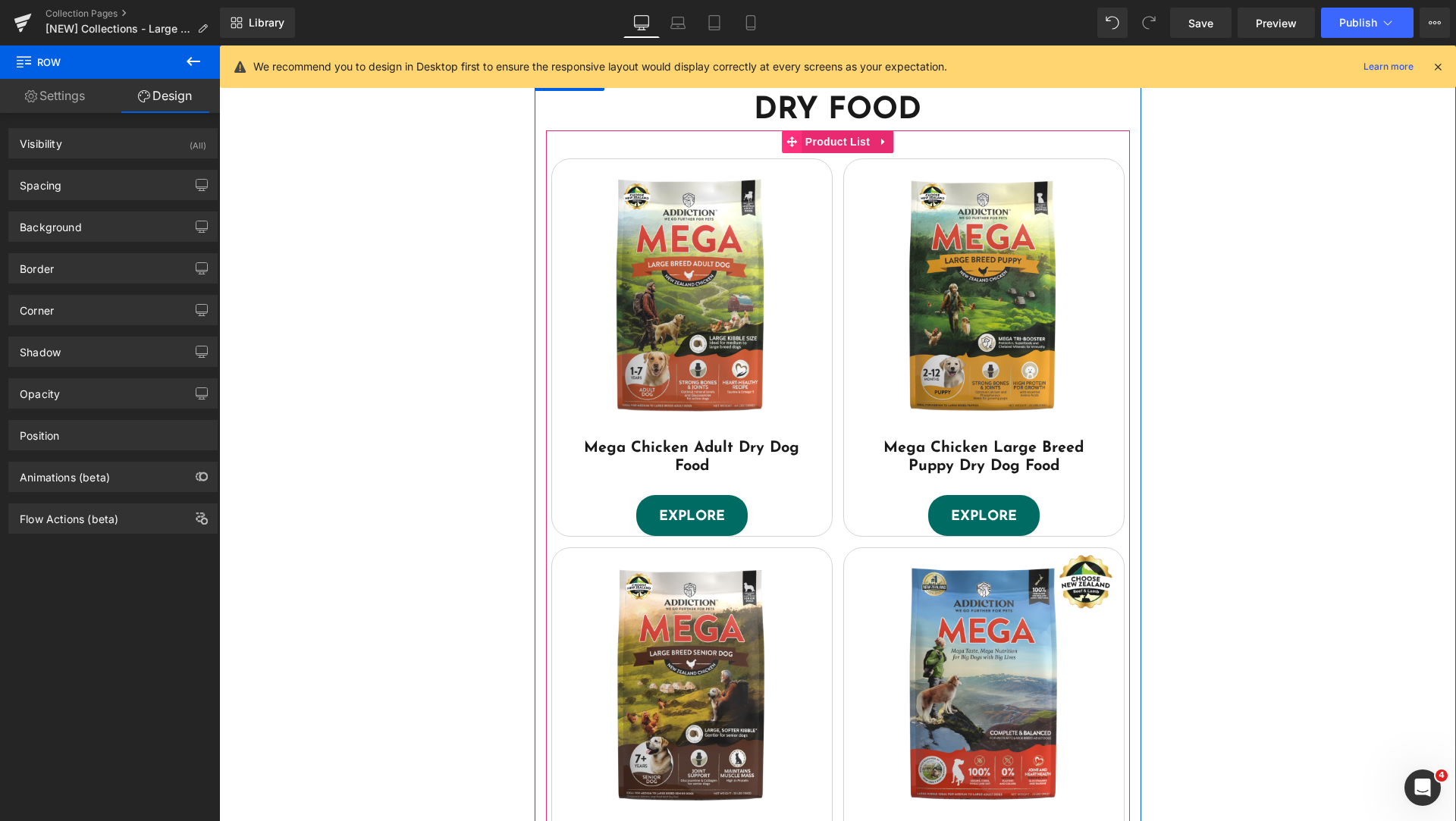
click at [786, 143] on icon at bounding box center [792, 141] width 11 height 11
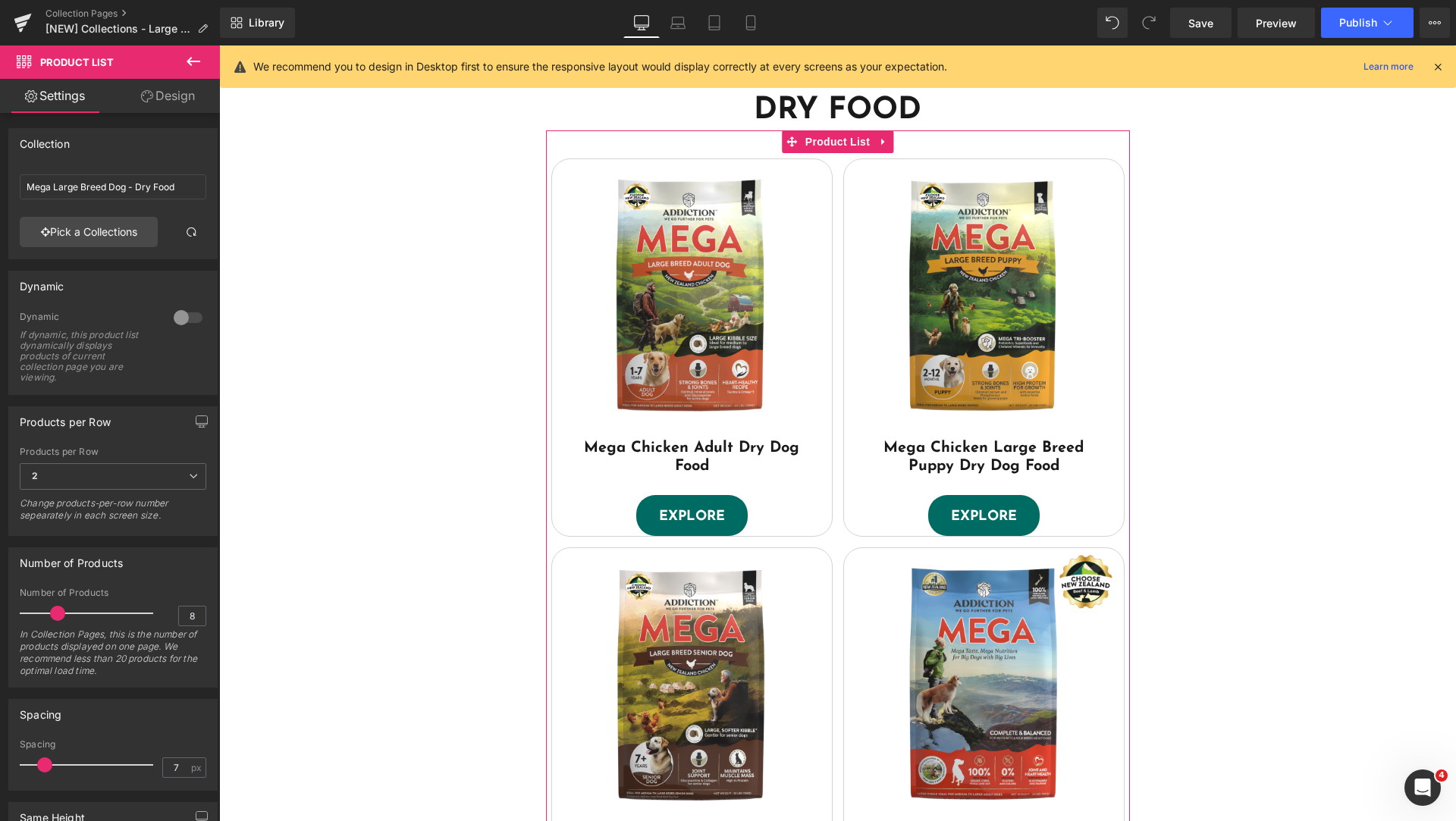
click at [166, 100] on link "Design" at bounding box center [167, 96] width 110 height 34
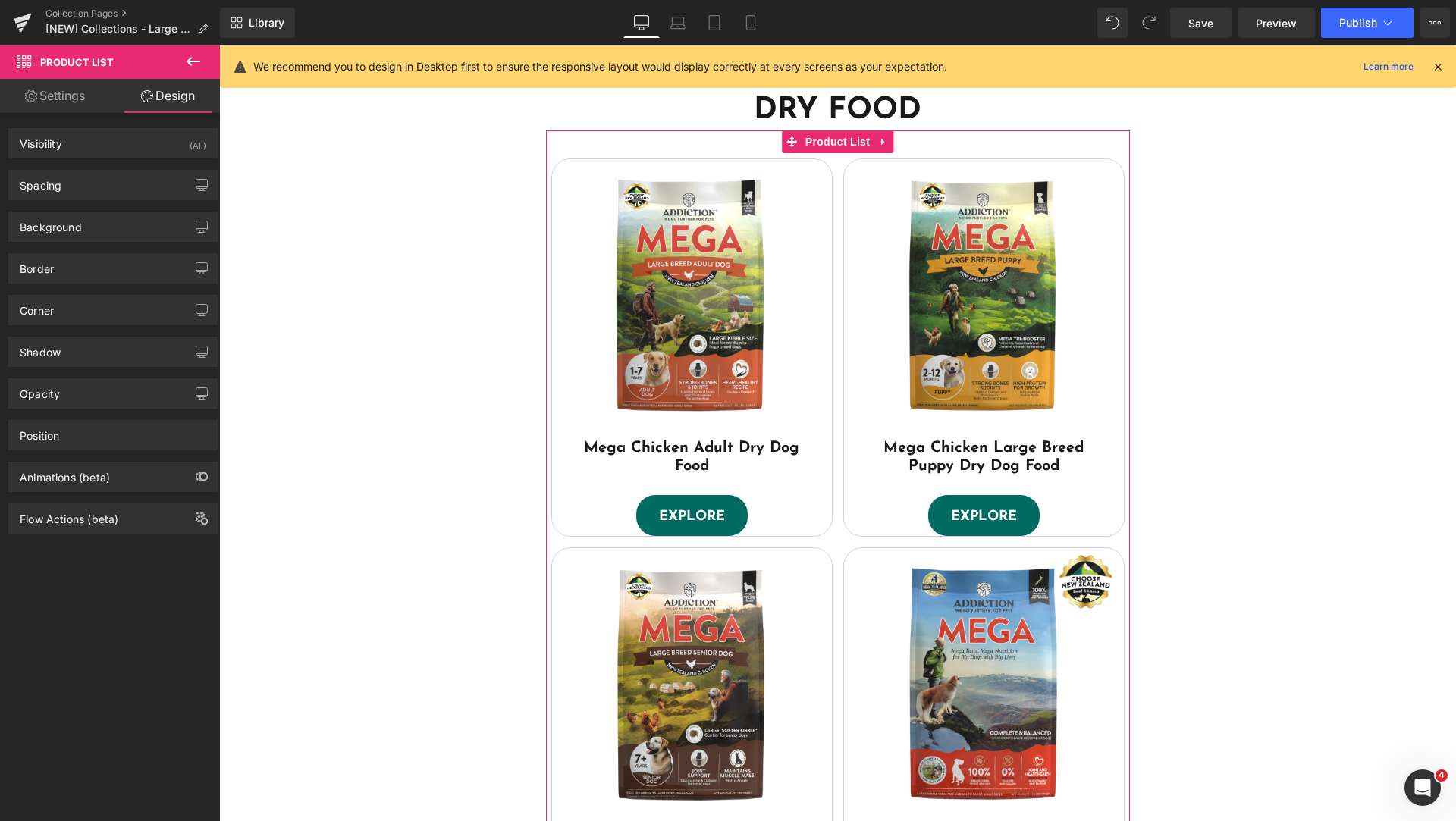
type input "0"
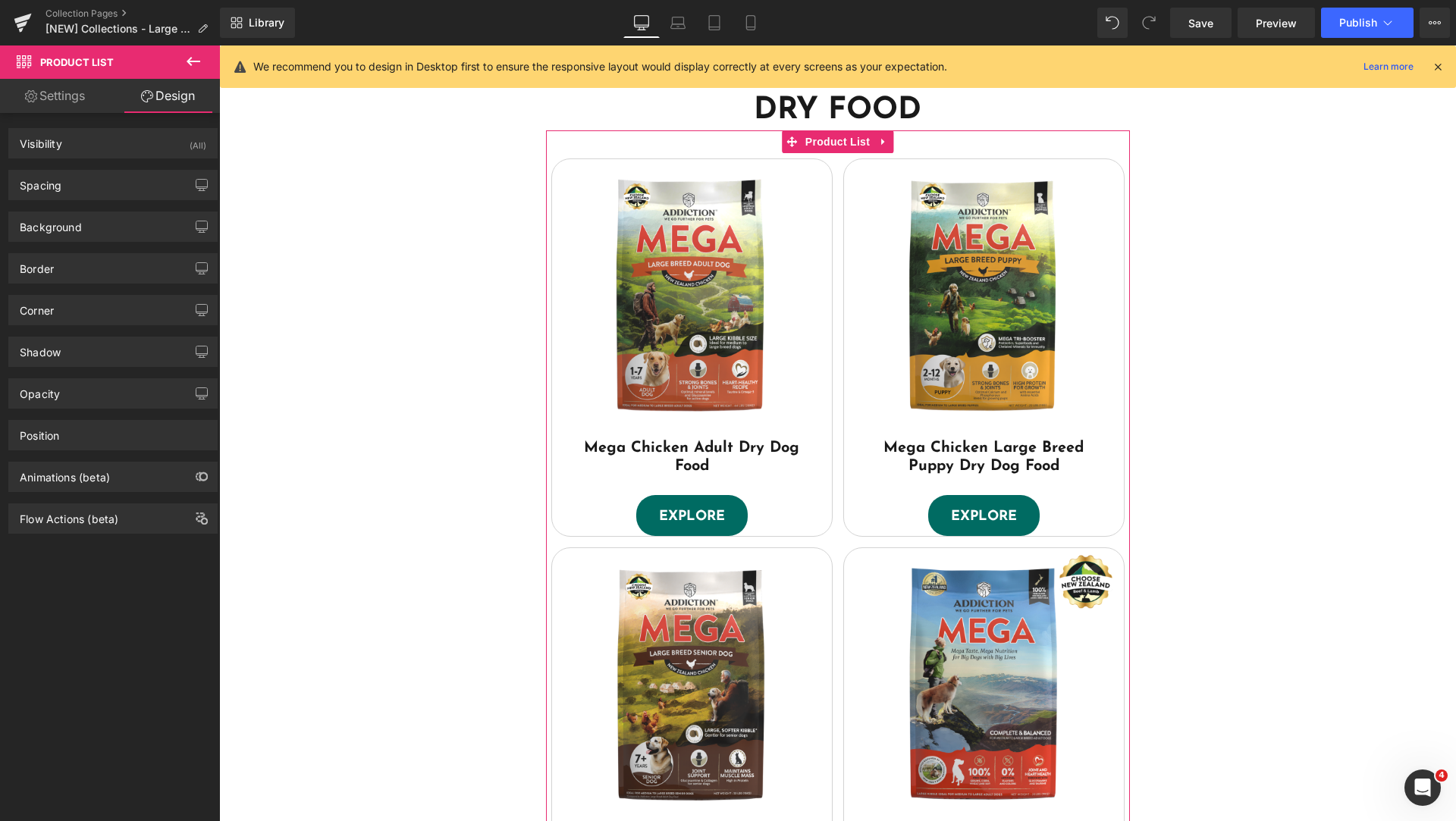
type input "0"
type input "30"
type input "0"
click at [90, 186] on div "Spacing" at bounding box center [113, 184] width 208 height 29
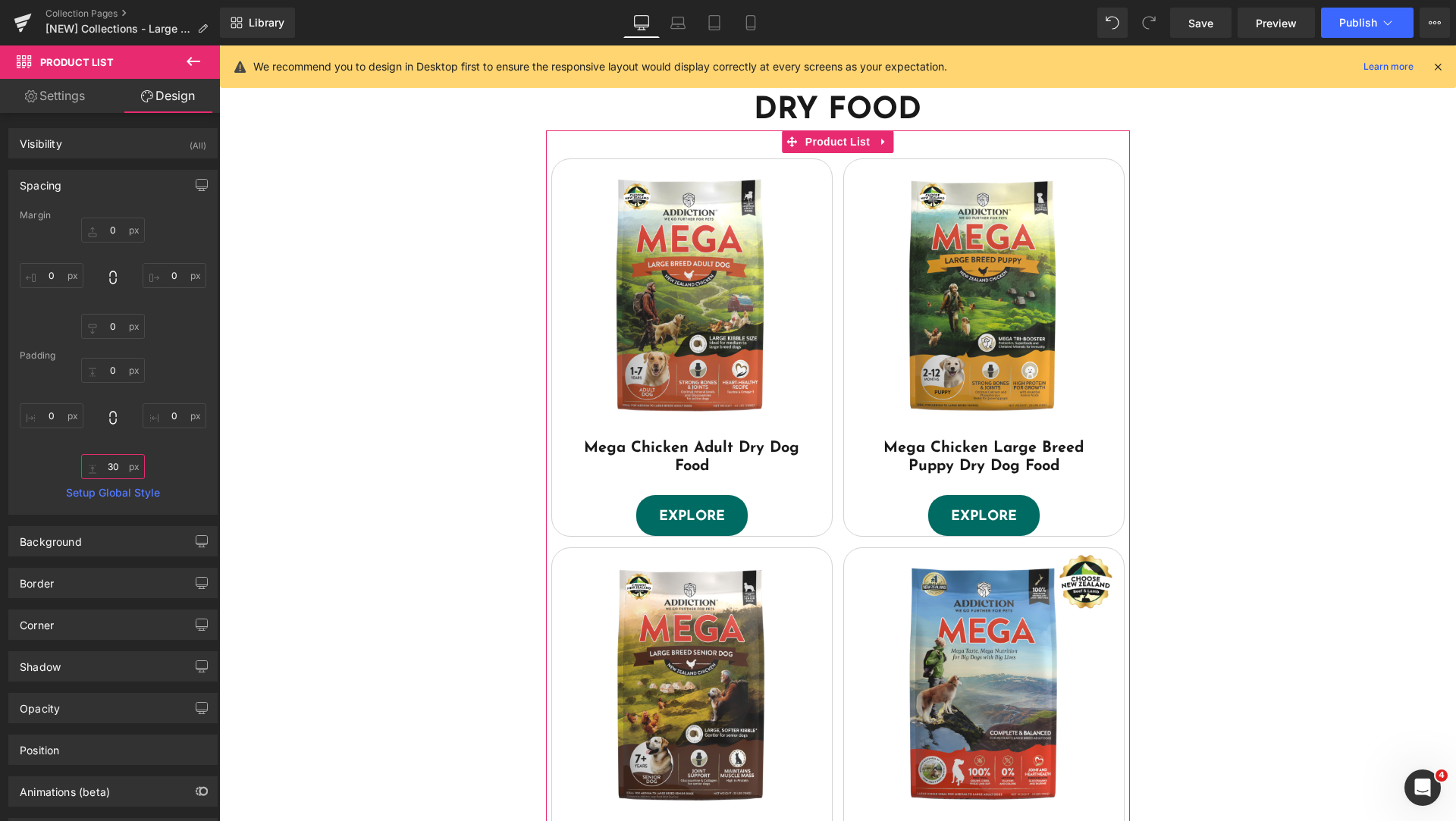
click at [107, 463] on input "30" at bounding box center [113, 466] width 64 height 25
click at [109, 463] on input "37" at bounding box center [113, 466] width 64 height 25
type input "0"
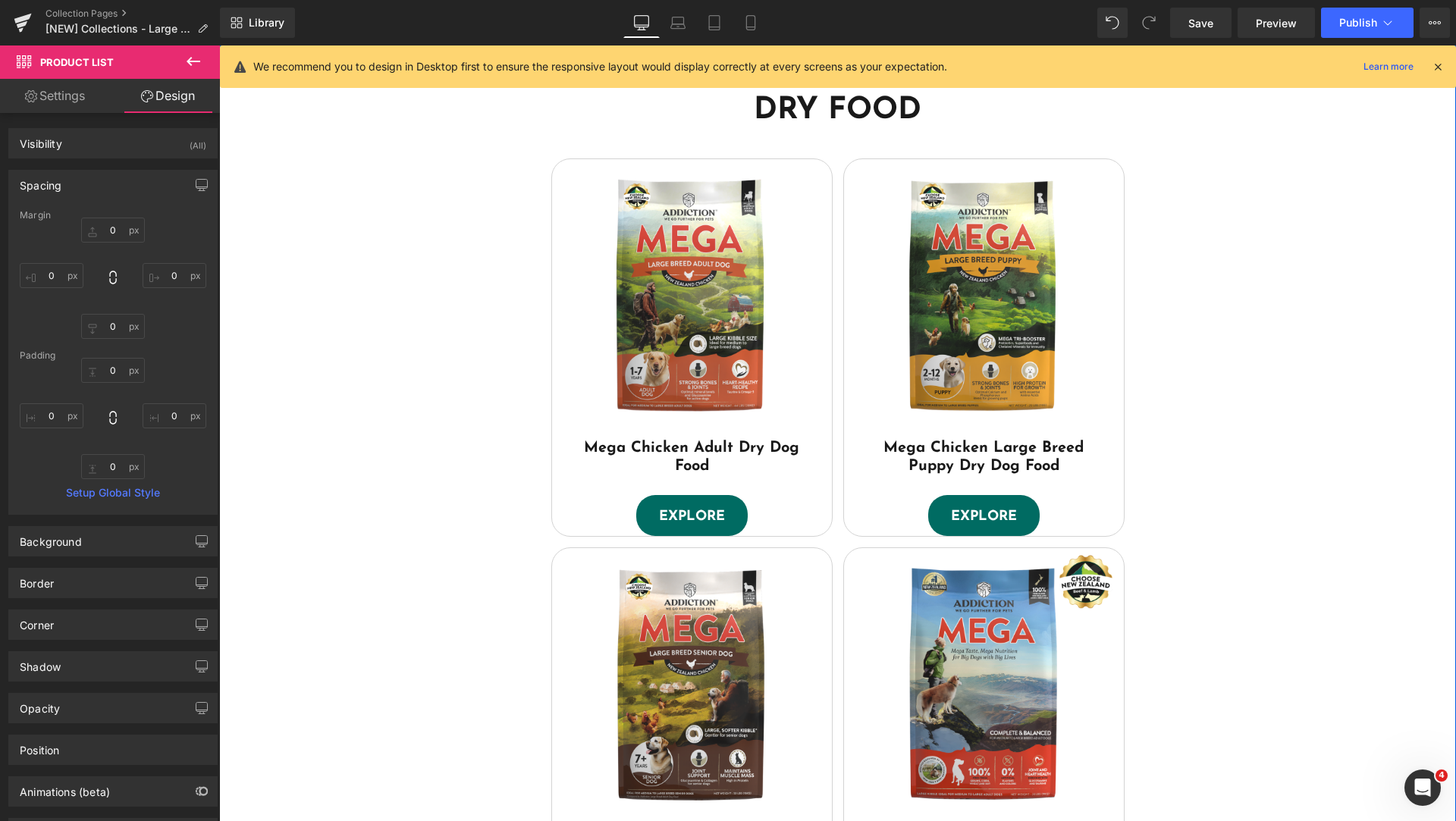
click at [418, 434] on div "DRY FOOD Heading Sale Off (P) Image Mega Chicken Adult Dry Dog Food (P) Title E…" at bounding box center [838, 507] width 1237 height 878
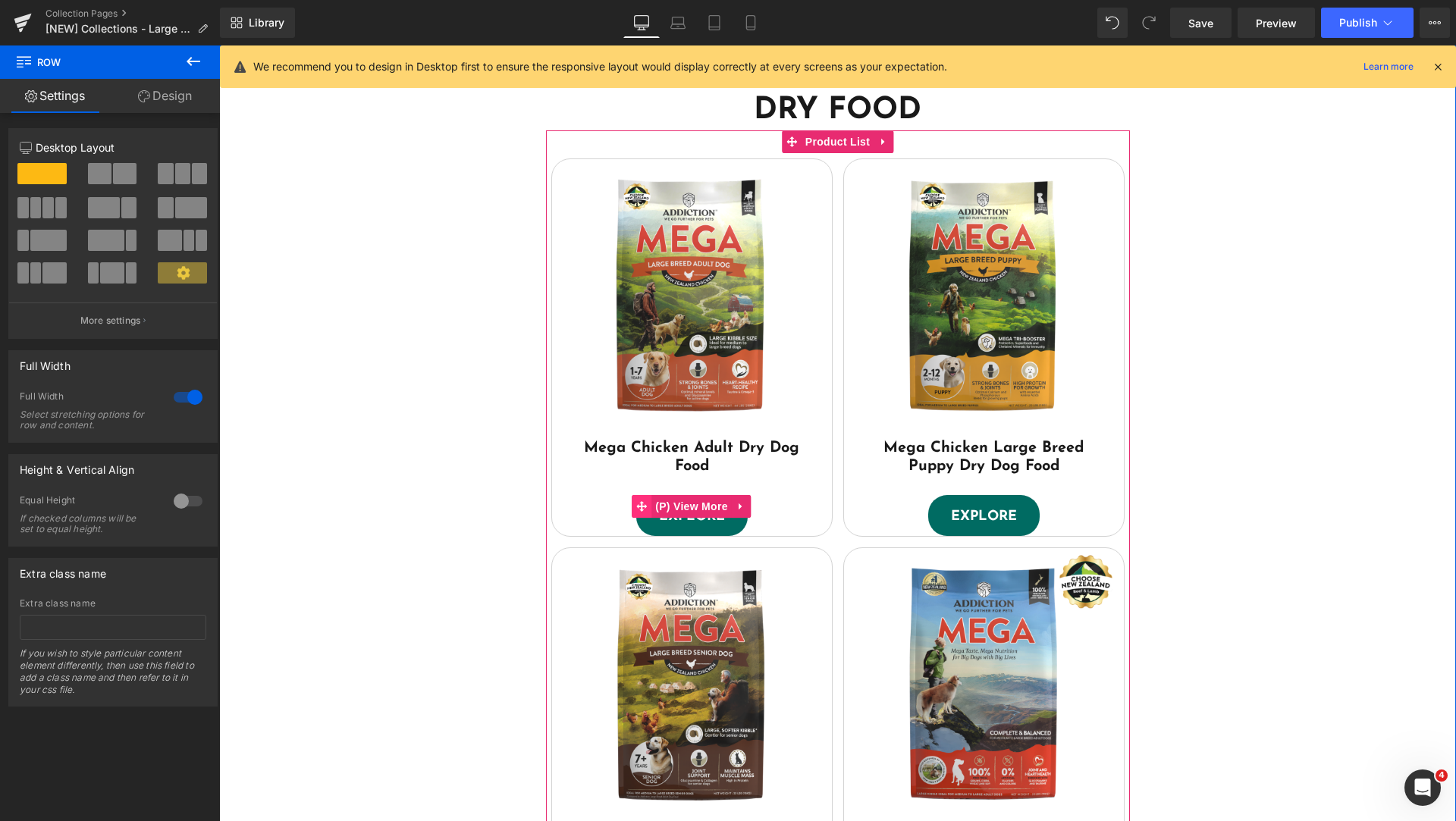
click at [636, 505] on icon at bounding box center [642, 506] width 11 height 11
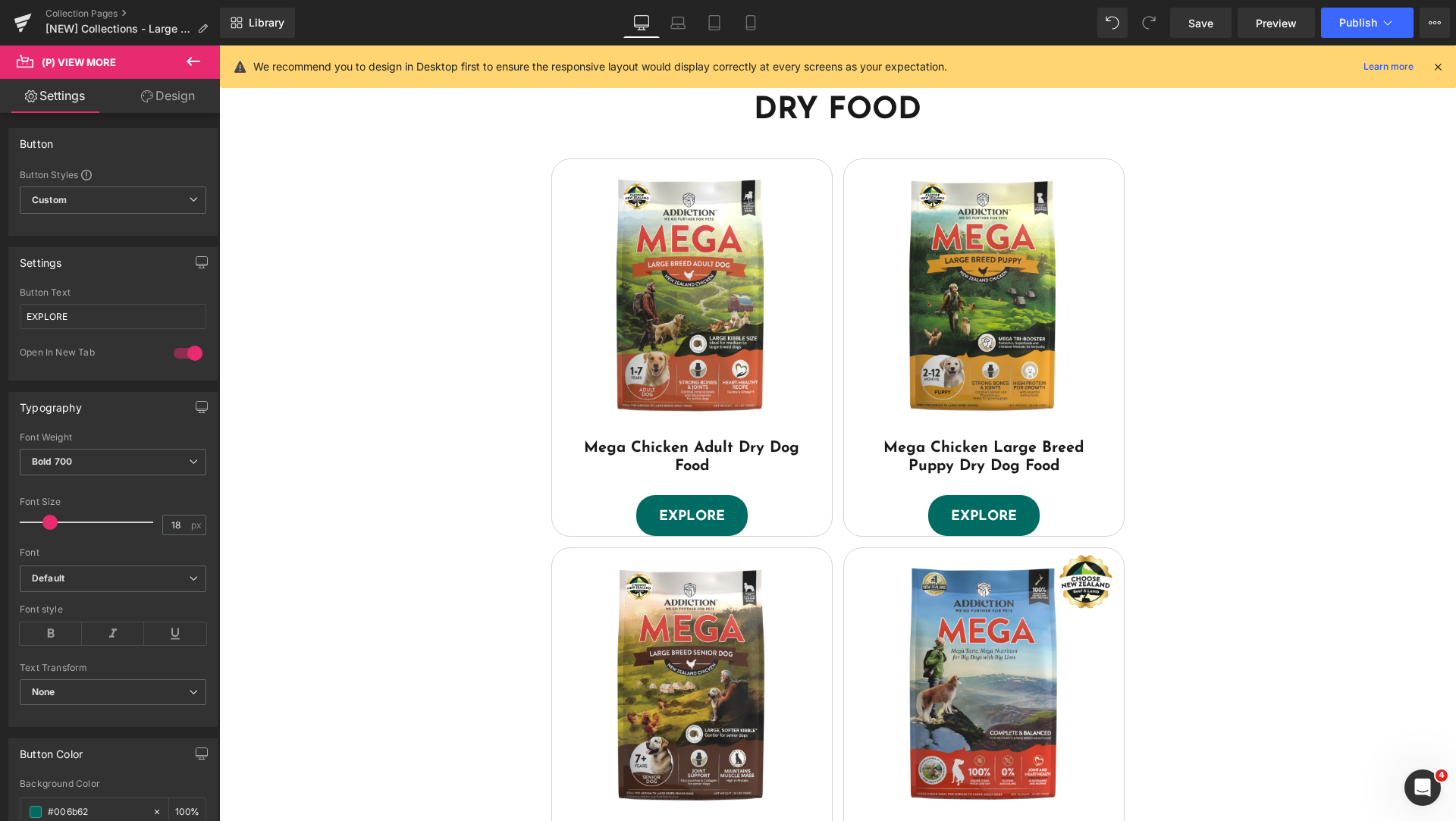
click at [165, 98] on link "Design" at bounding box center [167, 96] width 110 height 34
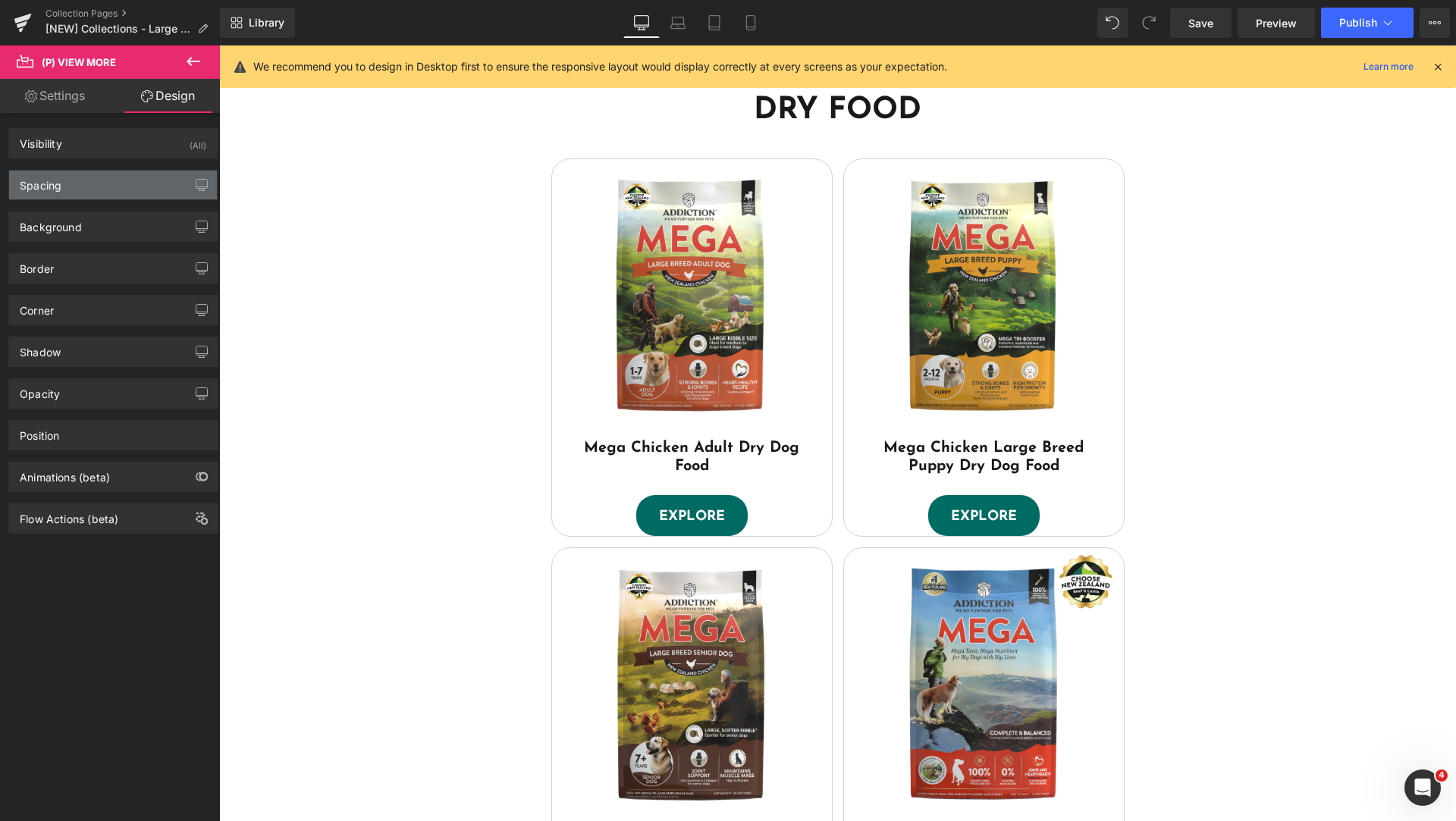
click at [92, 190] on div "Spacing" at bounding box center [113, 184] width 208 height 29
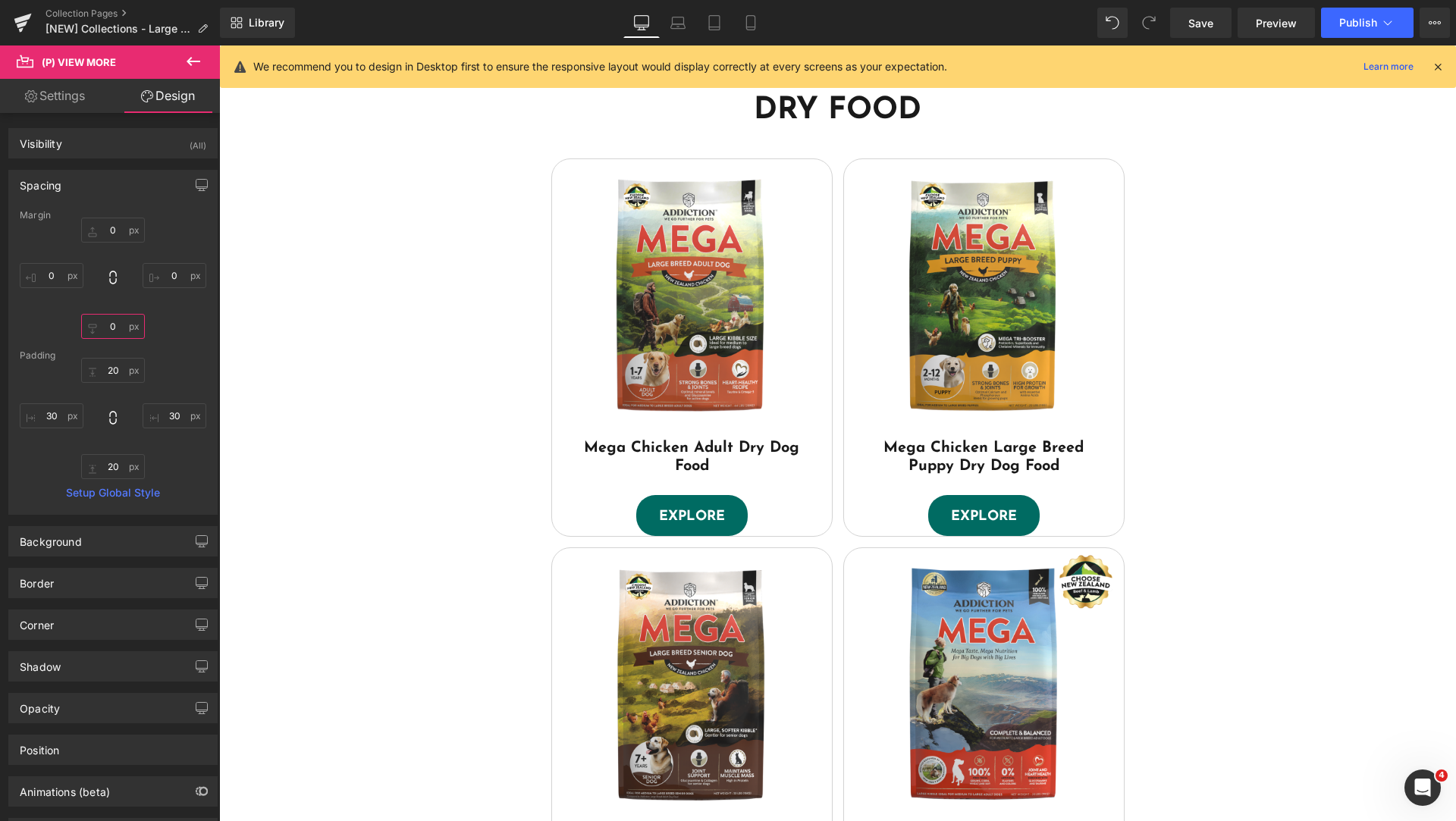
click at [112, 330] on input "0" at bounding box center [113, 327] width 64 height 25
type input "20"
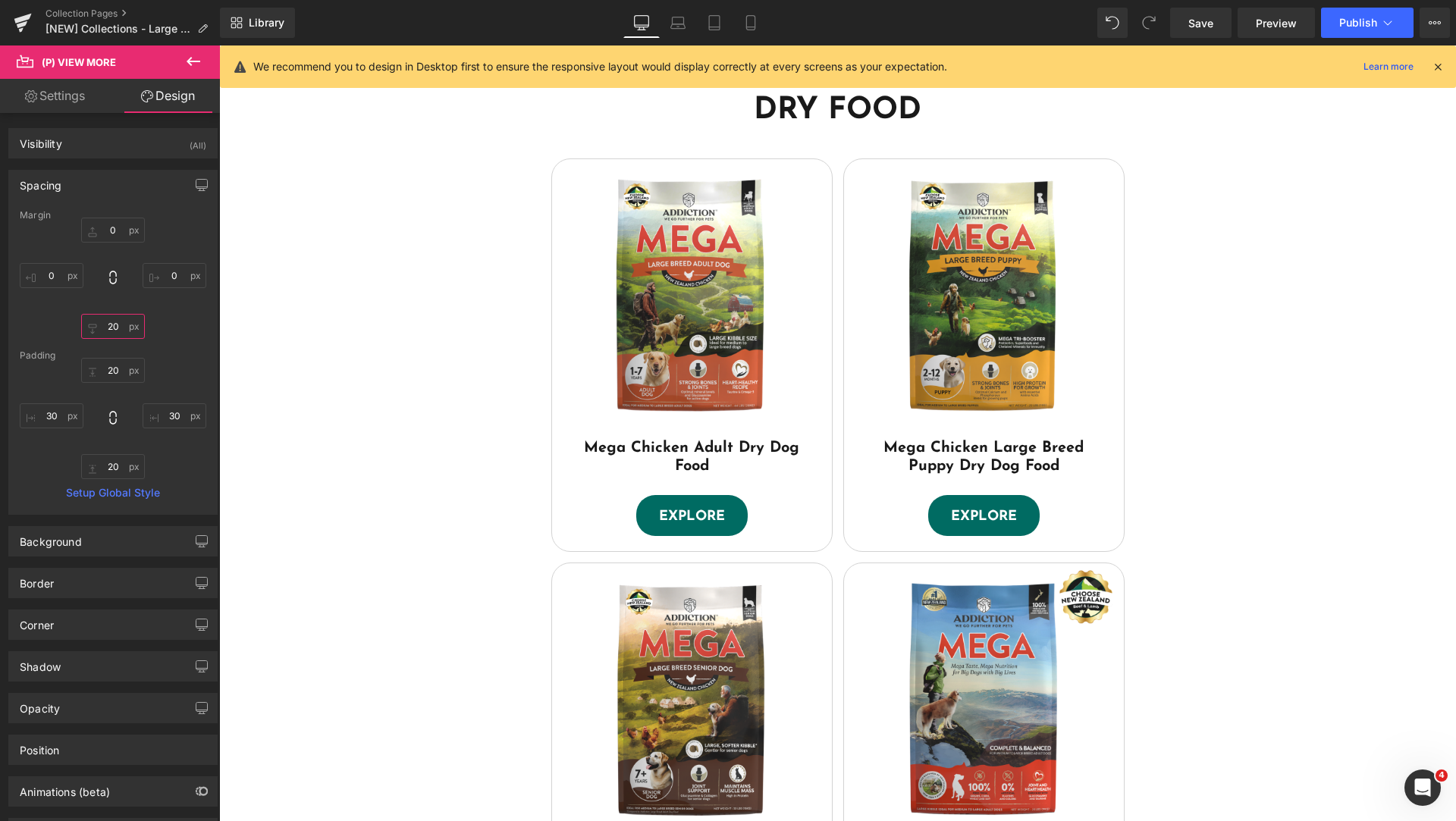
scroll to position [1341, 0]
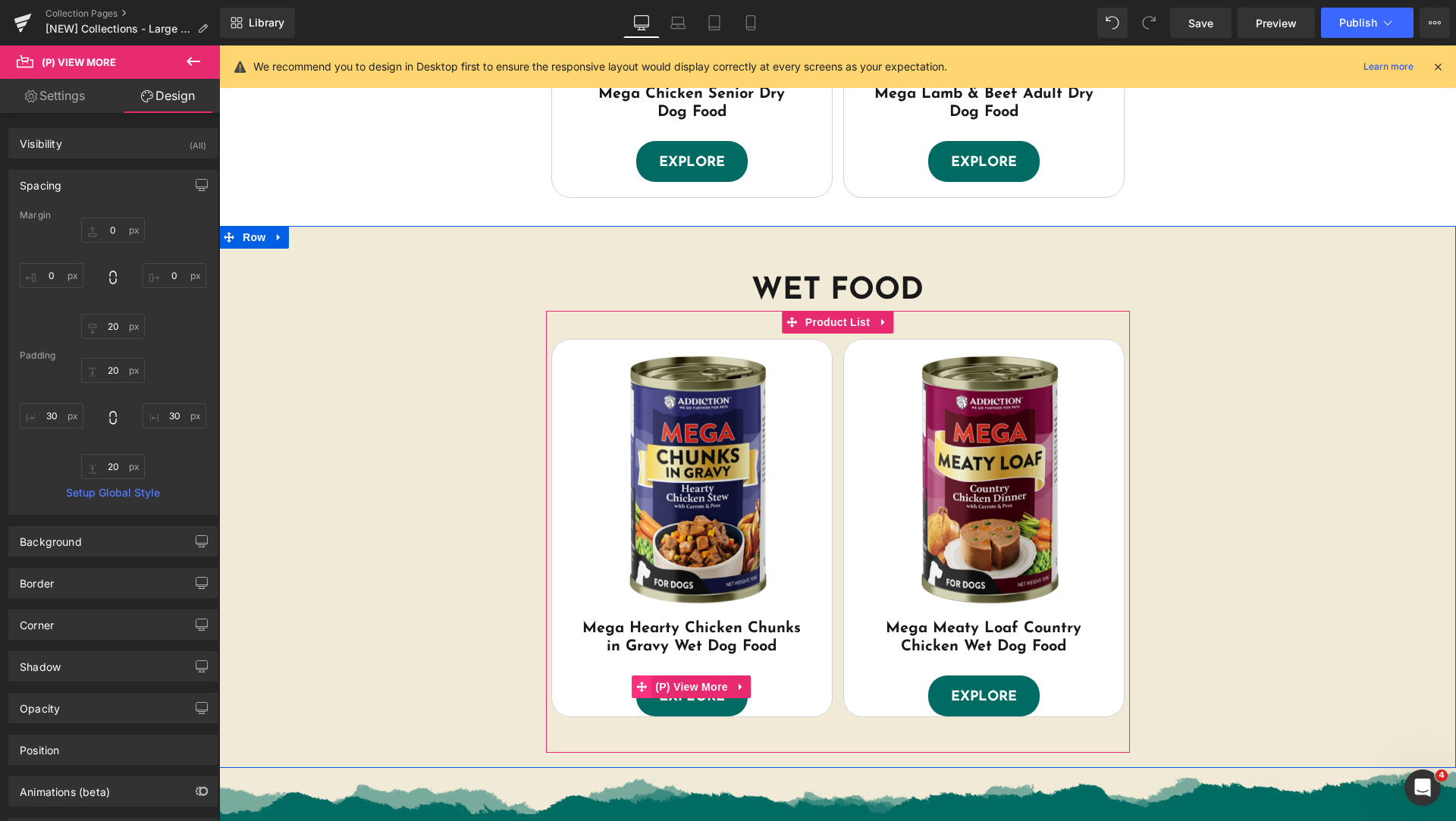
click at [637, 688] on icon at bounding box center [642, 686] width 11 height 11
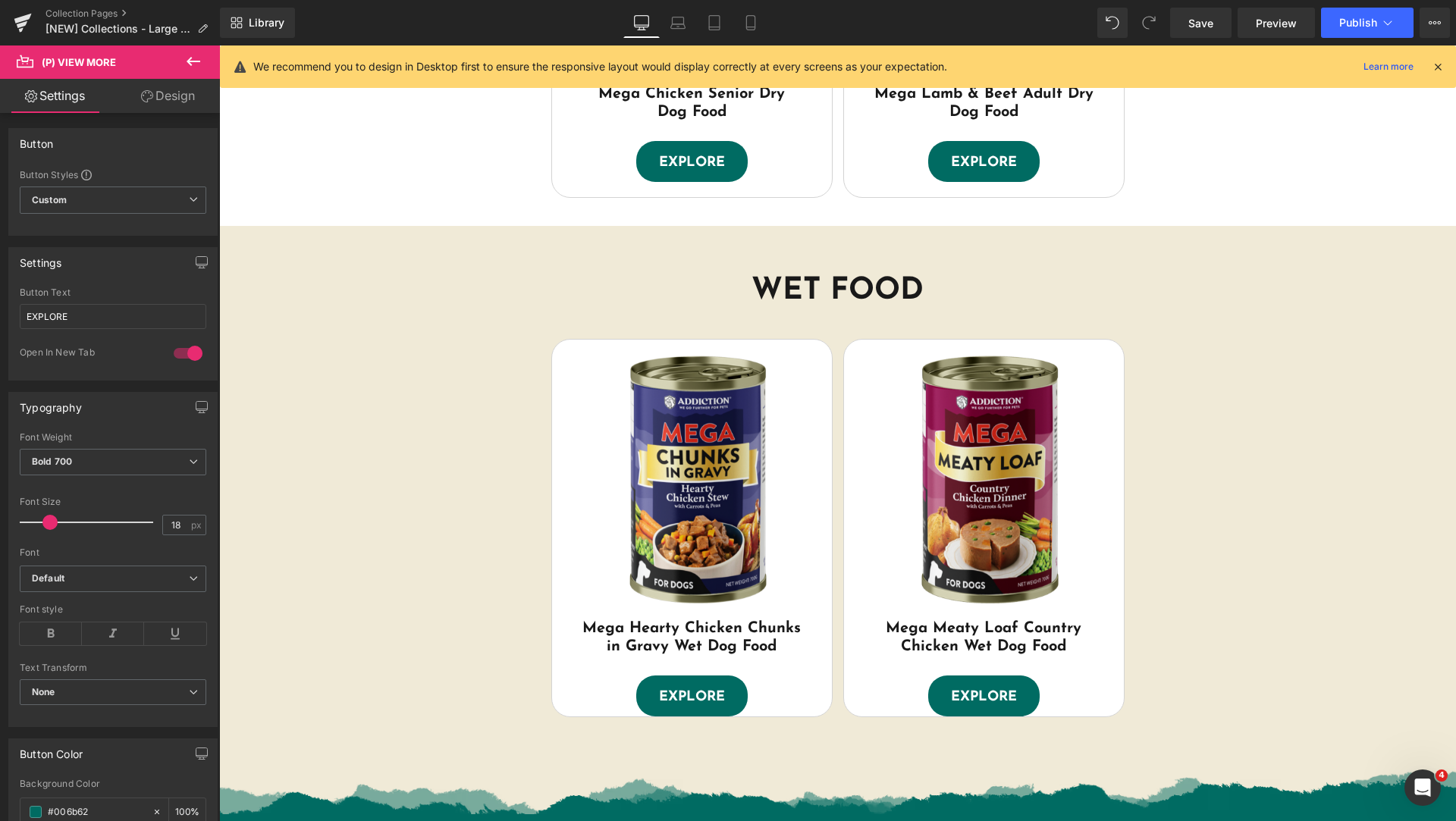
click at [196, 97] on link "Design" at bounding box center [167, 96] width 110 height 34
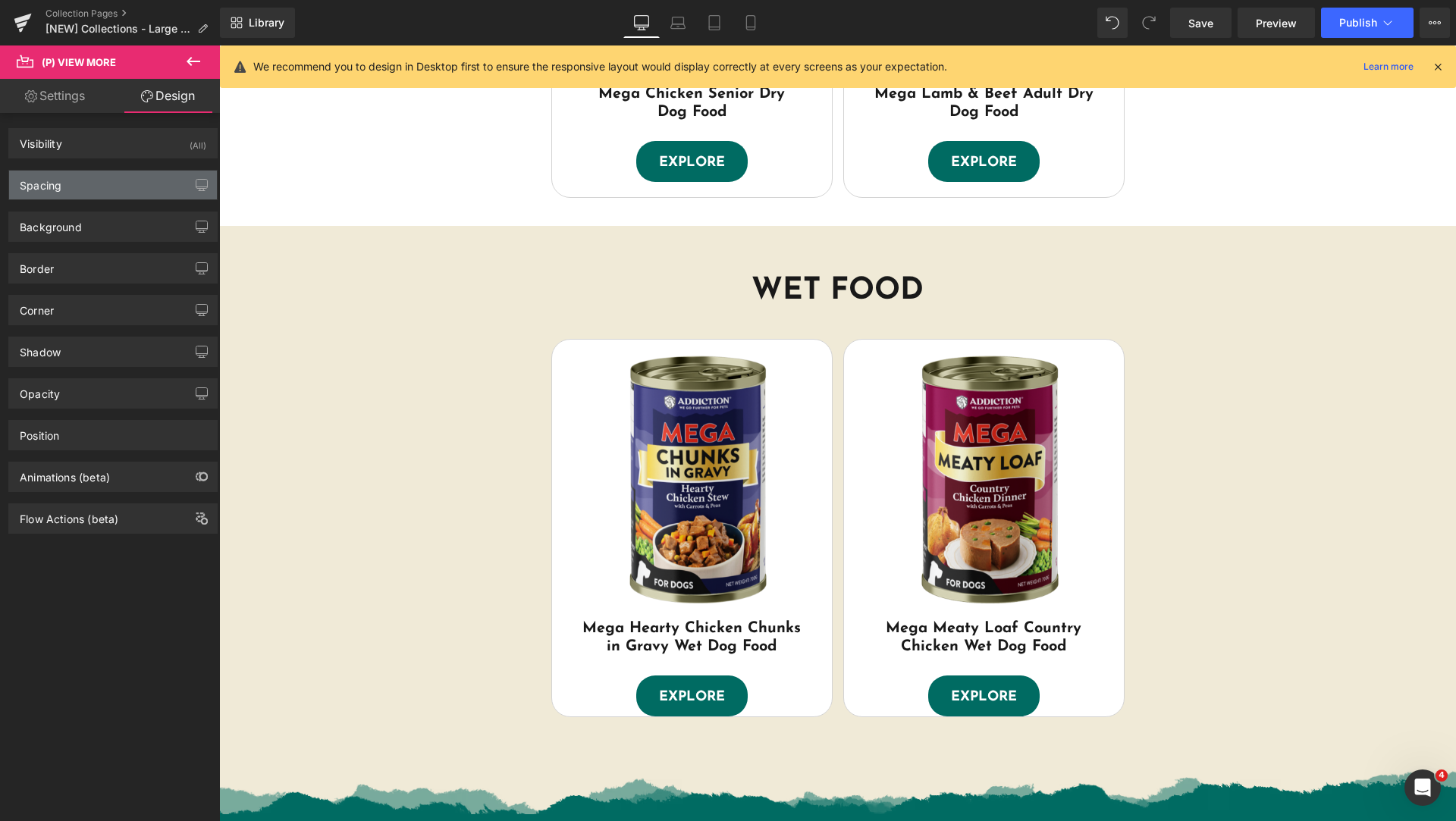
type input "0"
type input "20"
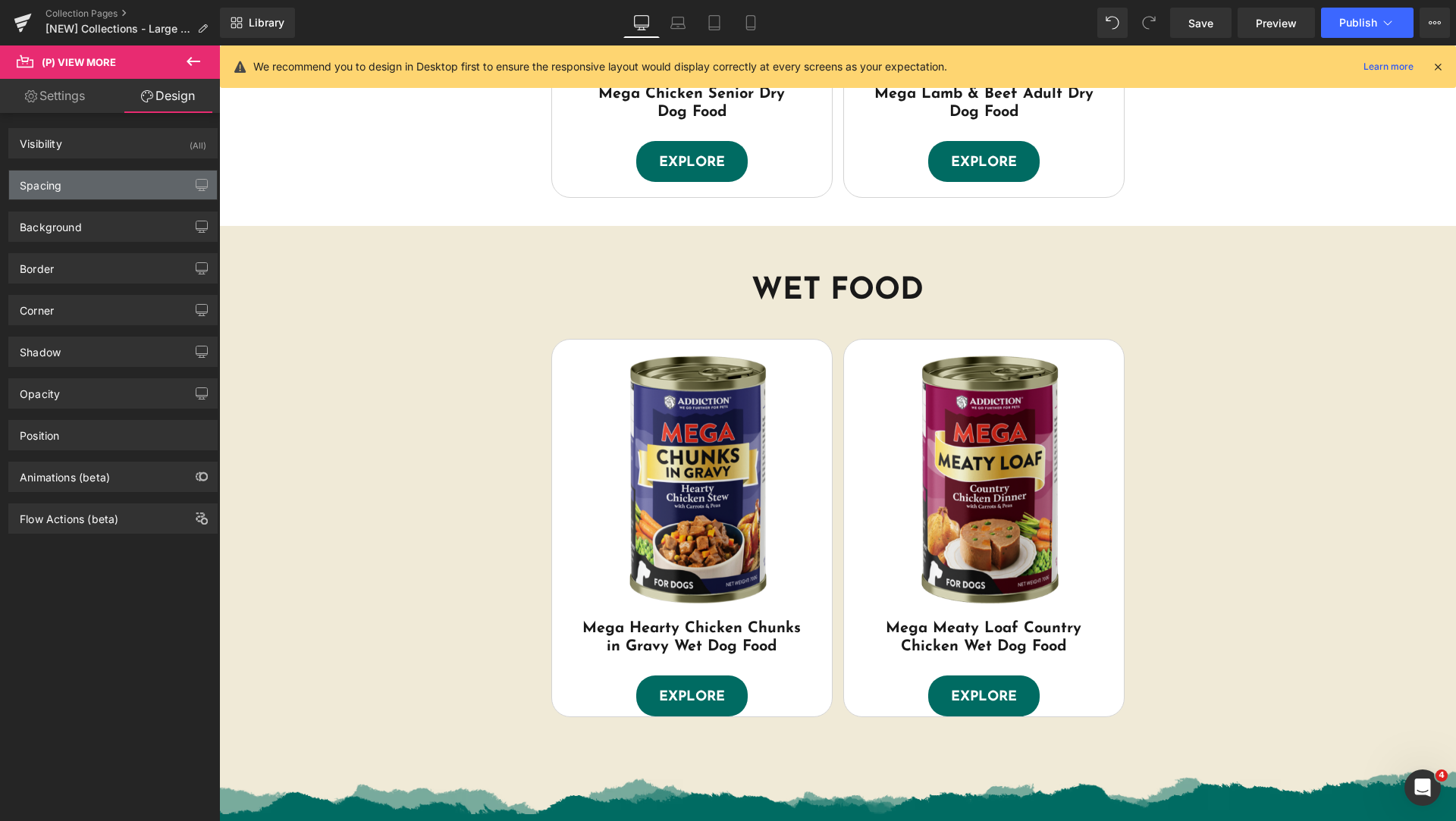
type input "30"
type input "0"
type input "30"
click at [106, 185] on div "Spacing" at bounding box center [113, 184] width 208 height 29
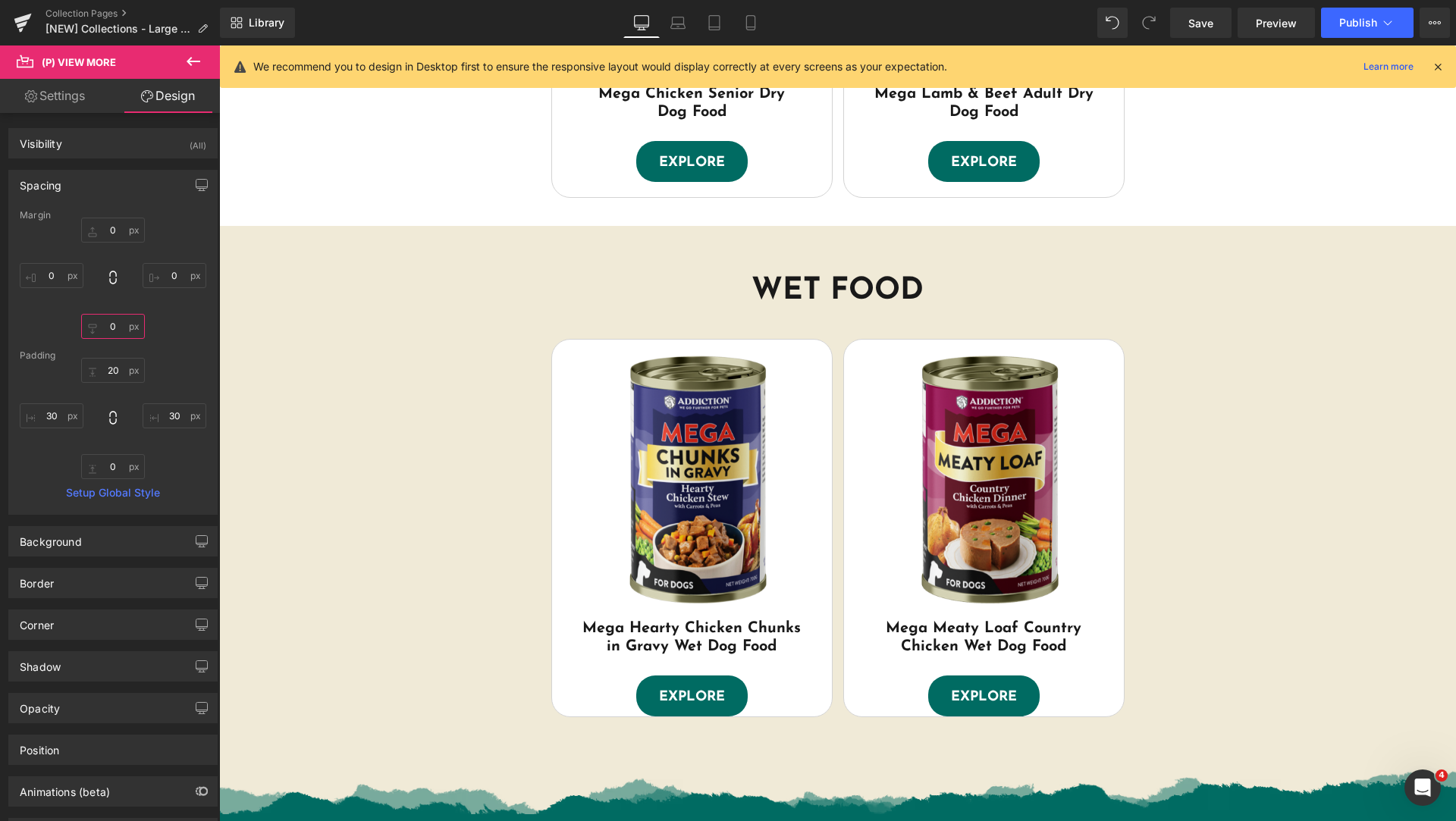
click at [110, 332] on input "0" at bounding box center [113, 327] width 64 height 25
type input "20"
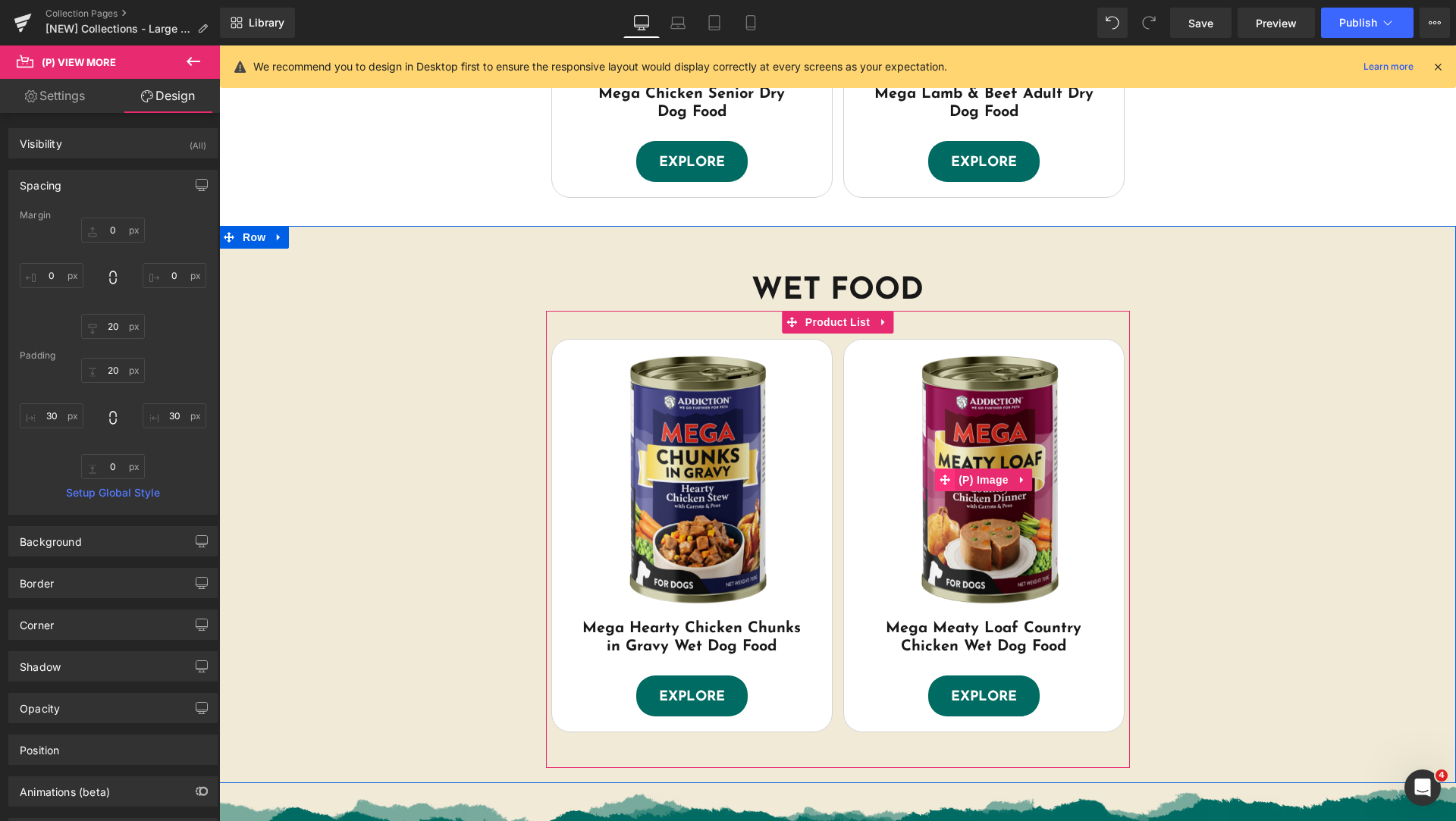
click at [940, 475] on icon at bounding box center [945, 480] width 11 height 11
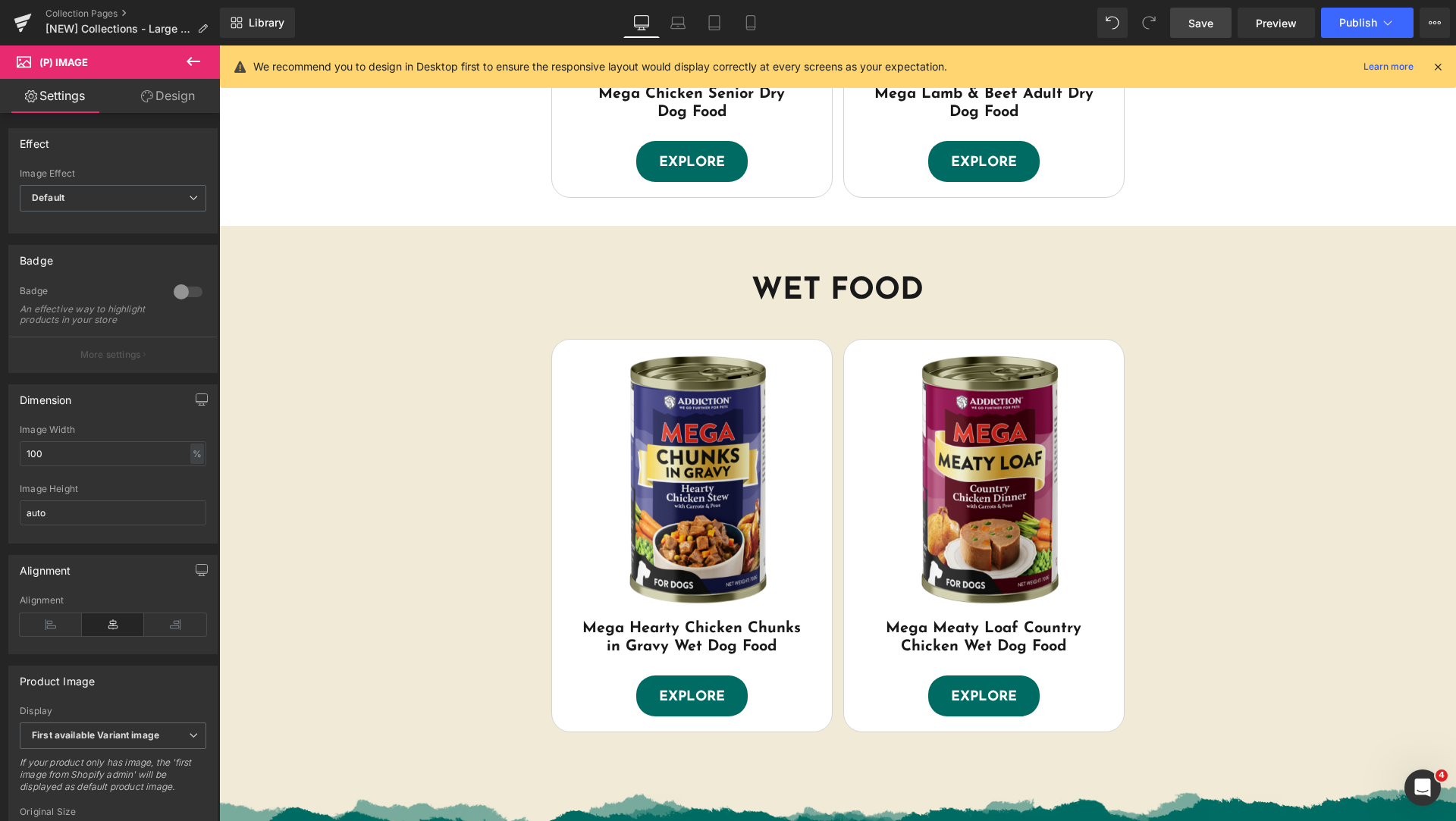
drag, startPoint x: 1192, startPoint y: 22, endPoint x: 799, endPoint y: 423, distance: 561.5
click at [1192, 22] on span "Save" at bounding box center [1201, 23] width 25 height 16
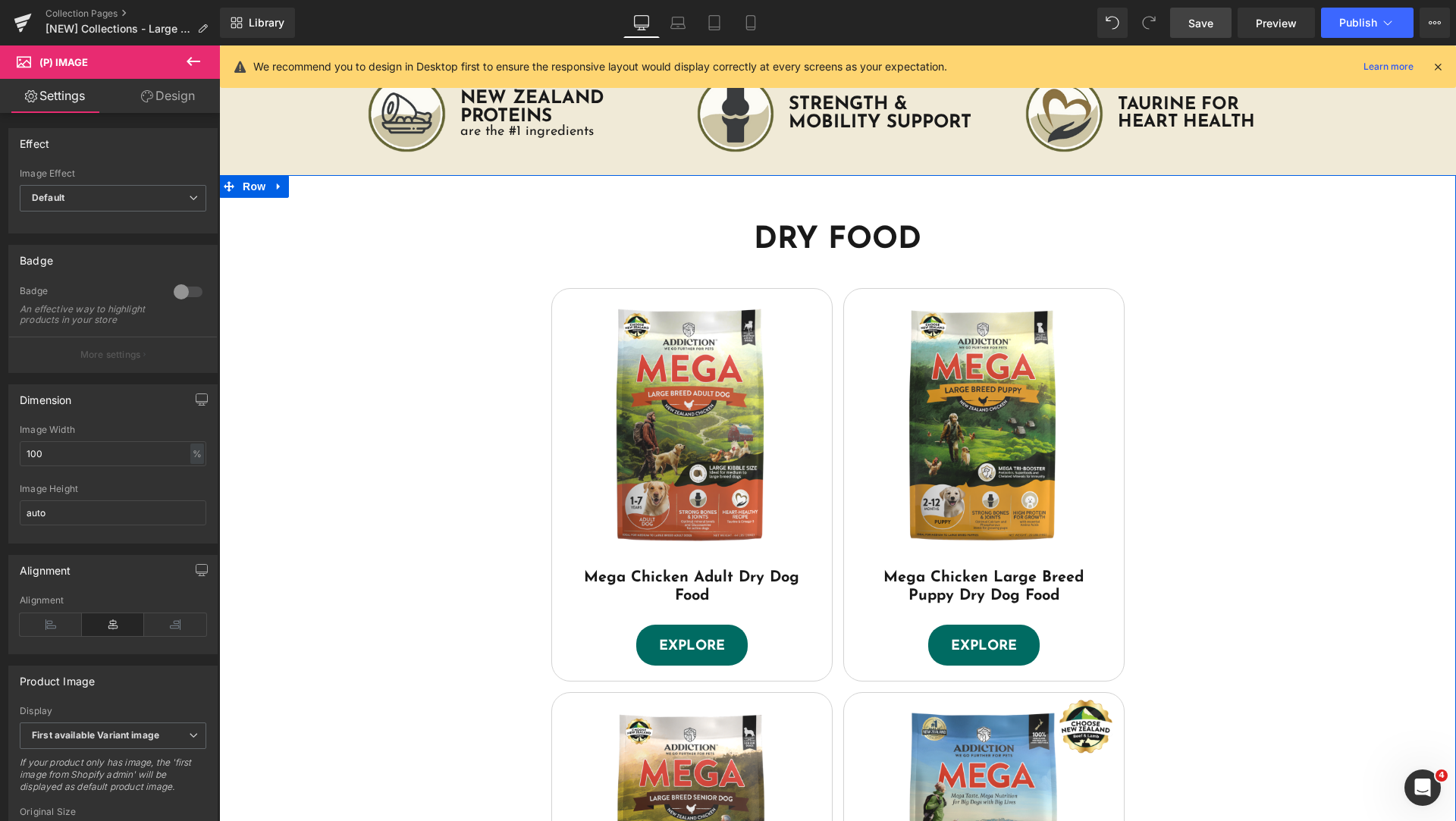
scroll to position [379, 0]
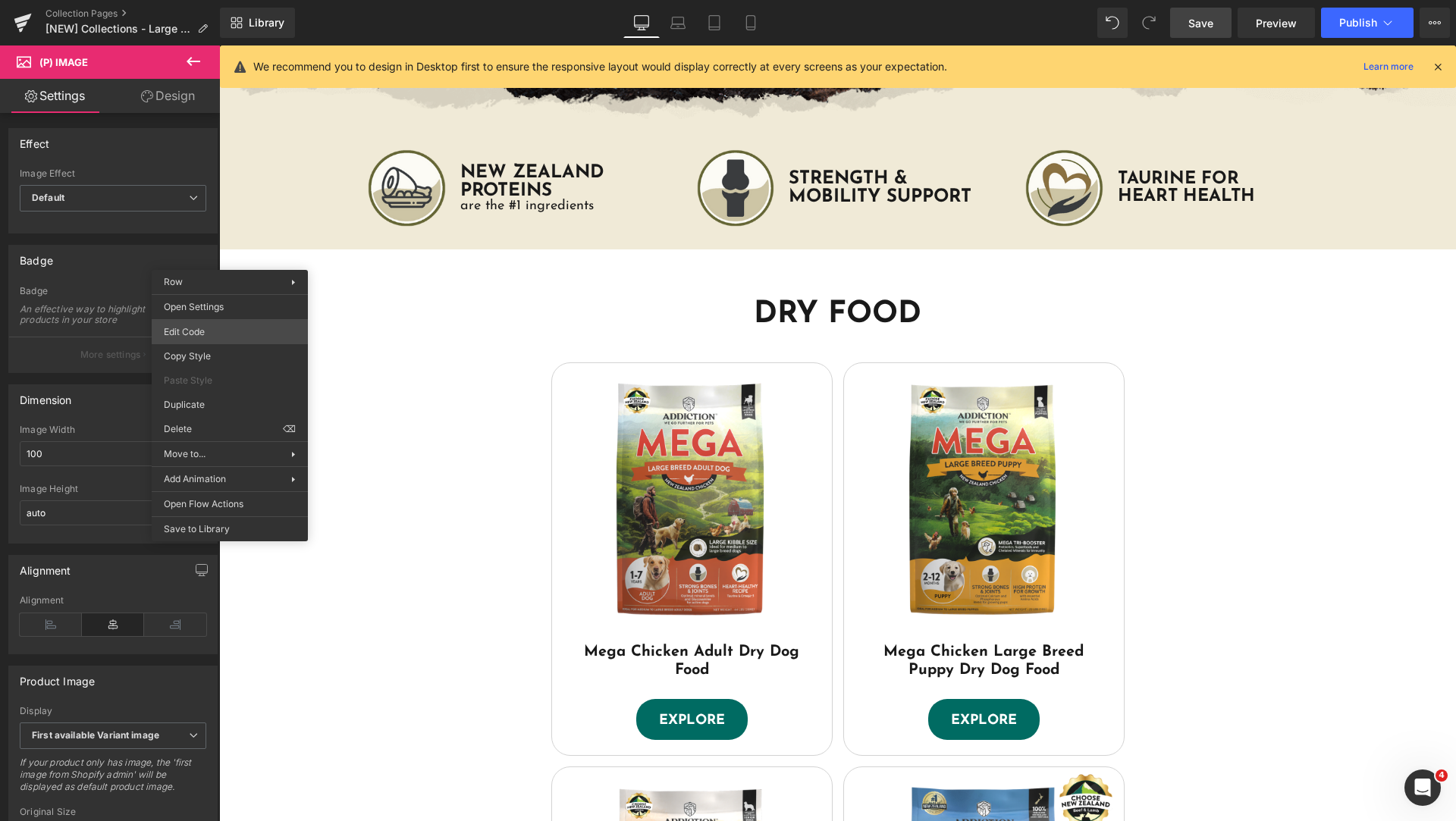
click at [245, 330] on body "(P) Image You are previewing how the will restyle your page. You can not edit E…" at bounding box center [728, 410] width 1456 height 821
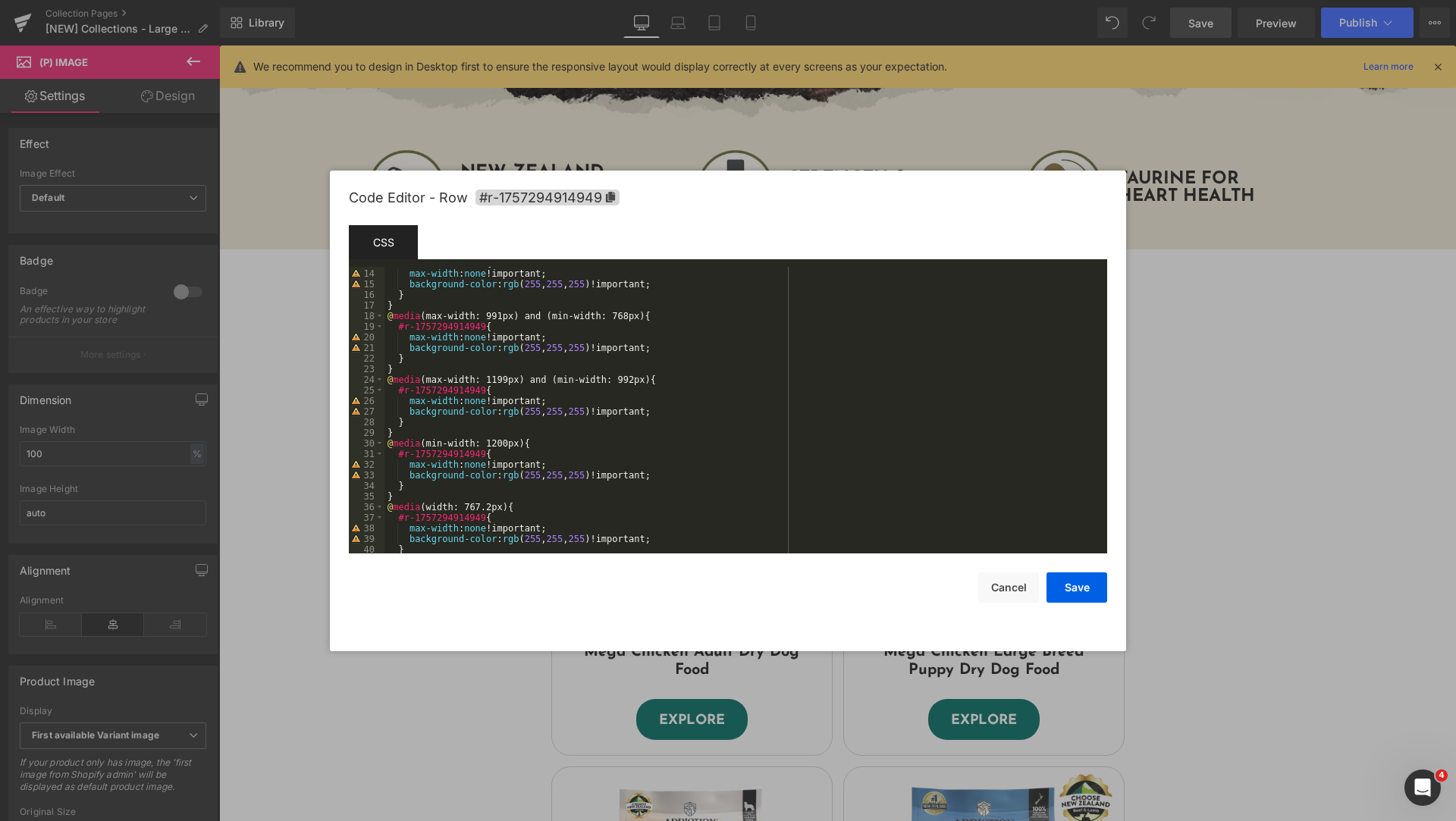
scroll to position [212, 0]
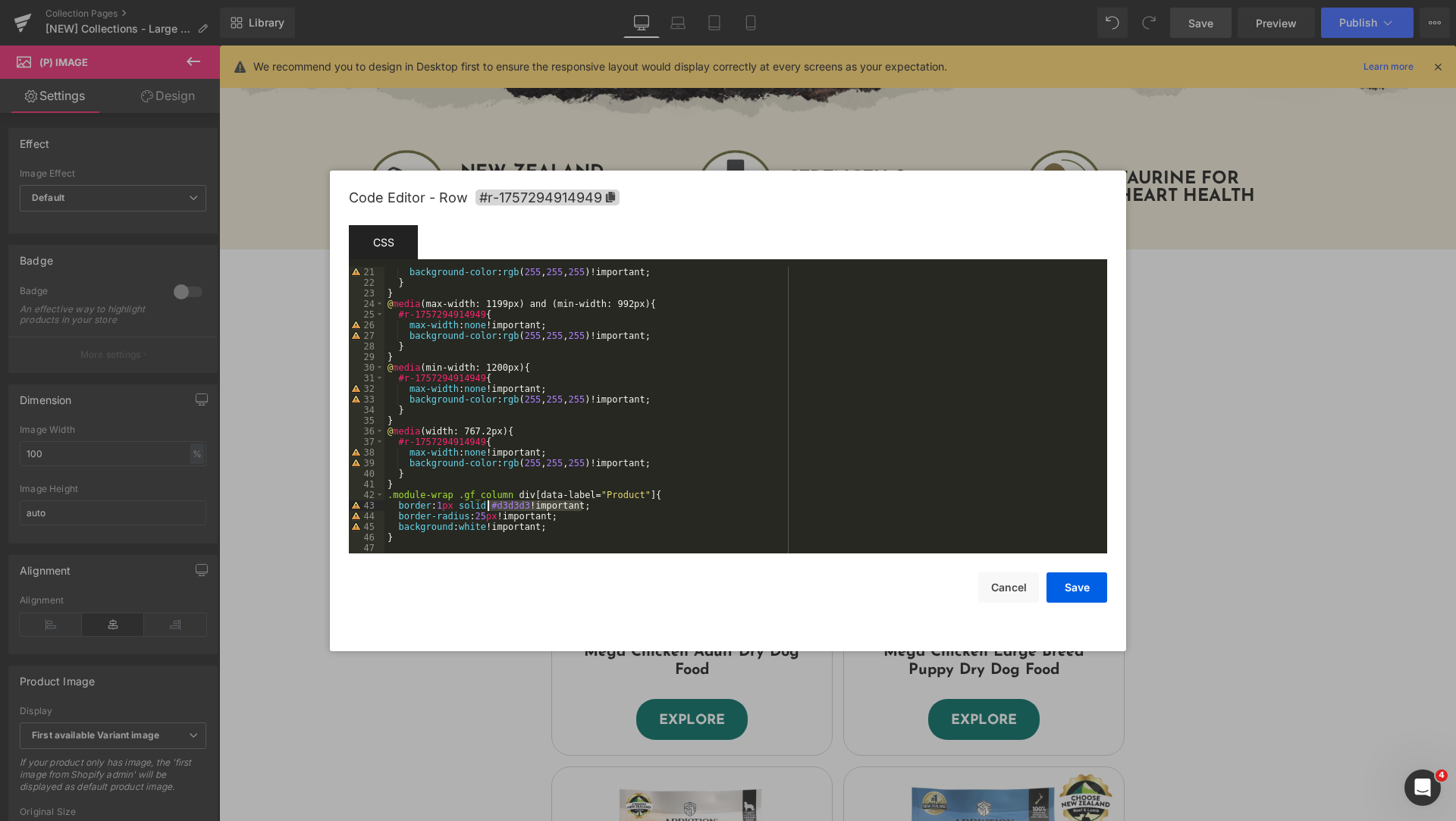
drag, startPoint x: 590, startPoint y: 504, endPoint x: 486, endPoint y: 501, distance: 104.0
click at [486, 501] on div "background-color : rgb ( 255 , 255 , 255 )!important; } } @ media (max-width: 1…" at bounding box center [742, 421] width 716 height 308
click at [487, 501] on div "background-color : rgb ( 255 , 255 , 255 )!important; } } @ media (max-width: 1…" at bounding box center [742, 421] width 716 height 308
click at [602, 504] on div "background-color : rgb ( 255 , 255 , 255 )!important; } } @ media (max-width: 1…" at bounding box center [742, 421] width 716 height 308
click at [1073, 592] on button "Save" at bounding box center [1076, 587] width 61 height 30
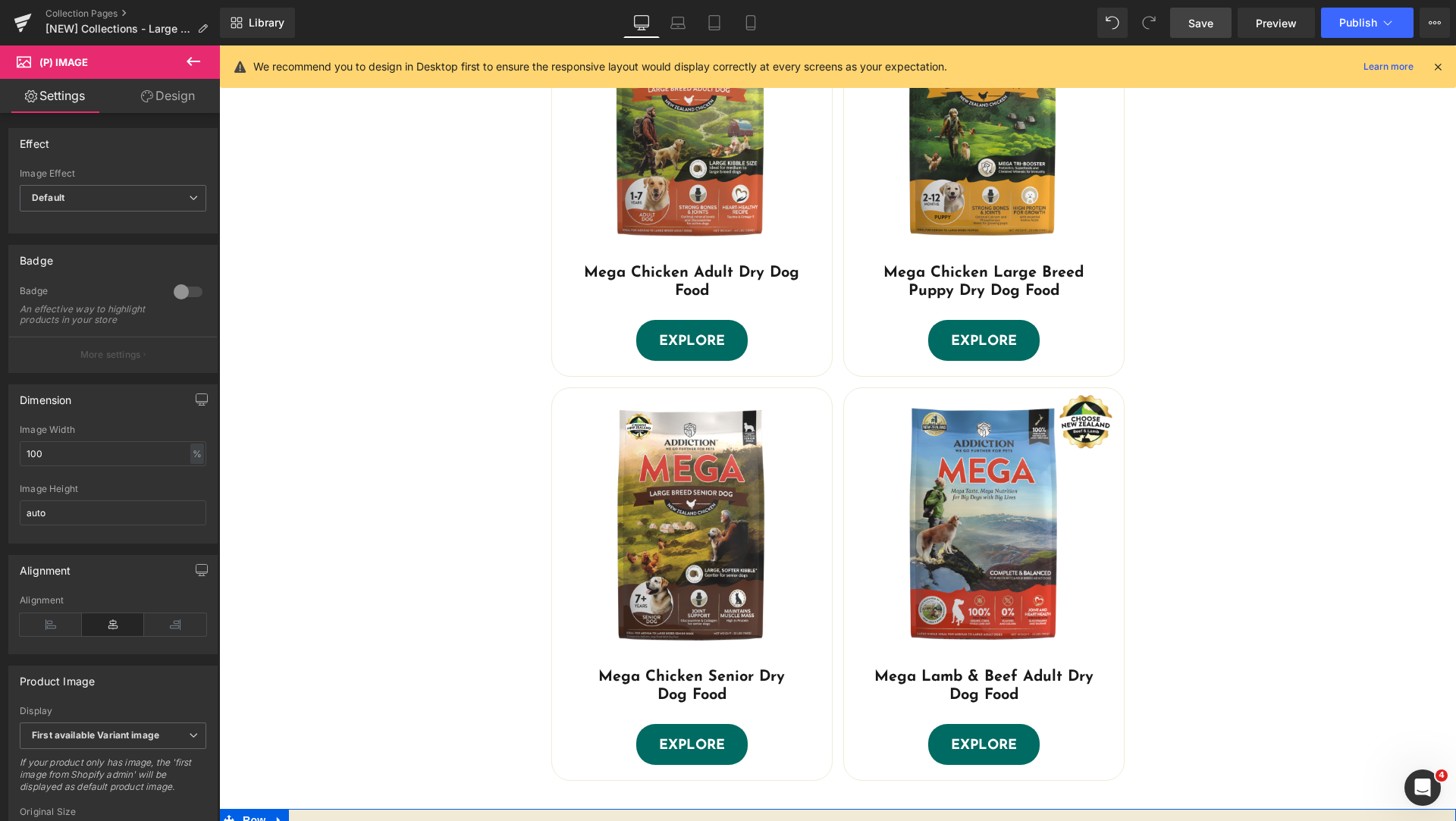
scroll to position [379, 0]
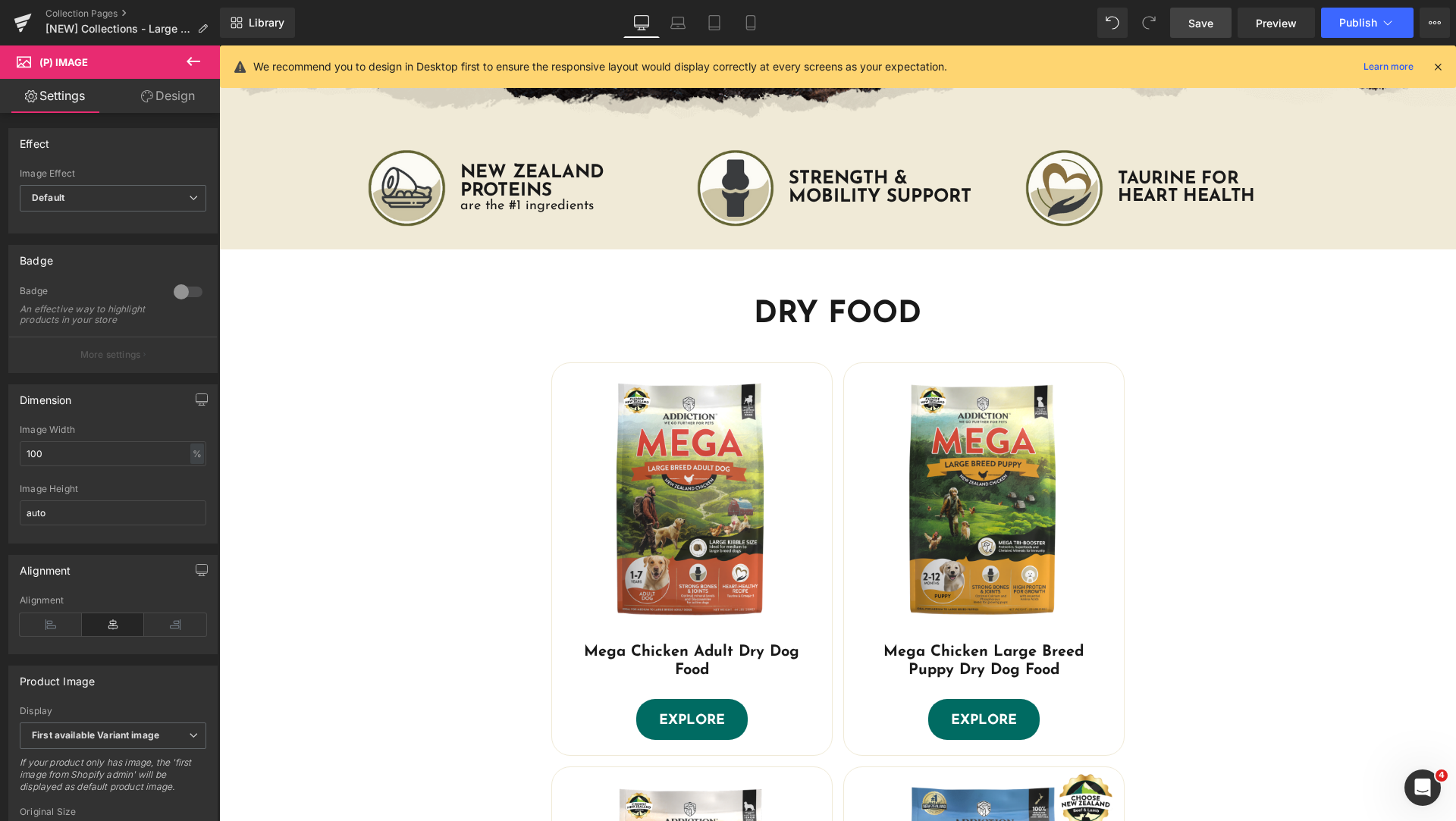
click at [1186, 19] on link "Save" at bounding box center [1200, 23] width 61 height 30
drag, startPoint x: 751, startPoint y: 33, endPoint x: 136, endPoint y: 56, distance: 615.4
click at [751, 33] on link "Mobile" at bounding box center [751, 23] width 37 height 30
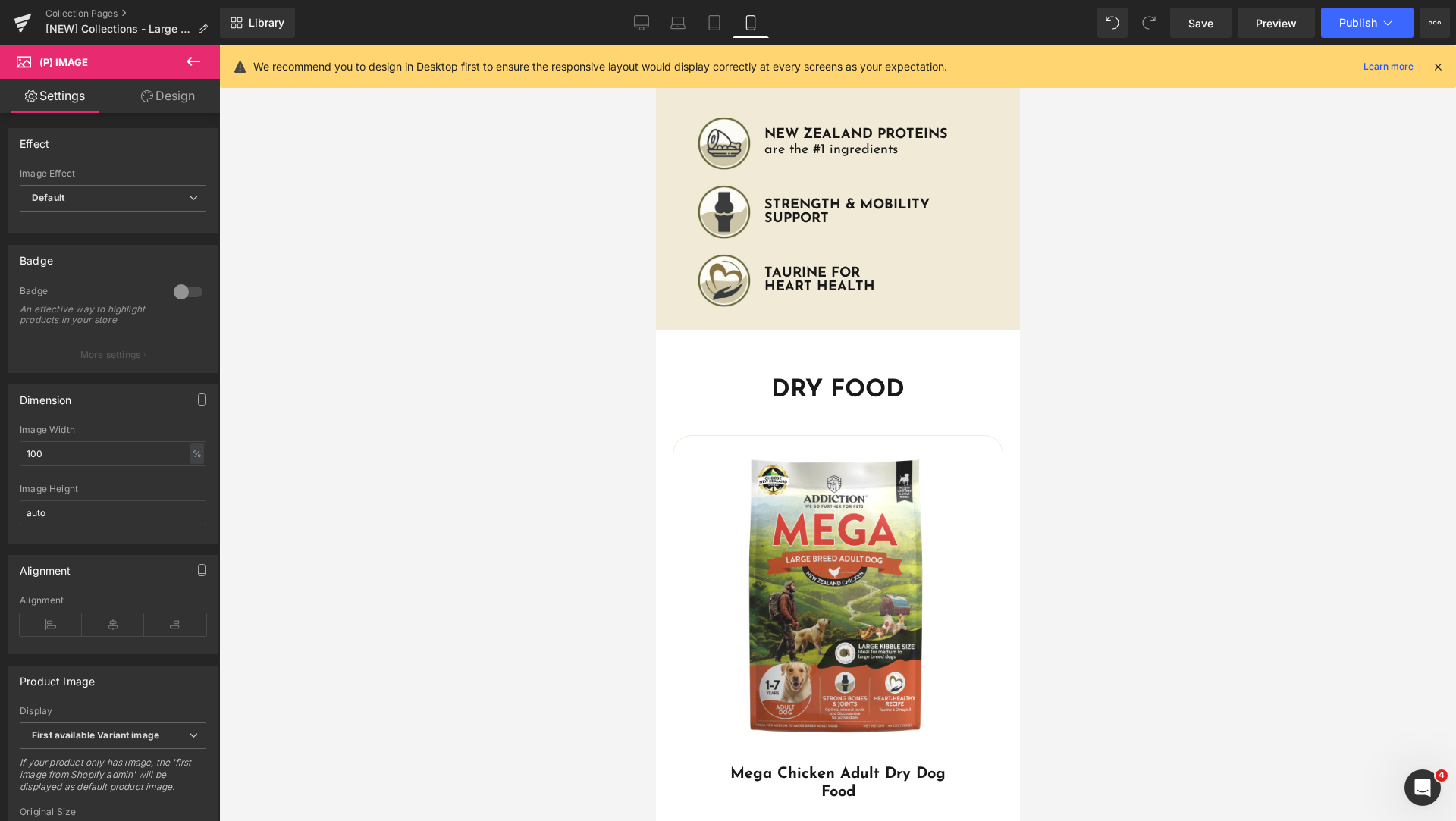
scroll to position [194, 0]
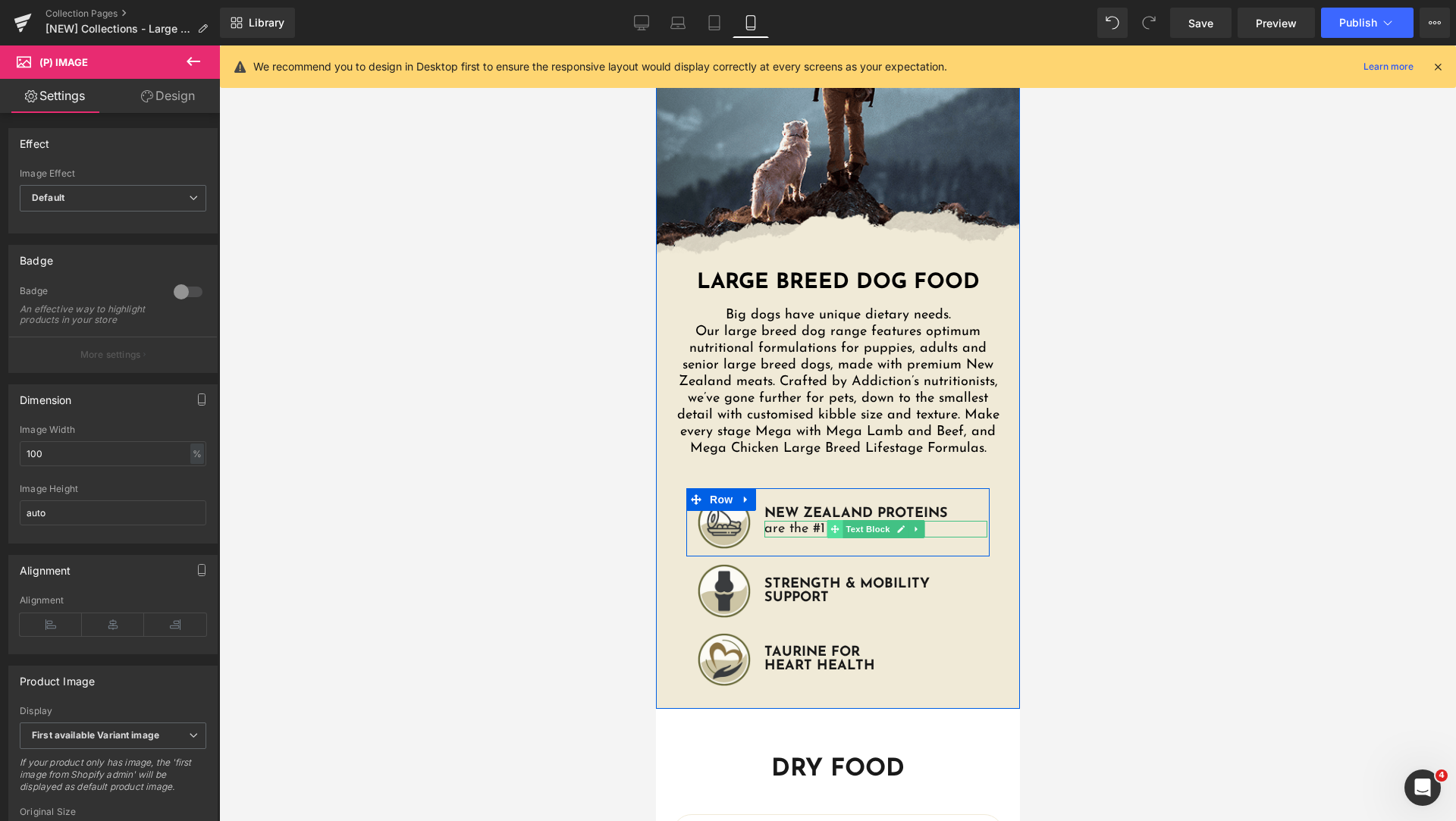
click at [830, 530] on icon at bounding box center [834, 529] width 9 height 9
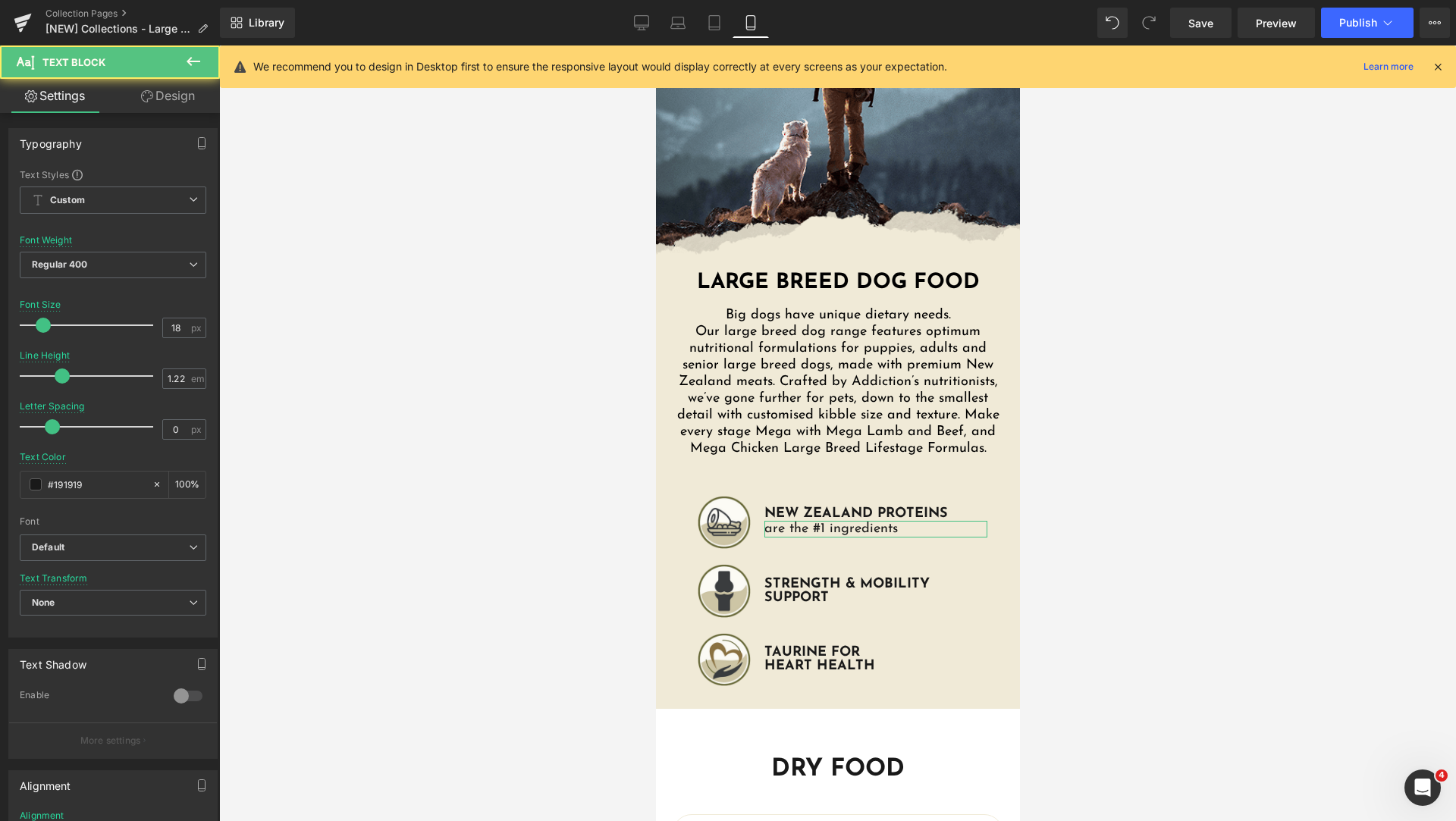
click at [168, 104] on link "Design" at bounding box center [167, 96] width 110 height 34
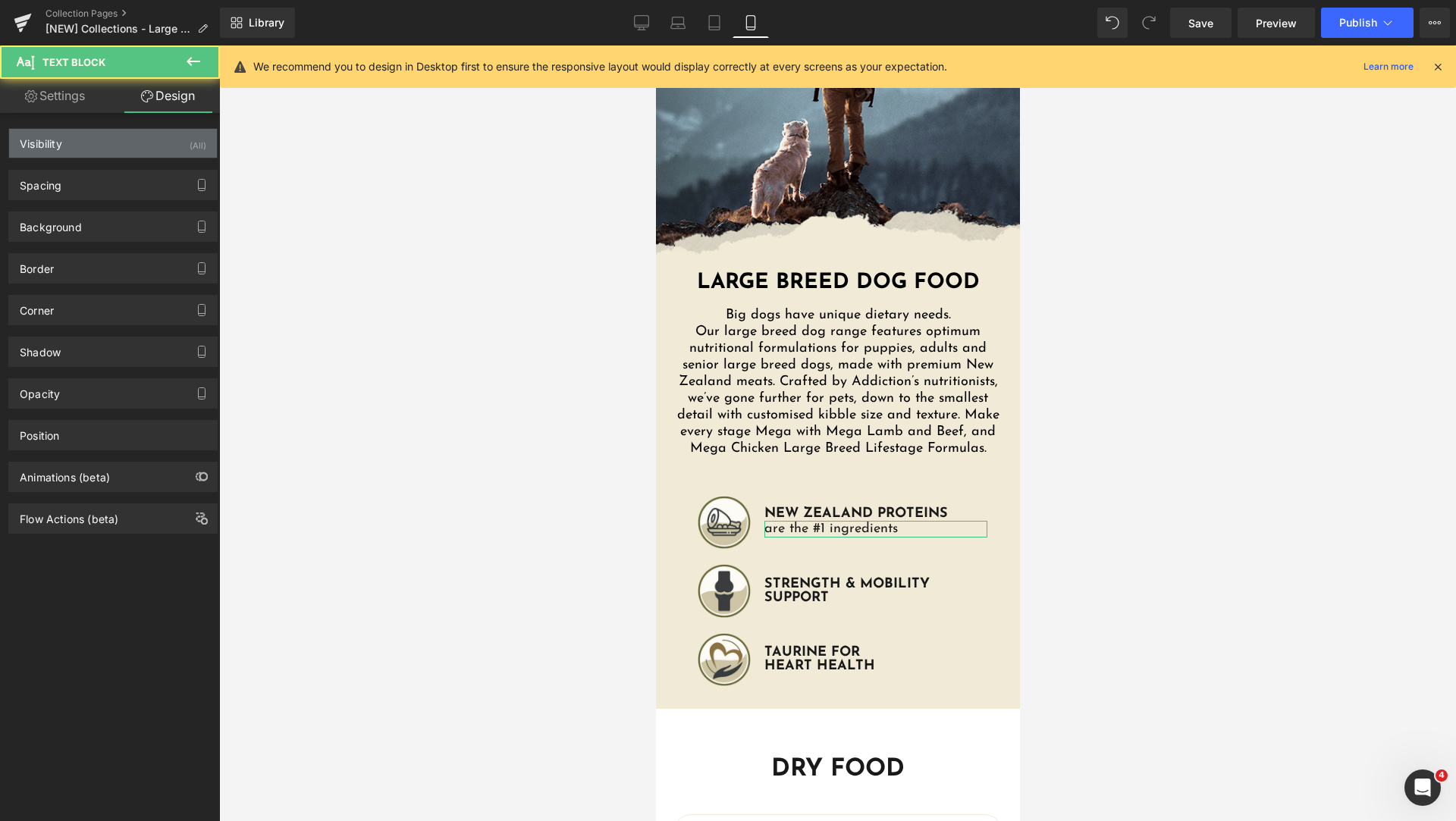
click at [101, 145] on div "Visibility (All)" at bounding box center [113, 143] width 208 height 29
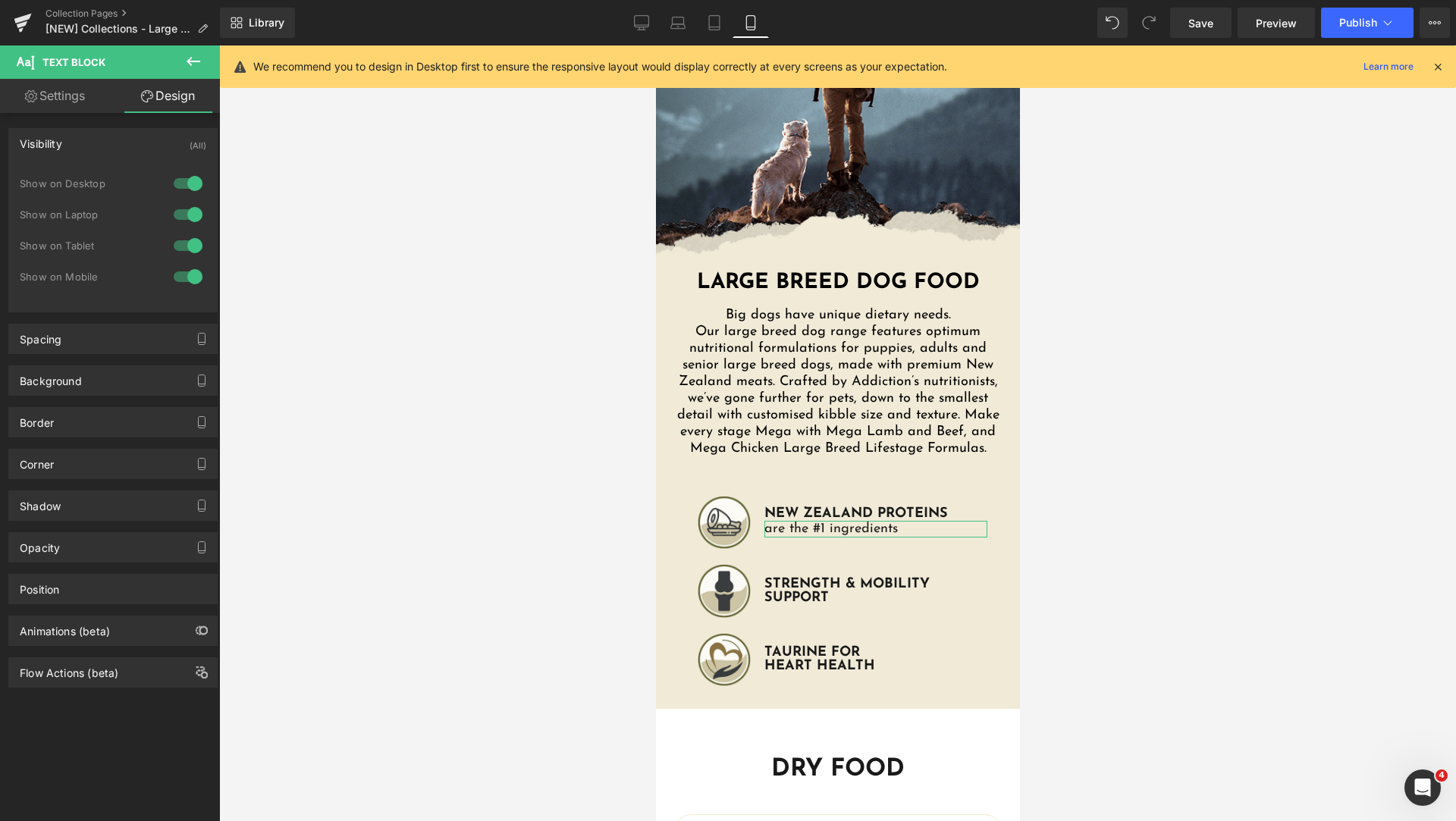
click at [172, 282] on div at bounding box center [187, 276] width 37 height 24
click at [1197, 26] on span "Save" at bounding box center [1201, 23] width 25 height 16
click at [709, 30] on link "Tablet" at bounding box center [714, 23] width 37 height 30
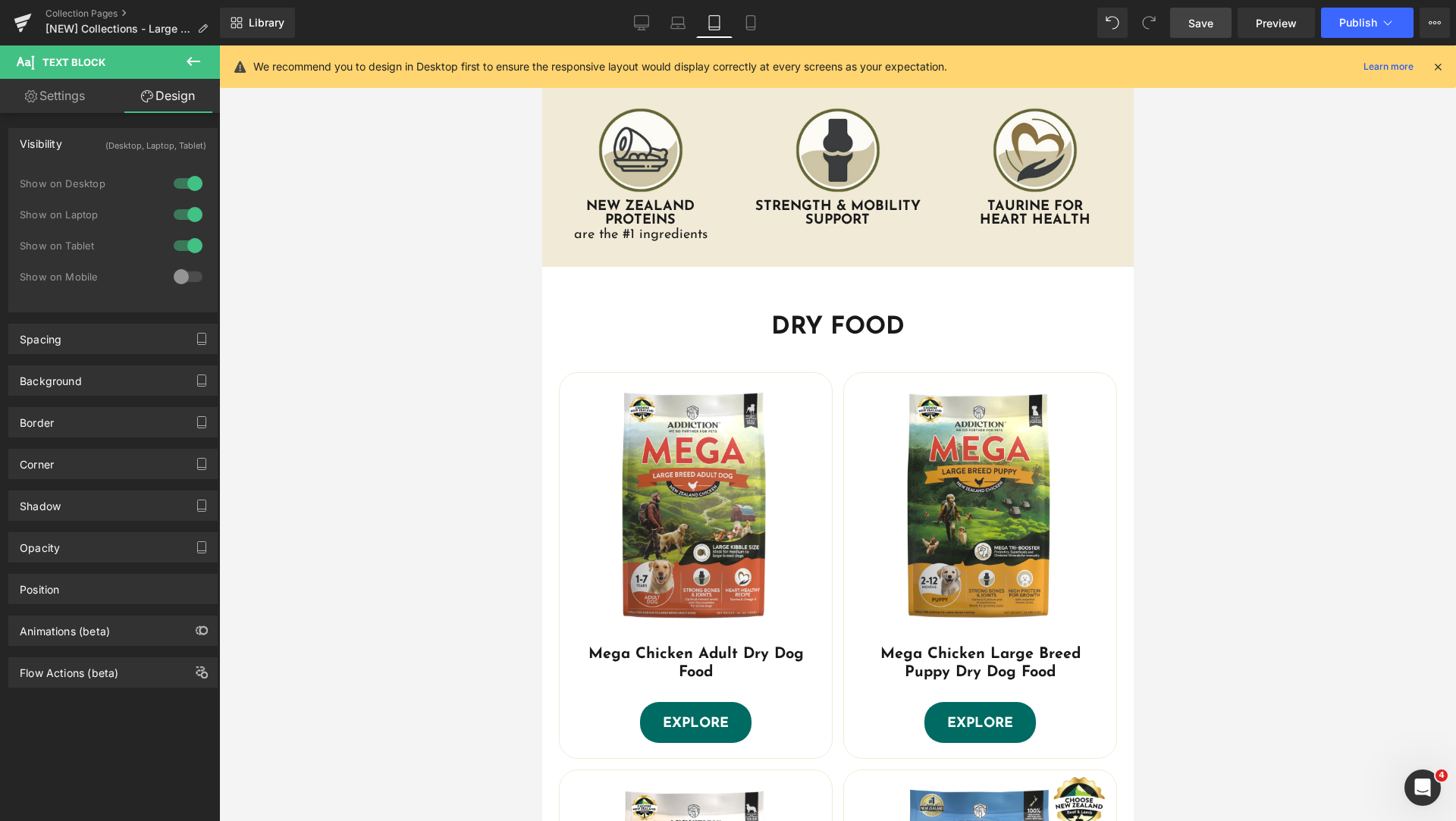
scroll to position [0, 0]
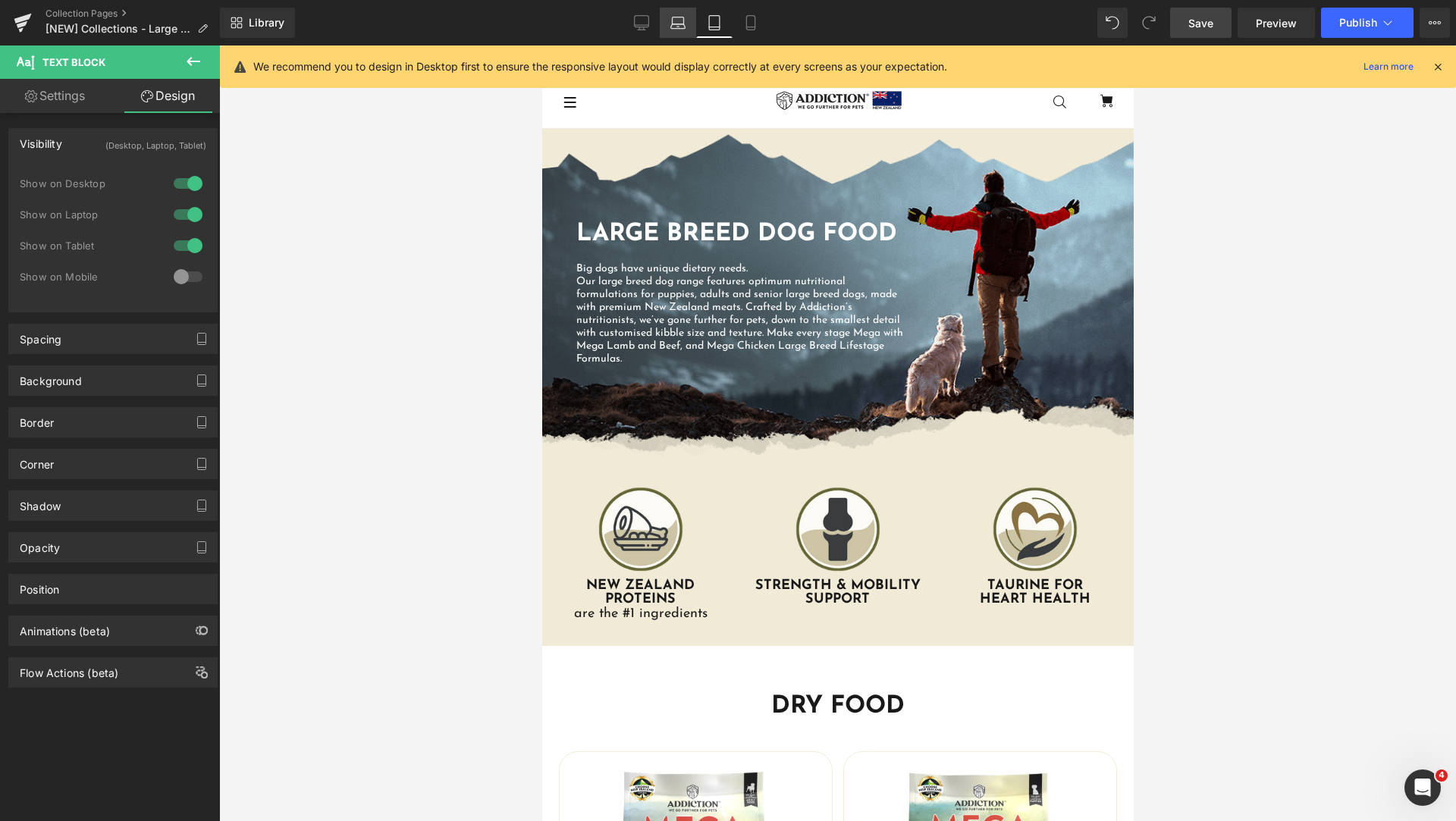
click at [678, 24] on icon at bounding box center [678, 26] width 15 height 5
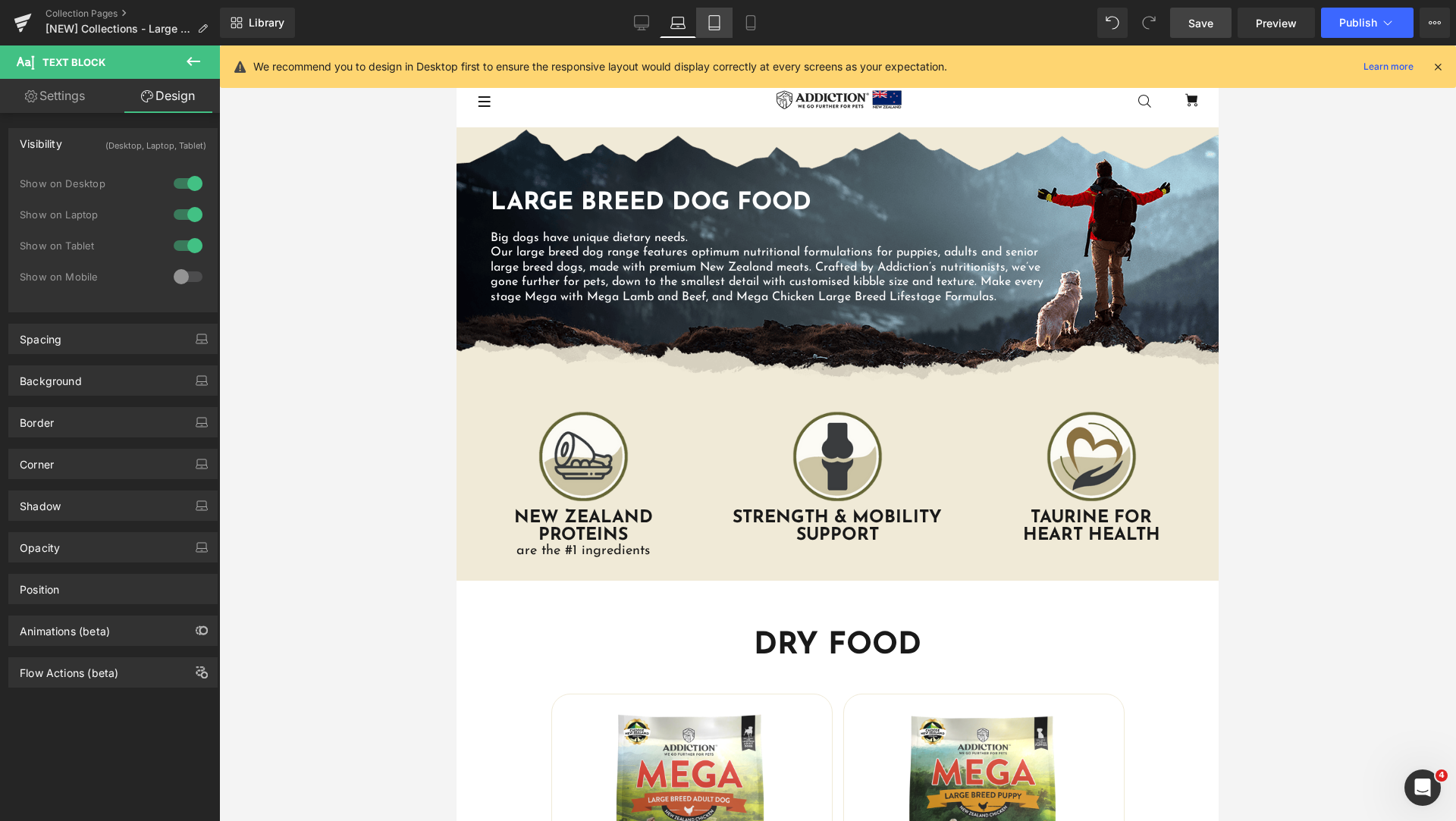
click at [718, 23] on icon at bounding box center [714, 22] width 15 height 15
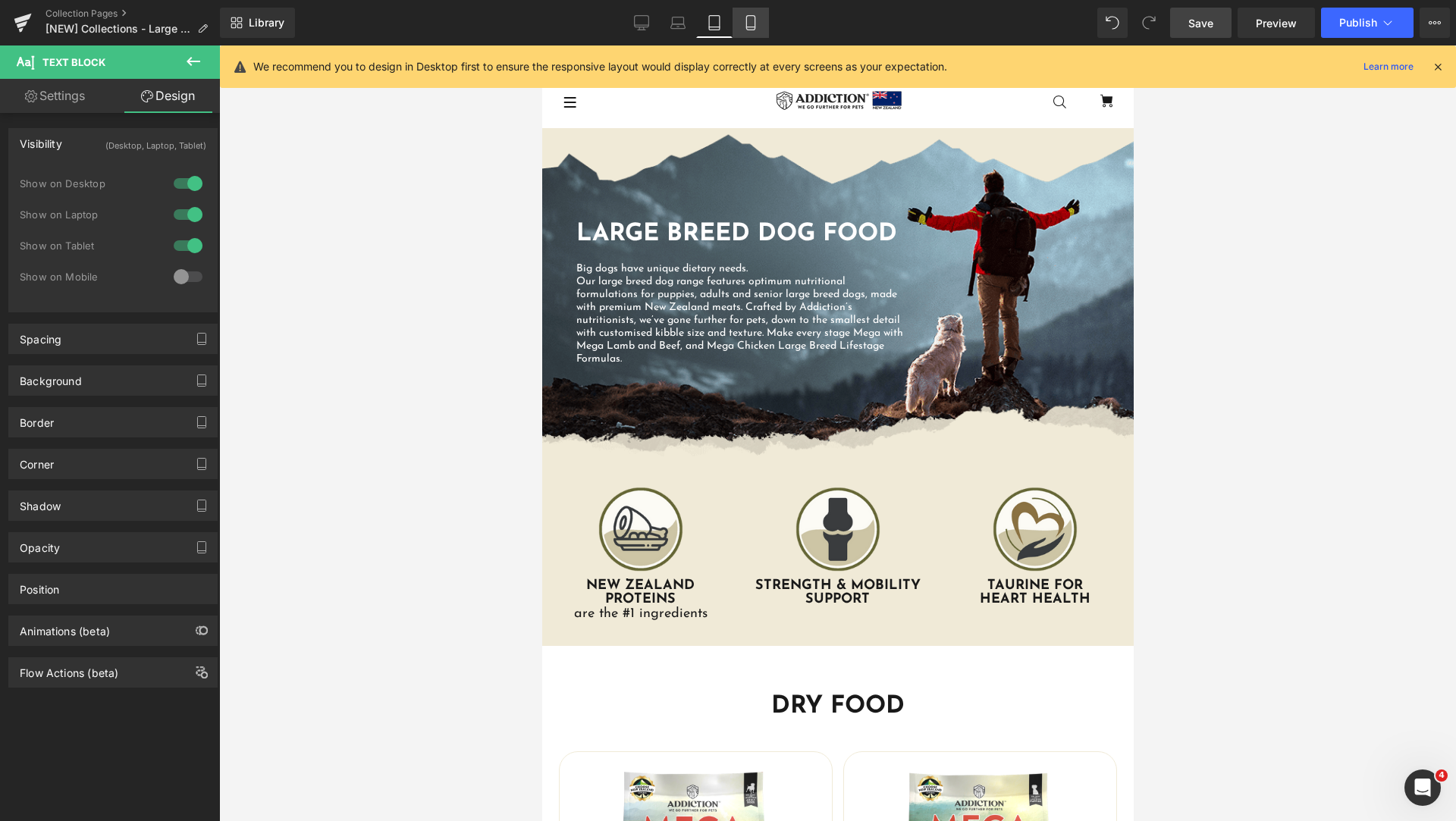
scroll to position [45, 0]
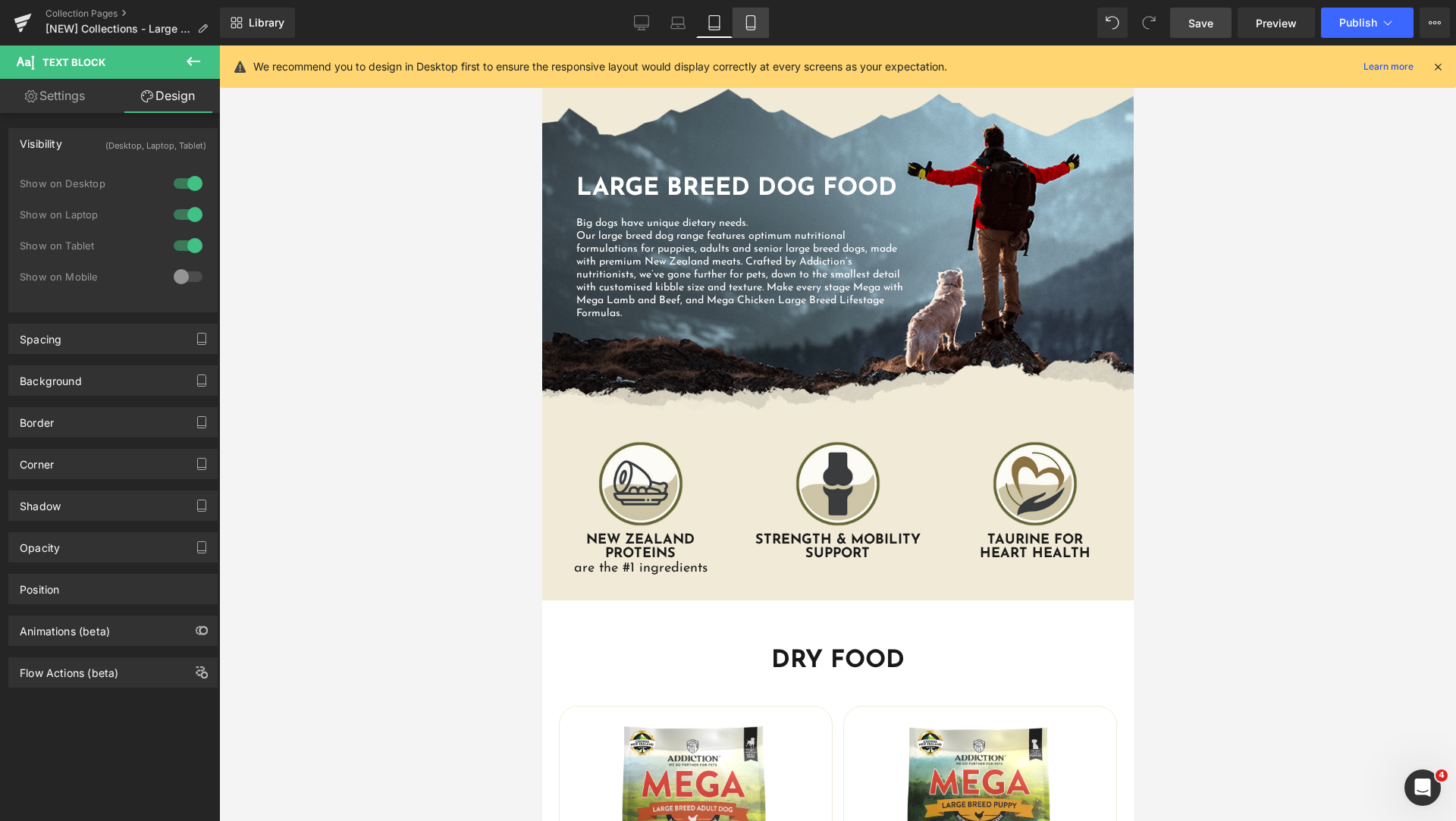
click at [748, 27] on icon at bounding box center [750, 27] width 9 height 0
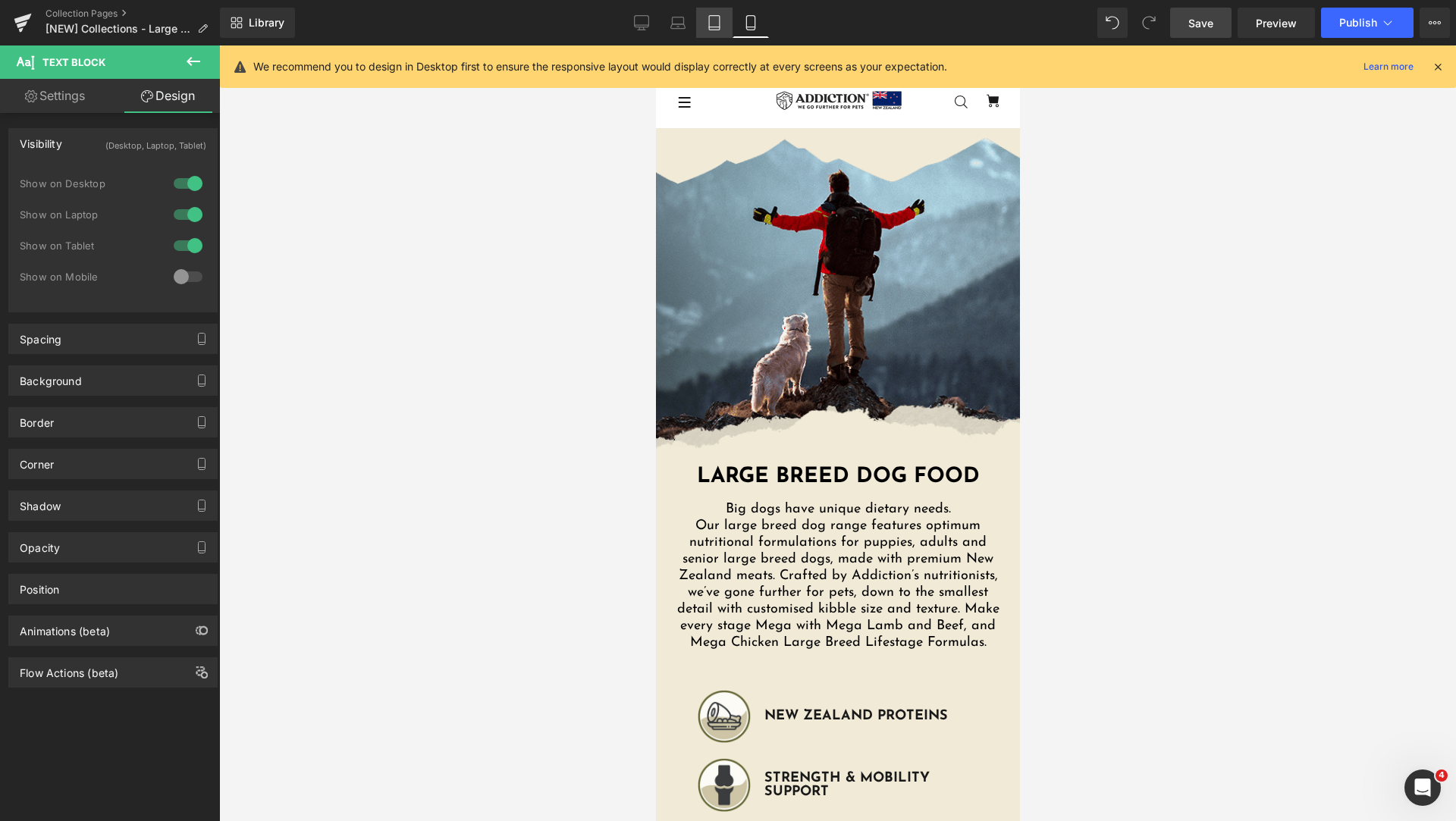
click at [709, 23] on icon at bounding box center [714, 22] width 15 height 15
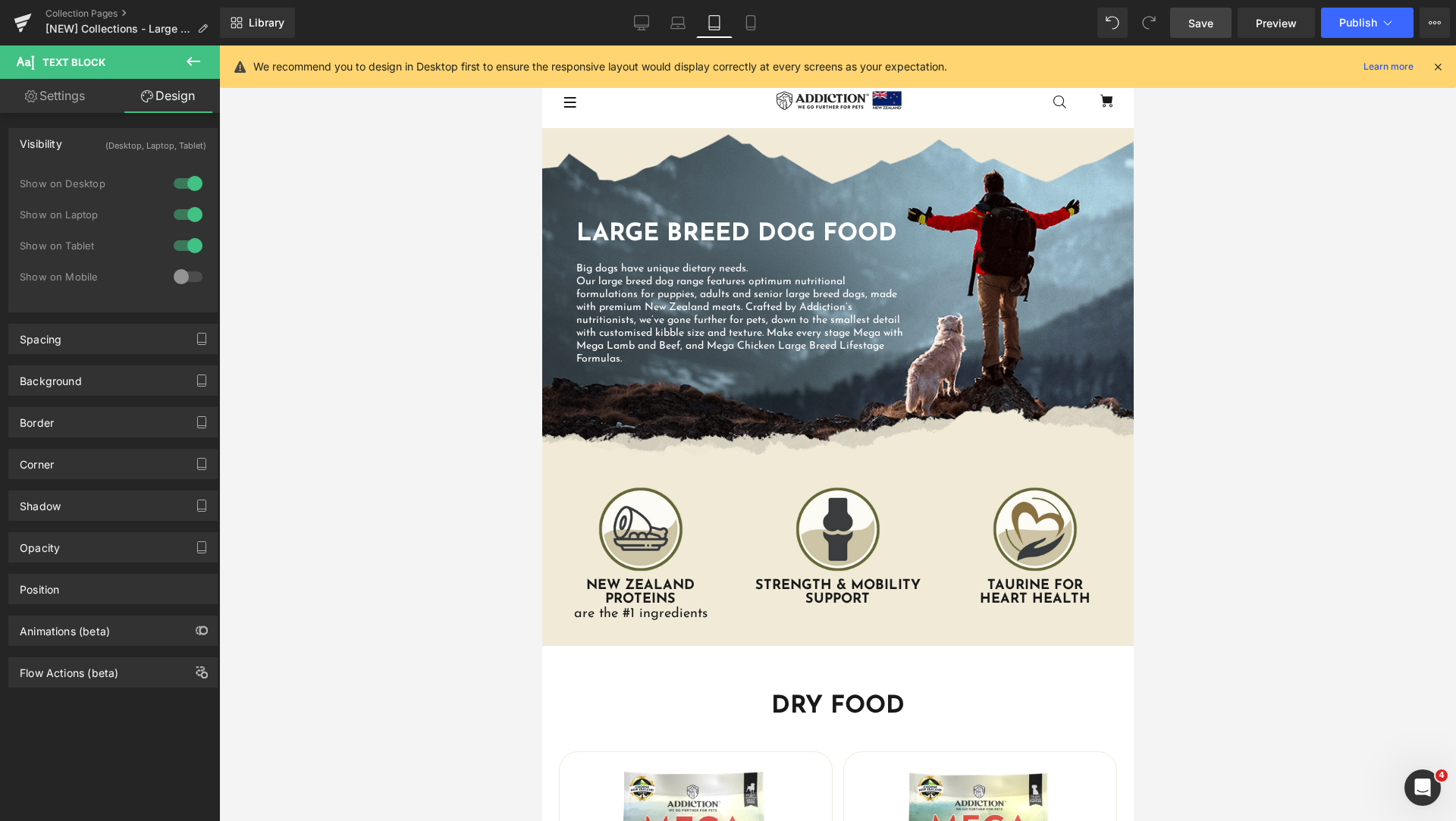
click at [1077, 281] on div "Large Breed Dog Food Heading Big dogs have unique dietary needs. Our large bree…" at bounding box center [837, 292] width 591 height 146
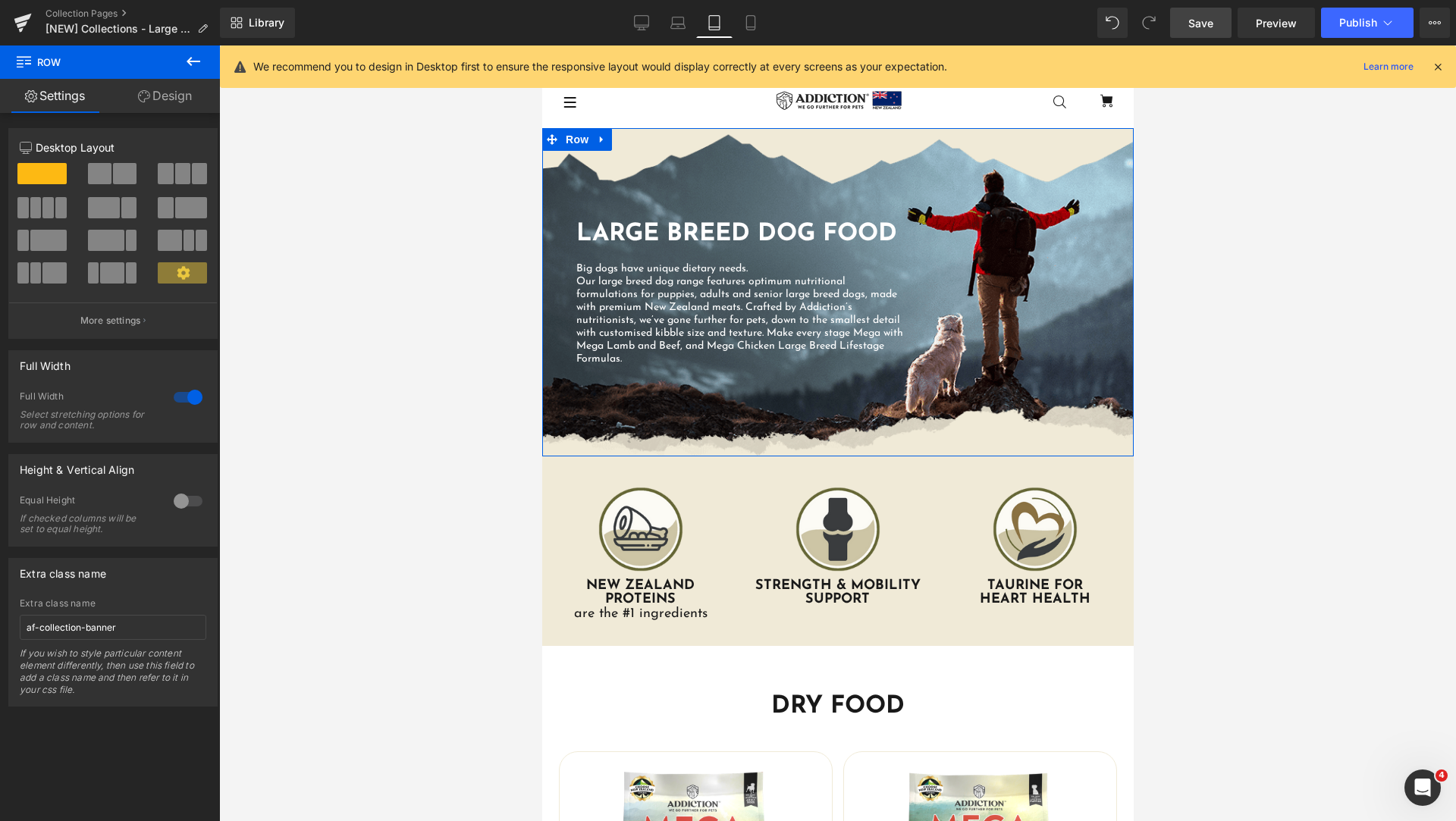
click at [177, 98] on link "Design" at bounding box center [164, 96] width 110 height 34
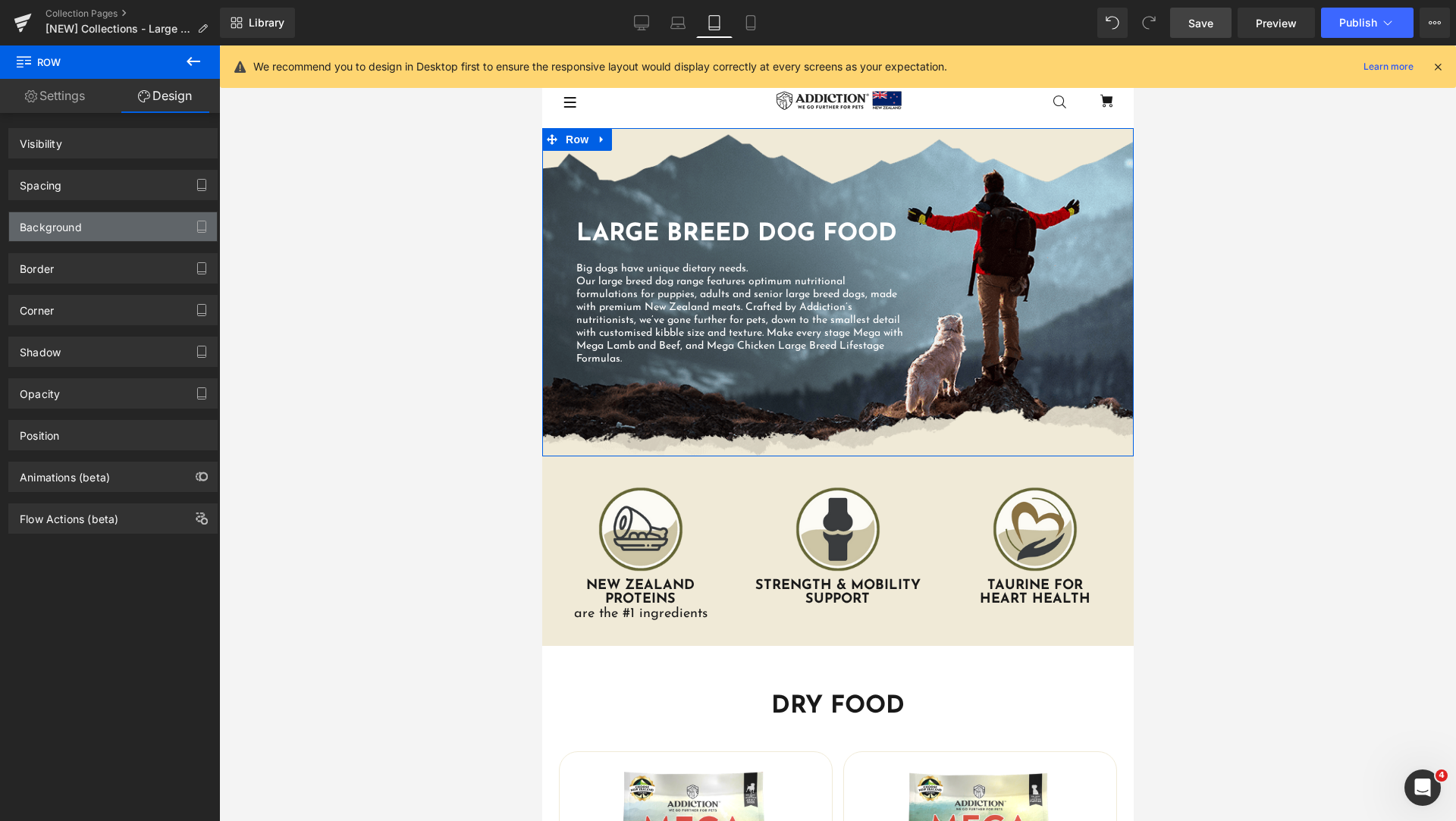
click at [114, 225] on div "Background" at bounding box center [113, 226] width 208 height 29
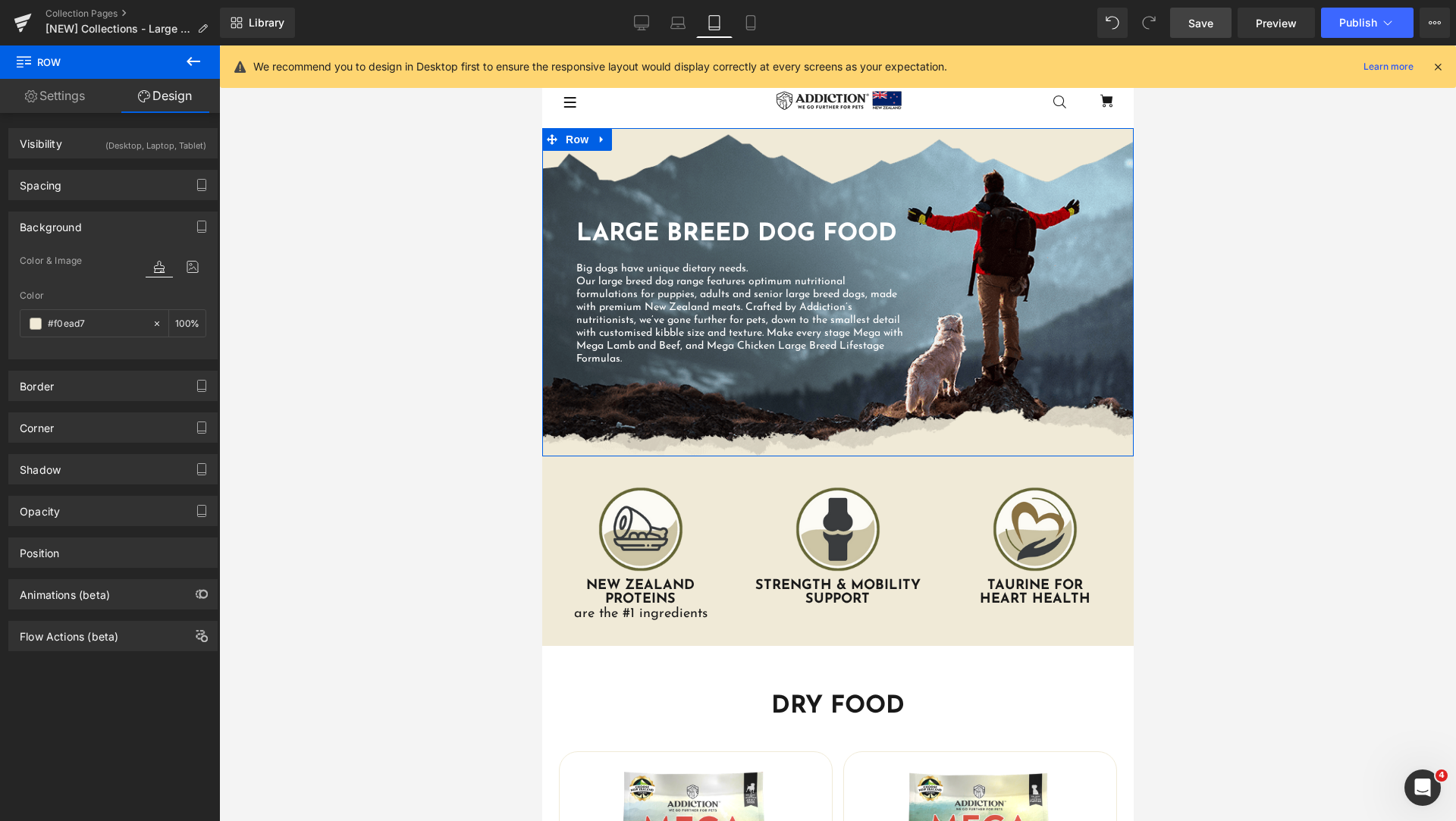
type input "#f0ead7"
type input "100"
click at [189, 277] on div at bounding box center [176, 281] width 61 height 10
click at [187, 268] on icon at bounding box center [192, 266] width 27 height 19
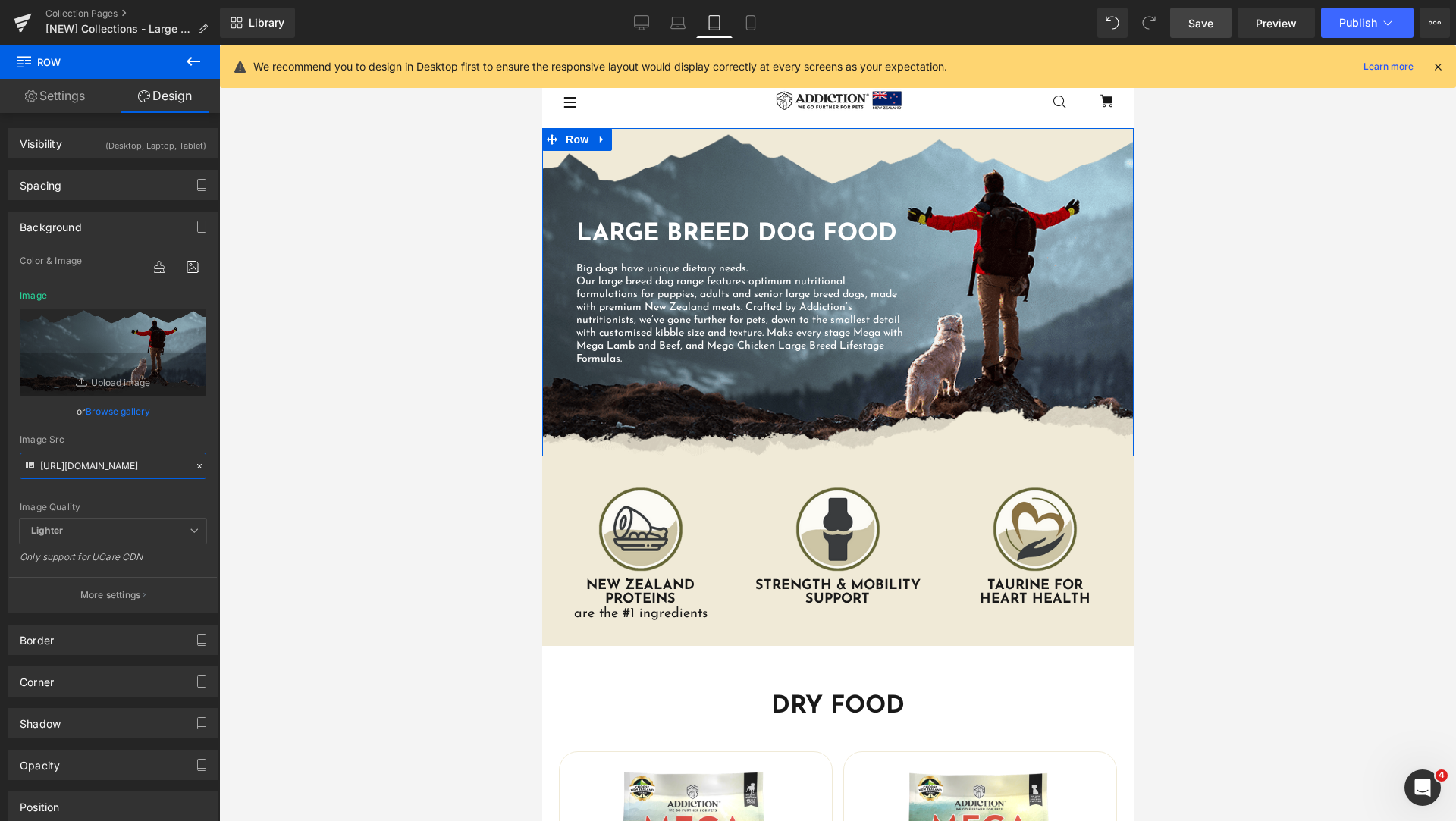
click at [116, 467] on input "[URL][DOMAIN_NAME]" at bounding box center [113, 466] width 187 height 26
click at [686, 33] on link "Laptop" at bounding box center [677, 23] width 37 height 30
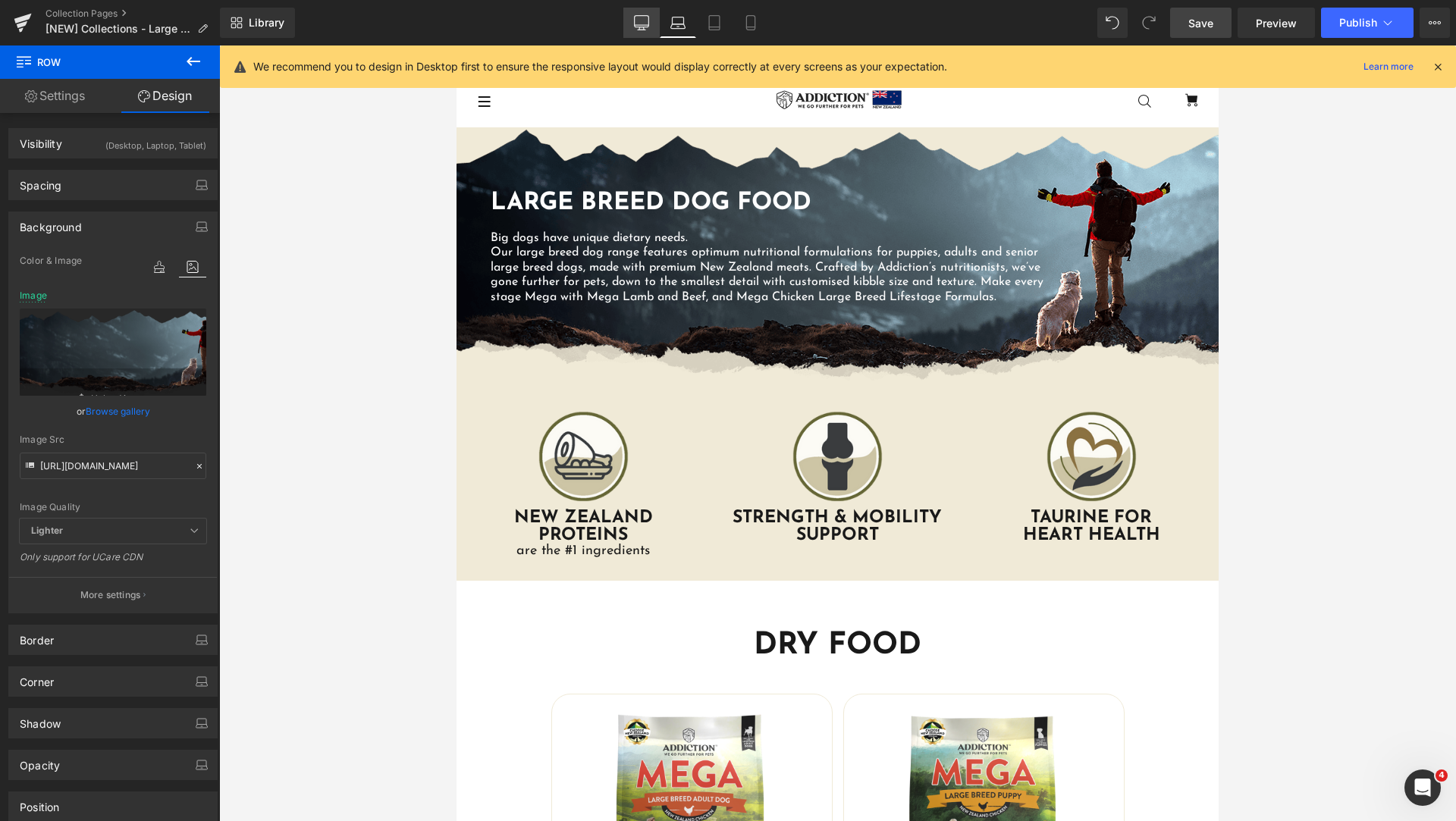
click at [643, 30] on link "Desktop" at bounding box center [641, 23] width 37 height 30
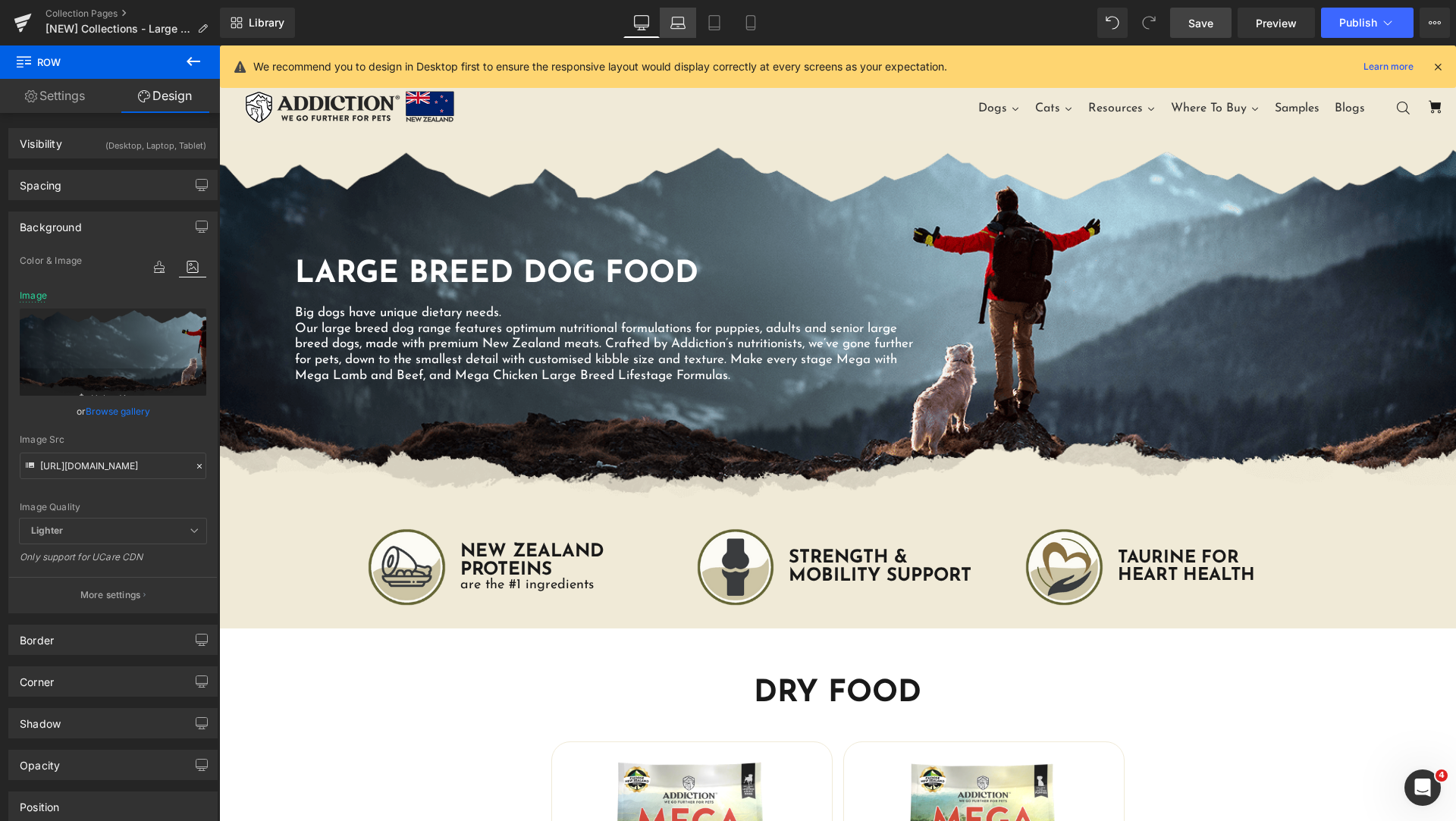
scroll to position [14, 0]
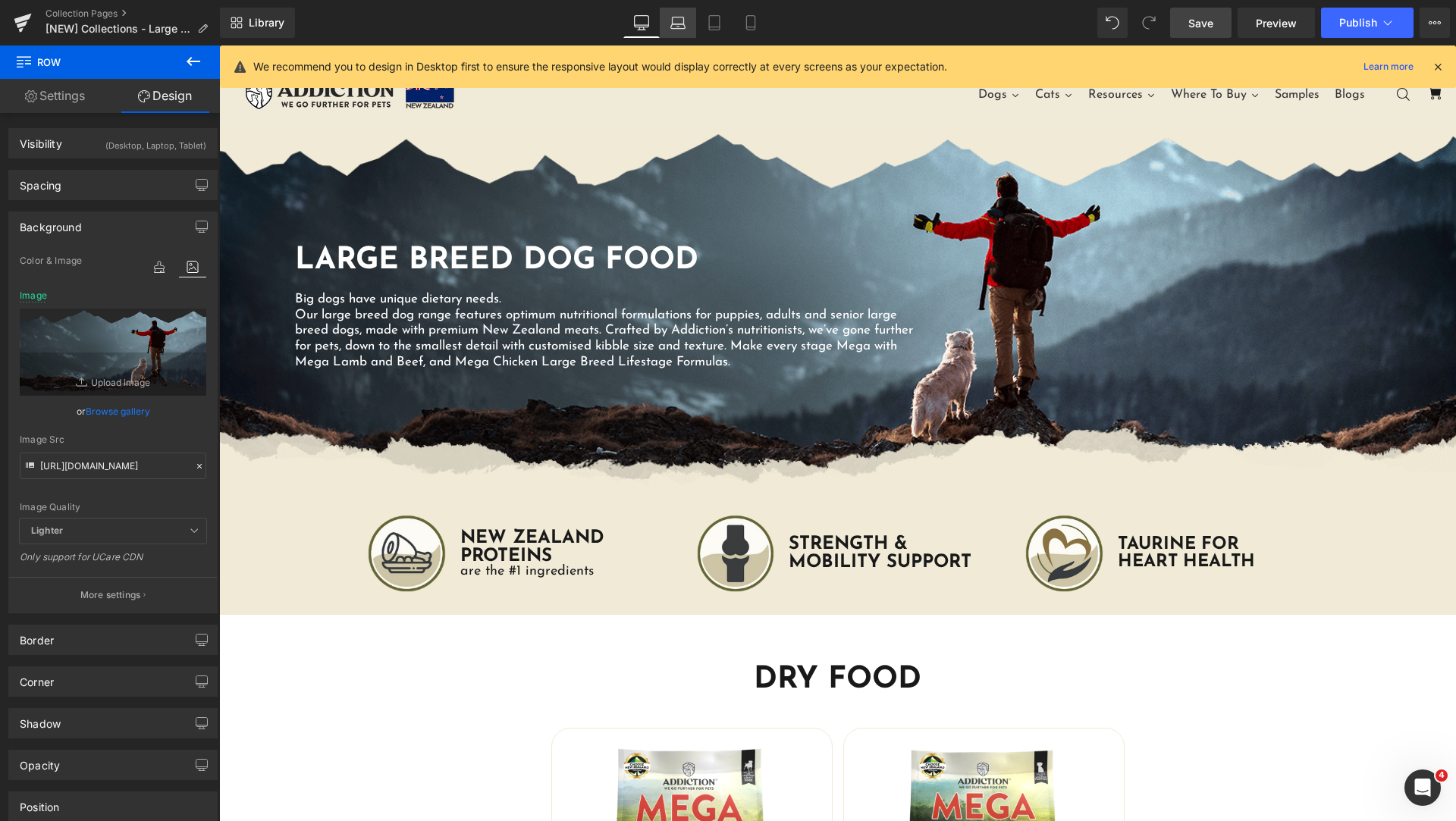
click at [680, 32] on link "Laptop" at bounding box center [677, 23] width 37 height 30
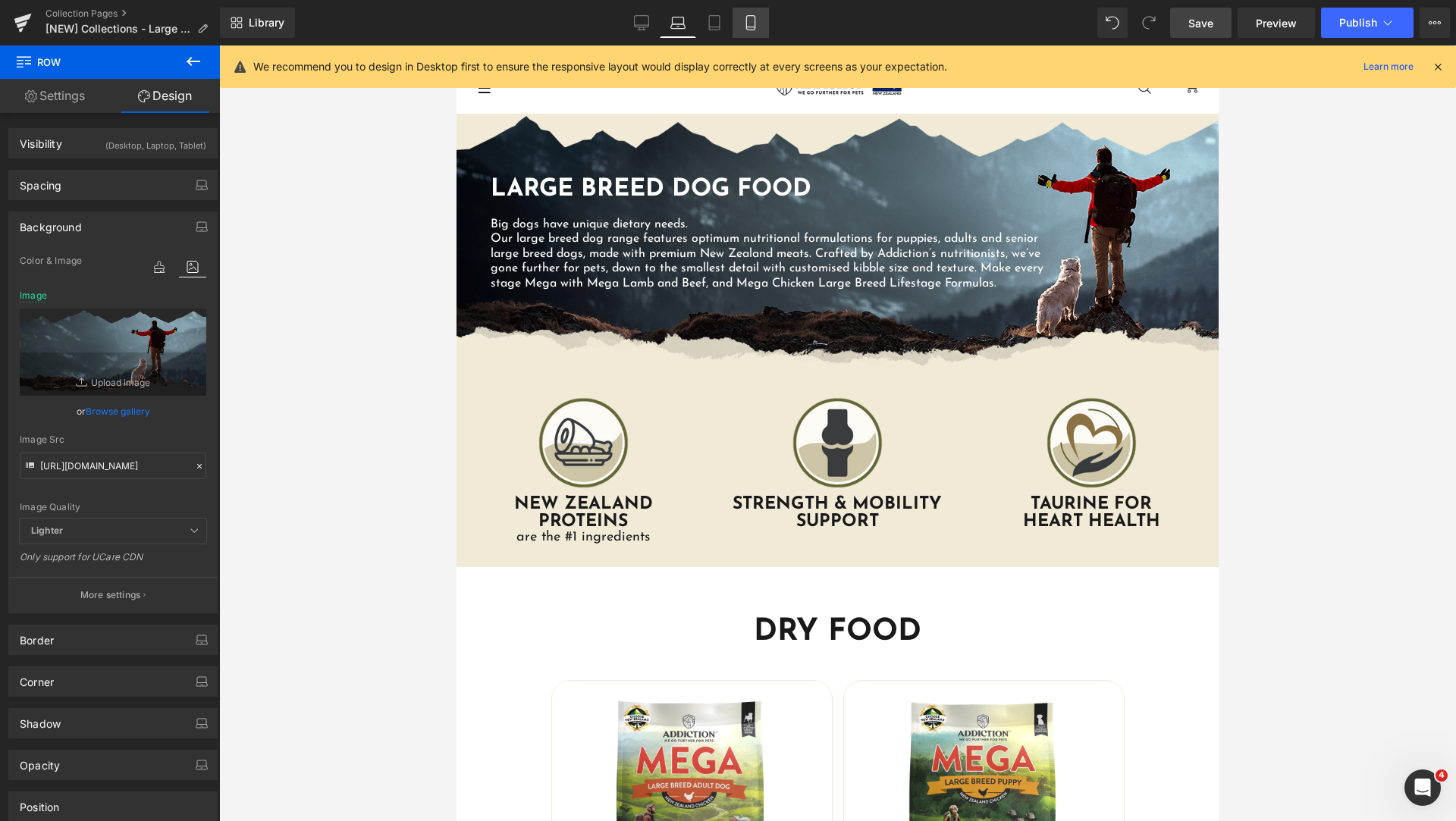
scroll to position [0, 0]
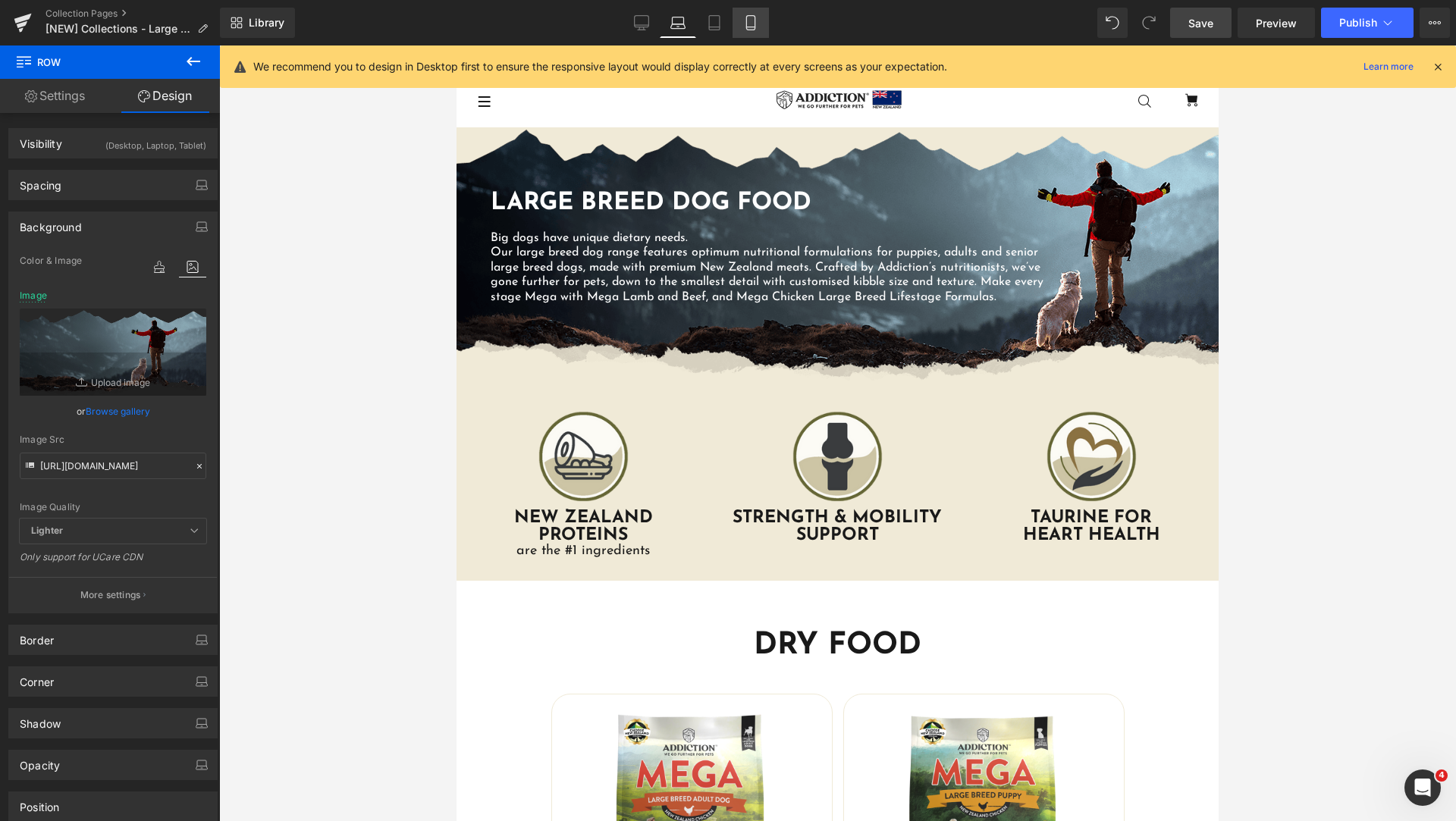
click at [734, 30] on link "Mobile" at bounding box center [751, 23] width 37 height 30
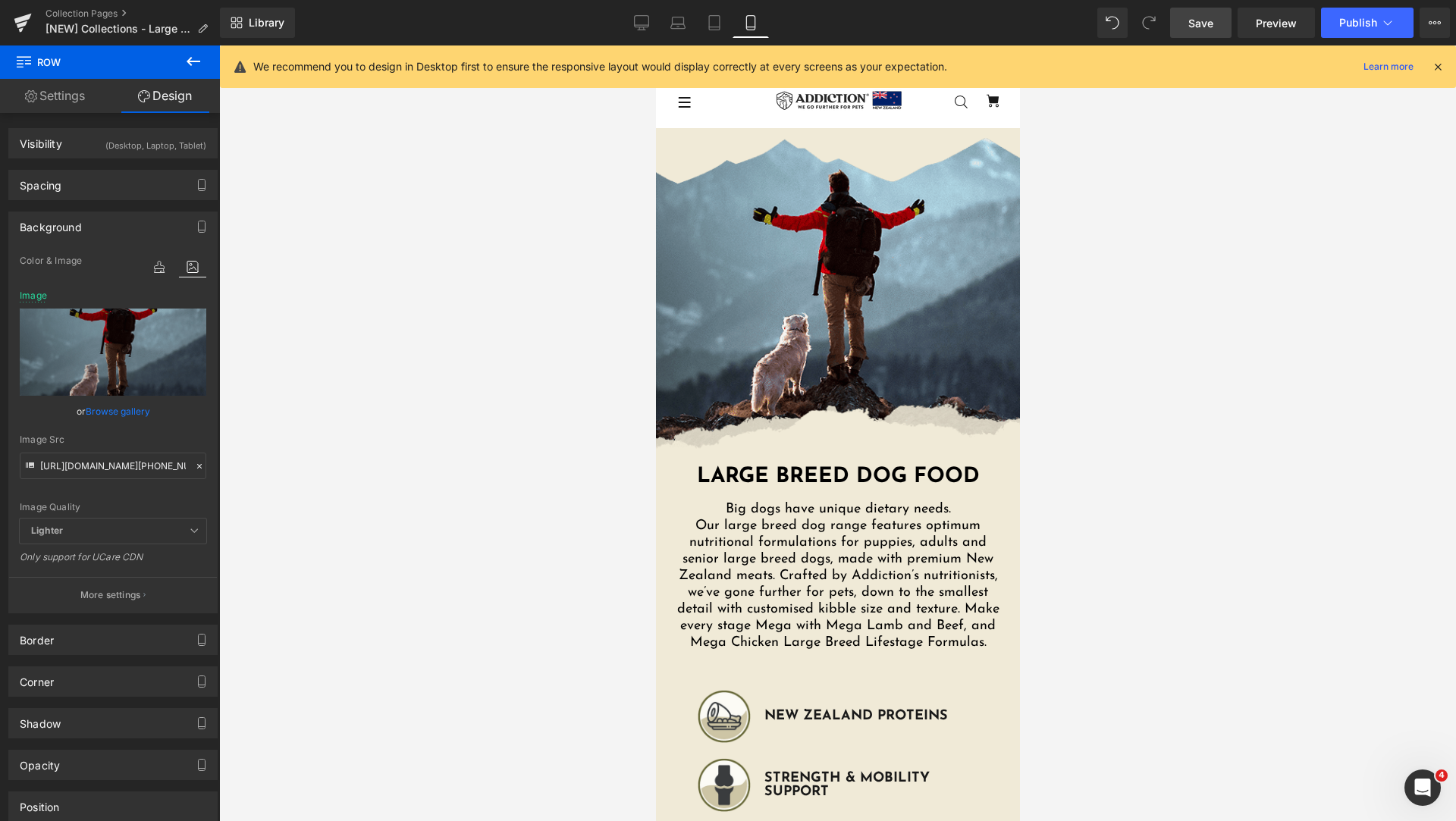
click at [764, 34] on link "Mobile" at bounding box center [751, 23] width 37 height 30
click at [706, 26] on link "Tablet" at bounding box center [714, 23] width 37 height 30
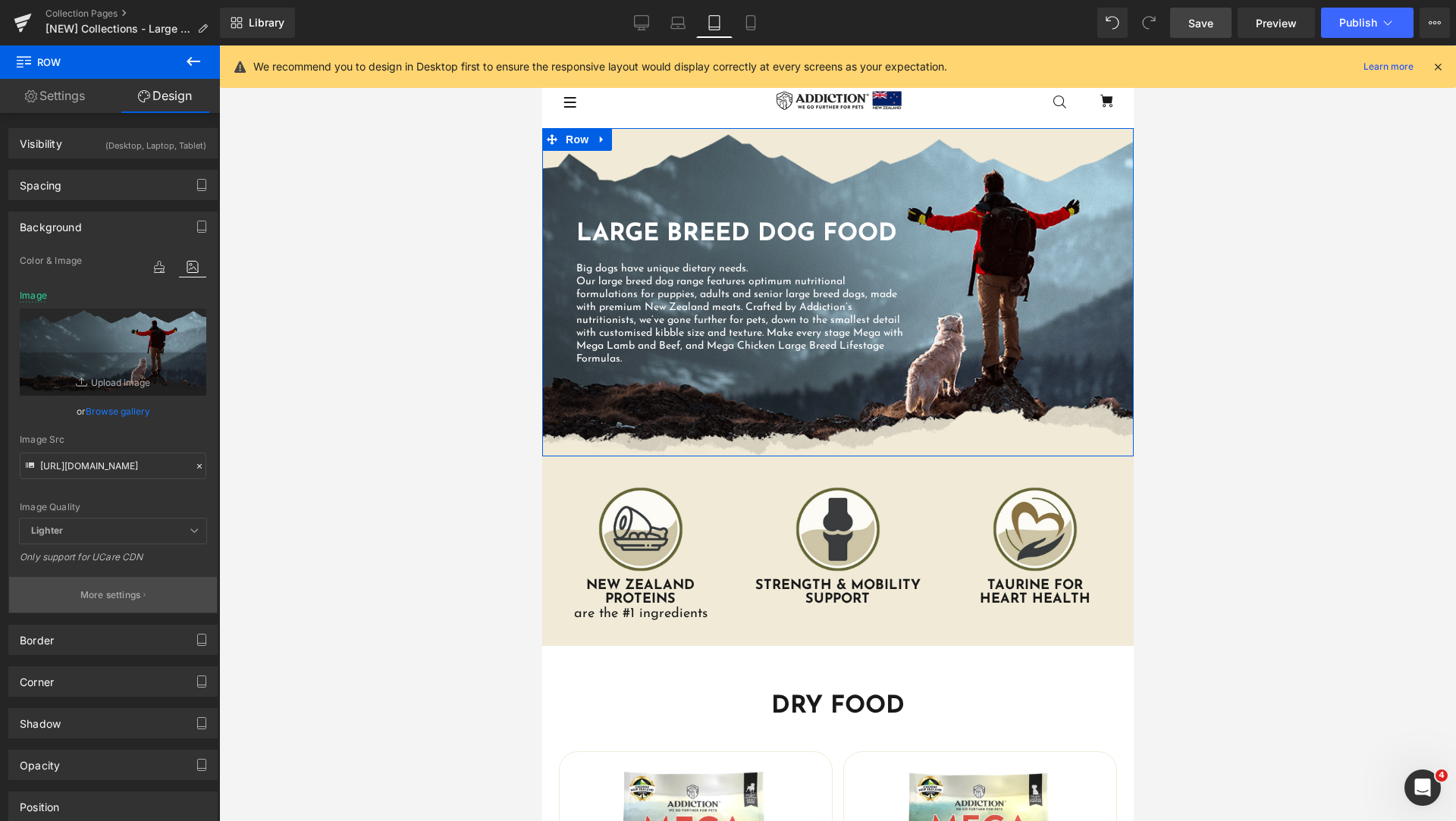
click at [113, 602] on button "More settings" at bounding box center [113, 595] width 208 height 36
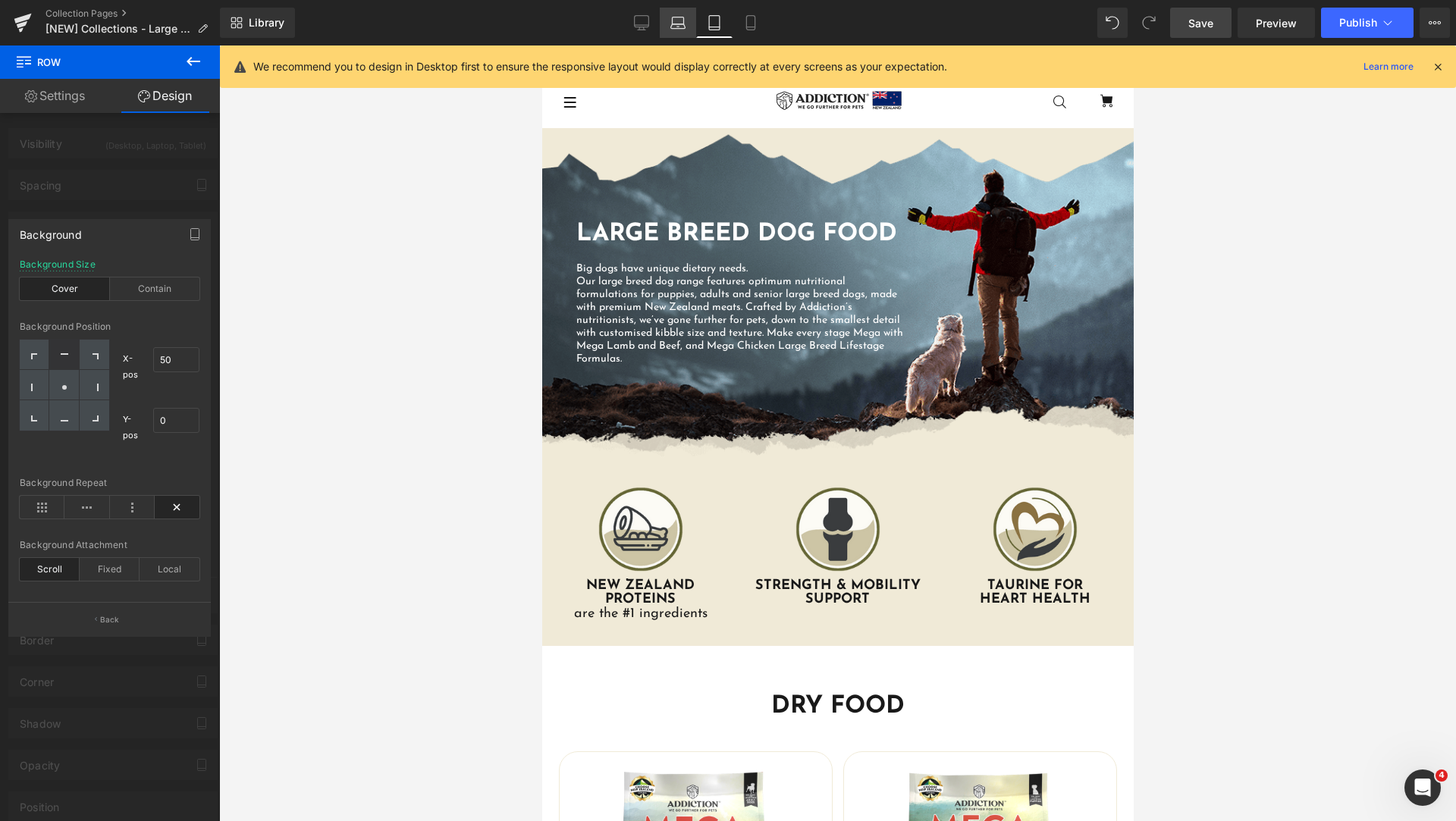
click at [677, 30] on icon at bounding box center [677, 22] width 15 height 15
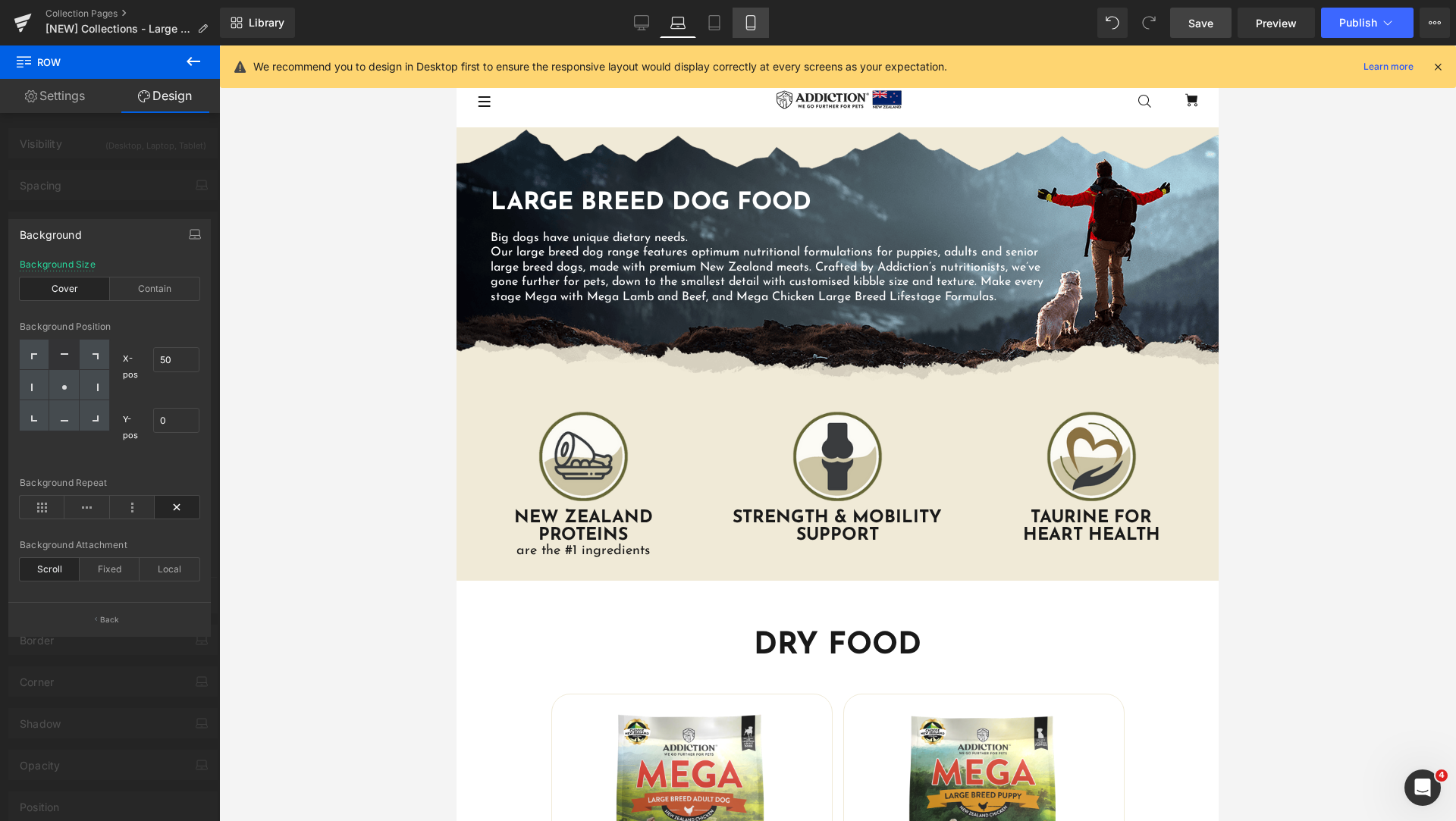
click at [752, 37] on link "Mobile" at bounding box center [751, 23] width 37 height 30
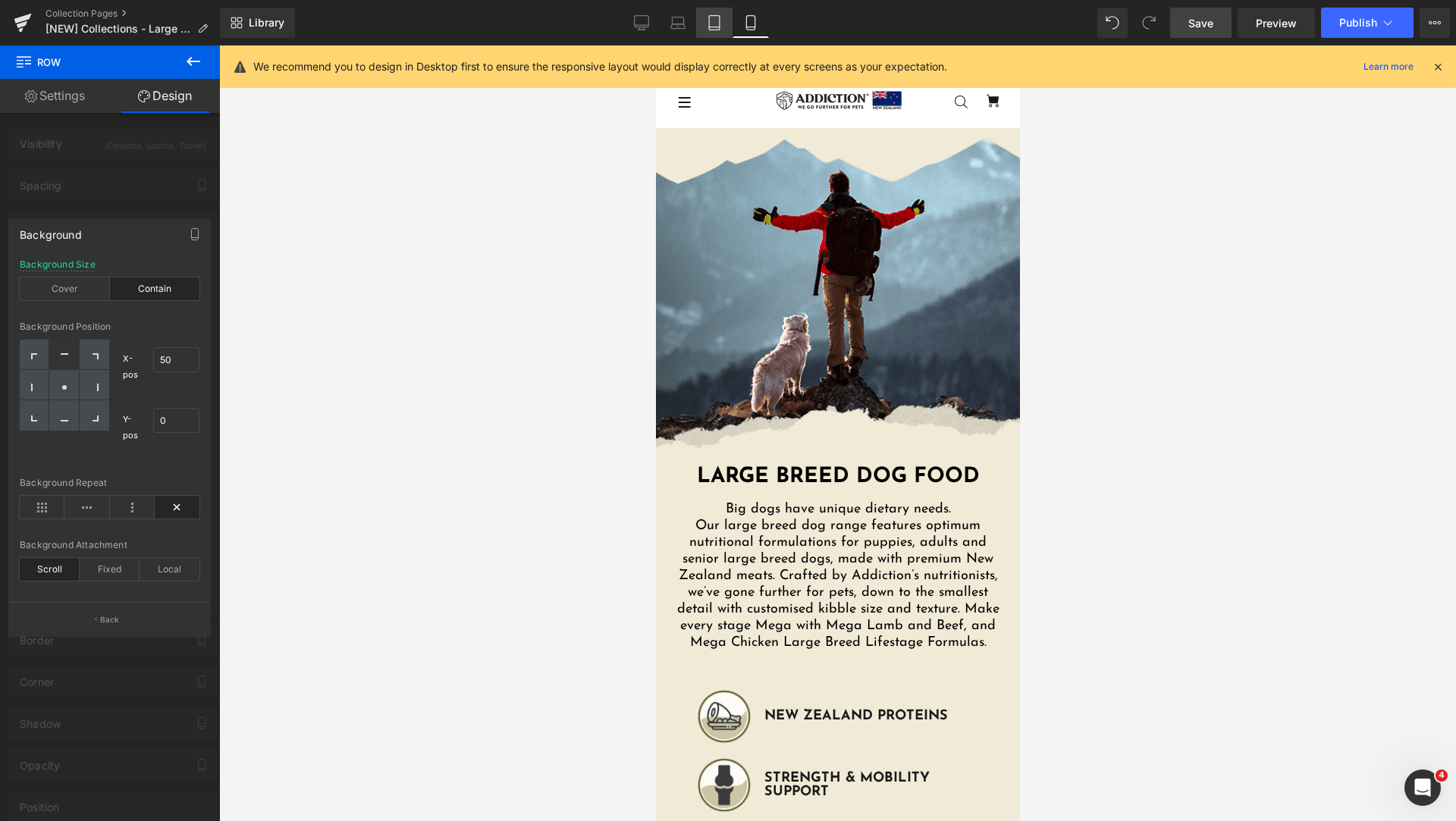
click at [712, 37] on link "Tablet" at bounding box center [714, 23] width 37 height 30
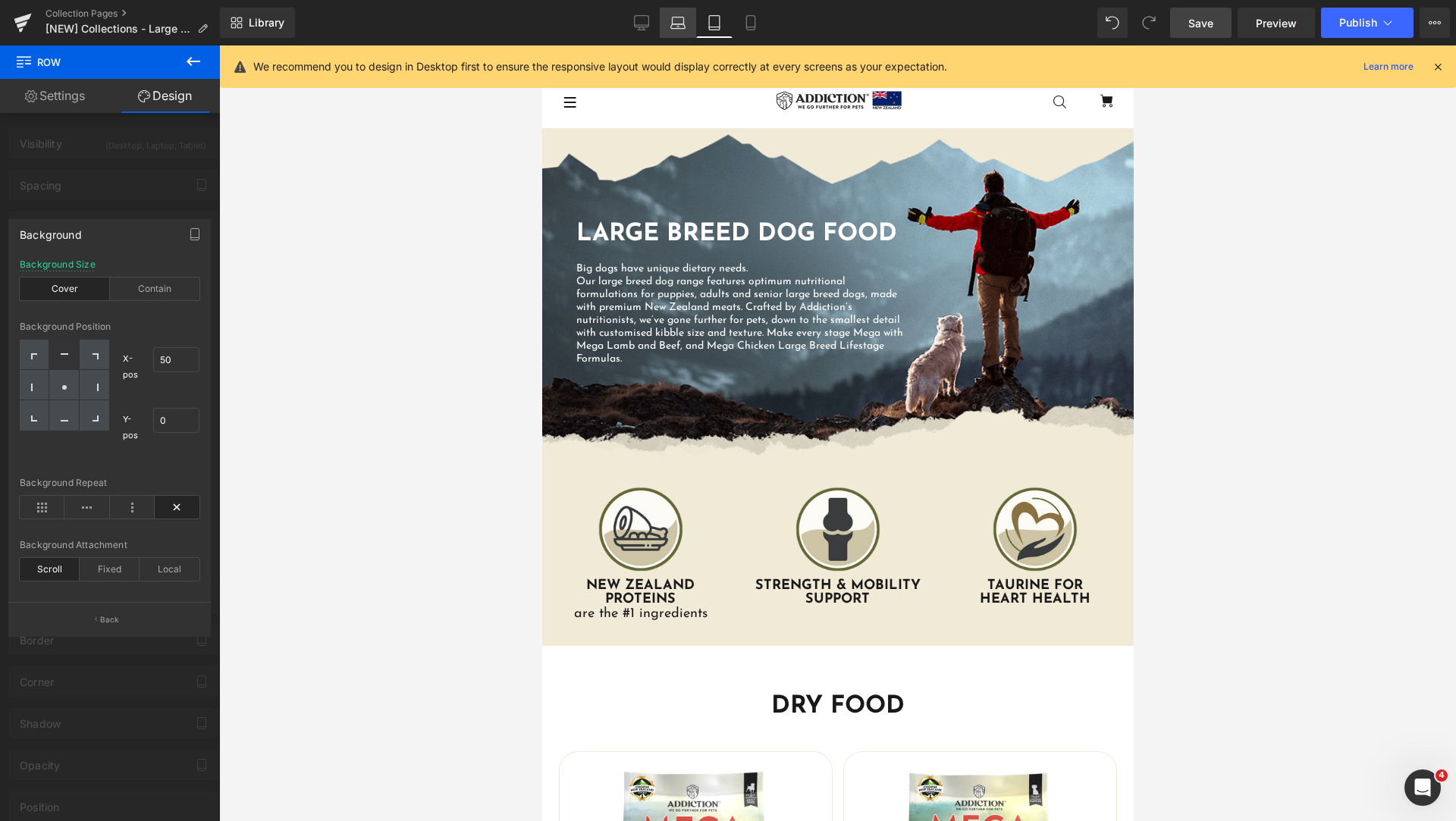
click at [670, 33] on link "Laptop" at bounding box center [677, 23] width 37 height 30
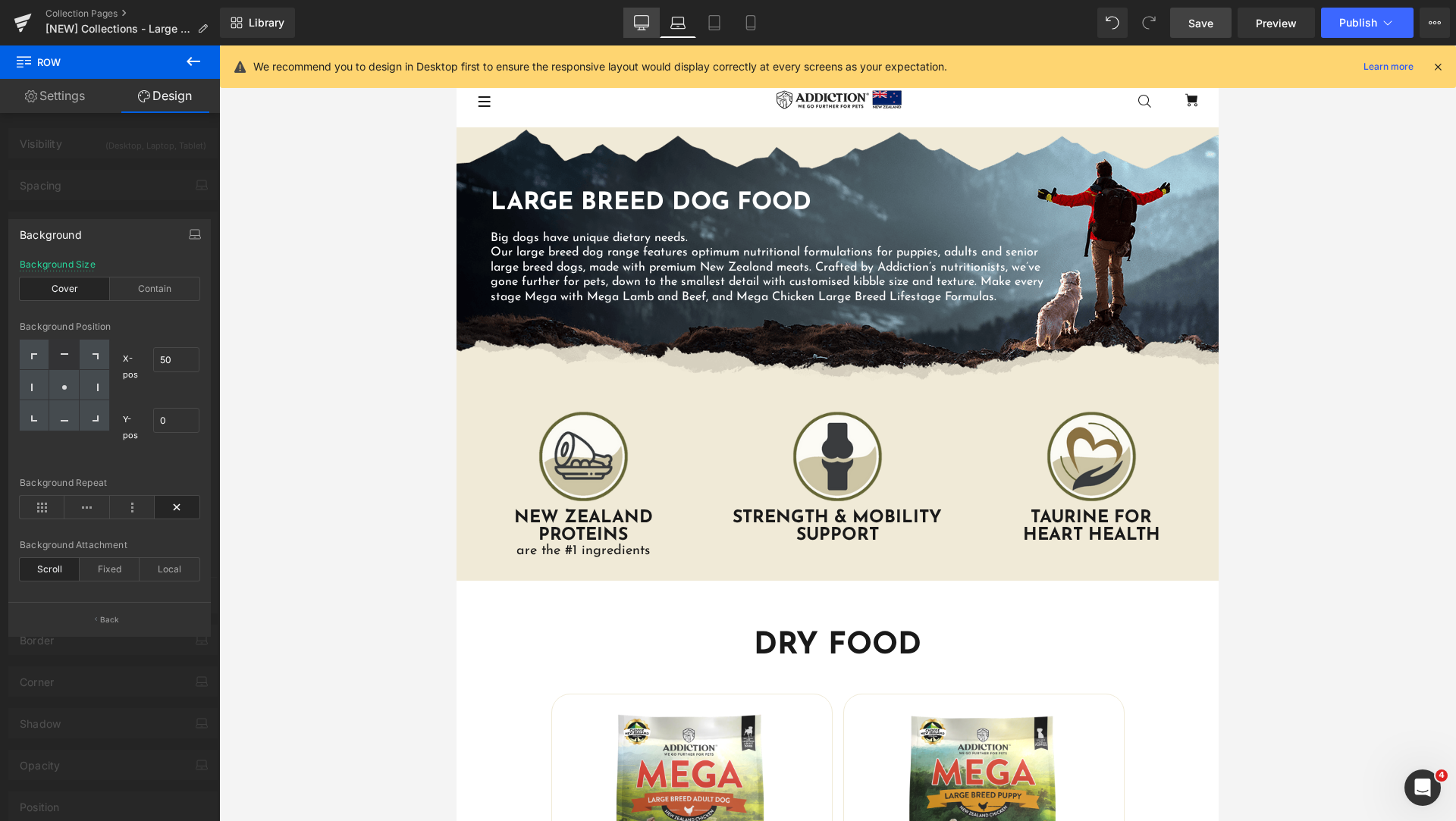
click at [648, 29] on icon at bounding box center [641, 22] width 15 height 15
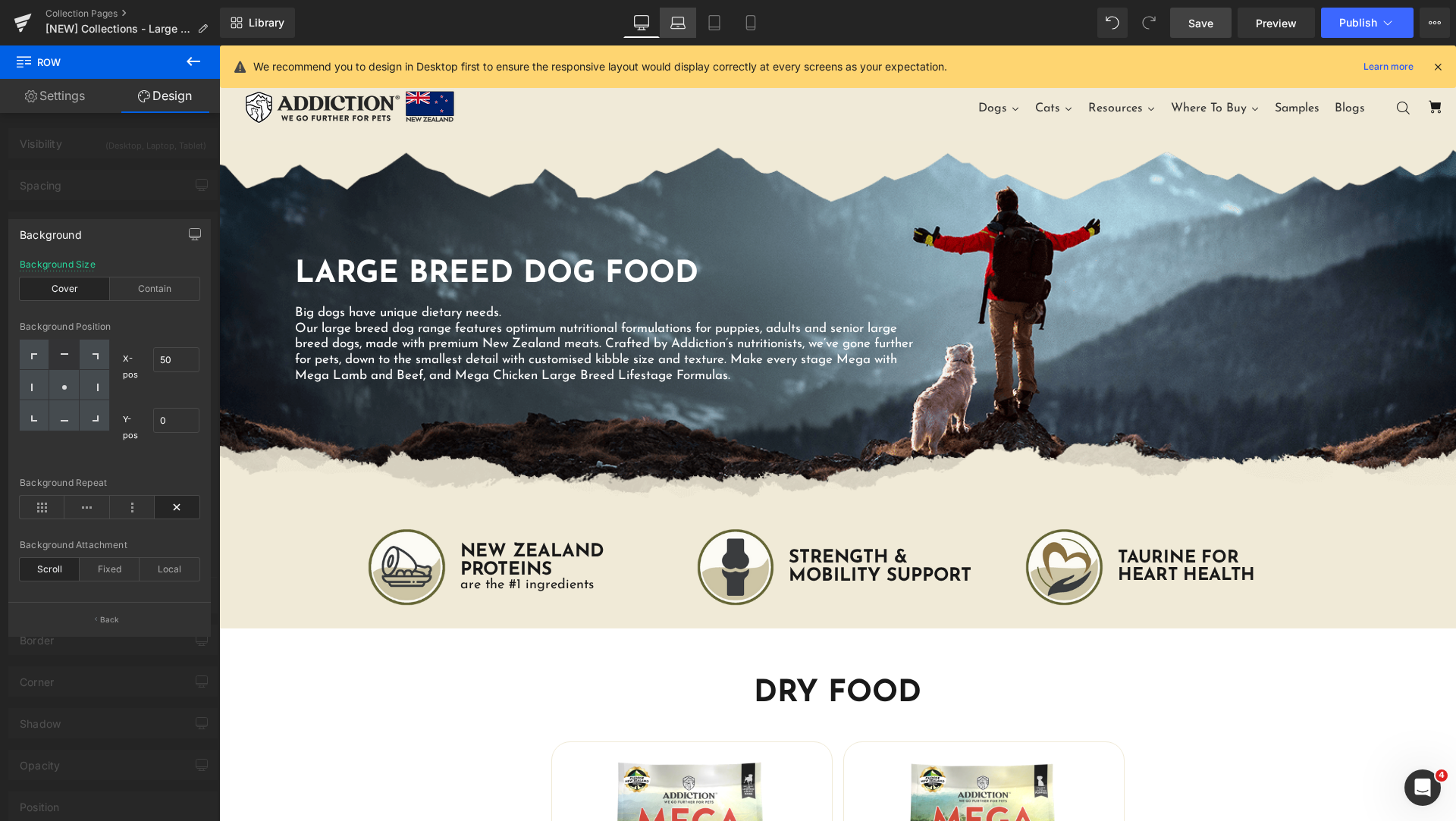
scroll to position [14, 0]
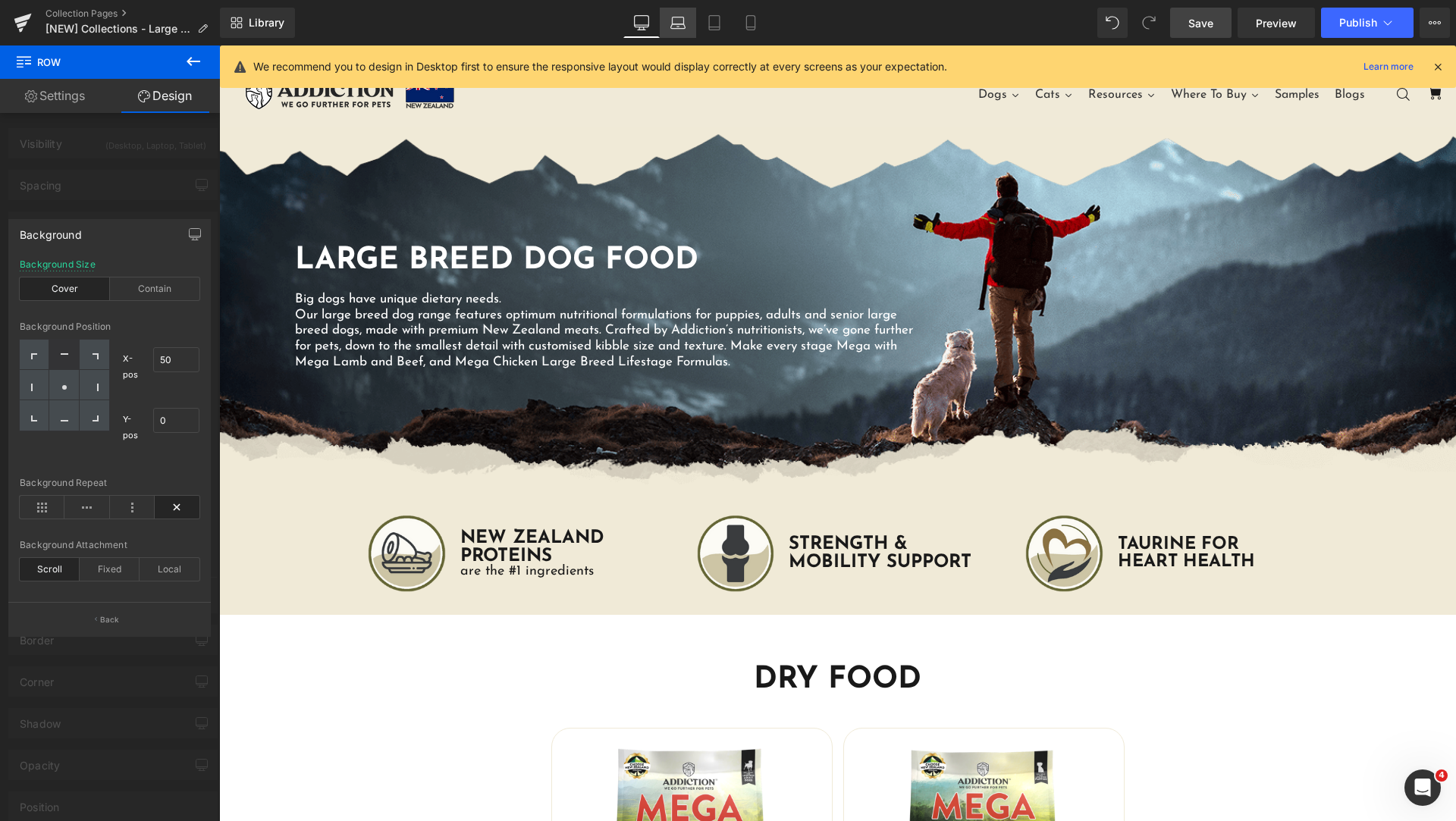
click at [692, 24] on link "Laptop" at bounding box center [677, 23] width 37 height 30
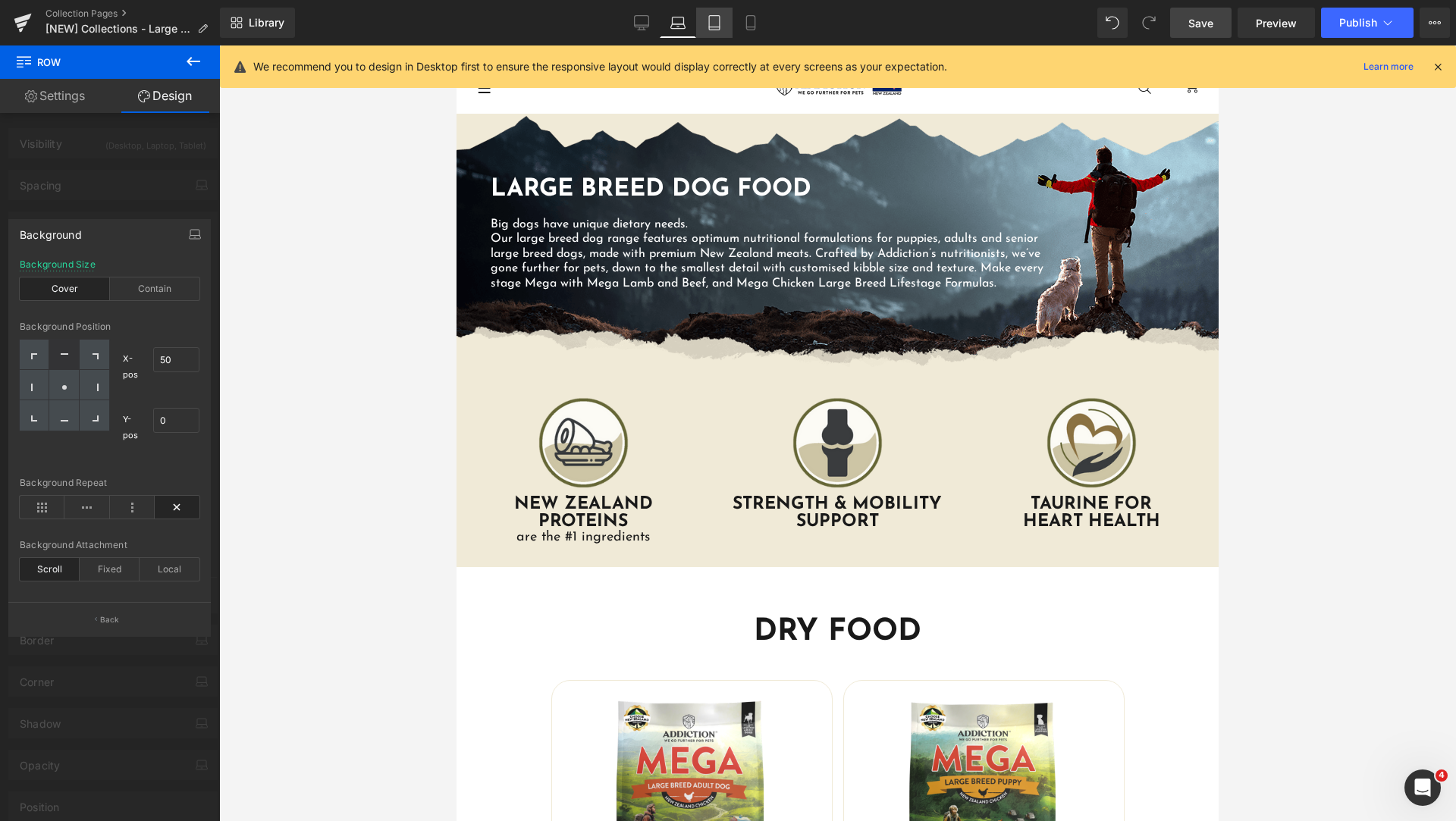
click at [717, 24] on icon at bounding box center [714, 22] width 15 height 15
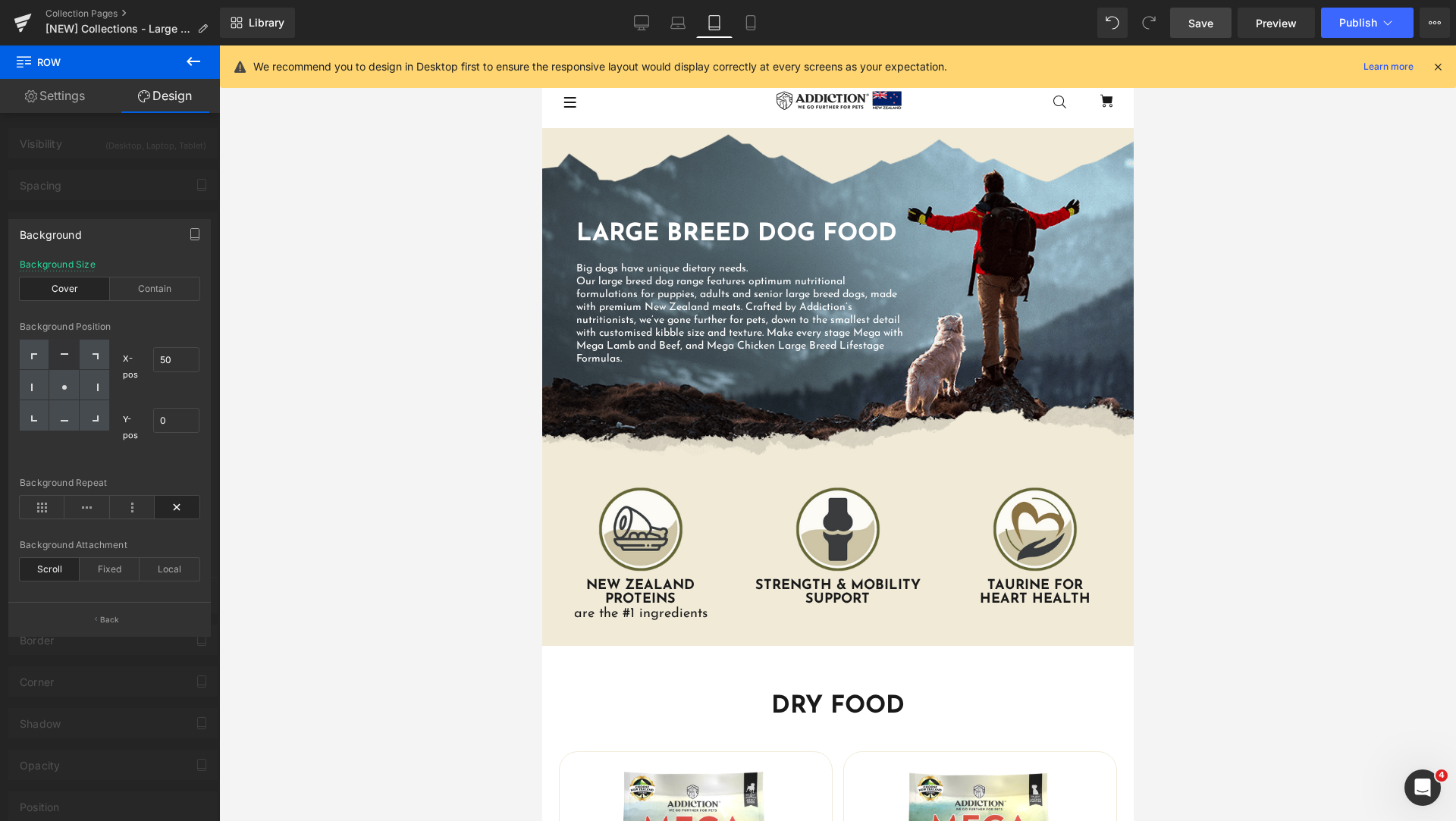
scroll to position [1, 0]
click at [745, 32] on link "Mobile" at bounding box center [751, 23] width 37 height 30
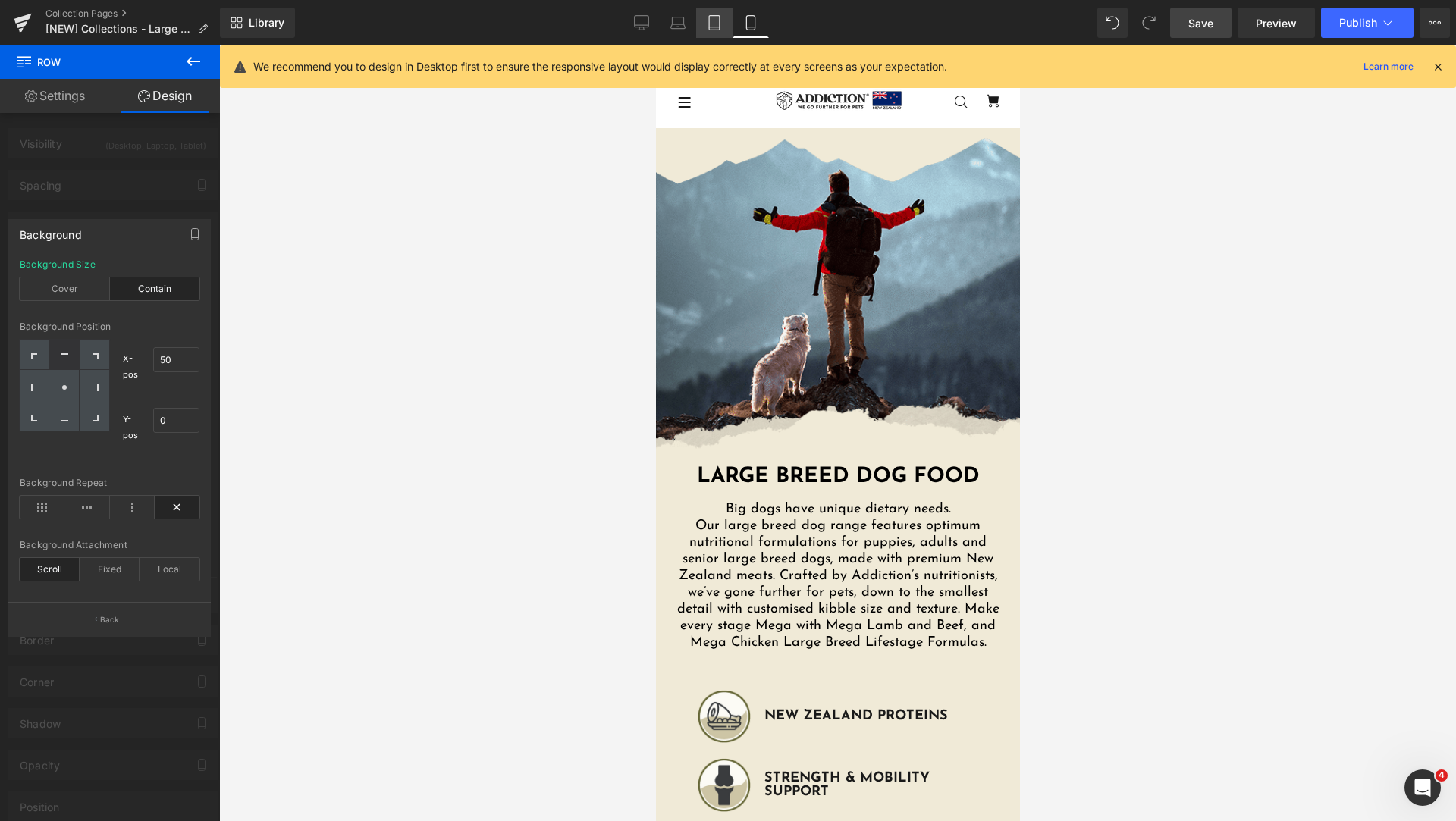
click at [723, 27] on link "Tablet" at bounding box center [714, 23] width 37 height 30
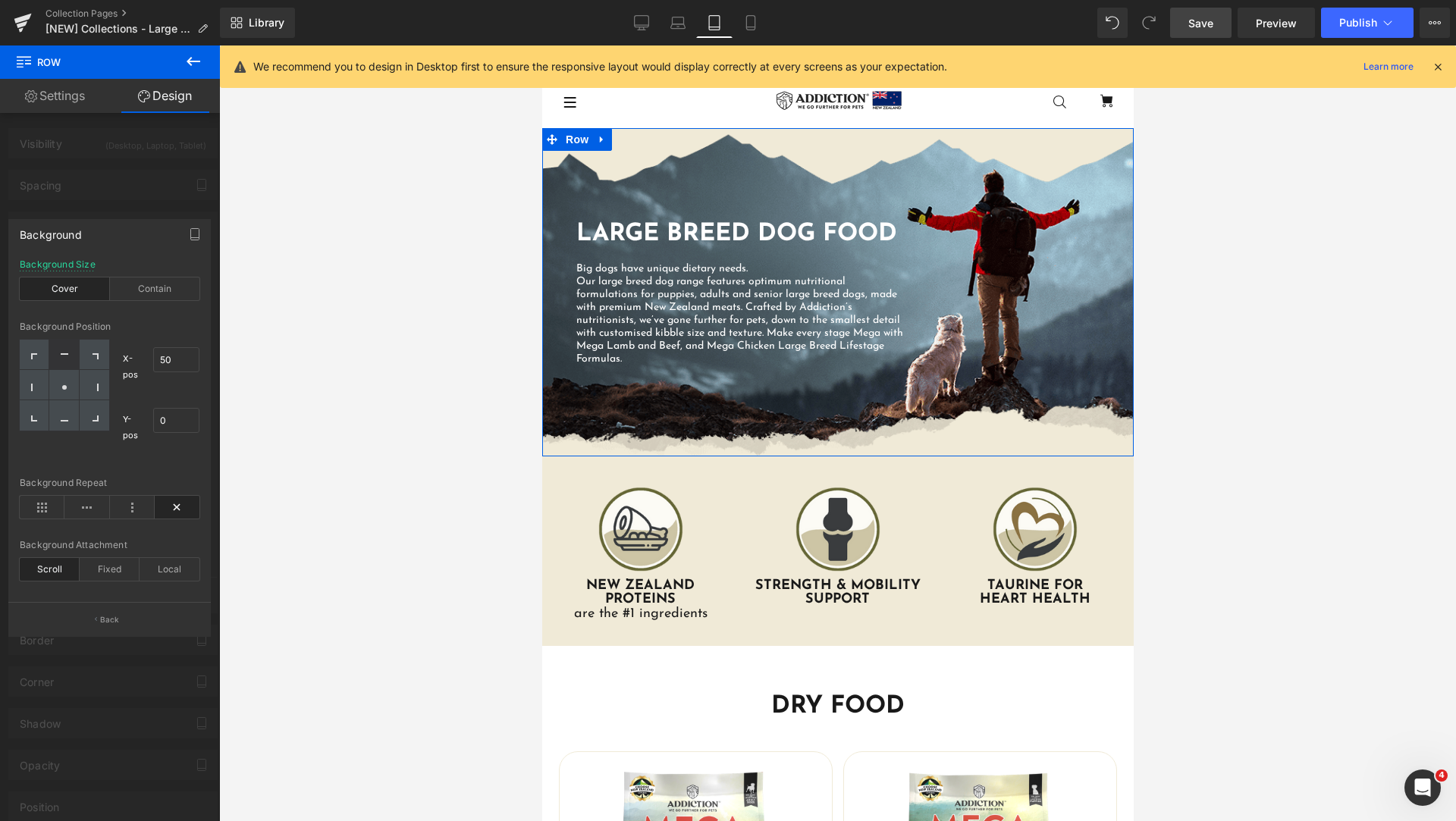
click at [165, 204] on div at bounding box center [110, 436] width 220 height 783
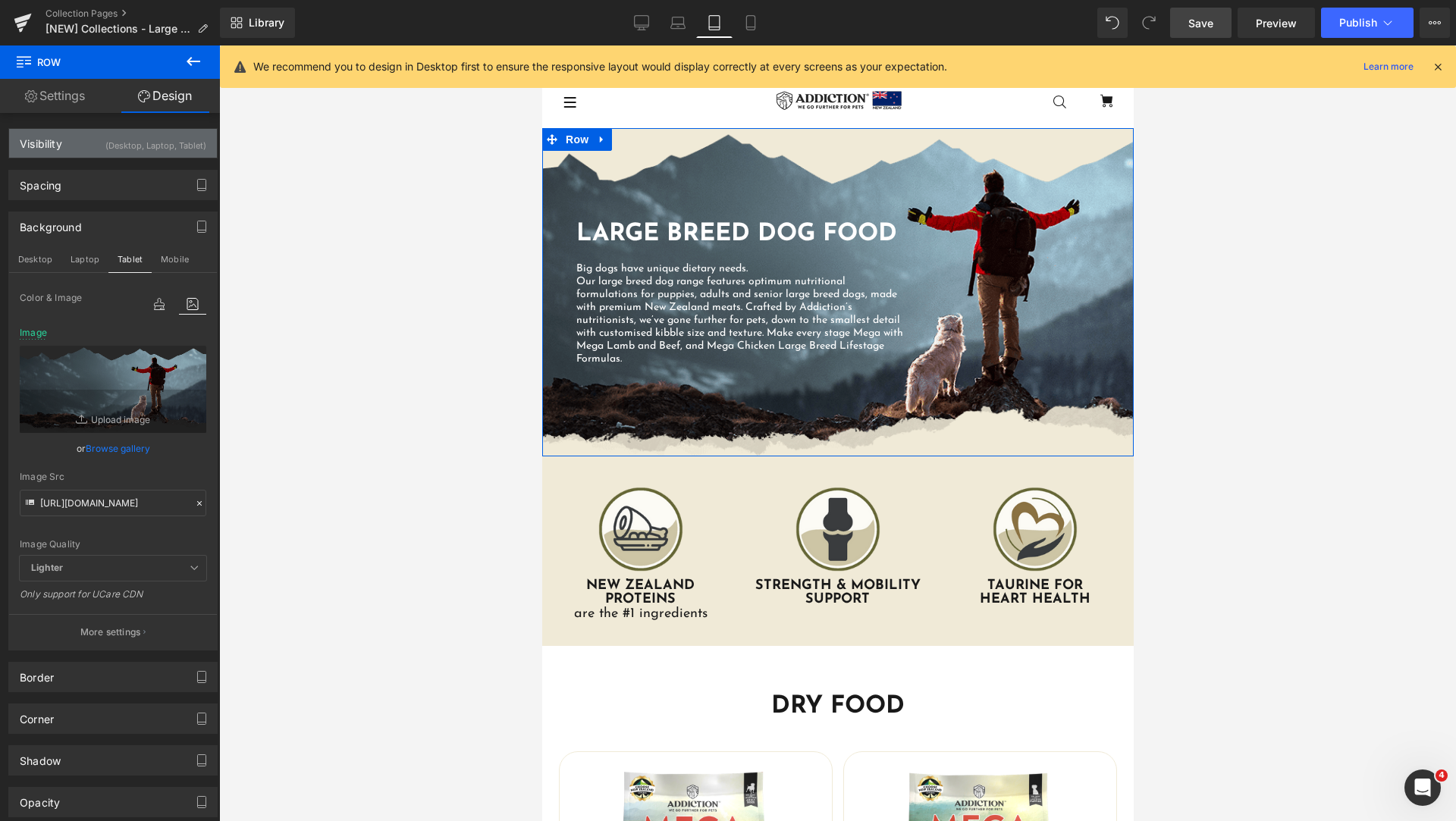
click at [170, 141] on div "(Desktop, Laptop, Tablet)" at bounding box center [156, 141] width 101 height 25
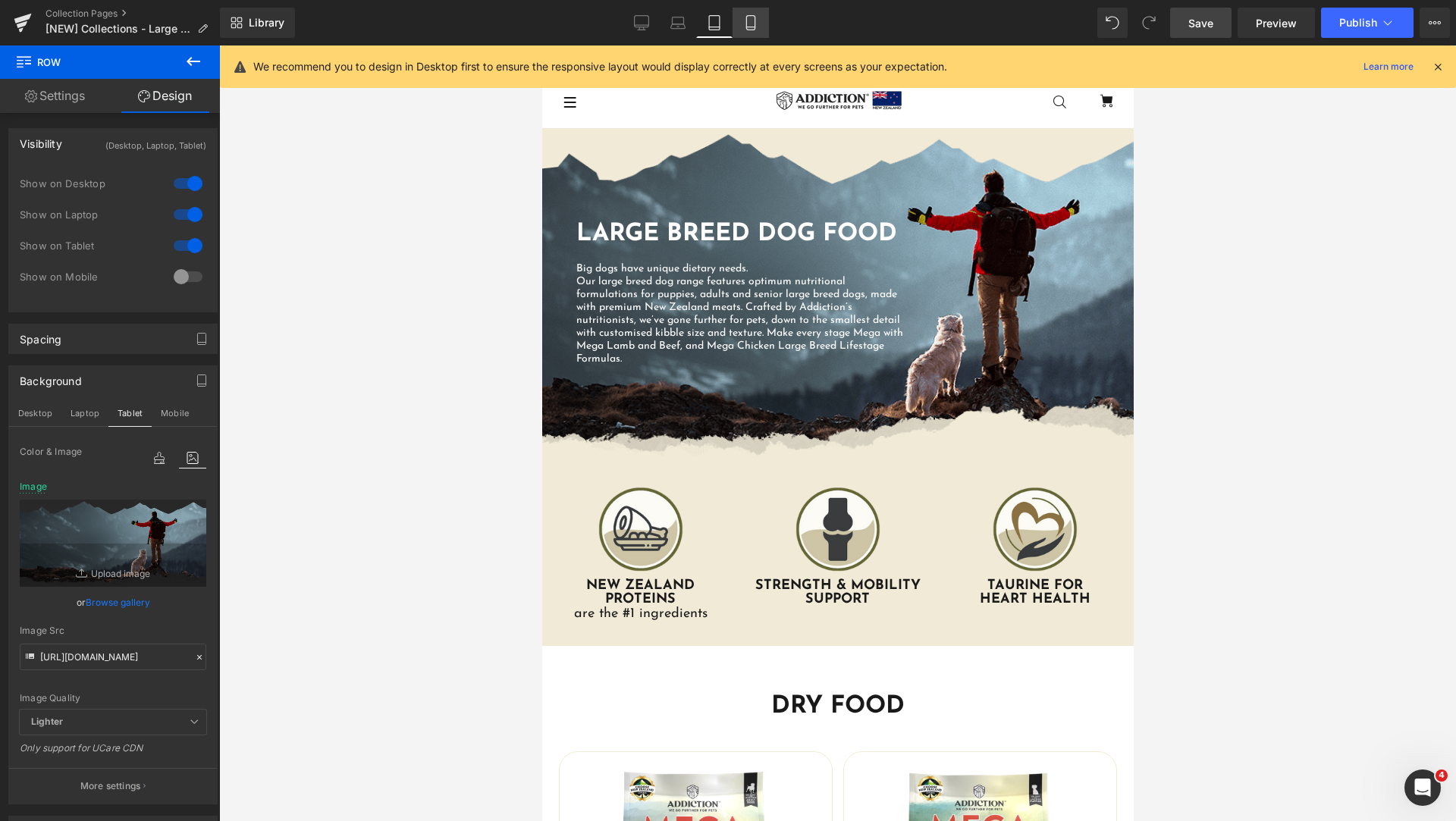
click at [758, 33] on link "Mobile" at bounding box center [751, 23] width 37 height 30
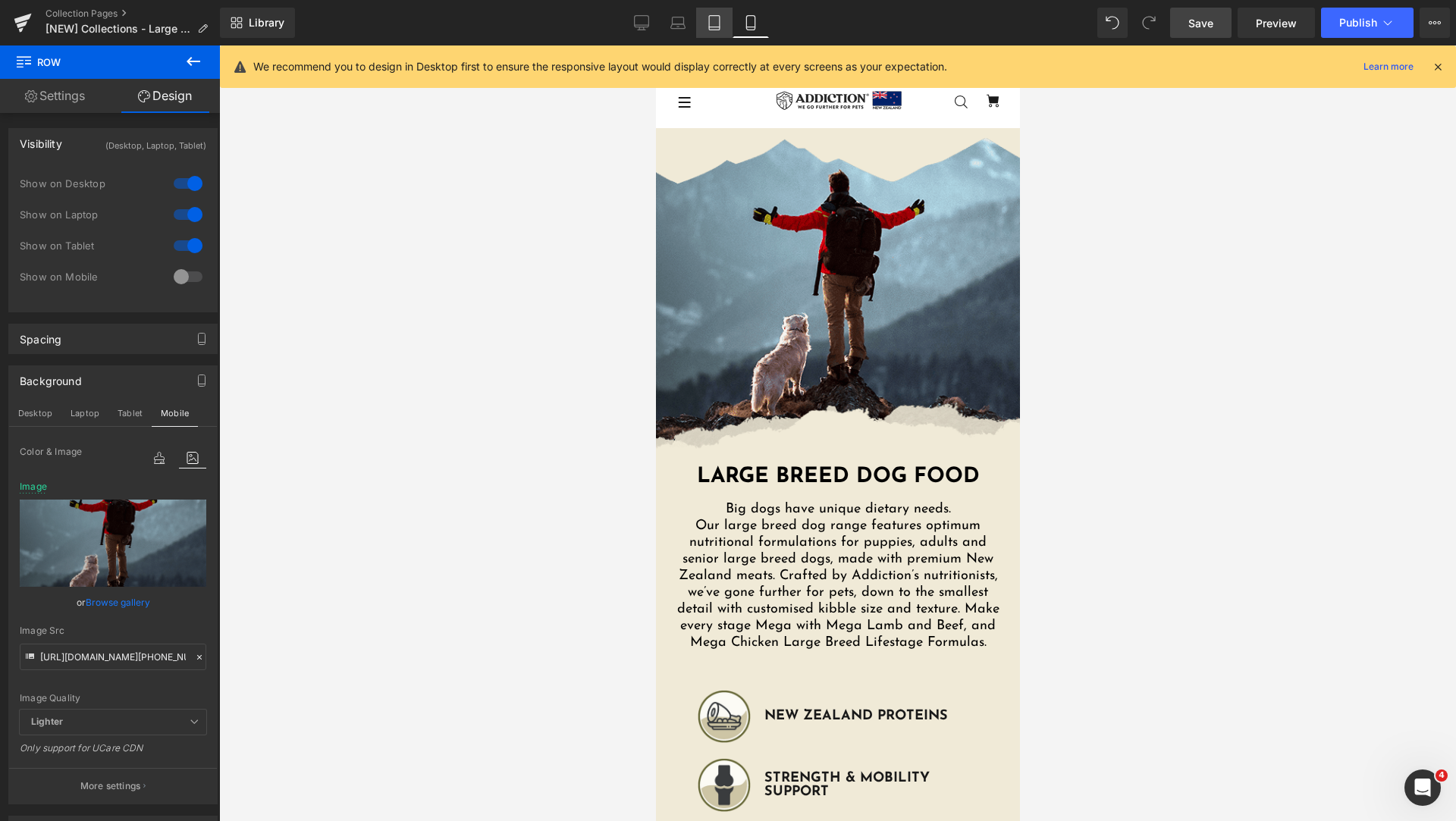
click at [723, 29] on link "Tablet" at bounding box center [714, 23] width 37 height 30
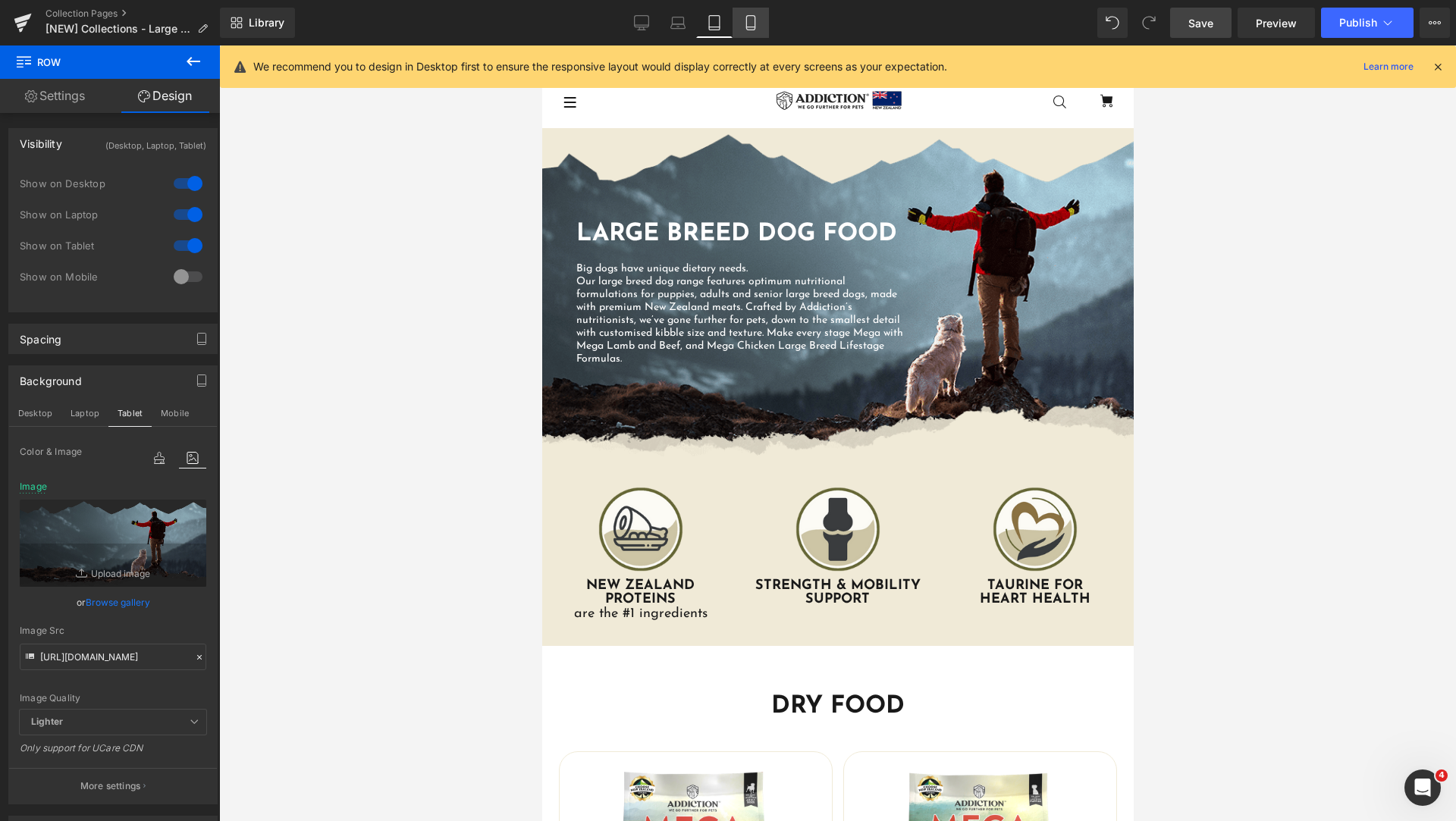
click at [744, 26] on icon at bounding box center [750, 22] width 15 height 15
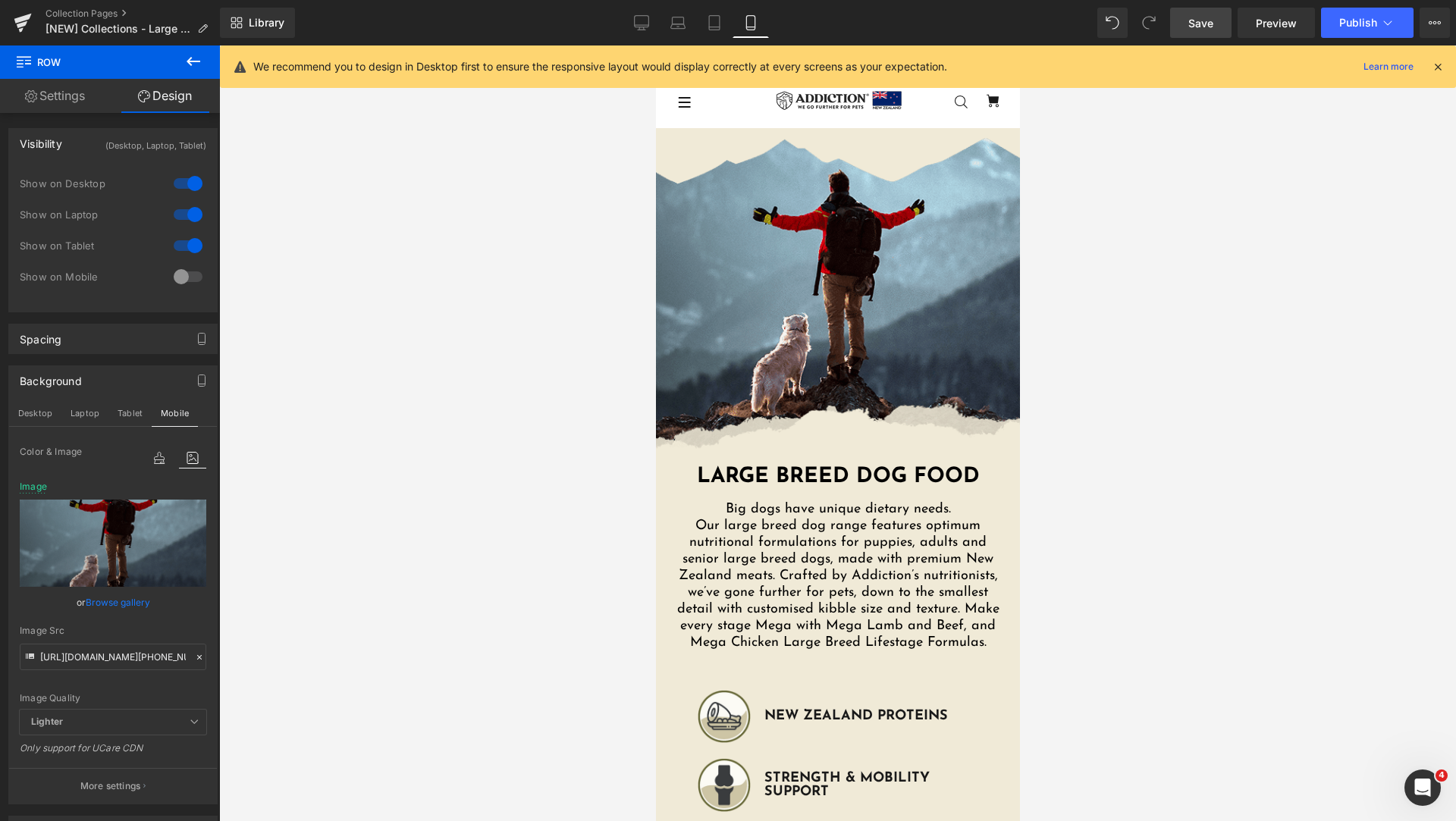
click at [733, 26] on link "Mobile" at bounding box center [751, 23] width 37 height 30
click at [719, 28] on icon at bounding box center [715, 23] width 11 height 15
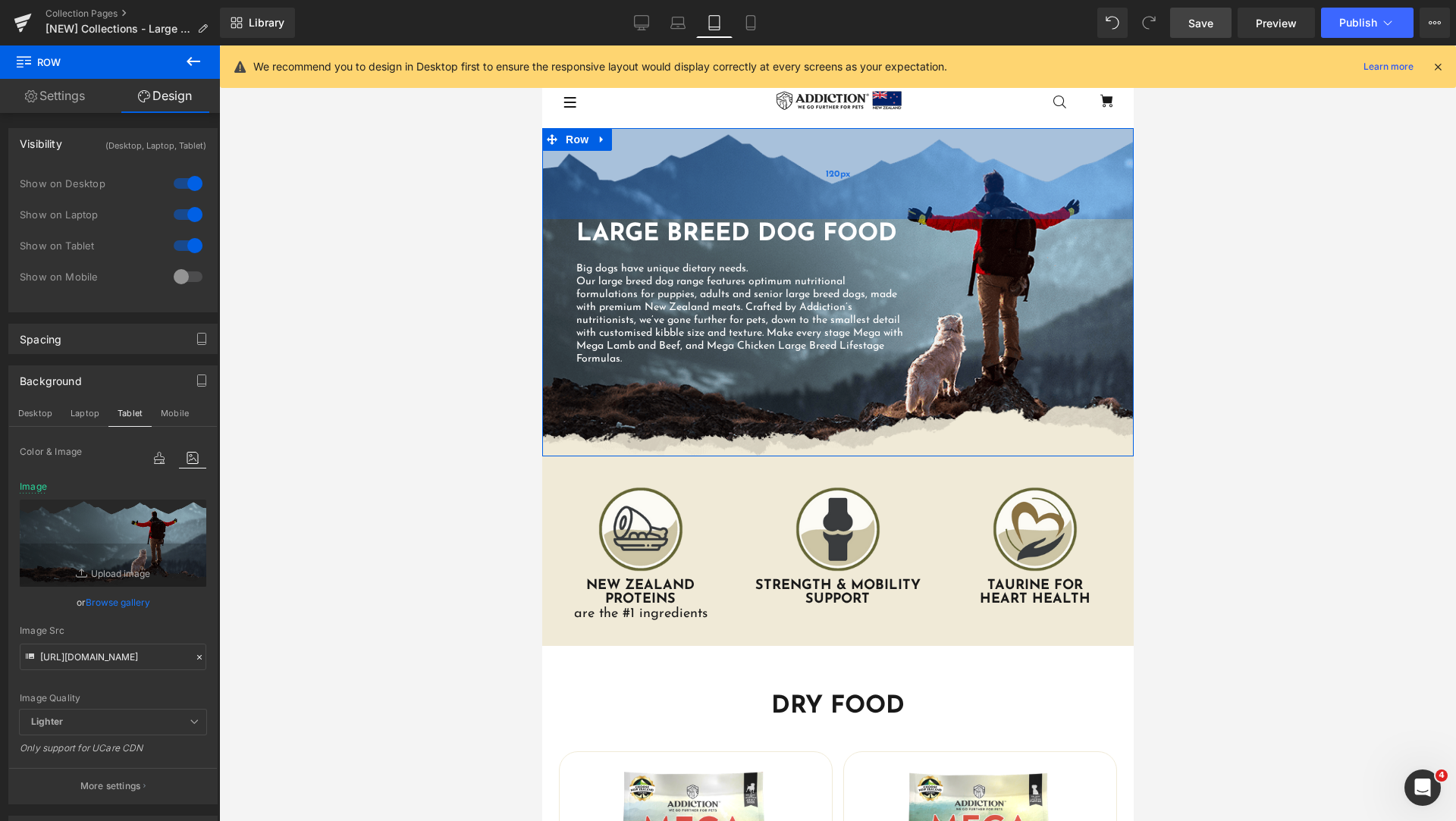
click at [790, 163] on div "120px" at bounding box center [837, 173] width 591 height 91
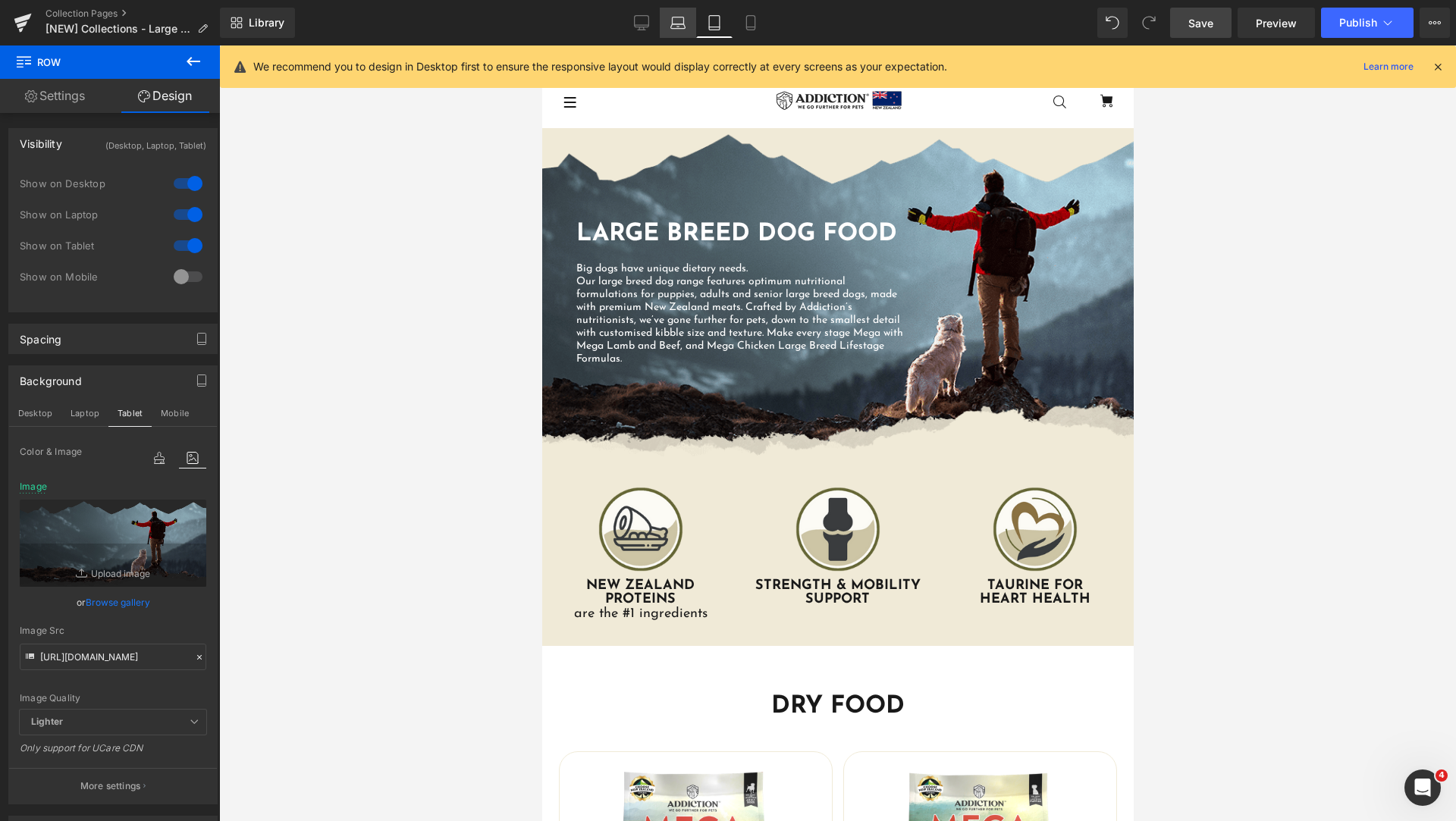
click at [690, 24] on link "Laptop" at bounding box center [677, 23] width 37 height 30
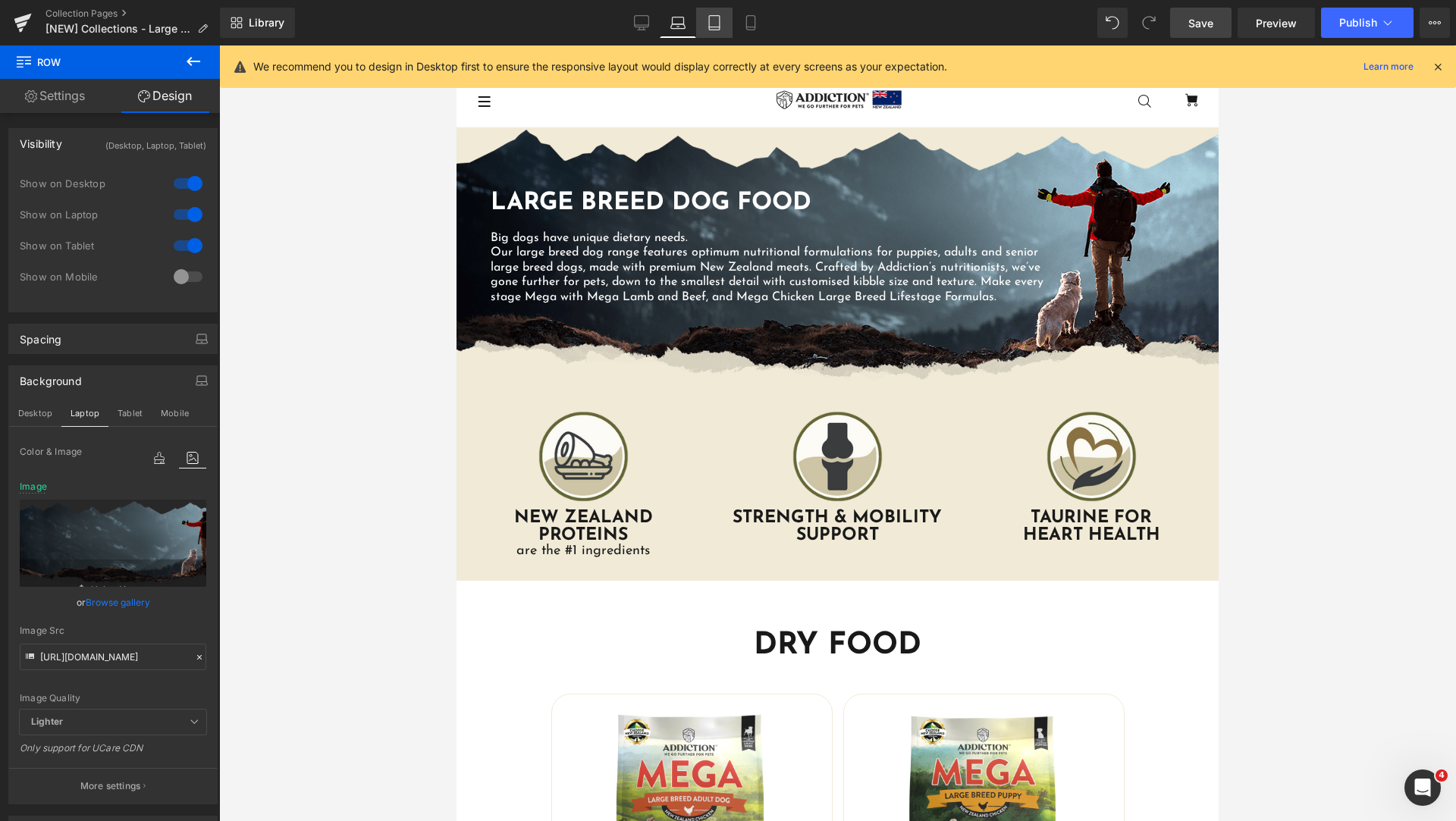
click at [723, 32] on link "Tablet" at bounding box center [714, 23] width 37 height 30
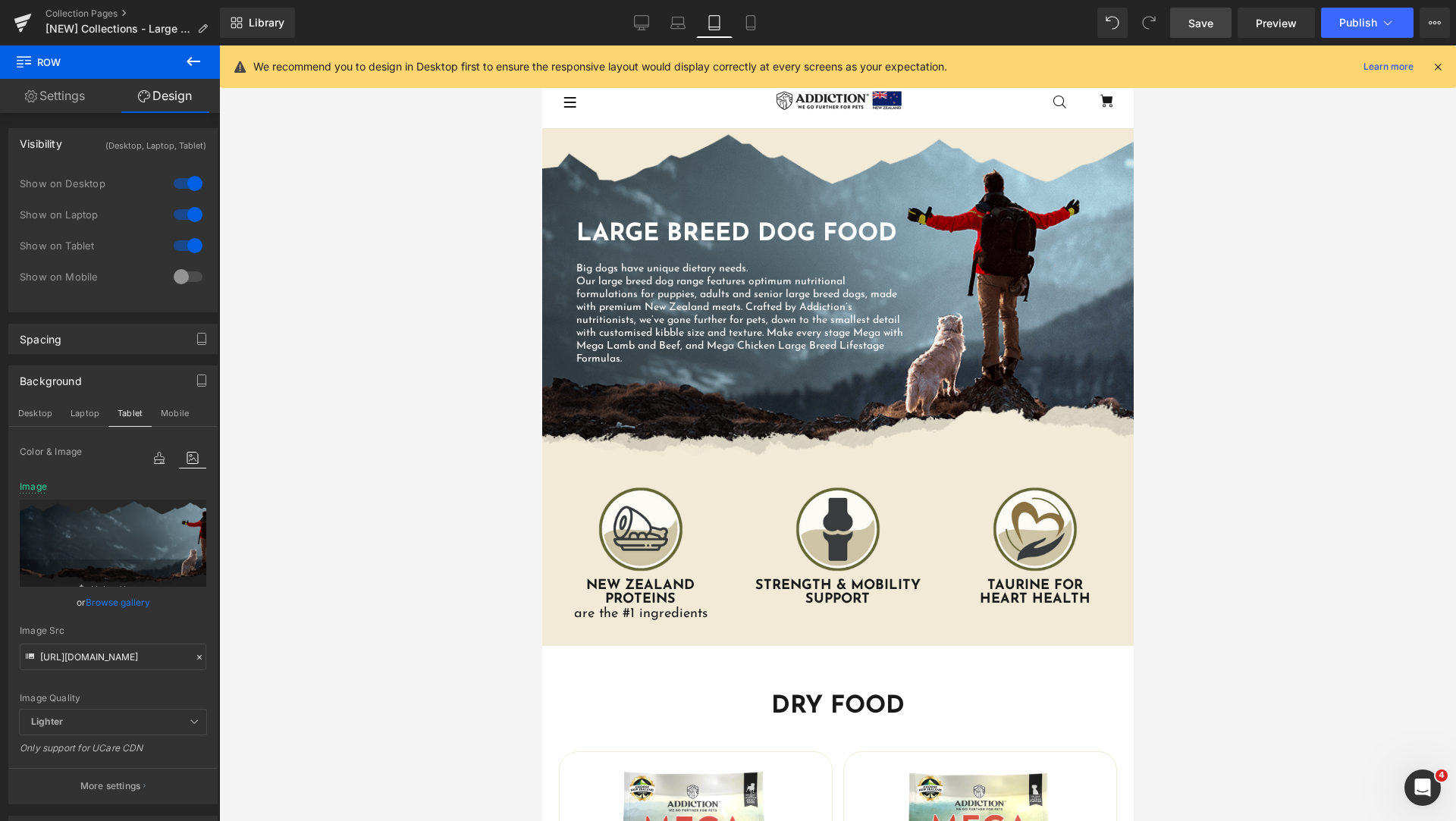
scroll to position [1, 0]
click at [744, 34] on link "Mobile" at bounding box center [751, 23] width 37 height 30
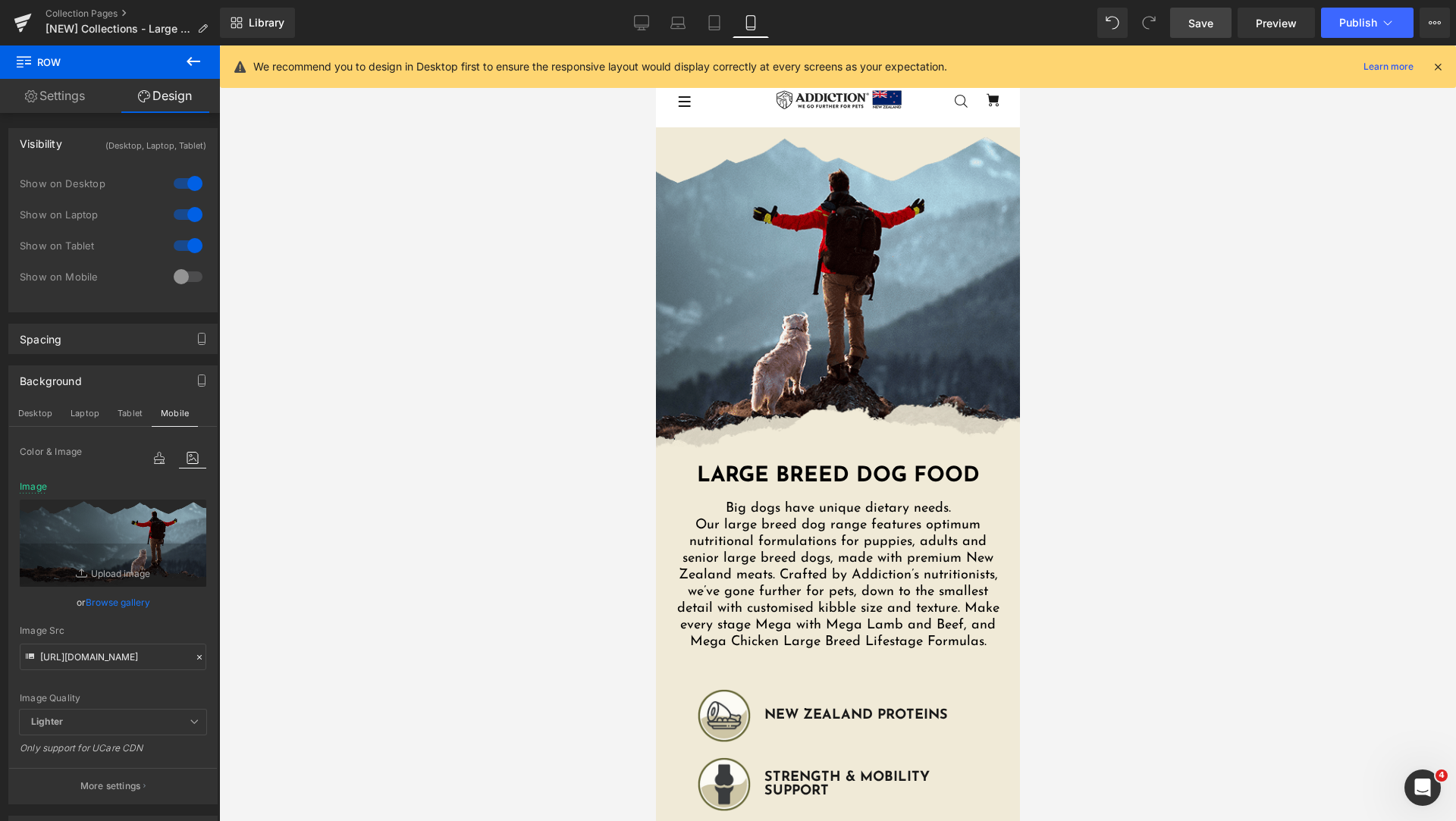
type input "[URL][DOMAIN_NAME][PHONE_NUMBER]"
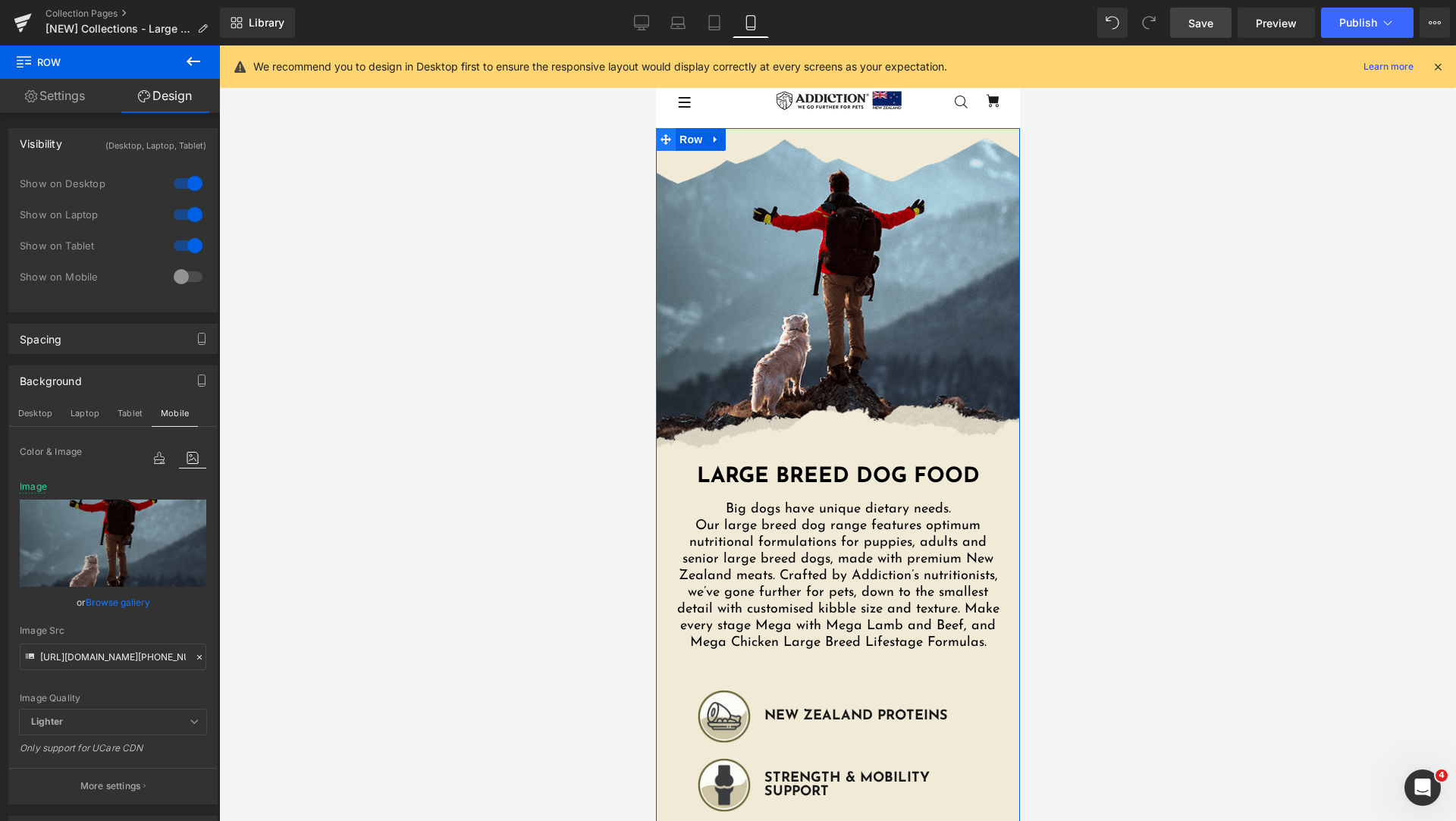
click at [663, 138] on icon at bounding box center [665, 140] width 11 height 11
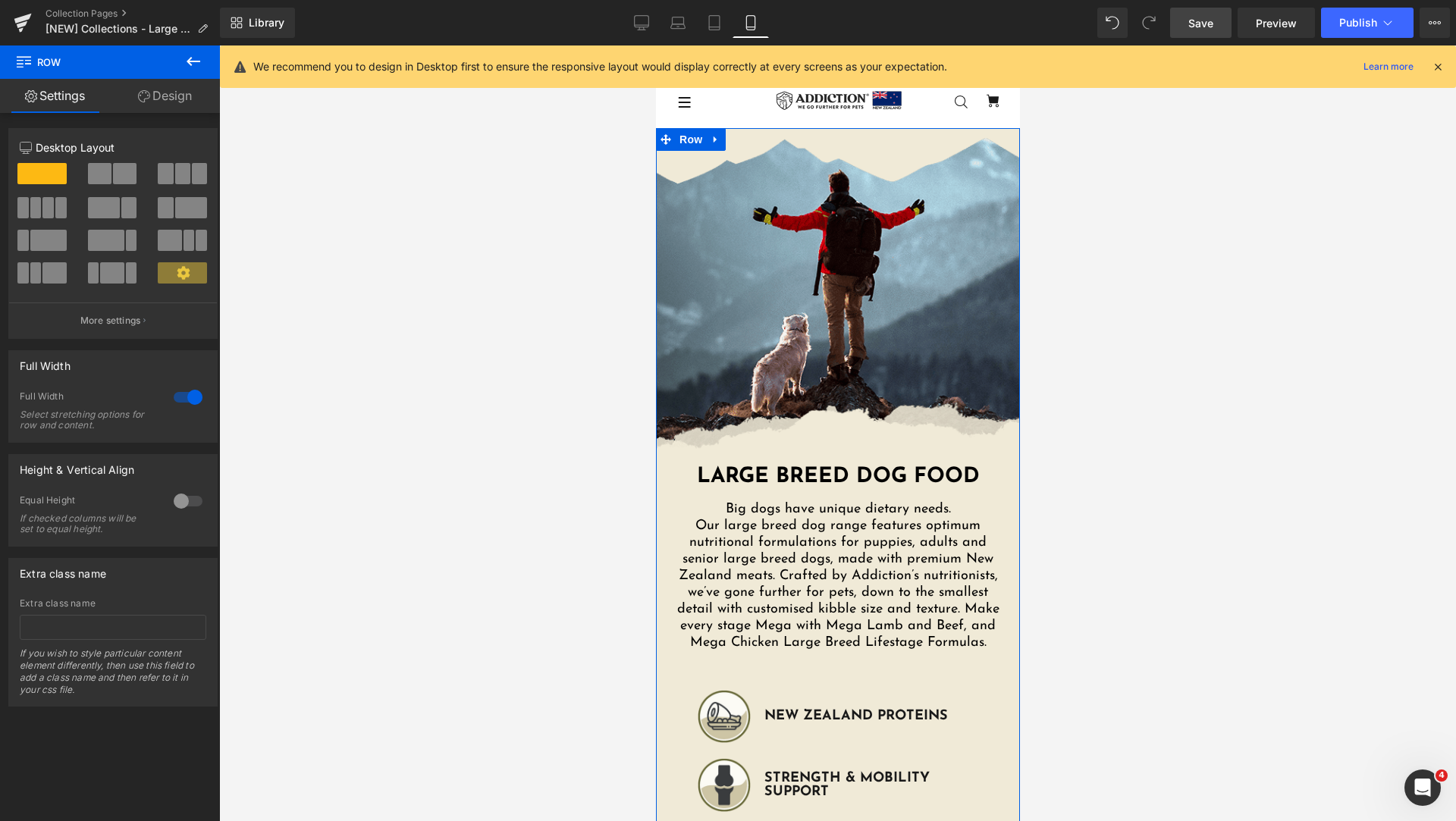
click at [177, 106] on link "Design" at bounding box center [164, 96] width 110 height 34
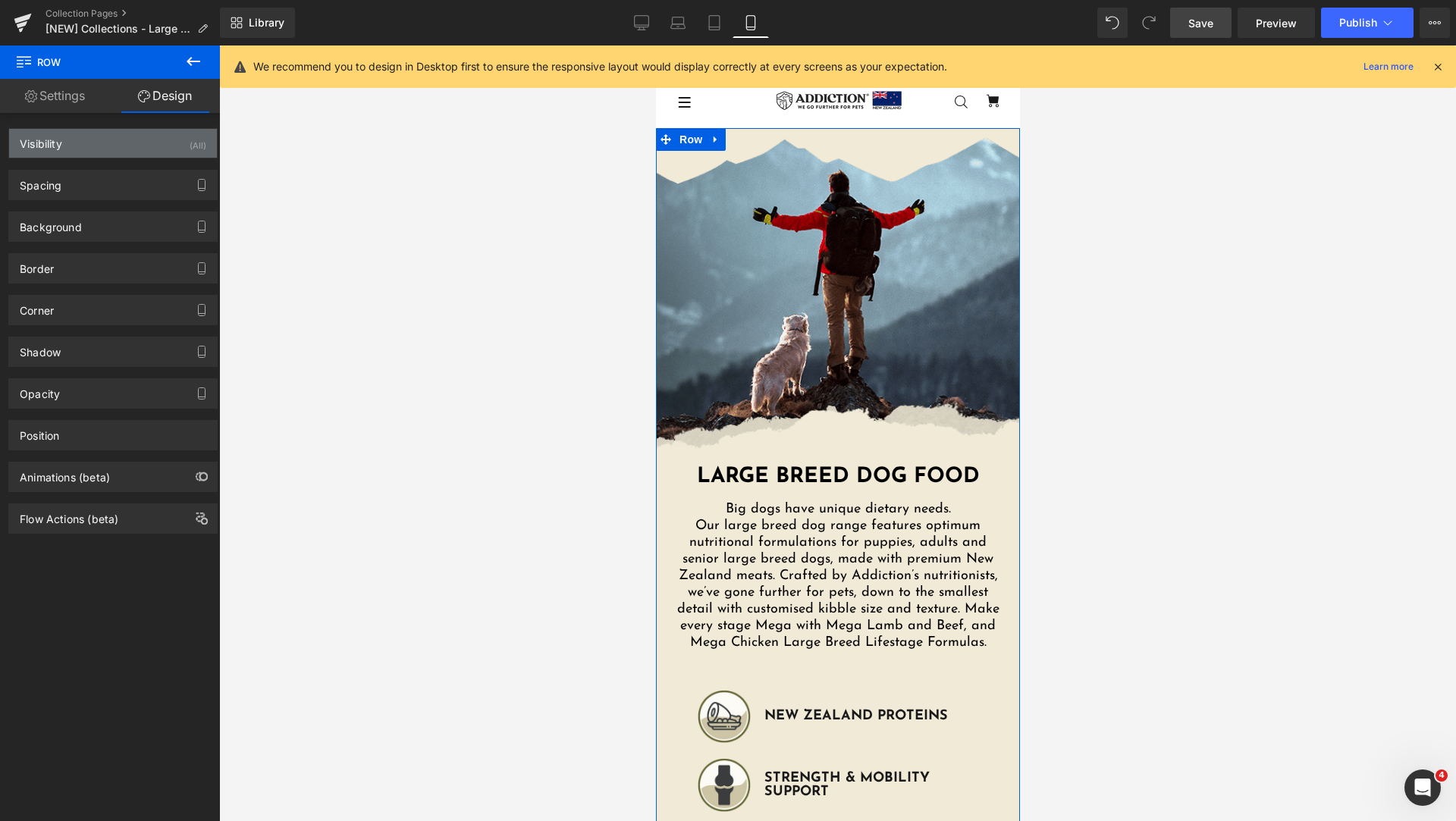
click at [133, 144] on div "Visibility (All)" at bounding box center [113, 143] width 208 height 29
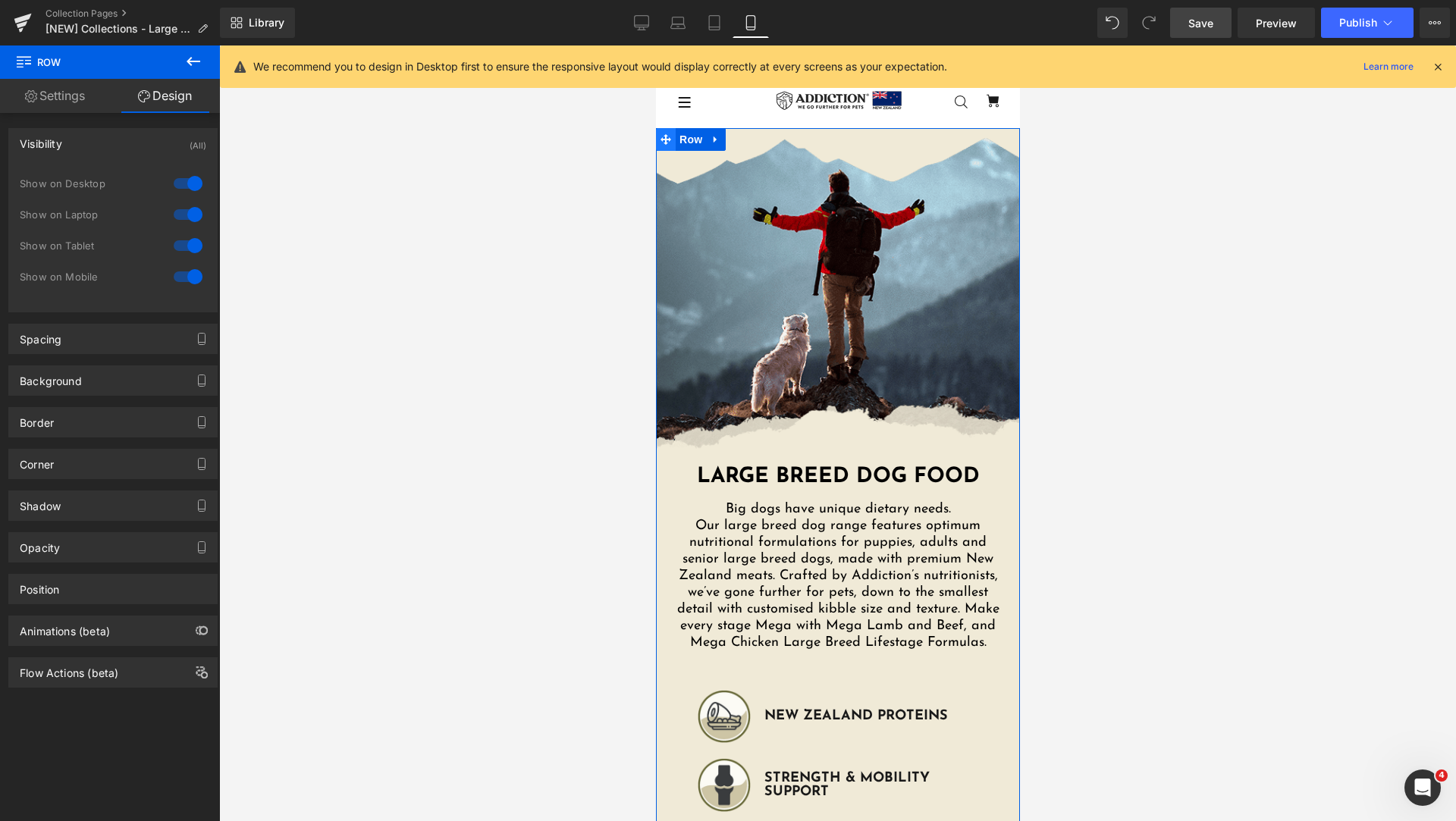
click at [660, 139] on icon at bounding box center [665, 140] width 11 height 11
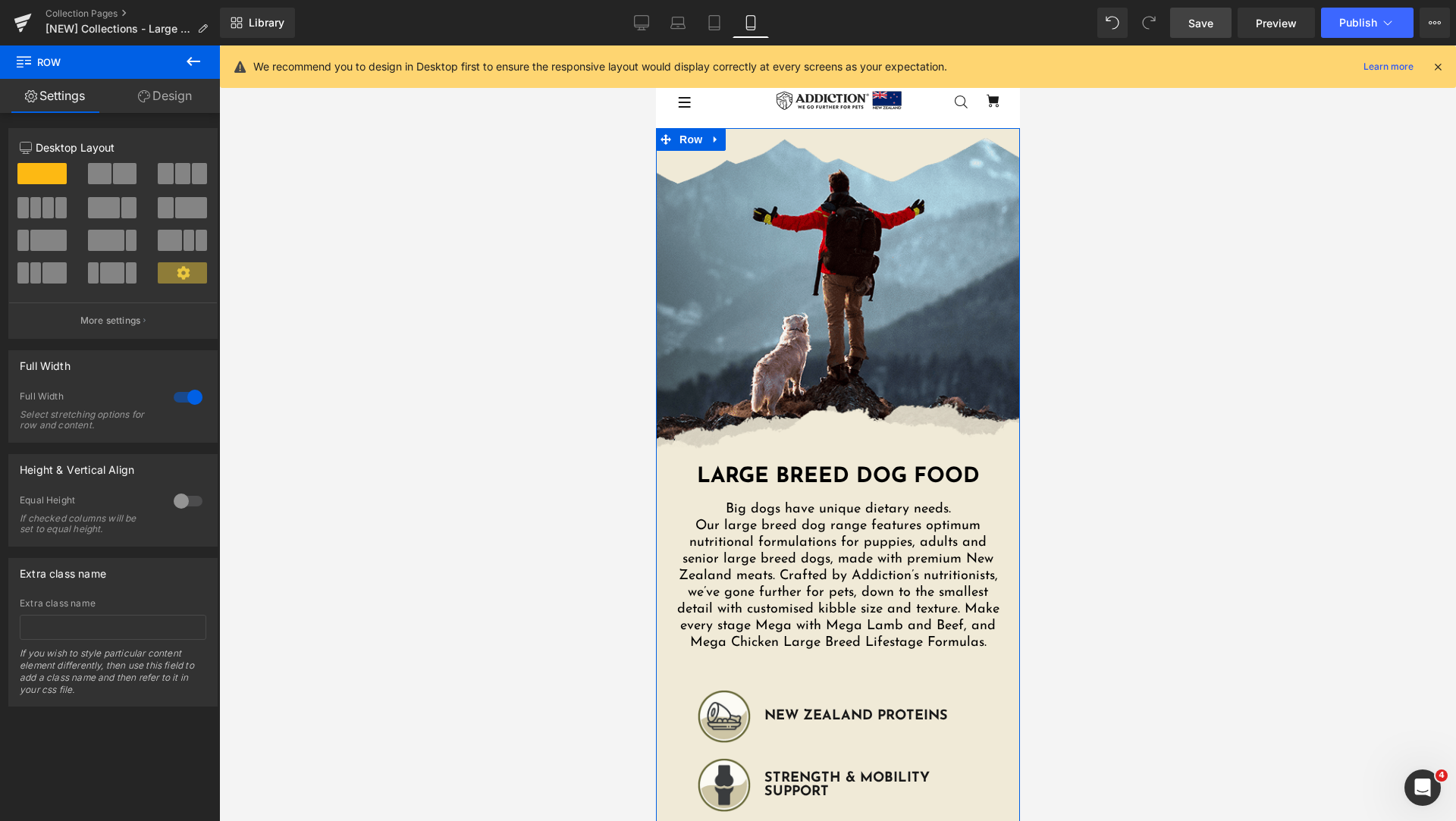
drag, startPoint x: 162, startPoint y: 87, endPoint x: 114, endPoint y: 141, distance: 72.2
click at [161, 87] on link "Design" at bounding box center [164, 96] width 110 height 34
click at [0, 0] on div "Visibility" at bounding box center [0, 0] width 0 height 0
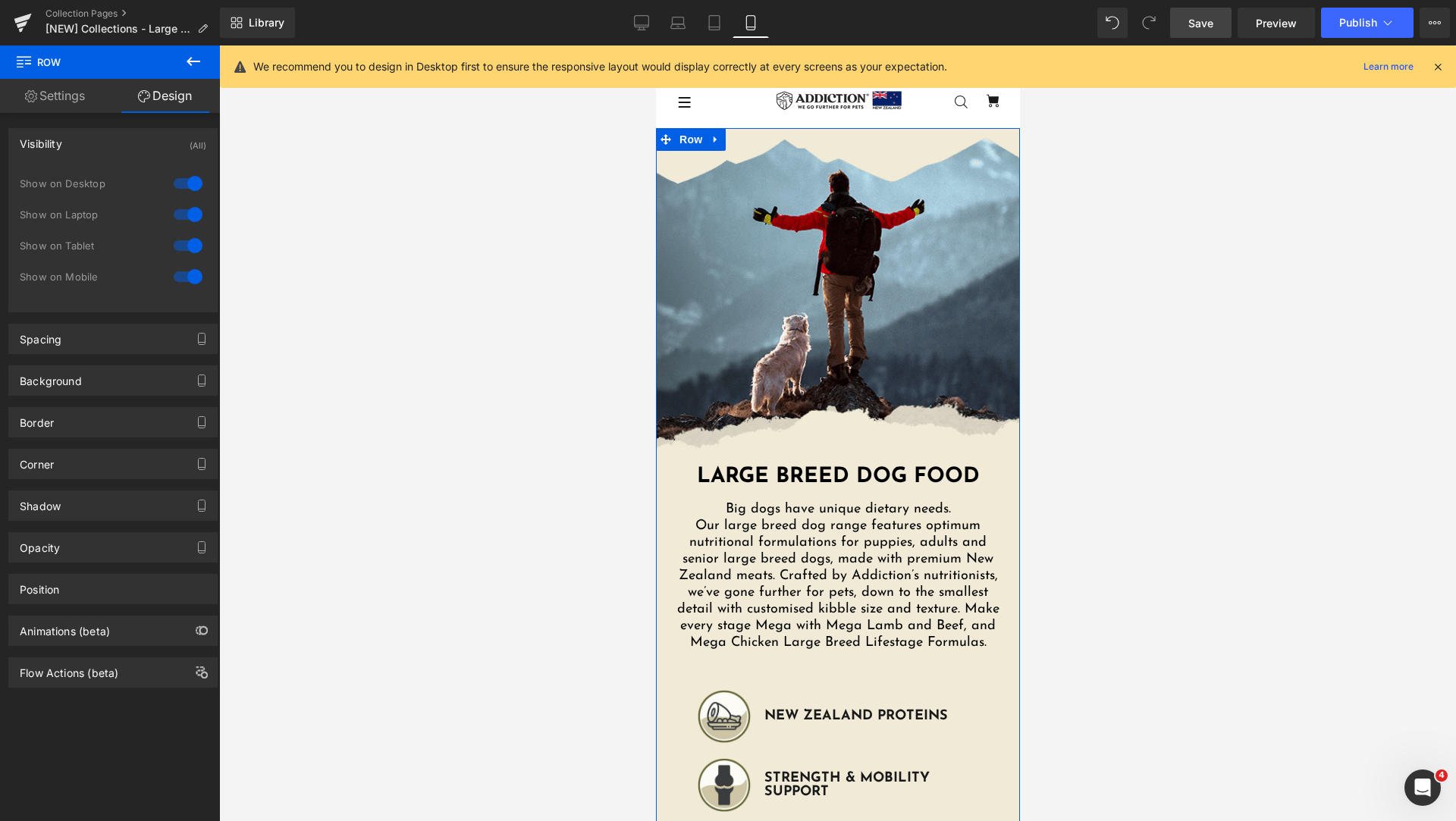
click at [179, 177] on div at bounding box center [187, 183] width 37 height 24
click at [182, 215] on div at bounding box center [187, 214] width 37 height 24
click at [184, 245] on div at bounding box center [187, 245] width 37 height 24
click at [663, 141] on icon at bounding box center [665, 140] width 11 height 12
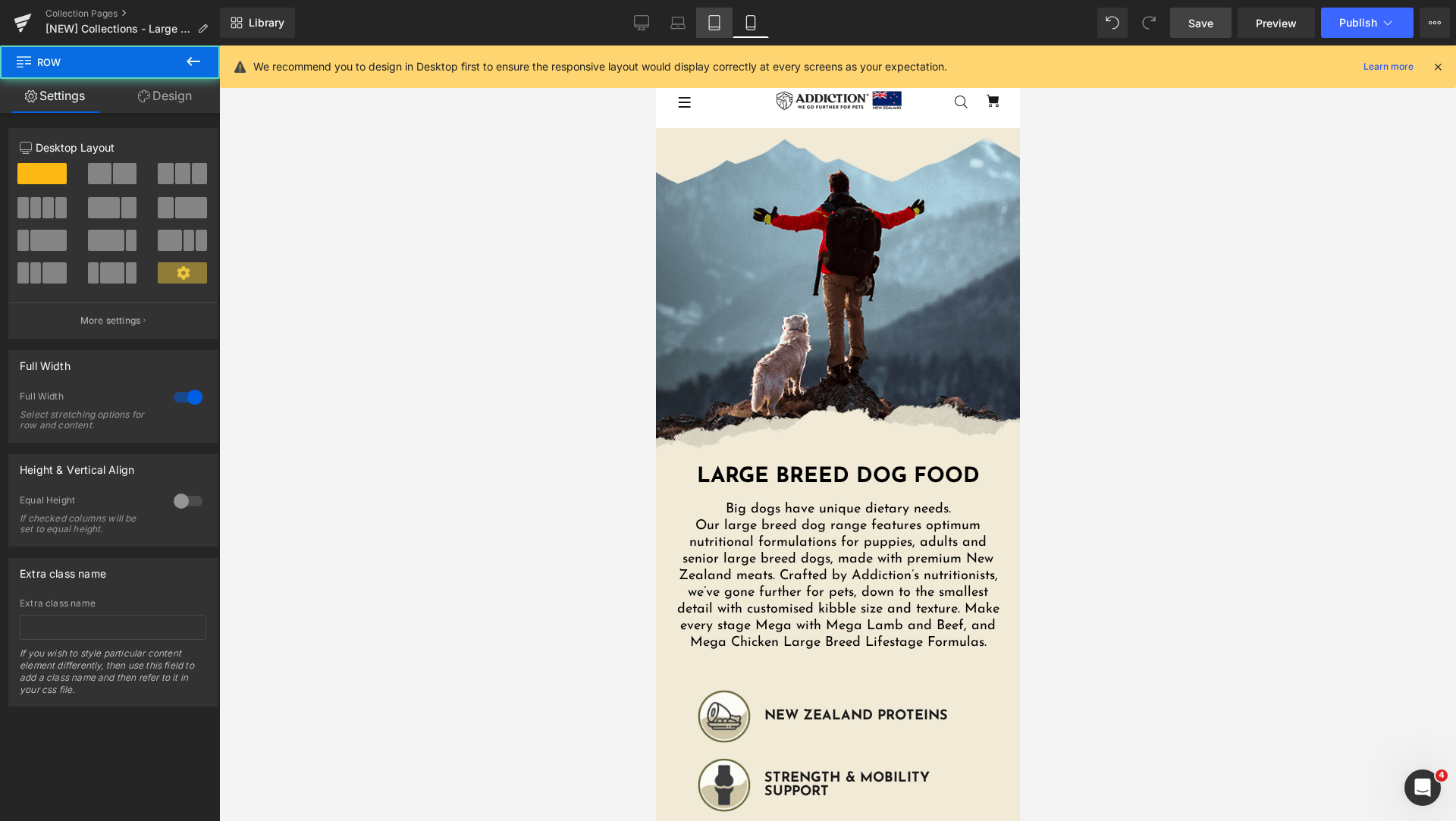
click at [719, 32] on link "Tablet" at bounding box center [714, 23] width 37 height 30
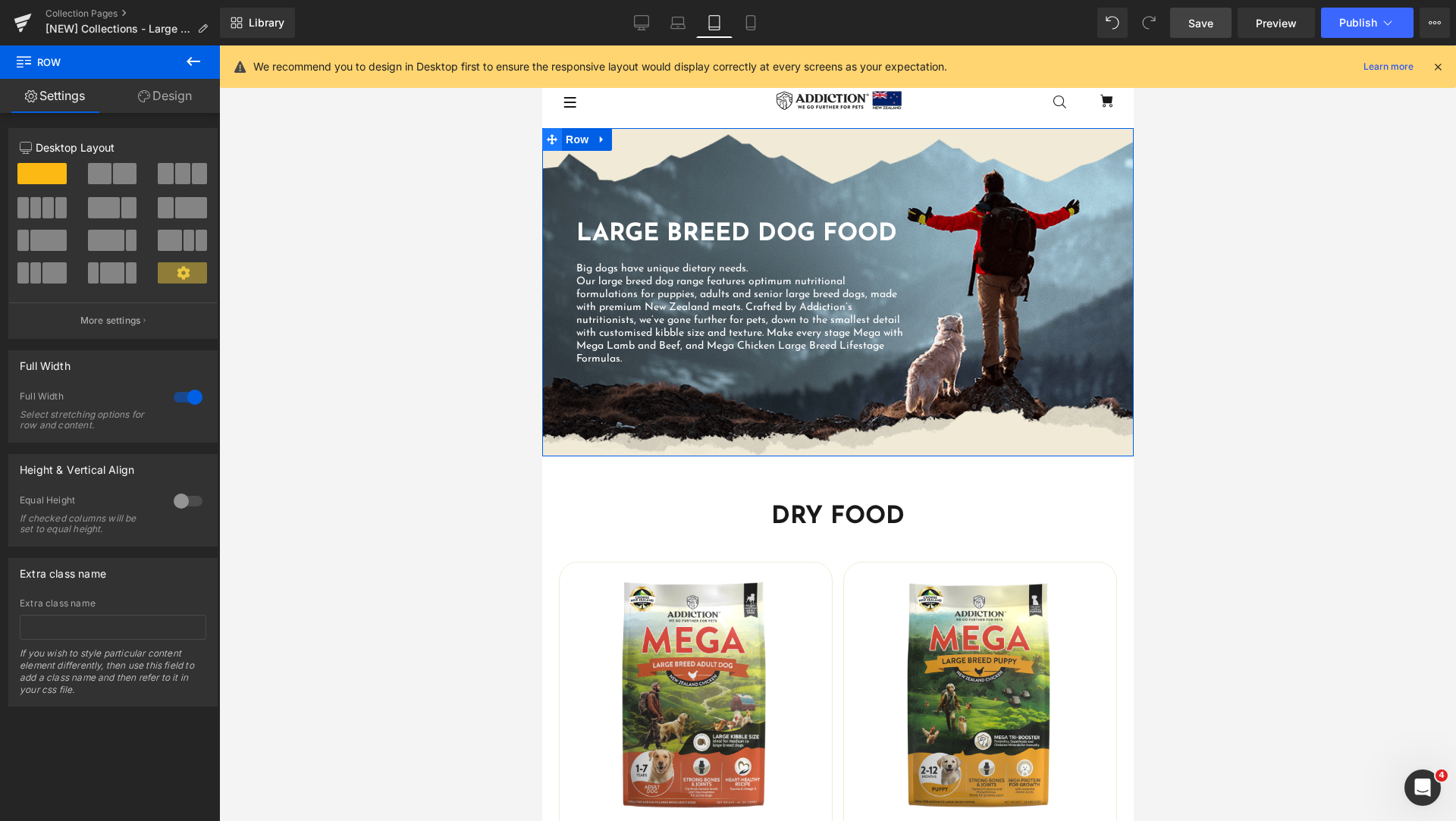
click at [546, 141] on icon at bounding box center [551, 140] width 11 height 11
click at [151, 102] on link "Design" at bounding box center [164, 96] width 110 height 34
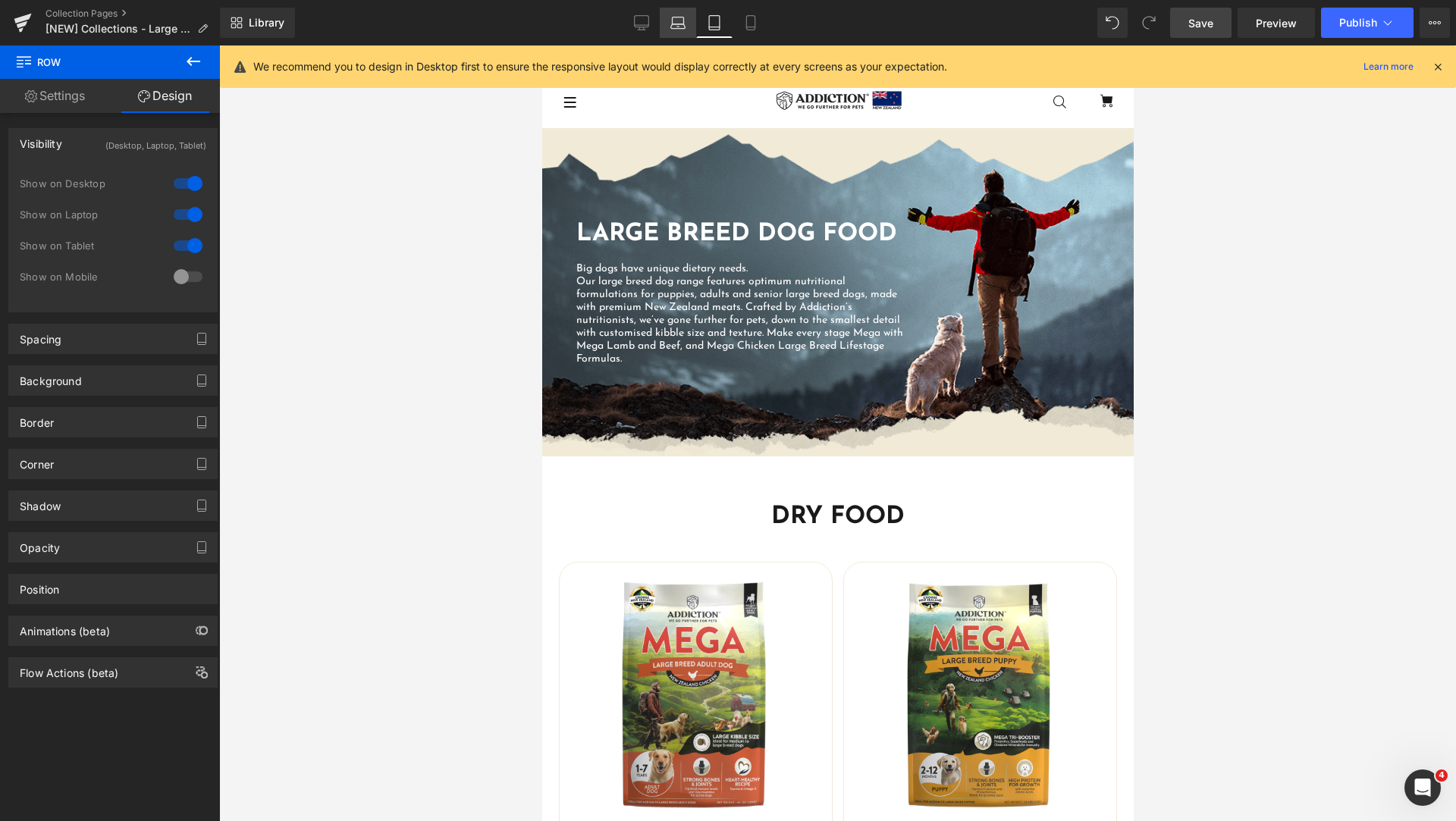
click at [670, 26] on icon at bounding box center [677, 22] width 15 height 15
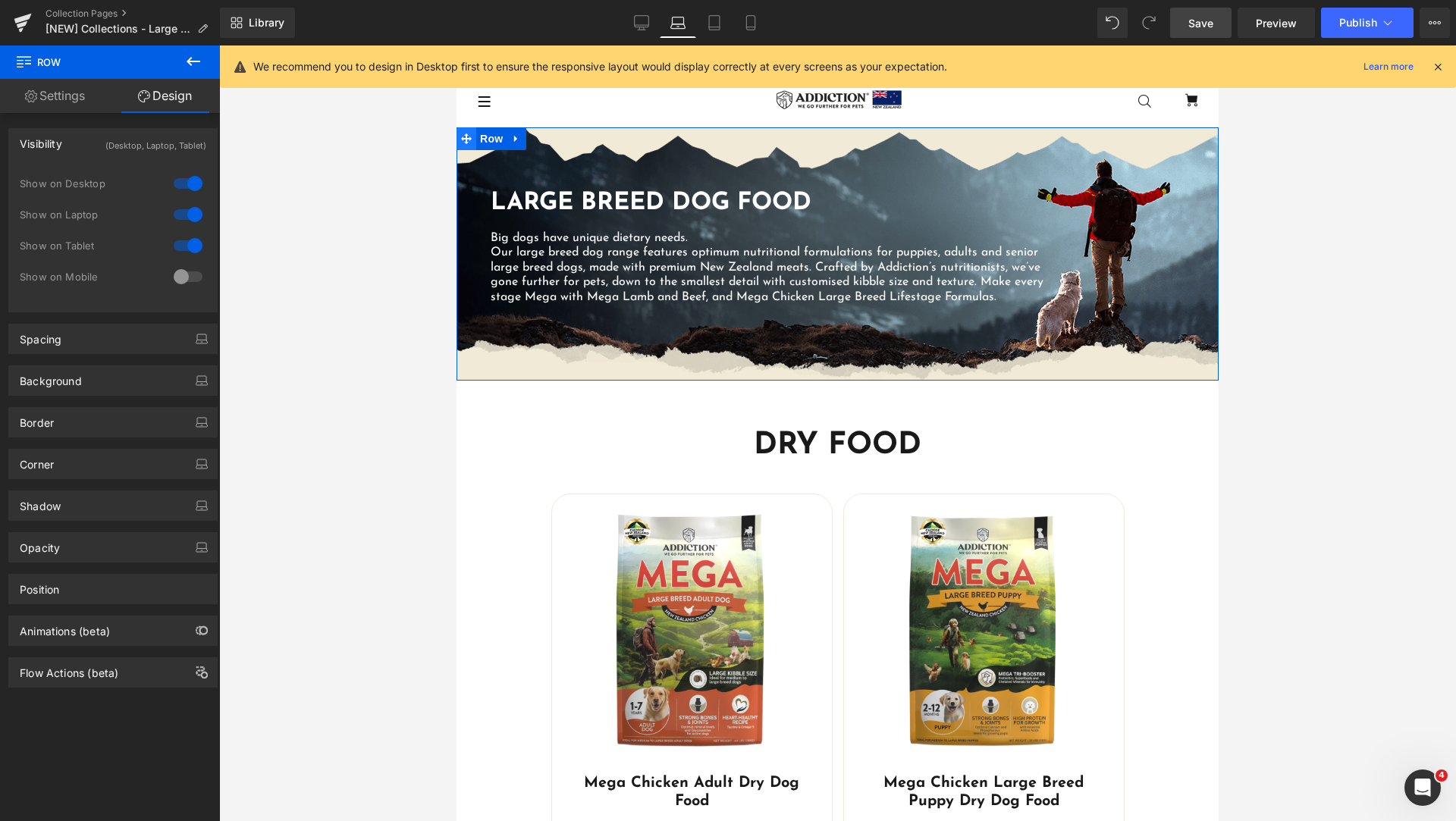
click at [467, 138] on span at bounding box center [466, 138] width 19 height 23
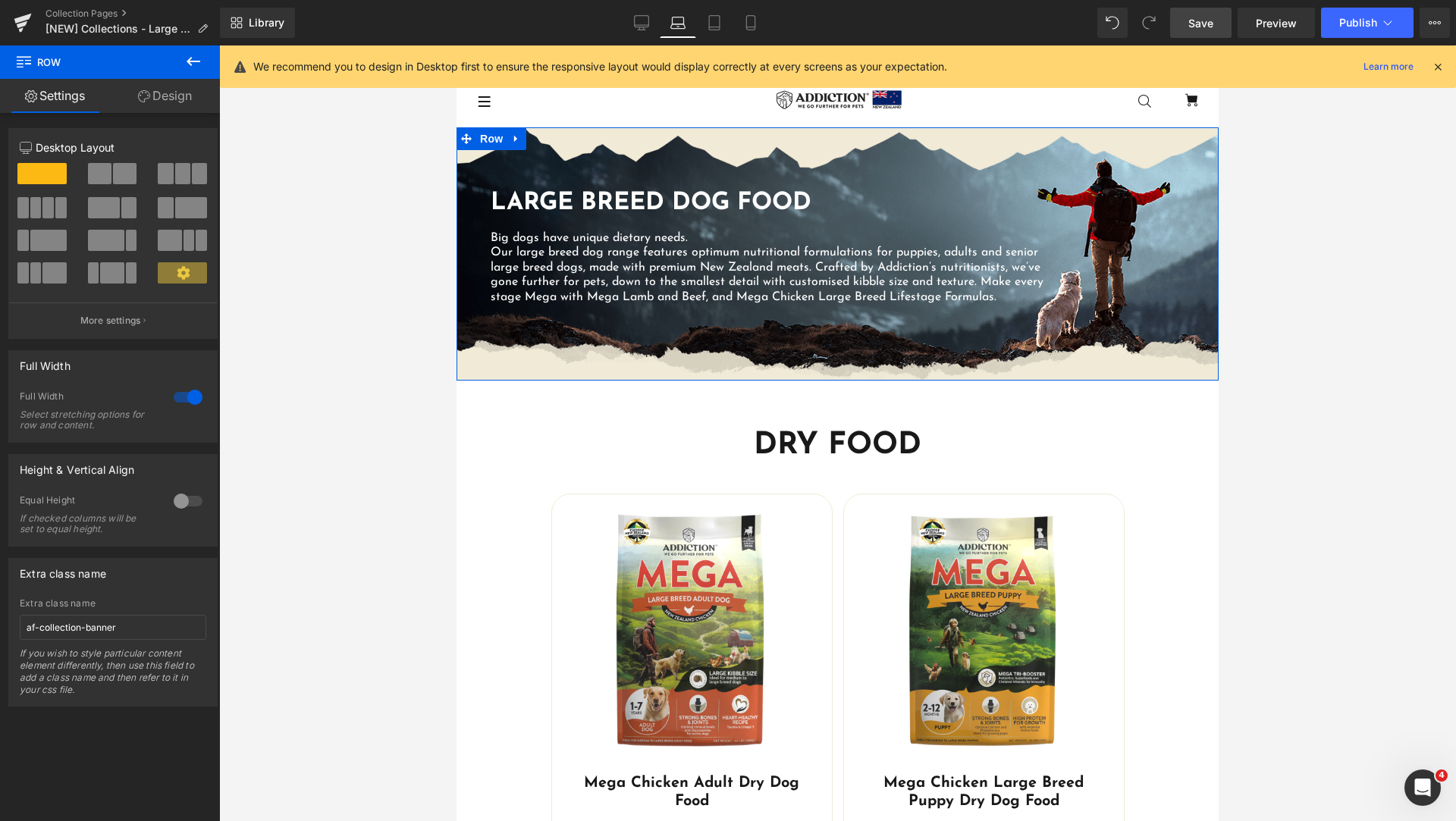
click at [163, 101] on link "Design" at bounding box center [164, 96] width 110 height 34
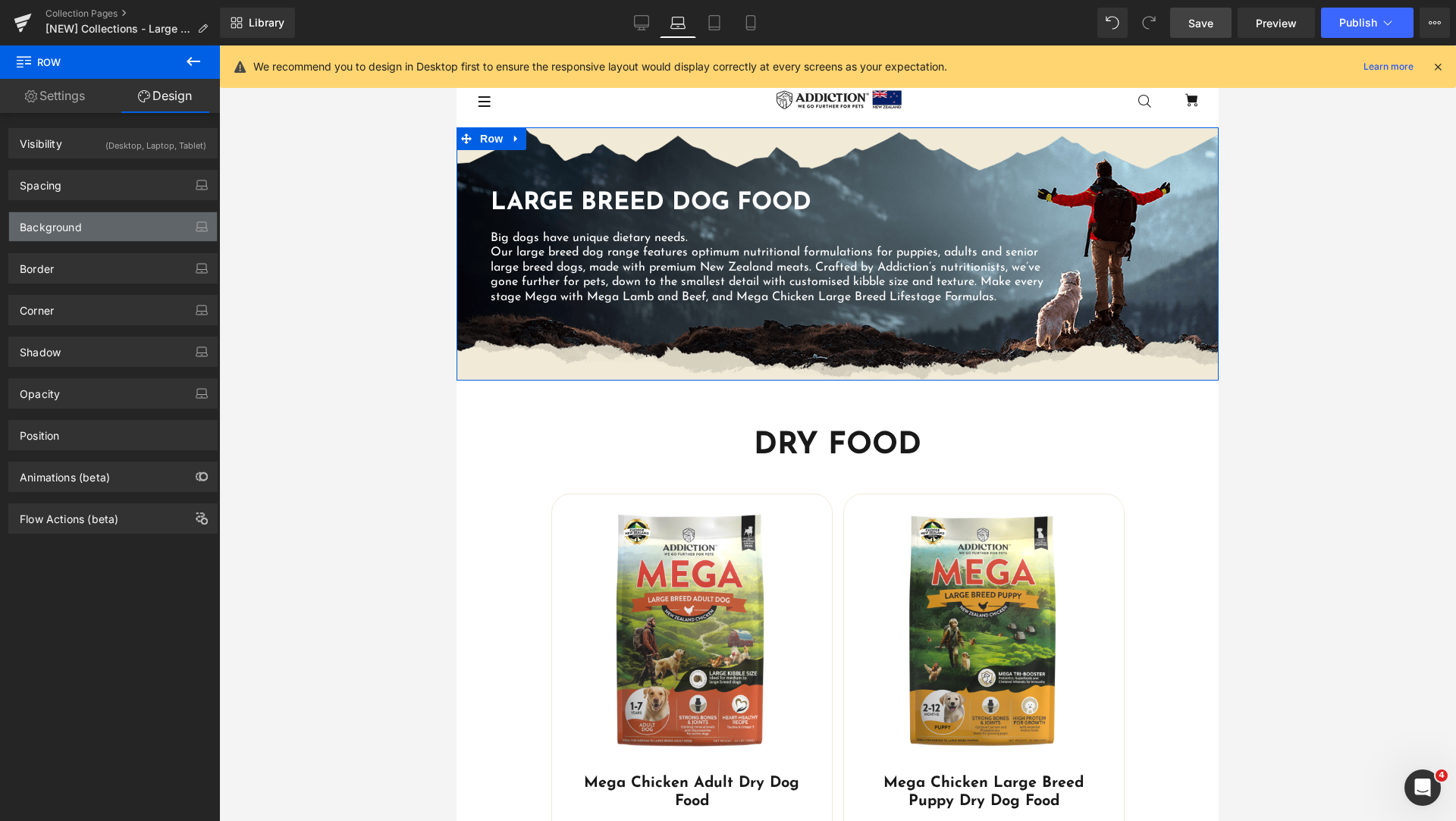
click at [117, 219] on div "Background" at bounding box center [113, 226] width 208 height 29
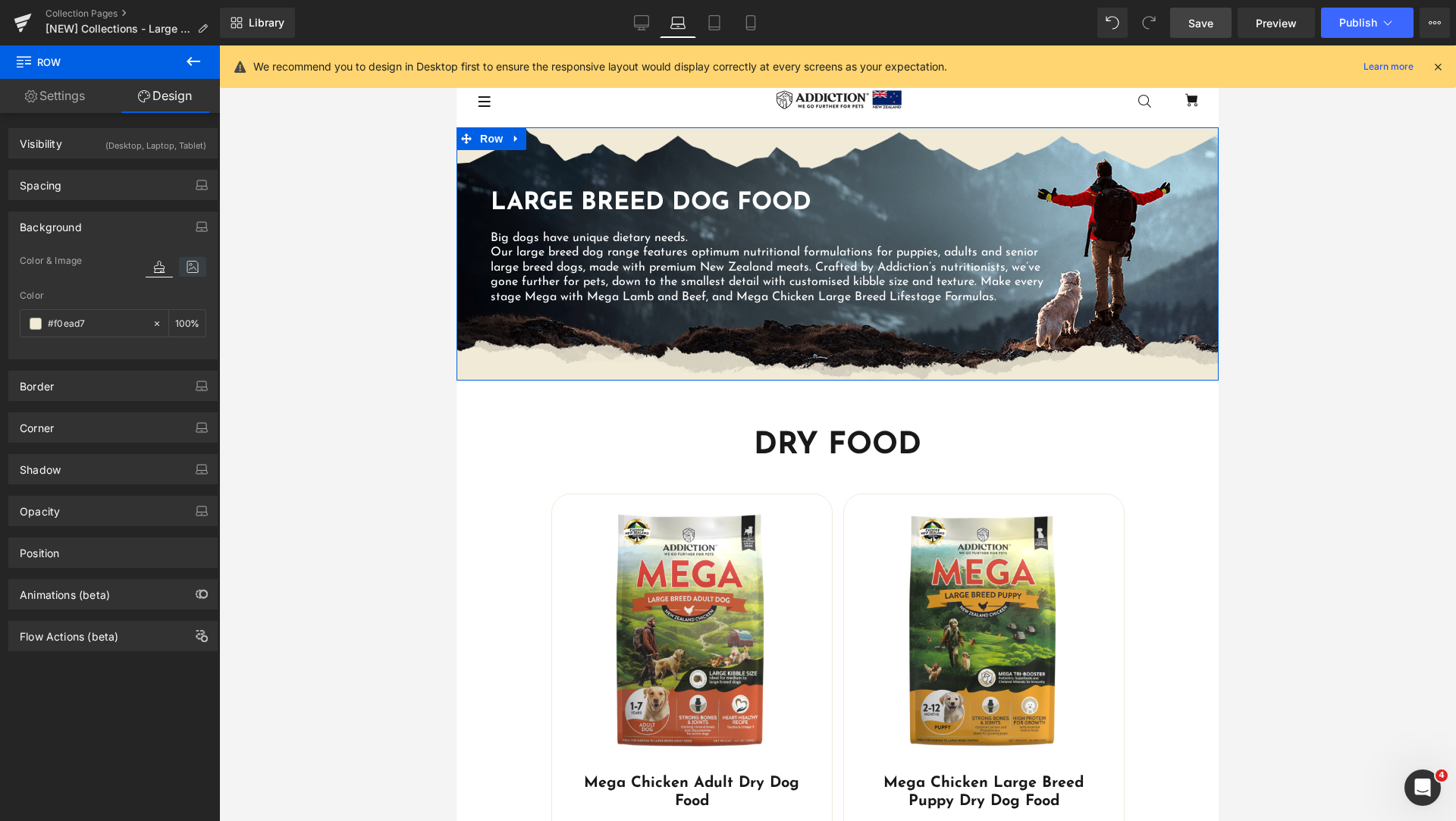
click at [187, 271] on icon at bounding box center [192, 266] width 27 height 19
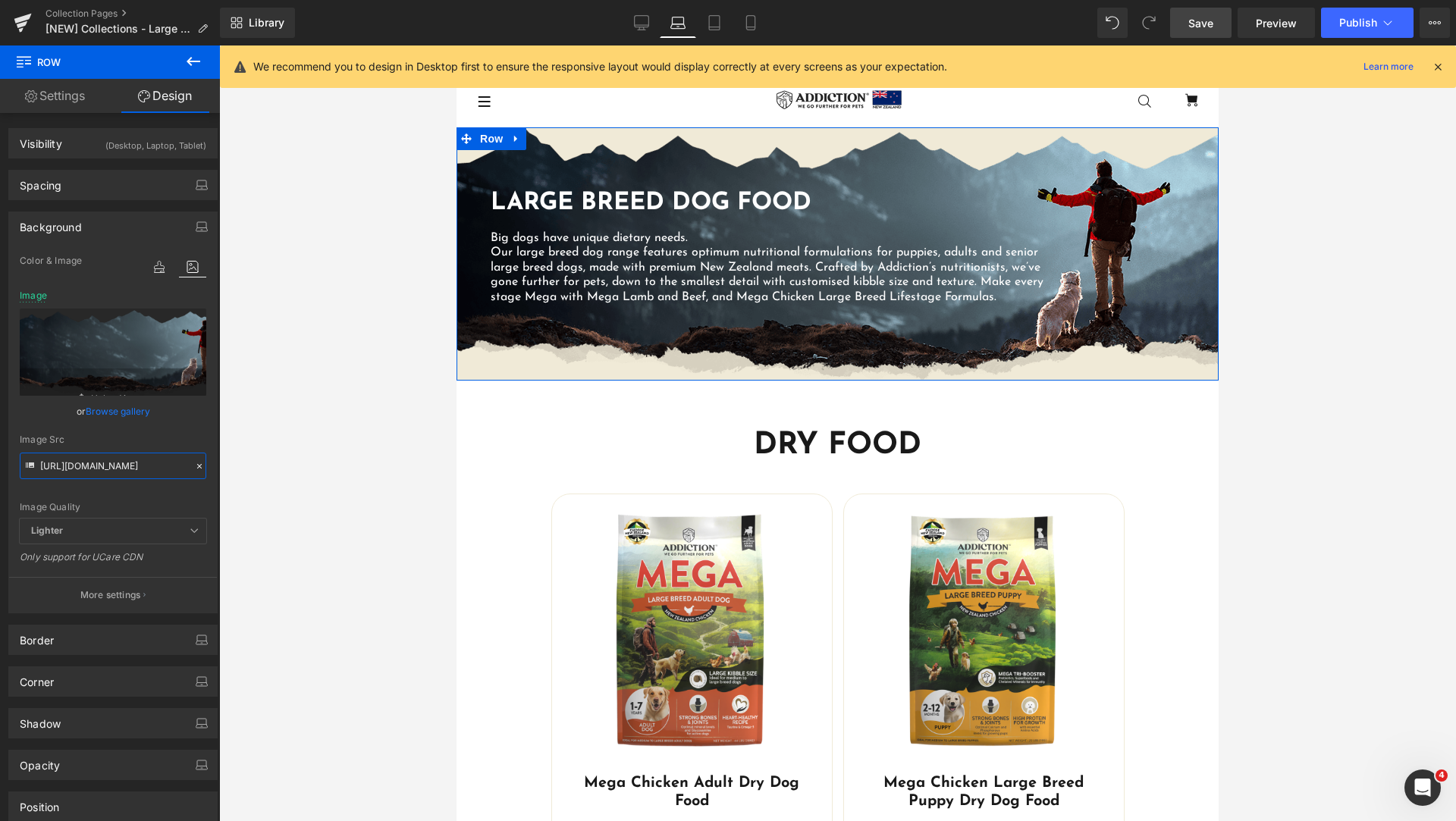
click at [109, 461] on input "[URL][DOMAIN_NAME]" at bounding box center [113, 466] width 187 height 26
paste input "eamless.png?v=1757064705"
type input "[URL][DOMAIN_NAME]"
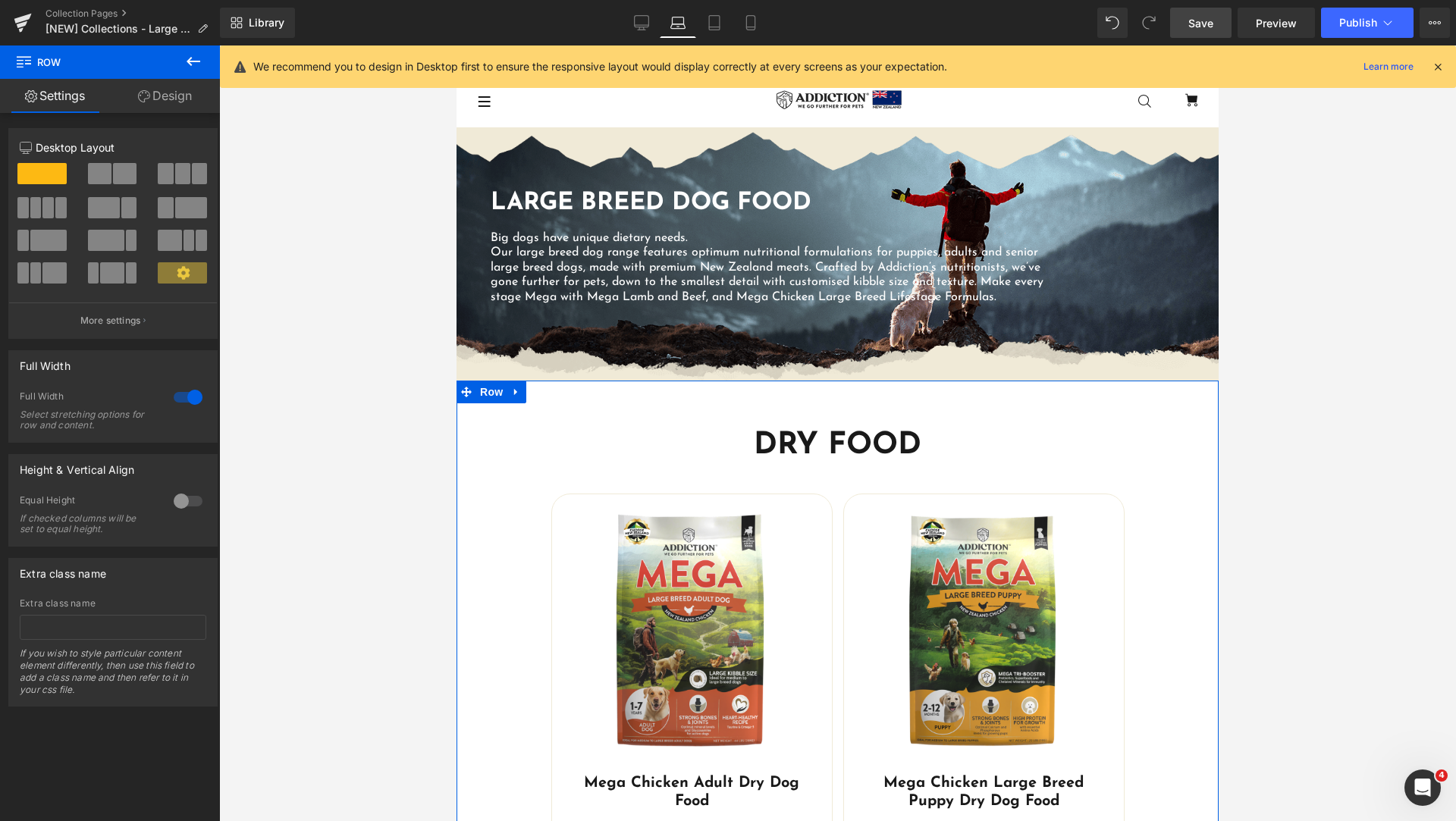
click at [168, 93] on link "Design" at bounding box center [164, 96] width 110 height 34
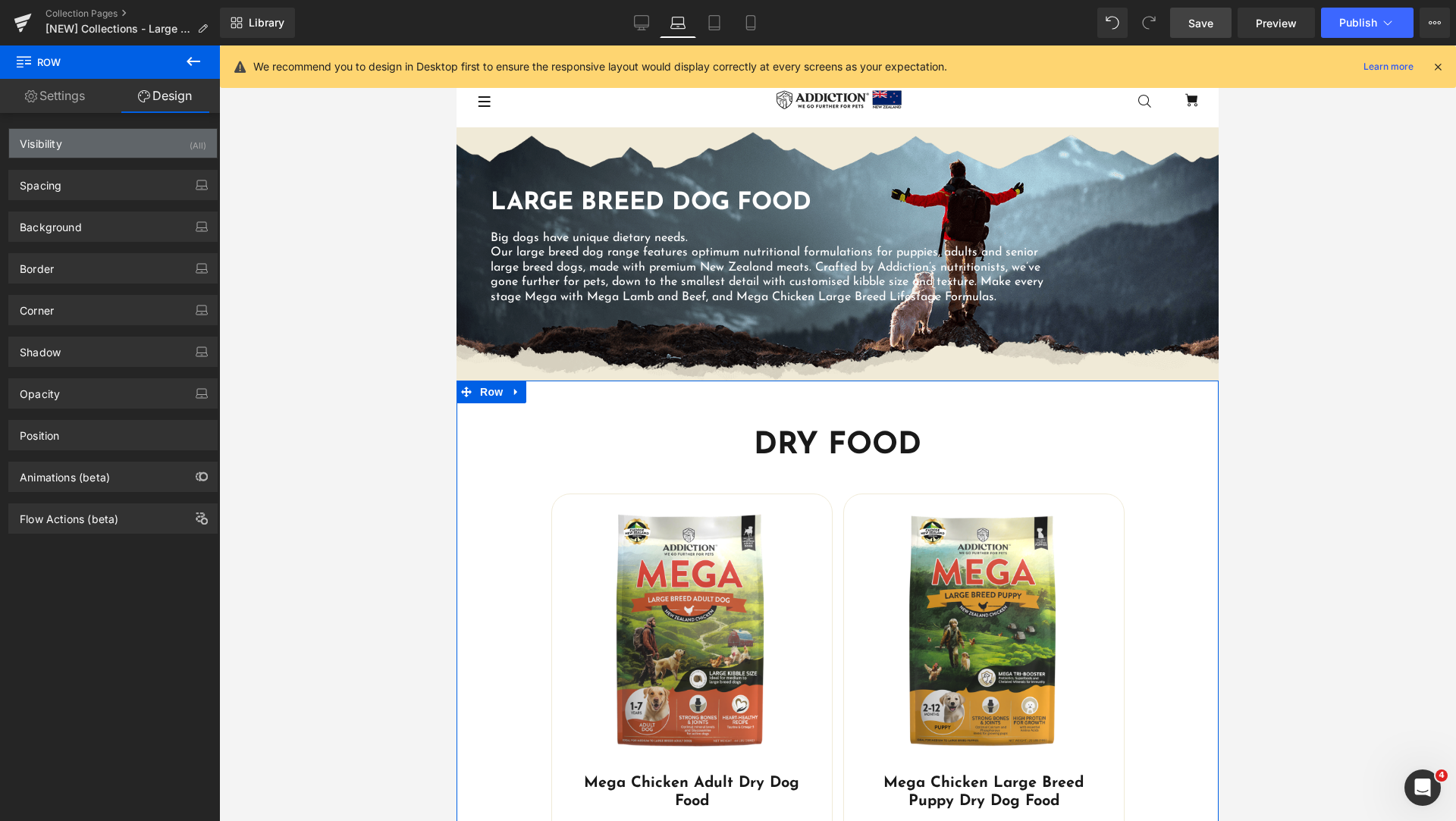
type input "#ffffff"
type input "100"
click at [100, 225] on div "Background" at bounding box center [113, 226] width 208 height 29
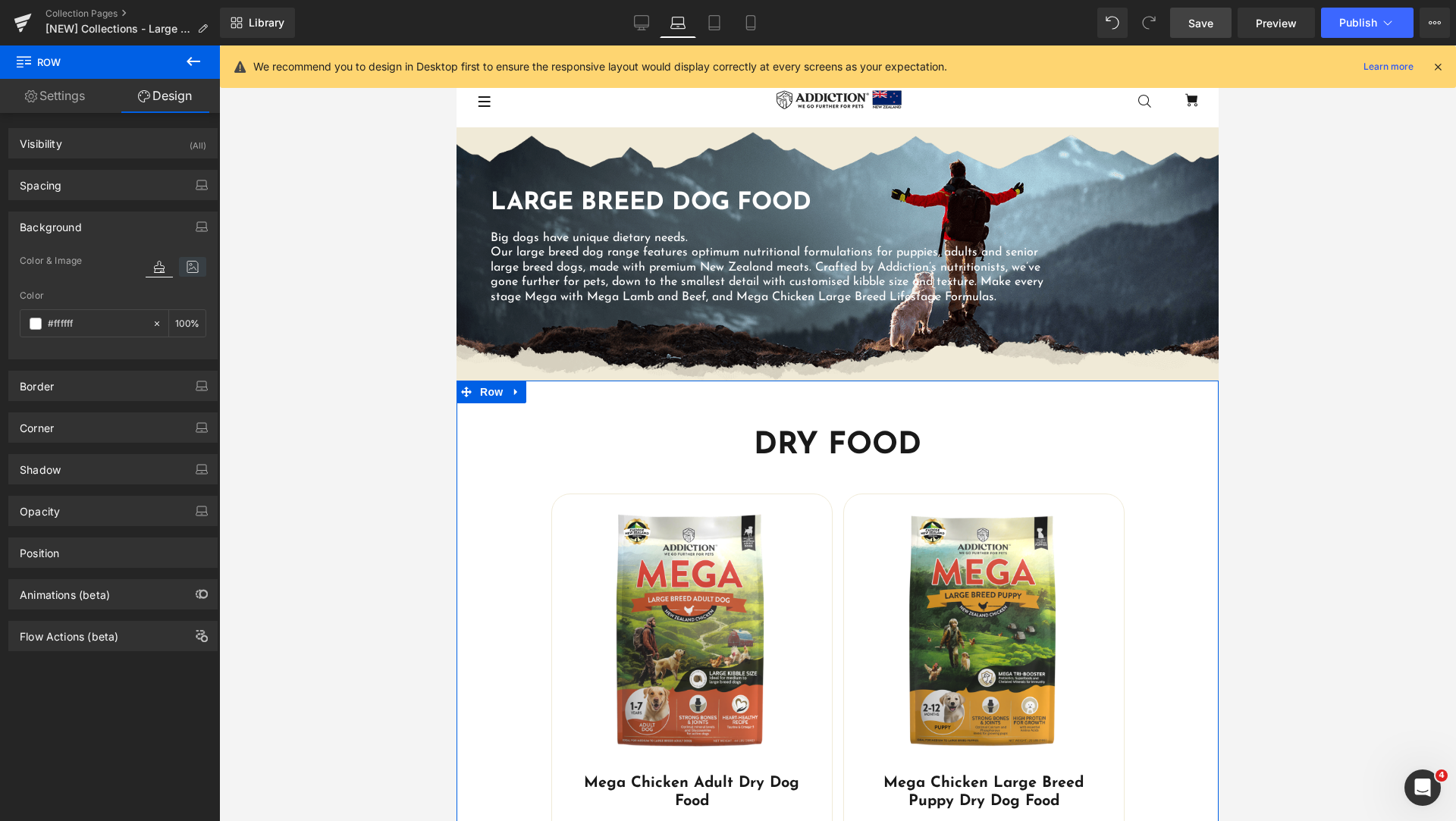
click at [187, 266] on icon at bounding box center [192, 266] width 27 height 19
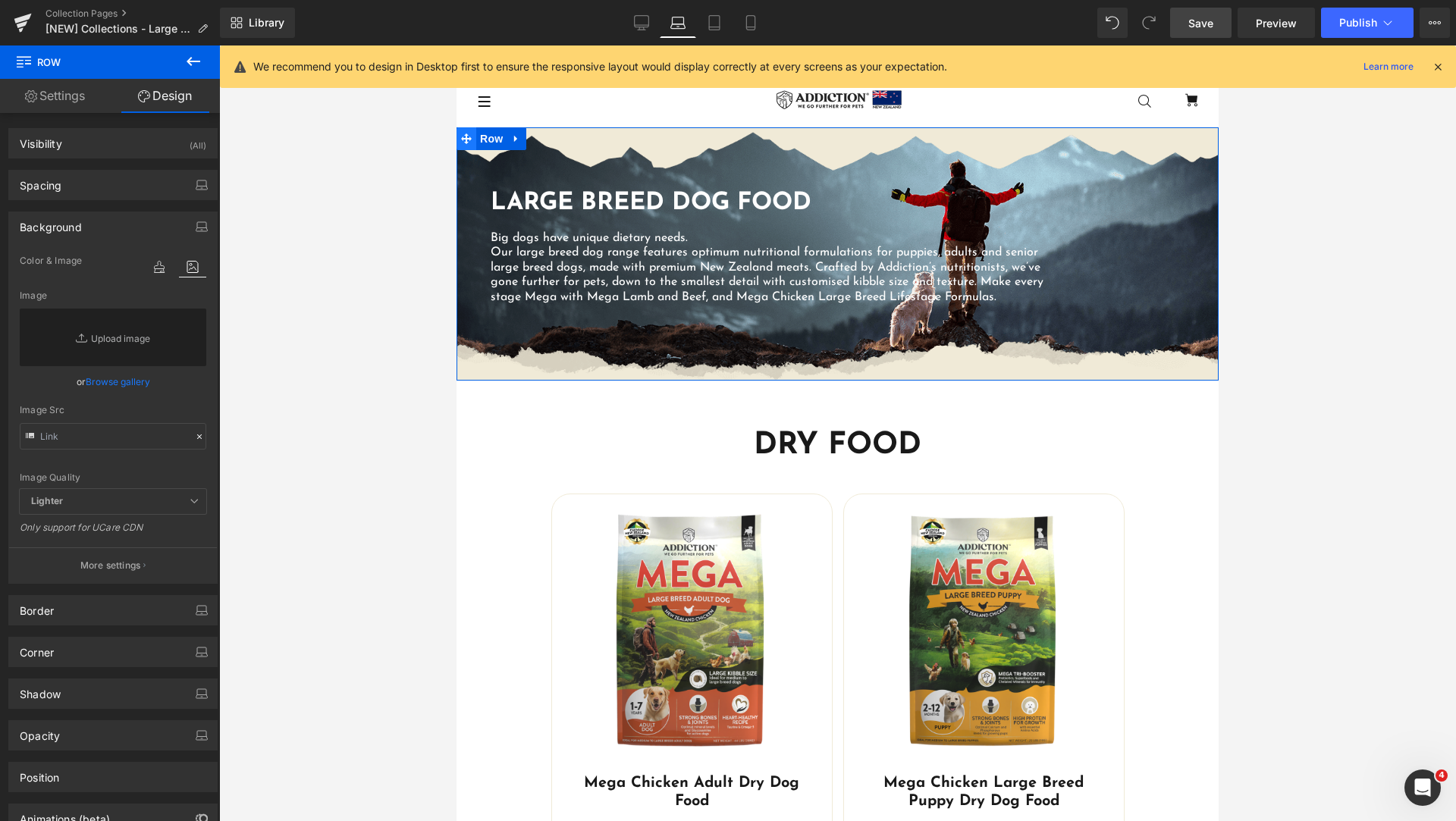
click at [466, 140] on icon at bounding box center [467, 139] width 11 height 12
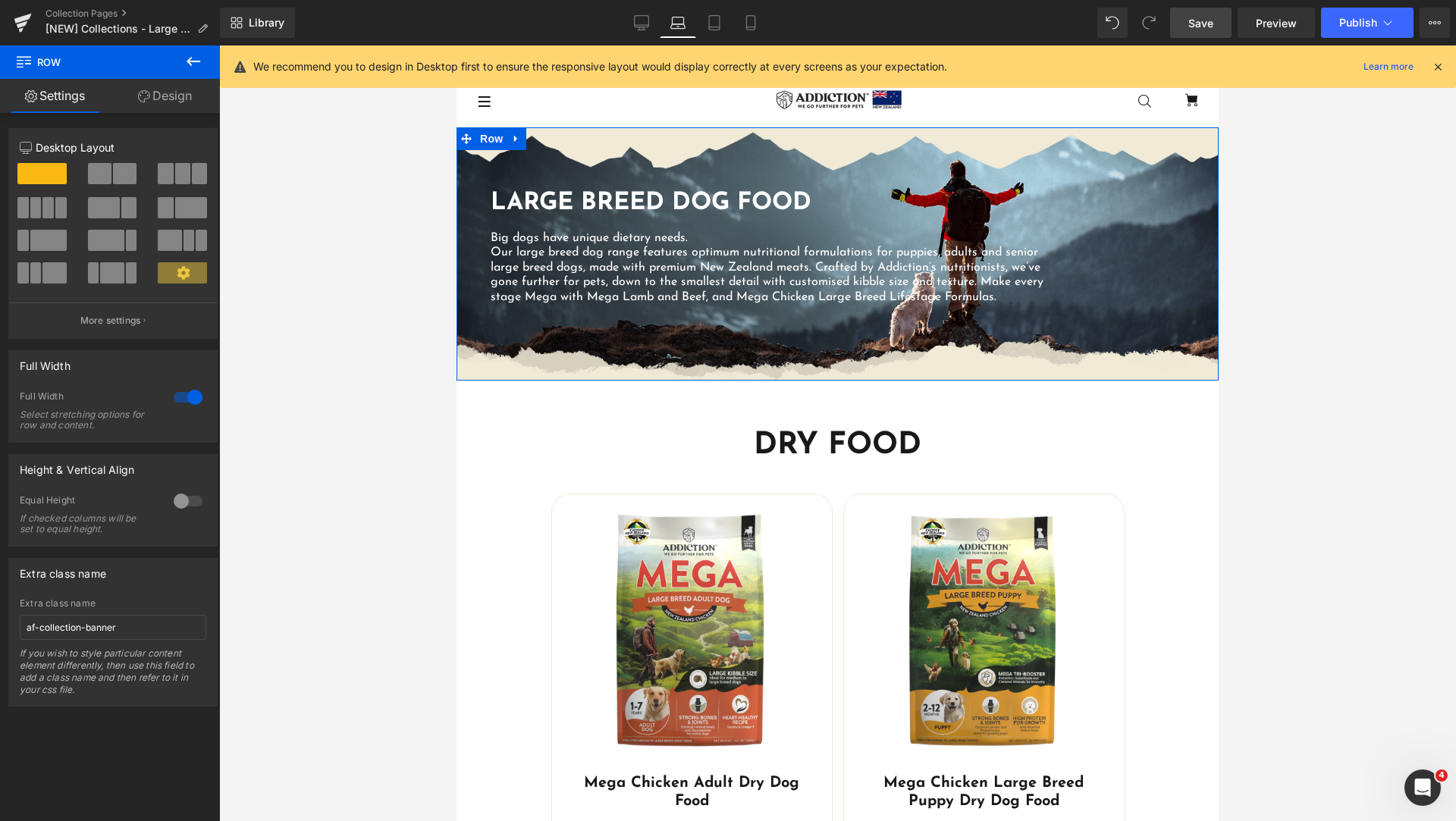
click at [165, 92] on link "Design" at bounding box center [164, 96] width 110 height 34
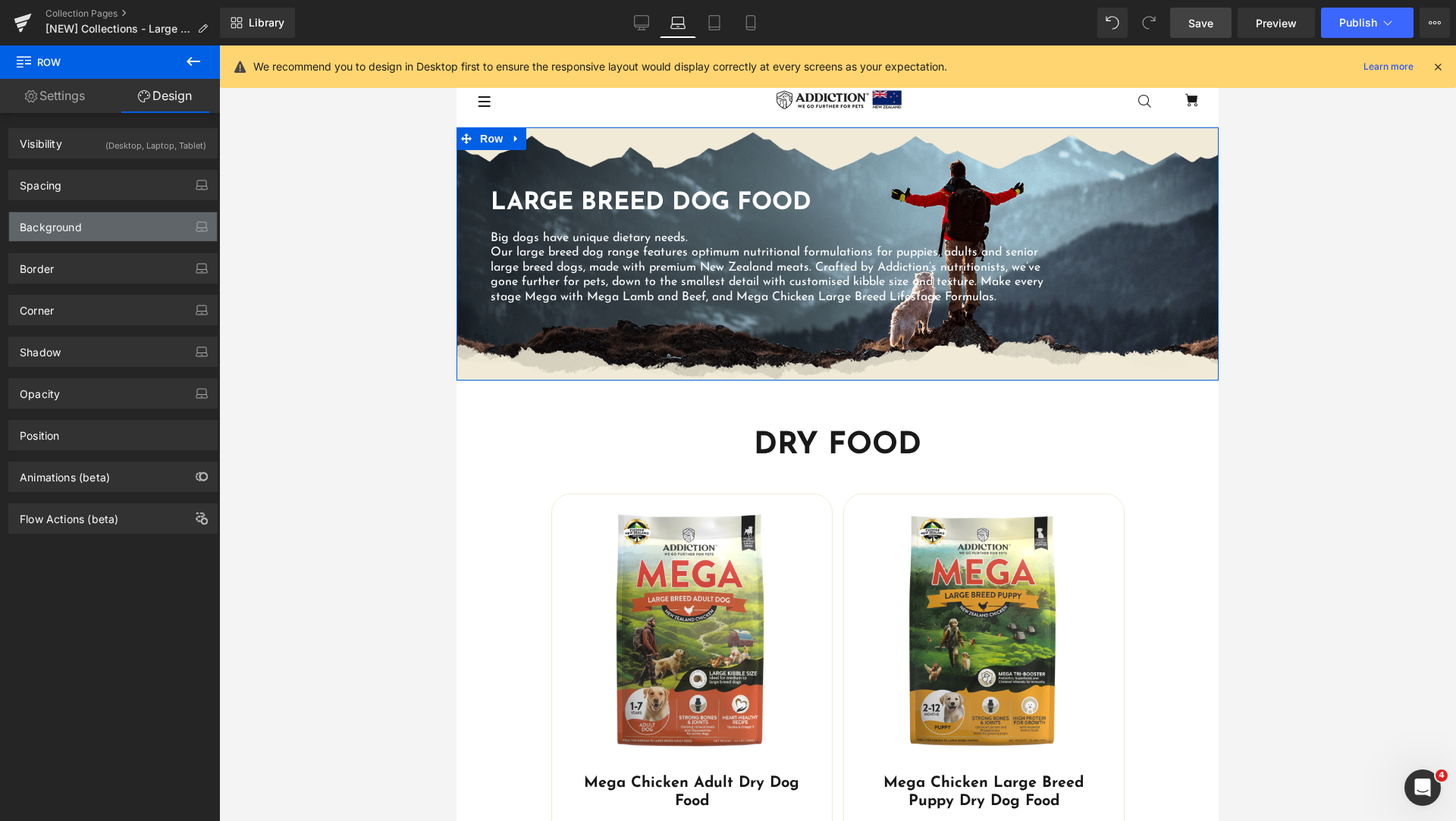
click at [106, 232] on div "Background" at bounding box center [113, 226] width 208 height 29
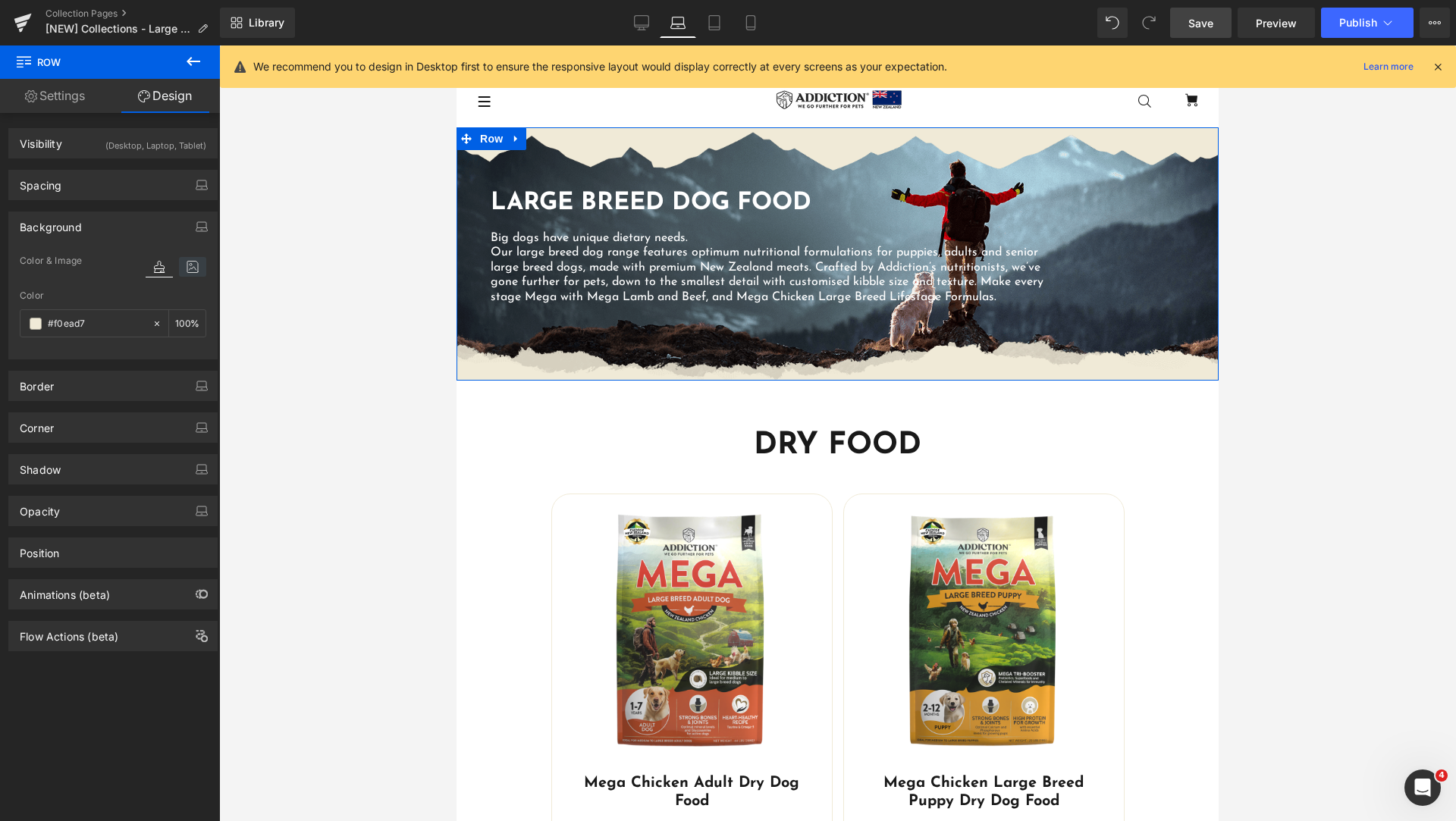
click at [186, 268] on icon at bounding box center [192, 266] width 27 height 19
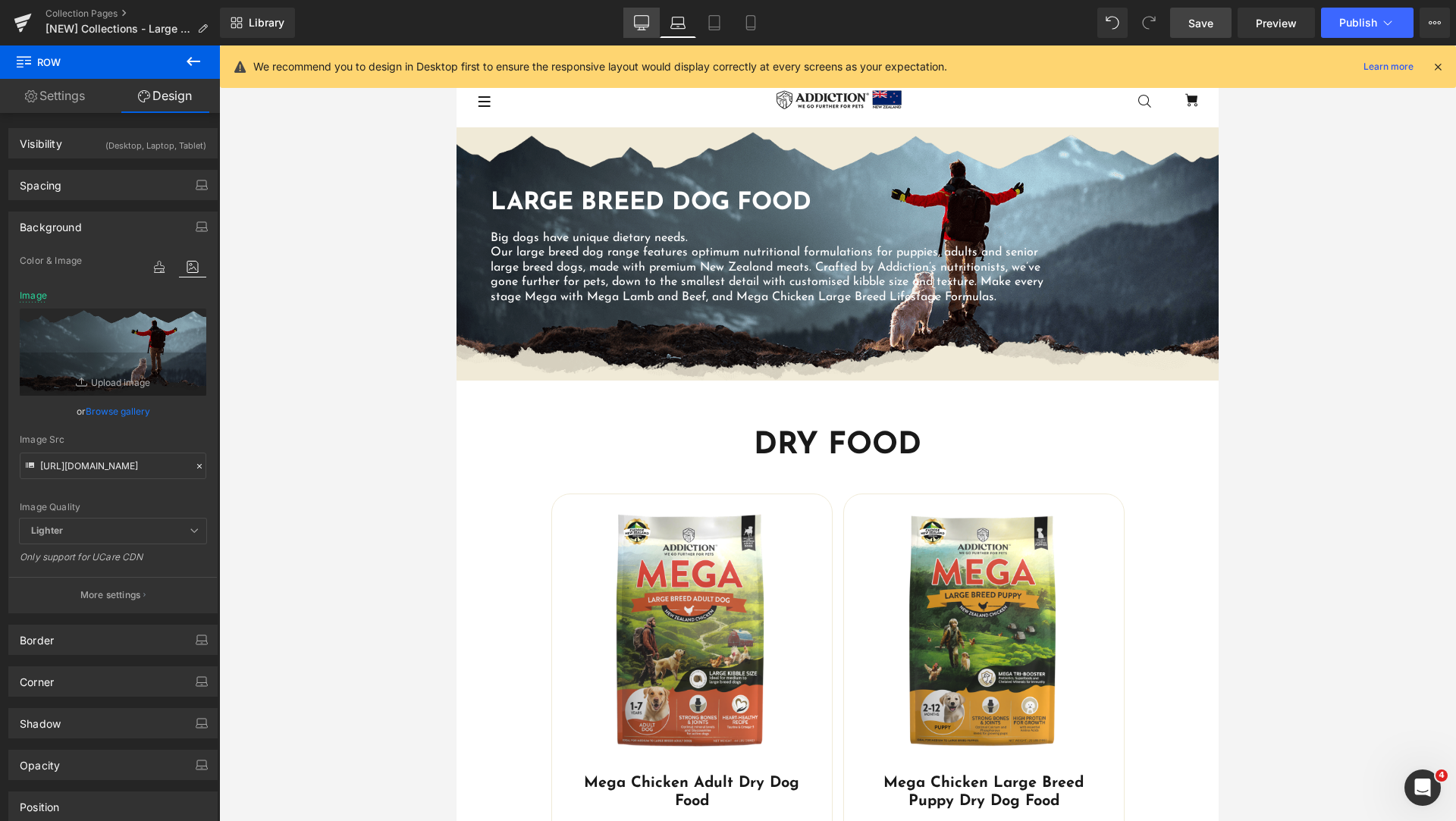
click at [649, 30] on icon at bounding box center [641, 22] width 15 height 15
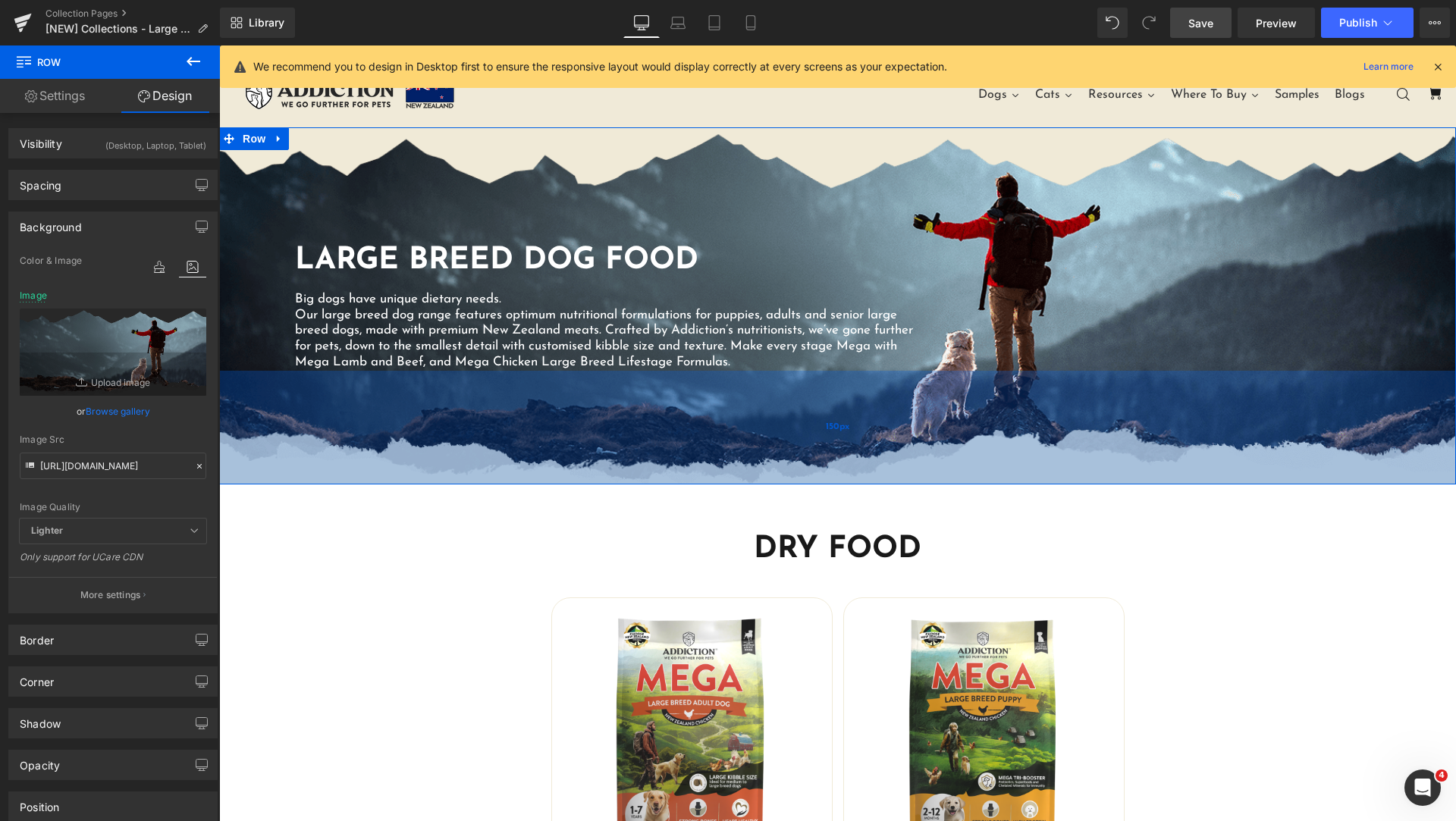
click at [1011, 474] on div "150px" at bounding box center [838, 428] width 1237 height 114
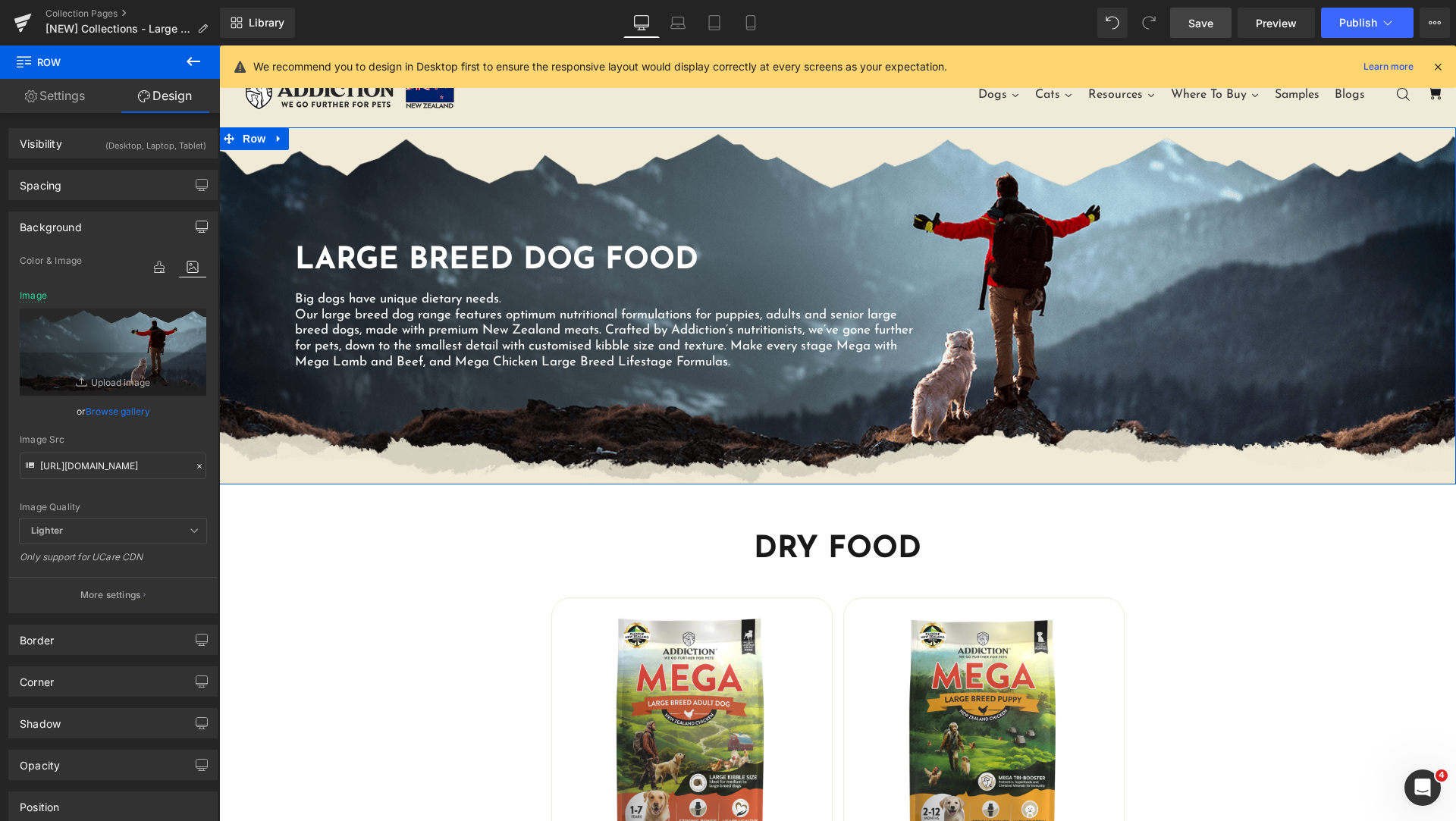
click at [200, 226] on icon "button" at bounding box center [202, 227] width 12 height 12
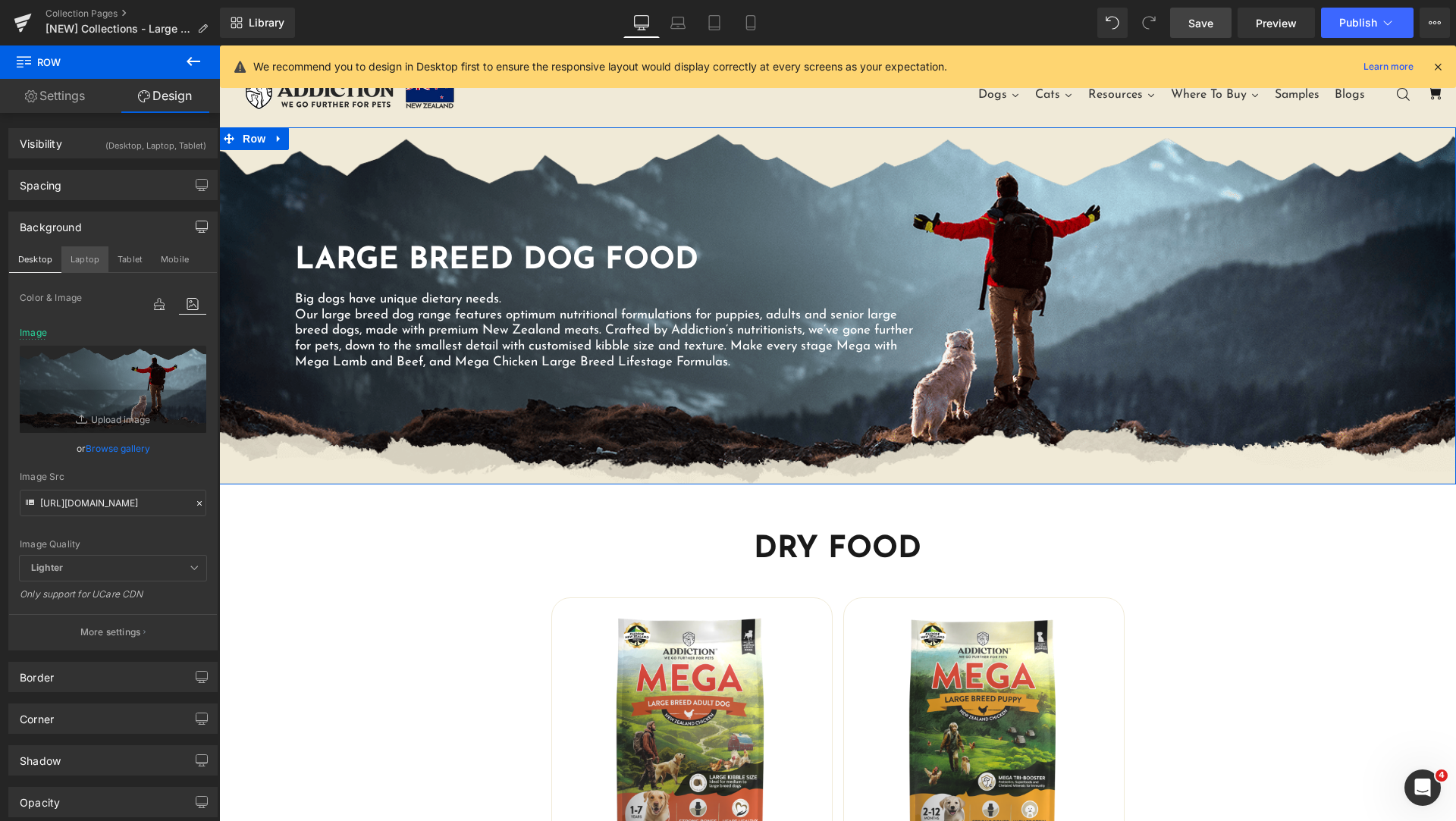
click at [77, 257] on button "Laptop" at bounding box center [85, 259] width 47 height 26
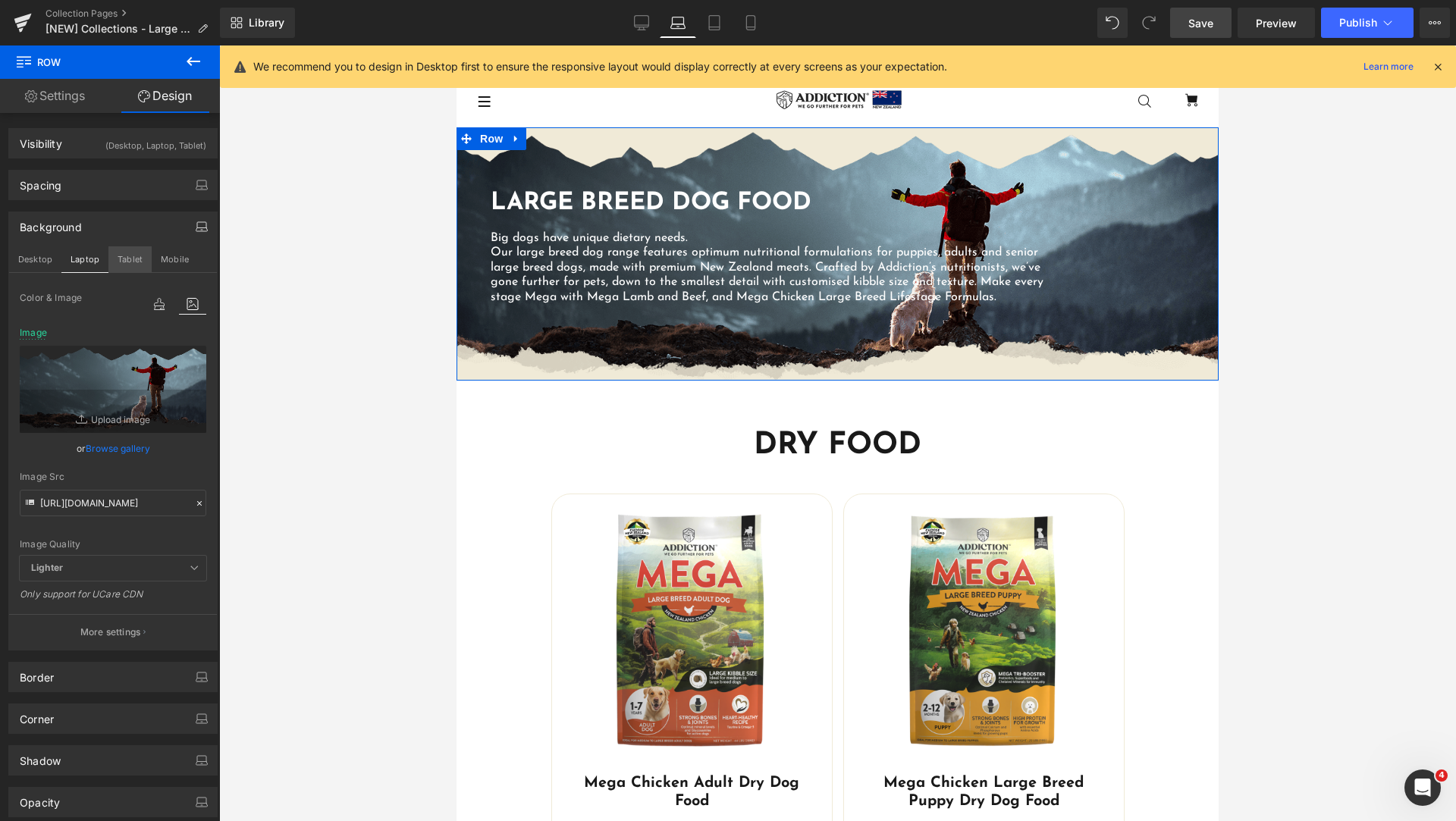
click at [121, 262] on button "Tablet" at bounding box center [130, 259] width 44 height 26
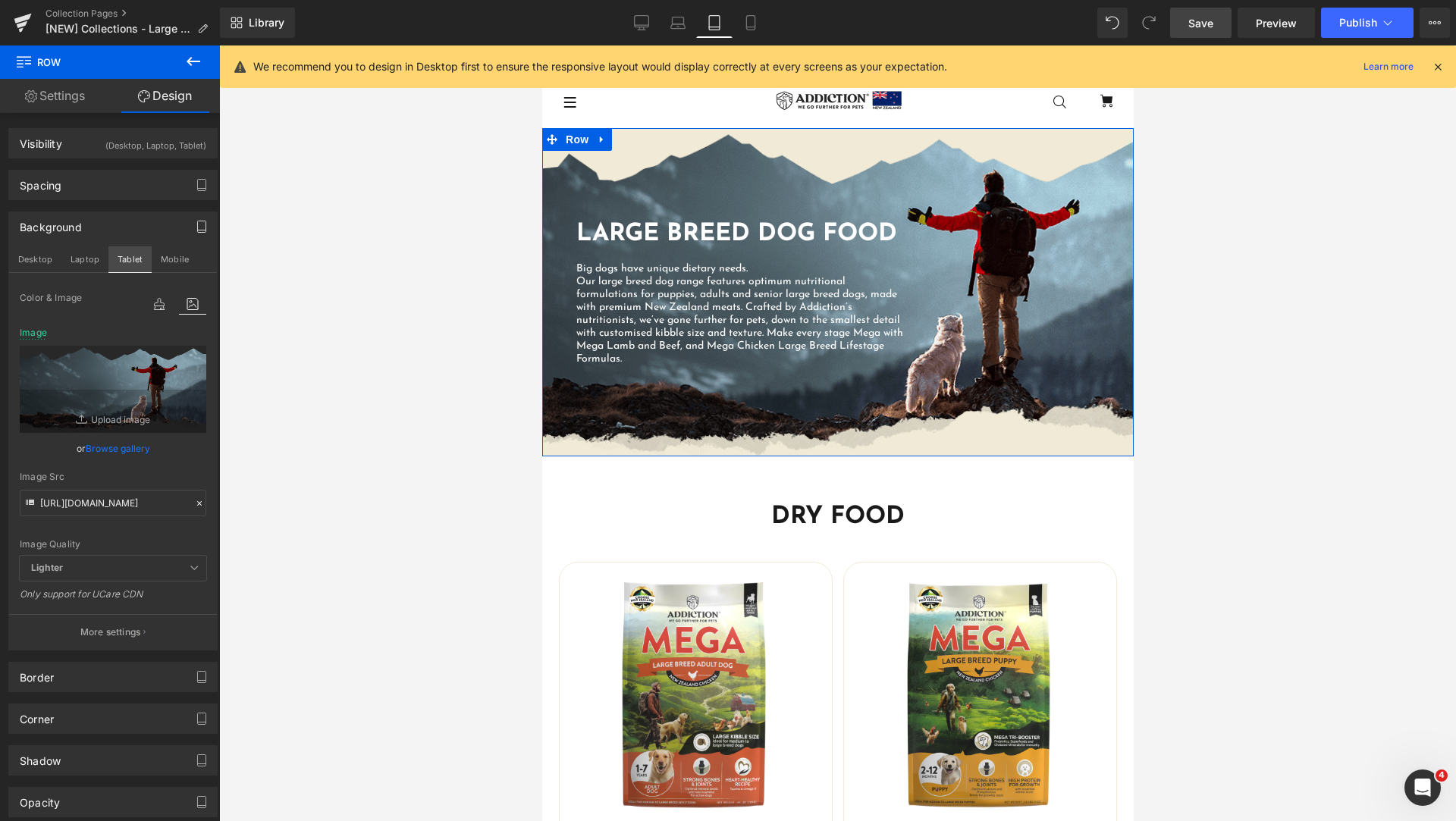
scroll to position [1, 0]
click at [173, 261] on button "Mobile" at bounding box center [174, 259] width 46 height 26
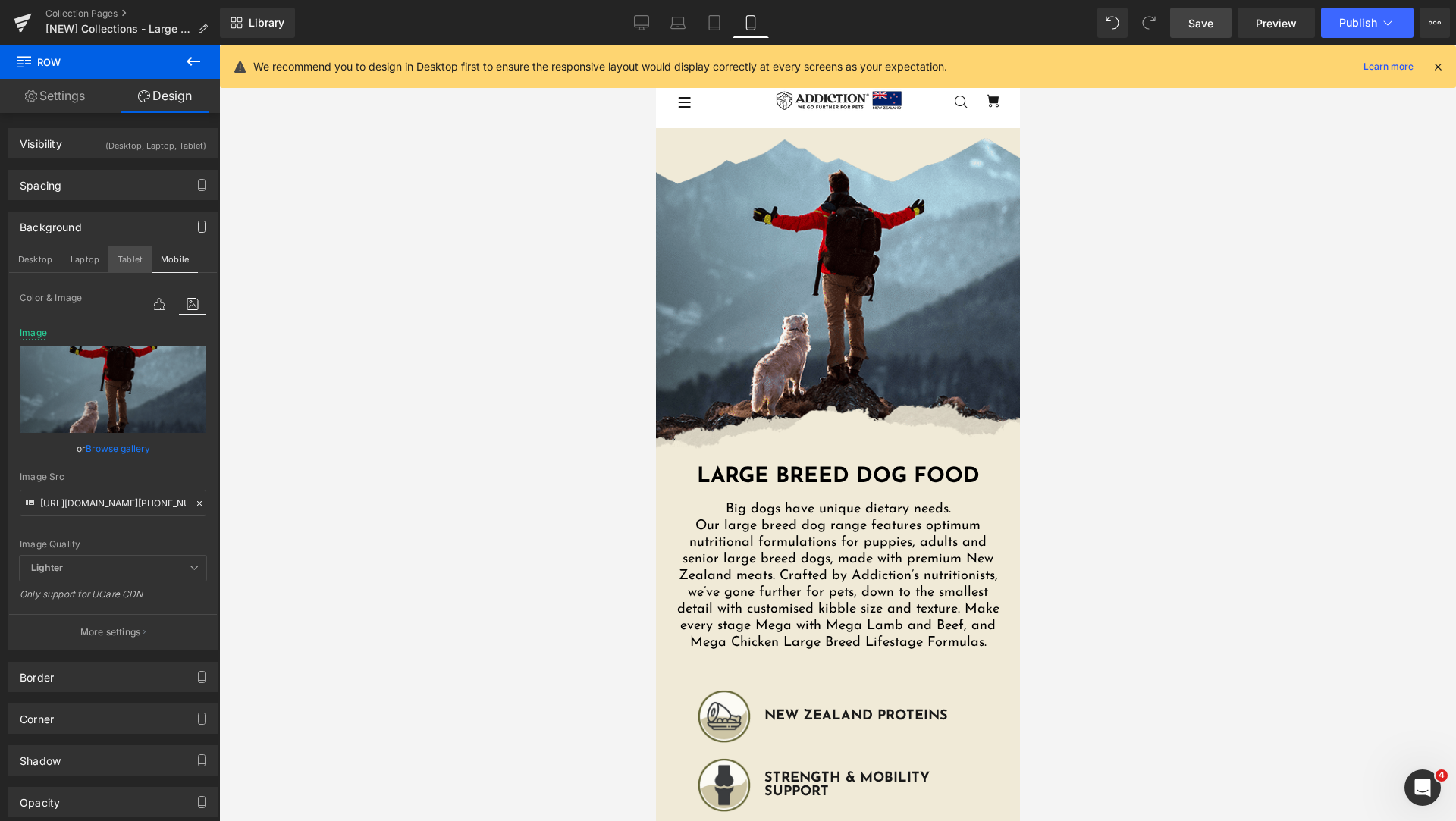
click at [138, 263] on button "Tablet" at bounding box center [130, 259] width 44 height 26
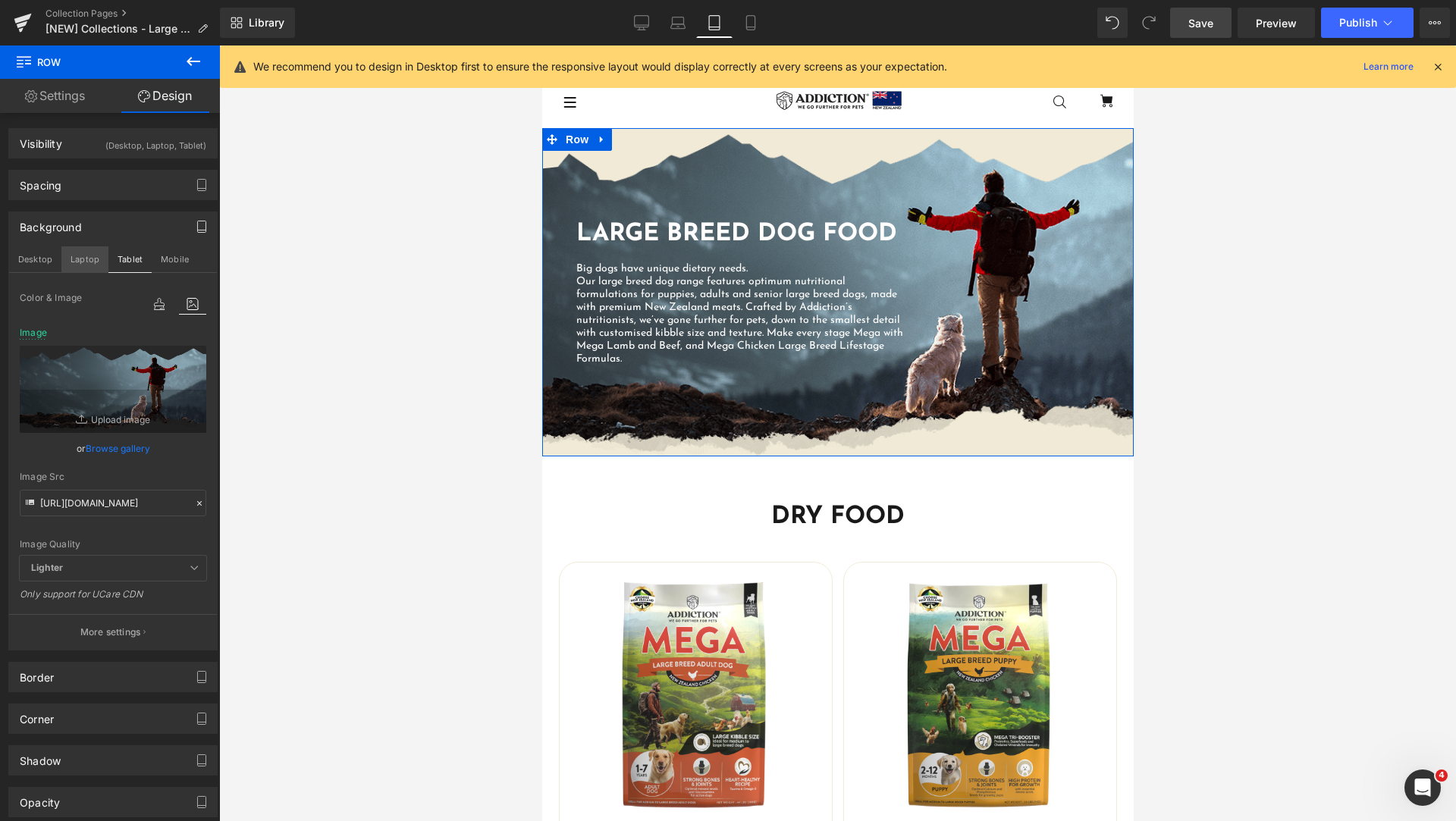
click at [89, 260] on button "Laptop" at bounding box center [85, 259] width 47 height 26
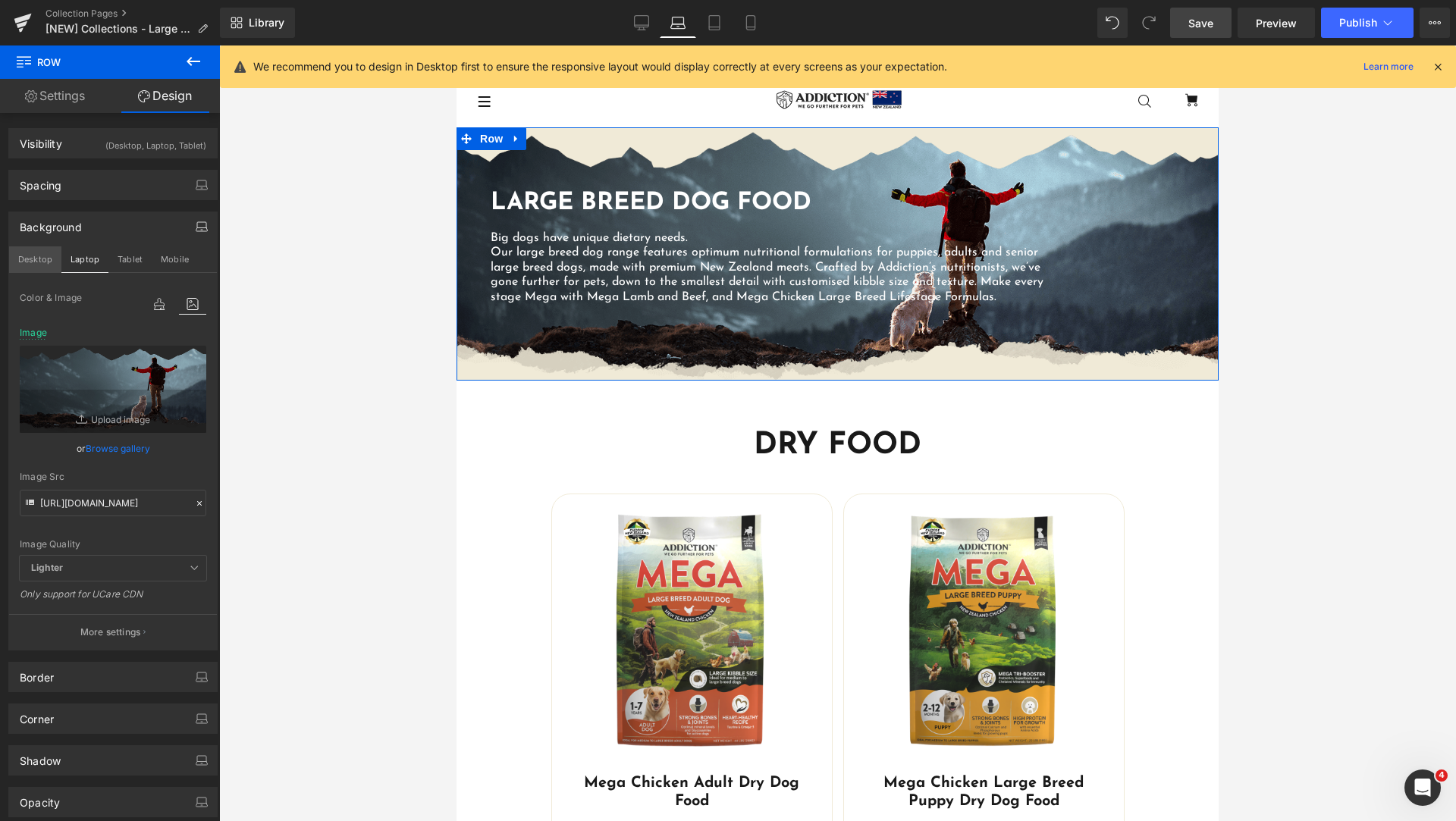
click at [37, 260] on button "Desktop" at bounding box center [35, 259] width 52 height 26
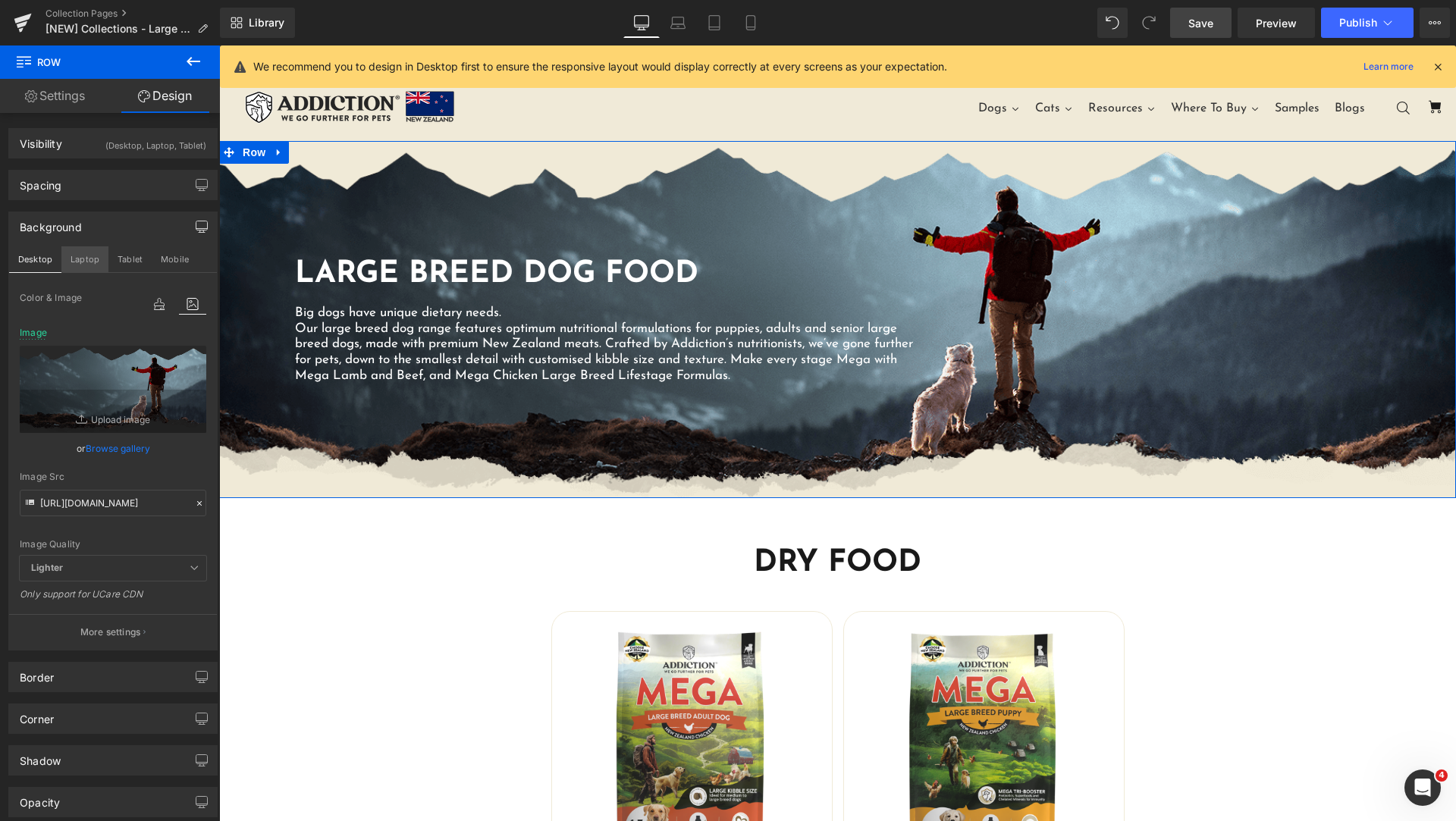
scroll to position [14, 0]
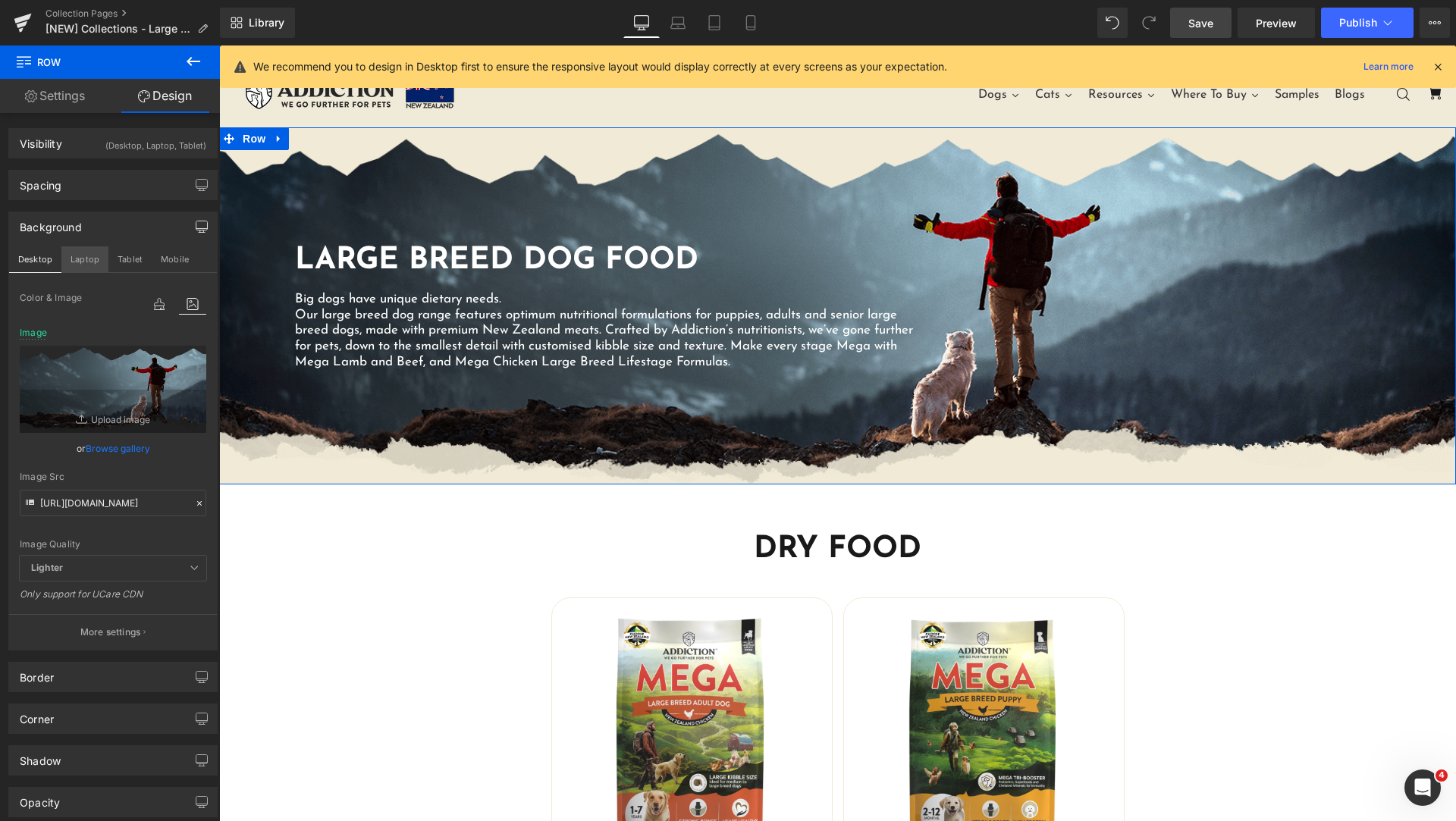
click at [82, 260] on button "Laptop" at bounding box center [85, 259] width 47 height 26
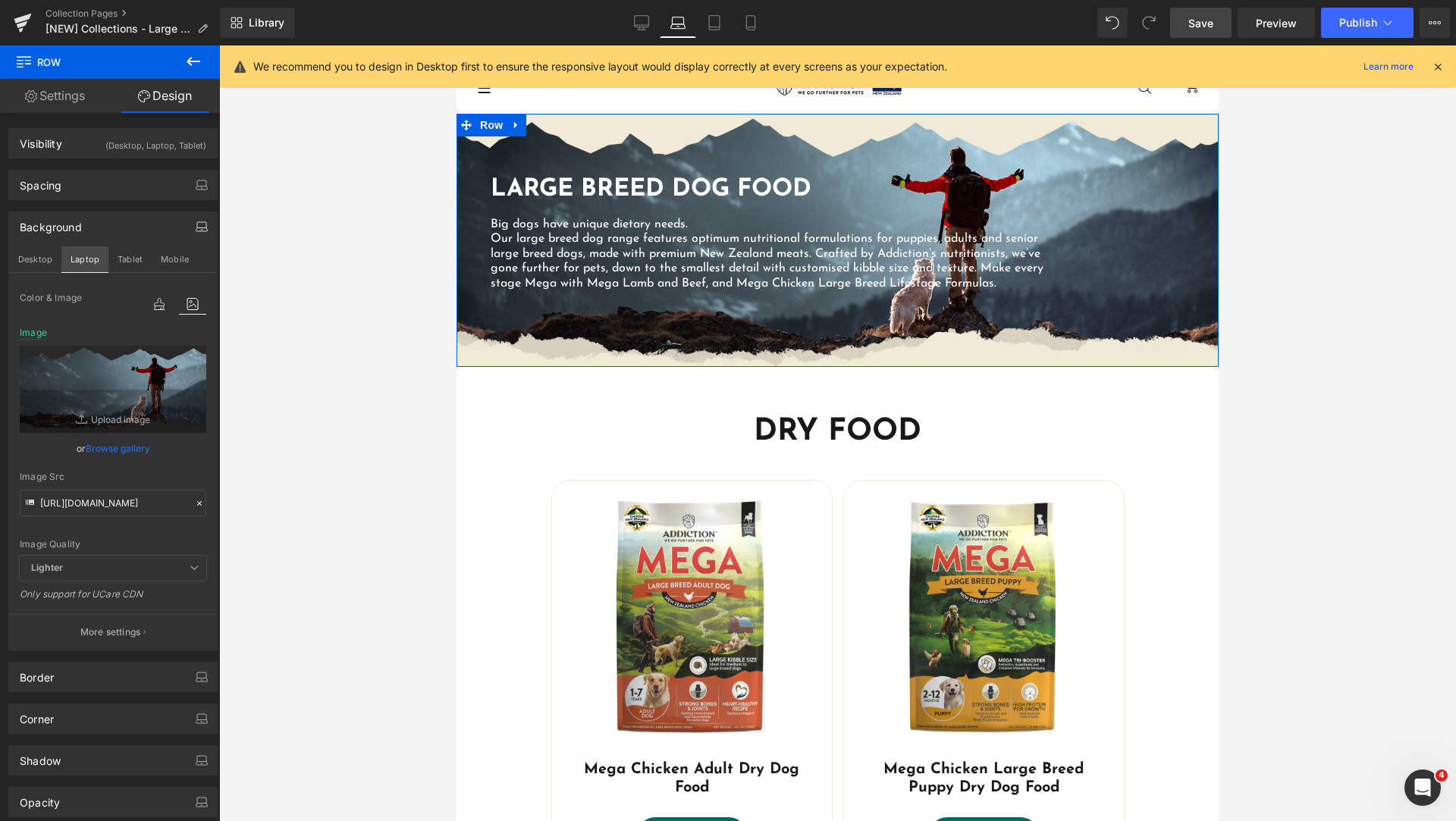
scroll to position [0, 0]
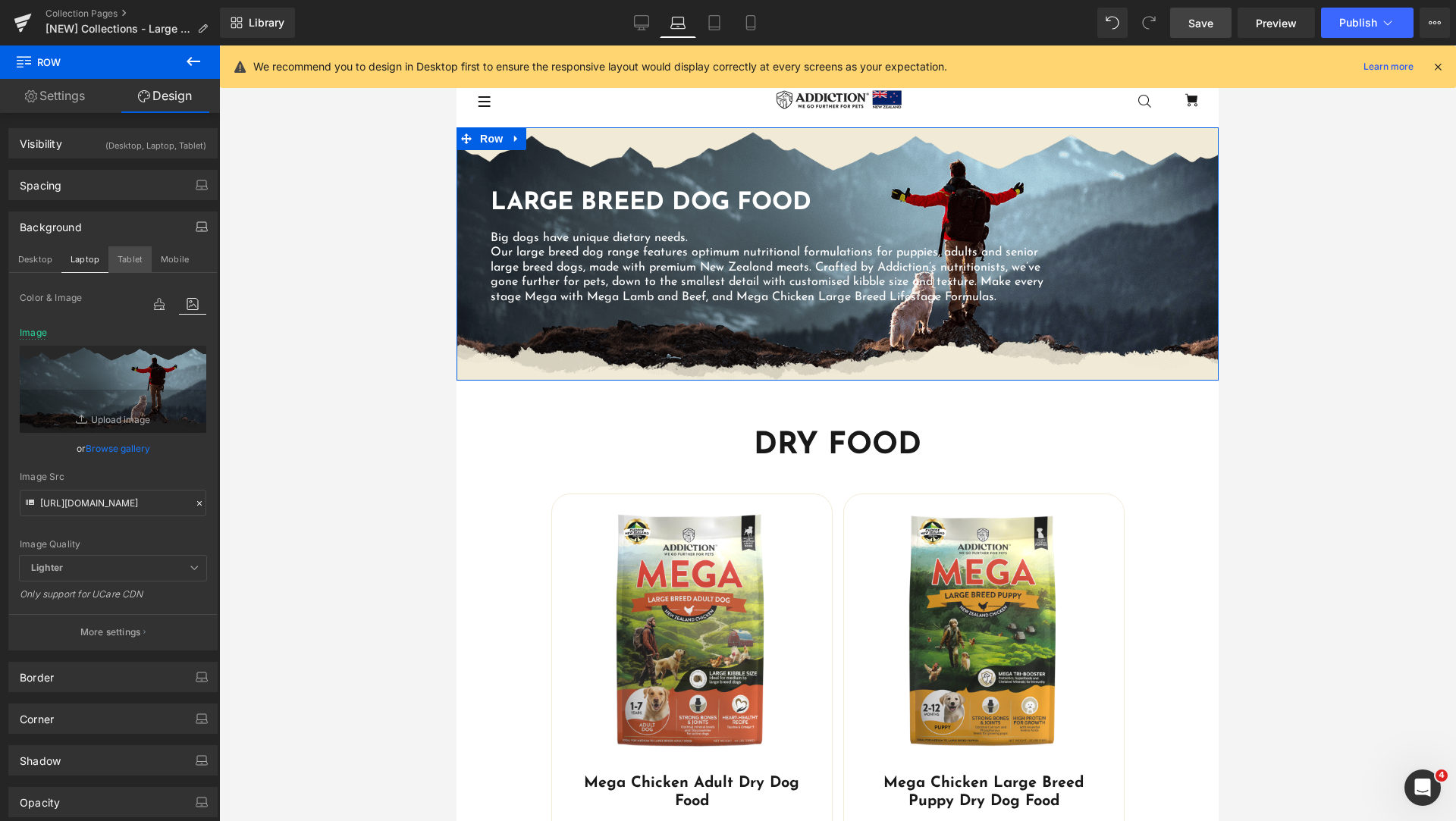
click at [124, 260] on button "Tablet" at bounding box center [130, 259] width 44 height 26
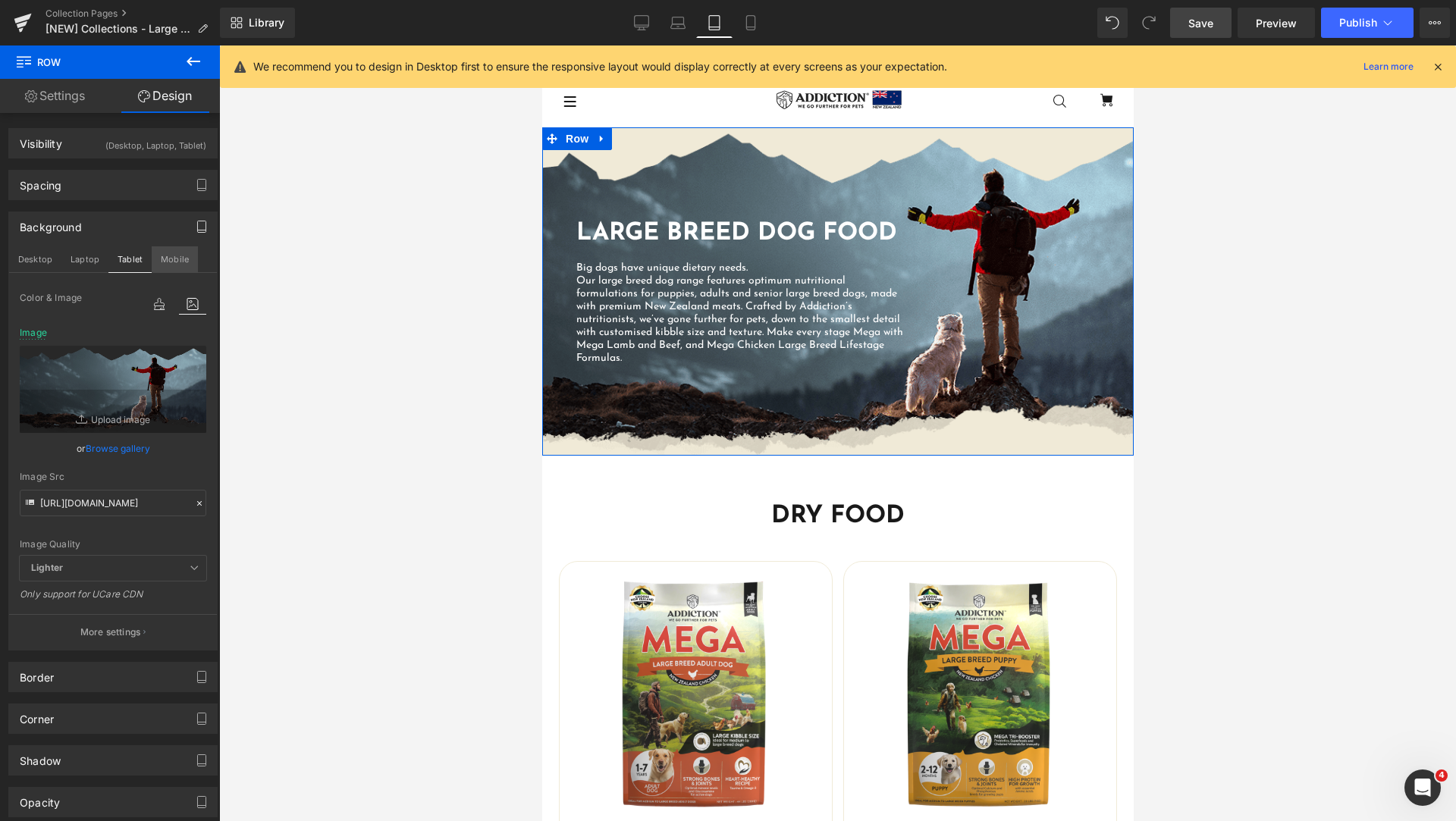
click at [173, 259] on button "Mobile" at bounding box center [174, 259] width 46 height 26
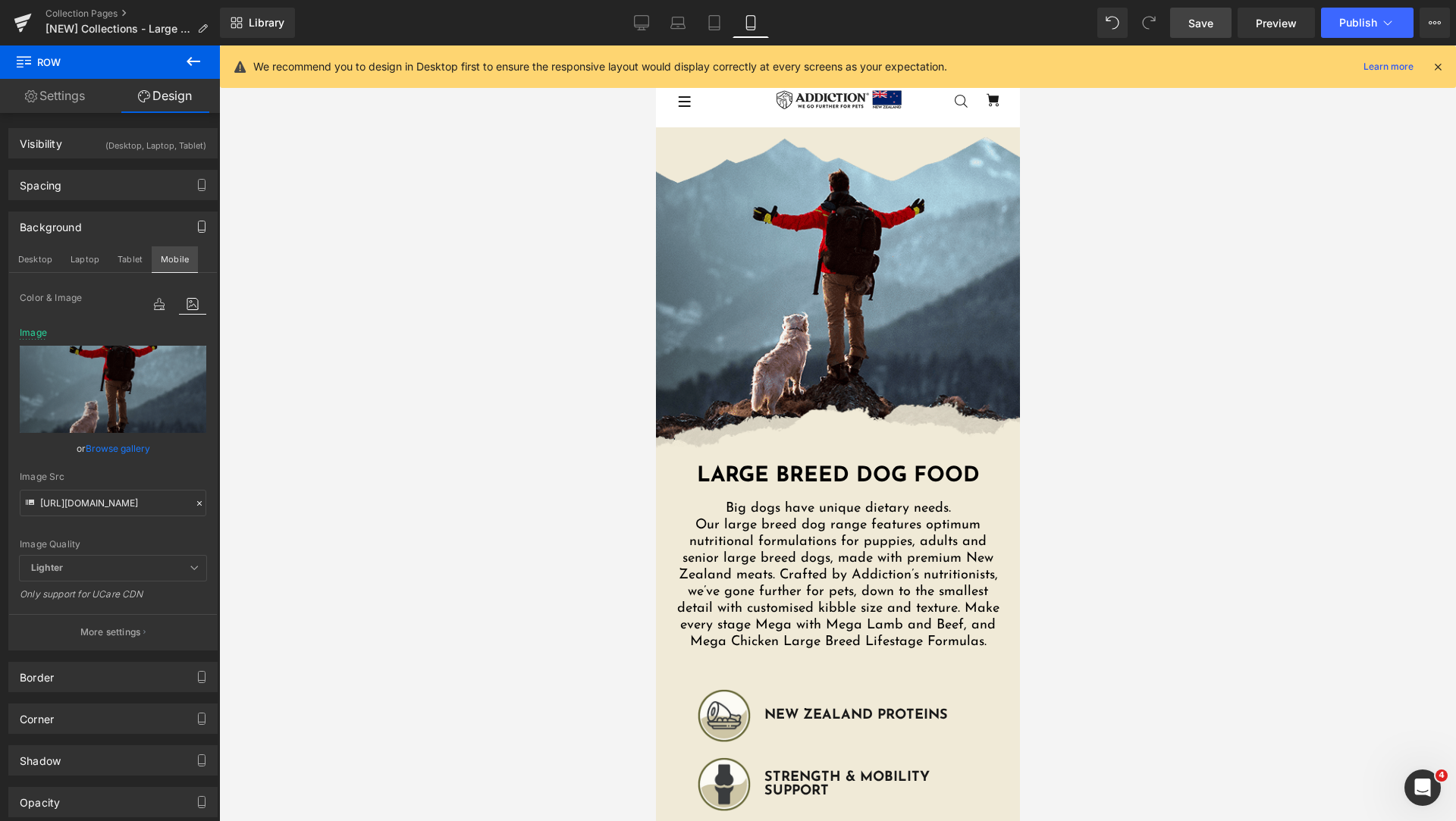
scroll to position [0, 0]
click at [129, 252] on button "Tablet" at bounding box center [130, 259] width 44 height 26
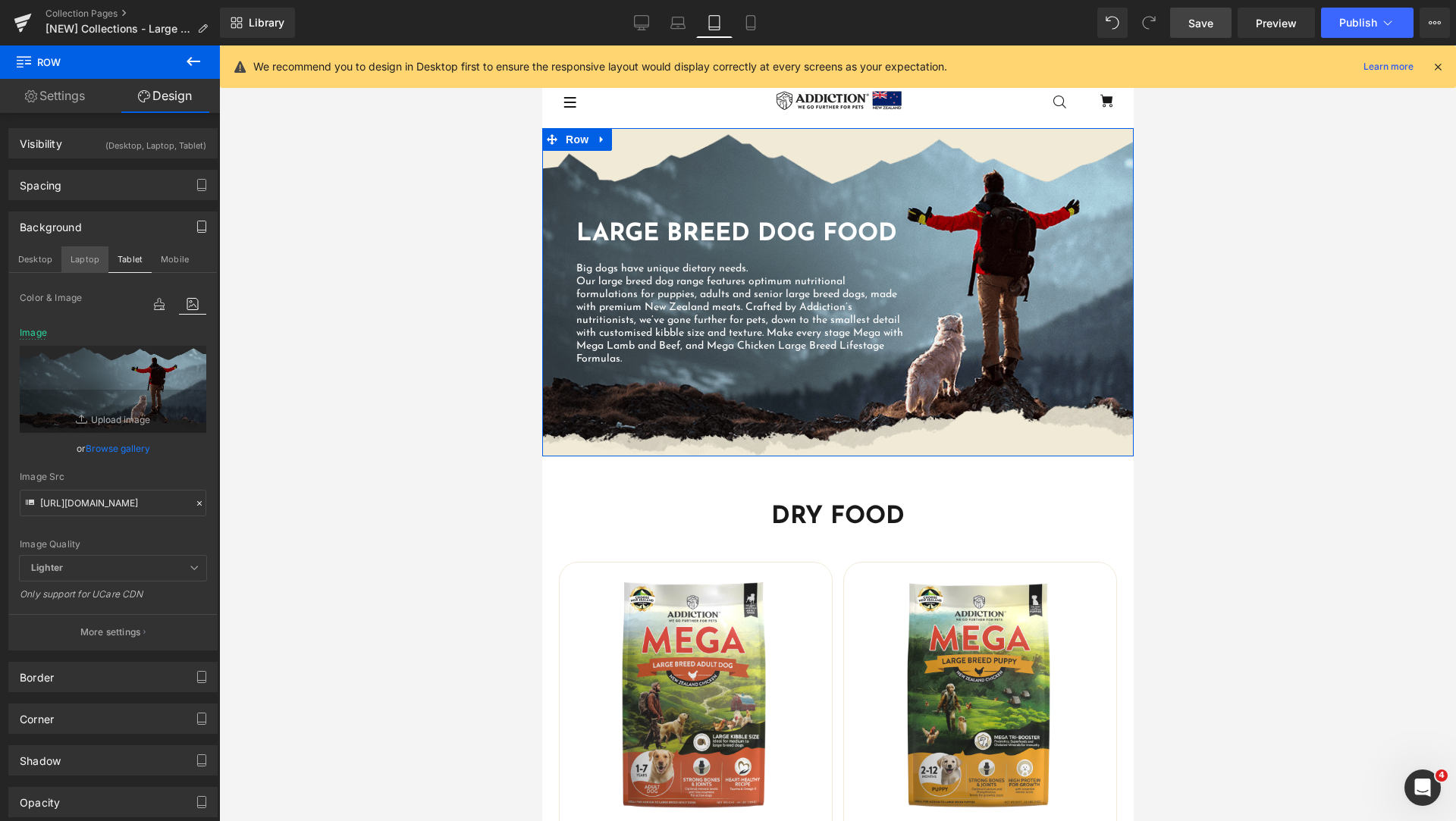
click at [89, 255] on button "Laptop" at bounding box center [85, 259] width 47 height 26
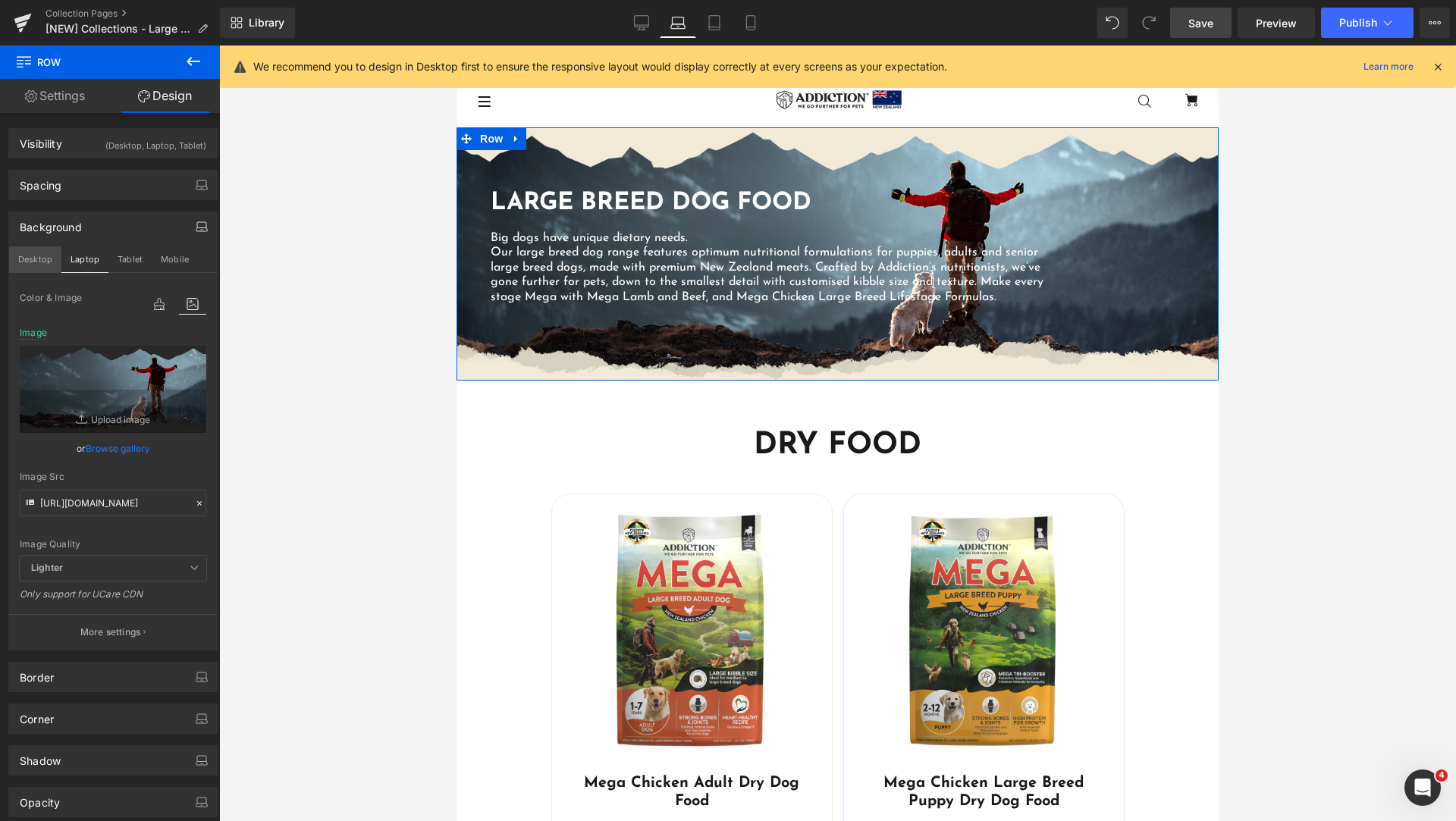
click at [32, 262] on button "Desktop" at bounding box center [35, 259] width 52 height 26
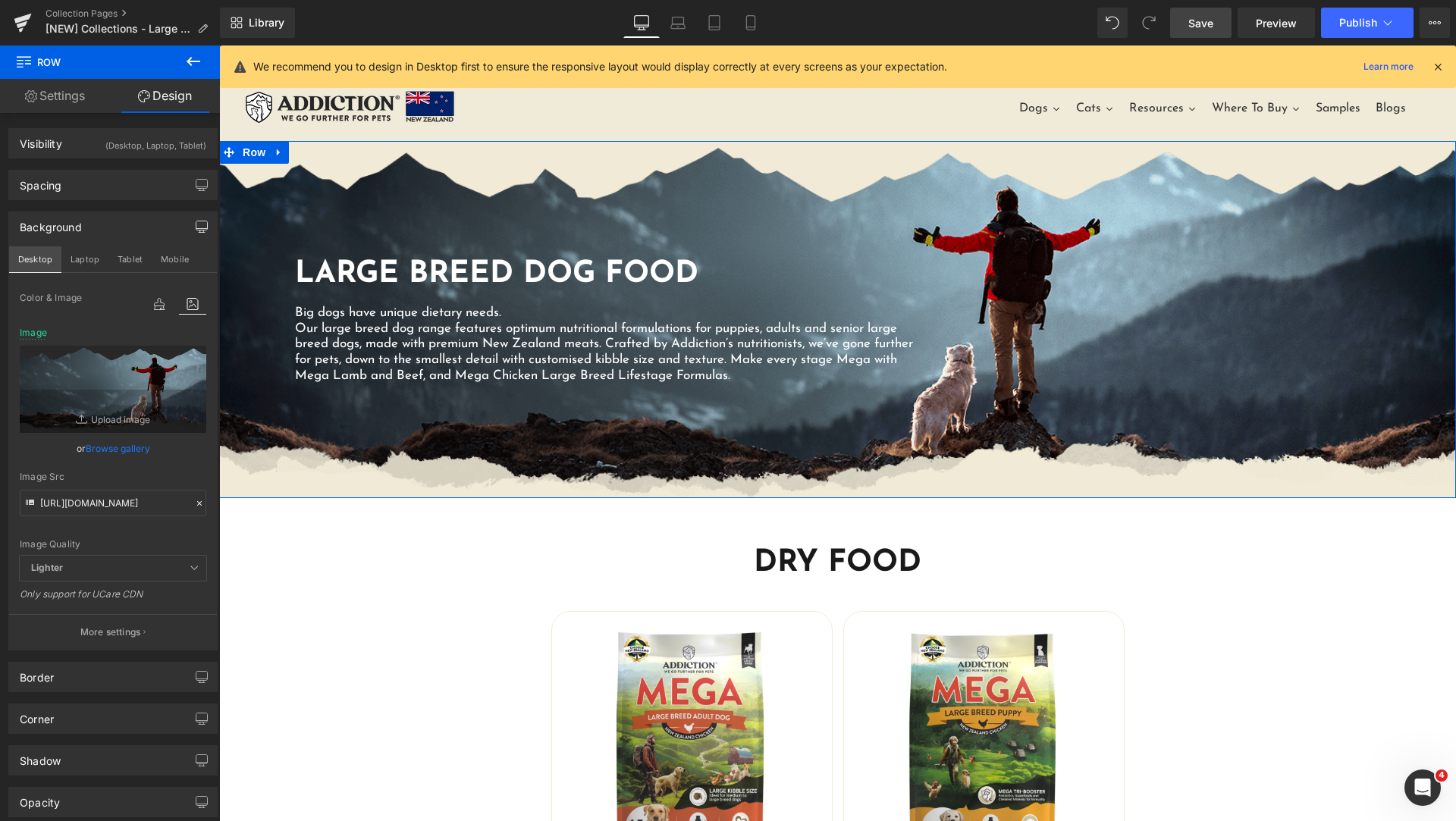
scroll to position [14, 0]
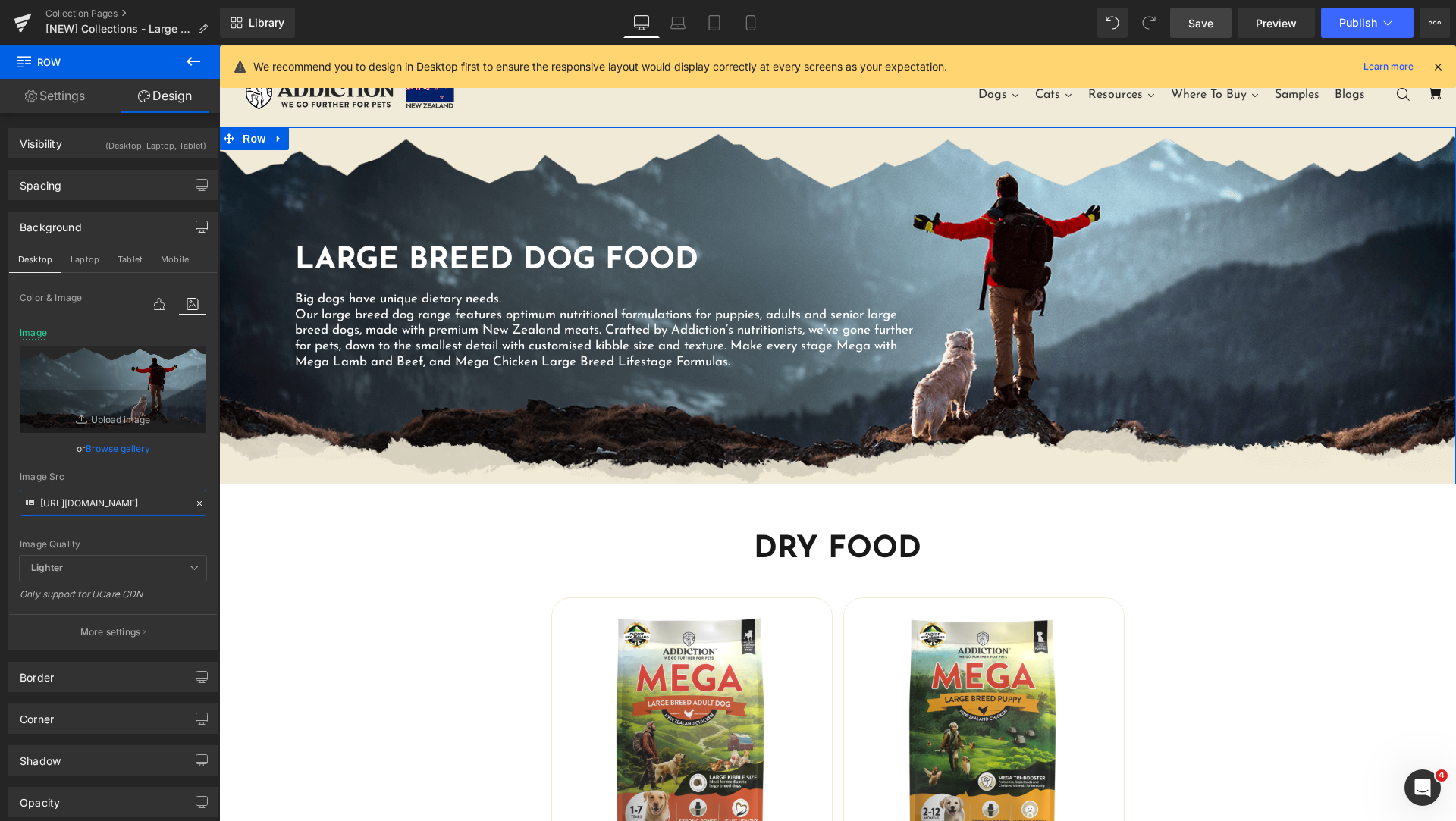
click at [127, 502] on input "[URL][DOMAIN_NAME]" at bounding box center [113, 503] width 187 height 26
click at [177, 475] on div "Image Src" at bounding box center [113, 477] width 187 height 11
click at [90, 256] on button "Laptop" at bounding box center [85, 259] width 47 height 26
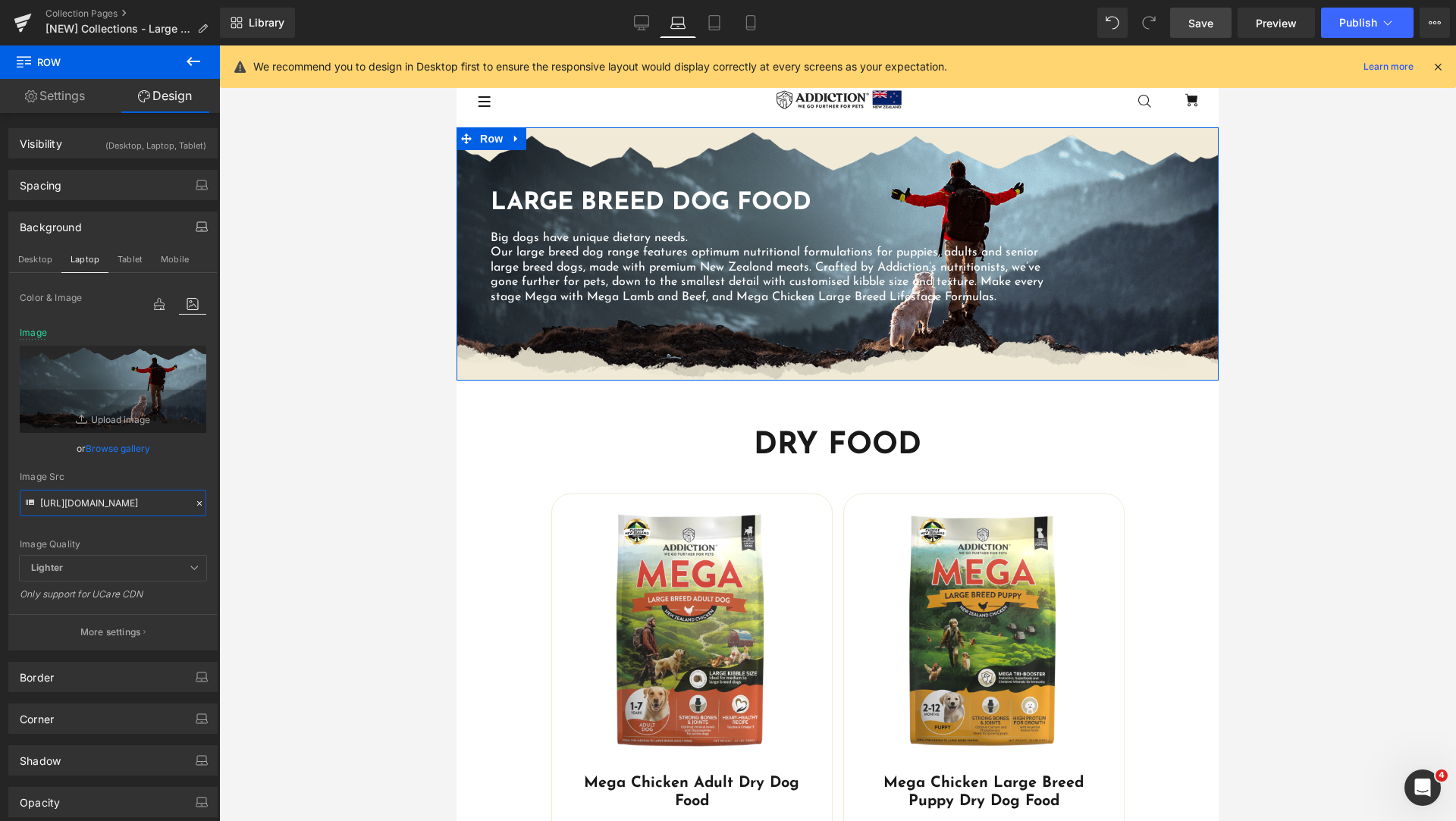
click at [130, 492] on input "[URL][DOMAIN_NAME]" at bounding box center [113, 503] width 187 height 26
paste input "ample-laptop.png?v=1757066449"
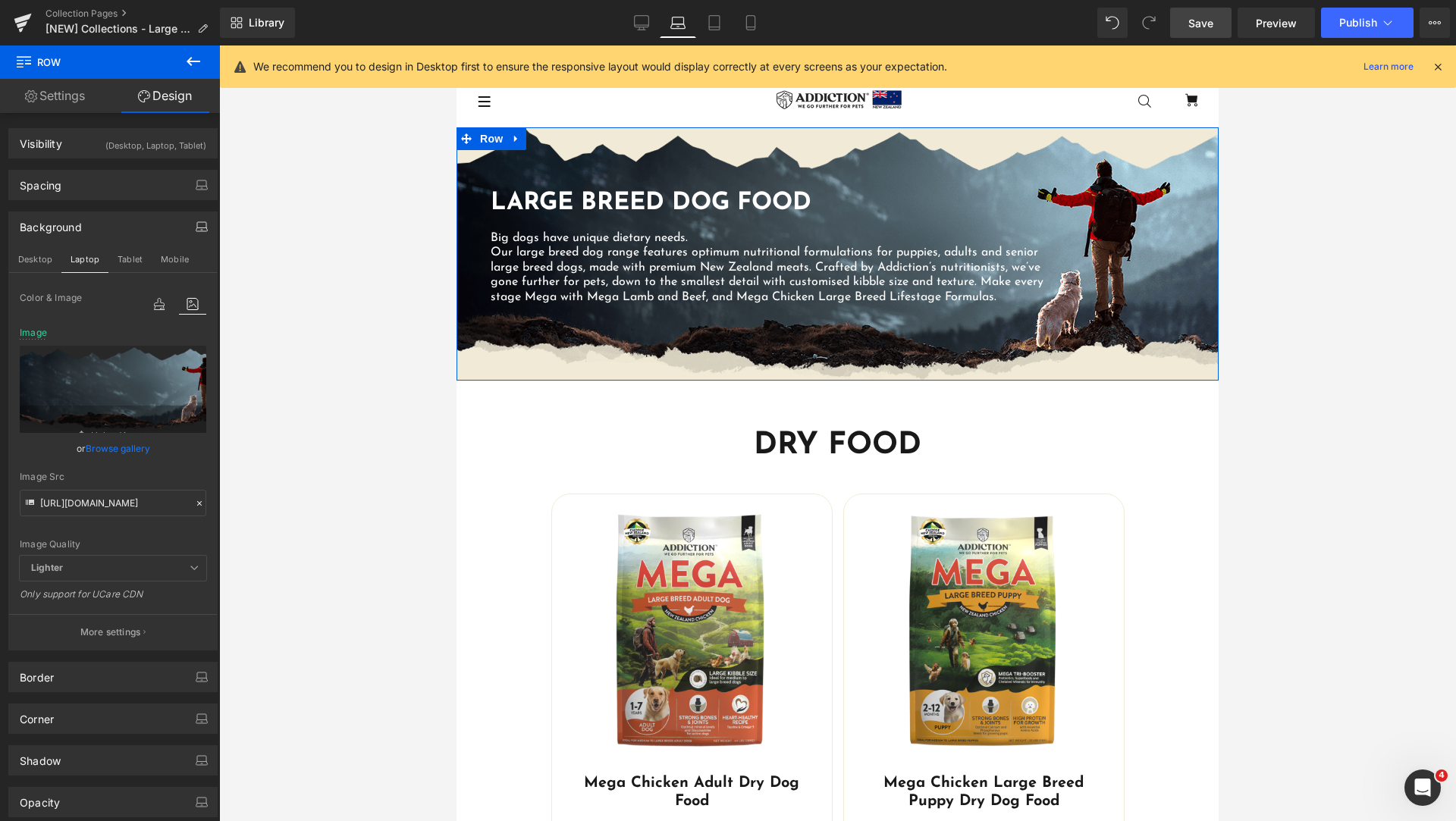
click at [183, 477] on div "Image Src" at bounding box center [113, 477] width 187 height 11
click at [132, 258] on button "Tablet" at bounding box center [130, 259] width 44 height 26
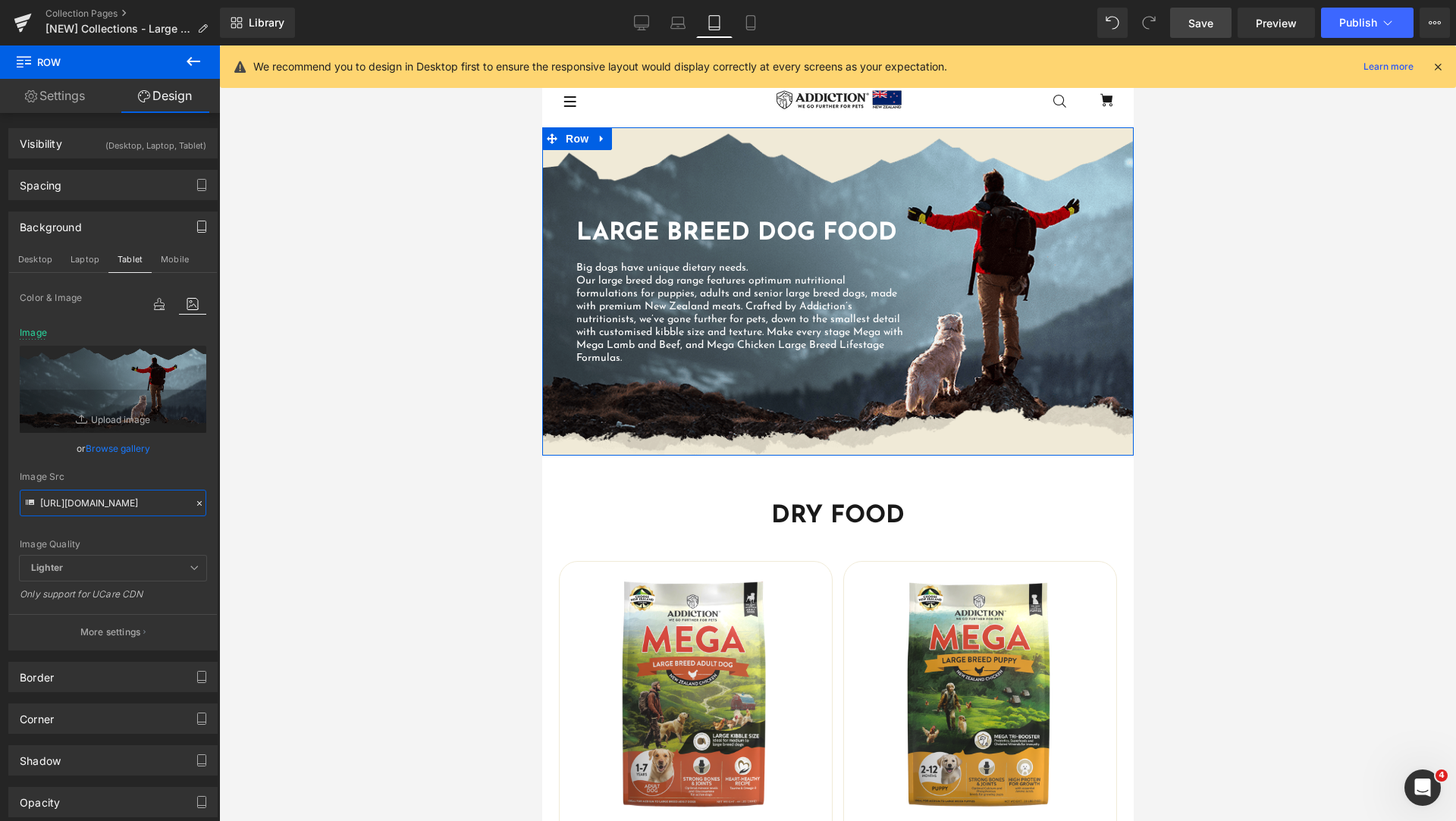
click at [146, 498] on input "[URL][DOMAIN_NAME]" at bounding box center [113, 503] width 187 height 26
paste input "ample-laptop.png?v=1757066449"
click at [170, 468] on div "Image Quality Lighter Lightest Lighter Lighter Lightest Only support for UCare …" at bounding box center [113, 421] width 187 height 267
click at [166, 258] on button "Mobile" at bounding box center [174, 259] width 46 height 26
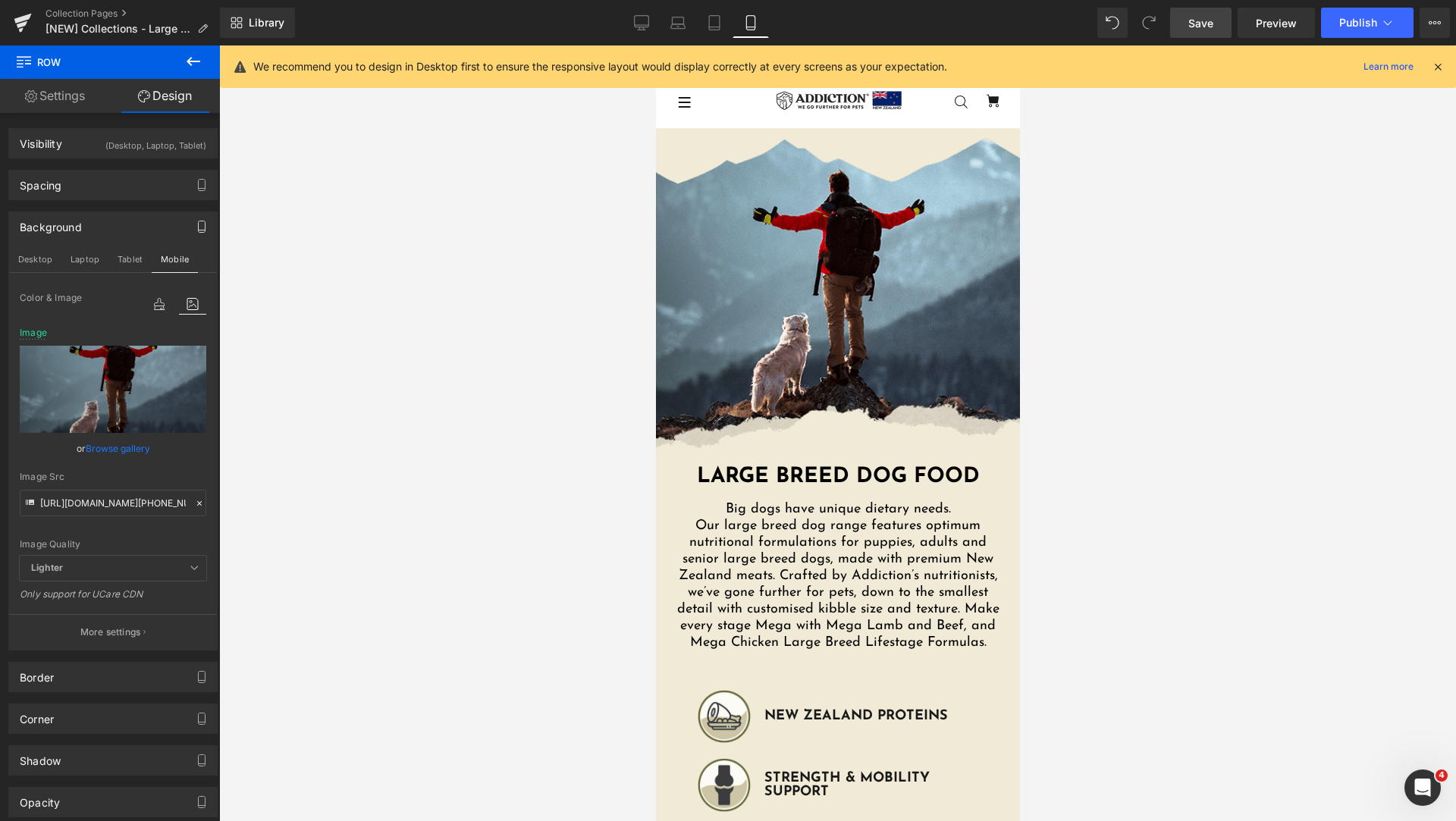
click at [1202, 25] on span "Save" at bounding box center [1201, 23] width 25 height 16
click at [723, 23] on link "Tablet" at bounding box center [714, 23] width 37 height 30
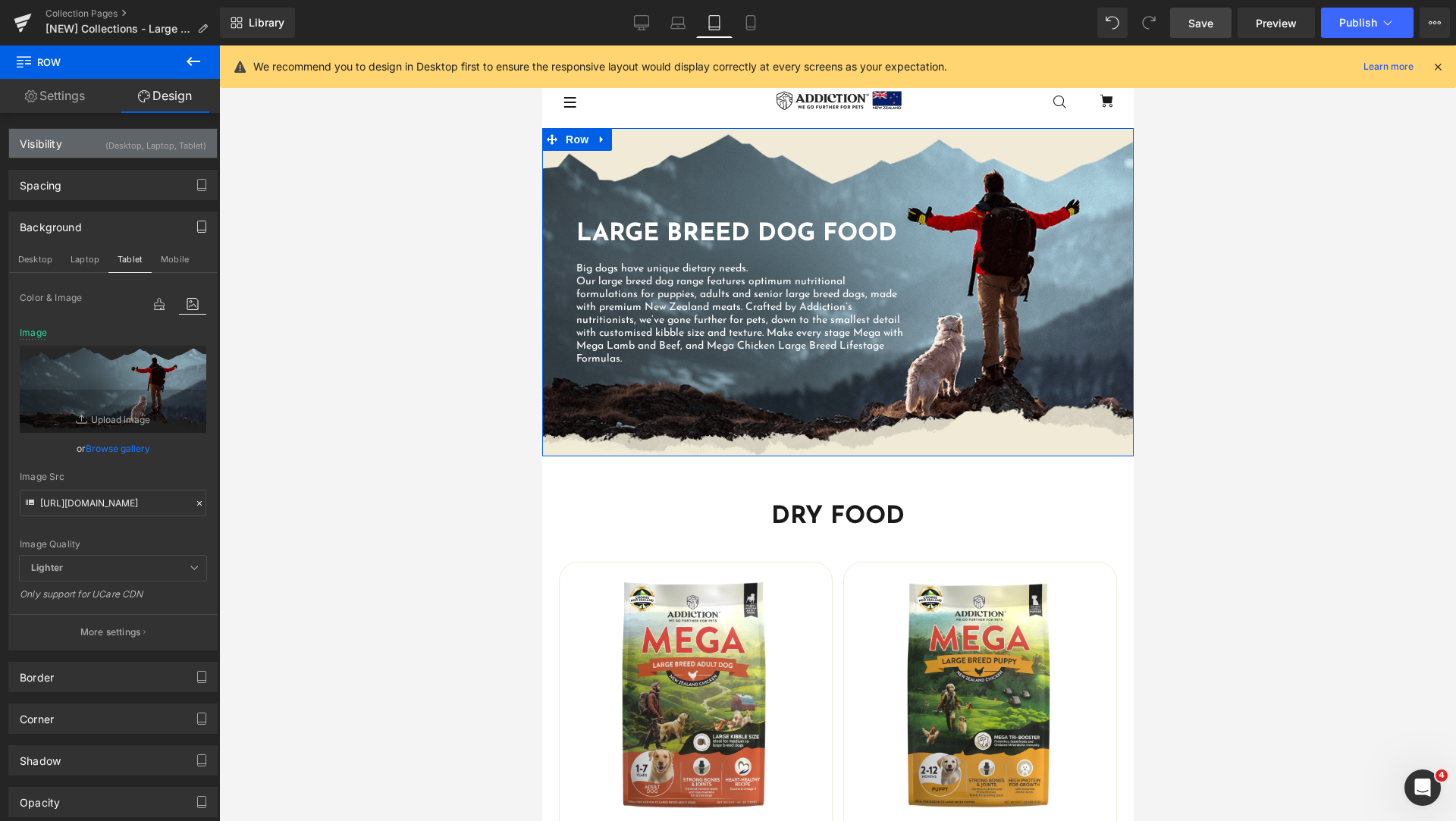
click at [122, 150] on div "(Desktop, Laptop, Tablet)" at bounding box center [156, 141] width 101 height 25
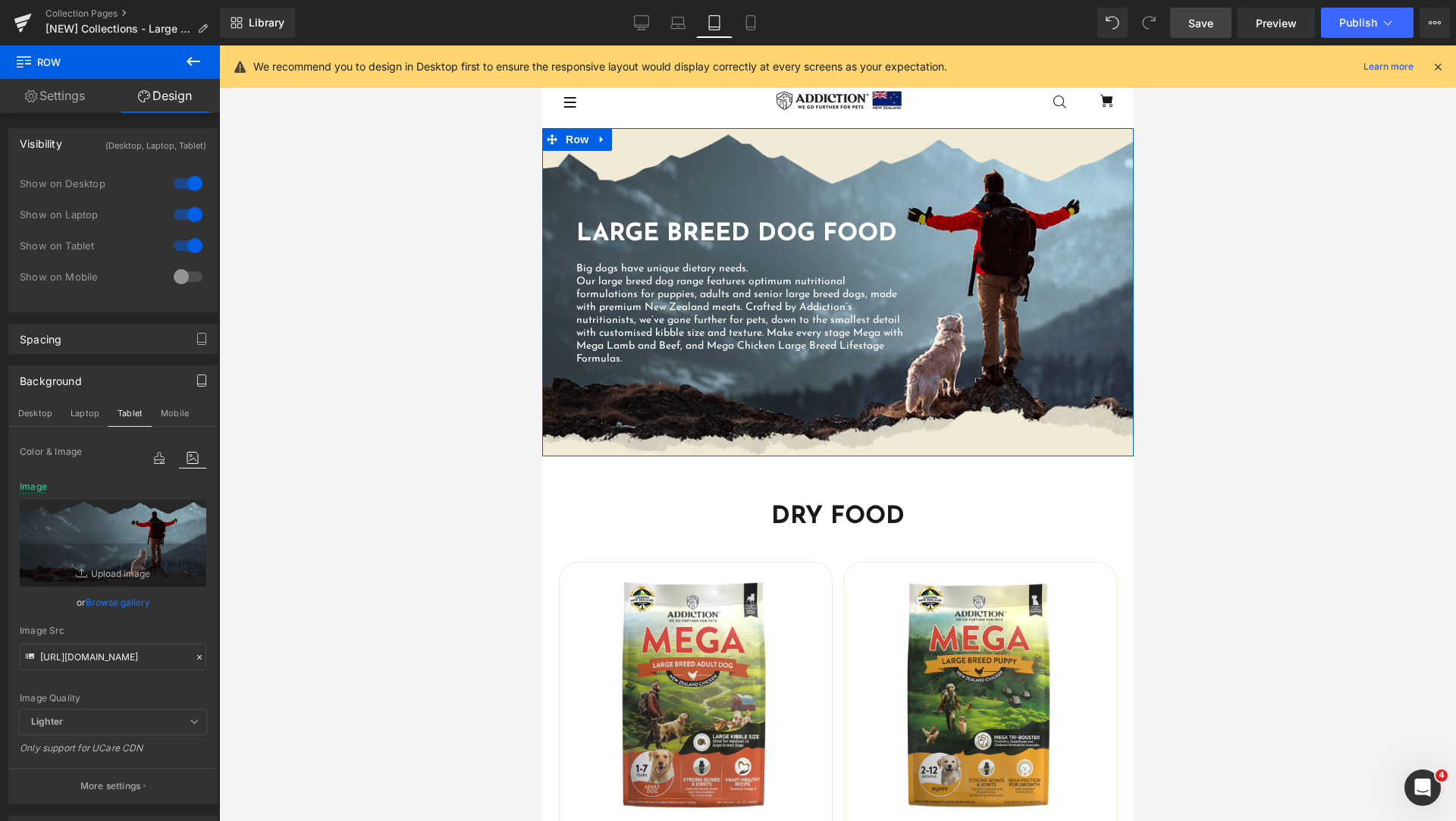
click at [183, 283] on div at bounding box center [187, 276] width 37 height 24
click at [747, 25] on icon at bounding box center [750, 22] width 15 height 15
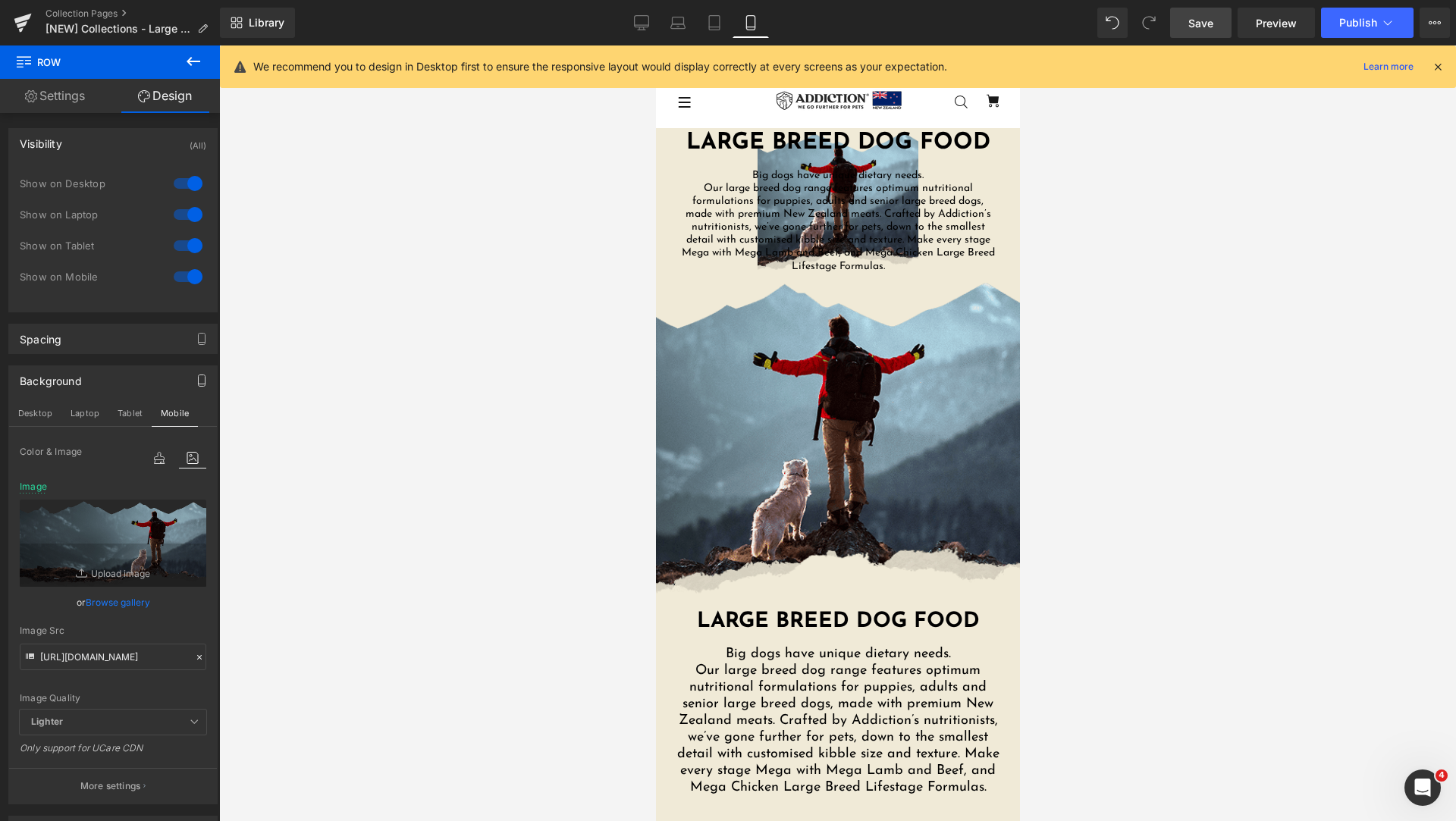
type input "[URL][DOMAIN_NAME][PHONE_NUMBER]"
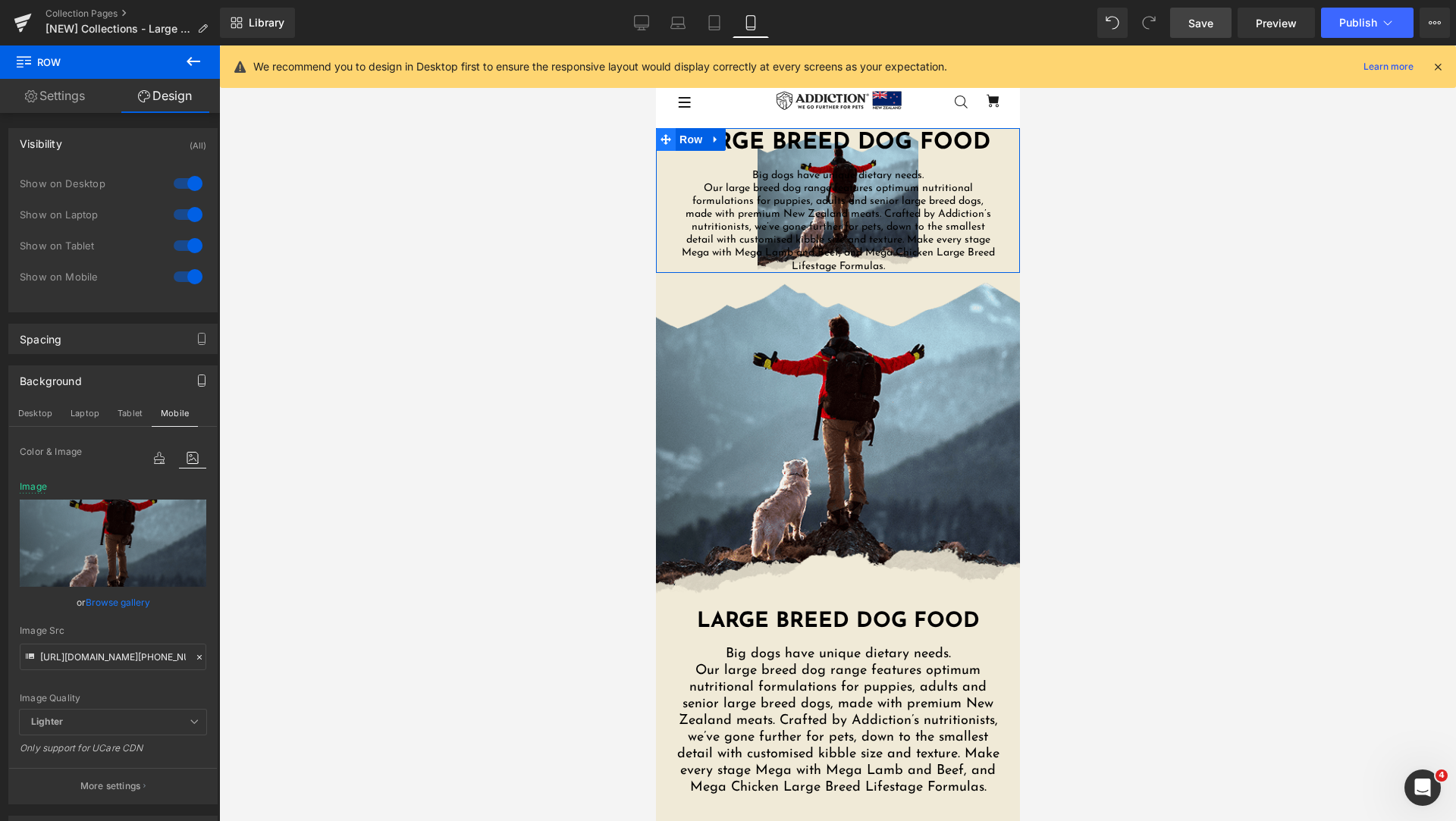
click at [663, 138] on icon at bounding box center [665, 140] width 11 height 11
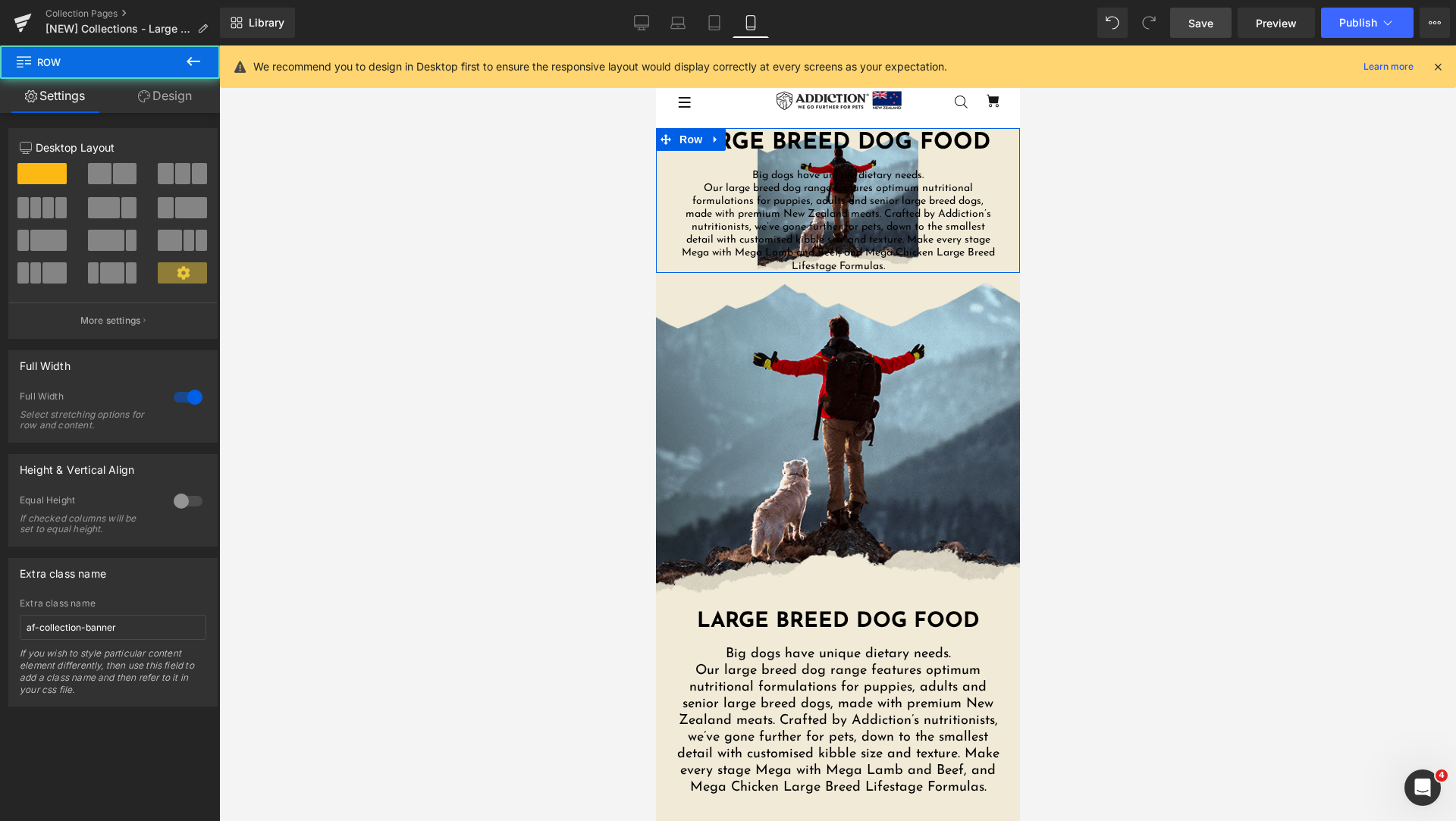
click at [167, 96] on link "Design" at bounding box center [164, 96] width 110 height 34
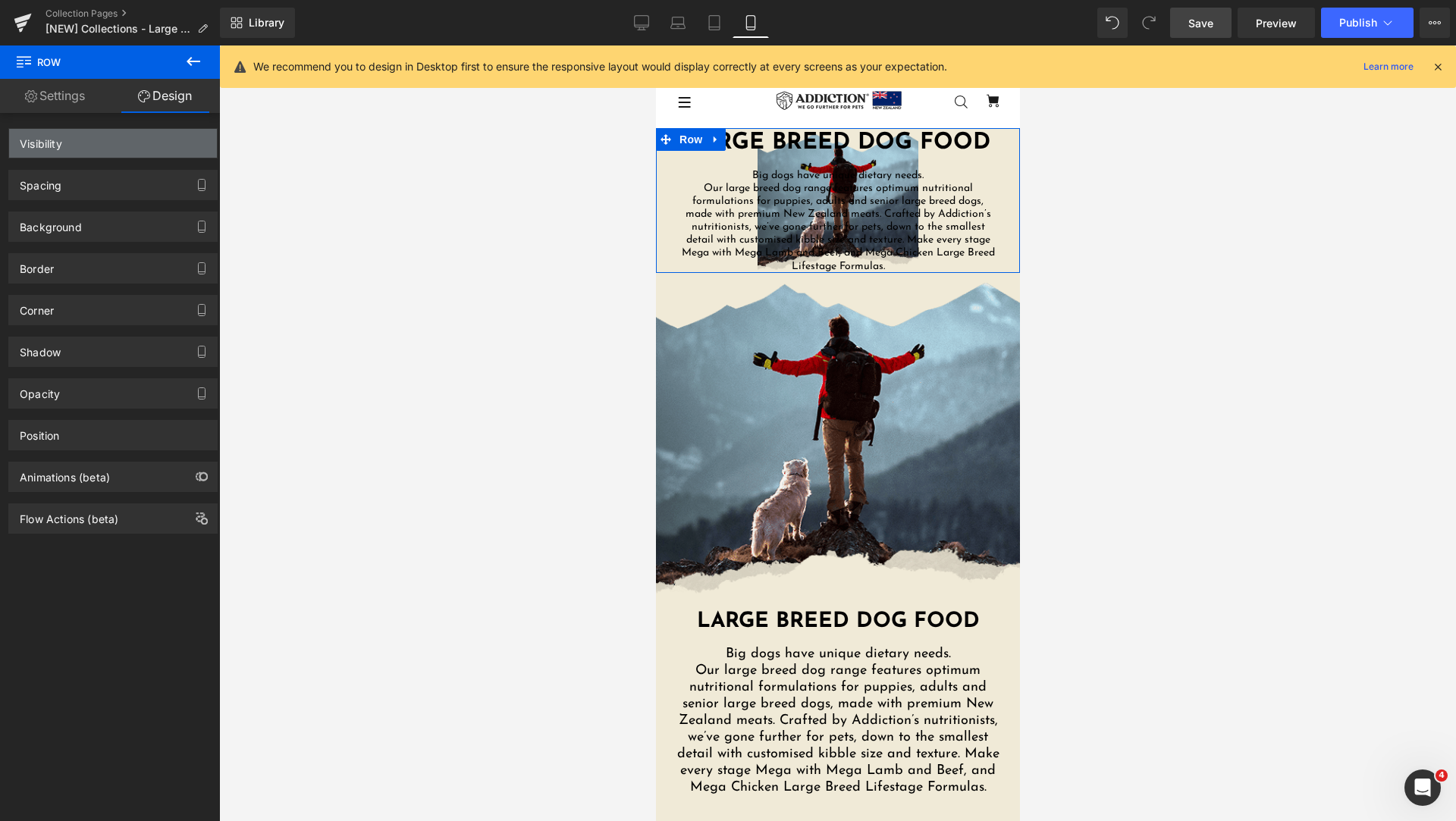
click at [131, 147] on div "Visibility" at bounding box center [113, 143] width 208 height 29
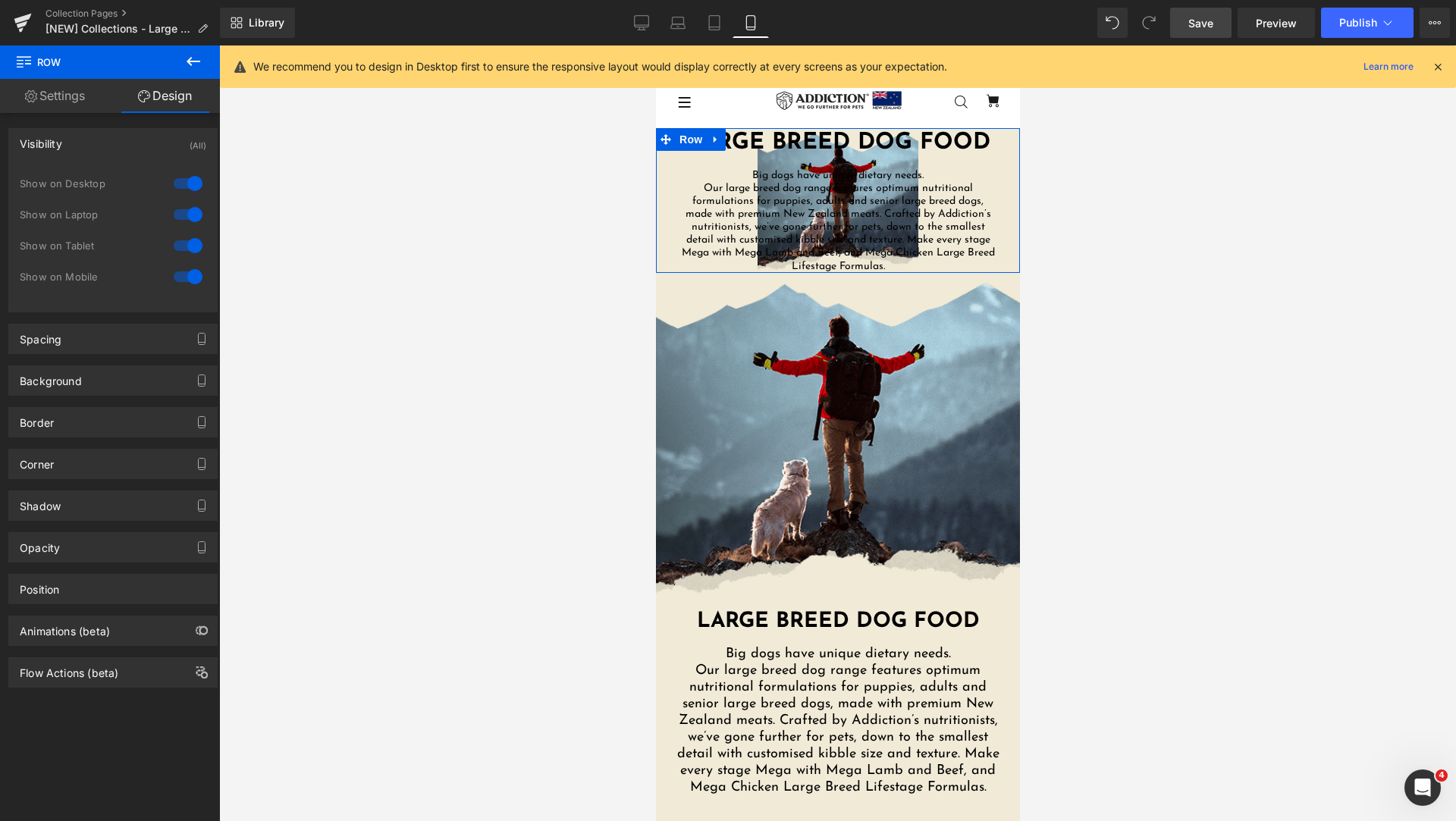
click at [178, 280] on div at bounding box center [187, 276] width 37 height 24
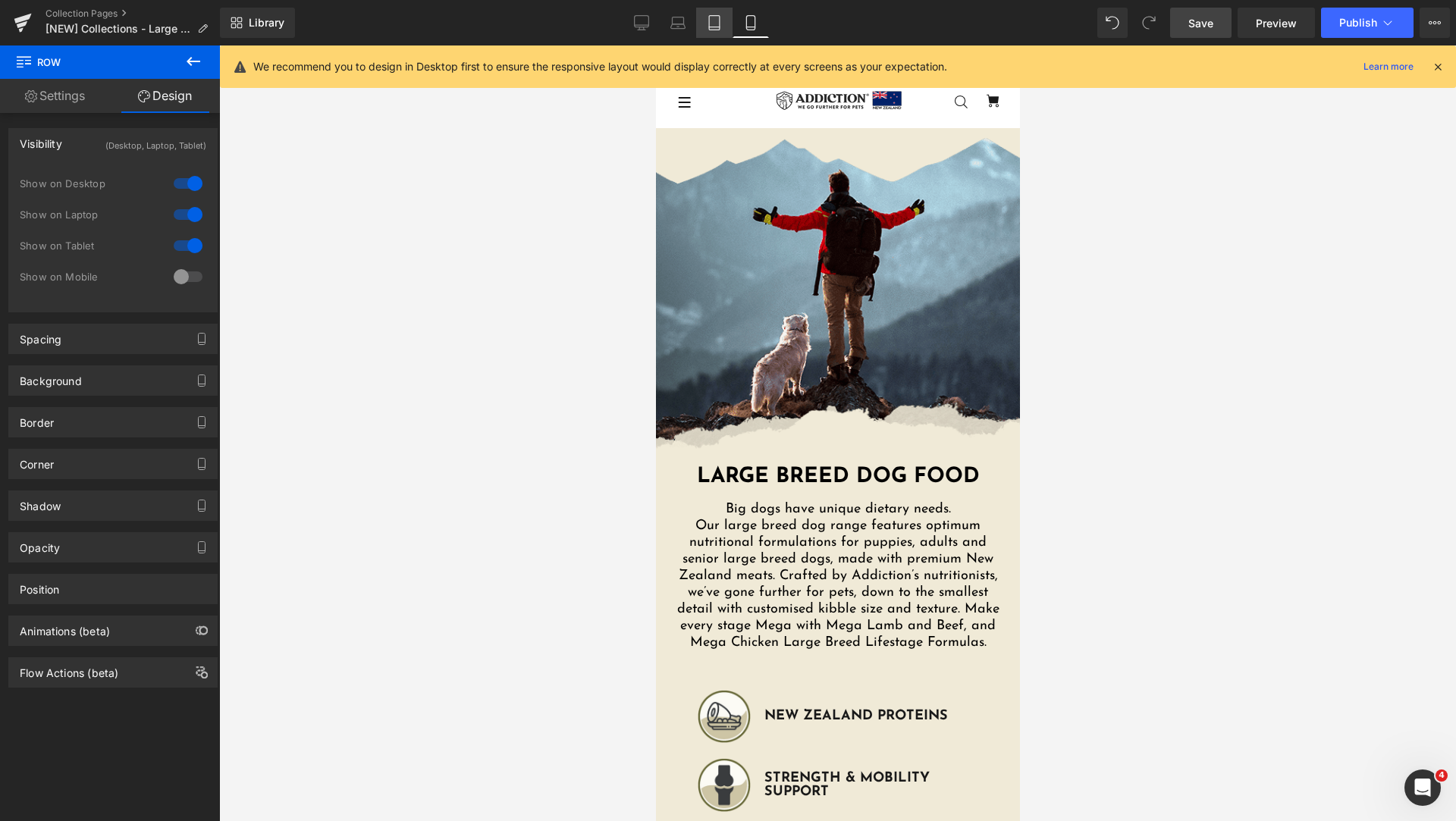
click at [706, 24] on link "Tablet" at bounding box center [714, 23] width 37 height 30
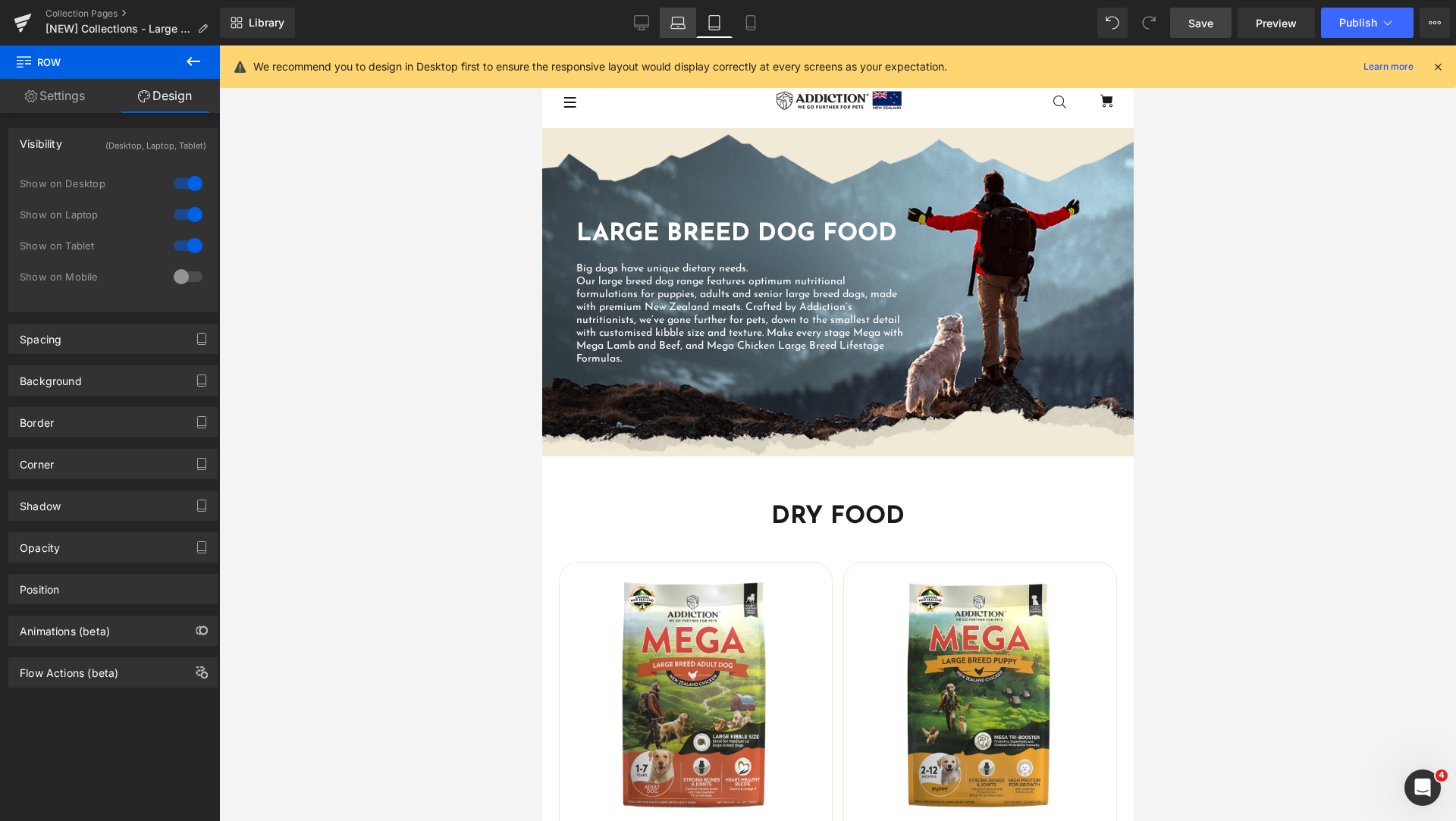
click at [679, 23] on icon at bounding box center [677, 22] width 15 height 15
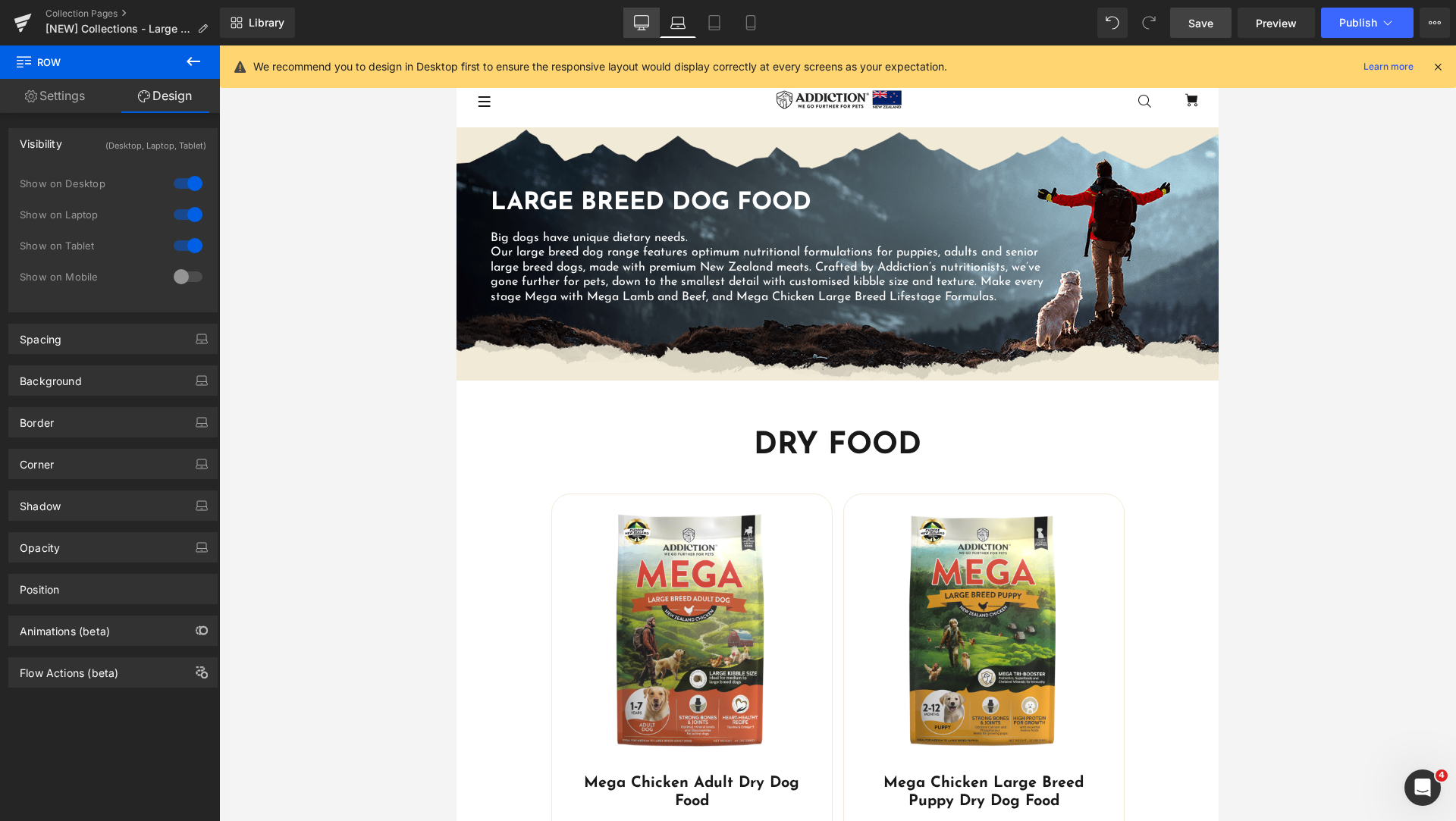
click at [654, 26] on link "Desktop" at bounding box center [641, 23] width 37 height 30
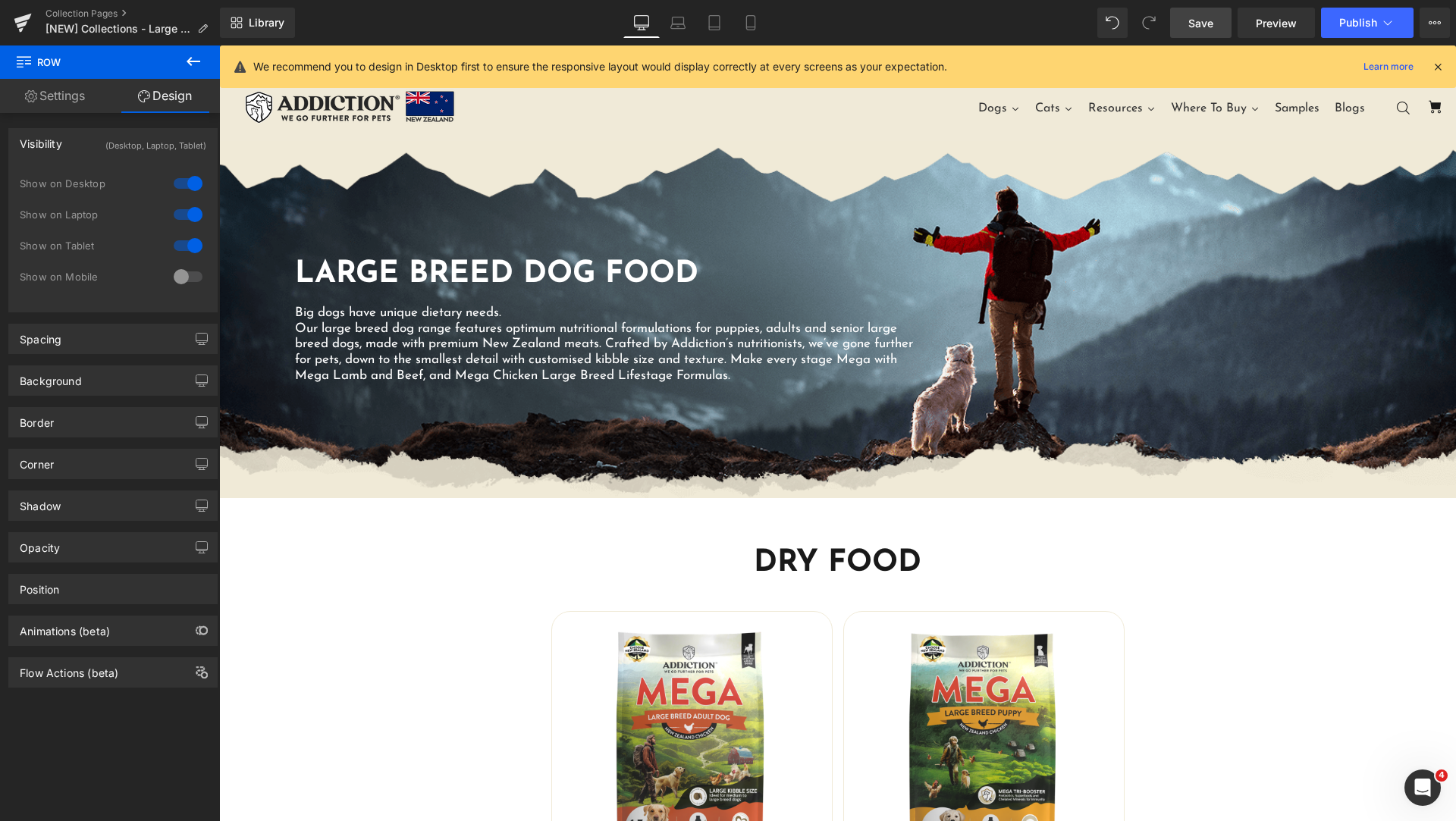
scroll to position [14, 0]
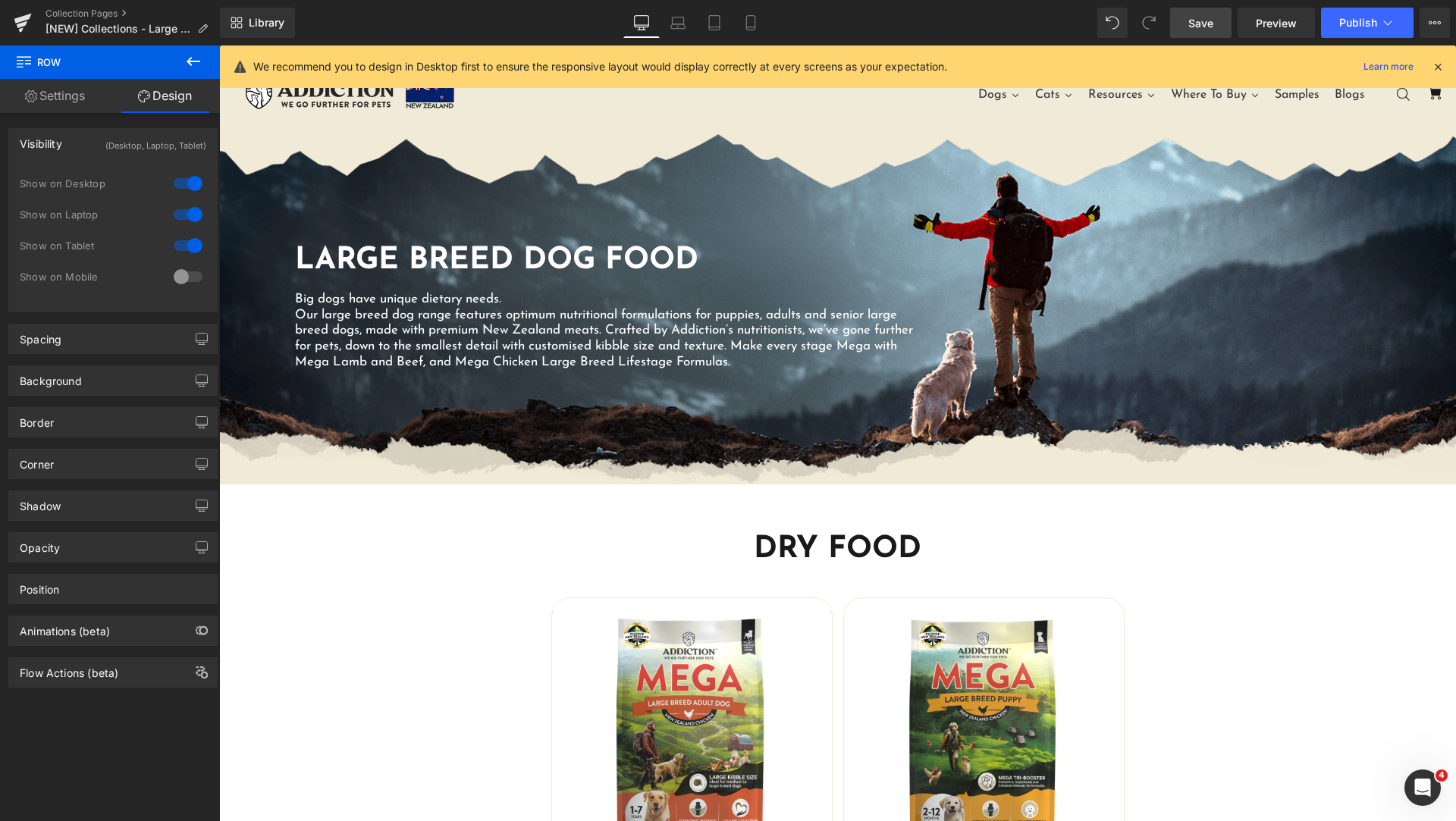
click at [1202, 23] on span "Save" at bounding box center [1201, 23] width 25 height 16
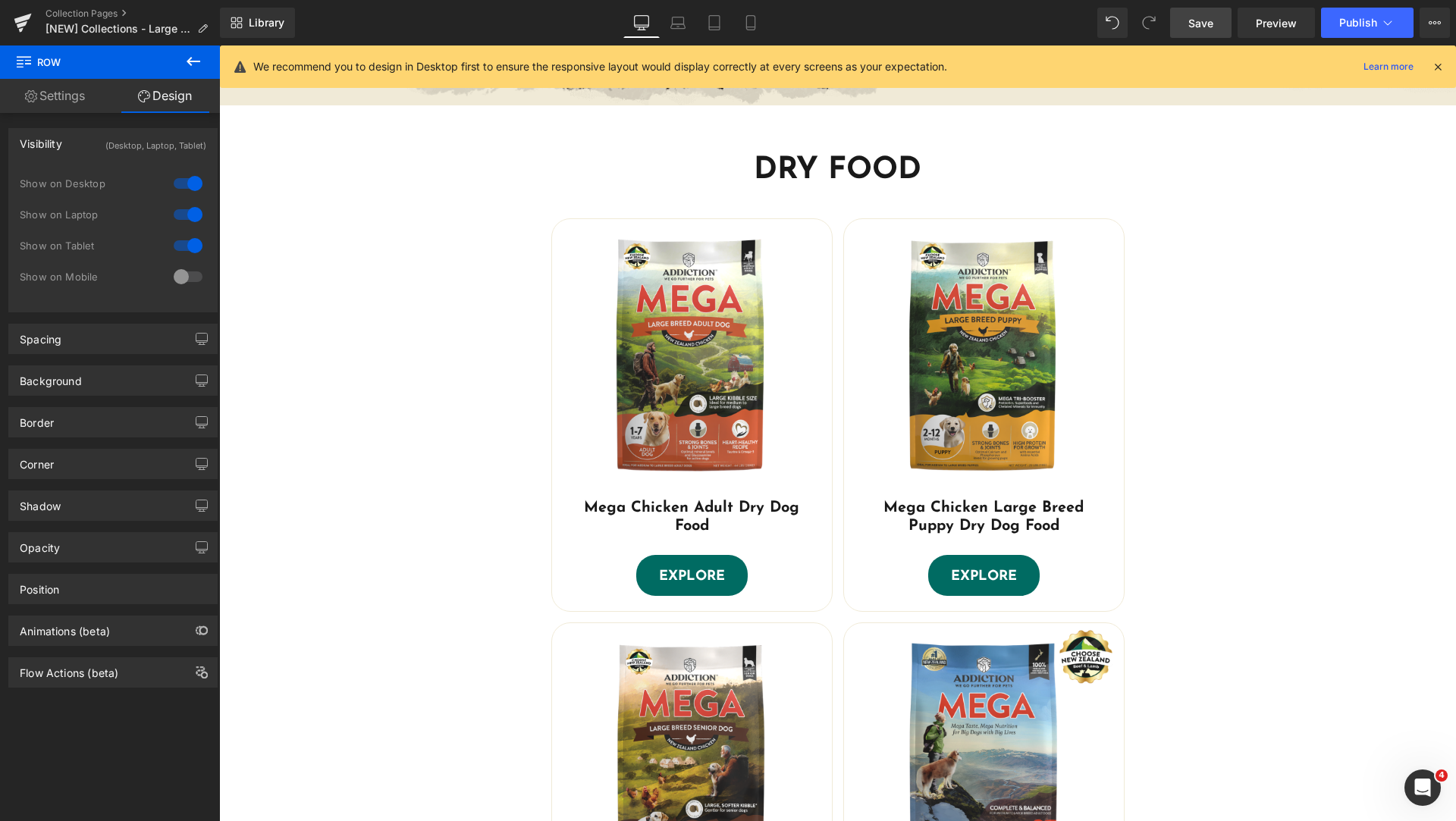
scroll to position [0, 0]
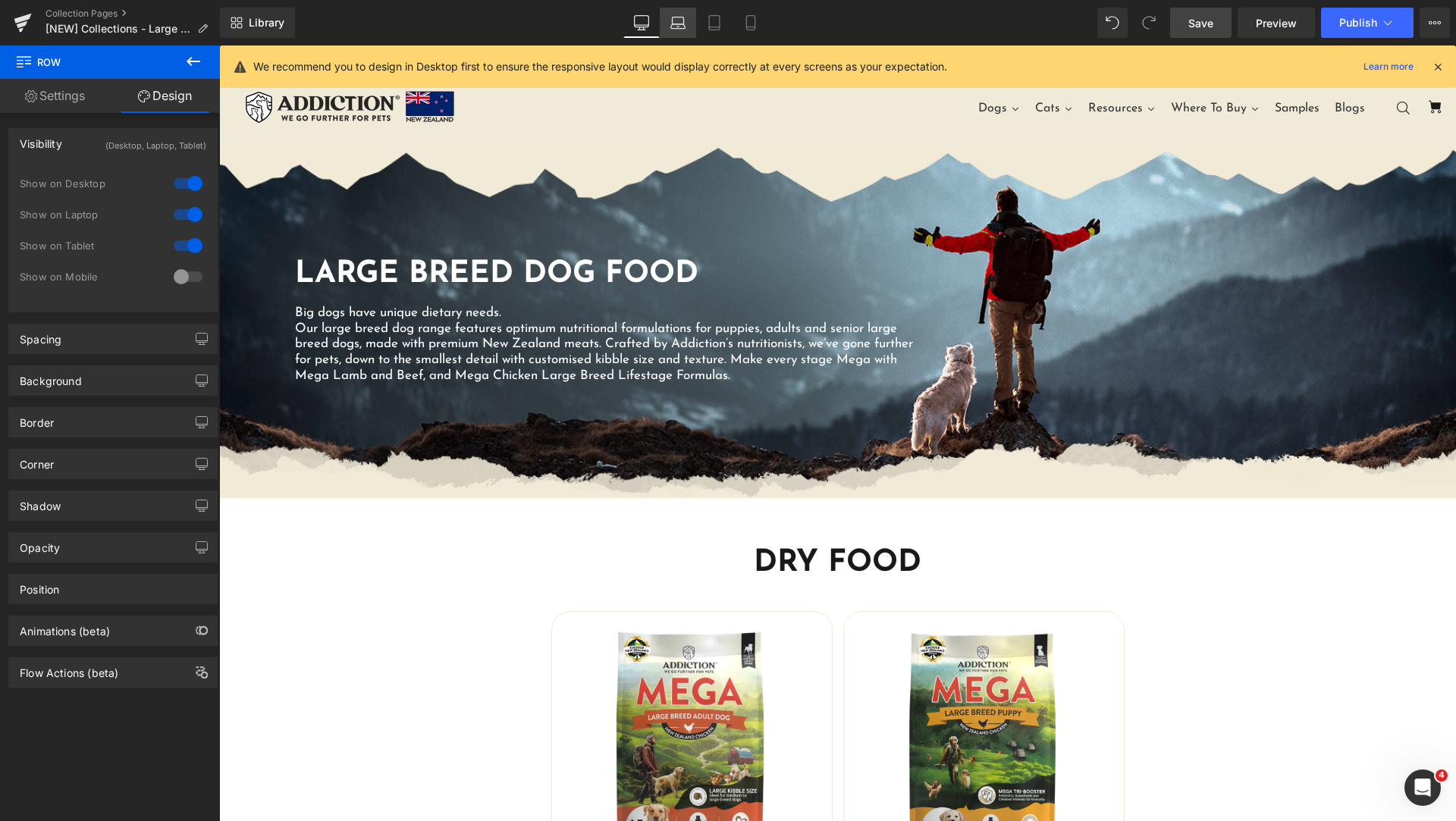
click at [680, 30] on icon at bounding box center [677, 22] width 15 height 15
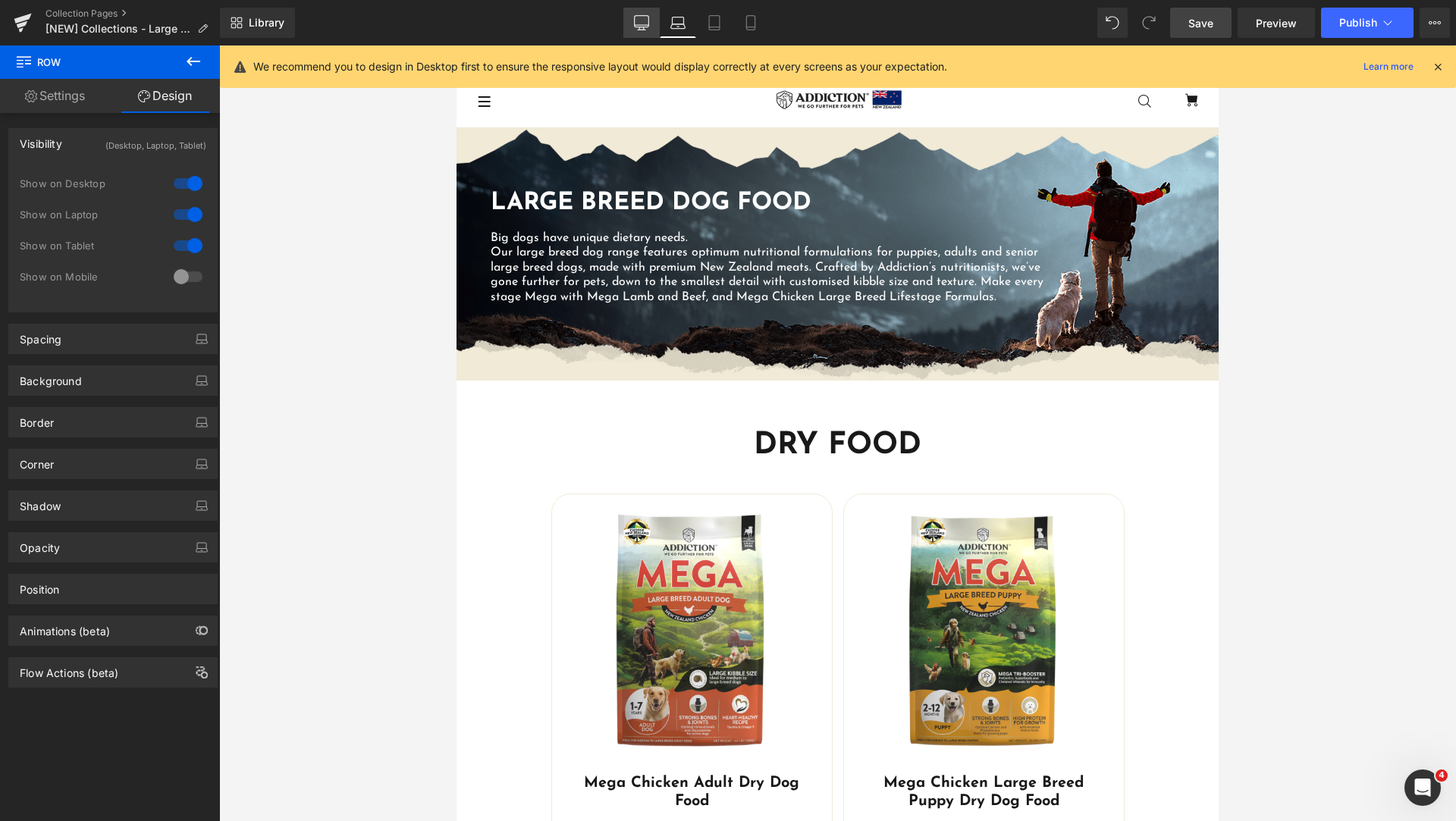
click at [642, 14] on link "Desktop" at bounding box center [641, 23] width 37 height 30
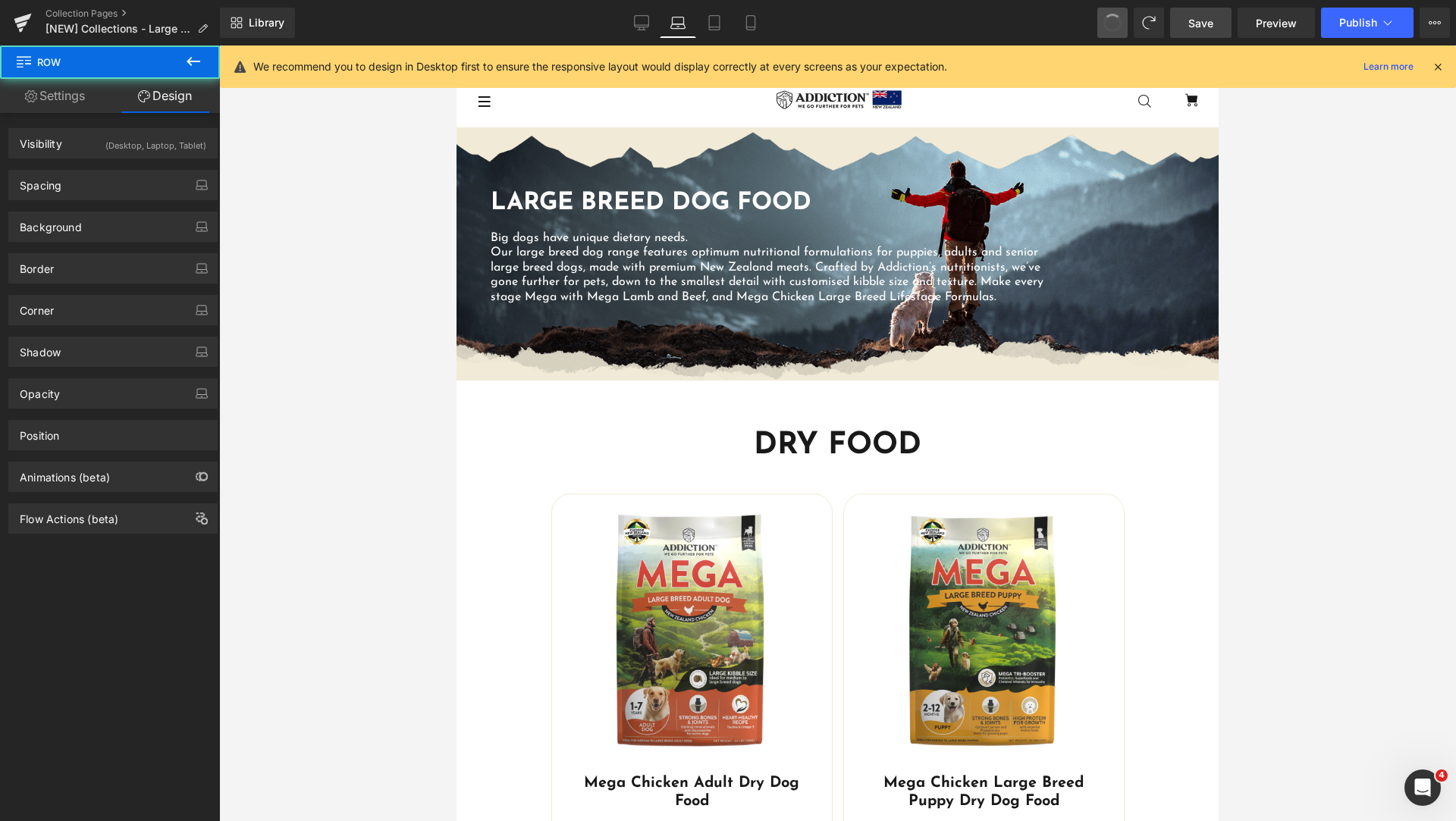
click at [1116, 26] on span at bounding box center [1112, 23] width 21 height 21
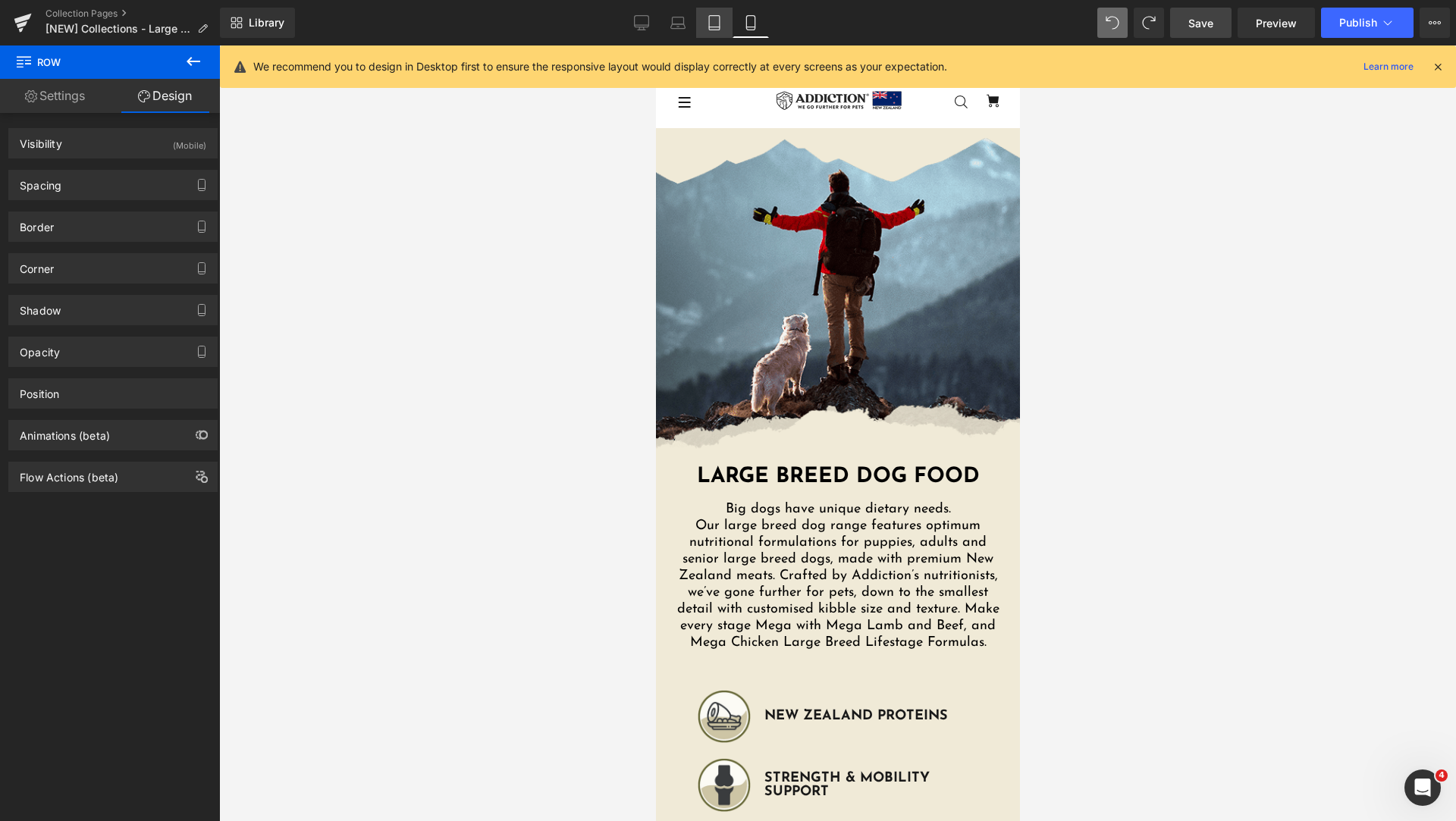
click at [712, 22] on icon at bounding box center [714, 22] width 15 height 15
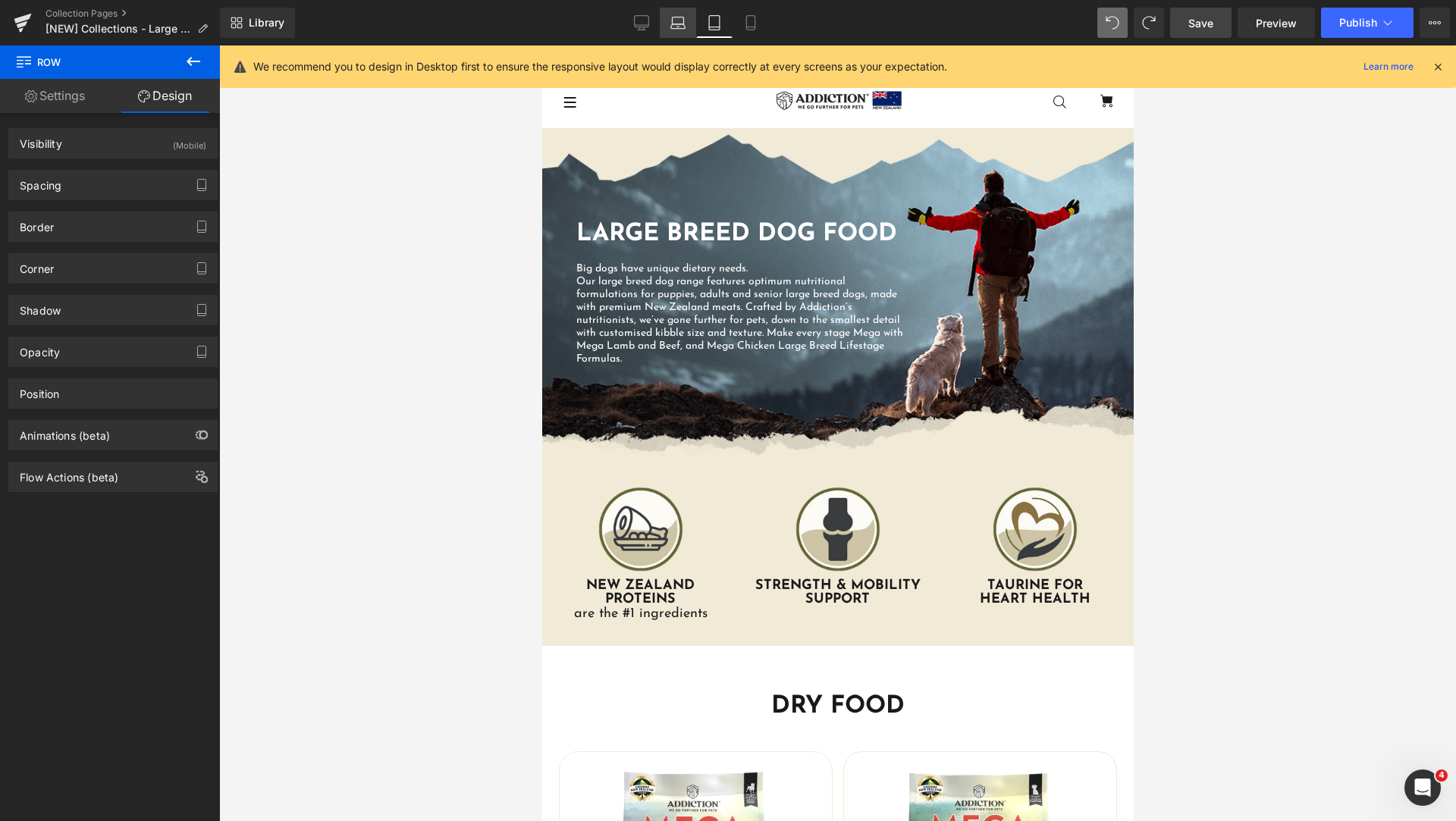
click at [669, 14] on link "Laptop" at bounding box center [677, 23] width 37 height 30
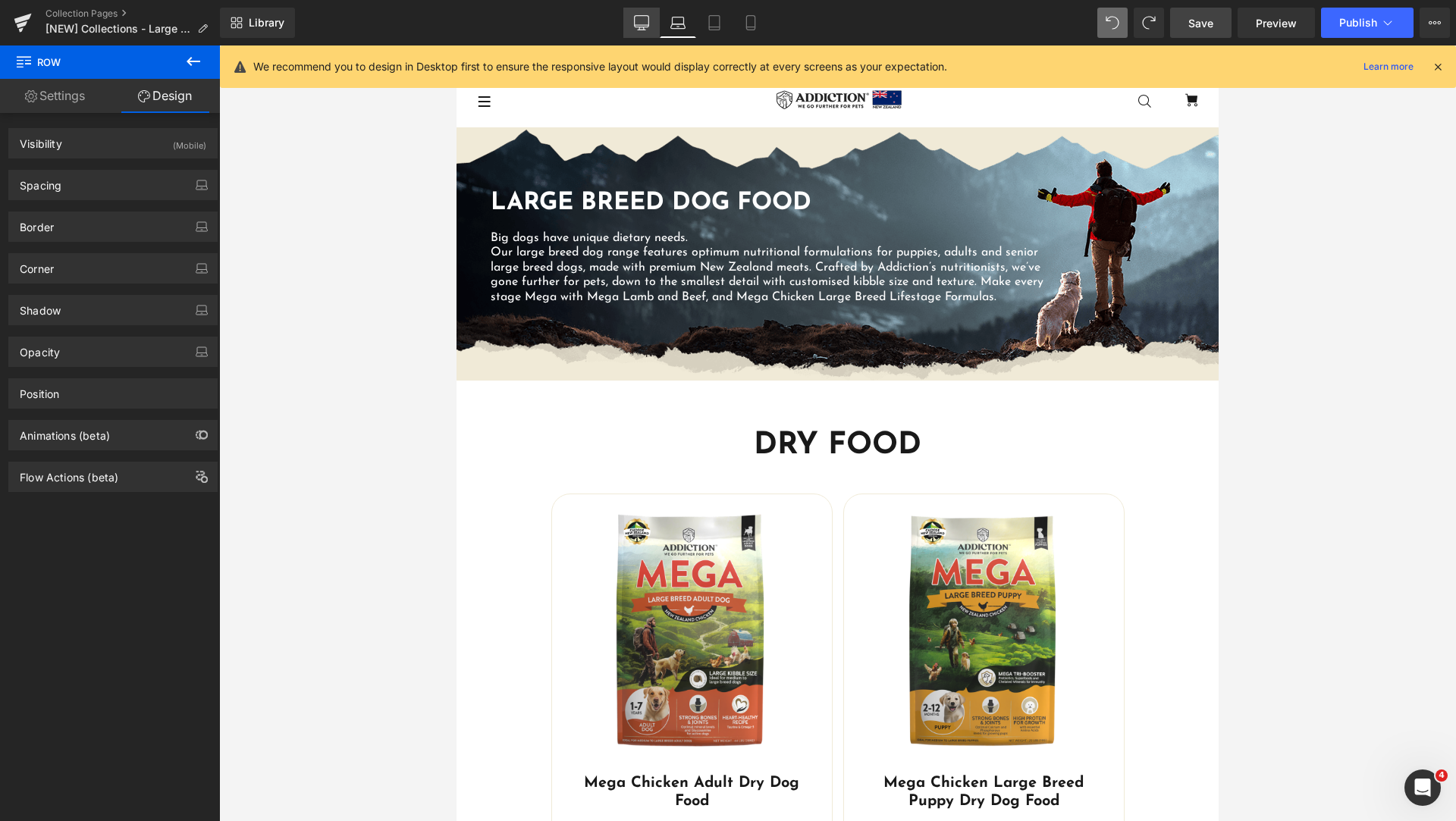
click at [649, 23] on icon at bounding box center [642, 21] width 15 height 12
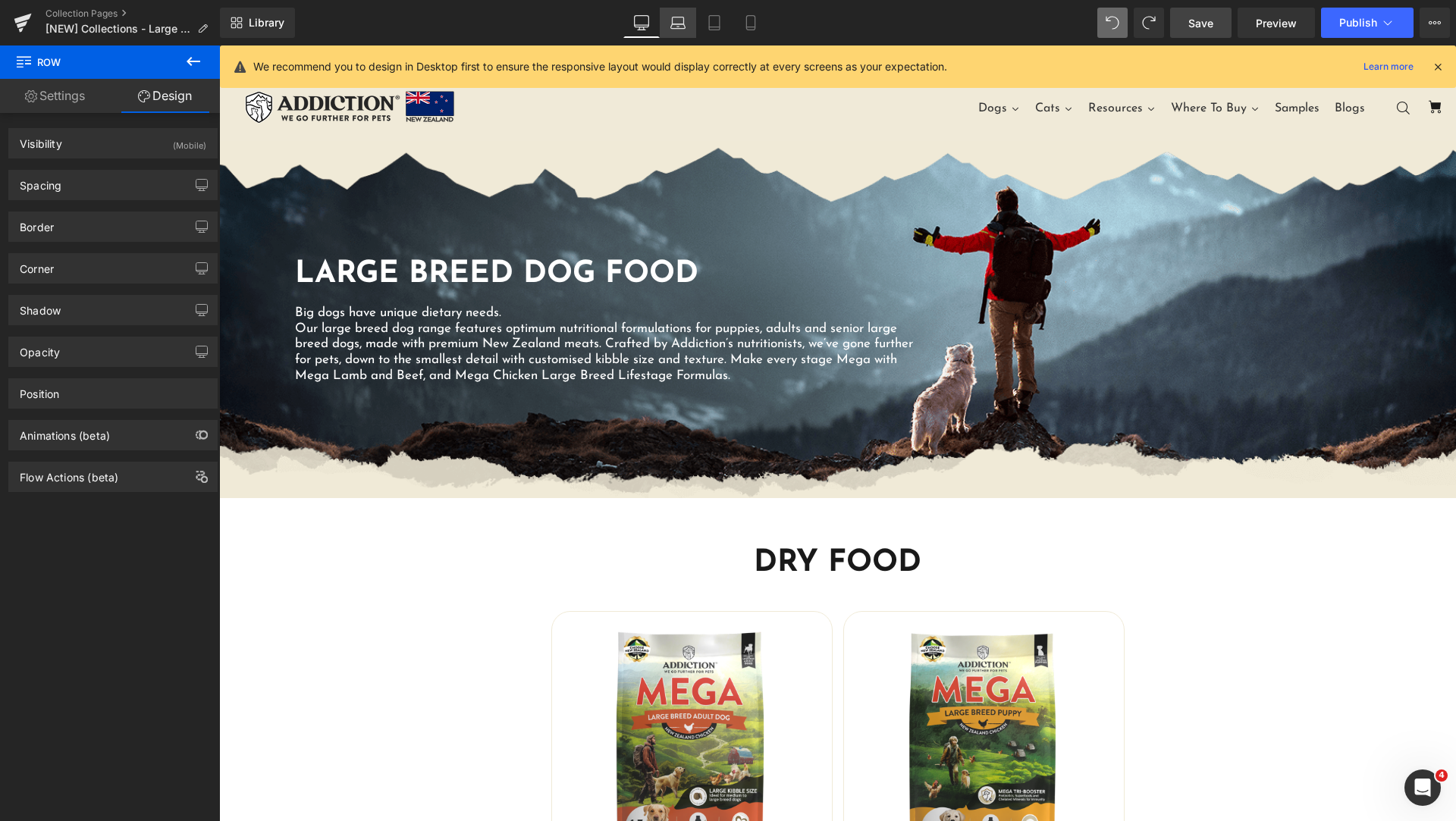
click at [678, 23] on icon at bounding box center [677, 22] width 15 height 15
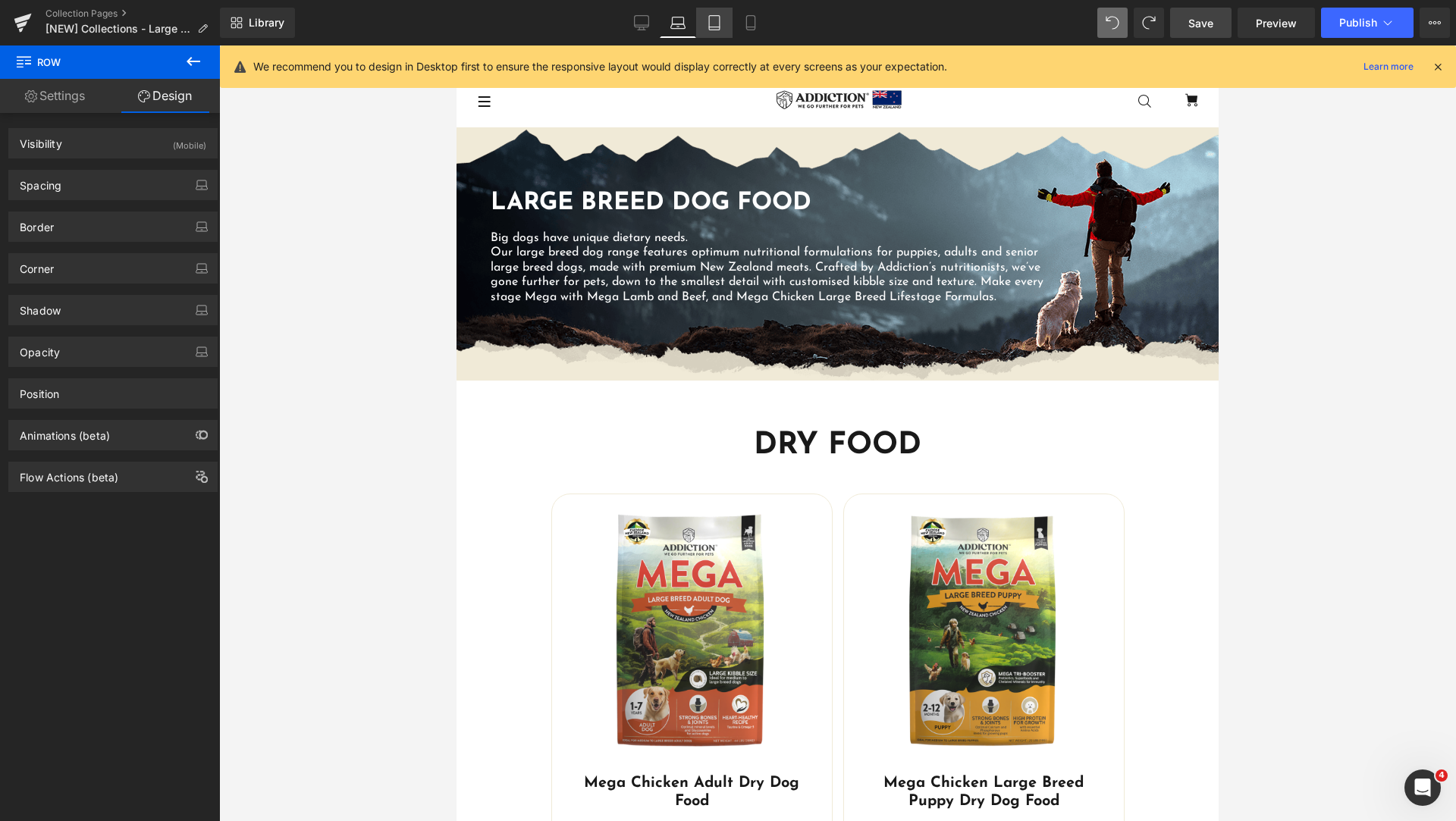
click at [717, 25] on icon at bounding box center [714, 22] width 15 height 15
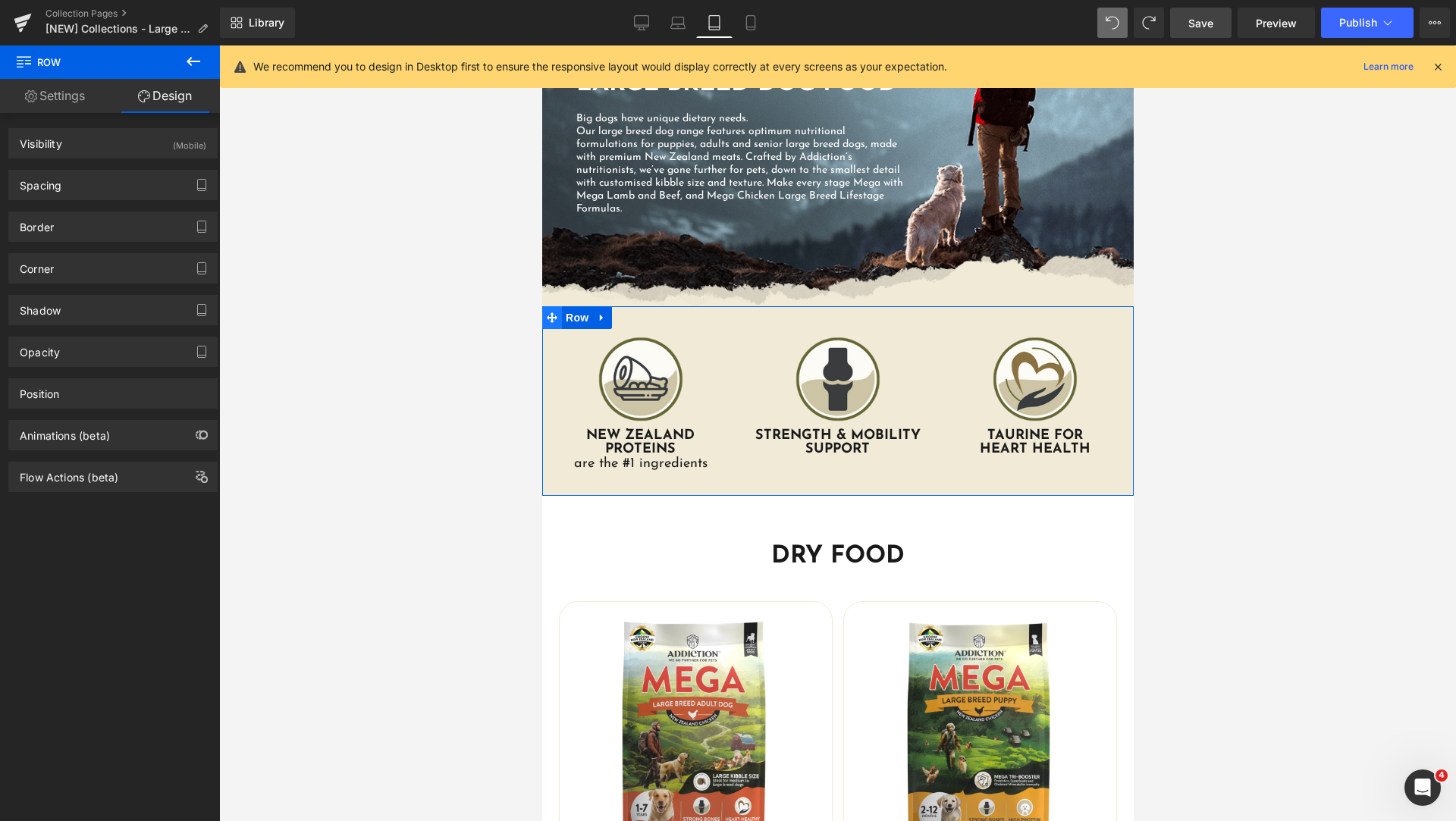
click at [551, 316] on span at bounding box center [551, 317] width 19 height 23
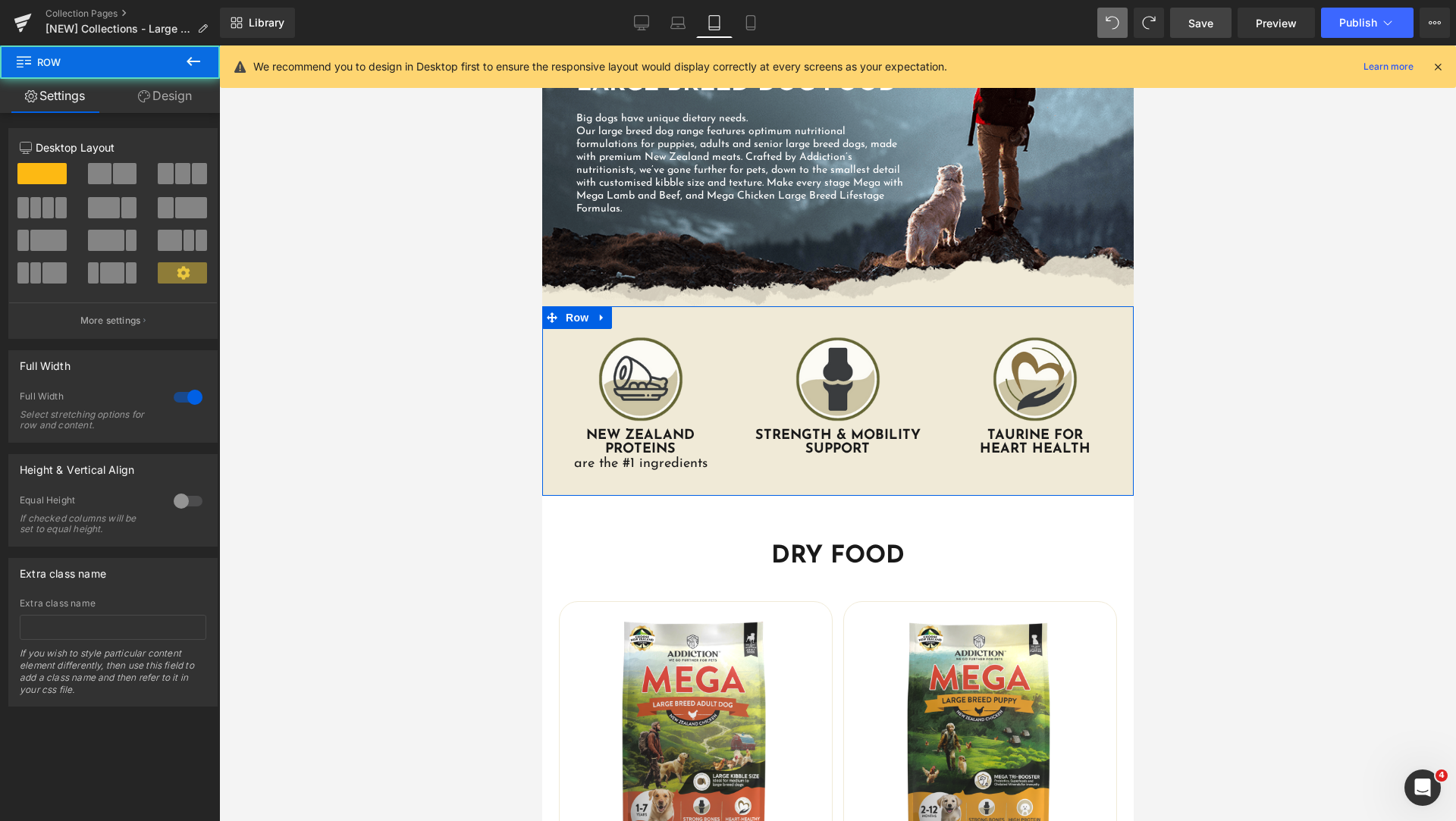
click at [166, 100] on link "Design" at bounding box center [164, 96] width 110 height 34
click at [0, 0] on div "Visibility" at bounding box center [0, 0] width 0 height 0
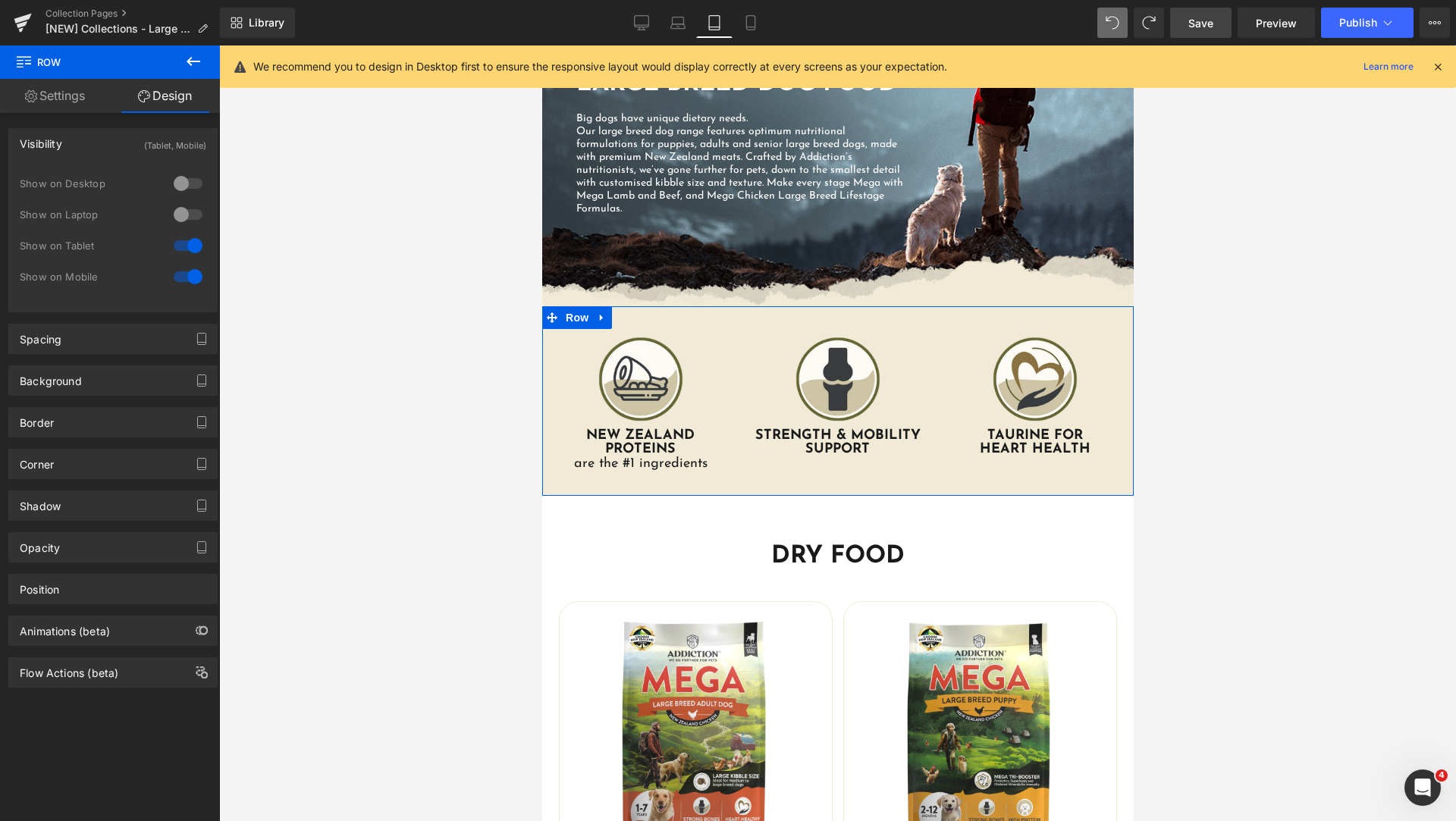
click at [188, 180] on div at bounding box center [187, 183] width 37 height 24
click at [187, 204] on div at bounding box center [187, 214] width 37 height 24
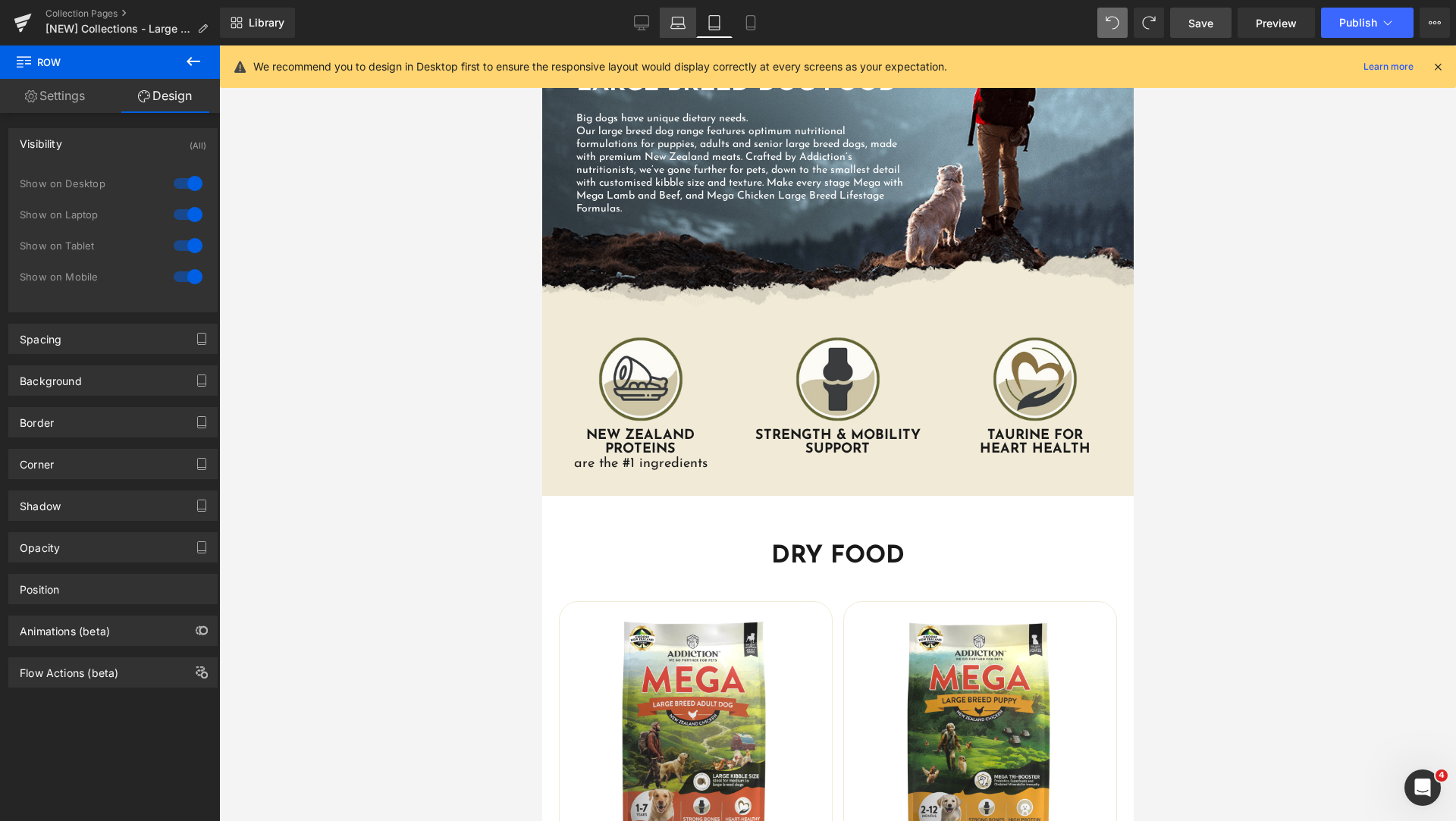
click at [682, 31] on link "Laptop" at bounding box center [677, 23] width 37 height 30
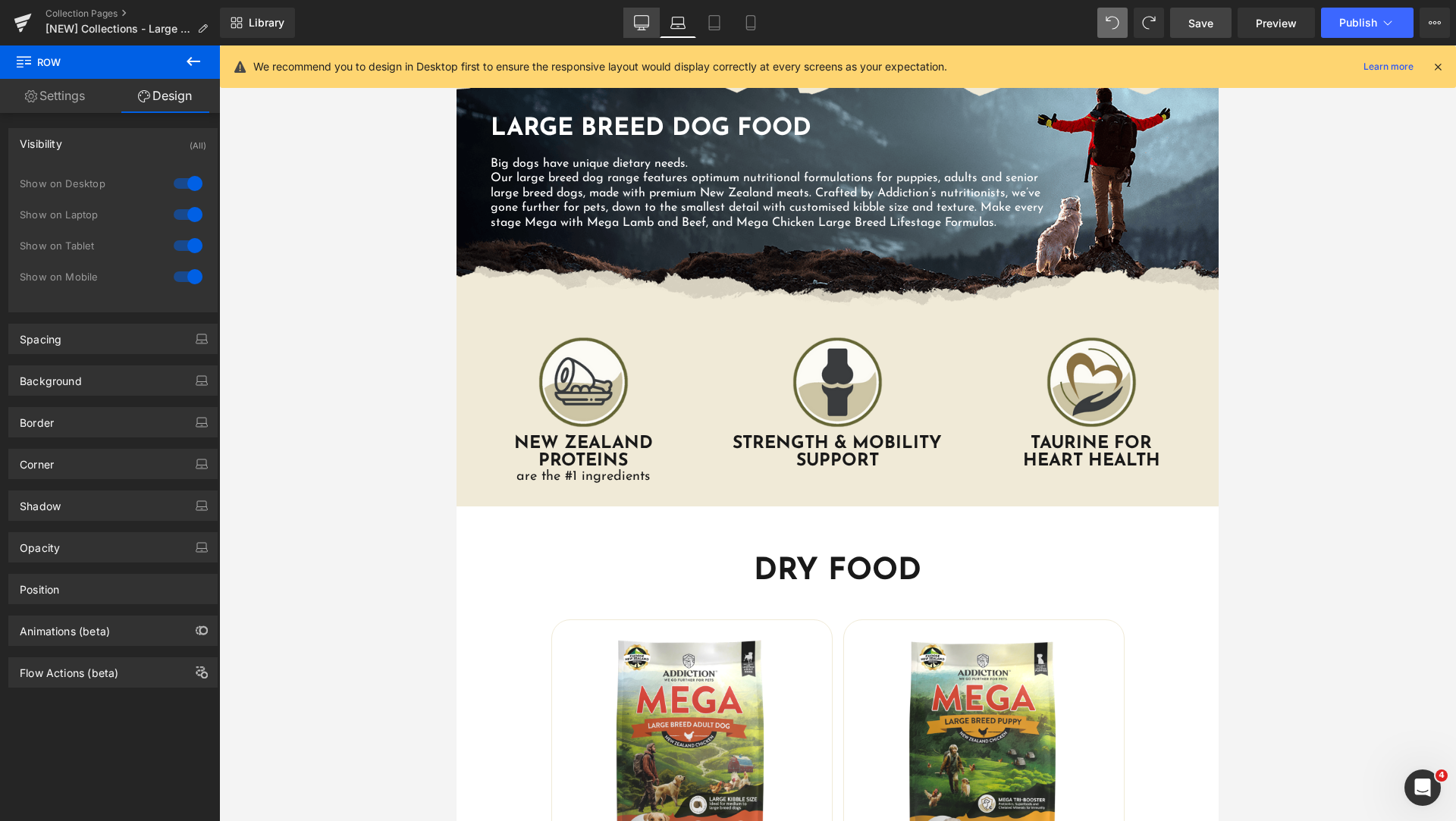
click at [641, 30] on icon at bounding box center [642, 30] width 8 height 0
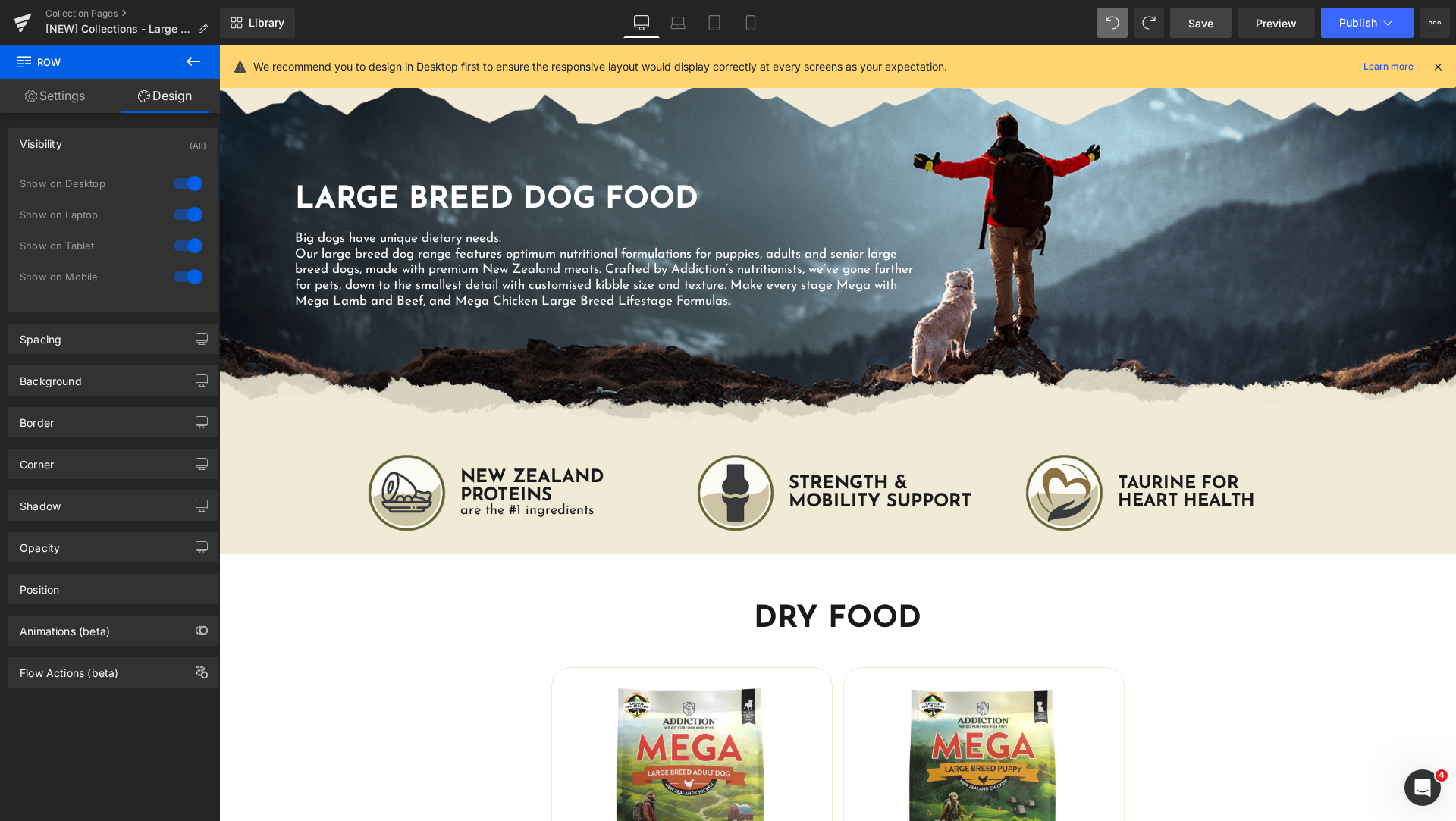
scroll to position [192, 0]
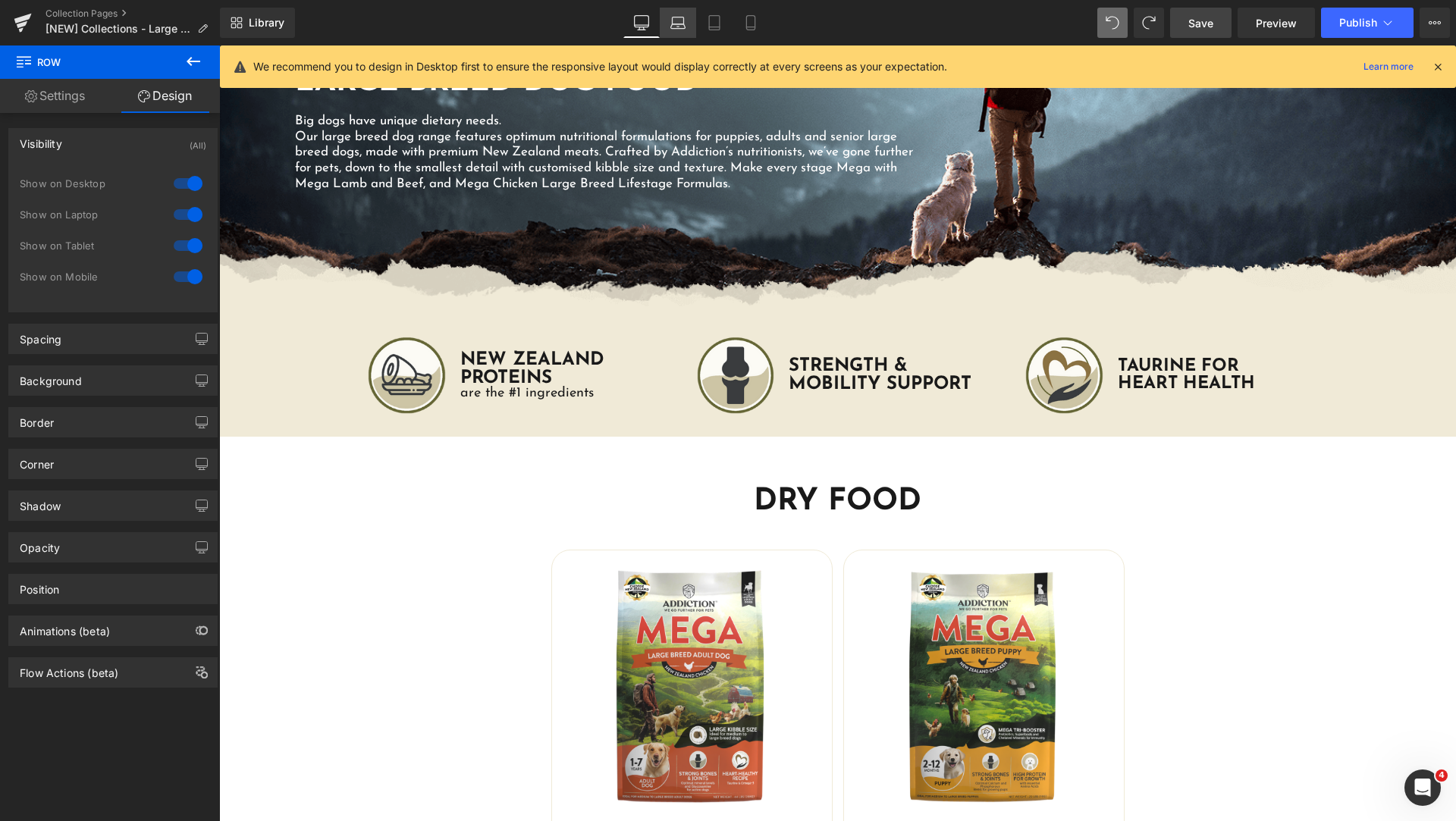
click at [674, 36] on link "Laptop" at bounding box center [677, 23] width 37 height 30
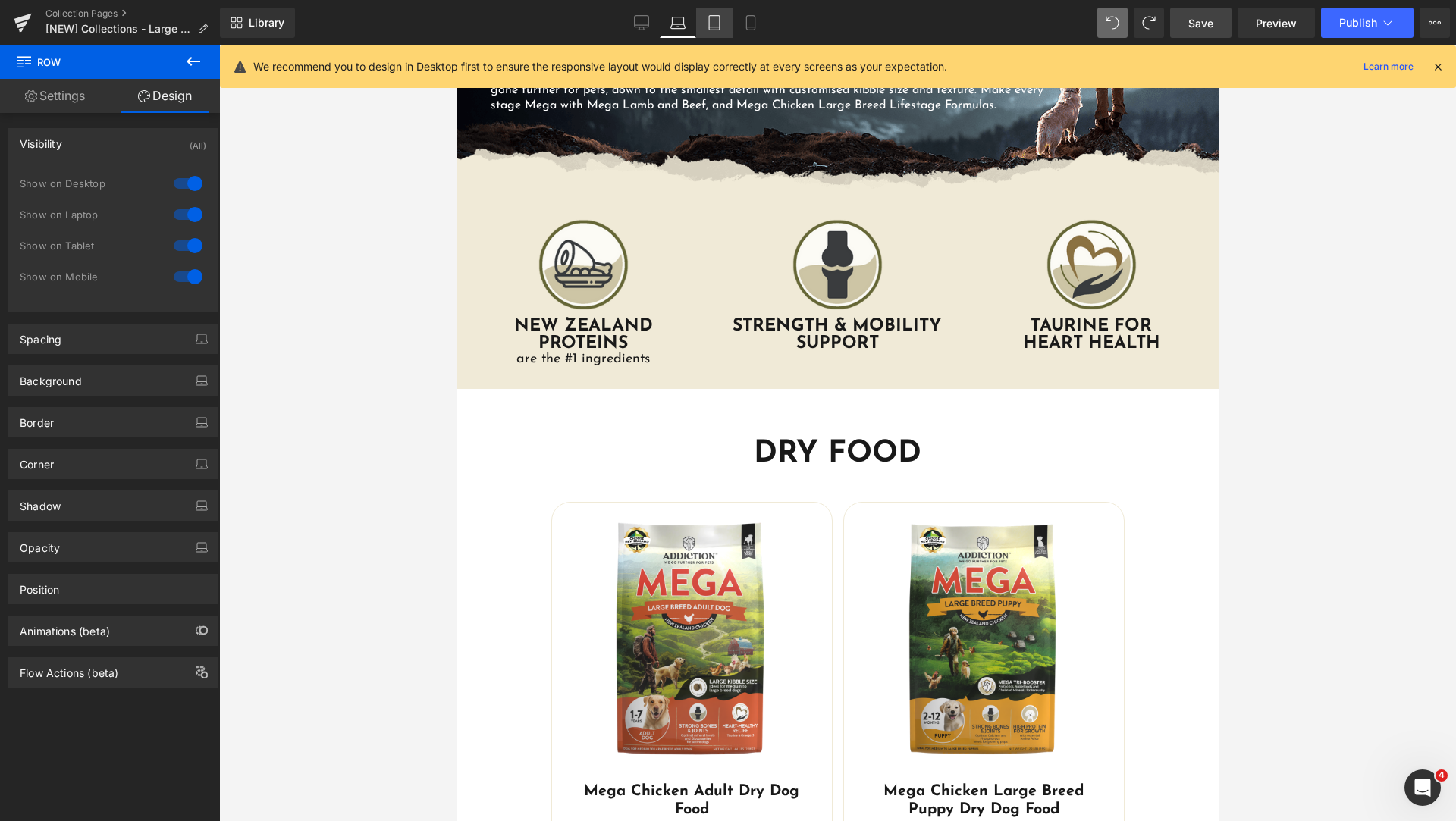
scroll to position [75, 0]
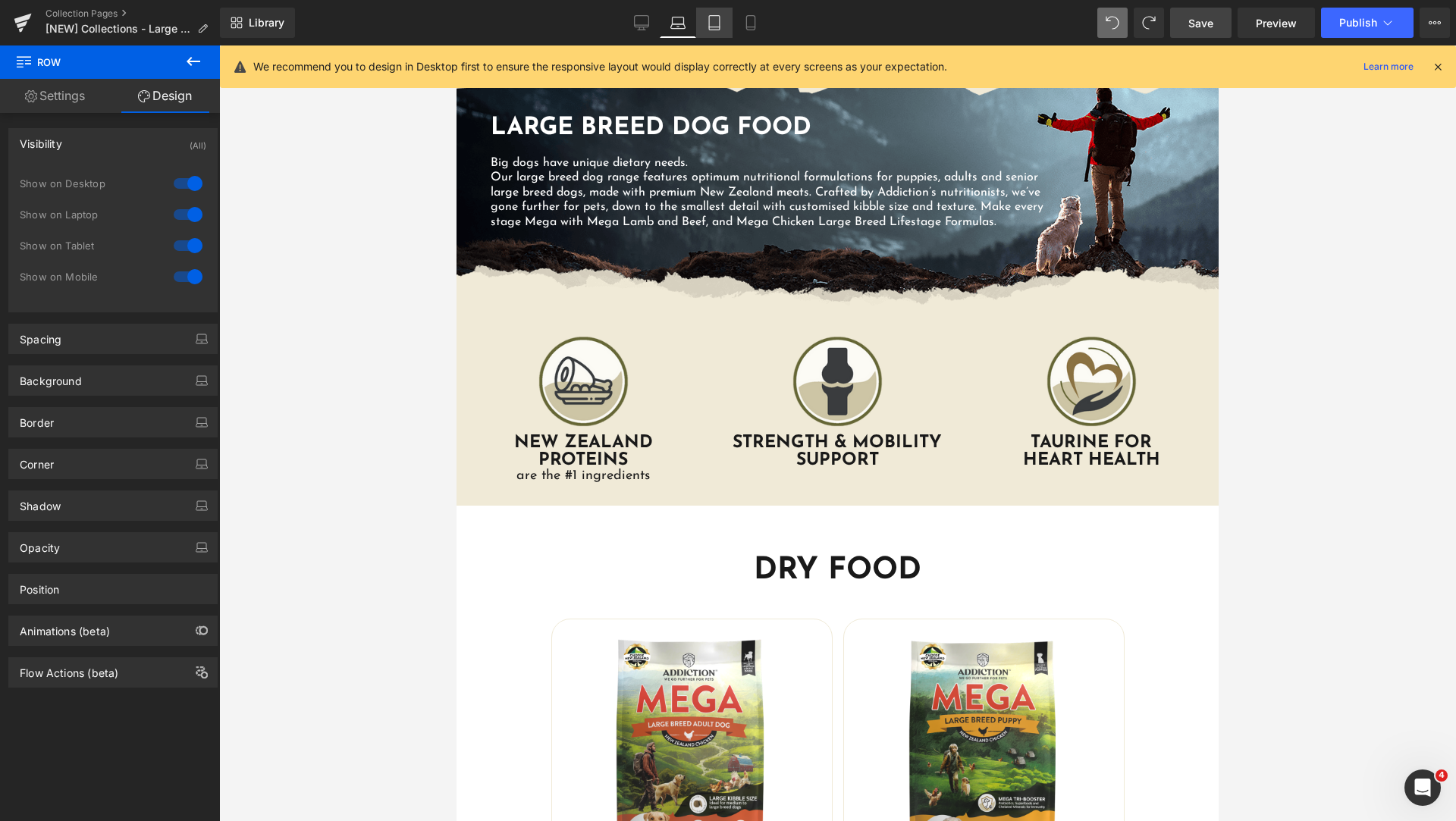
click at [724, 31] on link "Tablet" at bounding box center [714, 23] width 37 height 30
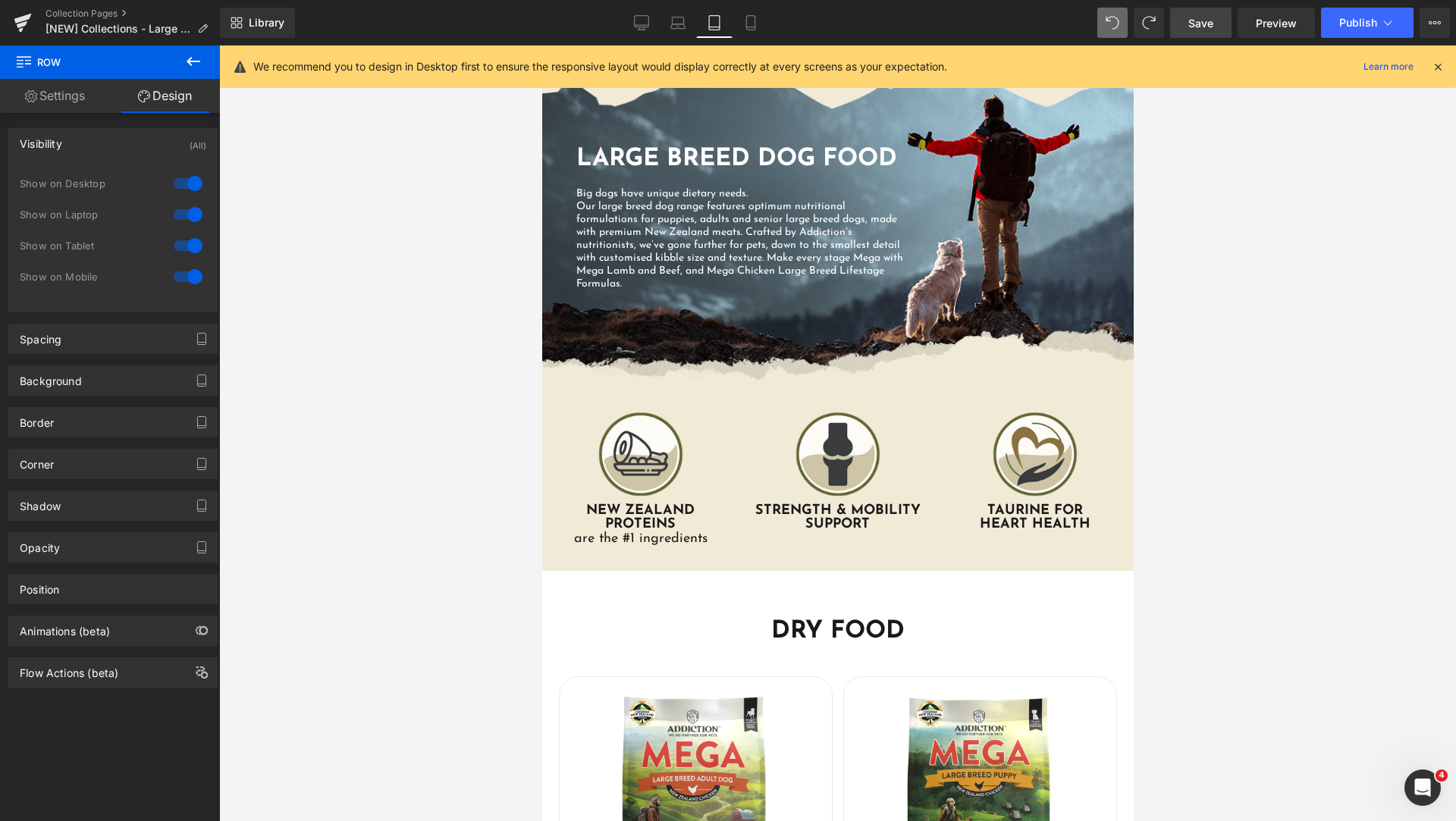
scroll to position [151, 0]
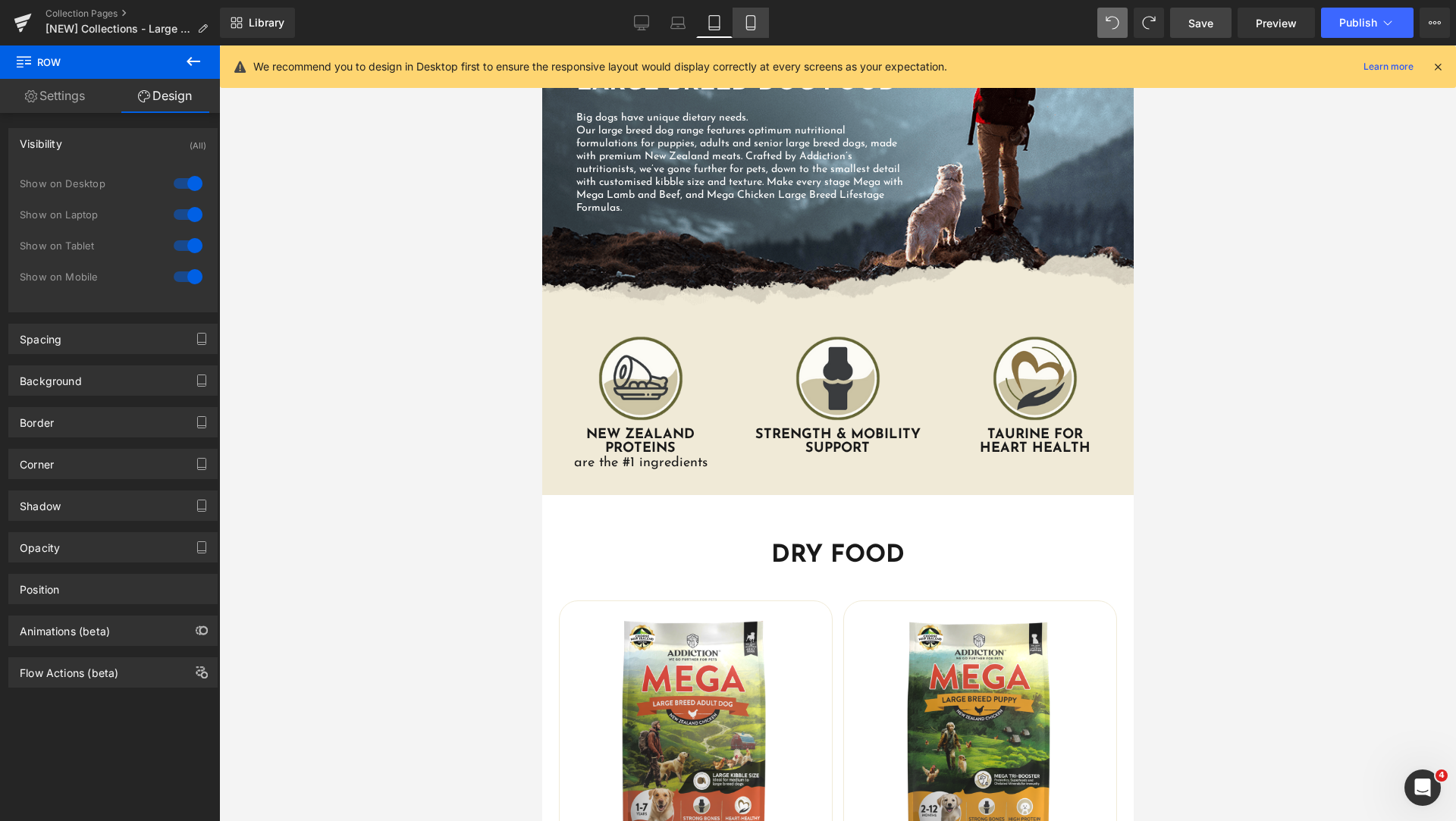
click at [751, 31] on link "Mobile" at bounding box center [751, 23] width 37 height 30
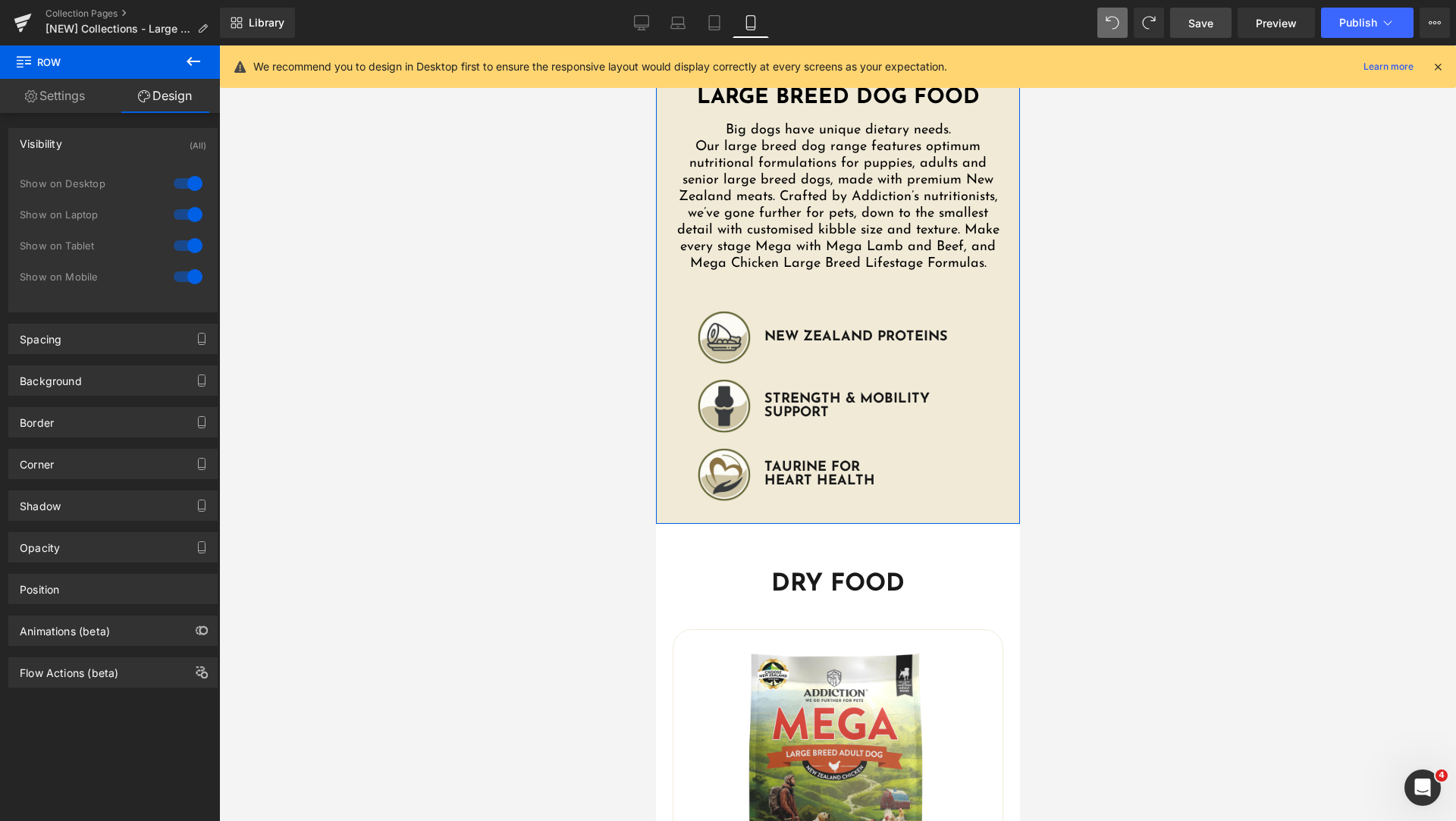
scroll to position [0, 0]
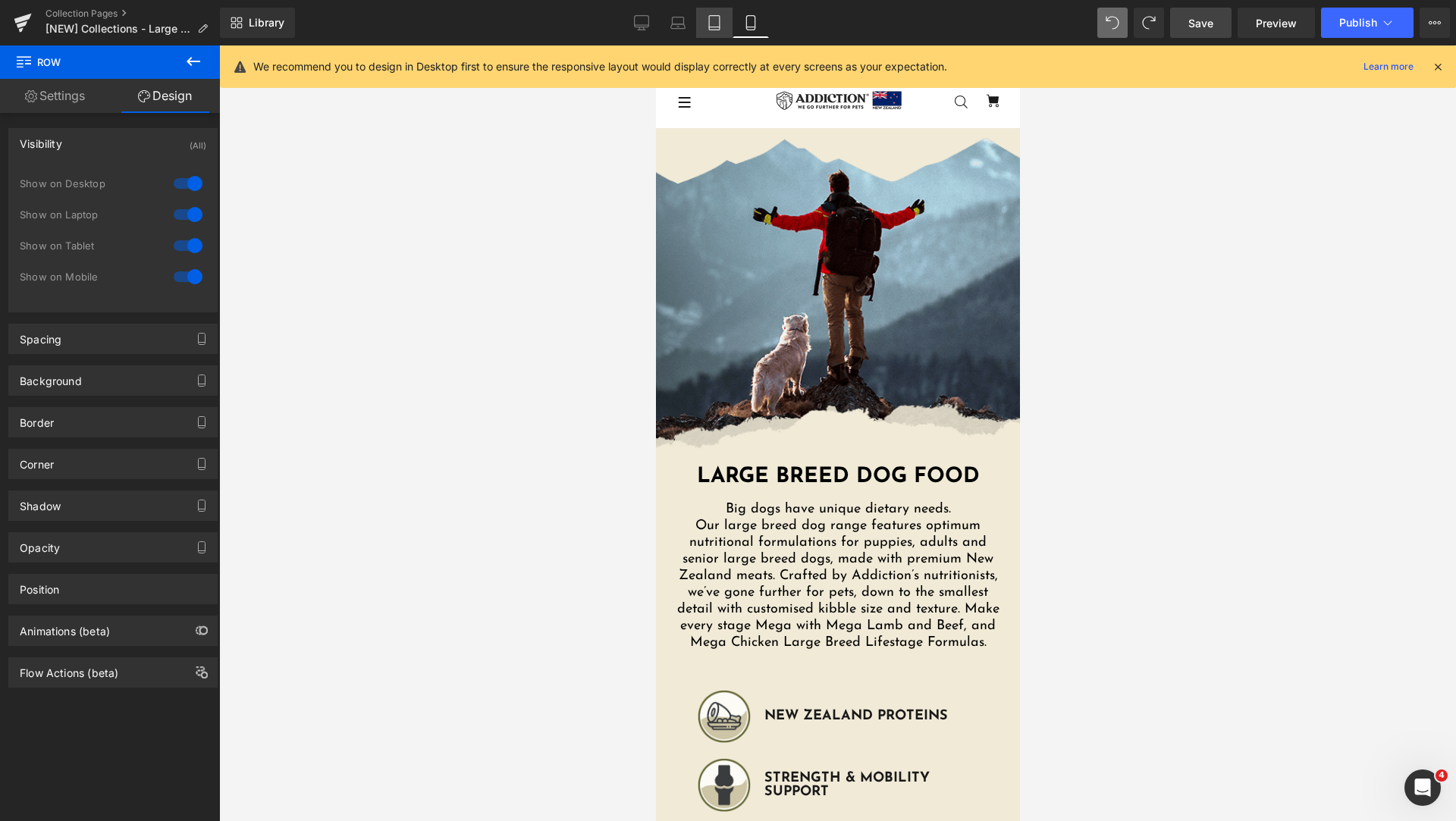
click at [721, 33] on link "Tablet" at bounding box center [714, 23] width 37 height 30
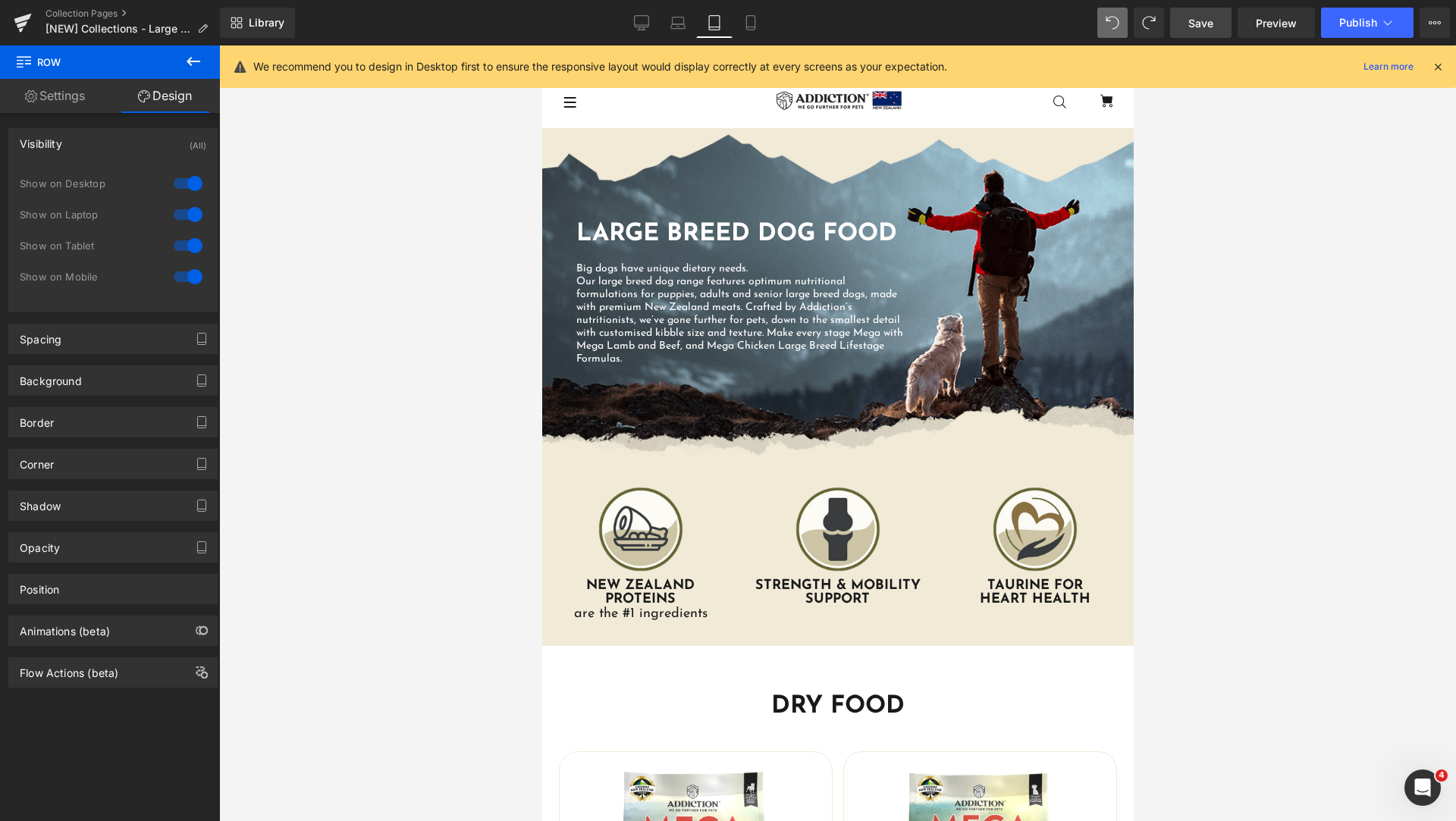
scroll to position [328, 0]
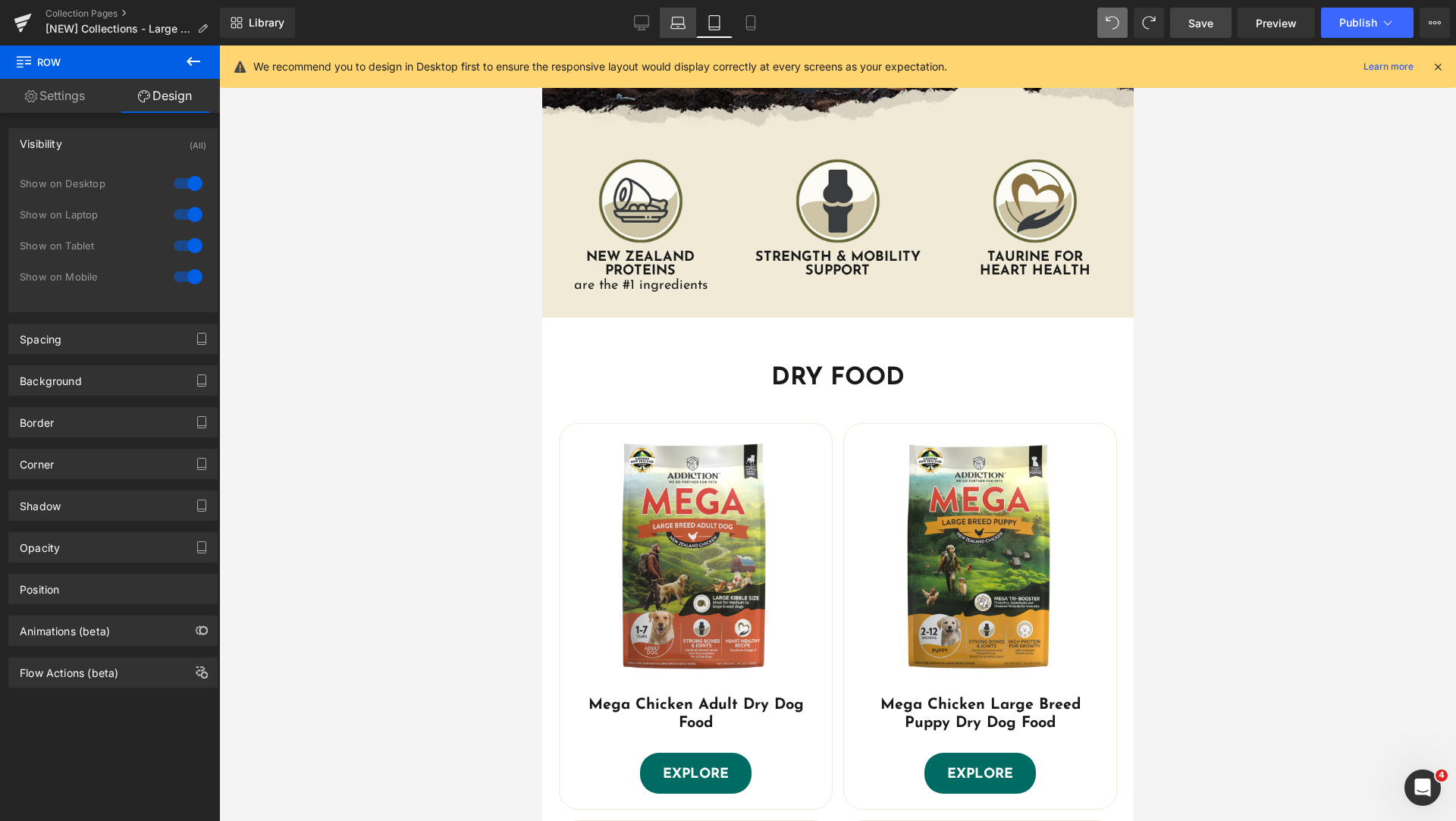
click at [678, 24] on icon at bounding box center [678, 26] width 15 height 5
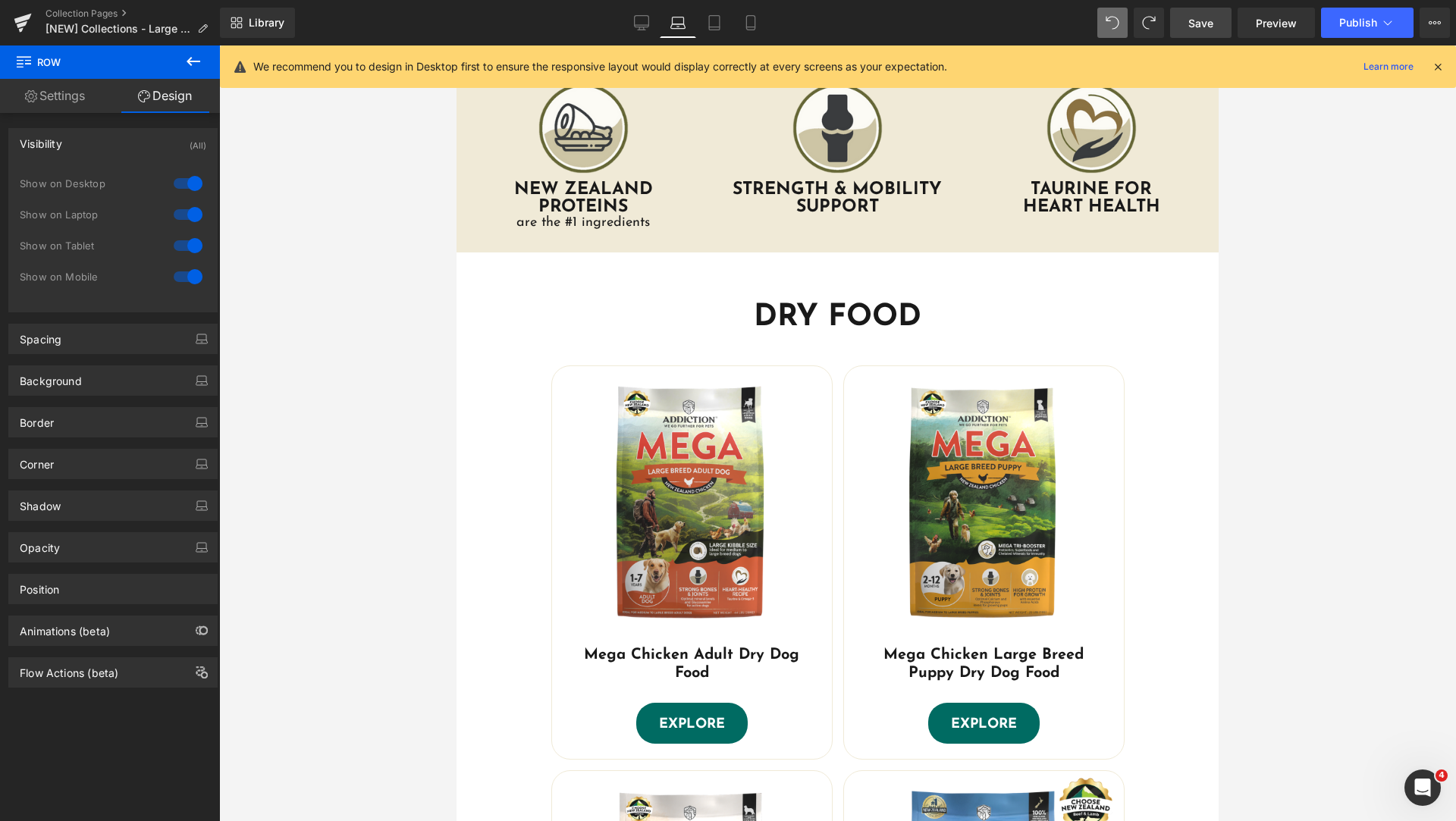
scroll to position [253, 0]
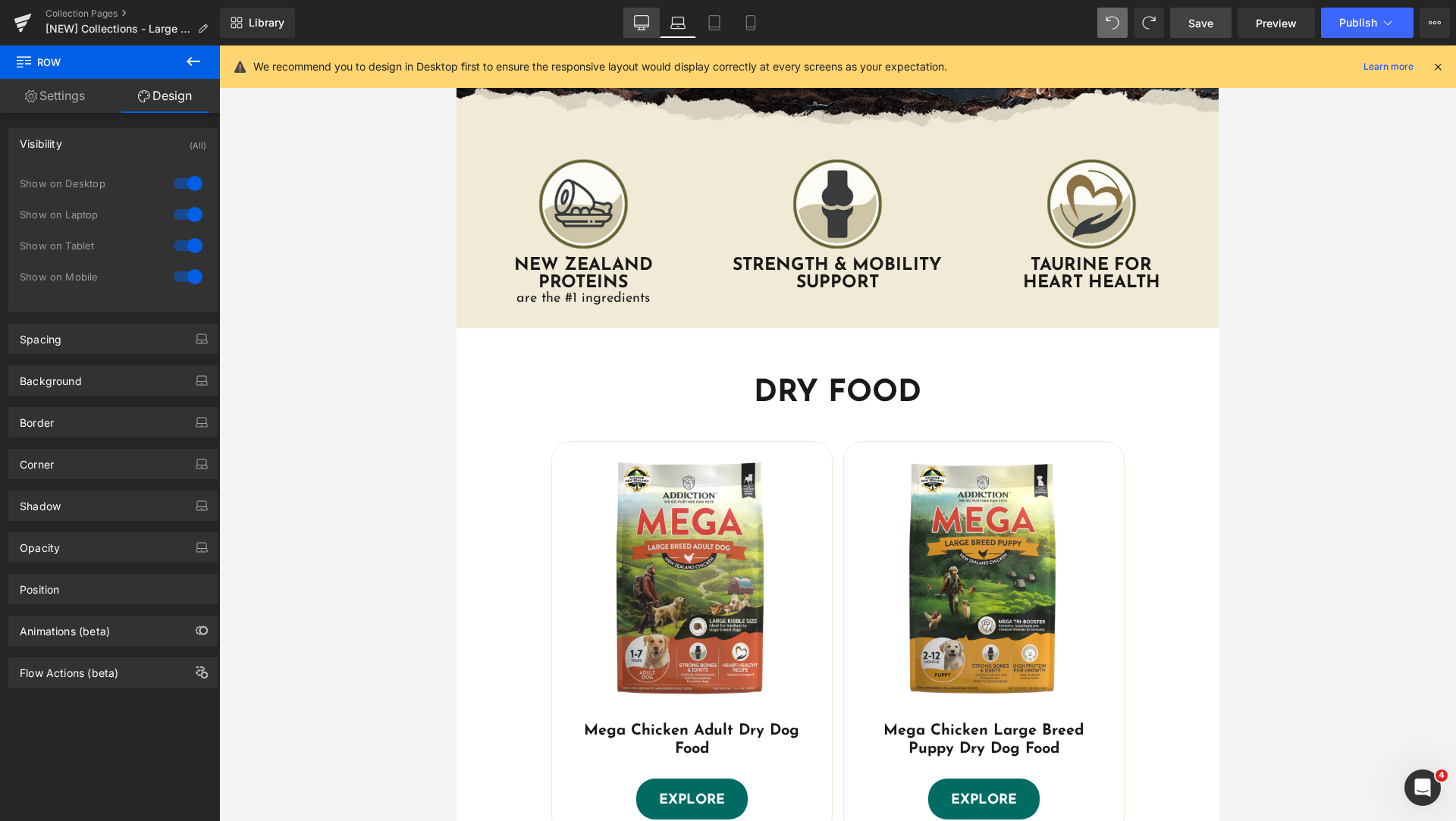
click at [636, 22] on icon at bounding box center [641, 22] width 15 height 15
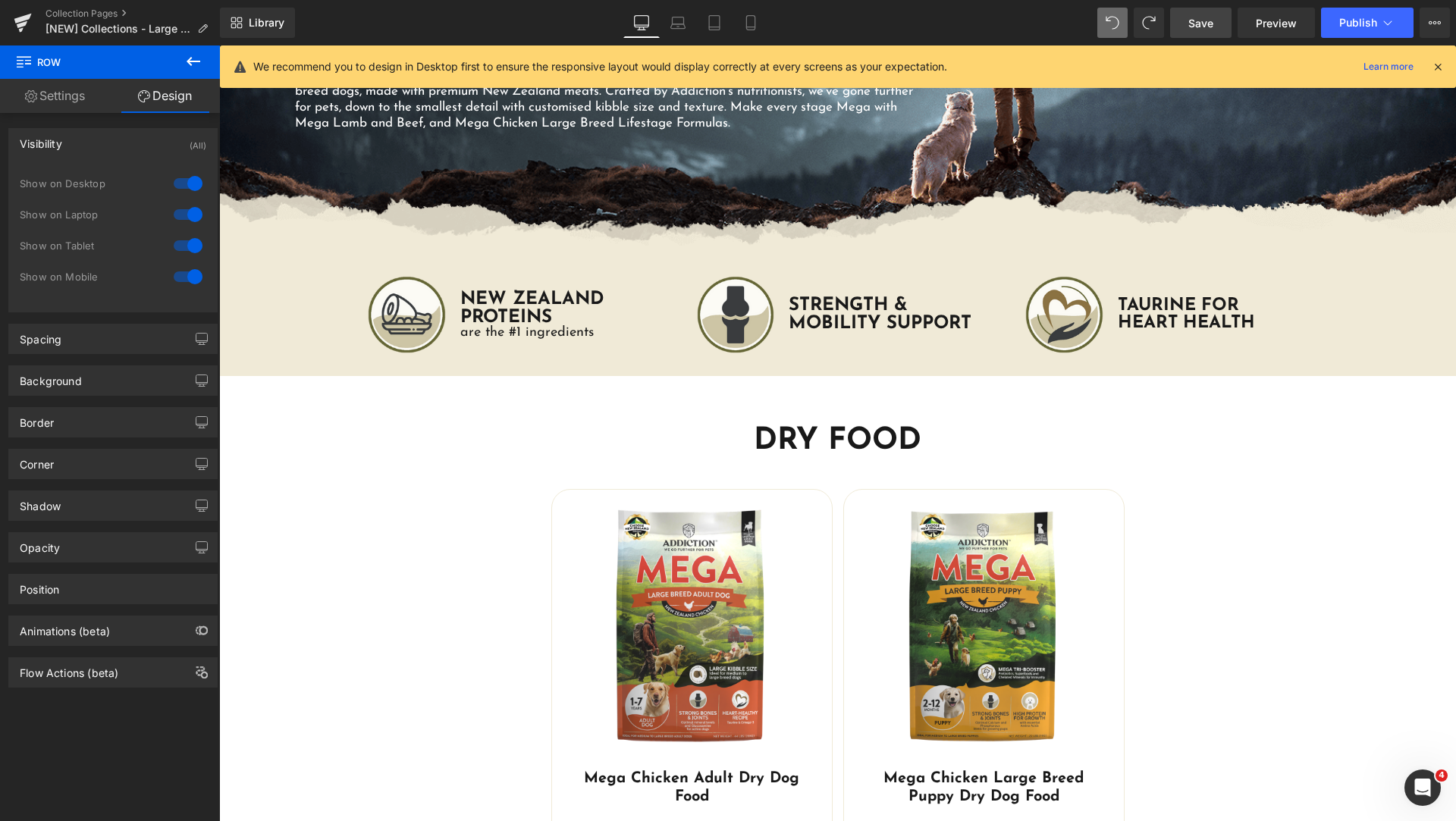
scroll to position [370, 0]
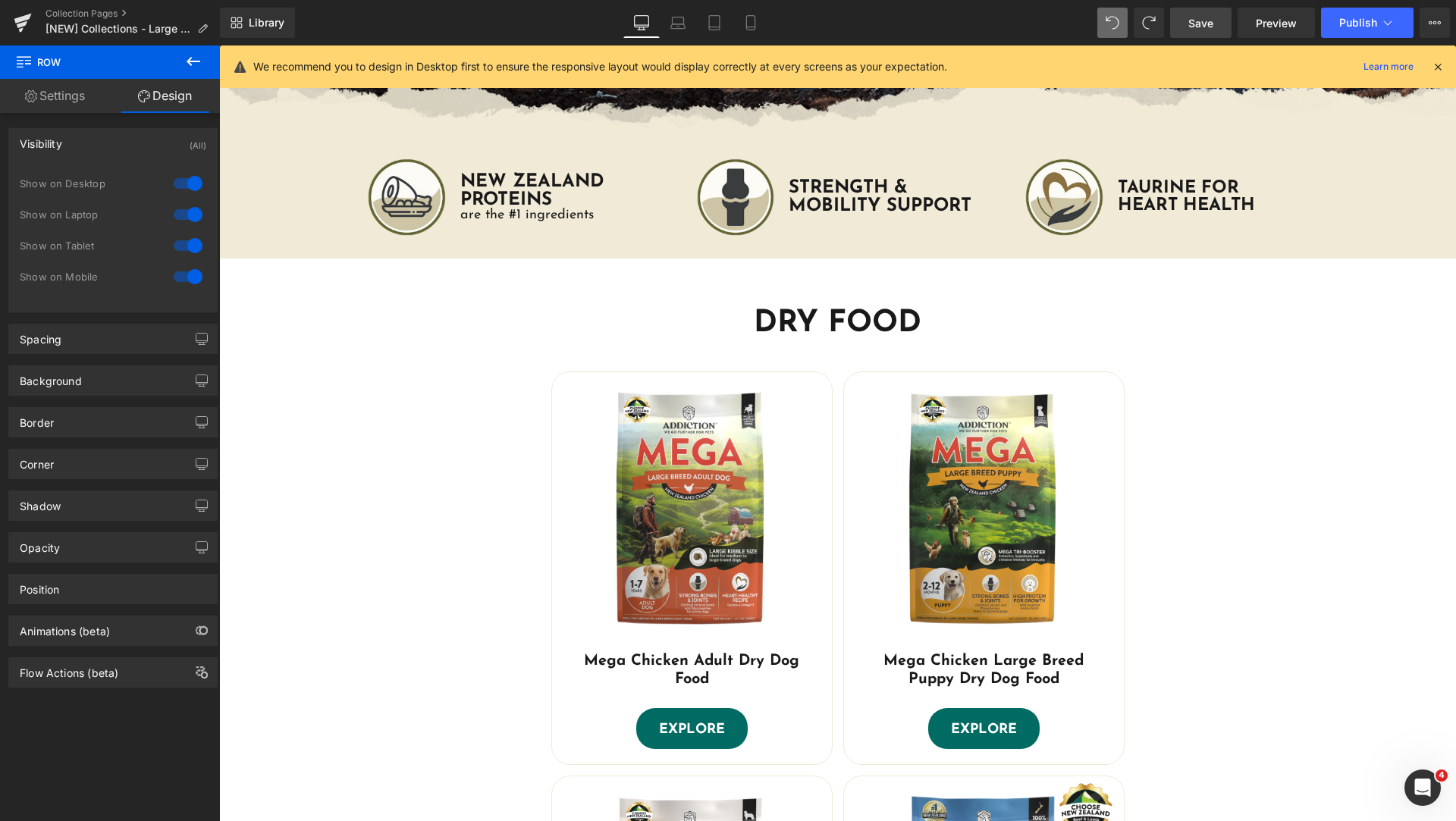
click at [1198, 24] on span "Save" at bounding box center [1201, 23] width 25 height 16
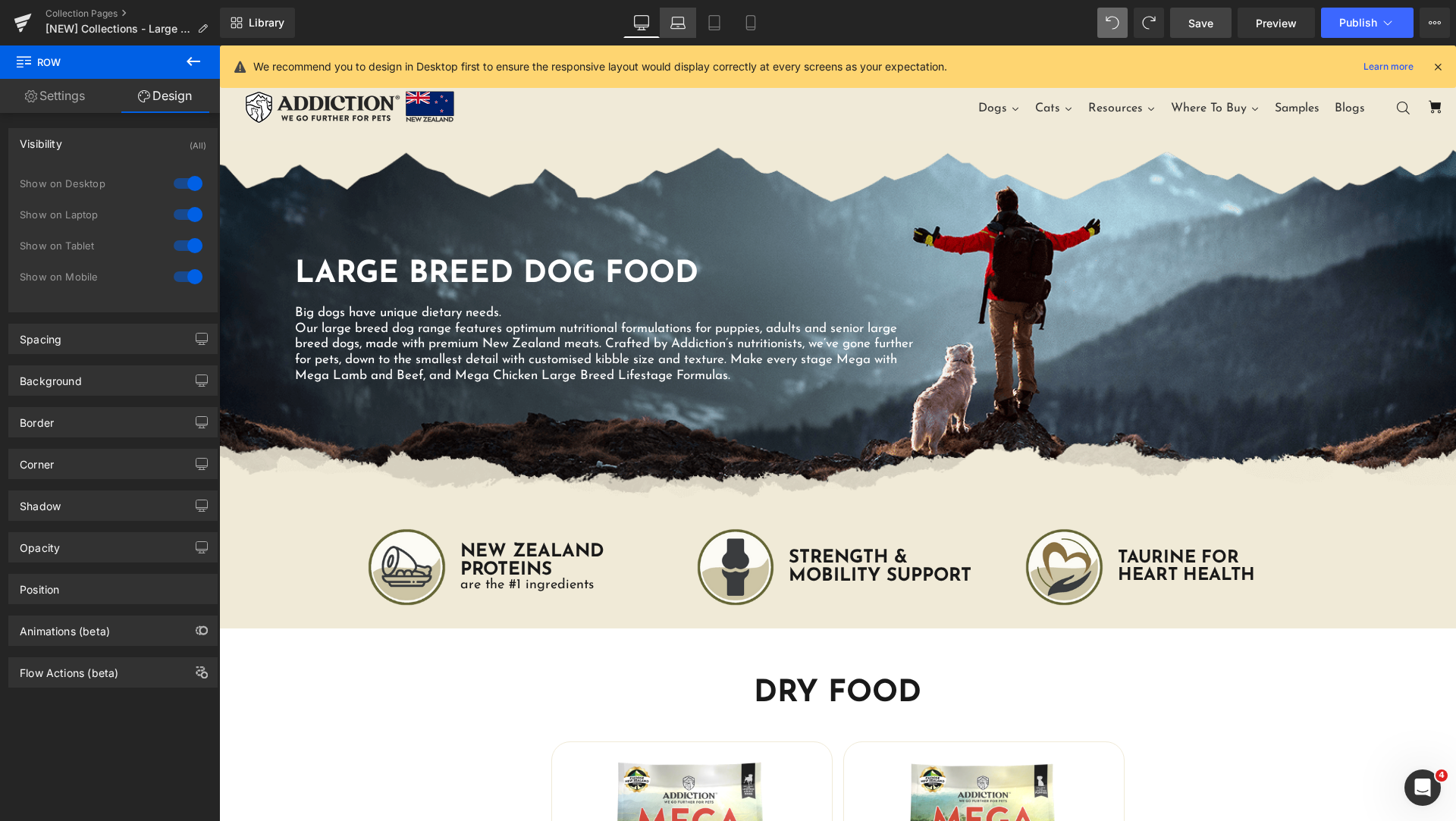
click at [686, 27] on link "Laptop" at bounding box center [677, 23] width 37 height 30
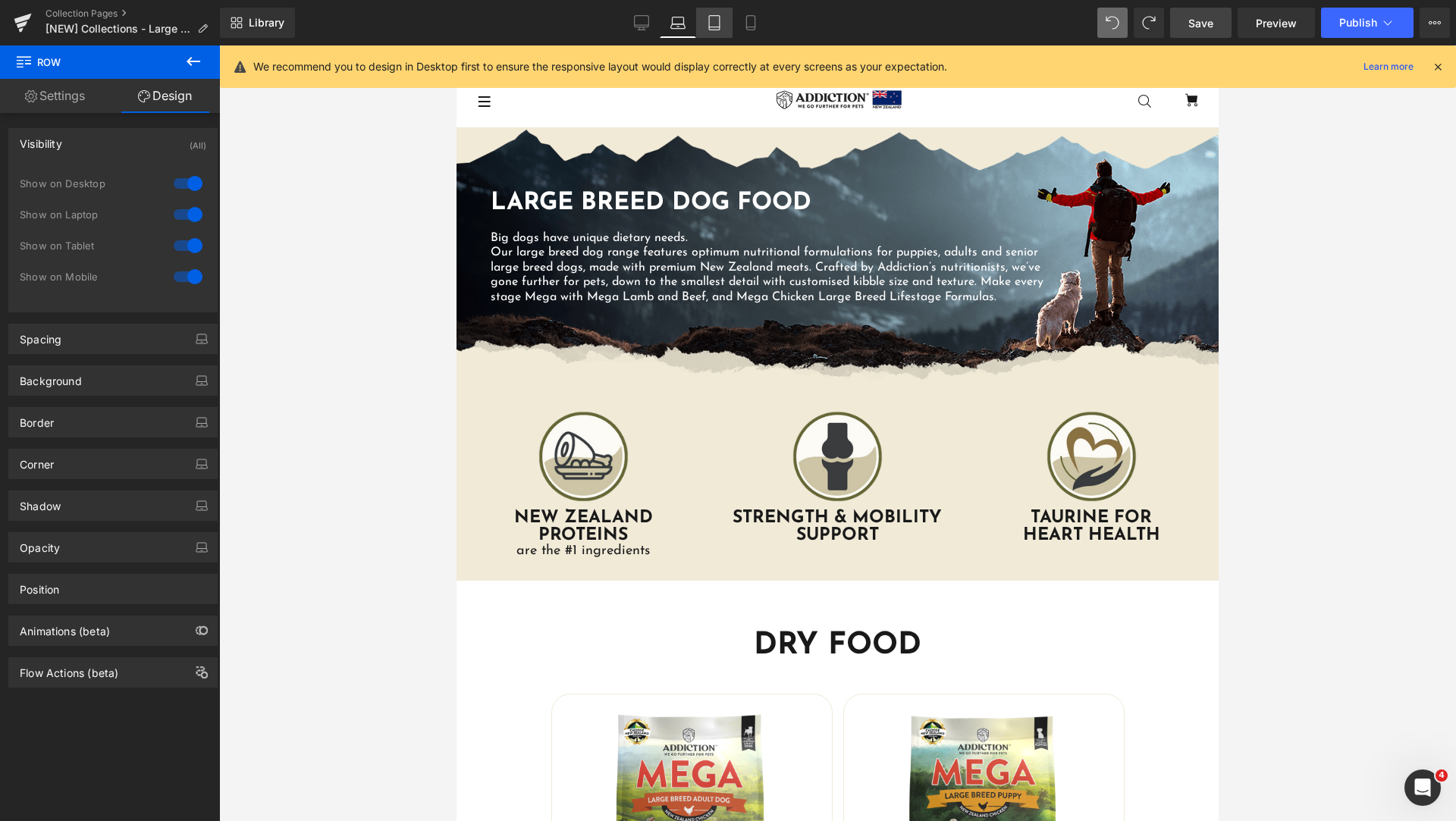
click at [710, 24] on icon at bounding box center [714, 22] width 15 height 15
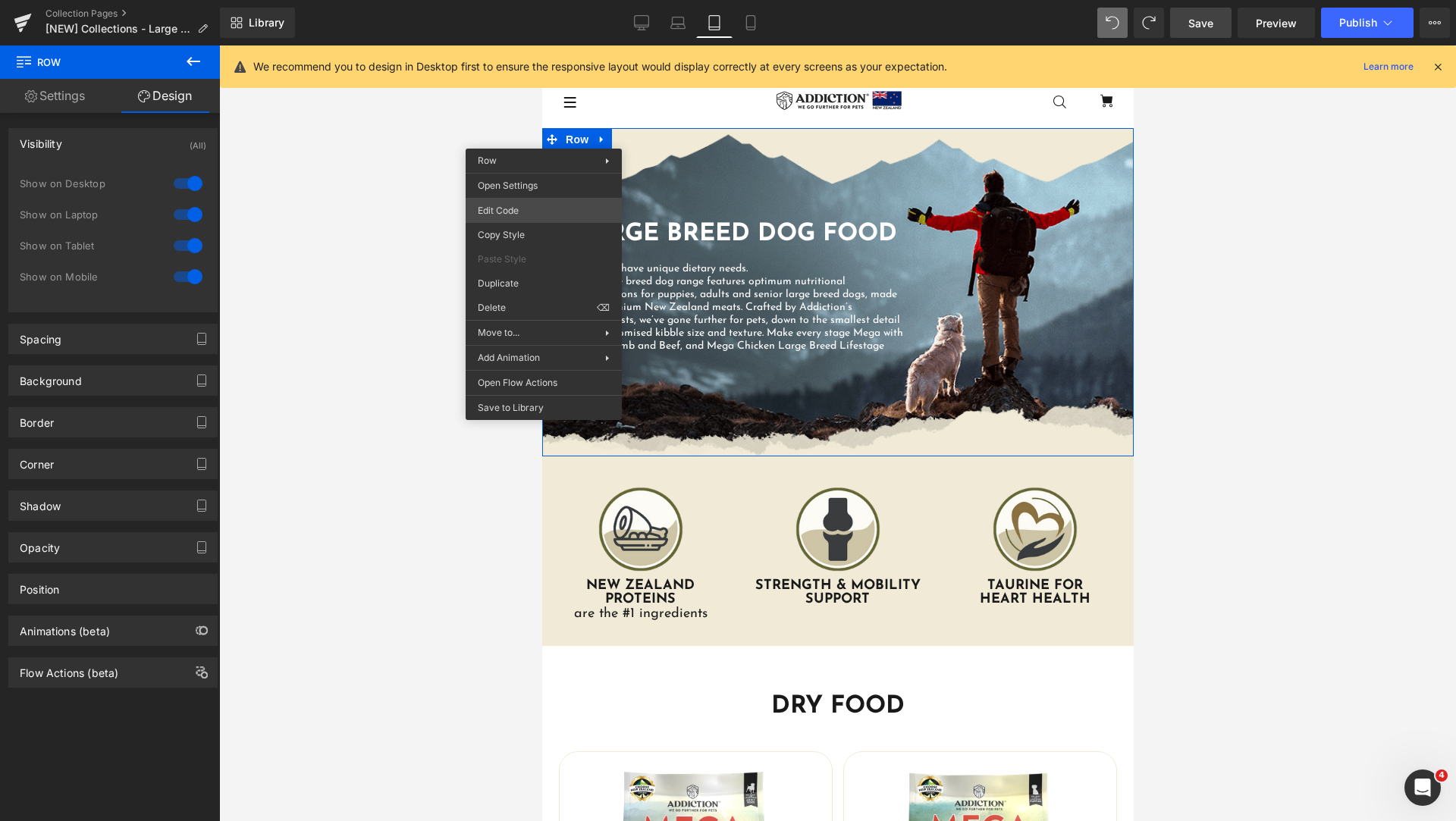
click at [535, 0] on div "Row You are previewing how the will restyle your page. You can not edit Element…" at bounding box center [728, 0] width 1456 height 0
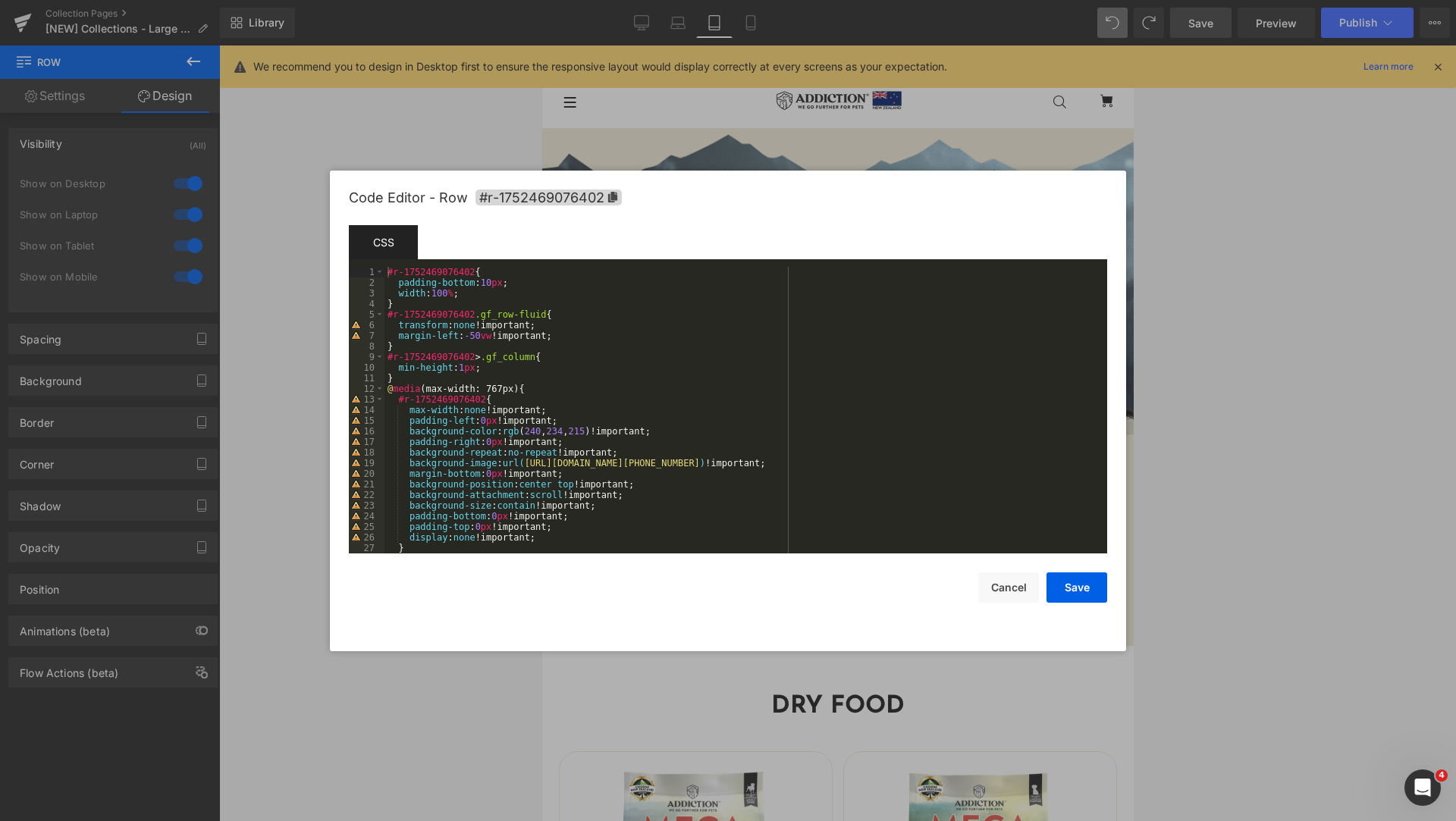
click at [647, 463] on div "#r-1752469076402 { padding-bottom : 10 px ; width : 100 % ; } #r-1752469076402 …" at bounding box center [742, 421] width 716 height 308
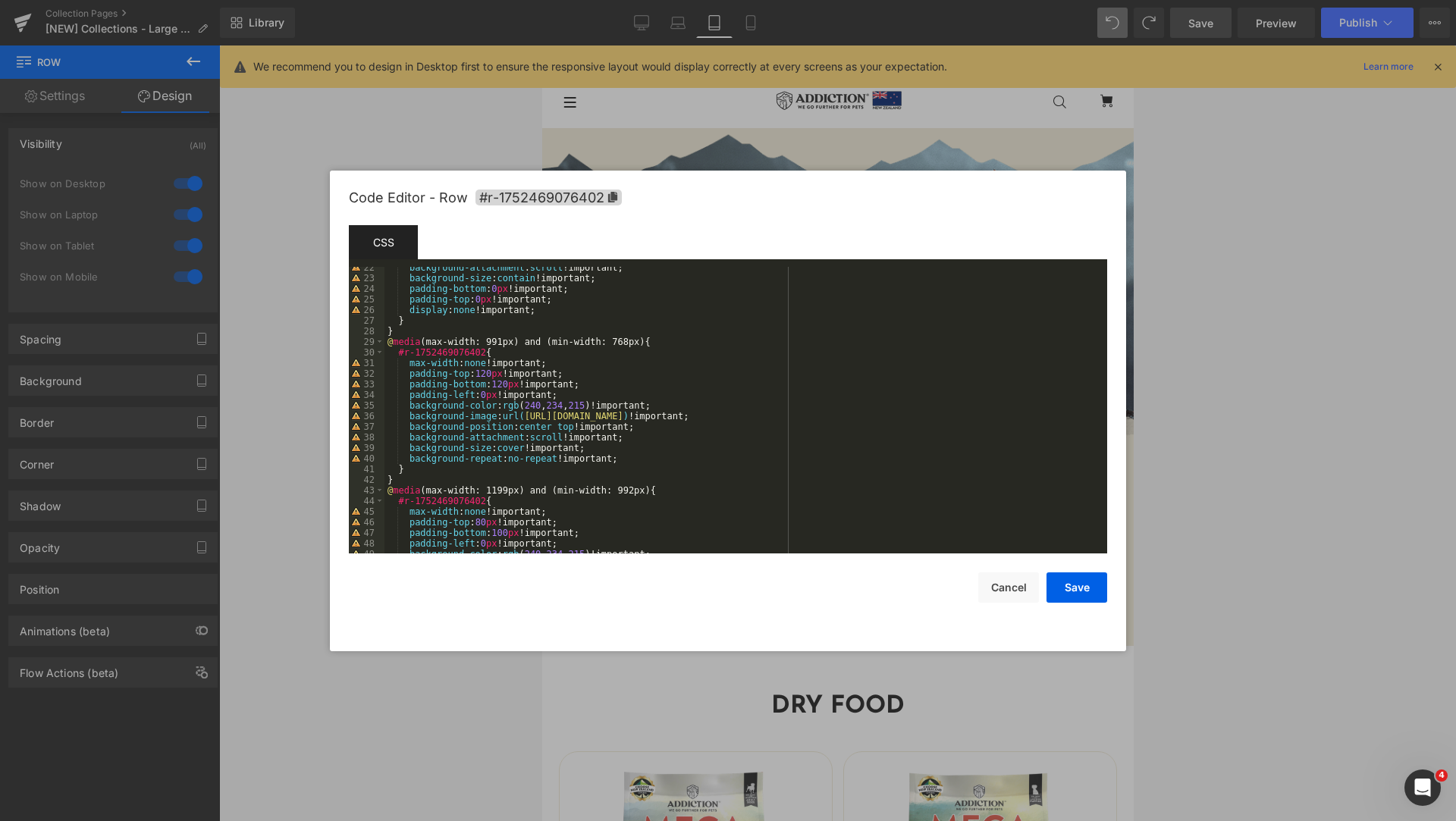
scroll to position [273, 0]
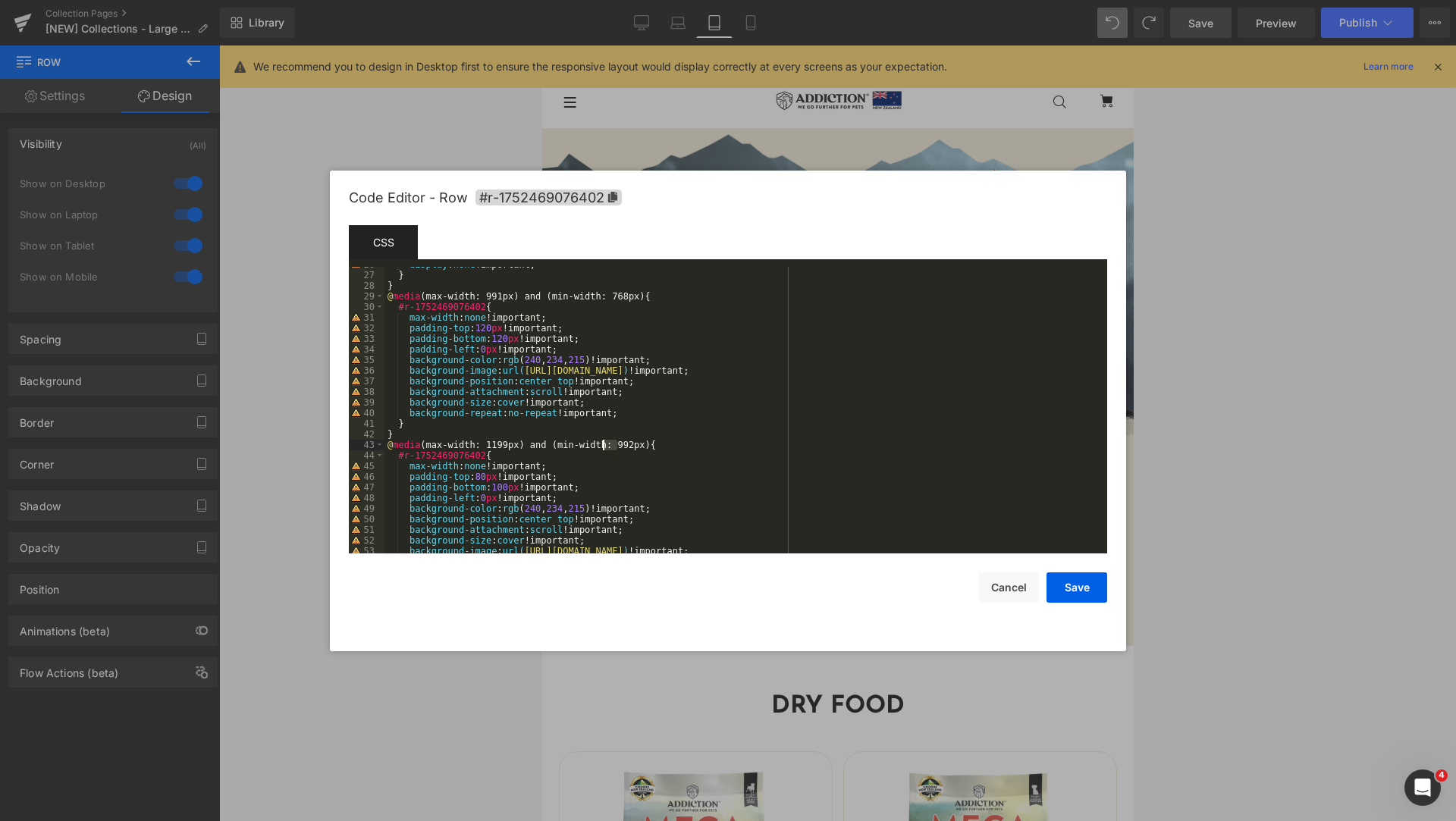
drag, startPoint x: 618, startPoint y: 444, endPoint x: 602, endPoint y: 445, distance: 16.0
click at [602, 445] on div "display : none !important; } } @ media (max-width: 991px) and (min-width: 768px…" at bounding box center [742, 413] width 716 height 308
click at [747, 471] on div "display : none !important; } } @ media (max-width: 991px) and (min-width: 768px…" at bounding box center [742, 413] width 716 height 308
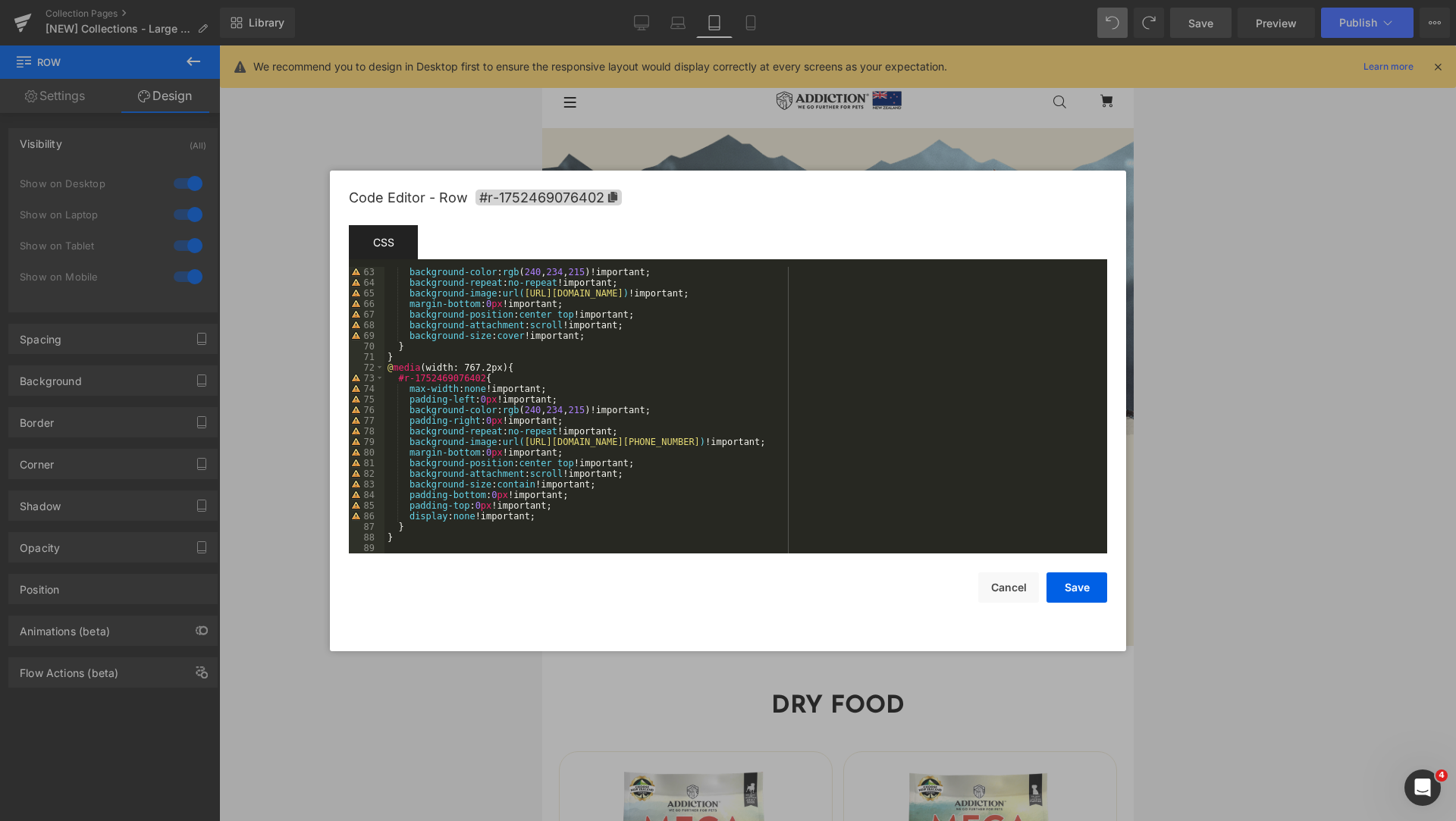
scroll to position [658, 0]
click at [1078, 590] on button "Save" at bounding box center [1076, 587] width 61 height 30
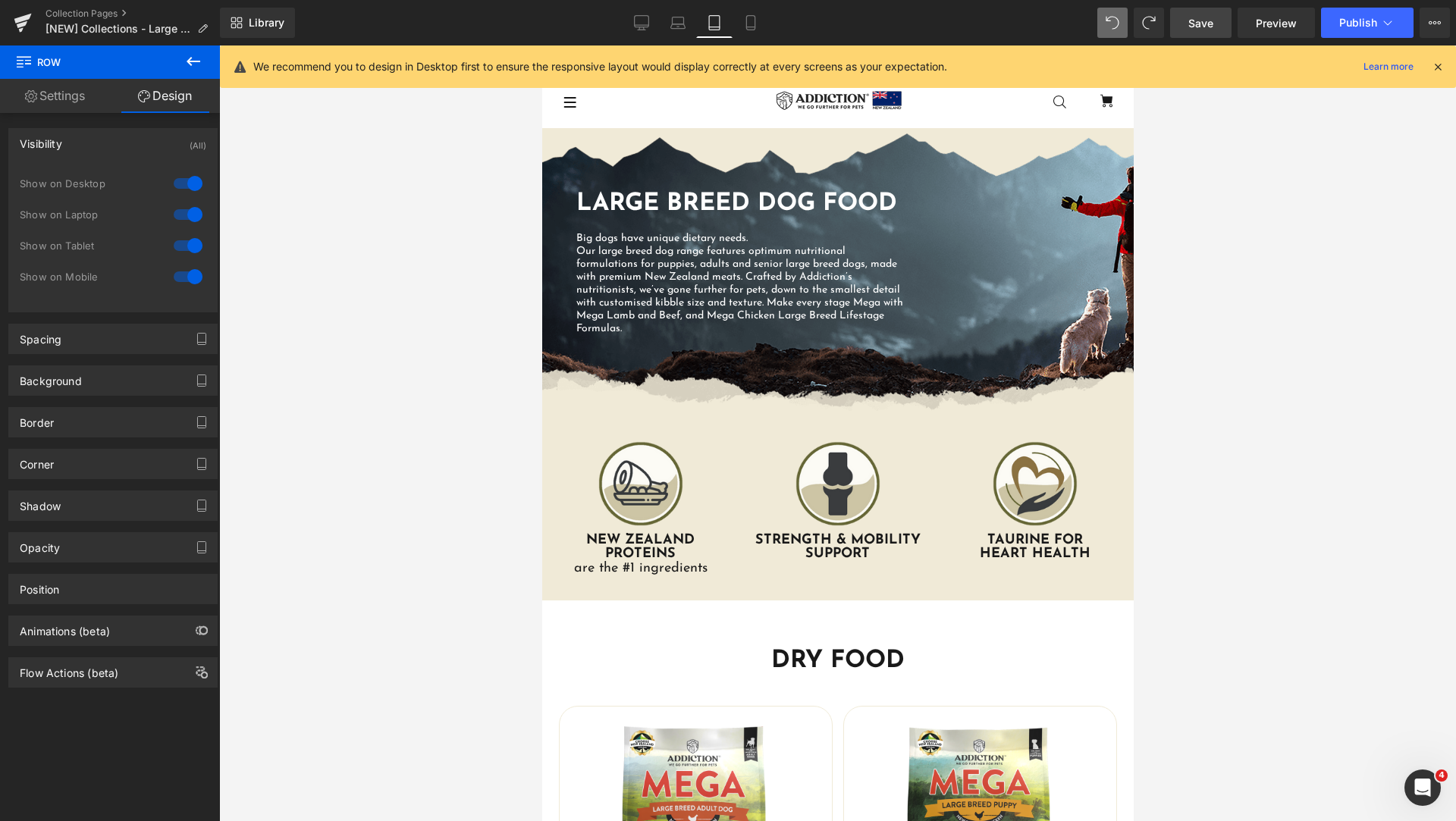
click at [1204, 26] on span "Save" at bounding box center [1201, 23] width 25 height 16
